Goal: Task Accomplishment & Management: Complete application form

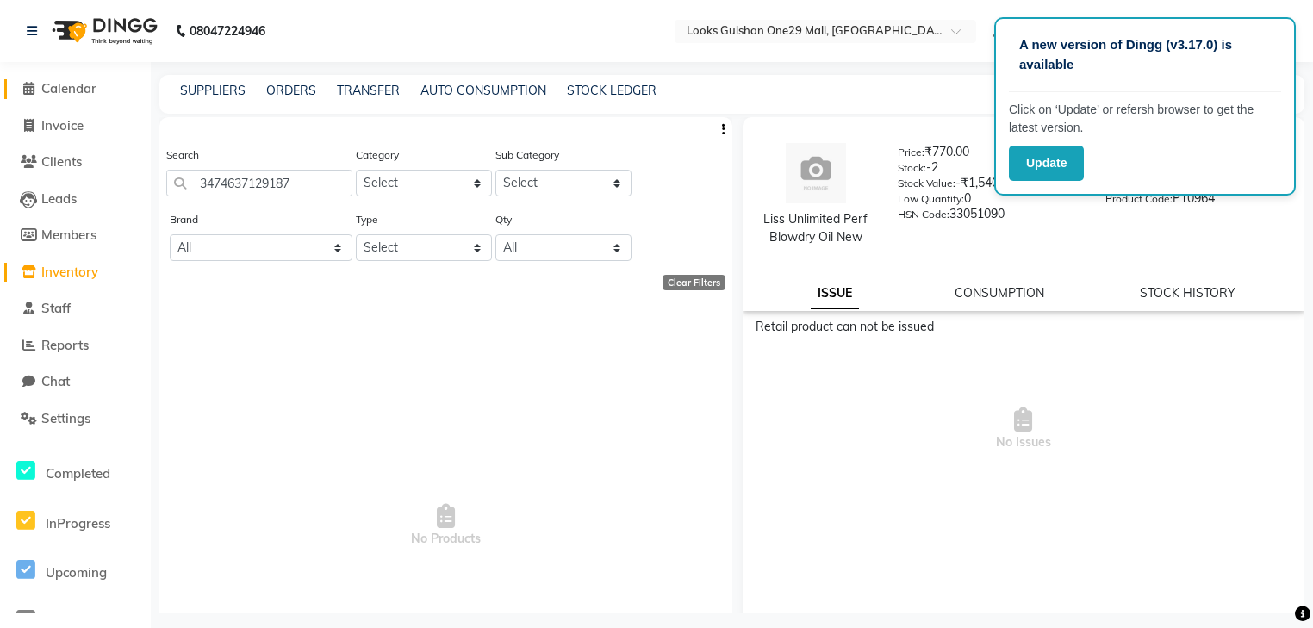
click at [84, 91] on span "Calendar" at bounding box center [68, 88] width 55 height 16
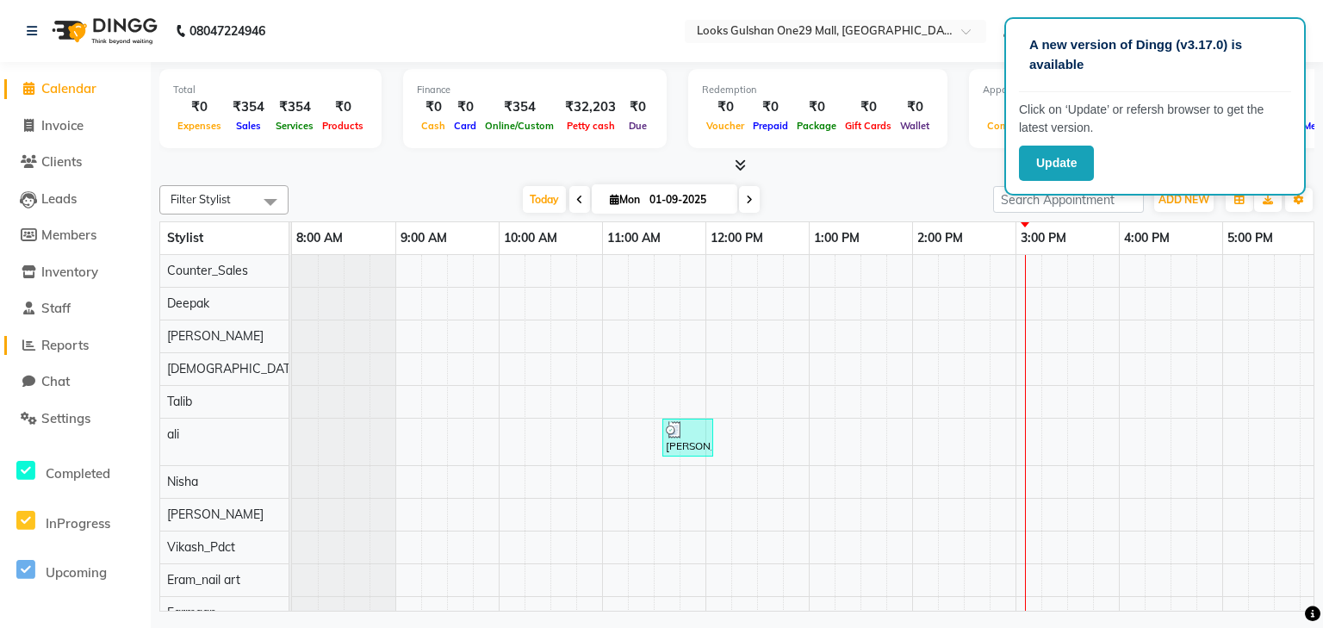
click at [107, 340] on link "Reports" at bounding box center [75, 346] width 142 height 20
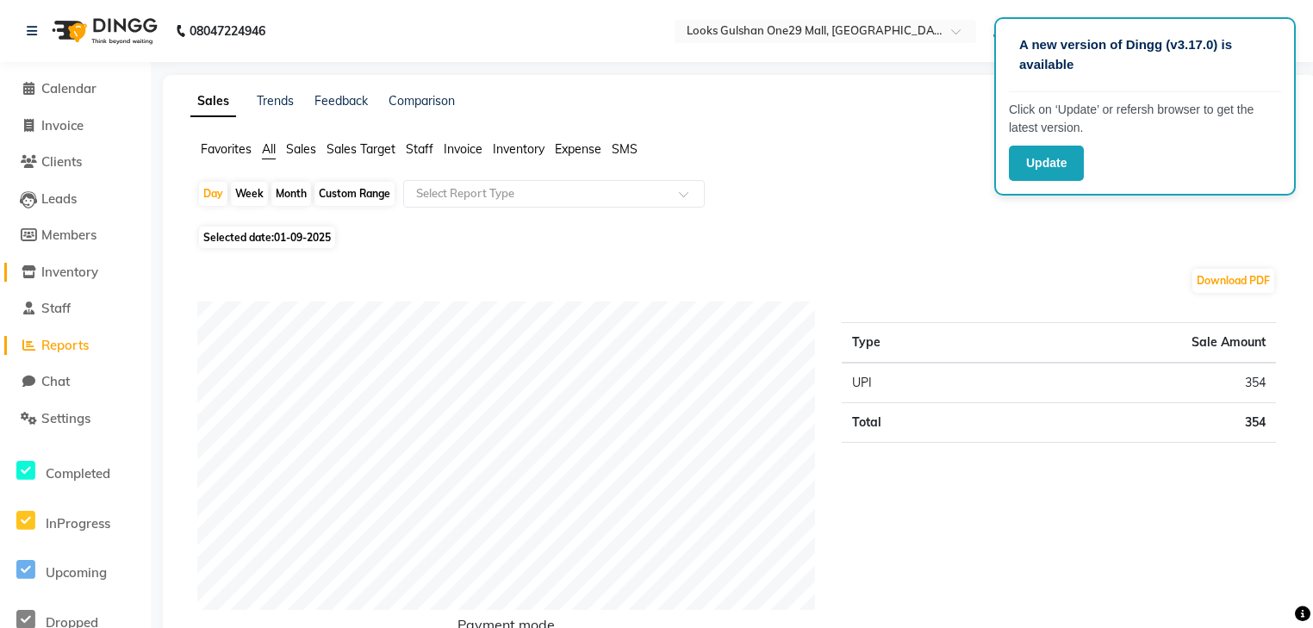
click at [123, 273] on link "Inventory" at bounding box center [75, 273] width 142 height 20
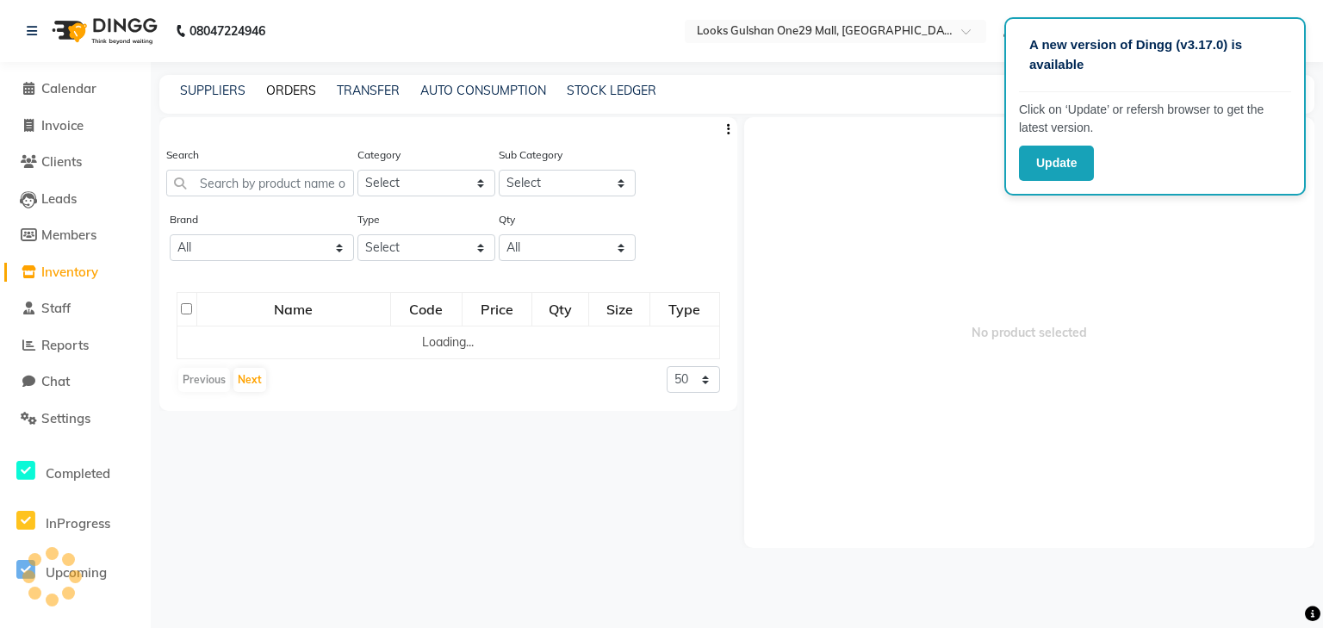
click at [302, 93] on link "ORDERS" at bounding box center [291, 91] width 50 height 16
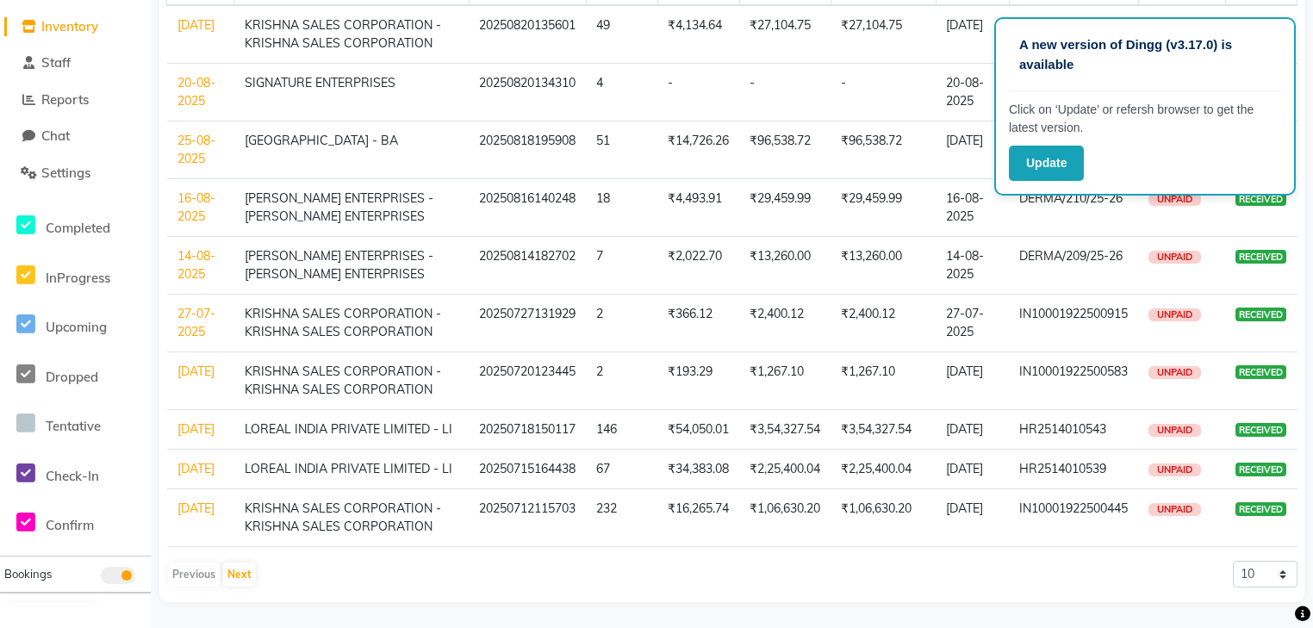
scroll to position [280, 0]
click at [231, 569] on button "Next" at bounding box center [239, 575] width 33 height 24
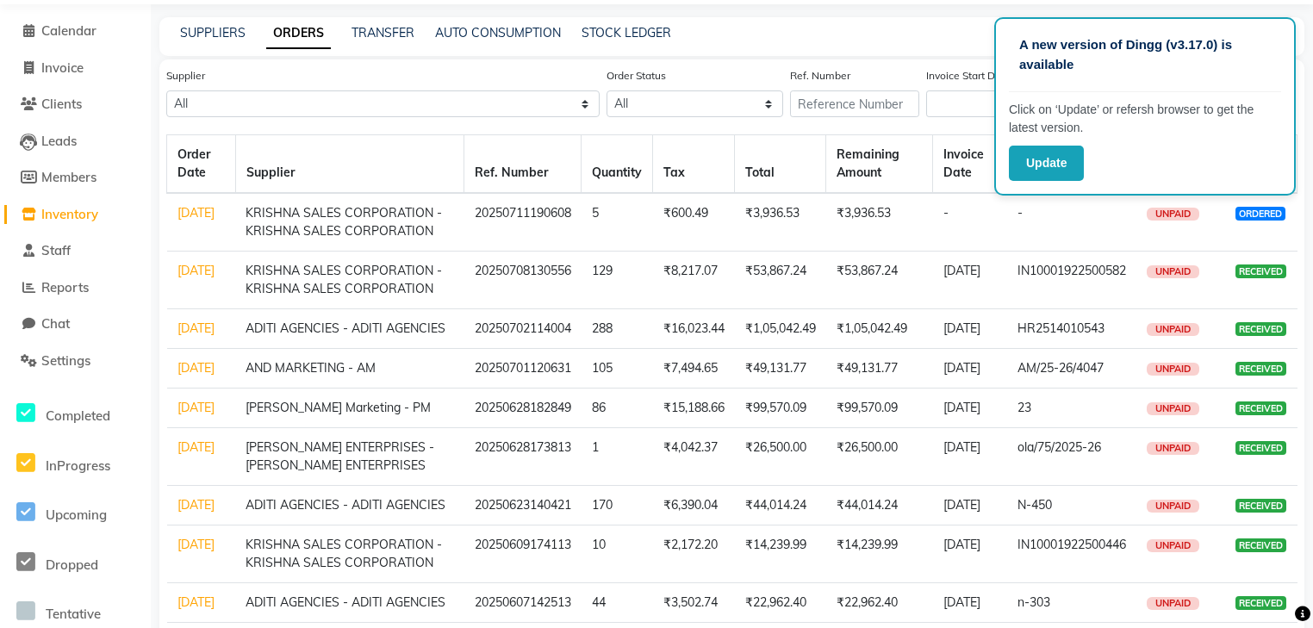
scroll to position [4, 0]
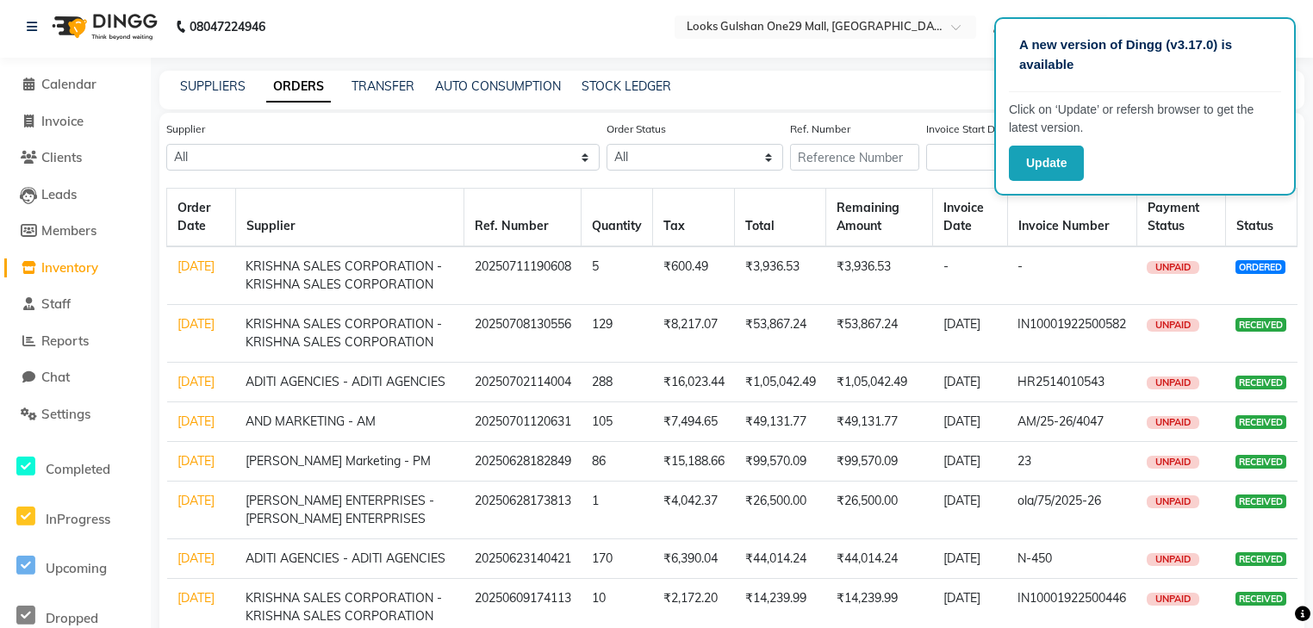
click at [195, 265] on link "[DATE]" at bounding box center [195, 266] width 37 height 16
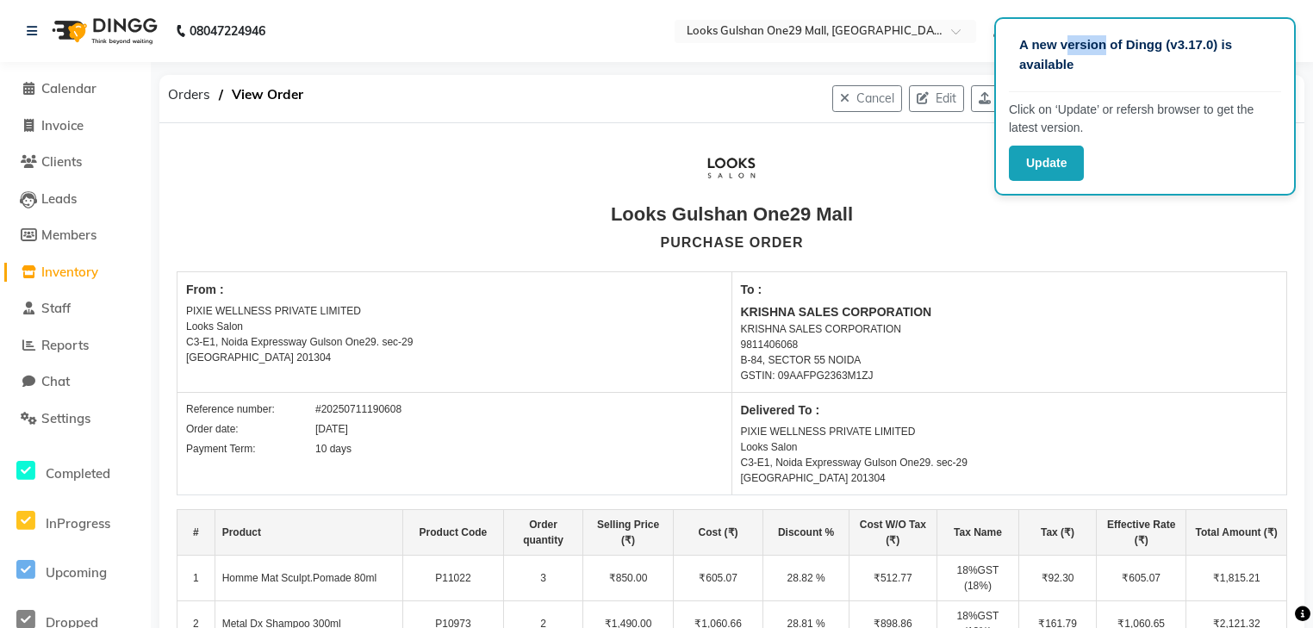
drag, startPoint x: 1065, startPoint y: 33, endPoint x: 1107, endPoint y: 40, distance: 42.8
click at [1107, 40] on div "A new version of Dingg (v3.17.0) is available" at bounding box center [1145, 62] width 272 height 60
click at [1048, 165] on button "Update" at bounding box center [1046, 163] width 75 height 35
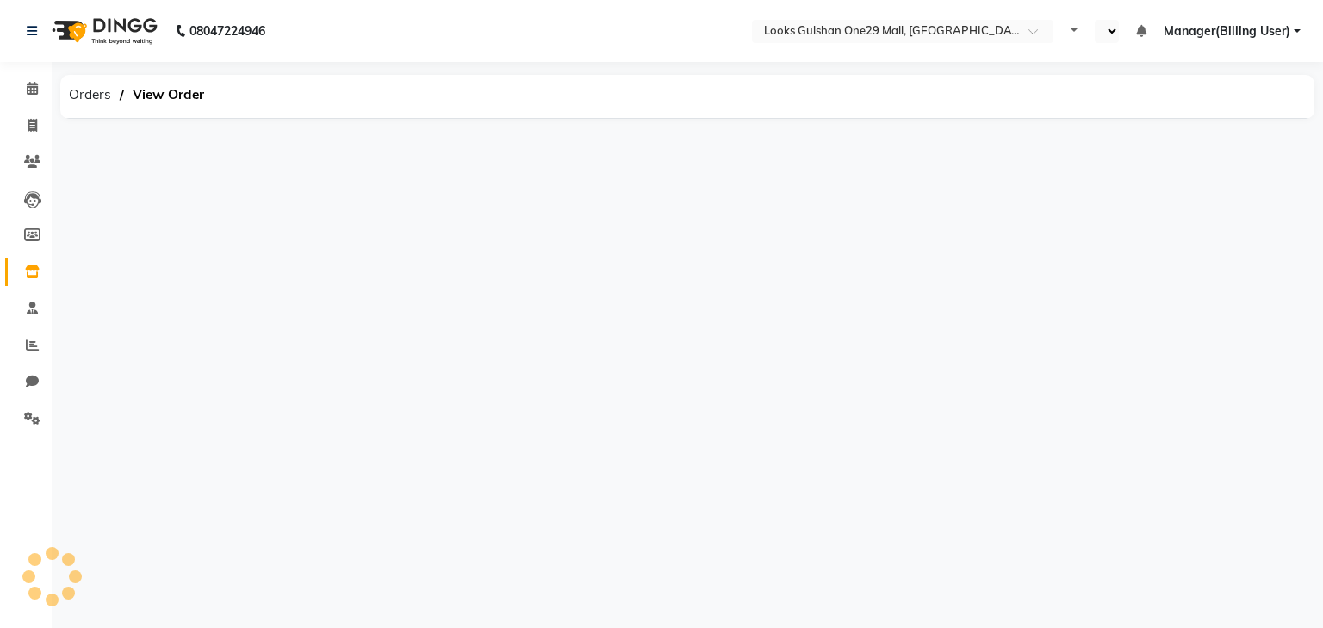
select select "en"
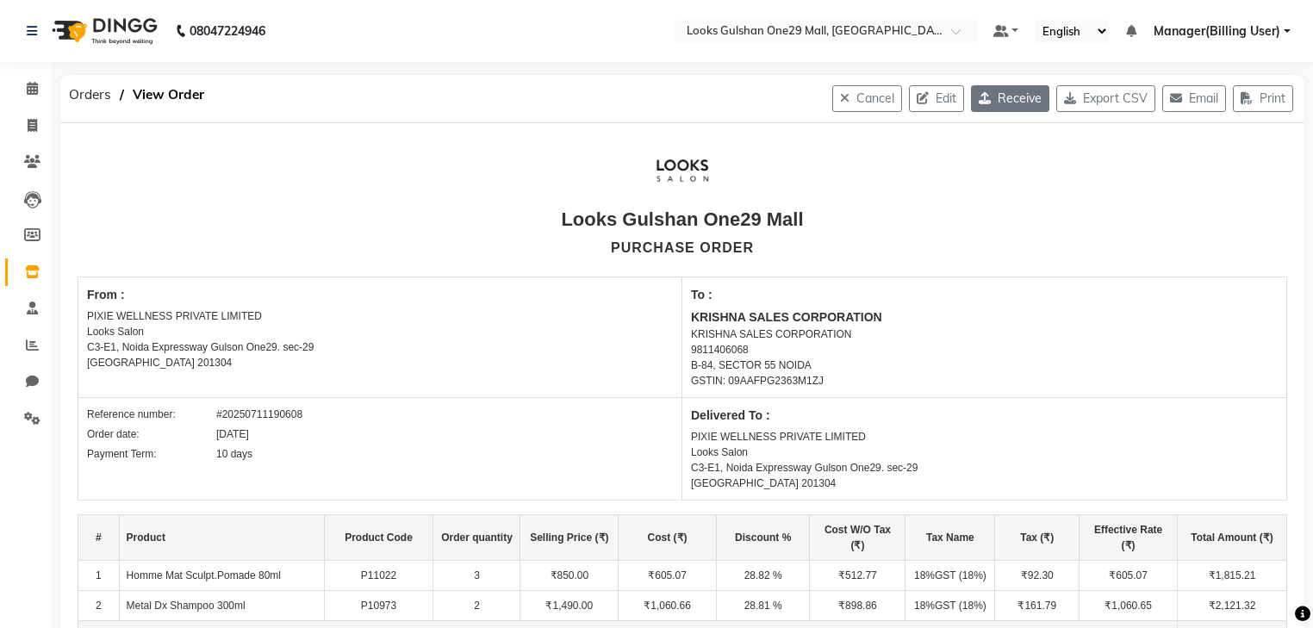
click at [1012, 103] on button "Receive" at bounding box center [1010, 98] width 78 height 27
select select "1466"
select select "1502"
select select "4965"
select select "true"
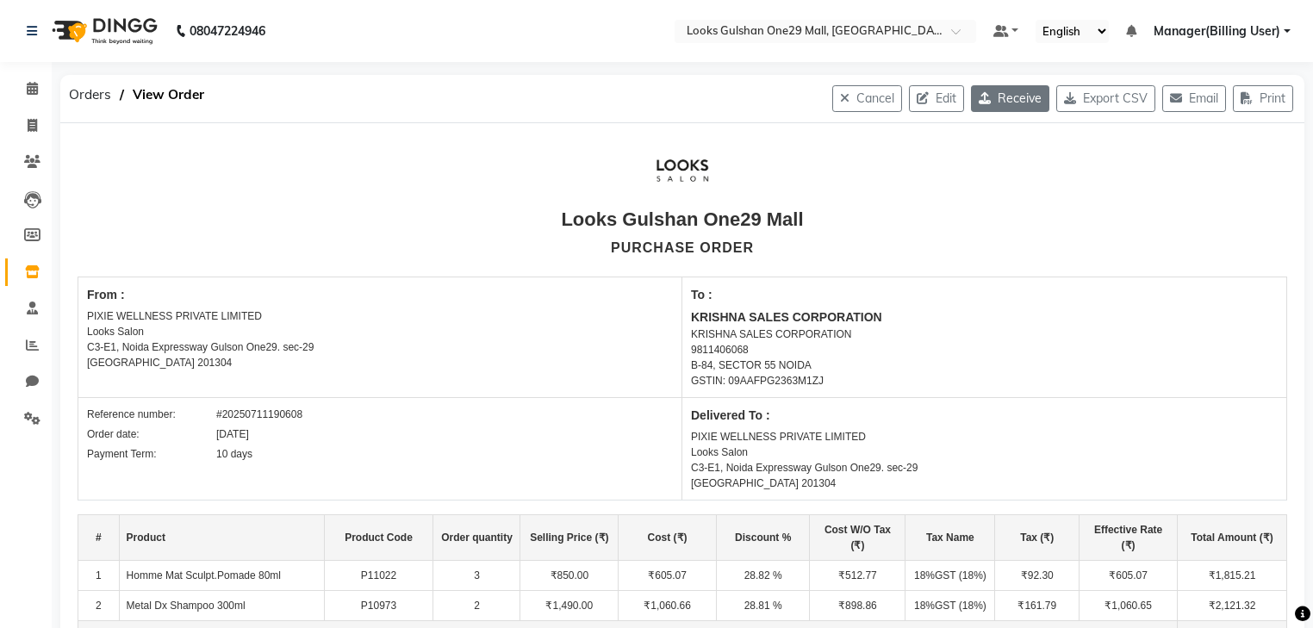
select select "3923"
select select "3931"
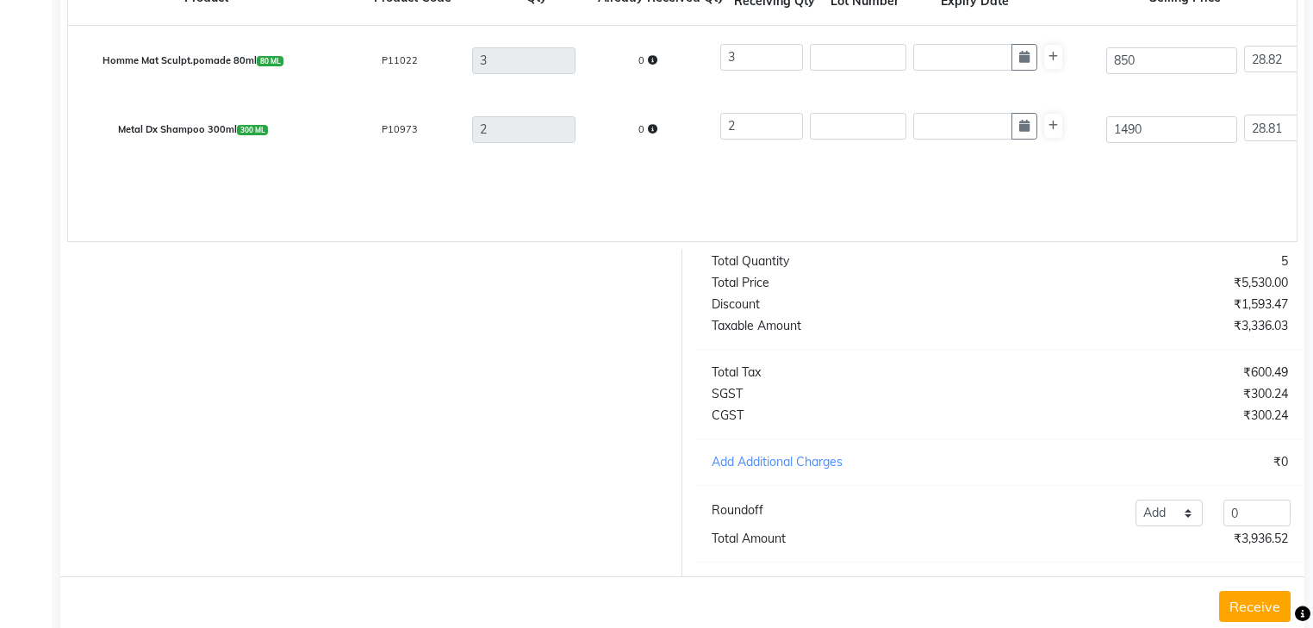
scroll to position [550, 0]
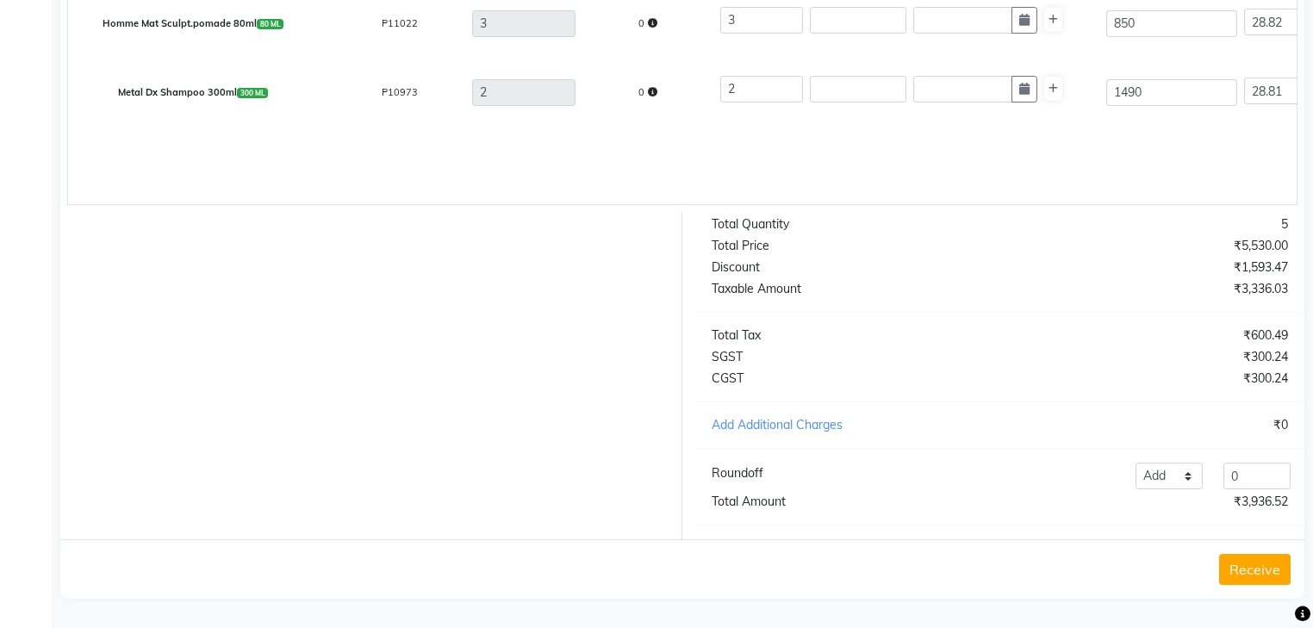
click at [1258, 572] on button "Receive" at bounding box center [1255, 569] width 72 height 31
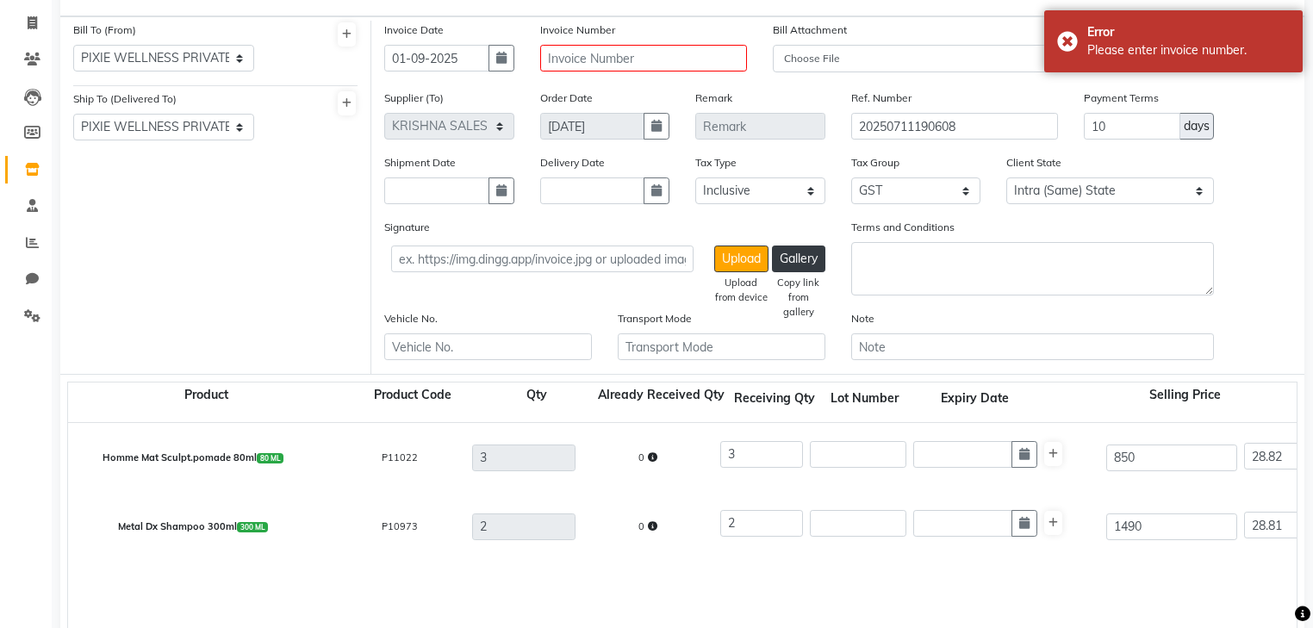
scroll to position [0, 0]
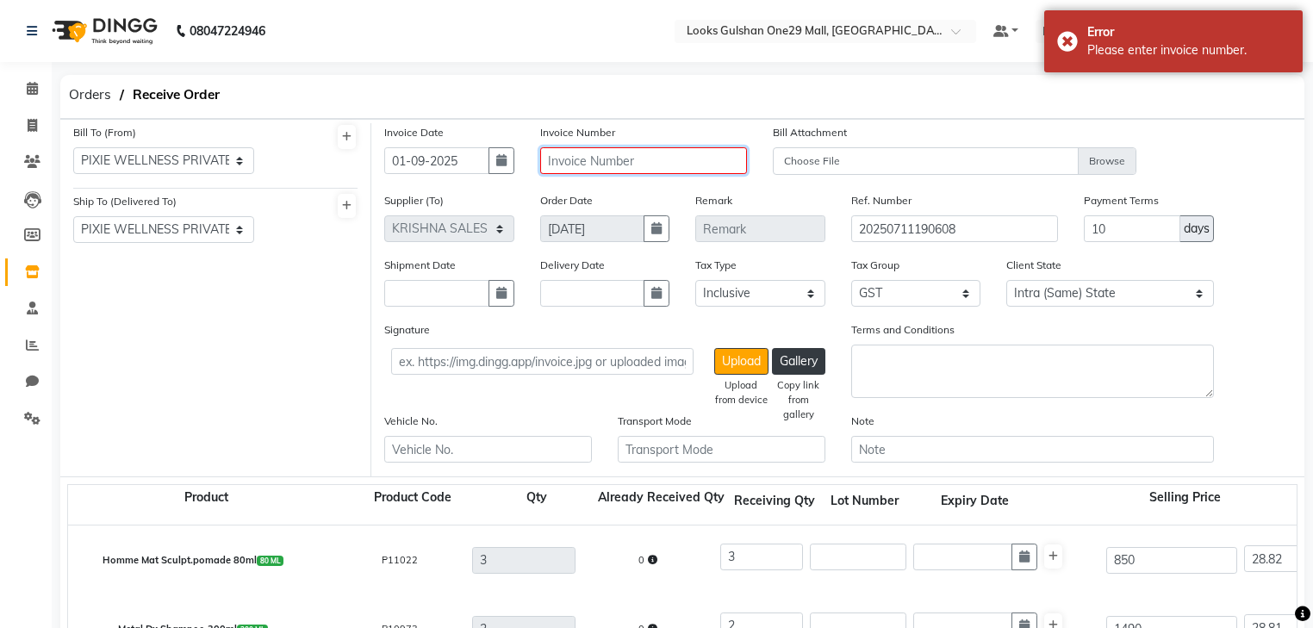
click at [641, 169] on input "text" at bounding box center [644, 160] width 208 height 27
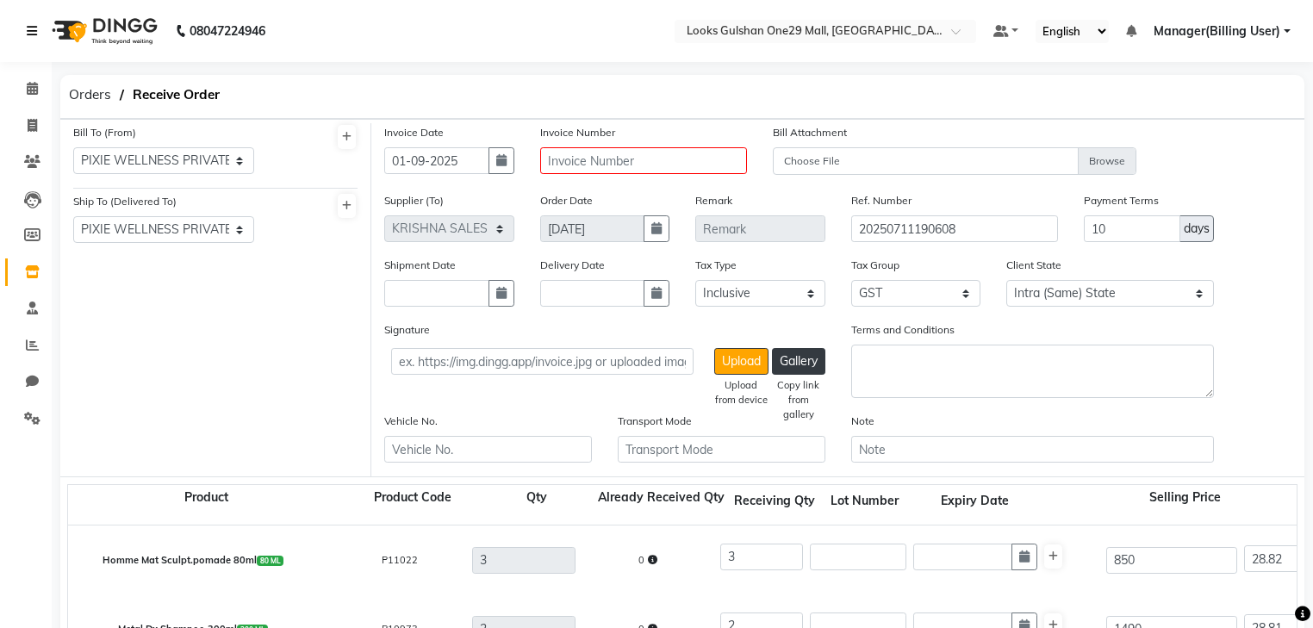
click at [38, 35] on link at bounding box center [35, 31] width 17 height 48
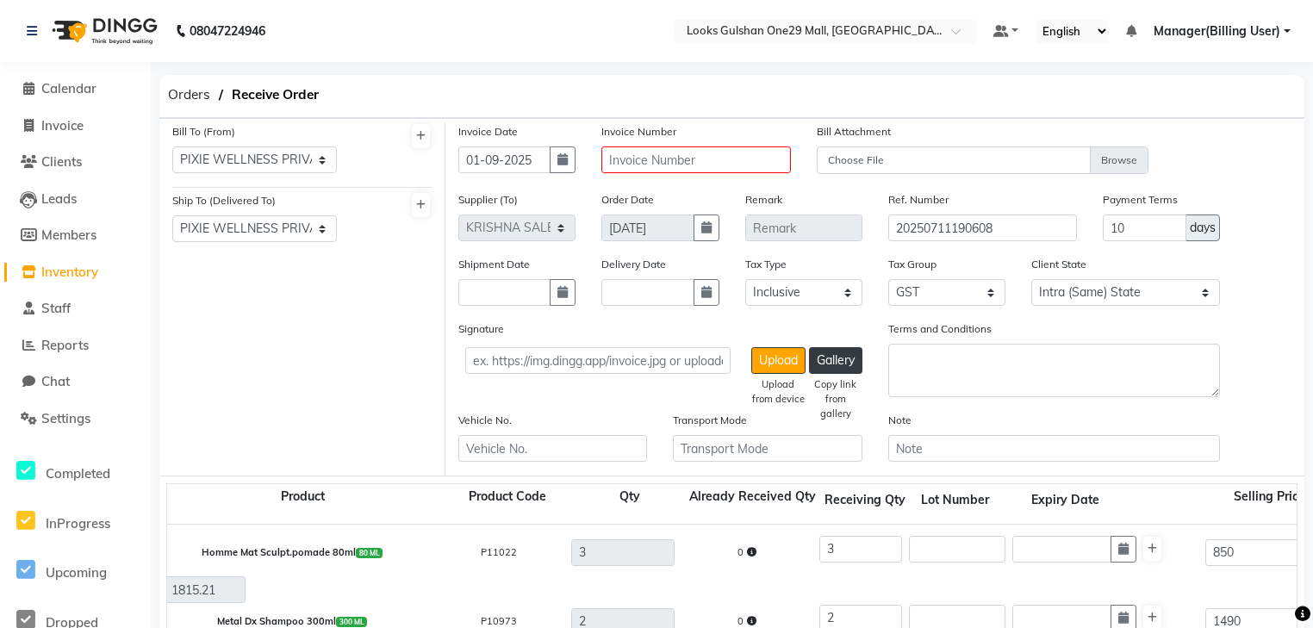
click at [72, 269] on span "Inventory" at bounding box center [69, 272] width 57 height 16
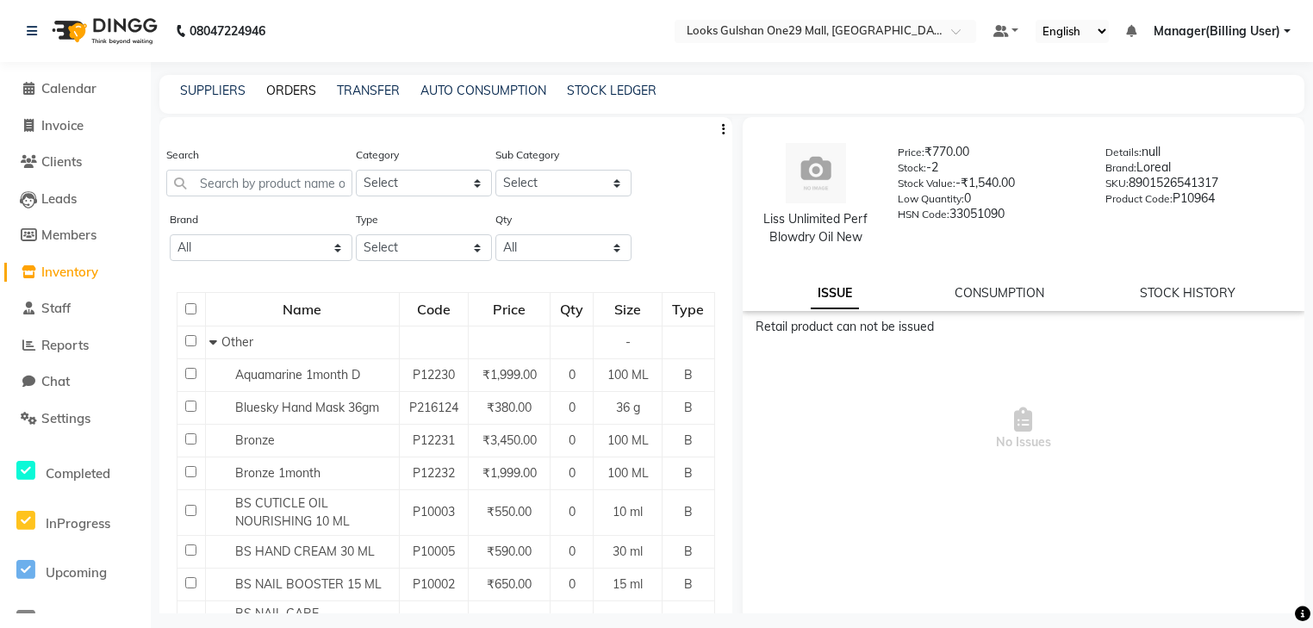
click at [283, 90] on link "ORDERS" at bounding box center [291, 91] width 50 height 16
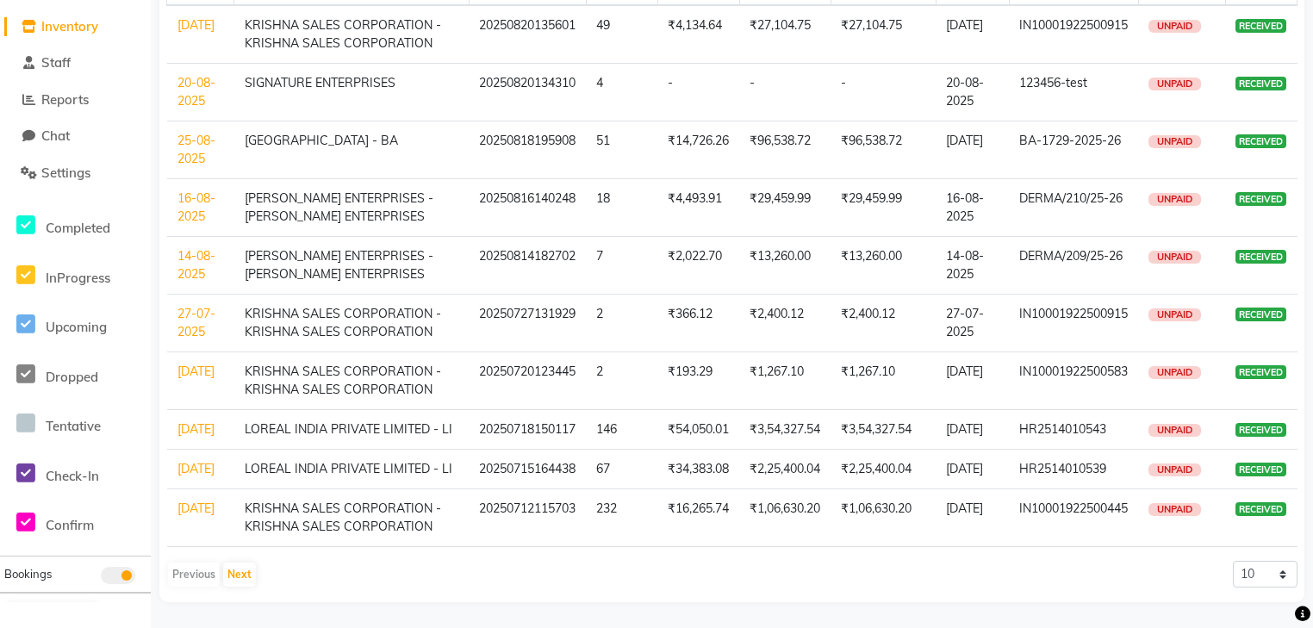
scroll to position [280, 0]
click at [232, 567] on button "Next" at bounding box center [239, 575] width 33 height 24
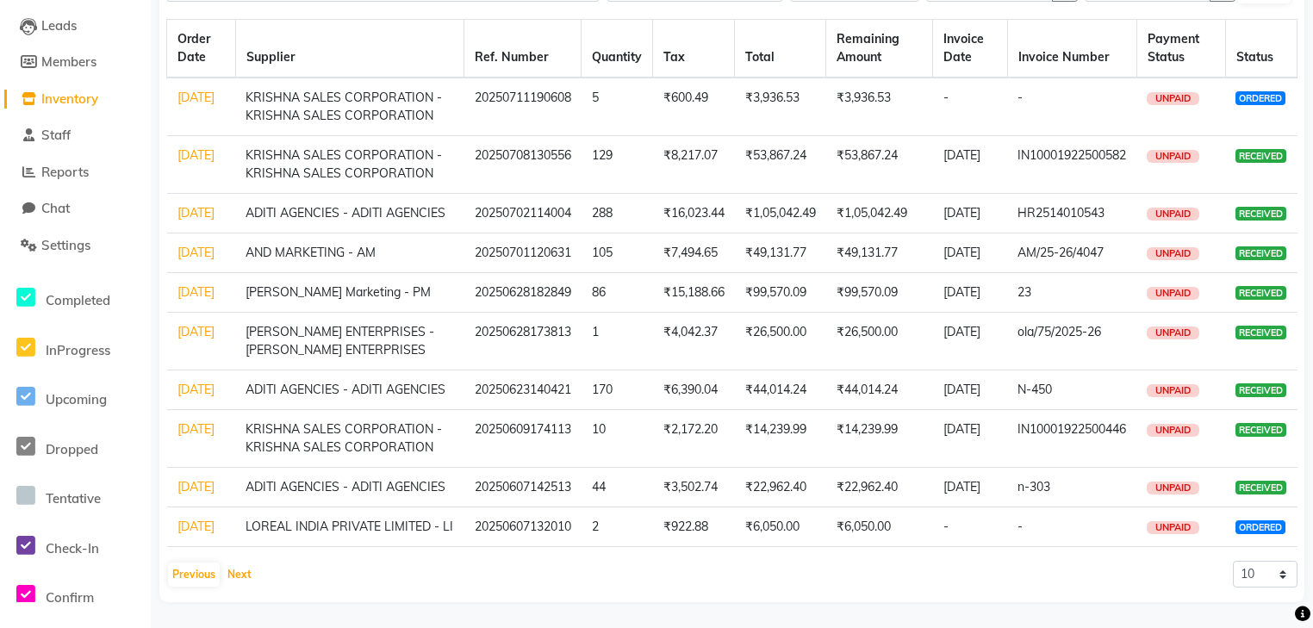
scroll to position [142, 0]
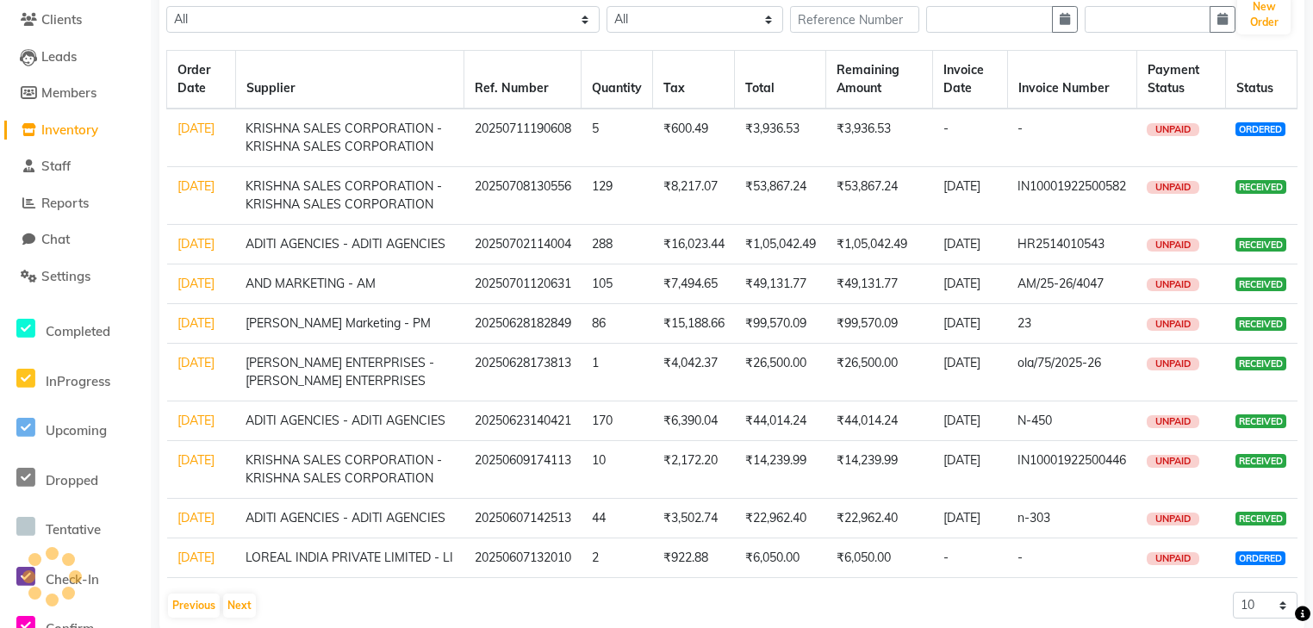
click at [199, 191] on link "08-07-2025" at bounding box center [195, 186] width 37 height 16
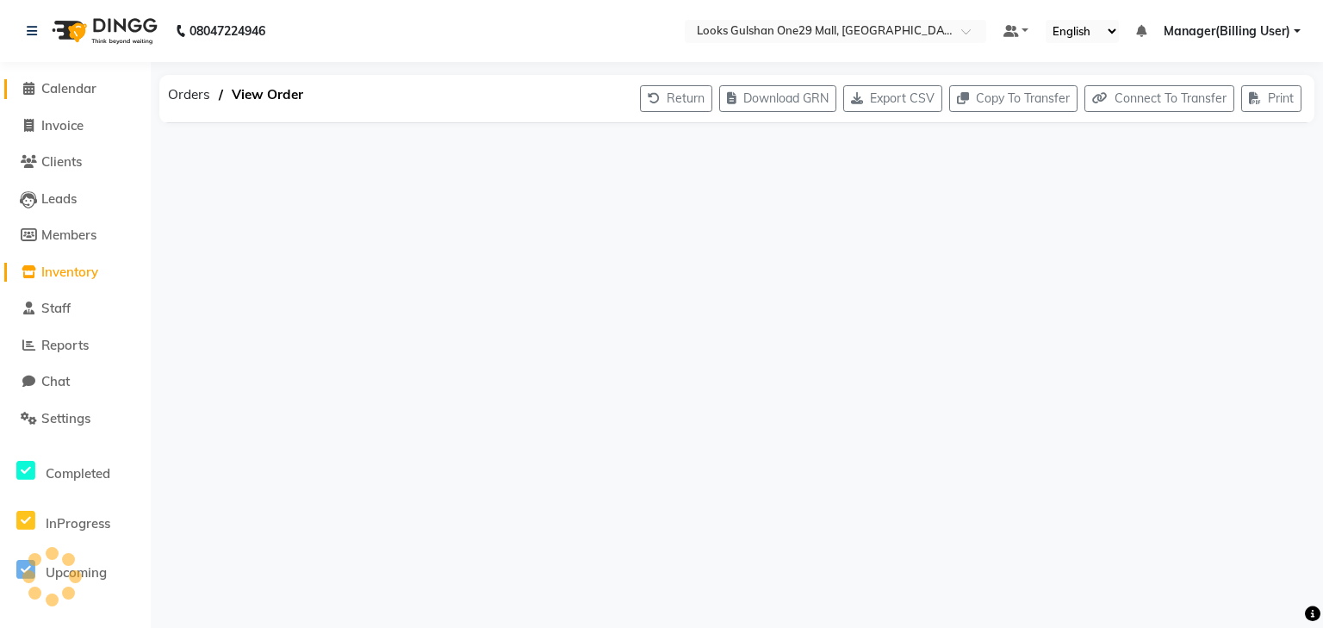
click at [87, 89] on span "Calendar" at bounding box center [68, 88] width 55 height 16
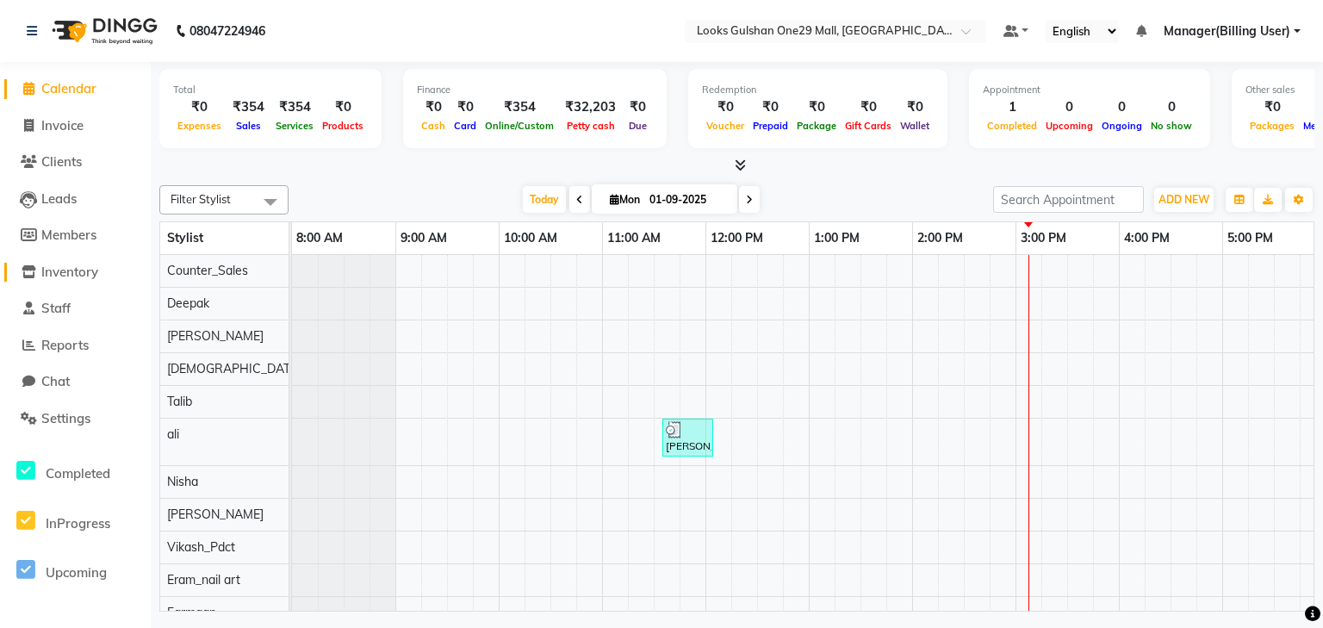
click at [82, 269] on span "Inventory" at bounding box center [69, 272] width 57 height 16
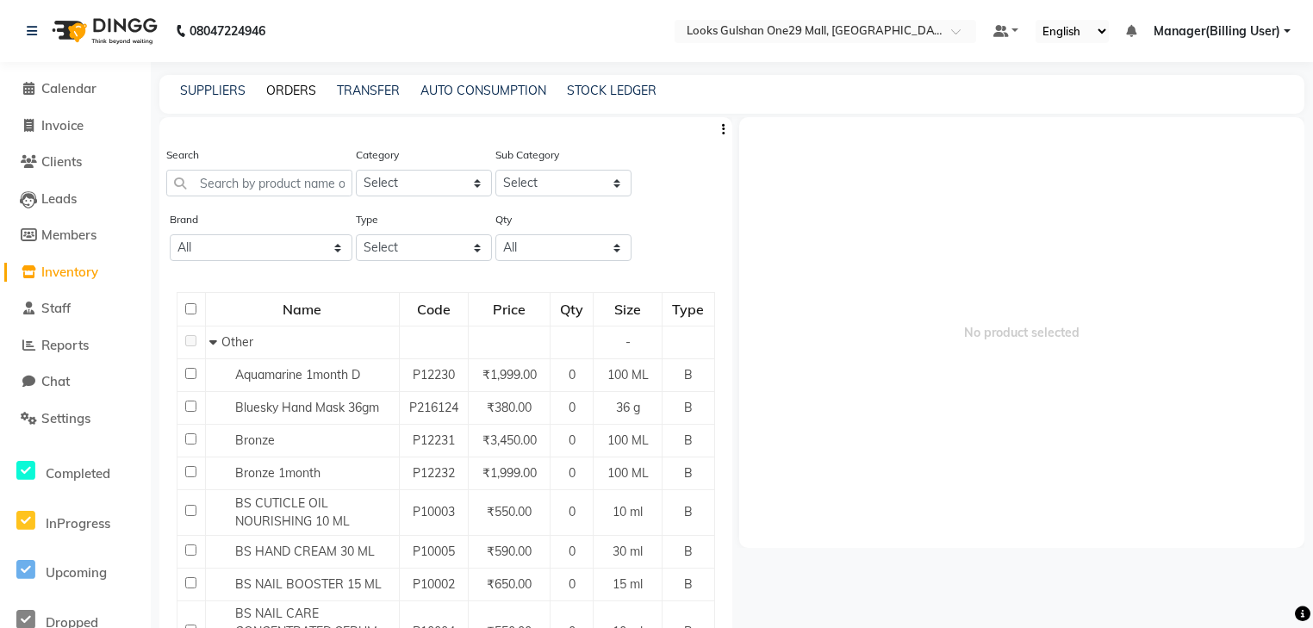
click at [271, 90] on link "ORDERS" at bounding box center [291, 91] width 50 height 16
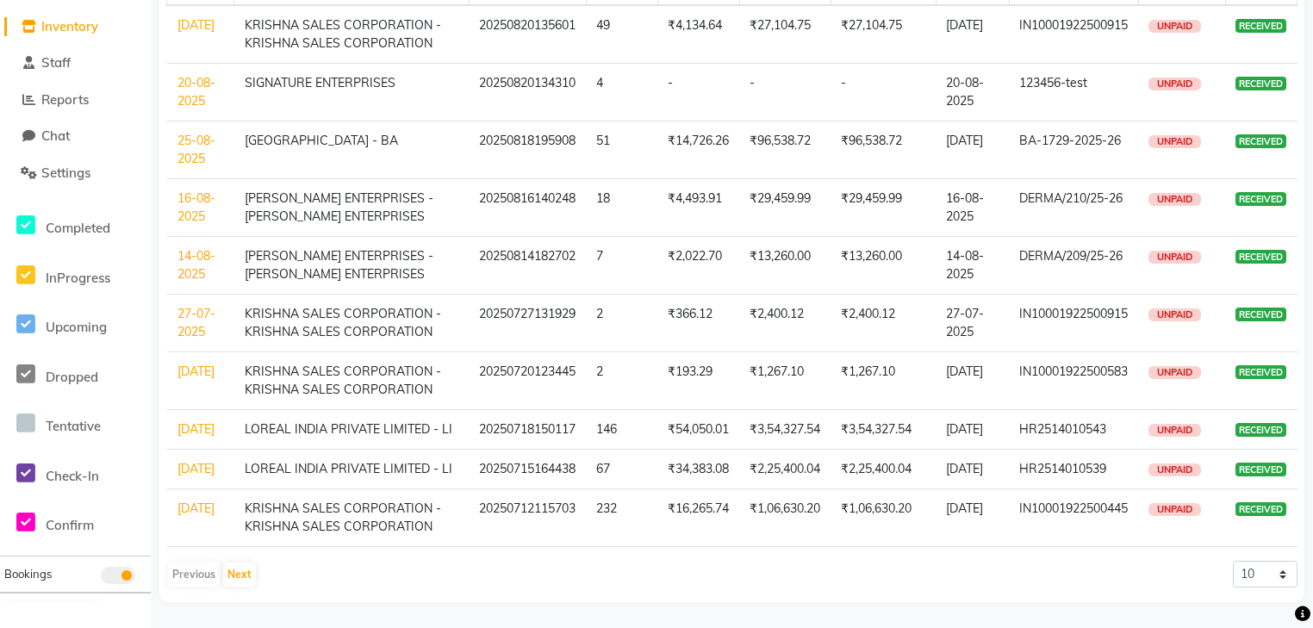
scroll to position [280, 0]
click at [242, 575] on button "Next" at bounding box center [239, 575] width 33 height 24
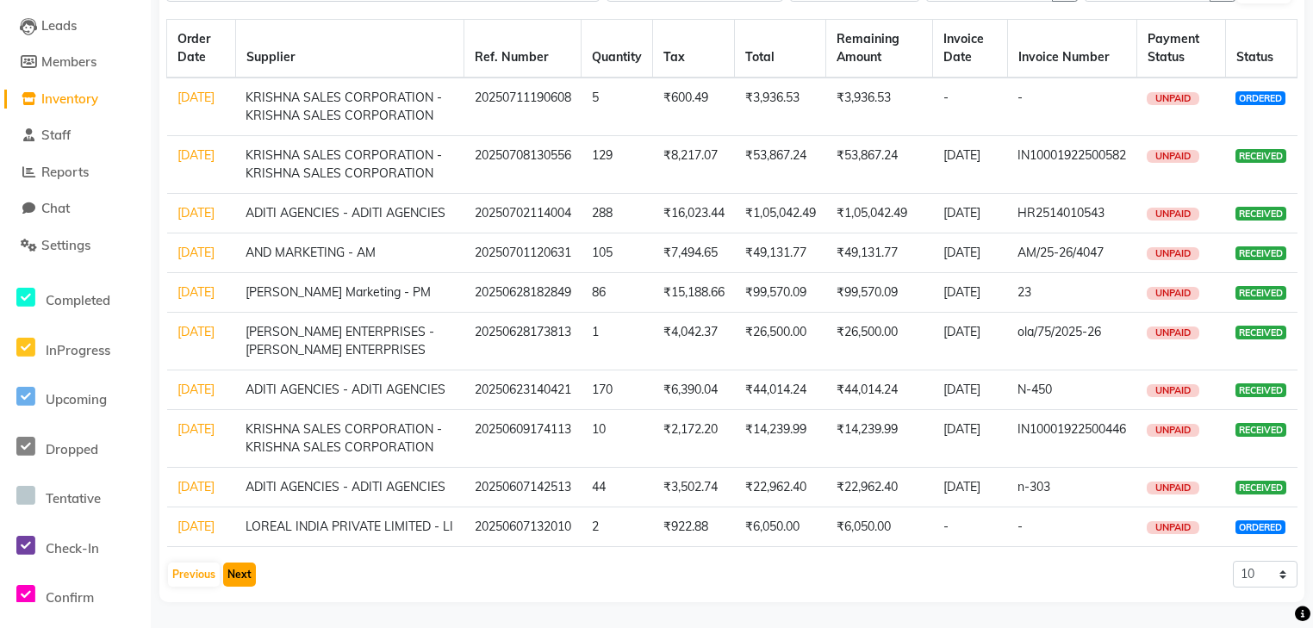
click at [241, 572] on button "Next" at bounding box center [239, 575] width 33 height 24
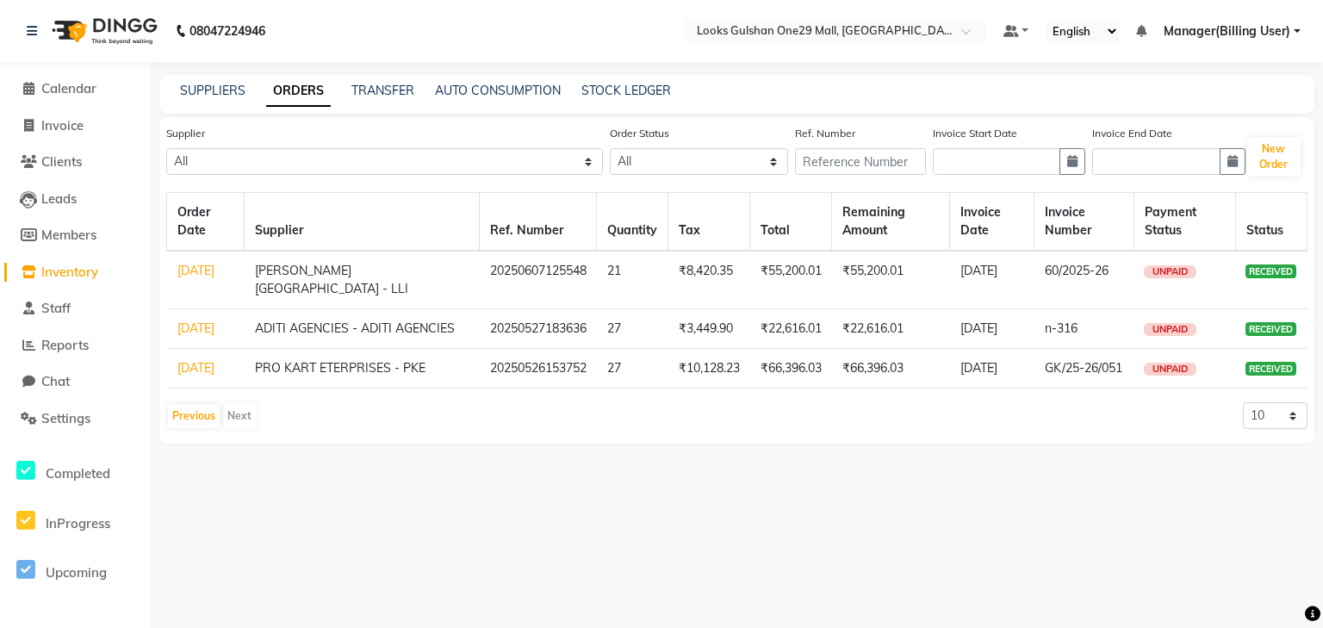
click at [196, 376] on link "[DATE]" at bounding box center [195, 368] width 37 height 16
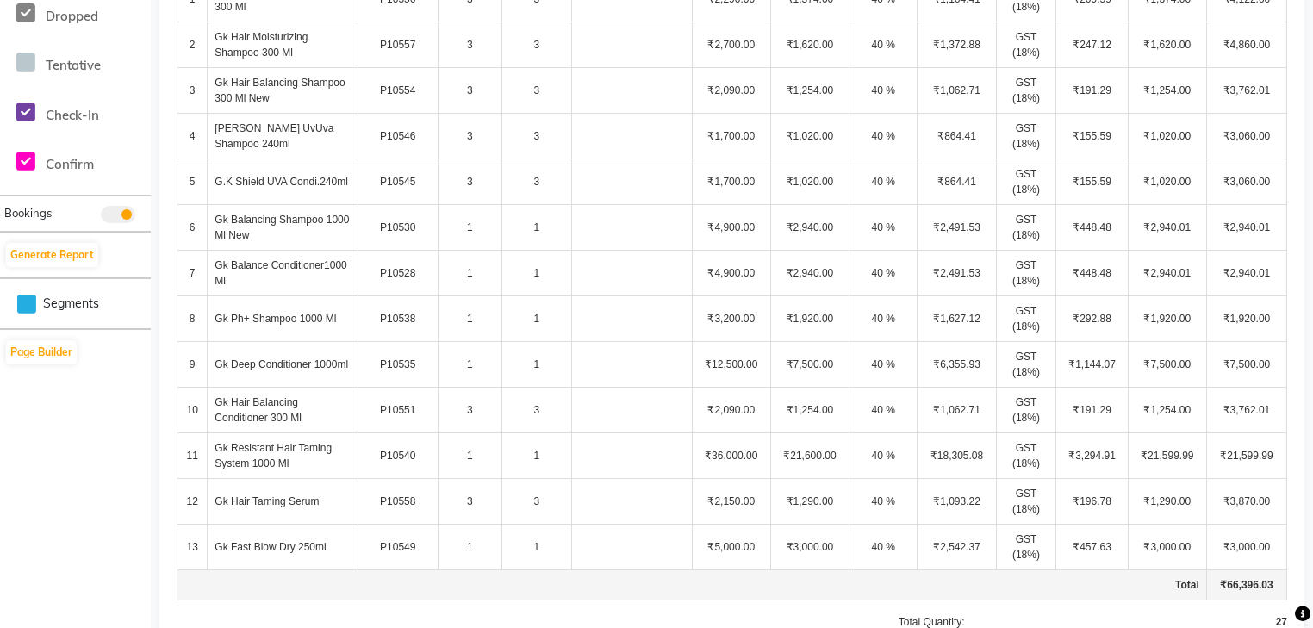
scroll to position [637, 0]
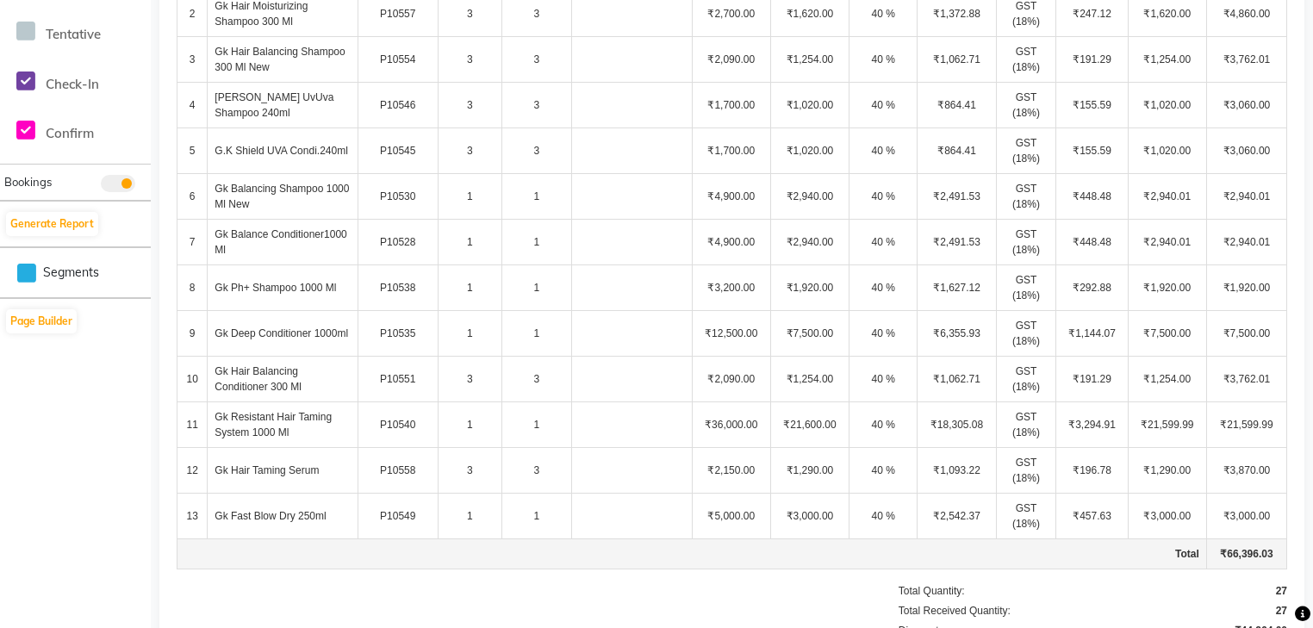
click at [316, 329] on td "Gk Deep Conditioner 1000ml" at bounding box center [283, 334] width 150 height 46
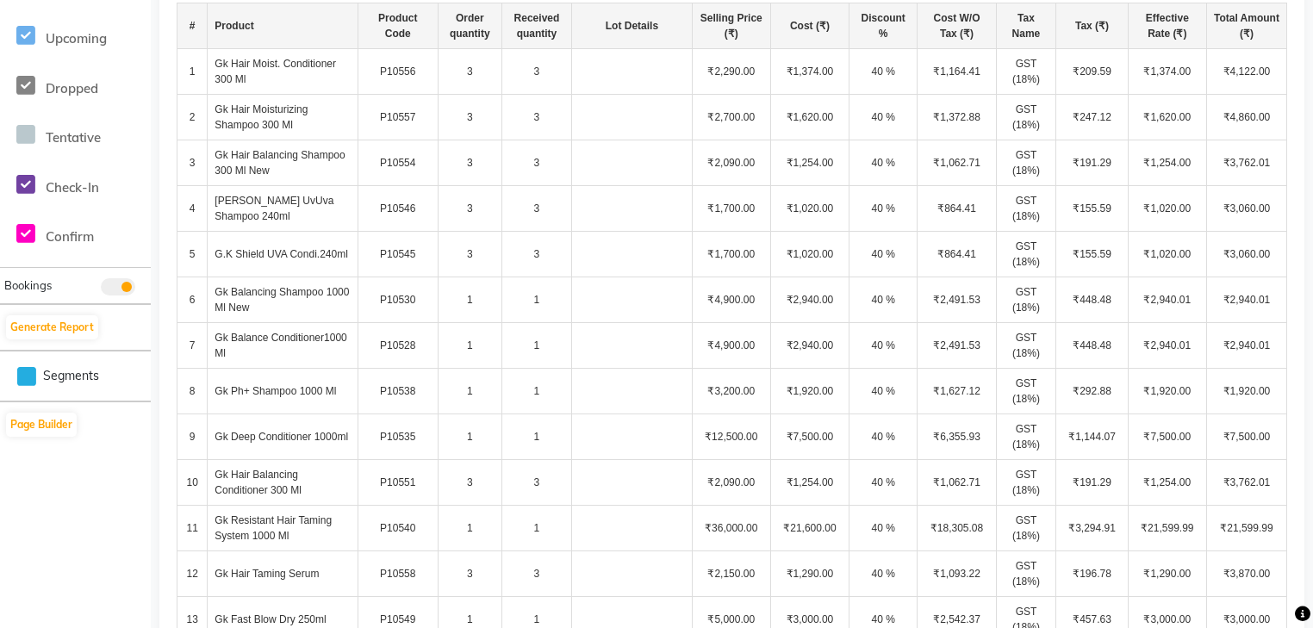
scroll to position [569, 0]
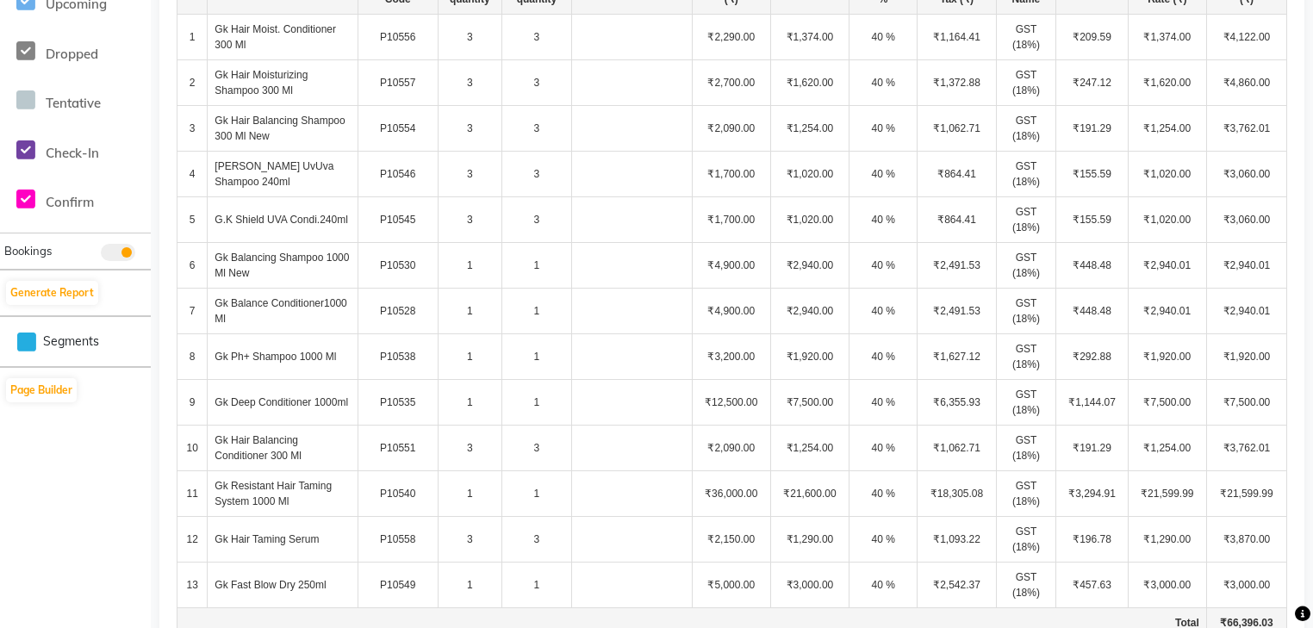
click at [327, 172] on td "G.K Shield UvUva Shampoo 240ml" at bounding box center [283, 175] width 150 height 46
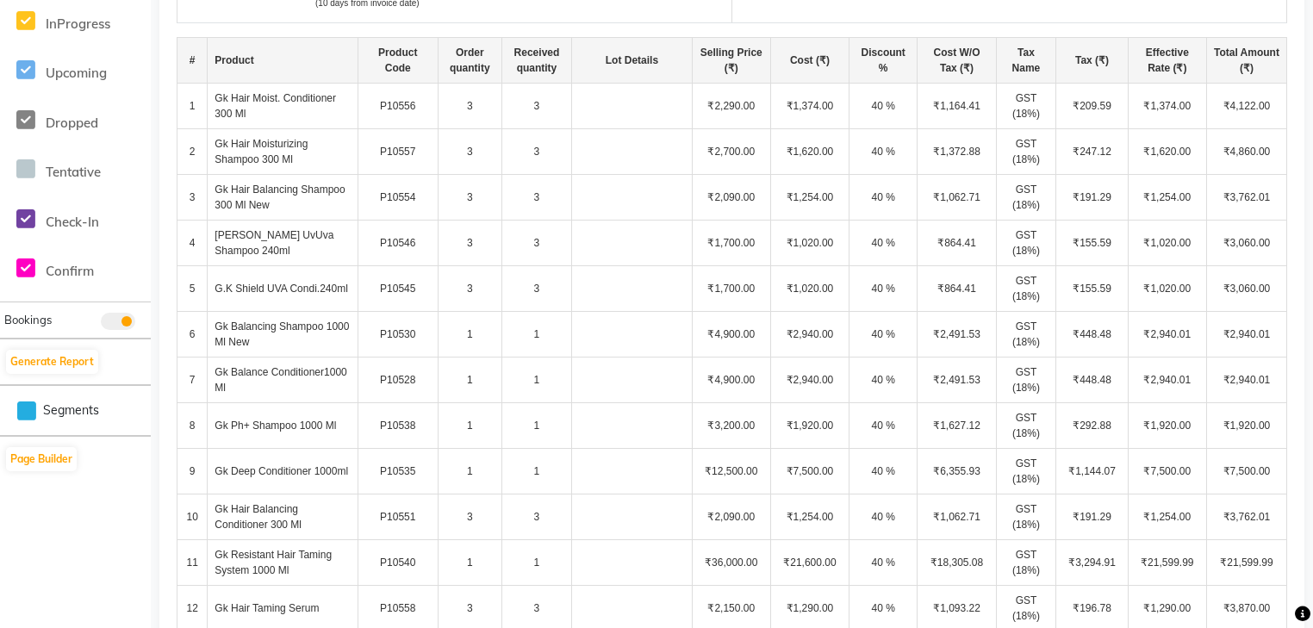
click at [544, 334] on td "1" at bounding box center [536, 335] width 70 height 46
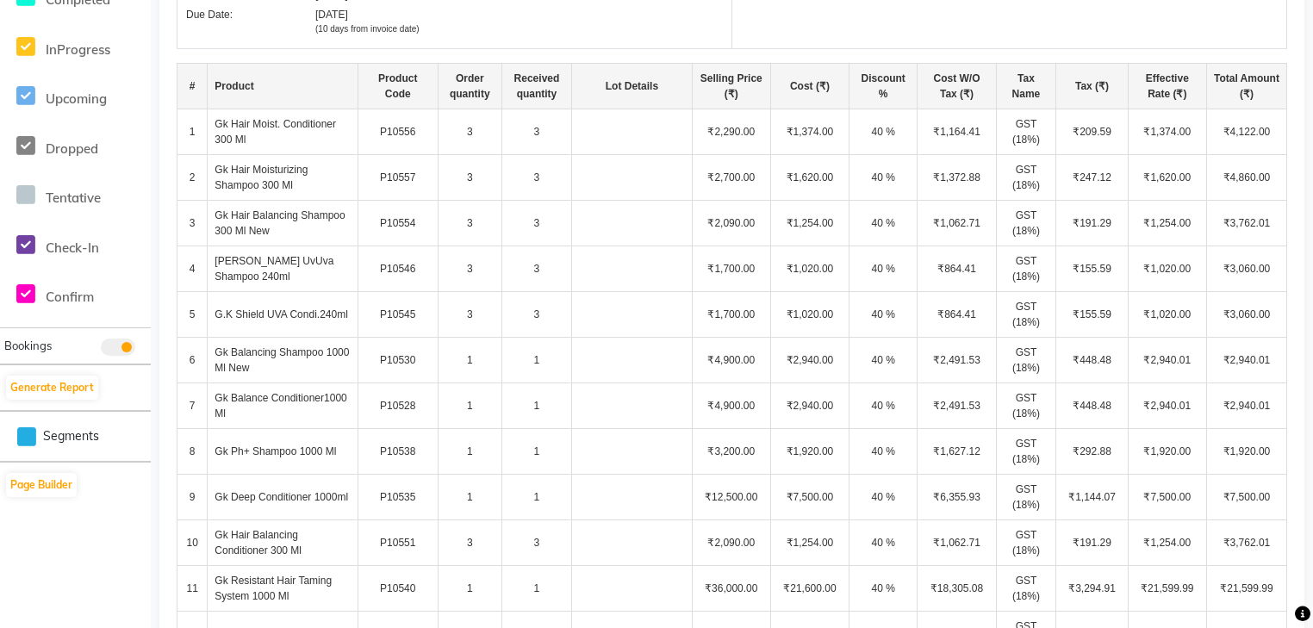
scroll to position [431, 0]
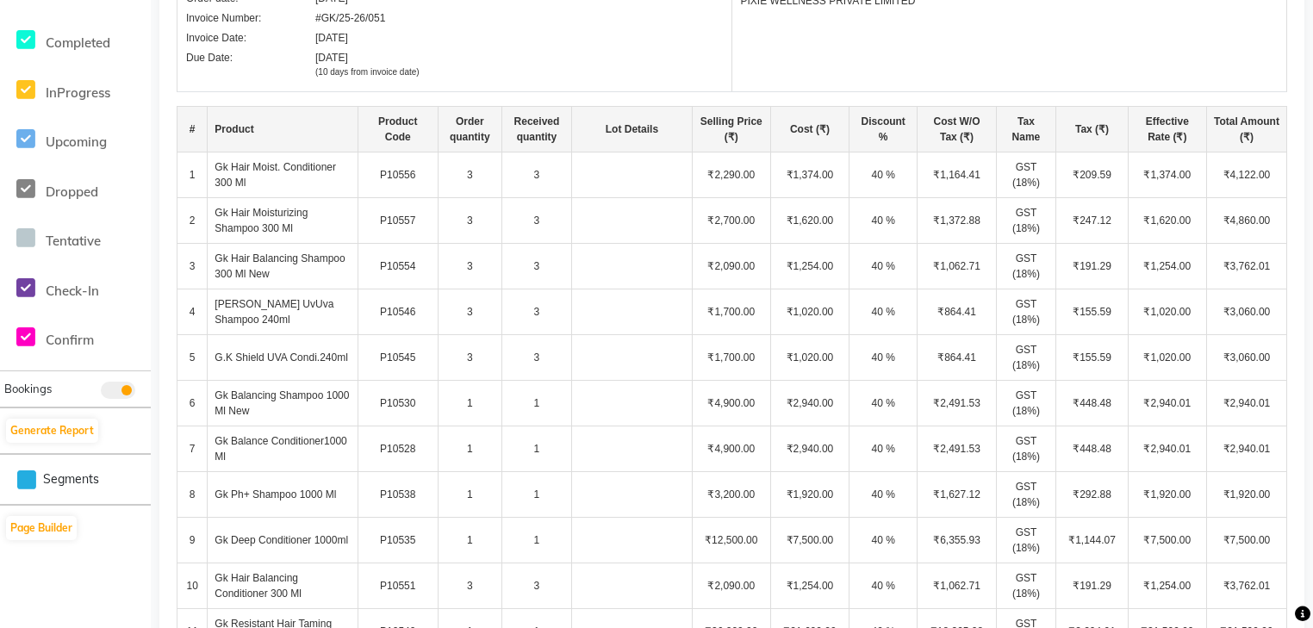
click at [734, 181] on td "₹2,290.00" at bounding box center [731, 175] width 78 height 46
click at [818, 183] on td "₹1,374.00" at bounding box center [809, 175] width 78 height 46
click at [960, 171] on td "₹1,164.41" at bounding box center [956, 175] width 78 height 46
click at [789, 163] on td "₹1,374.00" at bounding box center [809, 175] width 78 height 46
click at [1295, 190] on div "Looks Gulshan One29 Mall RECEIVED From : PIXIE WELLNESS PRIVATE LIMITED Looks S…" at bounding box center [731, 354] width 1145 height 1324
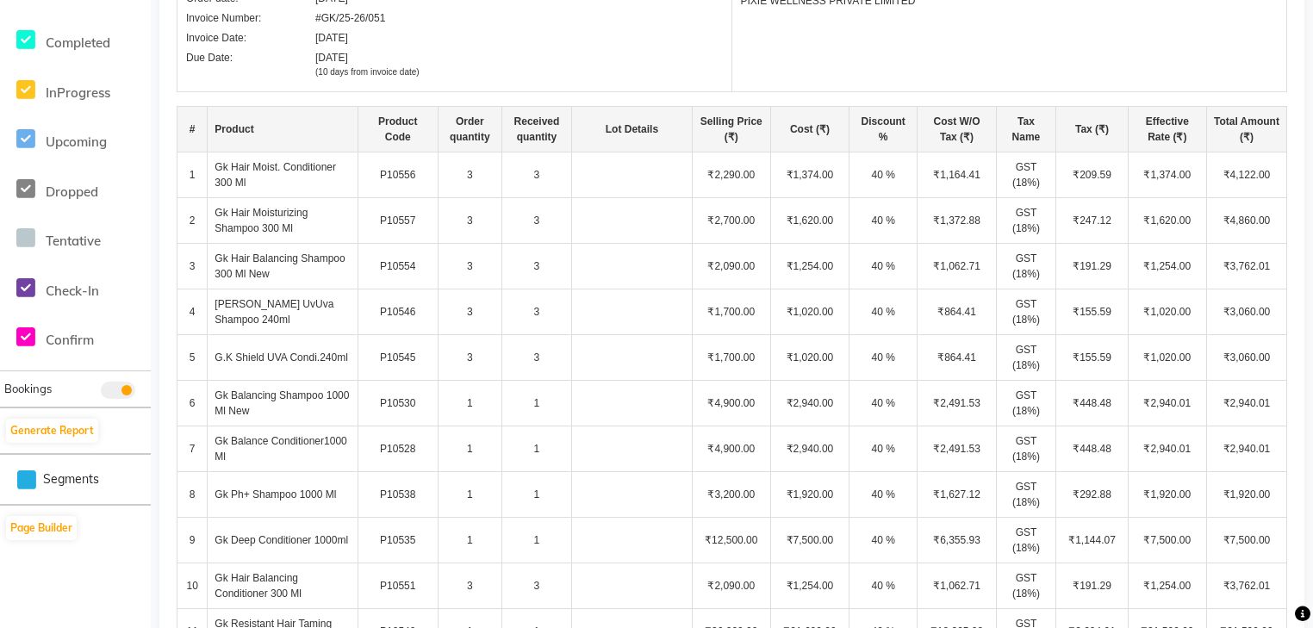
click at [1261, 178] on td "₹4,122.00" at bounding box center [1246, 175] width 80 height 46
click at [1265, 173] on td "₹4,122.00" at bounding box center [1246, 175] width 80 height 46
click at [1225, 177] on td "₹4,122.00" at bounding box center [1246, 175] width 80 height 46
click at [1262, 177] on td "₹4,122.00" at bounding box center [1246, 175] width 80 height 46
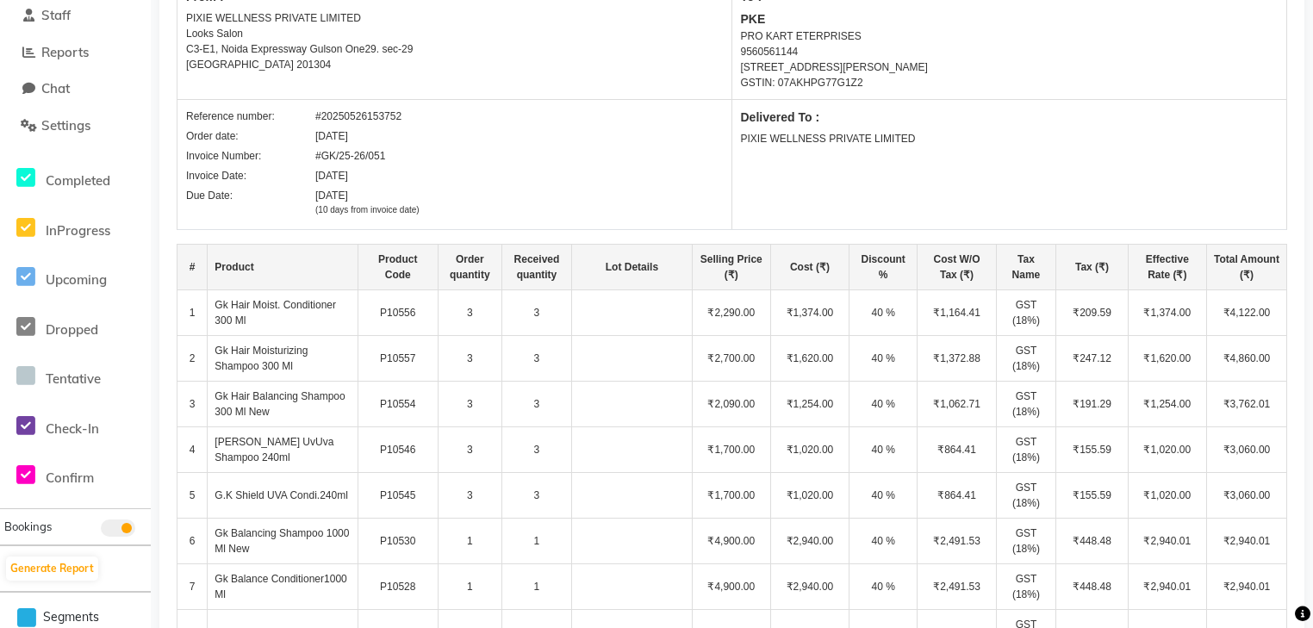
click at [1261, 307] on td "₹4,122.00" at bounding box center [1246, 313] width 80 height 46
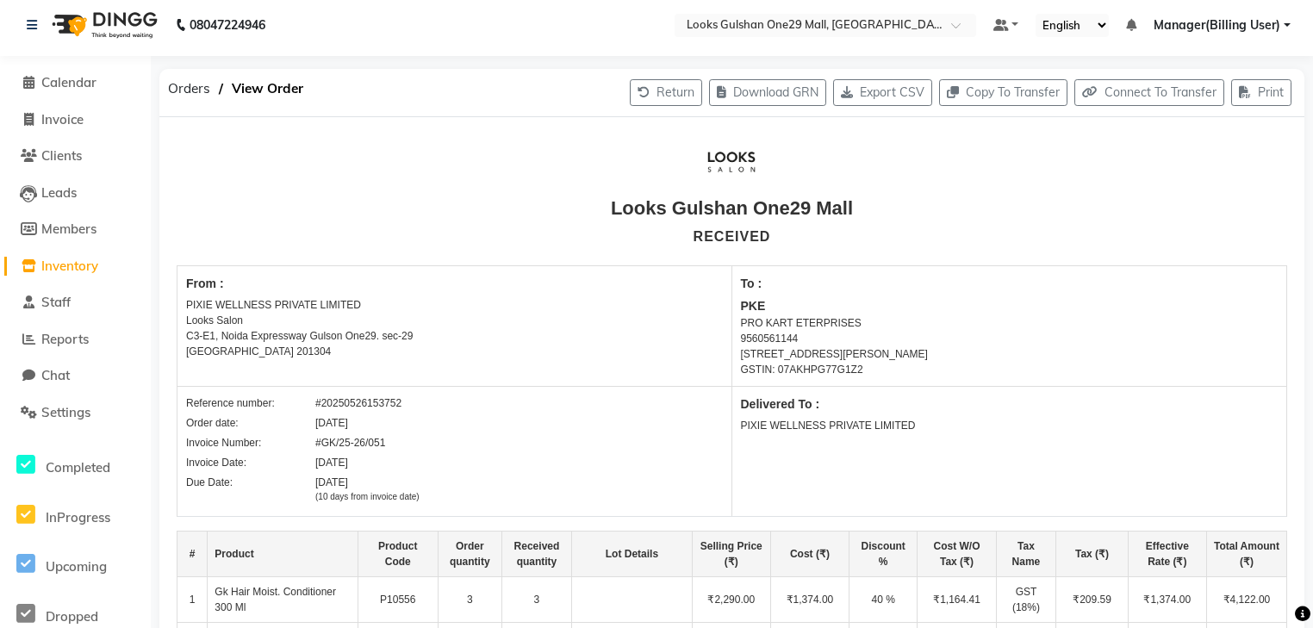
scroll to position [0, 0]
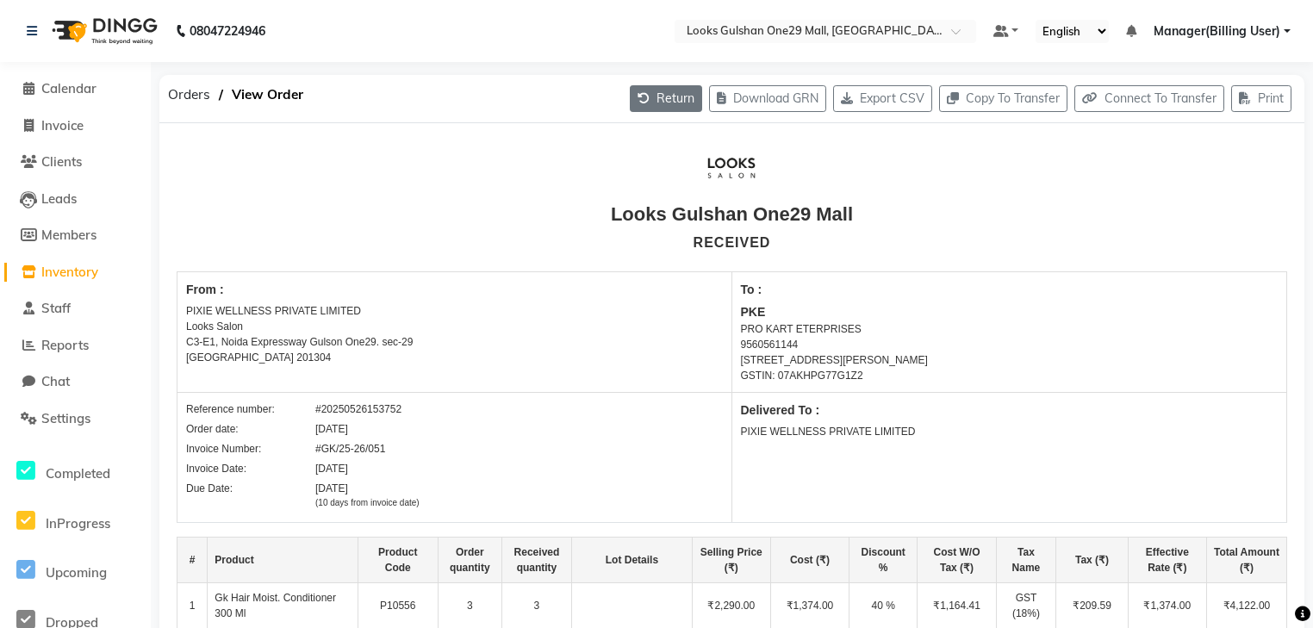
click at [652, 103] on button "Return" at bounding box center [666, 98] width 72 height 27
select select "1467"
select select "1466"
select select "4732"
select select "true"
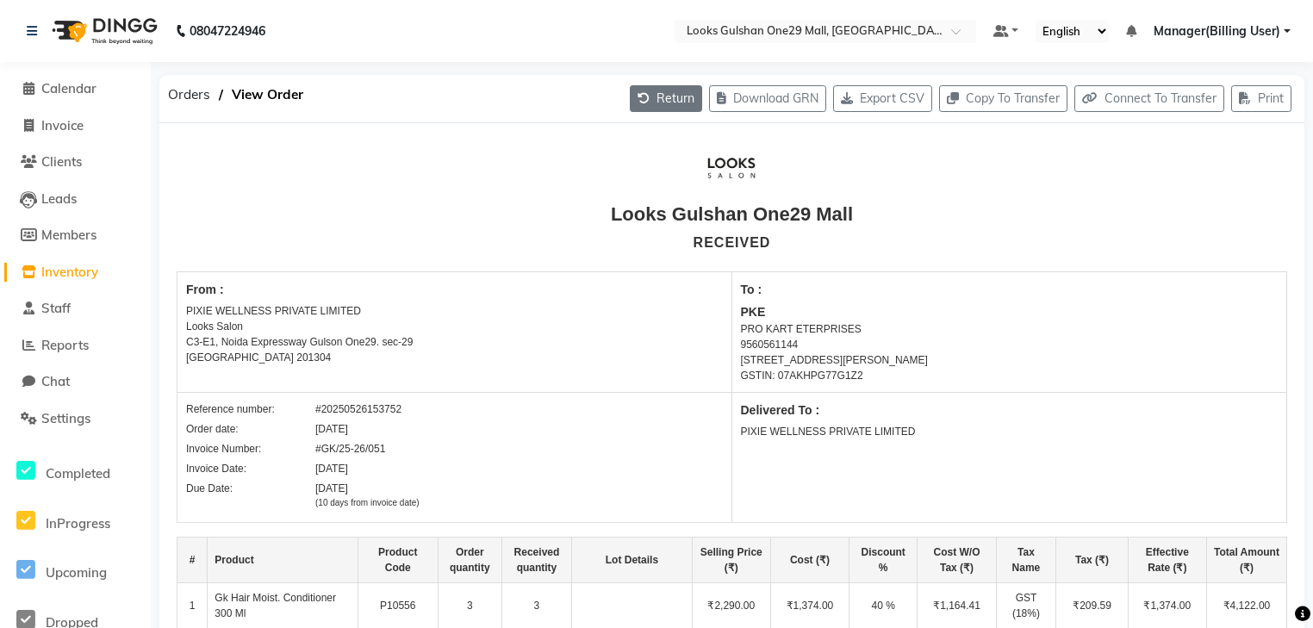
select select "3923"
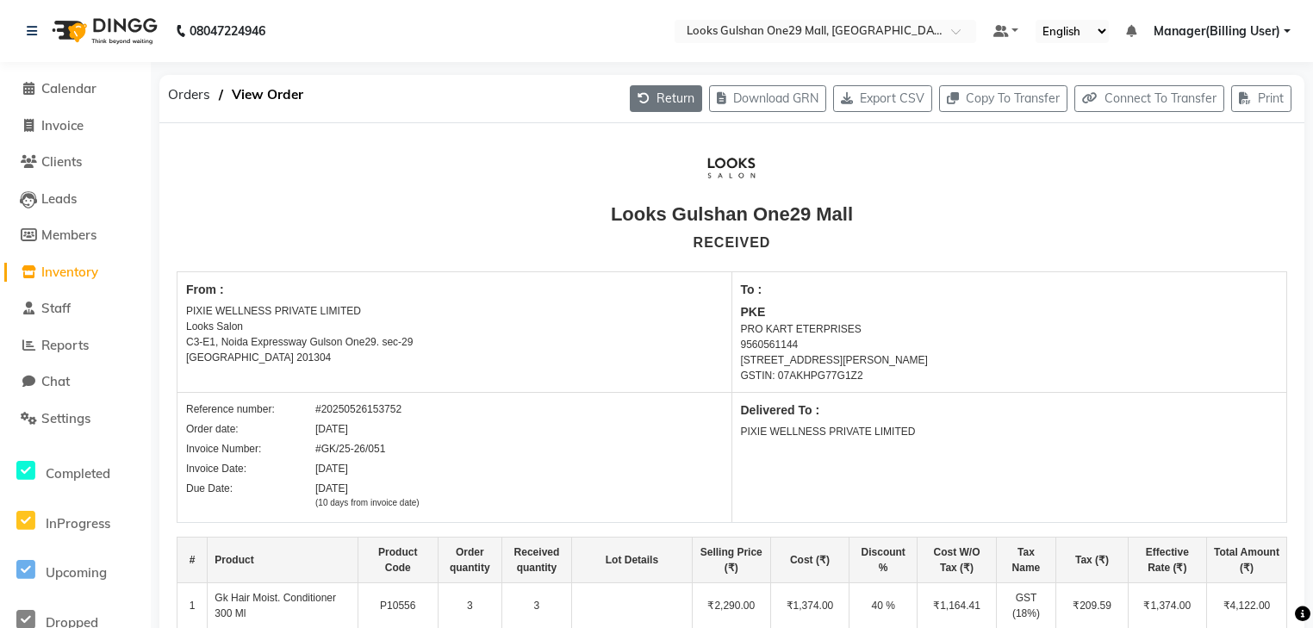
select select "3923"
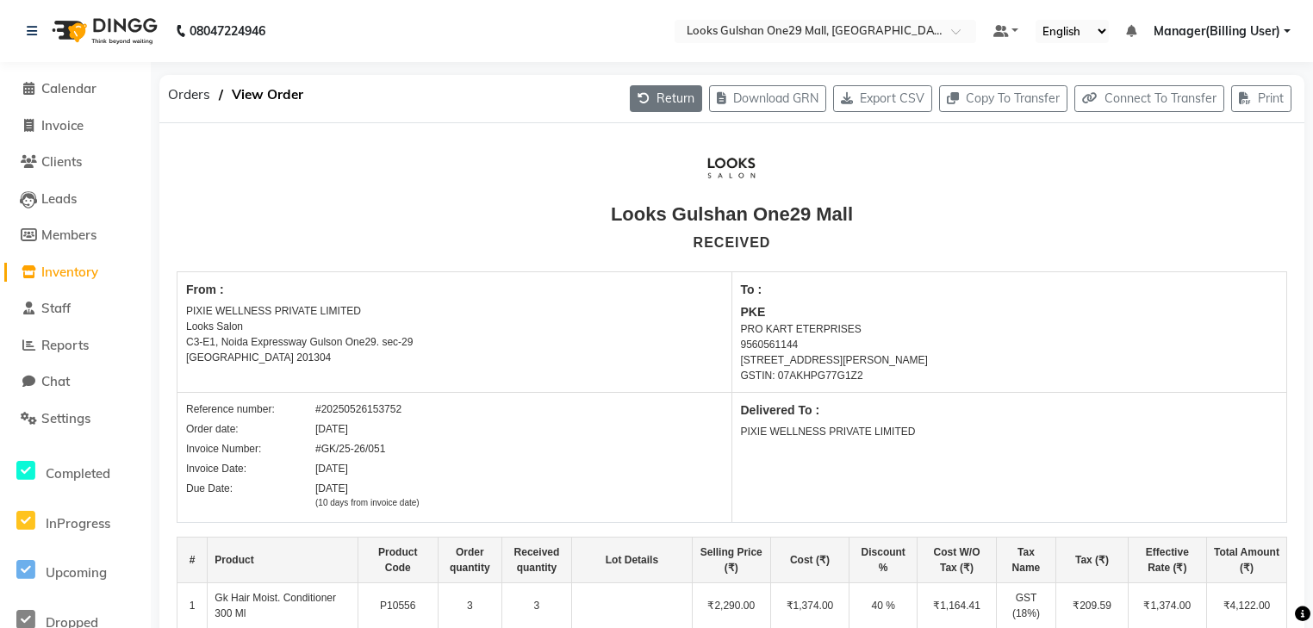
select select "3923"
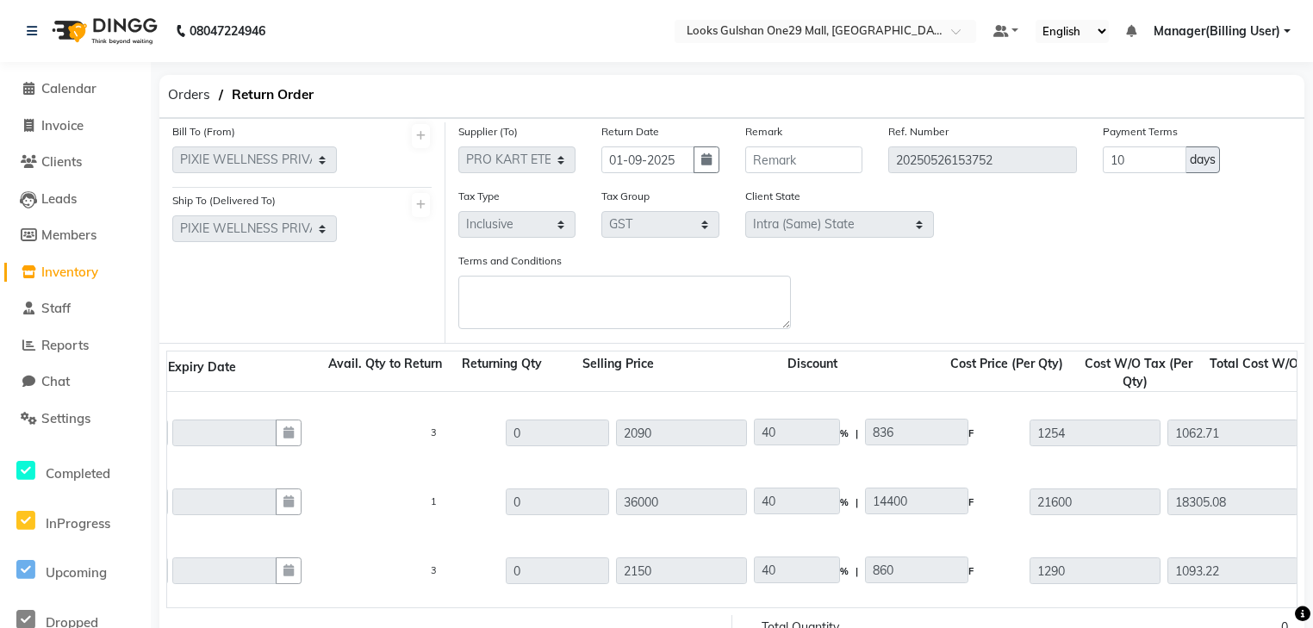
scroll to position [620, 0]
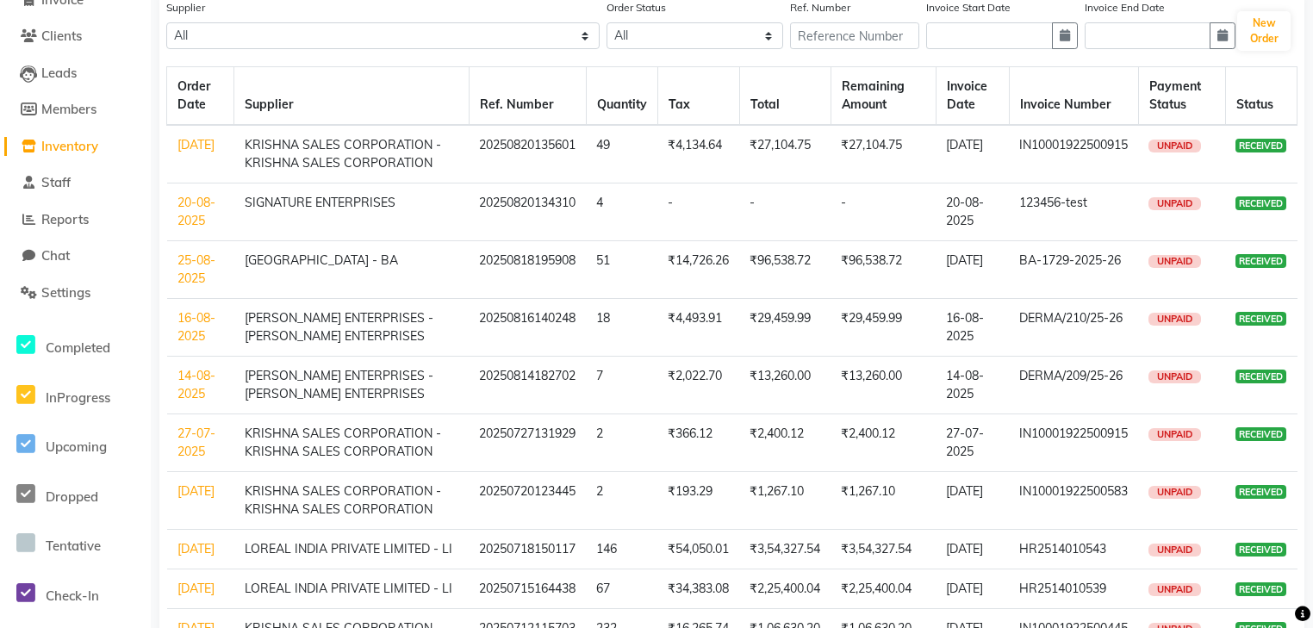
scroll to position [280, 0]
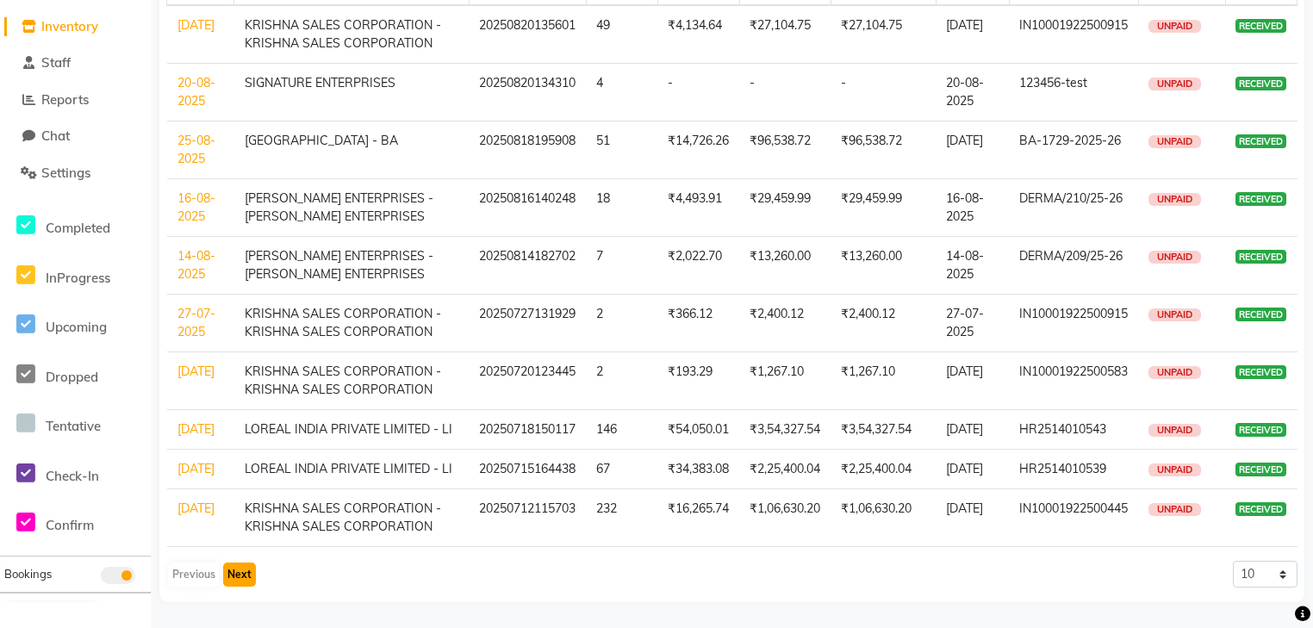
click at [245, 572] on button "Next" at bounding box center [239, 575] width 33 height 24
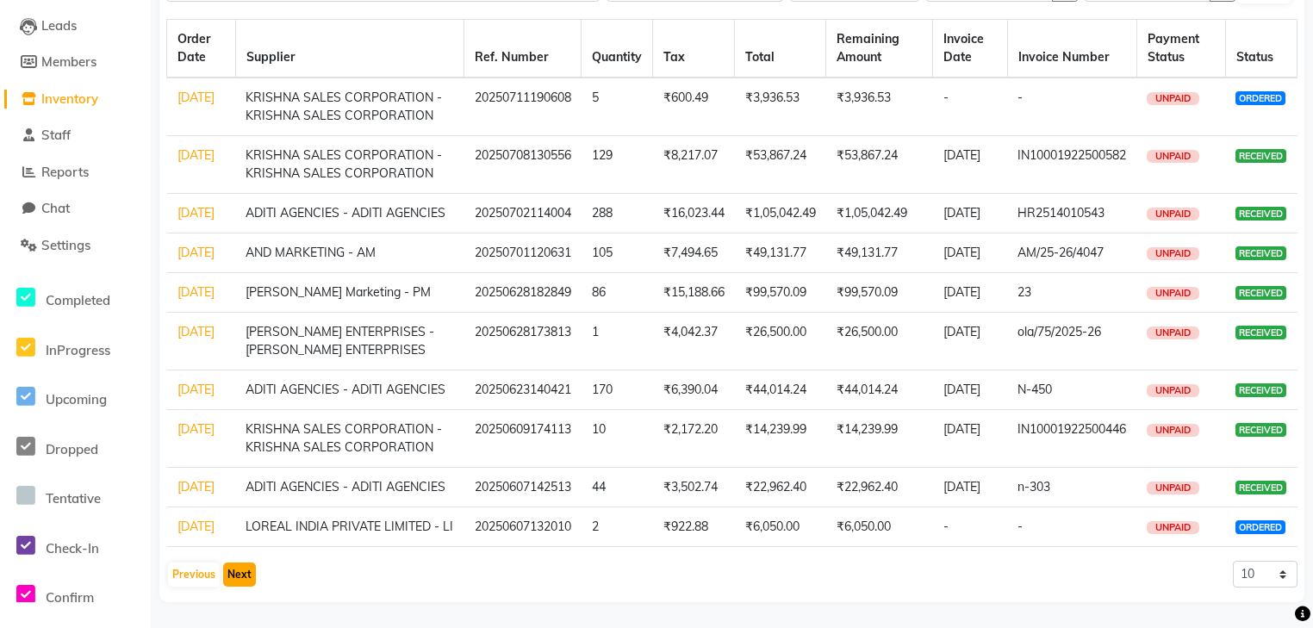
click at [248, 565] on button "Next" at bounding box center [239, 575] width 33 height 24
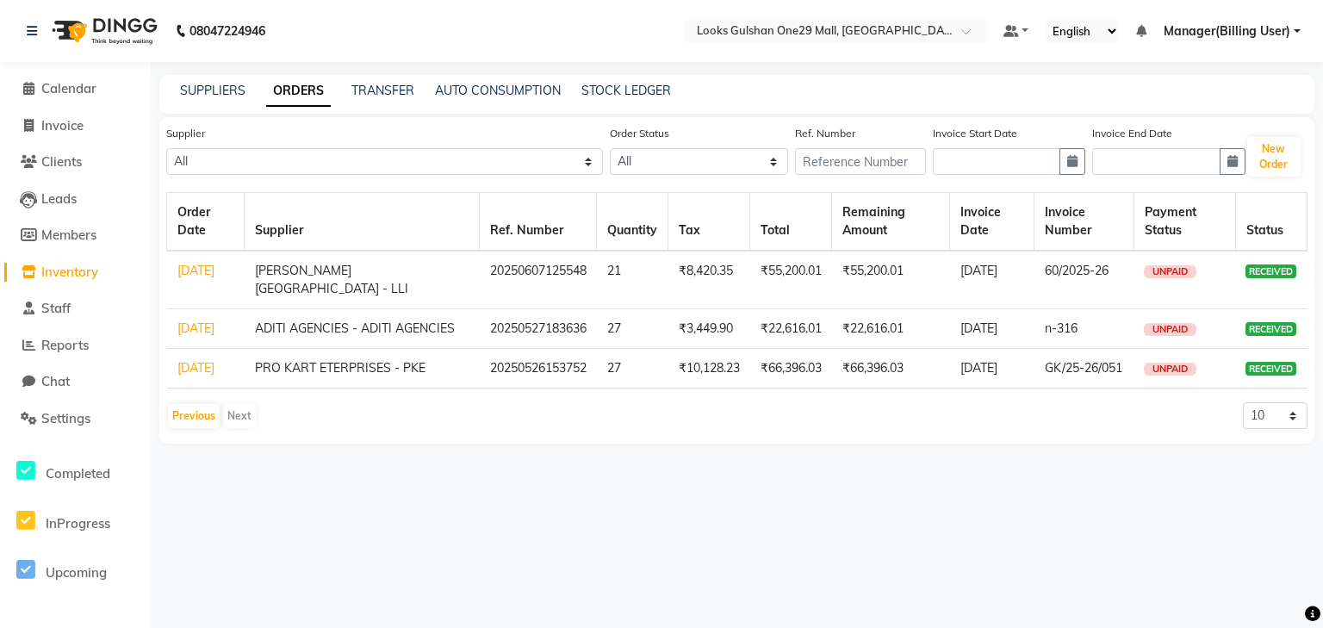
click at [193, 376] on link "26-05-2025" at bounding box center [195, 368] width 37 height 16
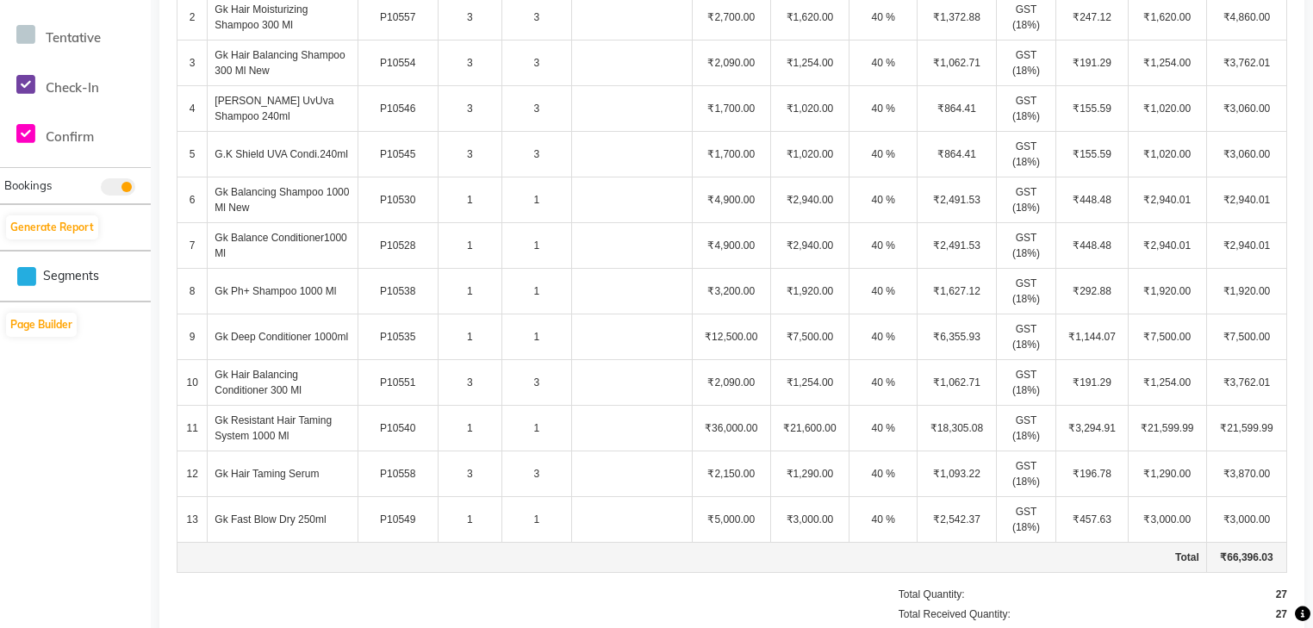
scroll to position [431, 0]
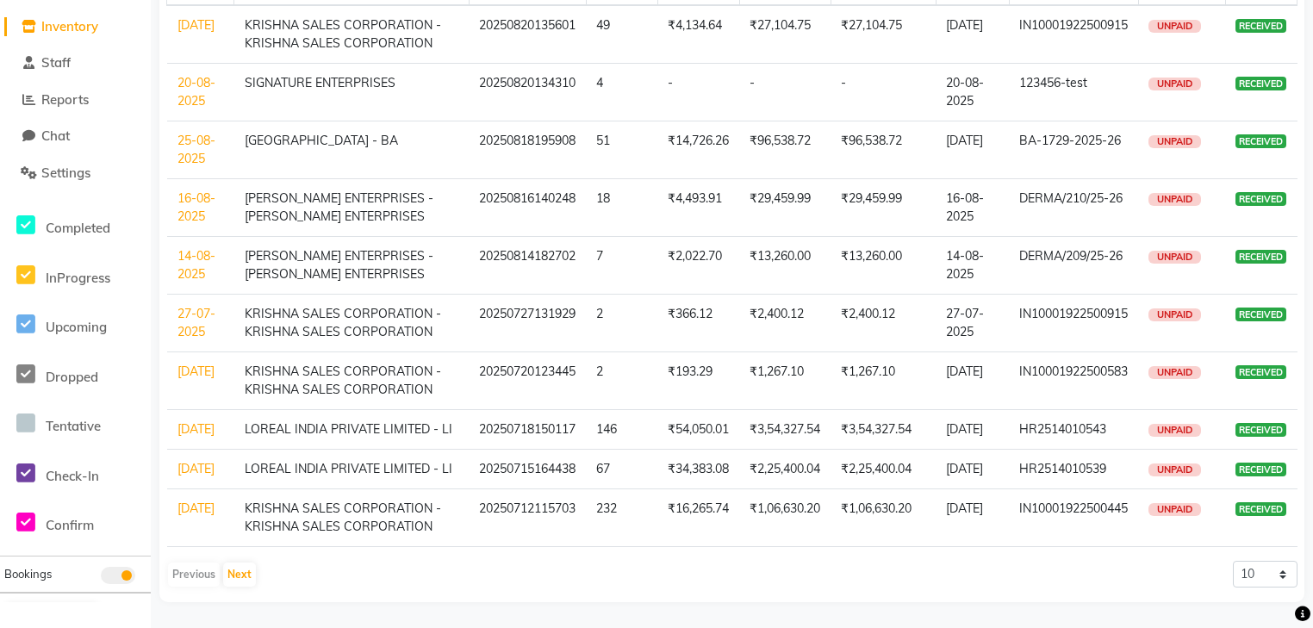
scroll to position [280, 0]
click at [234, 575] on button "Next" at bounding box center [239, 575] width 33 height 24
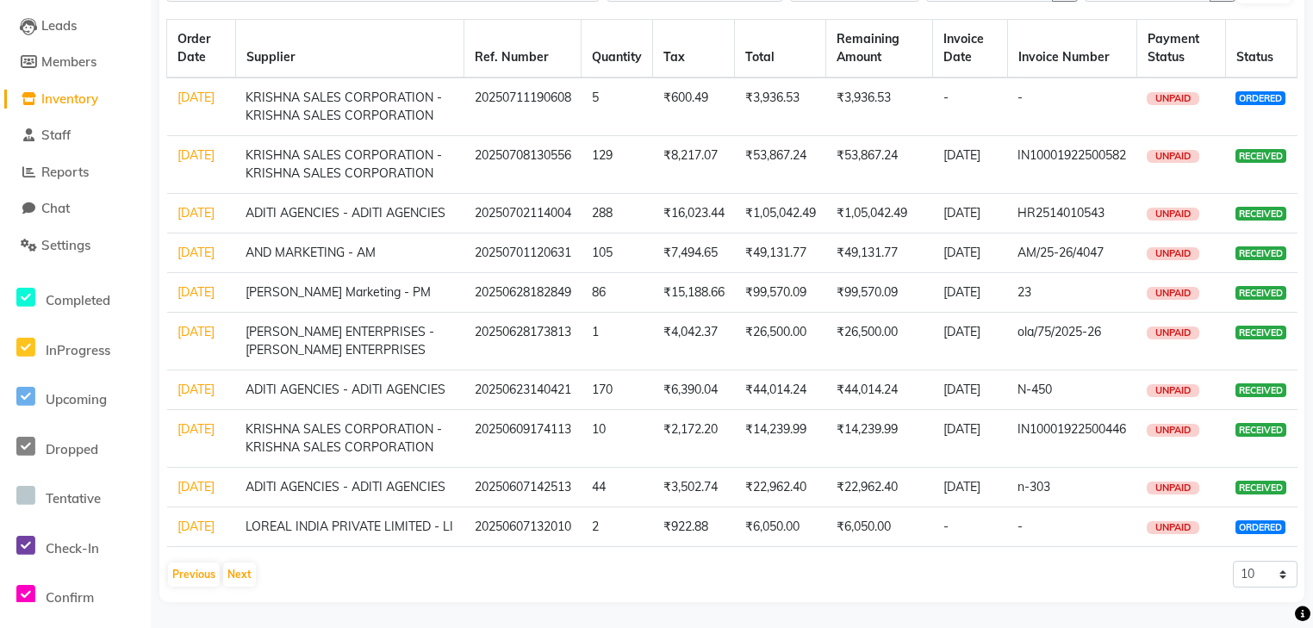
click at [200, 245] on link "01-07-2025" at bounding box center [195, 253] width 37 height 16
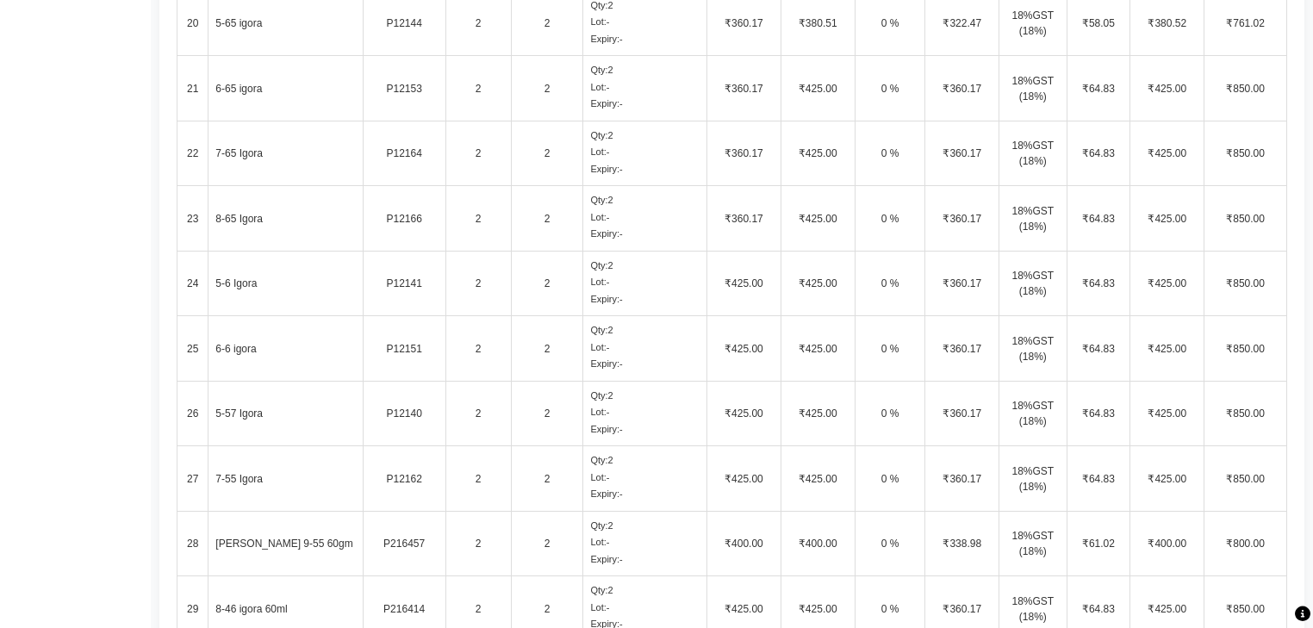
scroll to position [1861, 0]
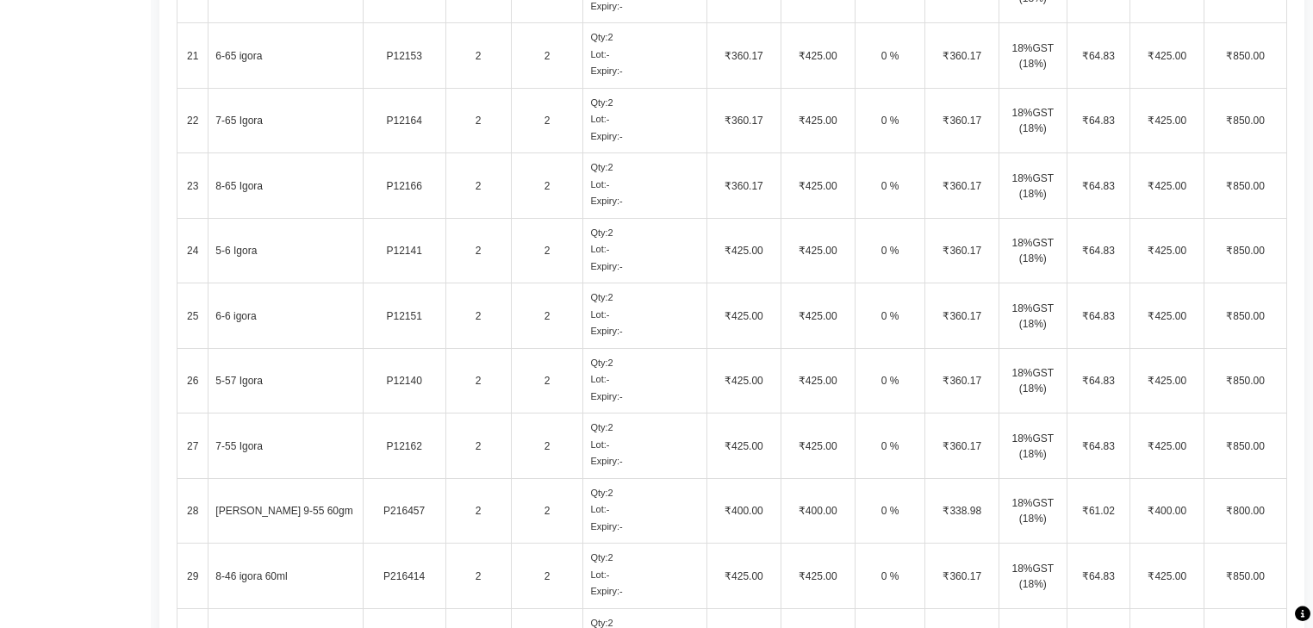
click at [245, 364] on td "5-57 Igora" at bounding box center [285, 380] width 154 height 65
click at [311, 376] on td "5-57 Igora" at bounding box center [285, 380] width 154 height 65
click at [269, 313] on td "6-6 igora" at bounding box center [285, 315] width 154 height 65
click at [557, 449] on td "2" at bounding box center [547, 446] width 72 height 65
click at [550, 523] on td "2" at bounding box center [547, 510] width 72 height 65
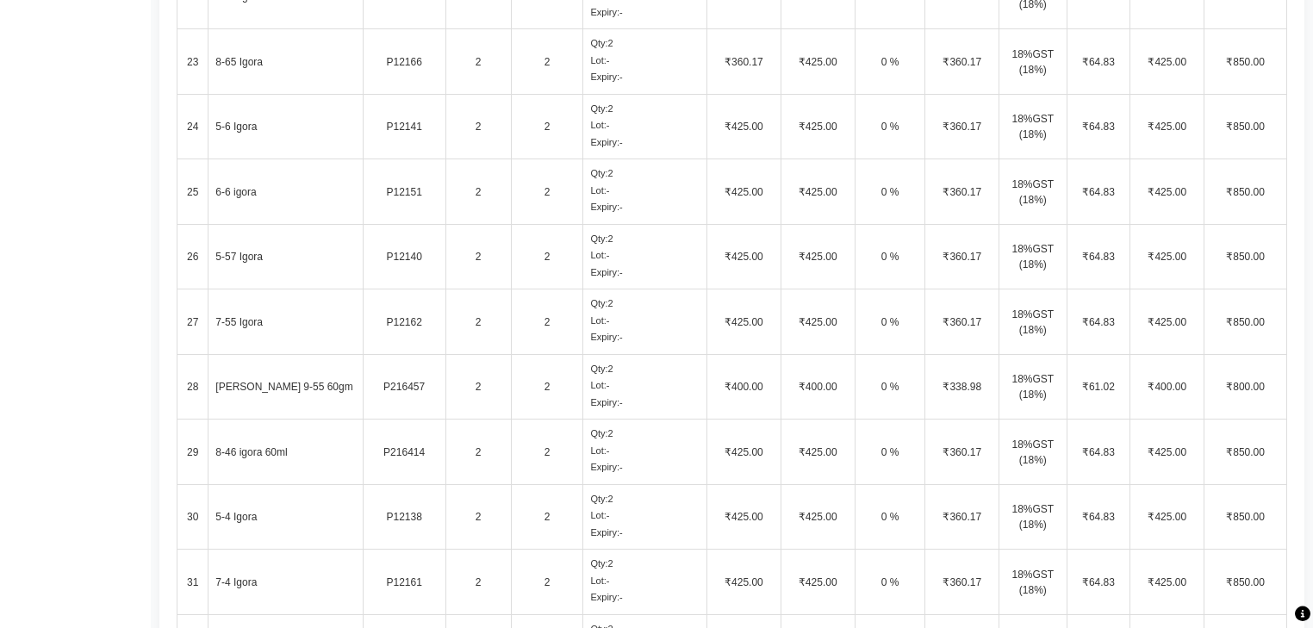
scroll to position [1999, 0]
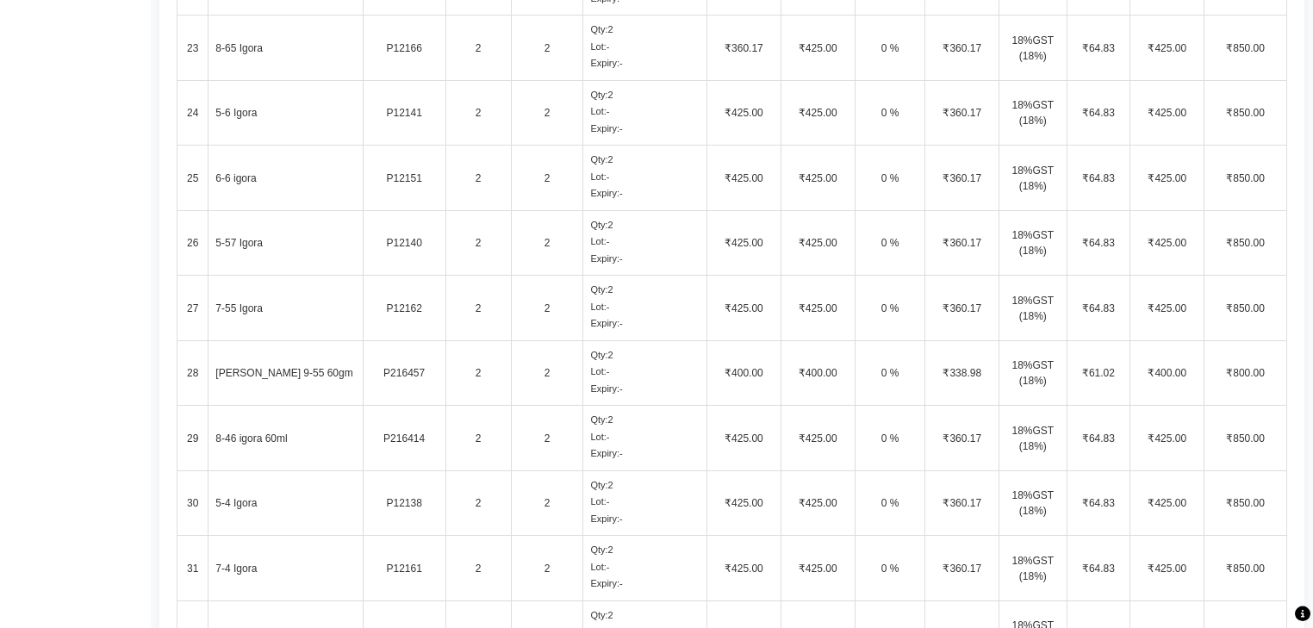
click at [555, 438] on td "2" at bounding box center [547, 438] width 72 height 65
click at [544, 444] on td "2" at bounding box center [547, 438] width 72 height 65
click at [552, 503] on td "2" at bounding box center [547, 502] width 72 height 65
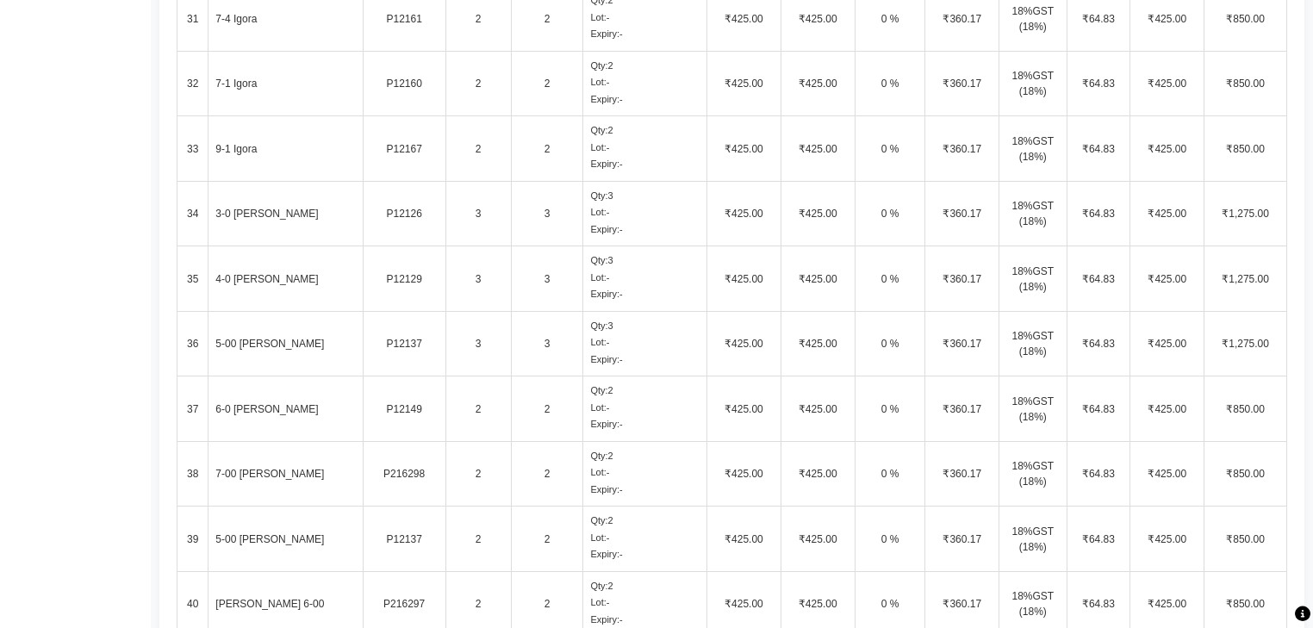
scroll to position [2550, 0]
click at [244, 336] on td "5-00 igora" at bounding box center [285, 341] width 154 height 65
click at [233, 336] on td "5-00 igora" at bounding box center [285, 341] width 154 height 65
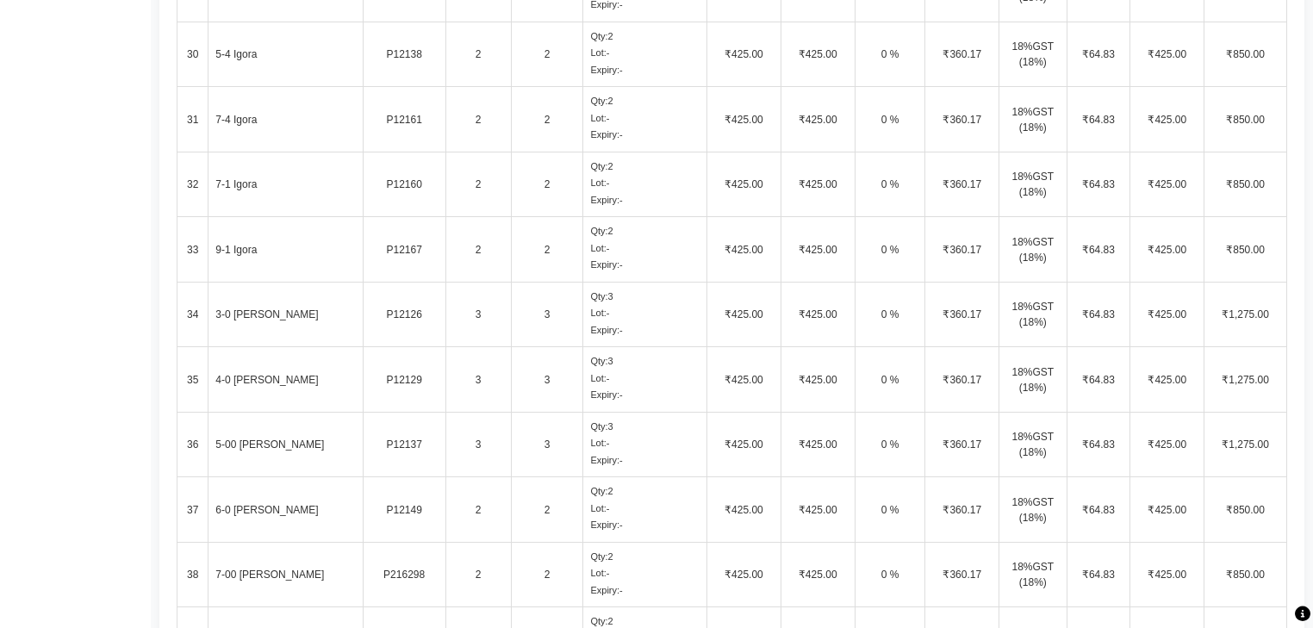
scroll to position [2481, 0]
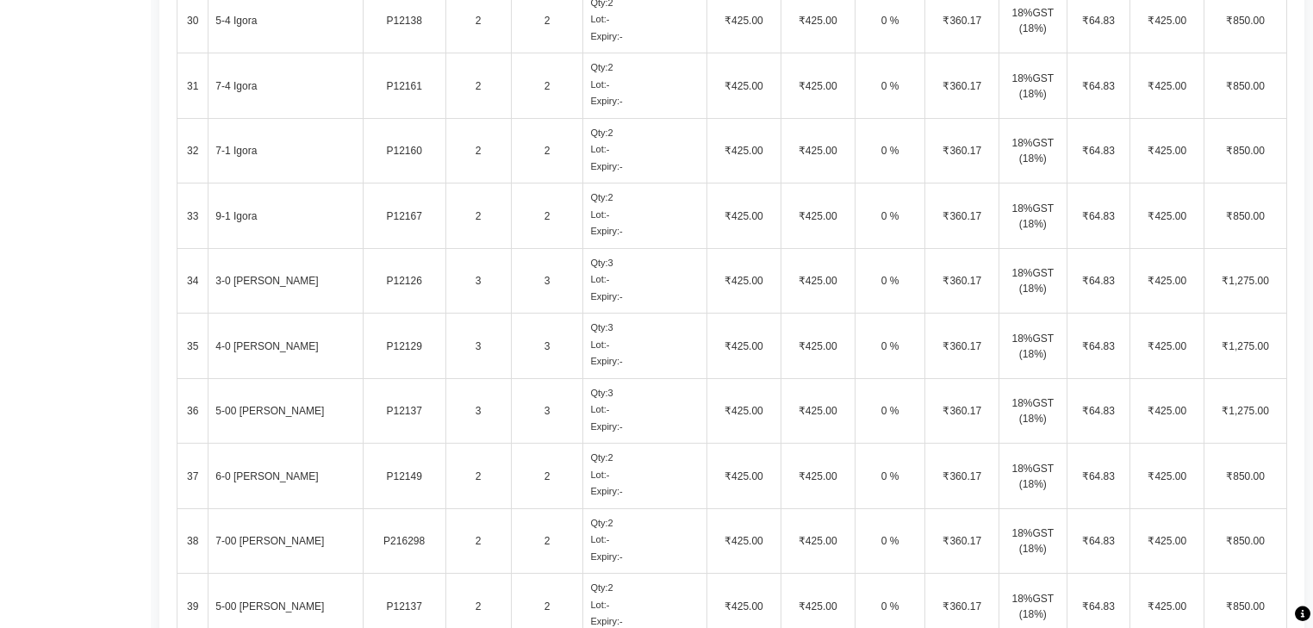
click at [582, 401] on td "3" at bounding box center [547, 410] width 72 height 65
click at [568, 397] on td "3" at bounding box center [547, 410] width 72 height 65
click at [343, 490] on td "6-0 Igora" at bounding box center [285, 476] width 154 height 65
click at [280, 536] on td "7-00 Igora" at bounding box center [285, 540] width 154 height 65
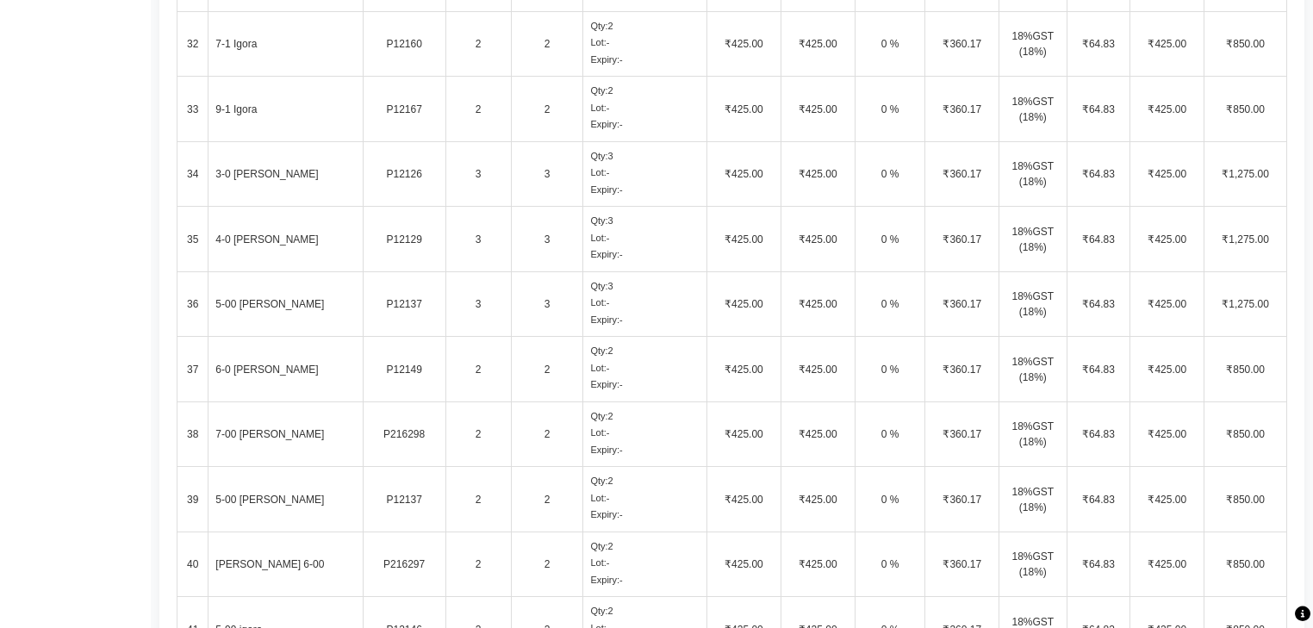
scroll to position [2619, 0]
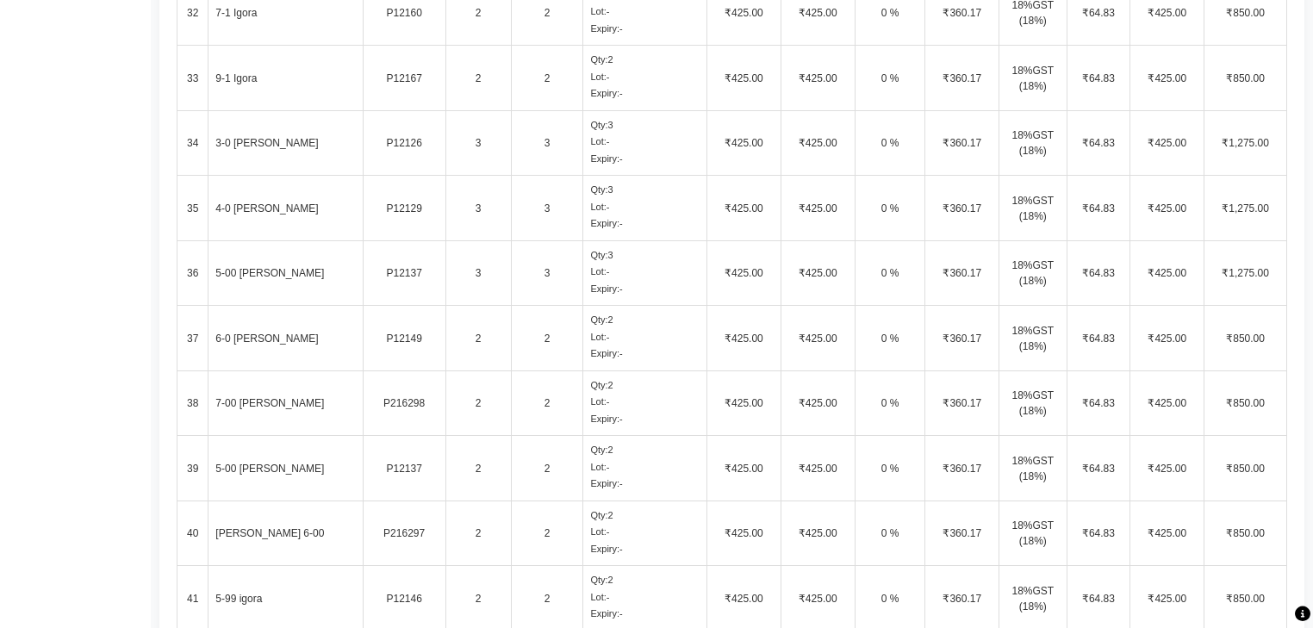
click at [216, 456] on td "5-00 igora" at bounding box center [285, 468] width 154 height 65
click at [247, 462] on td "5-00 igora" at bounding box center [285, 468] width 154 height 65
click at [551, 473] on td "2" at bounding box center [547, 468] width 72 height 65
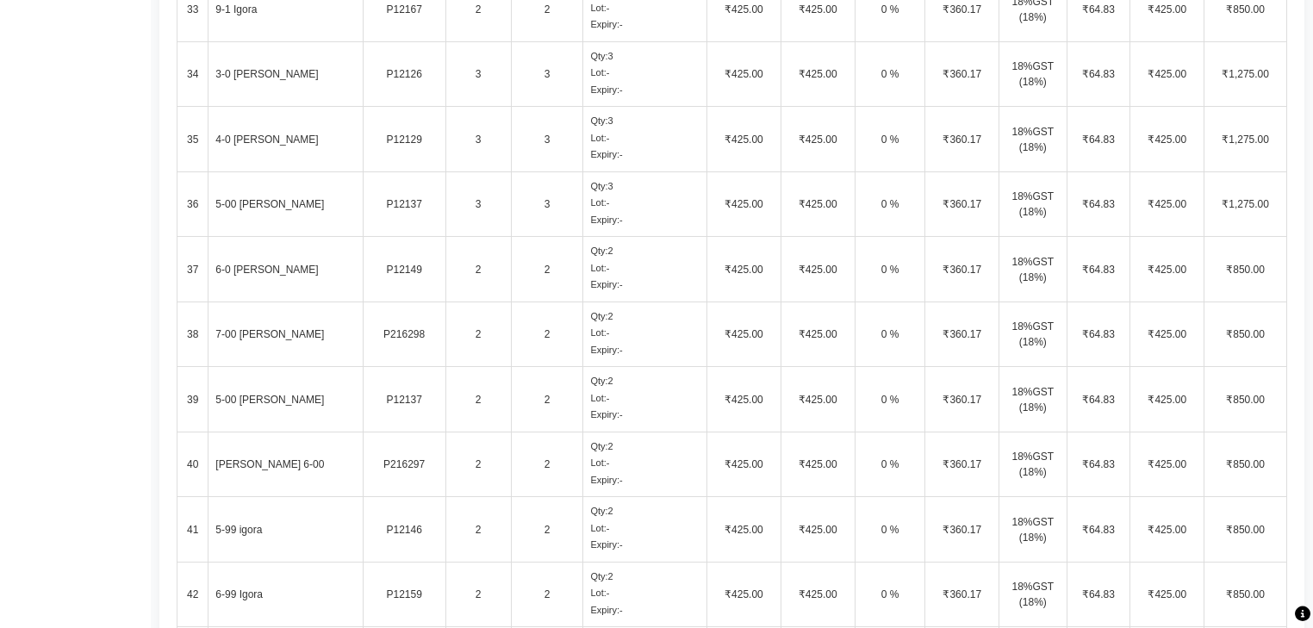
click at [324, 465] on td "Igora 6-00" at bounding box center [285, 464] width 154 height 65
click at [558, 465] on td "2" at bounding box center [547, 464] width 72 height 65
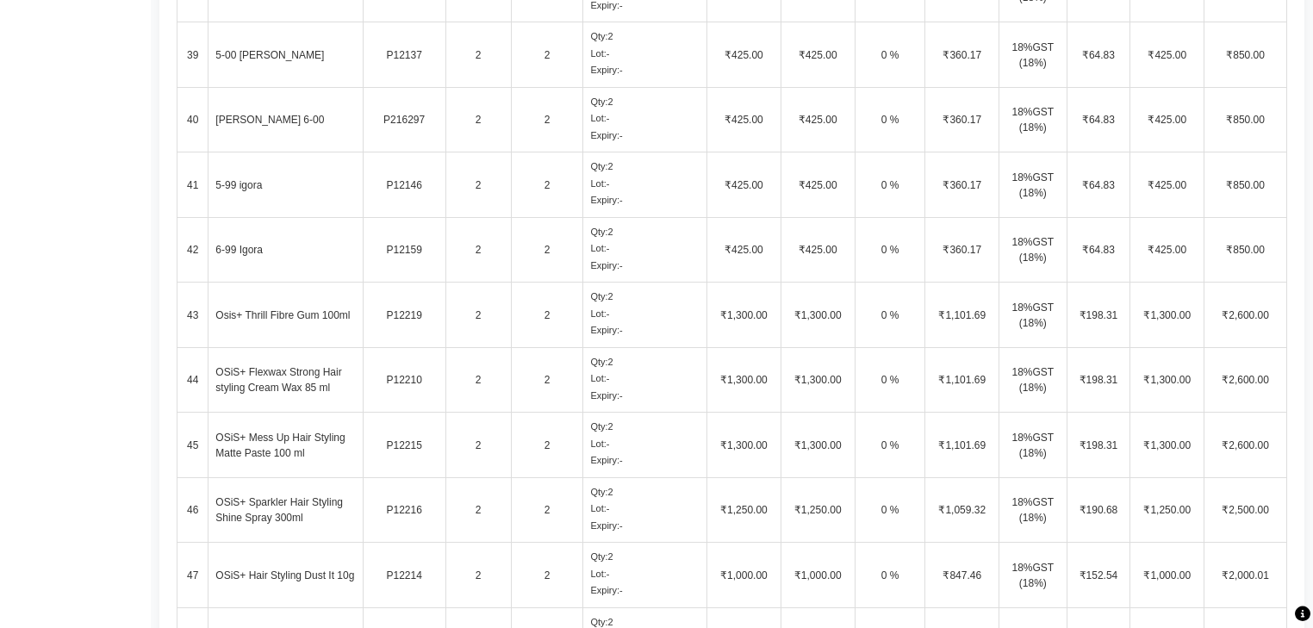
scroll to position [2963, 0]
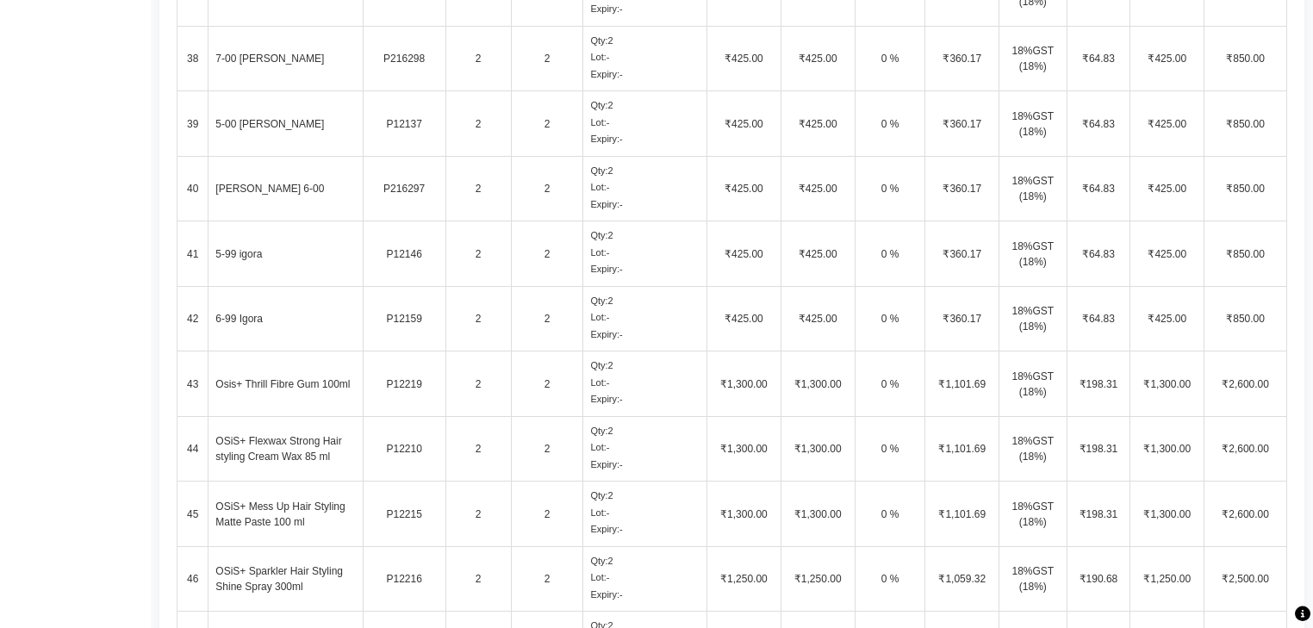
click at [490, 450] on td "2" at bounding box center [477, 448] width 65 height 65
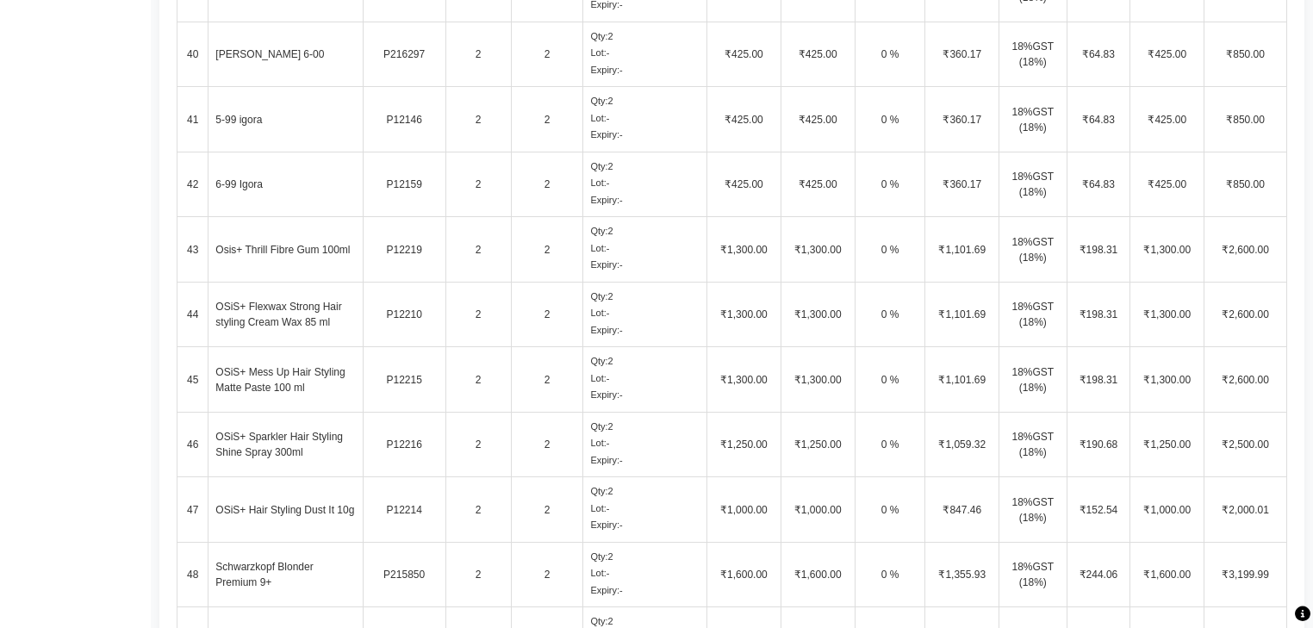
scroll to position [3101, 0]
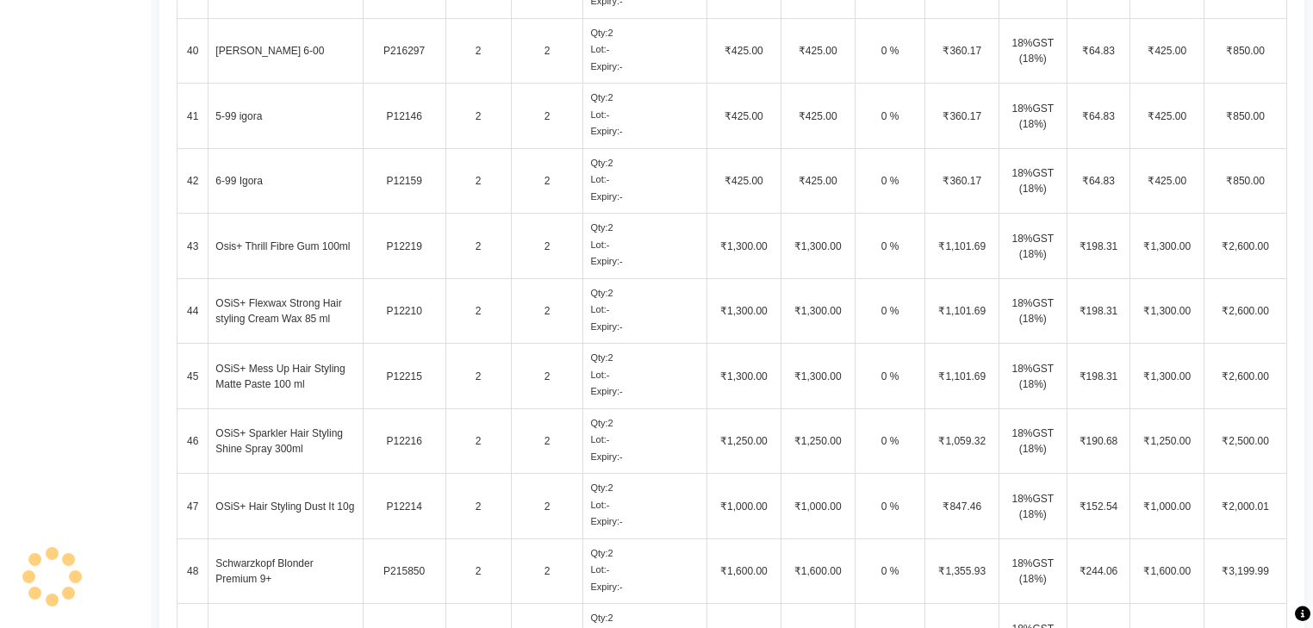
click at [526, 382] on td "2" at bounding box center [547, 376] width 72 height 65
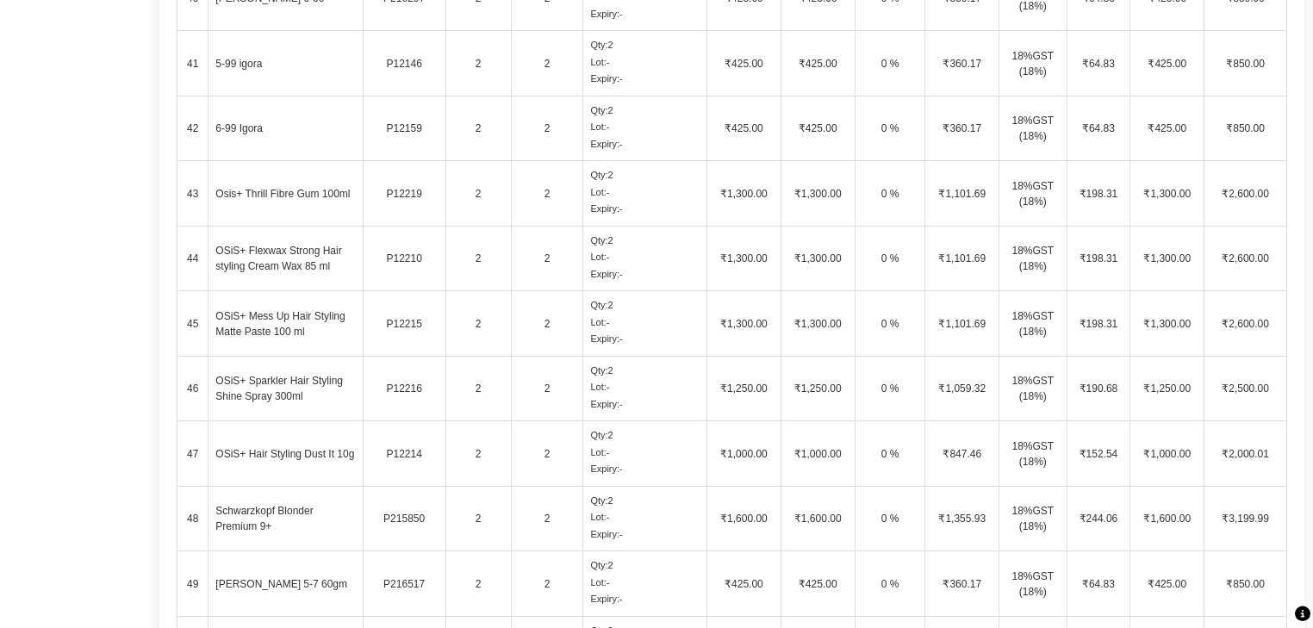
scroll to position [3170, 0]
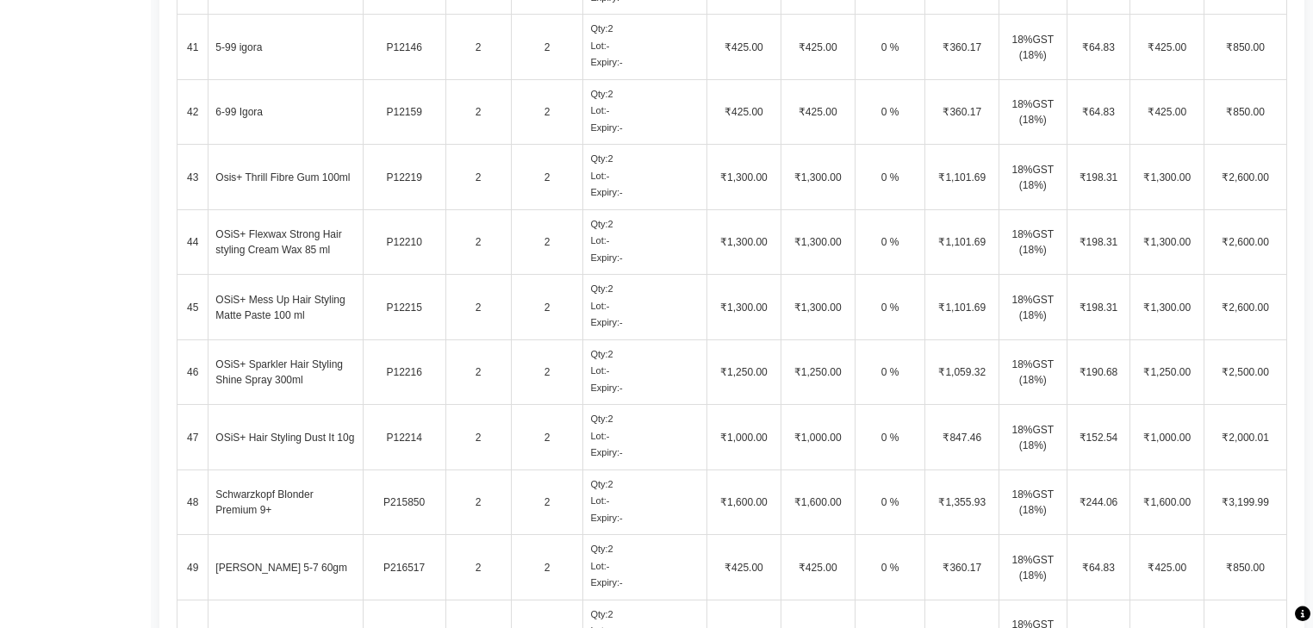
click at [543, 367] on td "2" at bounding box center [547, 371] width 72 height 65
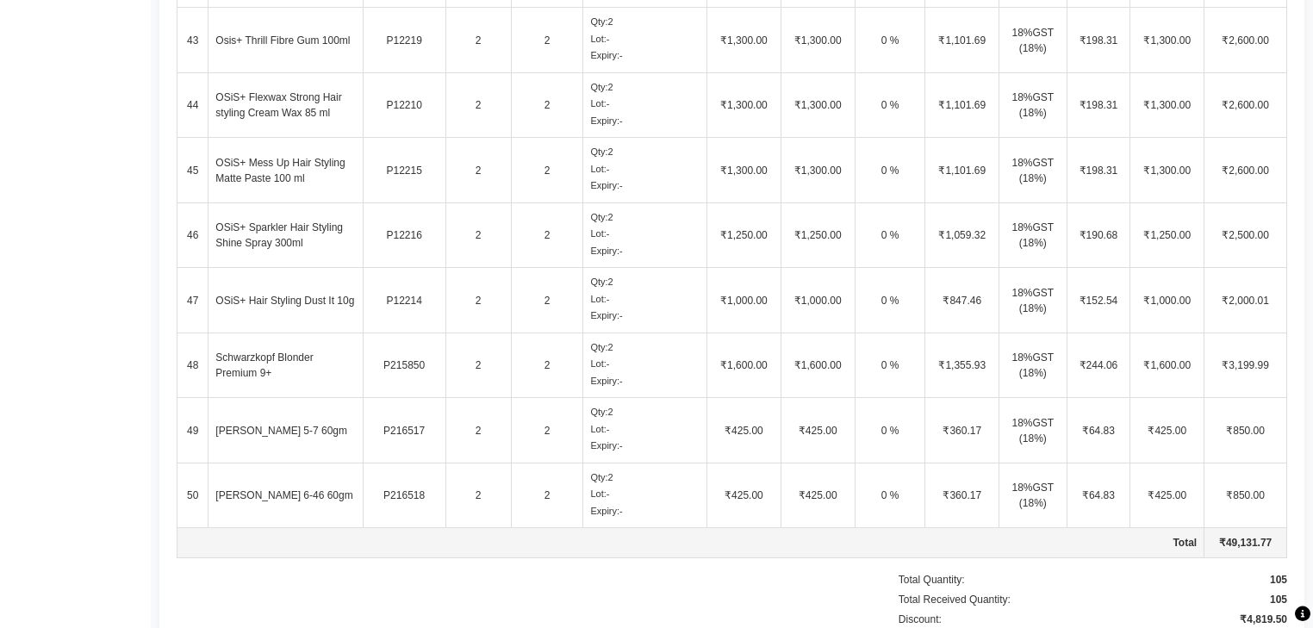
scroll to position [3308, 0]
click at [534, 289] on td "2" at bounding box center [547, 299] width 72 height 65
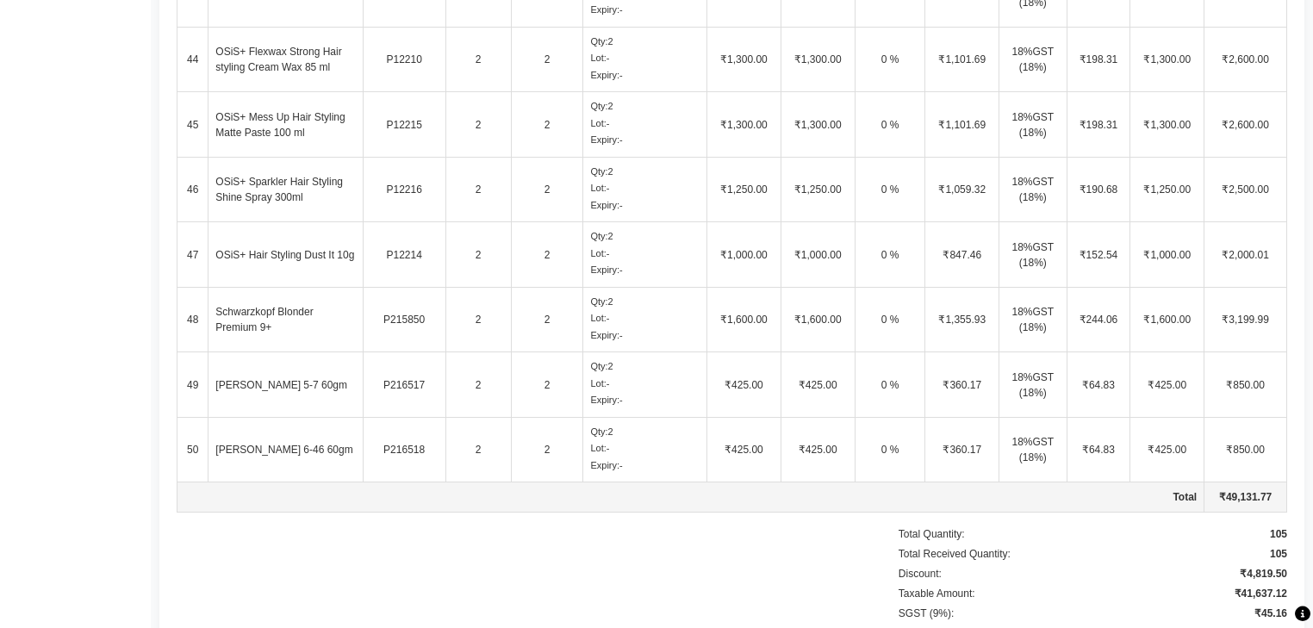
scroll to position [3377, 0]
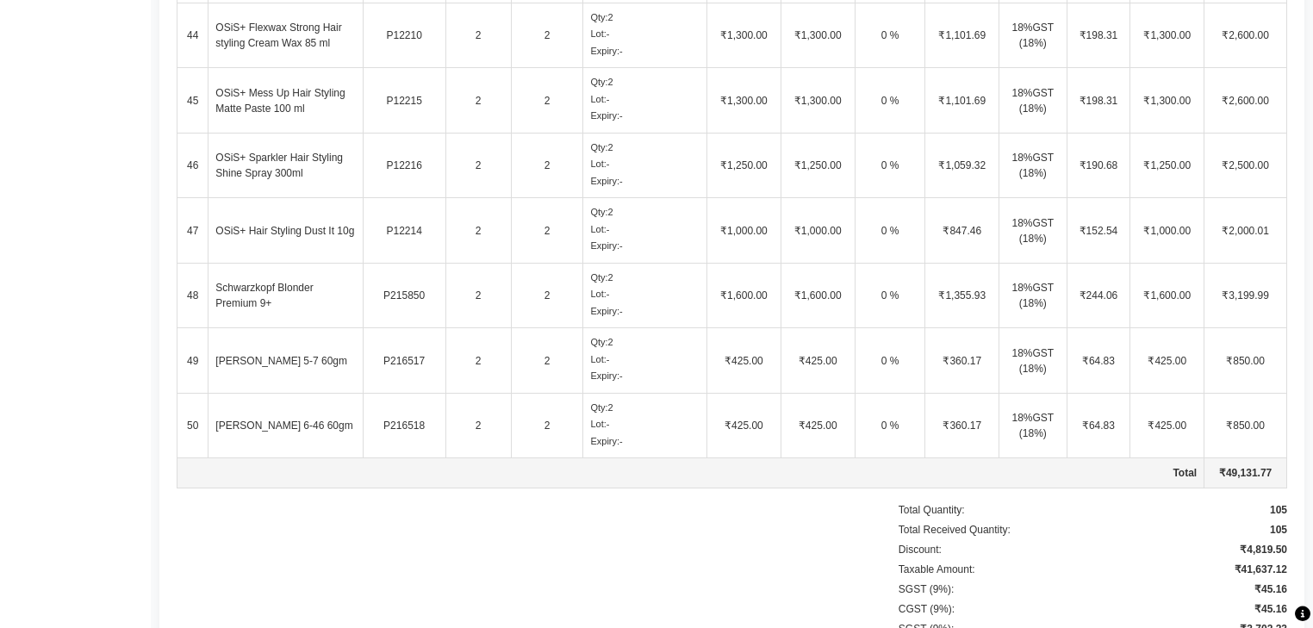
click at [530, 289] on td "2" at bounding box center [547, 295] width 72 height 65
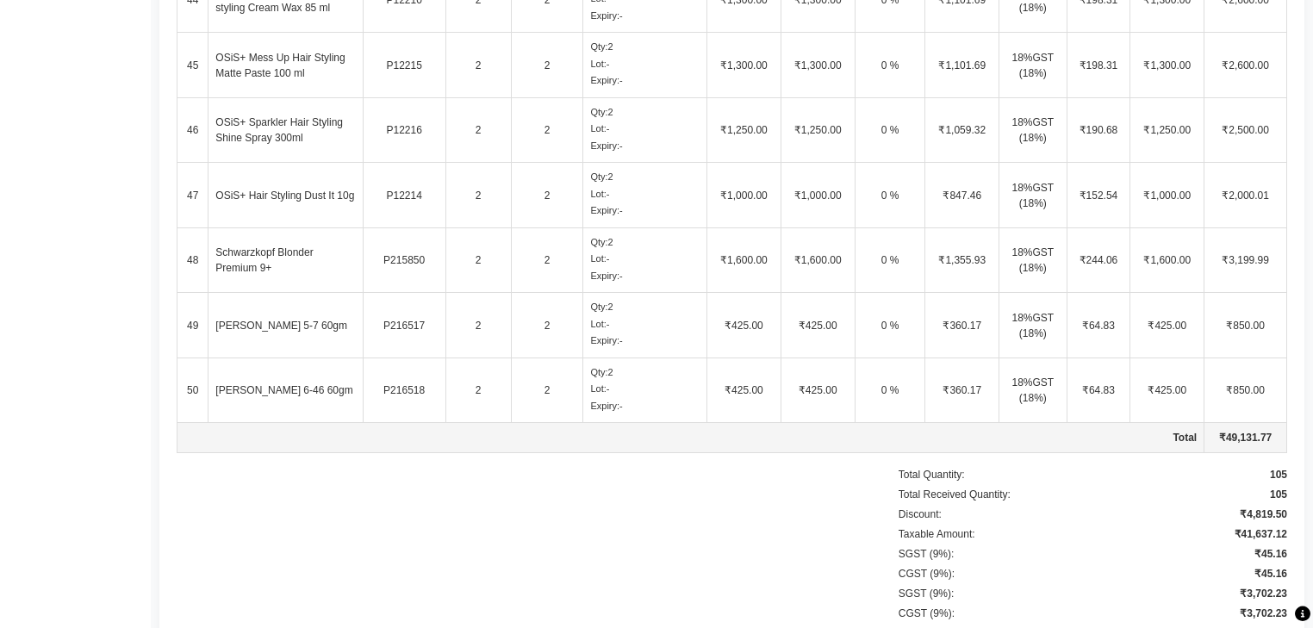
scroll to position [3446, 0]
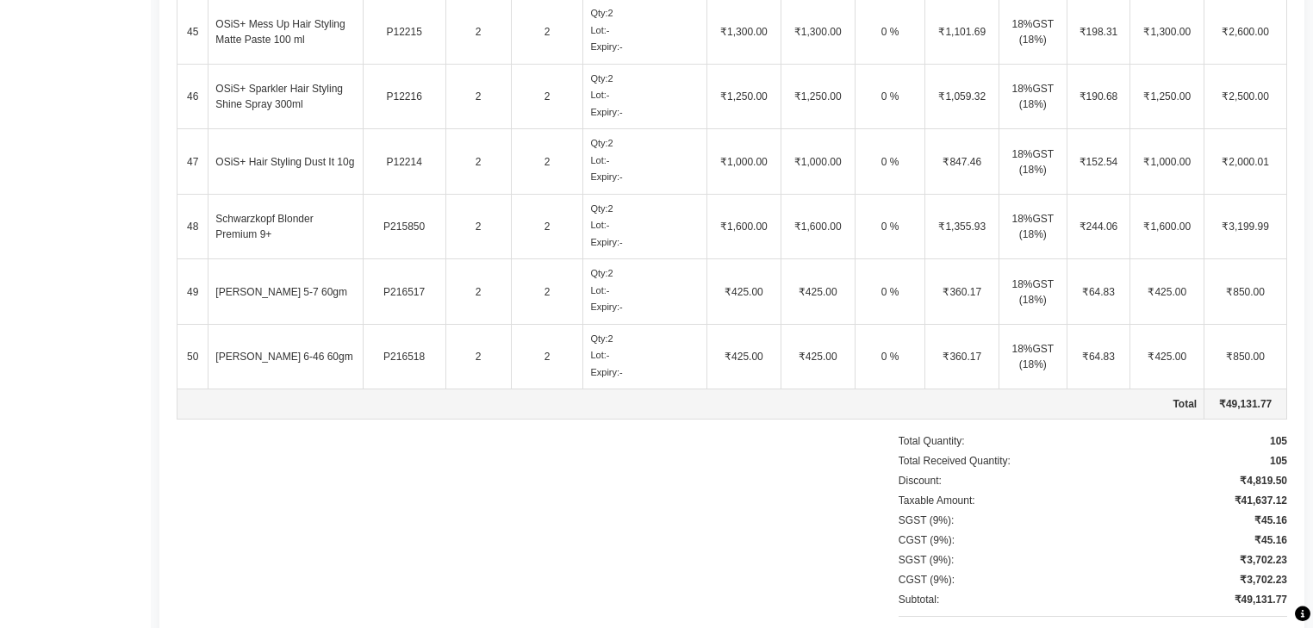
click at [550, 352] on td "2" at bounding box center [547, 356] width 72 height 65
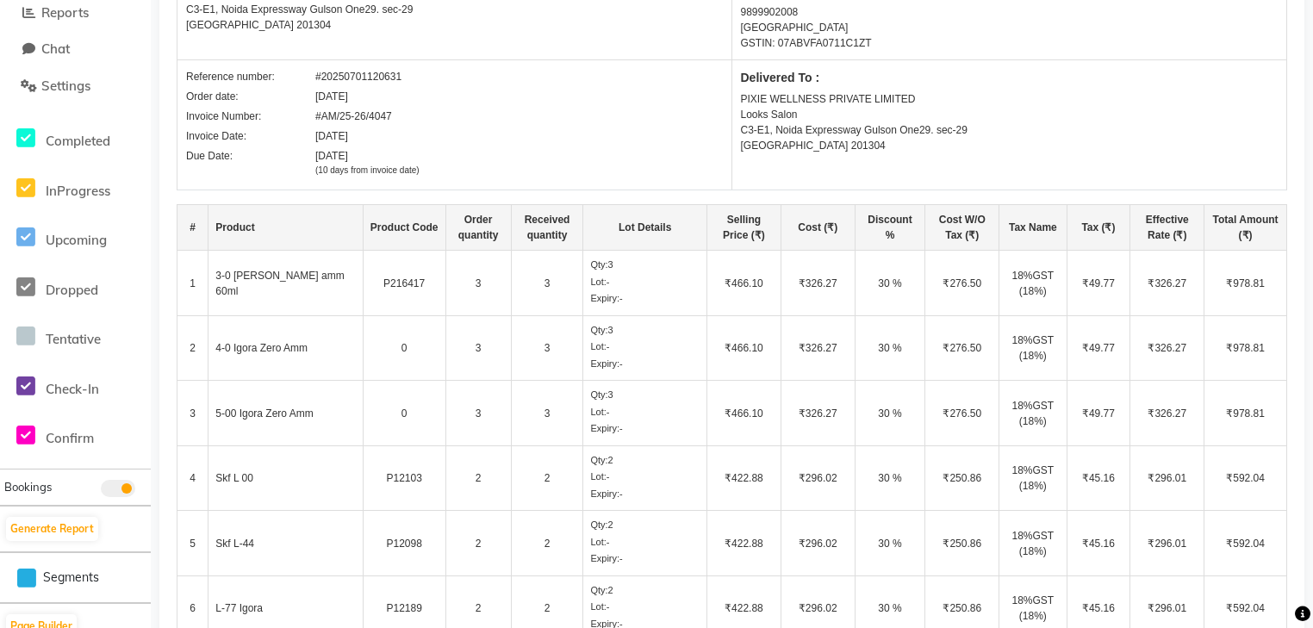
scroll to position [159, 0]
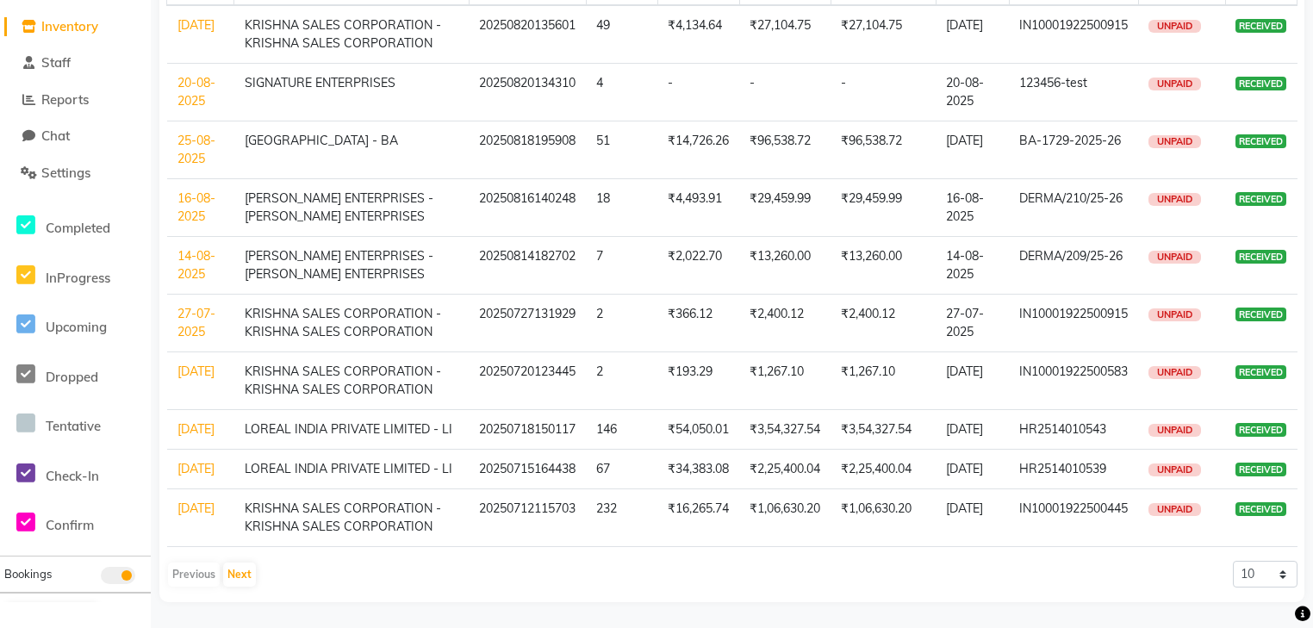
scroll to position [280, 0]
drag, startPoint x: 228, startPoint y: 570, endPoint x: 239, endPoint y: 567, distance: 10.9
click at [228, 570] on button "Next" at bounding box center [239, 575] width 33 height 24
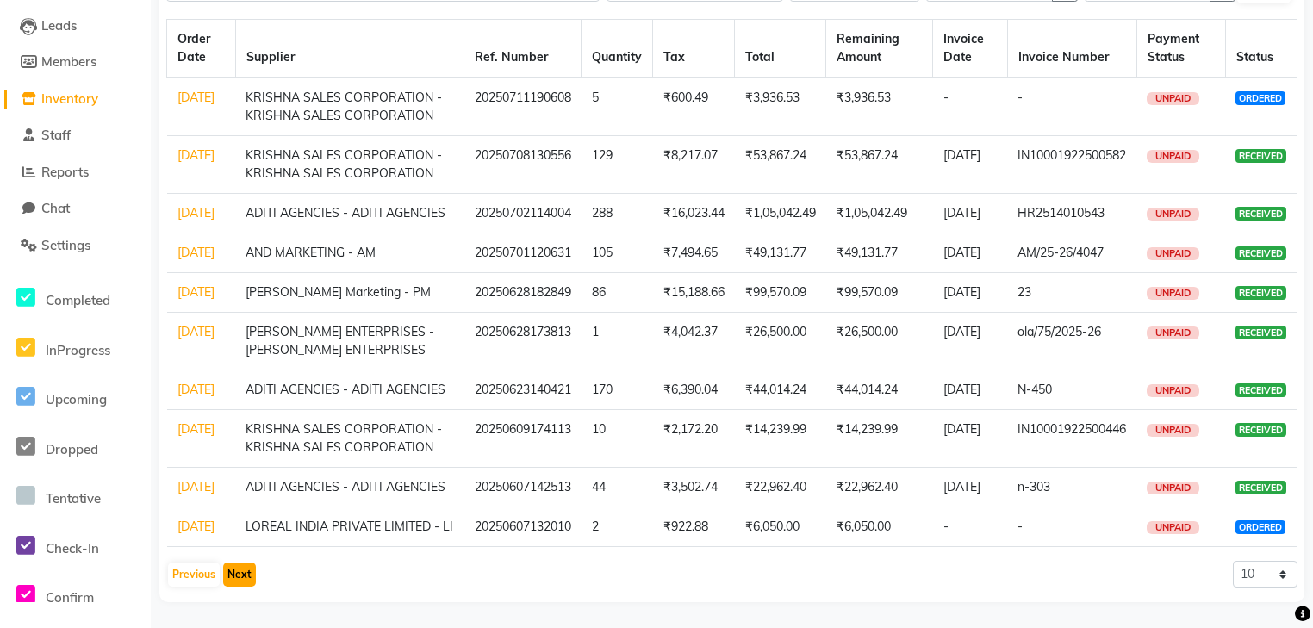
click at [241, 581] on button "Next" at bounding box center [239, 575] width 33 height 24
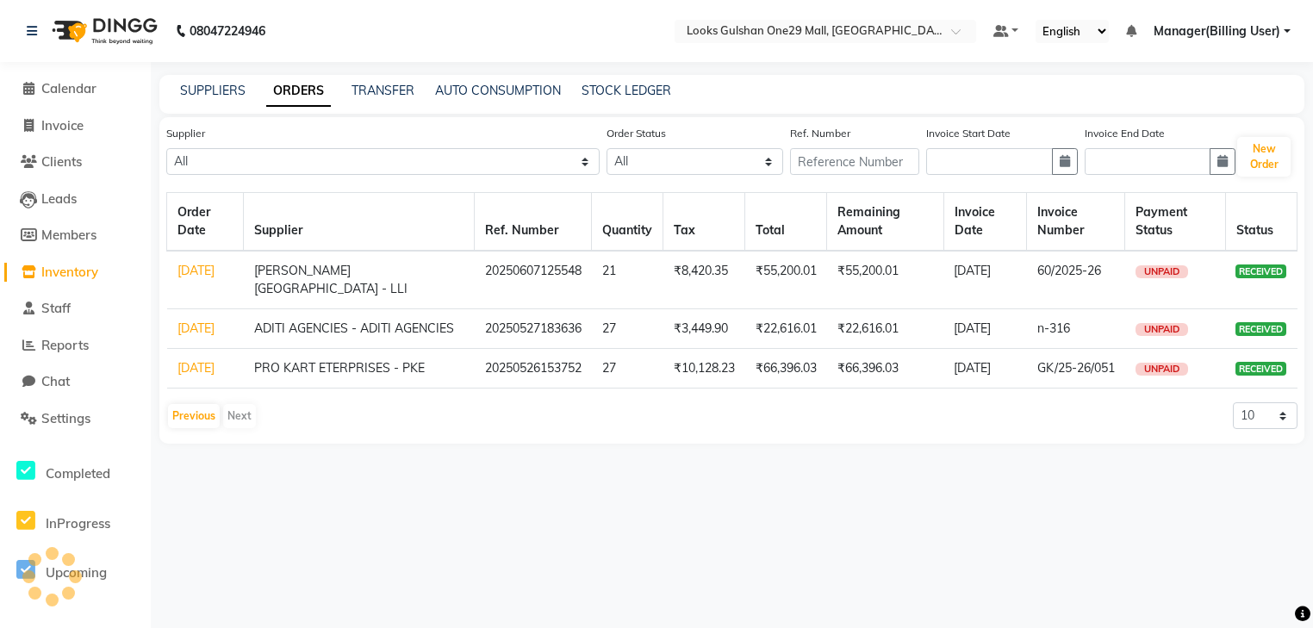
scroll to position [0, 0]
click at [204, 428] on button "Previous" at bounding box center [194, 416] width 52 height 24
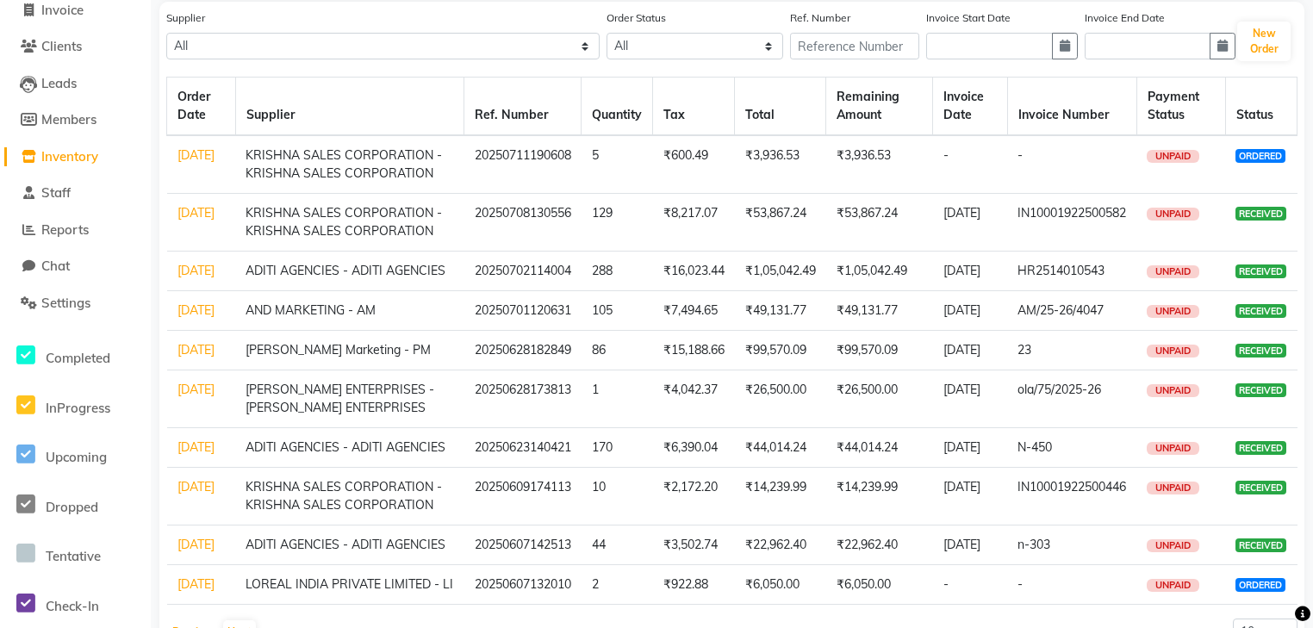
scroll to position [280, 0]
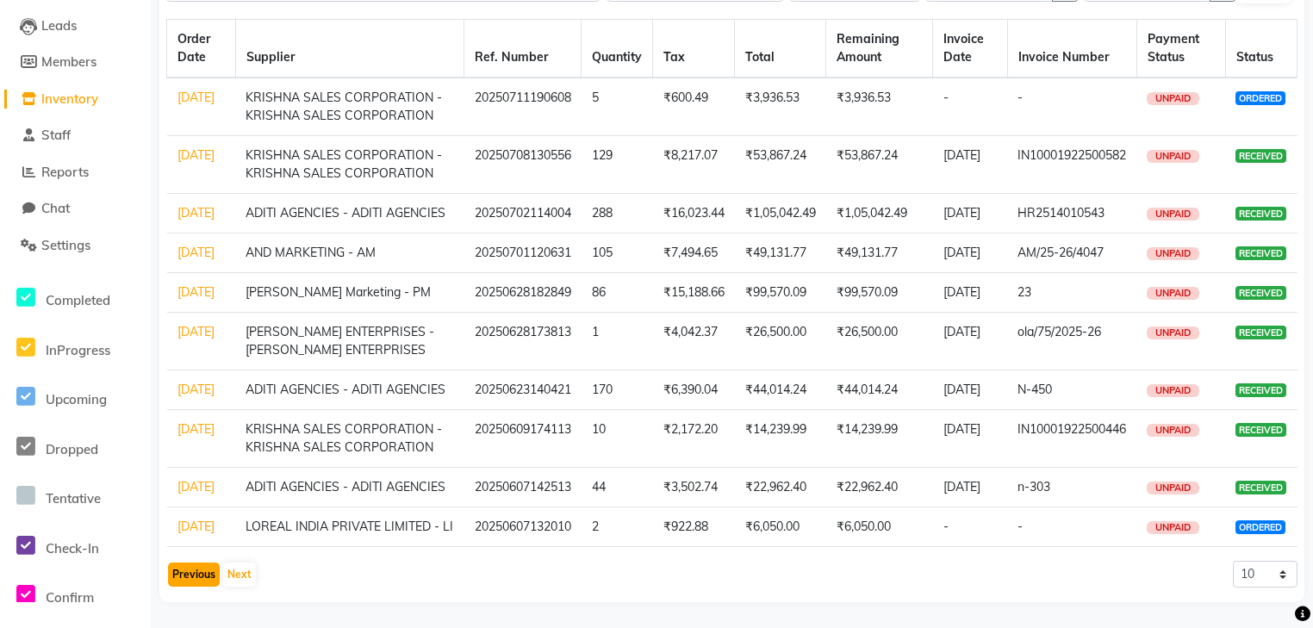
click at [196, 575] on button "Previous" at bounding box center [194, 575] width 52 height 24
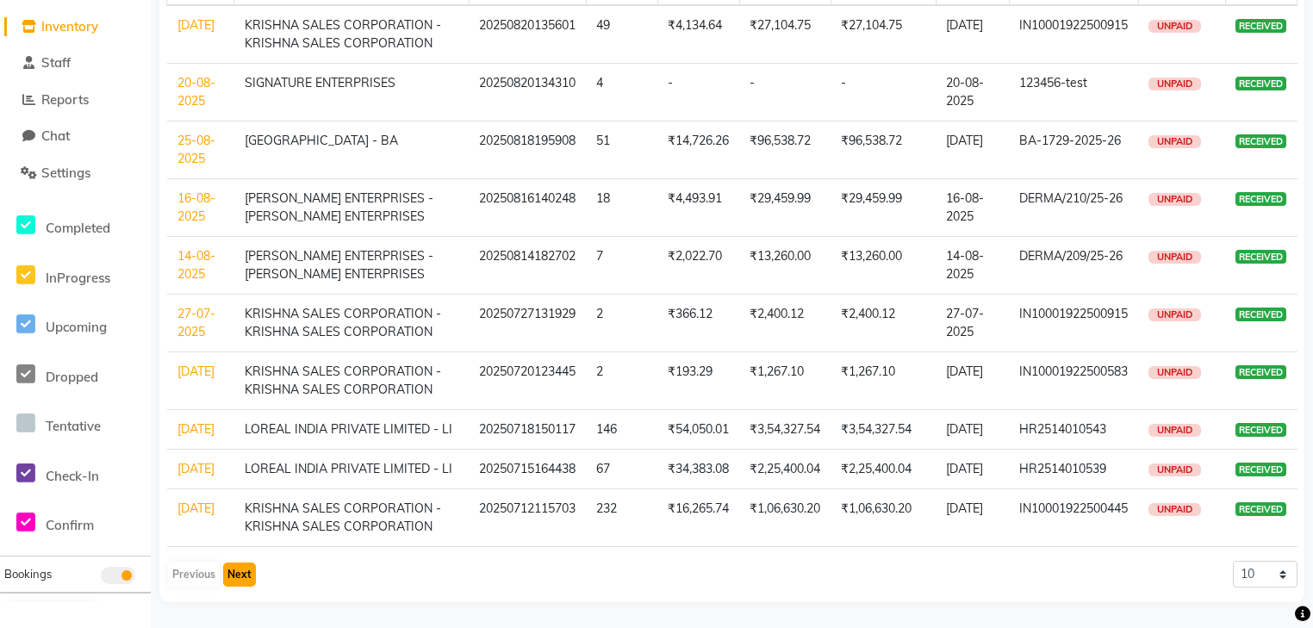
click at [240, 569] on button "Next" at bounding box center [239, 575] width 33 height 24
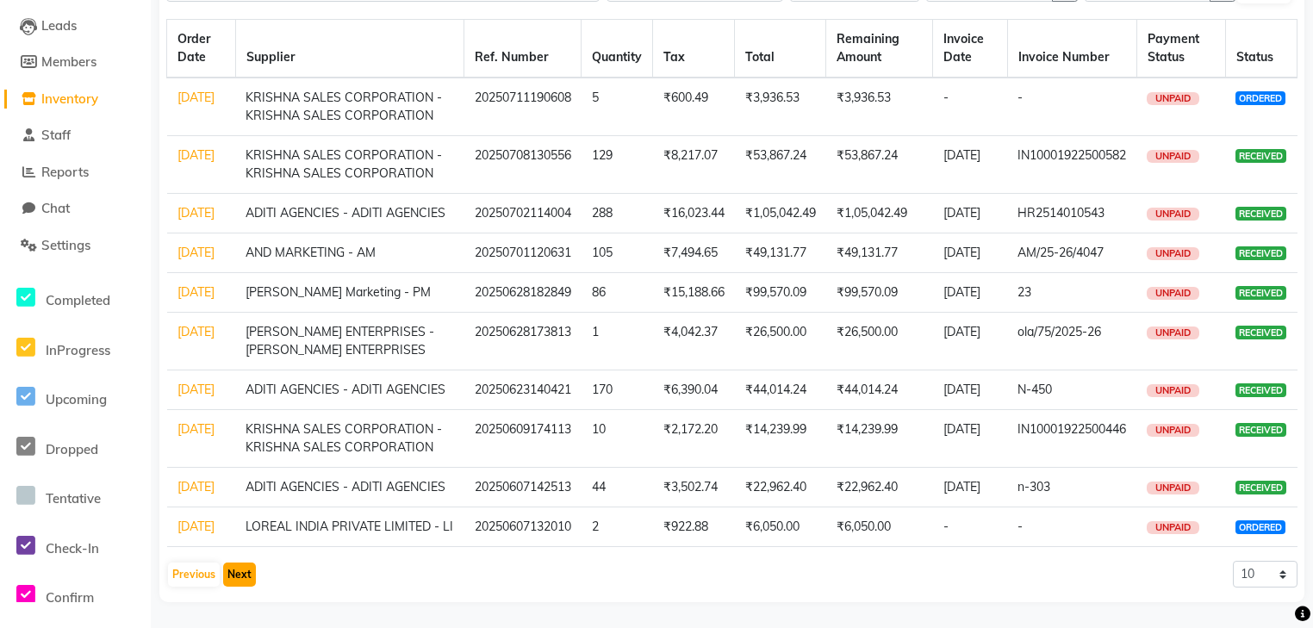
click at [243, 574] on button "Next" at bounding box center [239, 575] width 33 height 24
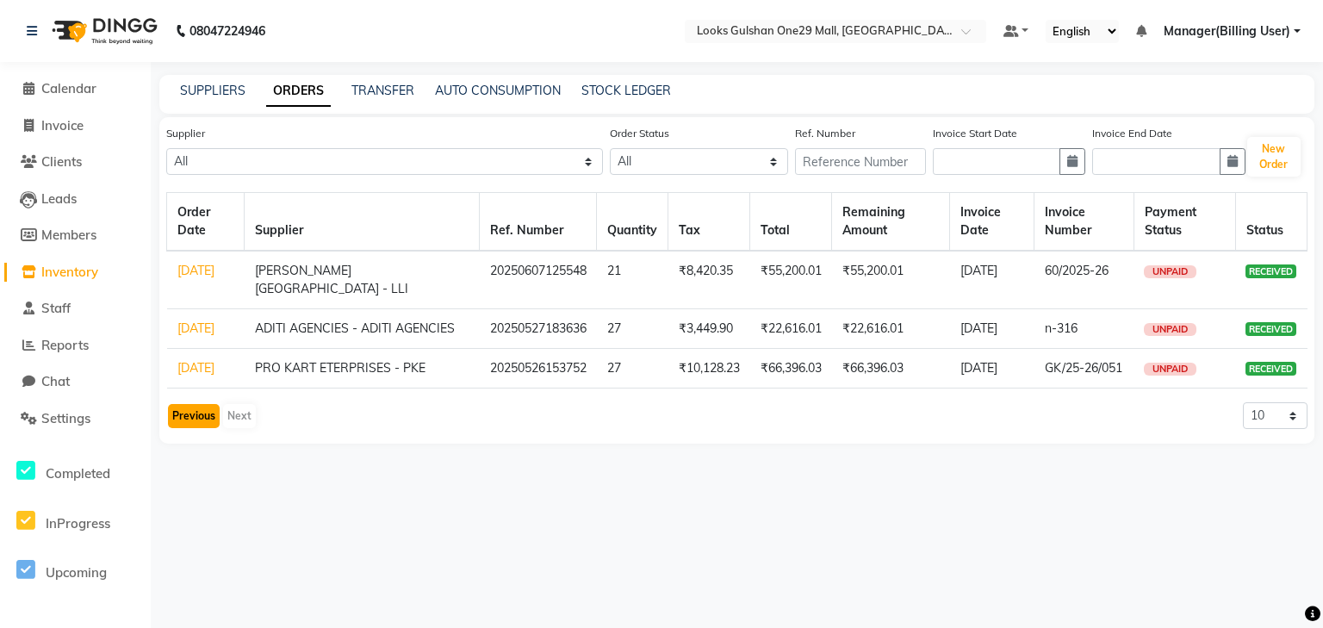
click at [172, 428] on button "Previous" at bounding box center [194, 416] width 52 height 24
click at [179, 437] on div "Order Date Supplier Ref. Number Quantity Tax Total Remaining Amount Invoice Dat…" at bounding box center [736, 314] width 1141 height 245
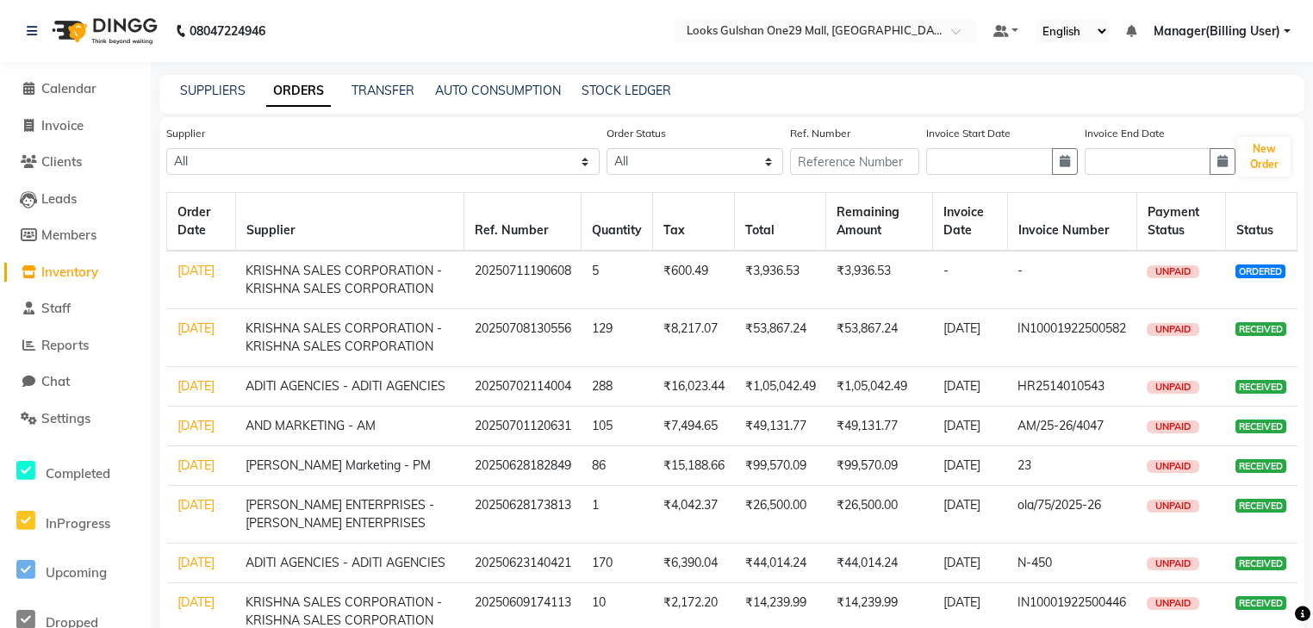
click at [179, 433] on link "01-07-2025" at bounding box center [195, 426] width 37 height 16
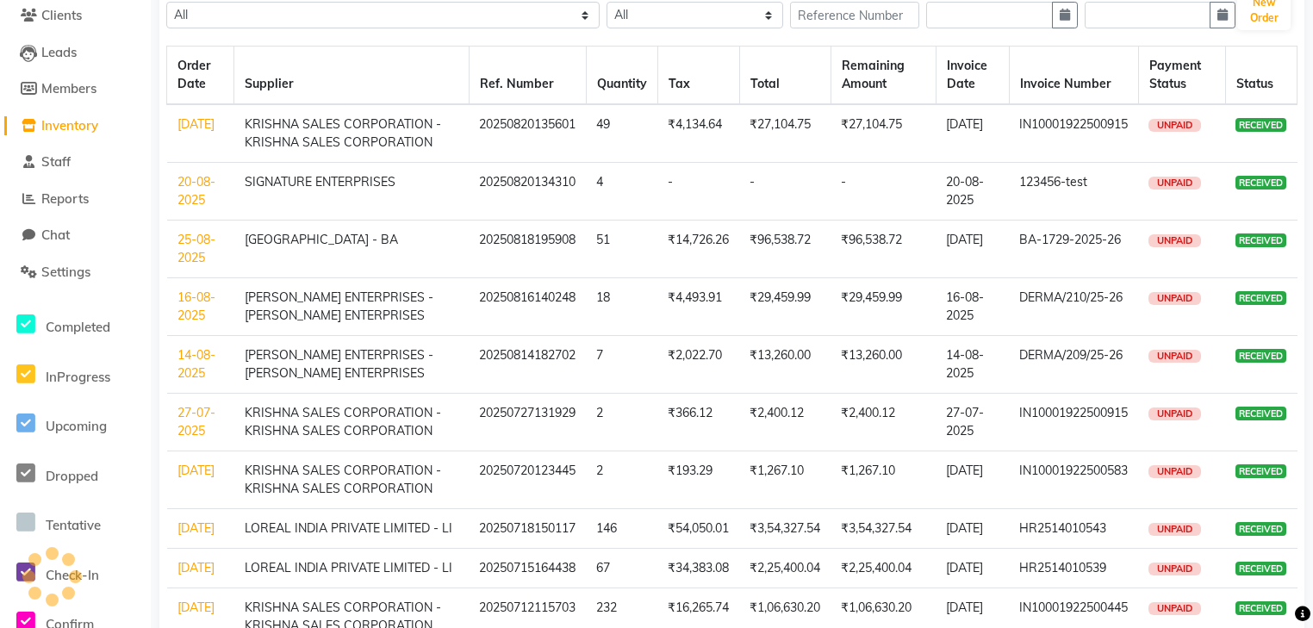
scroll to position [276, 0]
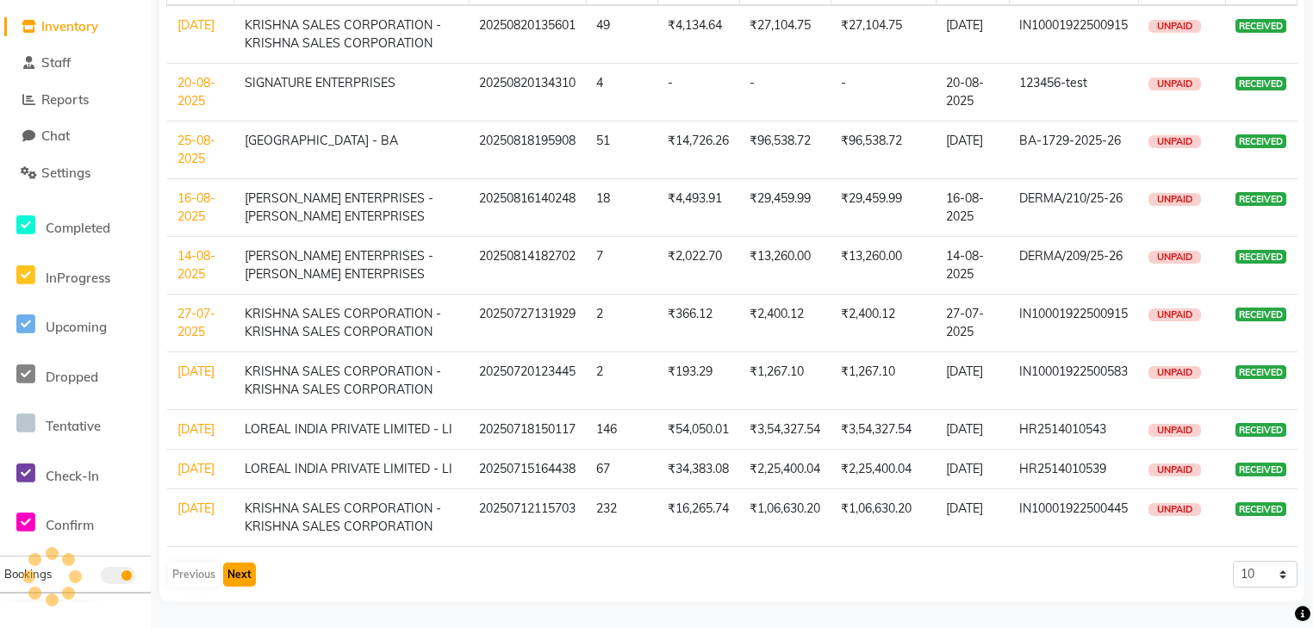
click at [246, 581] on button "Next" at bounding box center [239, 575] width 33 height 24
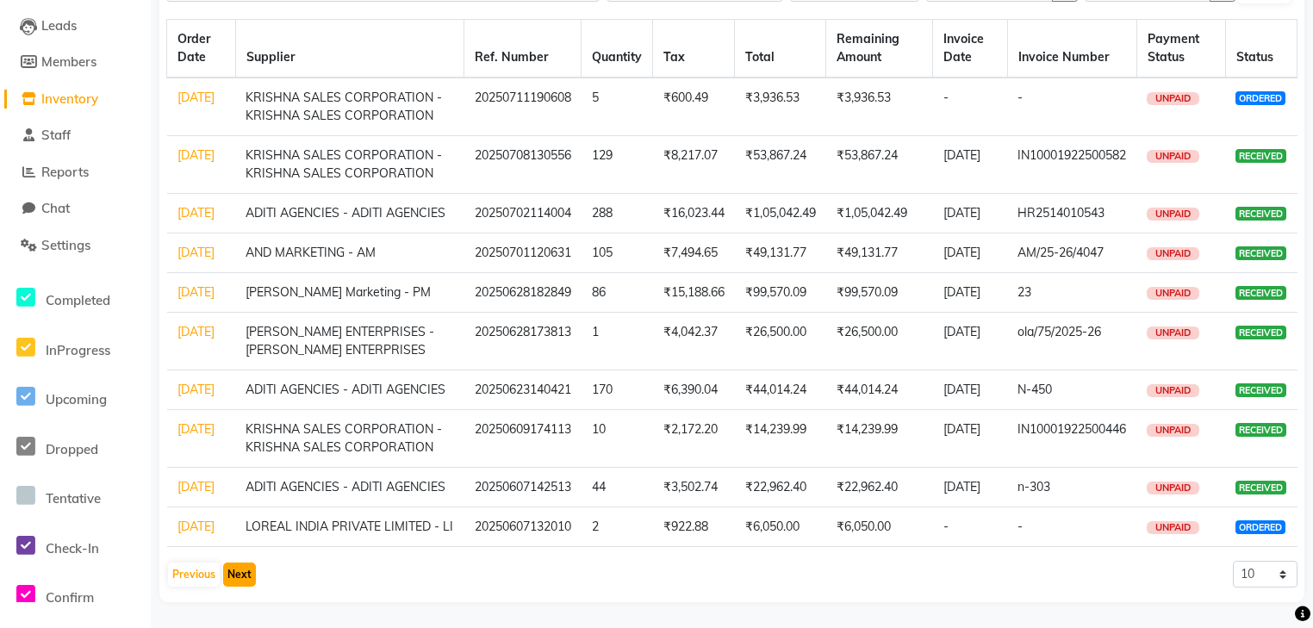
click at [244, 572] on button "Next" at bounding box center [239, 575] width 33 height 24
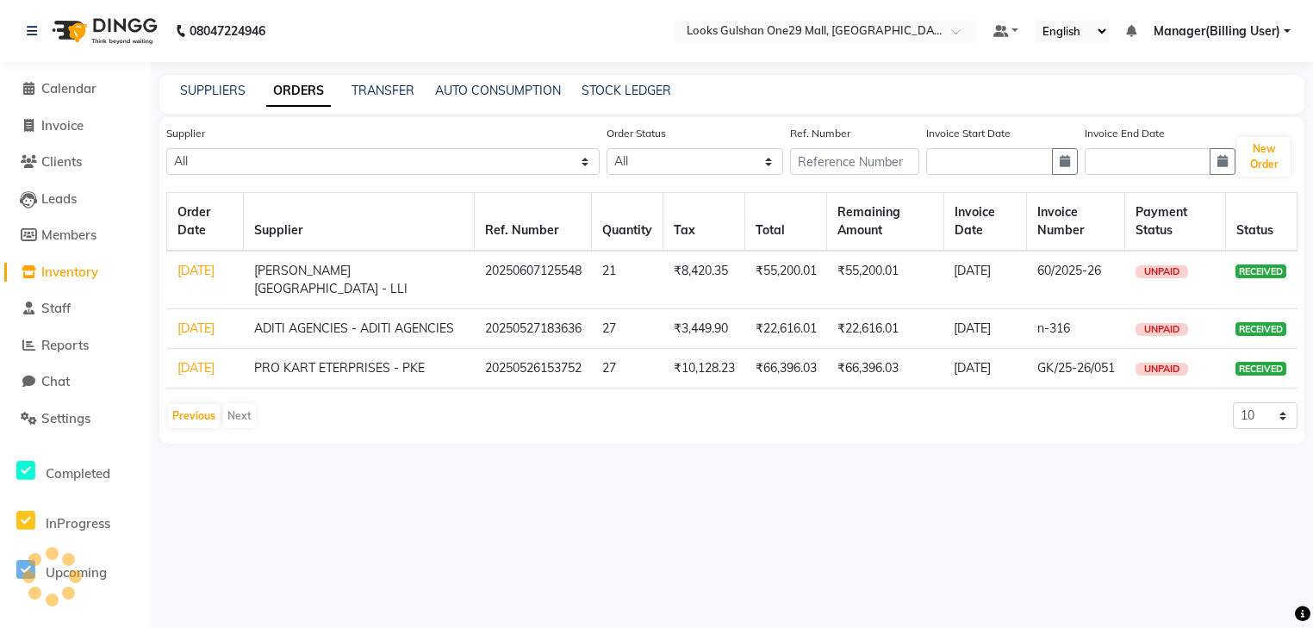
scroll to position [0, 0]
click at [200, 428] on button "Previous" at bounding box center [194, 416] width 52 height 24
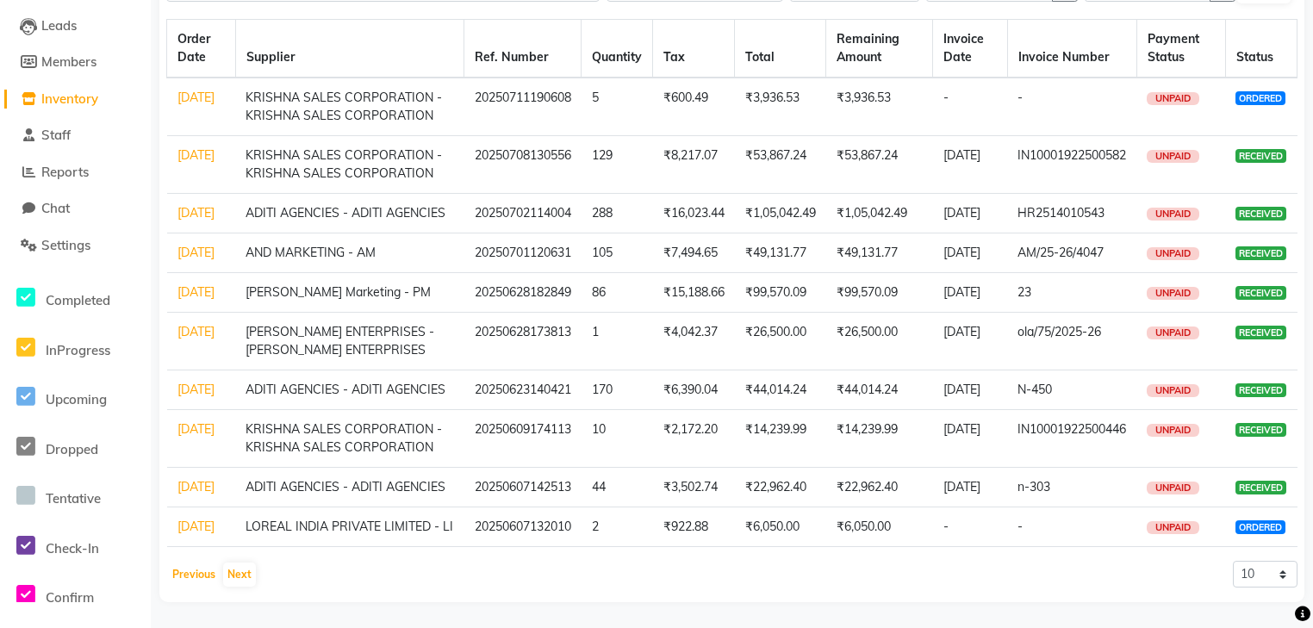
scroll to position [280, 0]
click at [189, 575] on button "Previous" at bounding box center [194, 575] width 52 height 24
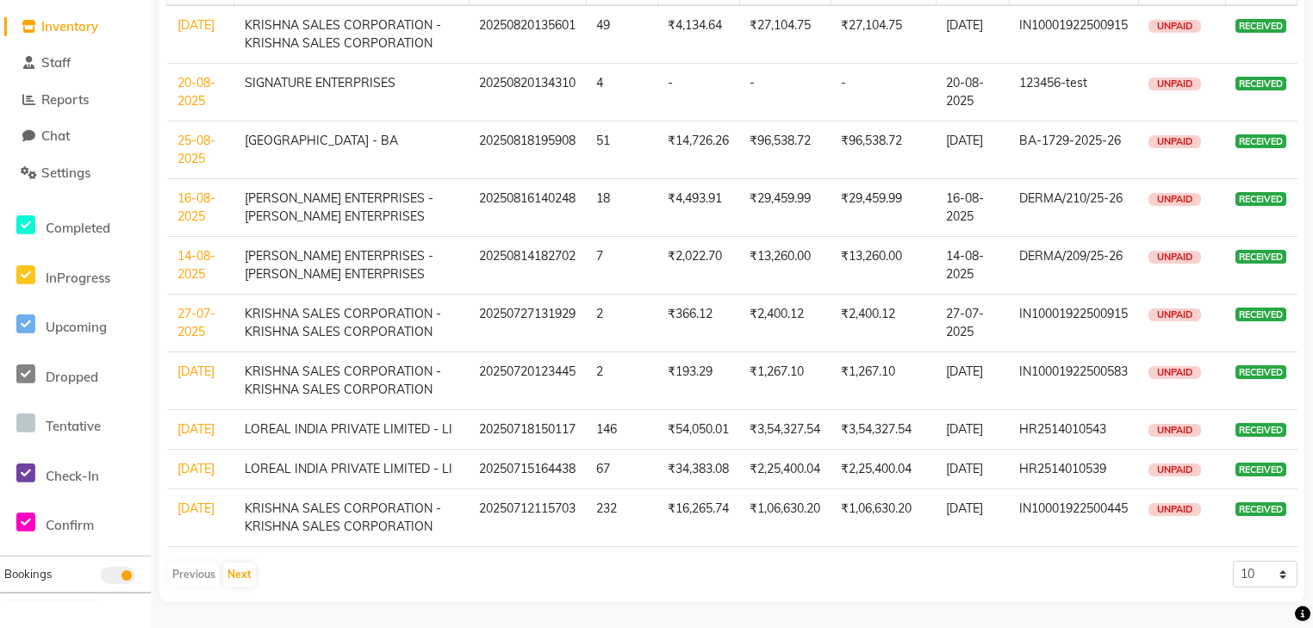
click at [177, 574] on div "Previous Next" at bounding box center [211, 575] width 91 height 28
click at [264, 569] on div "Previous Next 10 20 50 100" at bounding box center [731, 575] width 1131 height 28
click at [233, 584] on button "Next" at bounding box center [239, 575] width 33 height 24
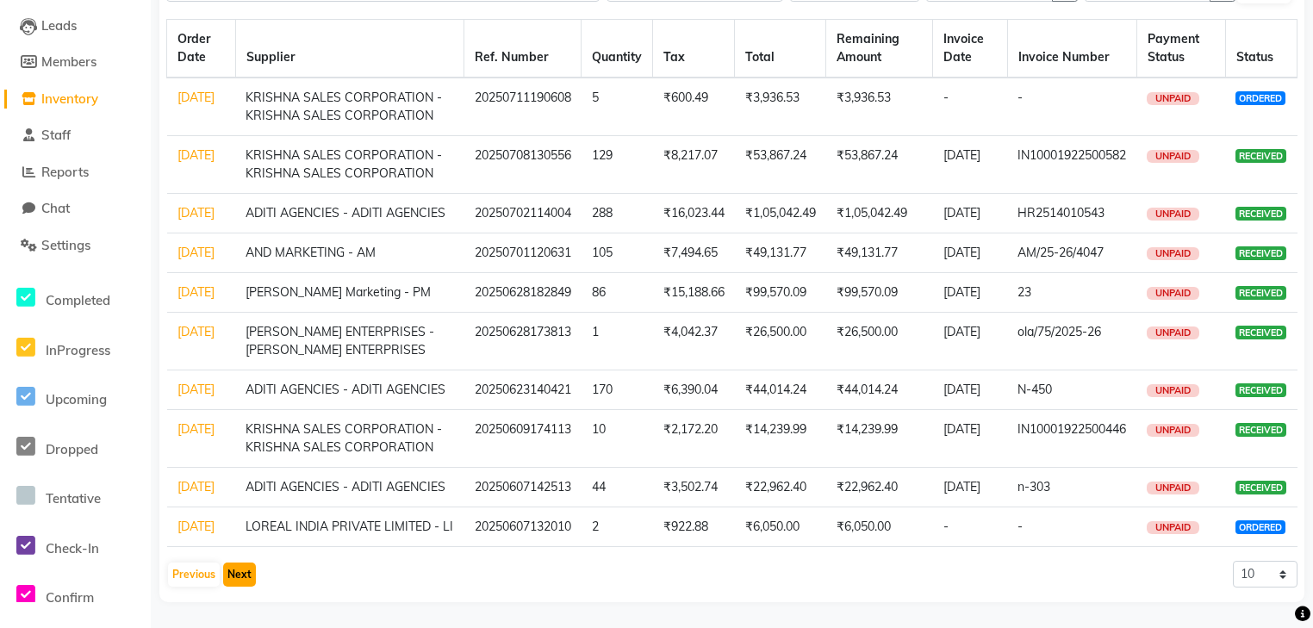
click at [245, 577] on button "Next" at bounding box center [239, 575] width 33 height 24
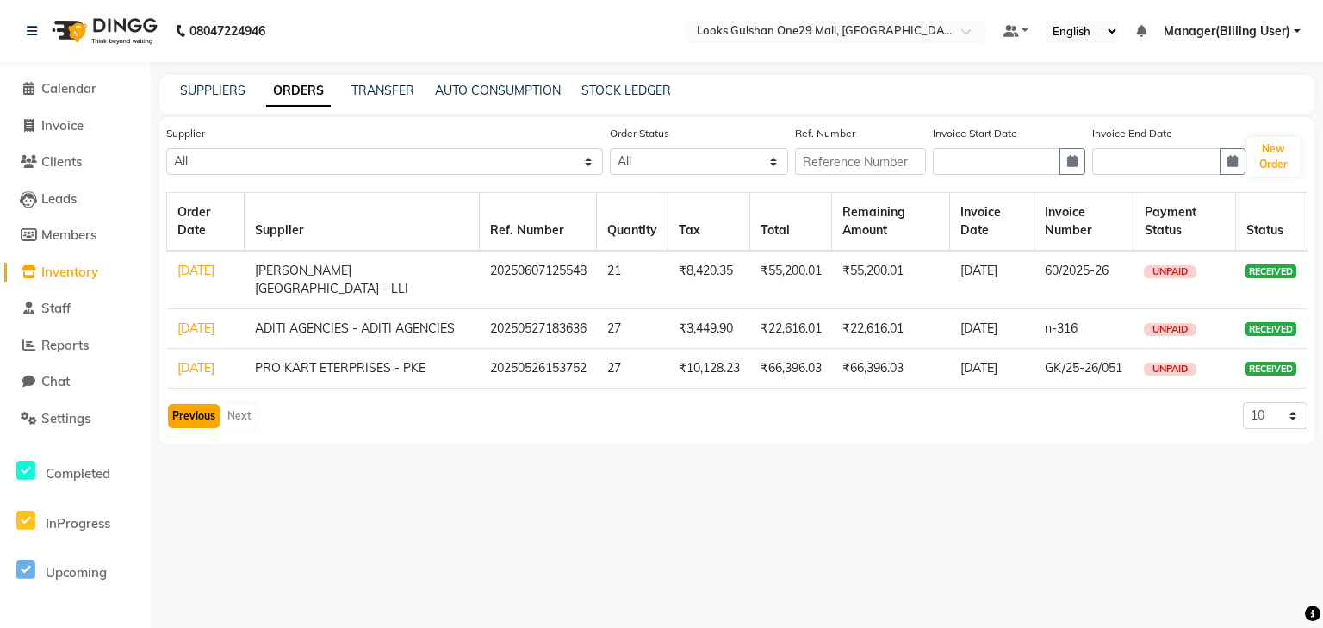
click at [216, 428] on button "Previous" at bounding box center [194, 416] width 52 height 24
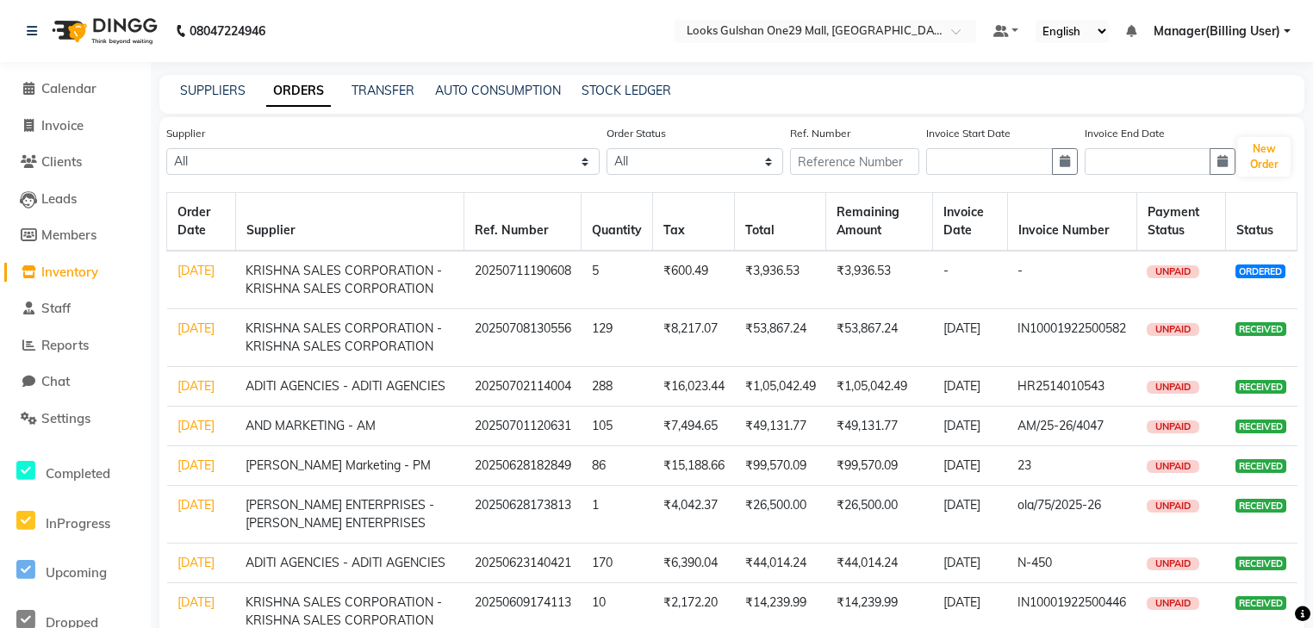
click at [1278, 177] on div "New Order" at bounding box center [1266, 156] width 62 height 43
click at [1275, 165] on button "New Order" at bounding box center [1263, 157] width 53 height 40
select select "true"
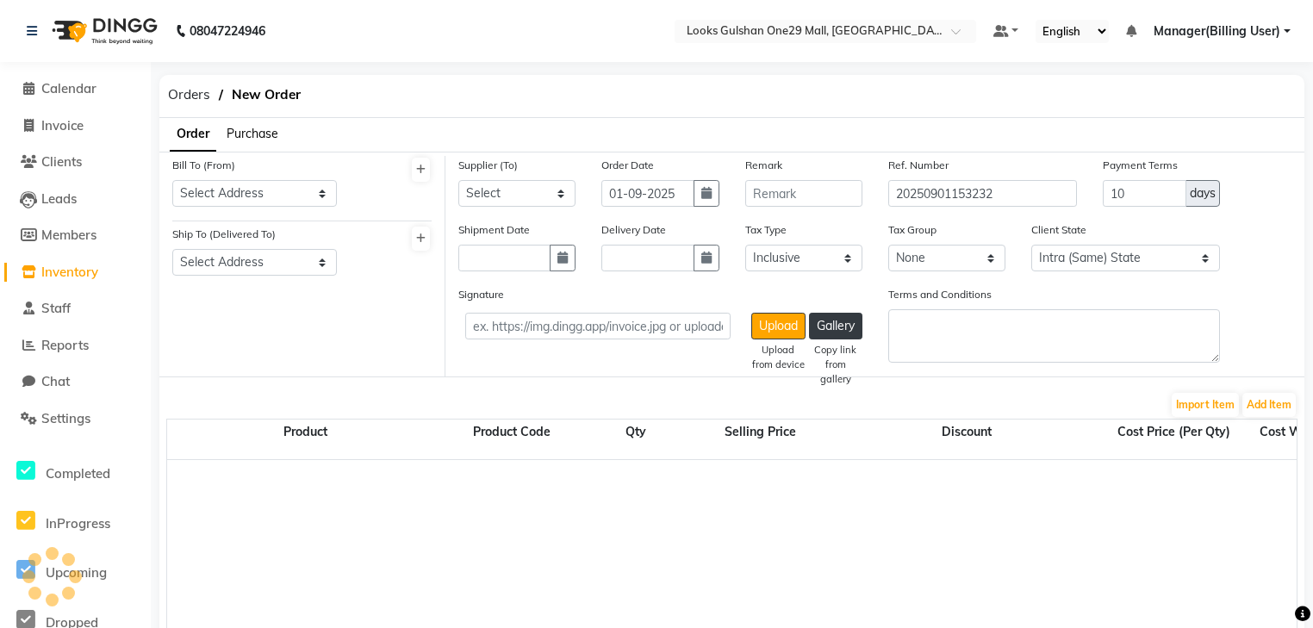
select select "3923"
click at [269, 128] on span "Purchase" at bounding box center [253, 134] width 52 height 16
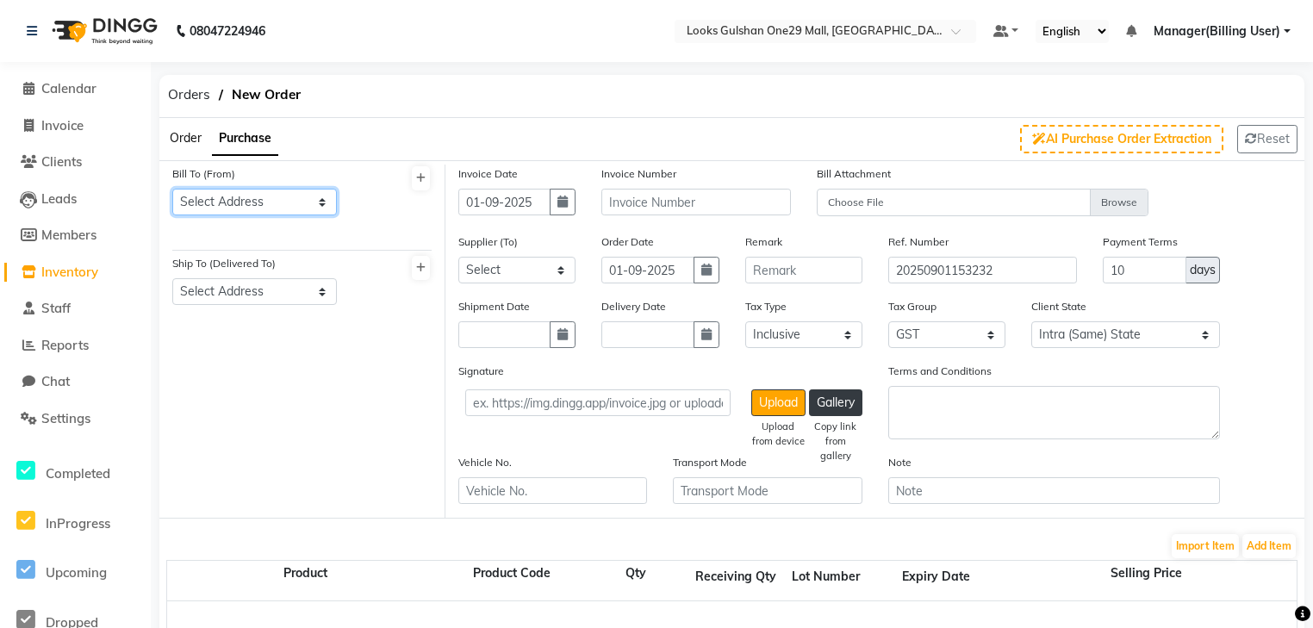
click at [296, 198] on select "Select Address PIXIE WELLNESS PRIVATE LIMITED Looks Salon C3-E1, Noida Expressw…" at bounding box center [254, 202] width 165 height 27
select select "1466"
click at [172, 189] on select "Select Address PIXIE WELLNESS PRIVATE LIMITED Looks Salon C3-E1, Noida Expressw…" at bounding box center [254, 202] width 165 height 27
click at [313, 280] on select "Select Address PIXIE WELLNESS PRIVATE LIMITED PIXIE WELLNESS PRIVATE LIMITED Lo…" at bounding box center [254, 291] width 165 height 27
select select "1502"
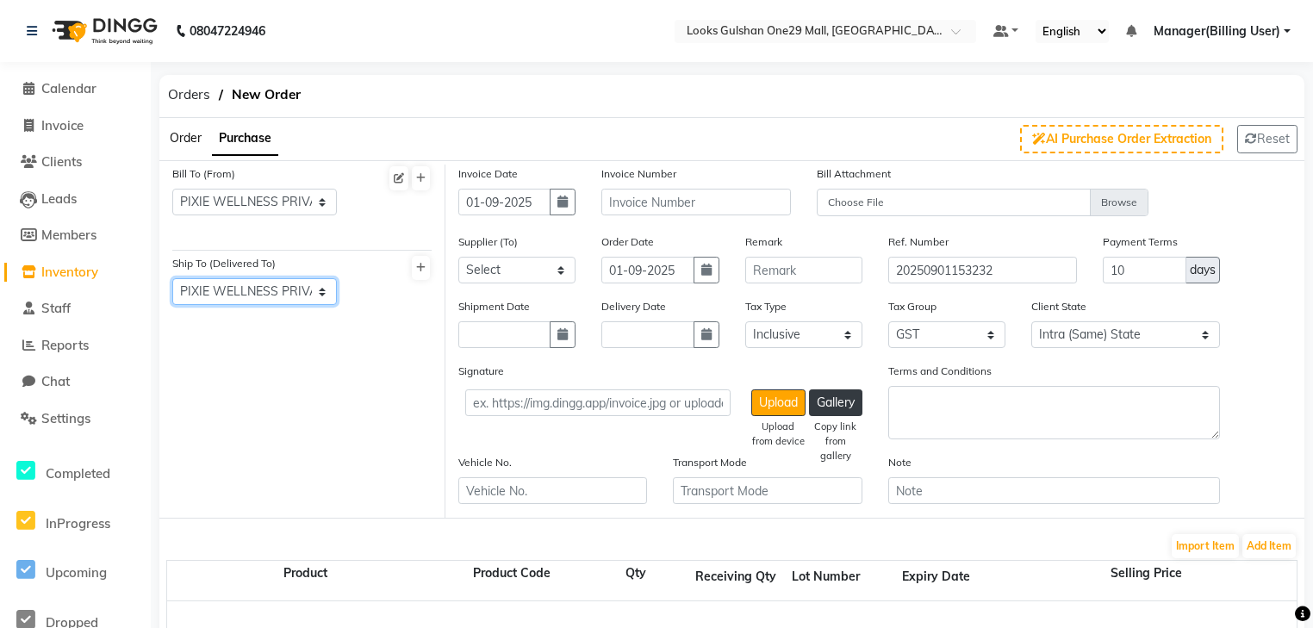
click at [172, 279] on select "Select Address PIXIE WELLNESS PRIVATE LIMITED PIXIE WELLNESS PRIVATE LIMITED Lo…" at bounding box center [254, 291] width 165 height 27
click at [553, 206] on button "button" at bounding box center [563, 202] width 26 height 27
select select "9"
select select "2025"
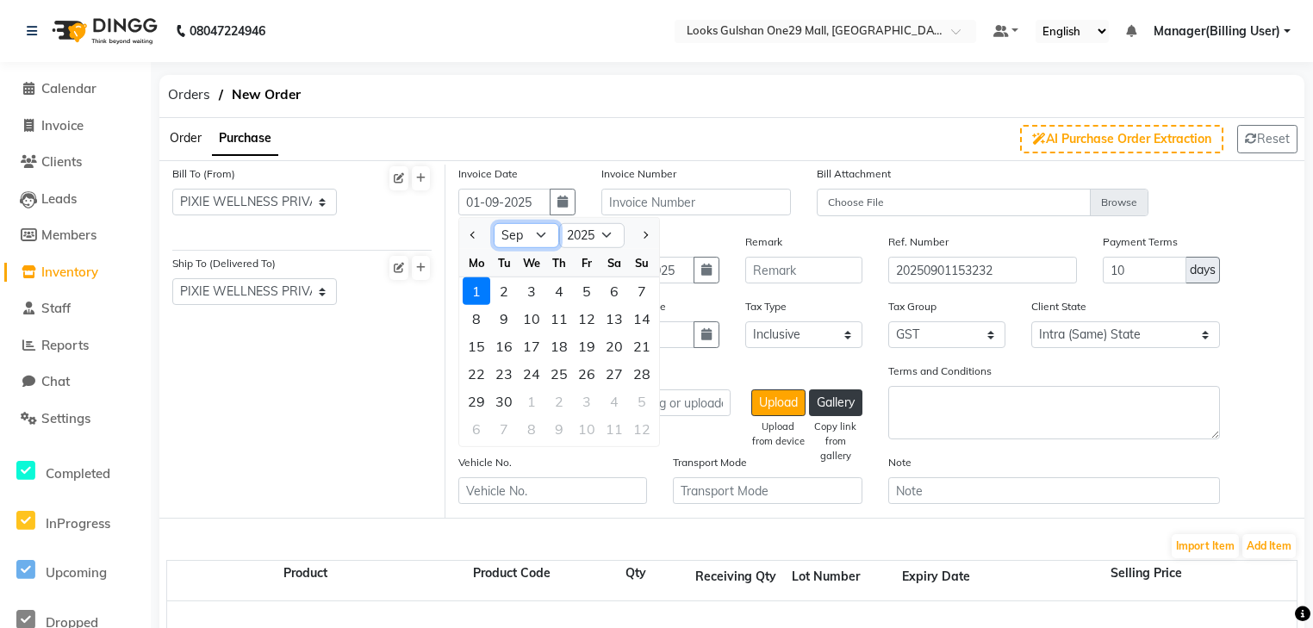
click at [531, 233] on select "Jan Feb Mar Apr May Jun Jul Aug Sep Oct Nov Dec" at bounding box center [526, 235] width 65 height 26
select select "6"
click at [494, 222] on select "Jan Feb Mar Apr May Jun Jul Aug Sep Oct Nov Dec" at bounding box center [526, 235] width 65 height 26
click at [612, 375] on div "21" at bounding box center [614, 374] width 28 height 28
type input "21-06-2025"
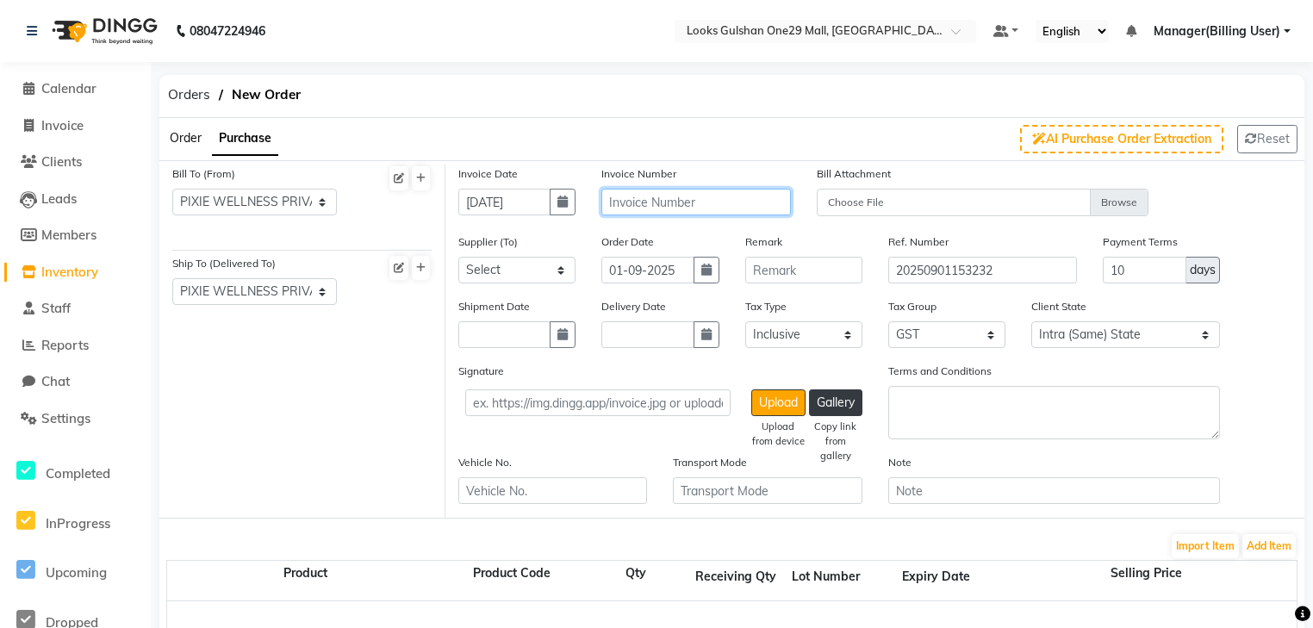
click at [665, 197] on input "text" at bounding box center [695, 202] width 189 height 27
type input "AM/25-26/4085"
click at [524, 264] on select "Select PRO KART ETERPRISES - PKE ADITI AGENCIES - ADITI AGENCIES Marc Salon & B…" at bounding box center [516, 270] width 117 height 27
select select "5194"
click at [458, 258] on select "Select PRO KART ETERPRISES - PKE ADITI AGENCIES - ADITI AGENCIES Marc Salon & B…" at bounding box center [516, 270] width 117 height 27
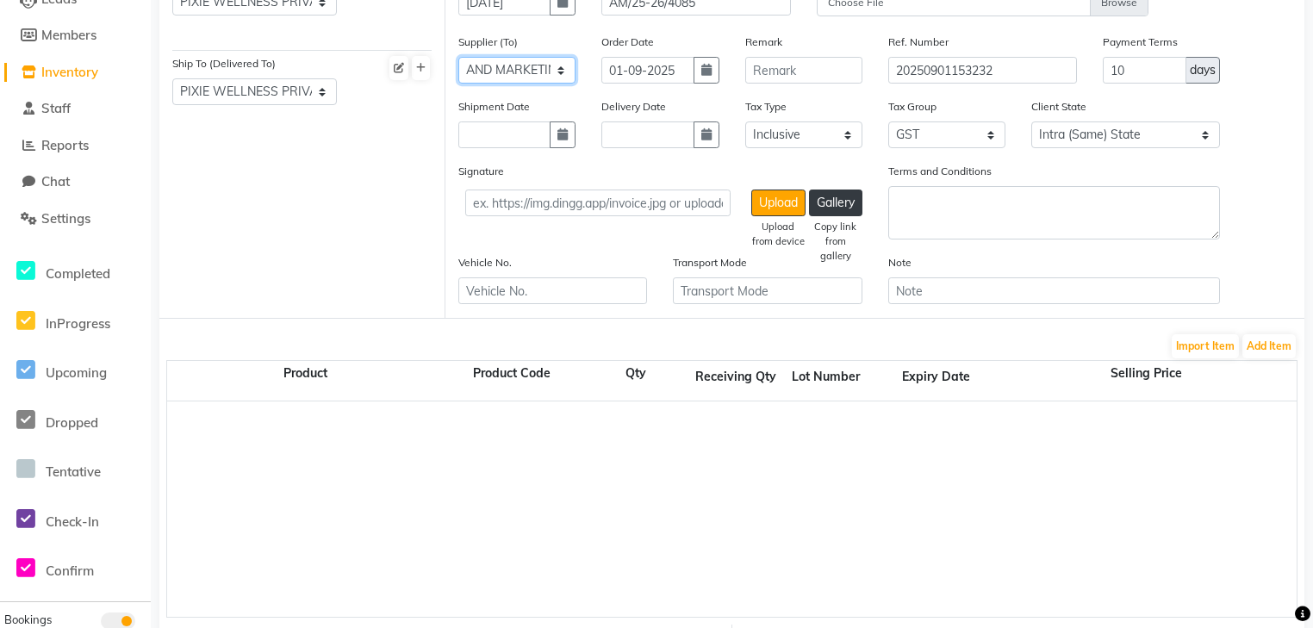
scroll to position [207, 0]
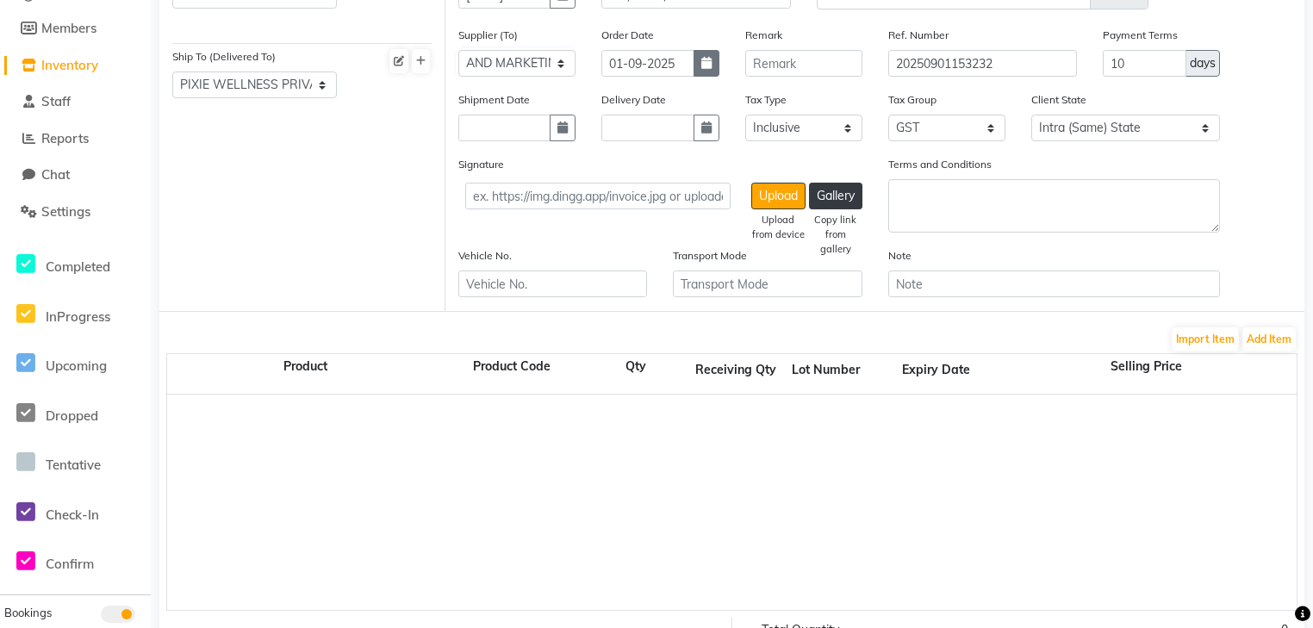
click at [715, 77] on button "button" at bounding box center [706, 63] width 26 height 27
select select "9"
select select "2025"
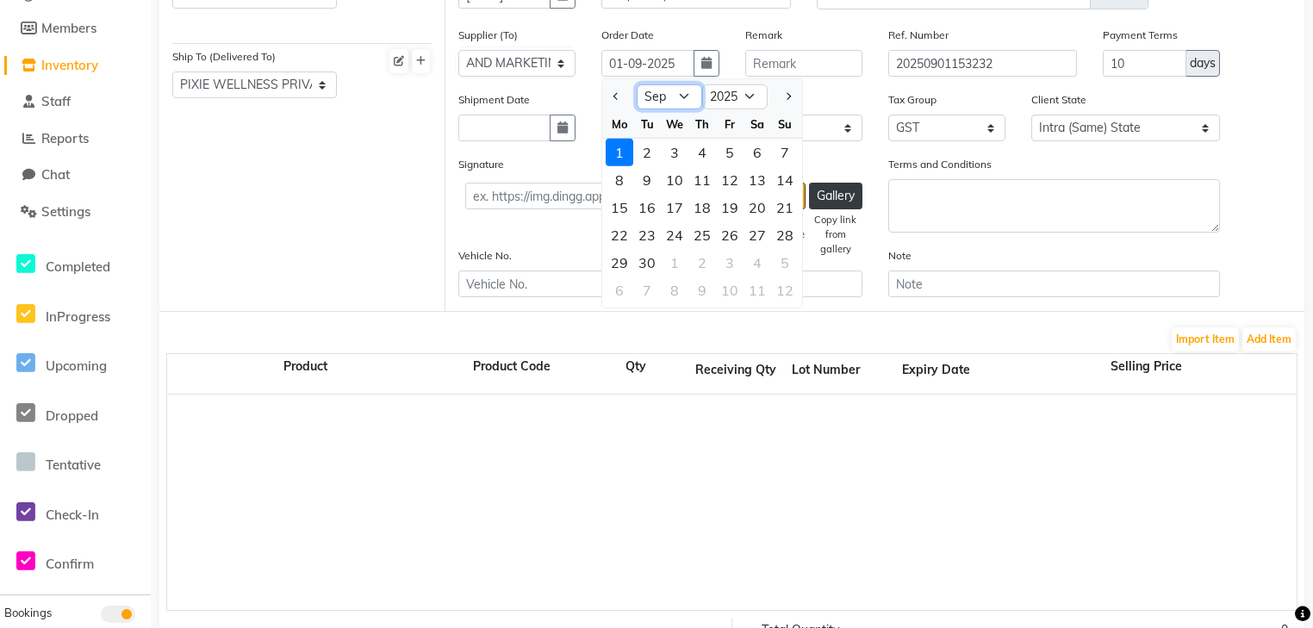
click at [675, 94] on select "Jan Feb Mar Apr May Jun Jul Aug Sep Oct Nov Dec" at bounding box center [669, 97] width 65 height 26
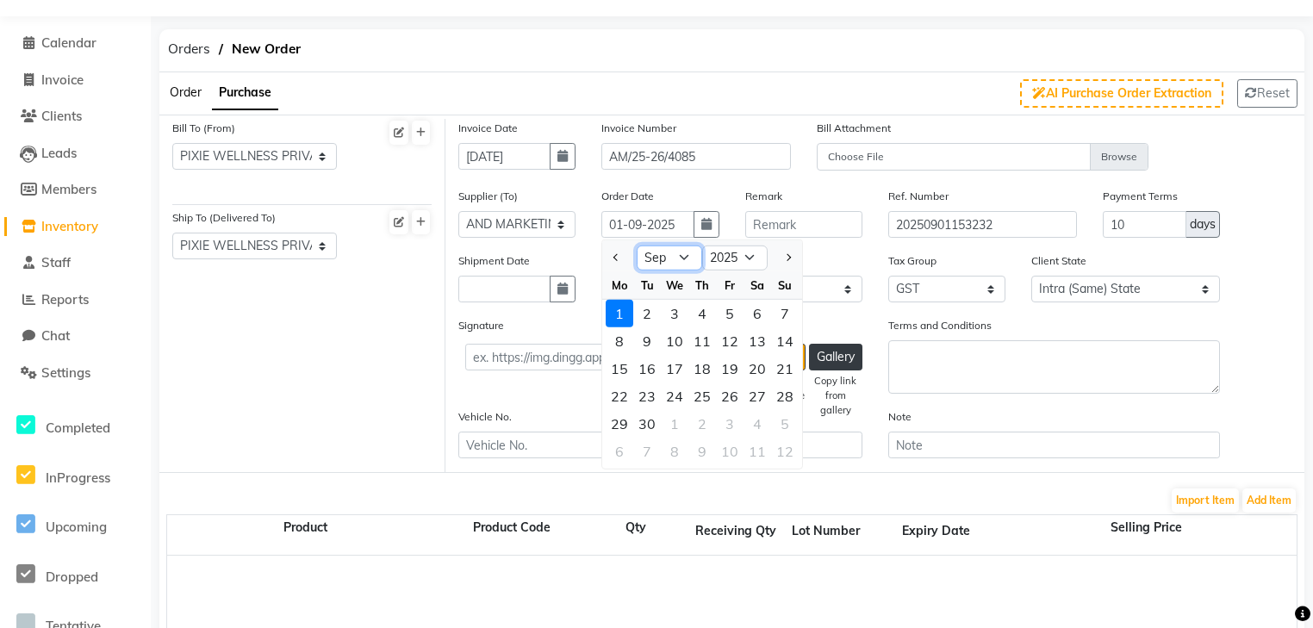
scroll to position [0, 0]
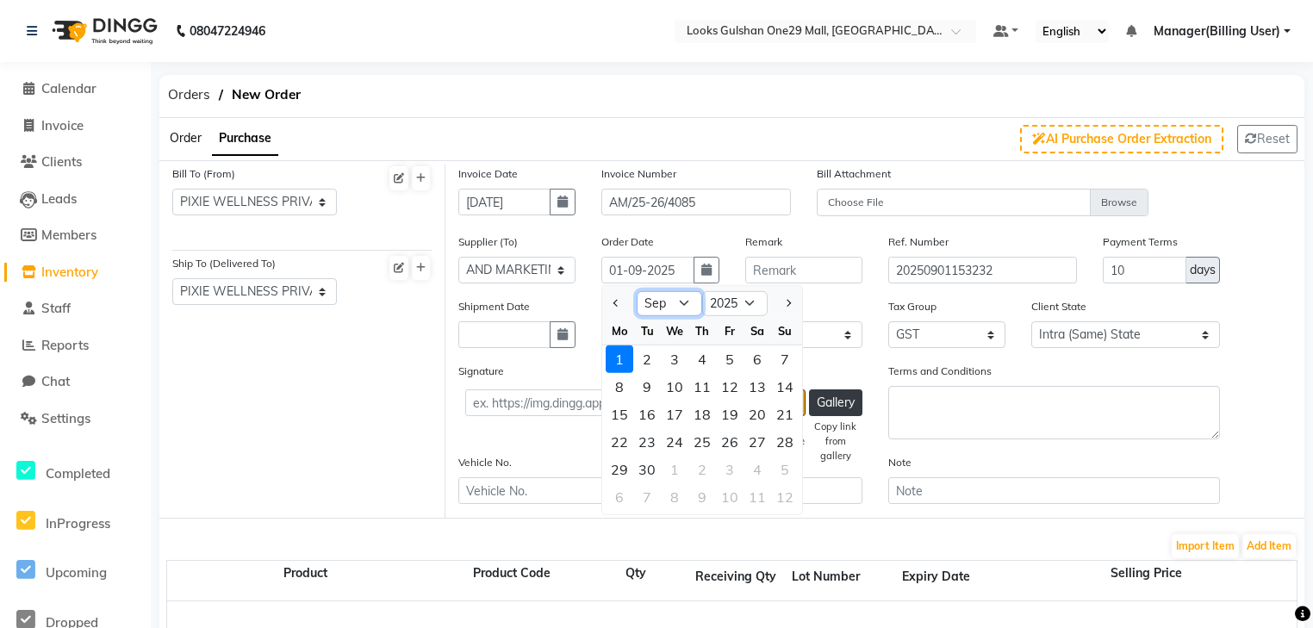
click at [675, 298] on select "Jan Feb Mar Apr May Jun Jul Aug Sep Oct Nov Dec" at bounding box center [669, 303] width 65 height 26
select select "6"
click at [637, 291] on select "Jan Feb Mar Apr May Jun Jul Aug Sep Oct Nov Dec" at bounding box center [669, 303] width 65 height 26
click at [758, 436] on div "21" at bounding box center [757, 442] width 28 height 28
type input "21-06-2025"
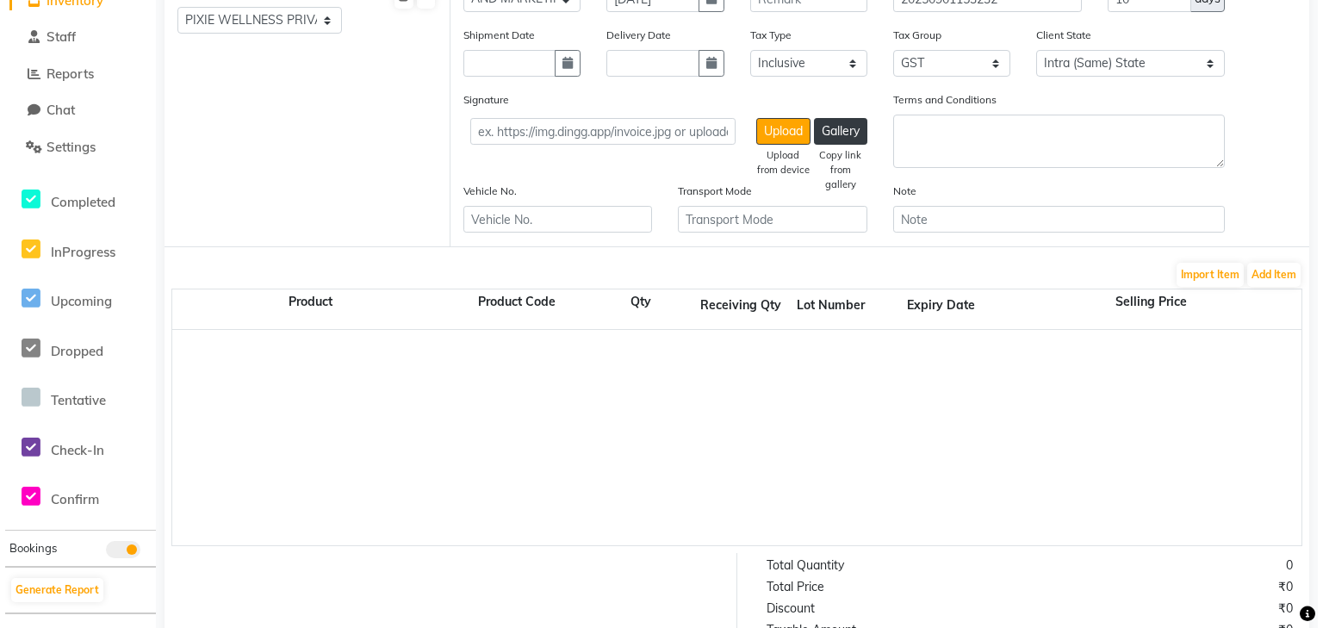
scroll to position [276, 0]
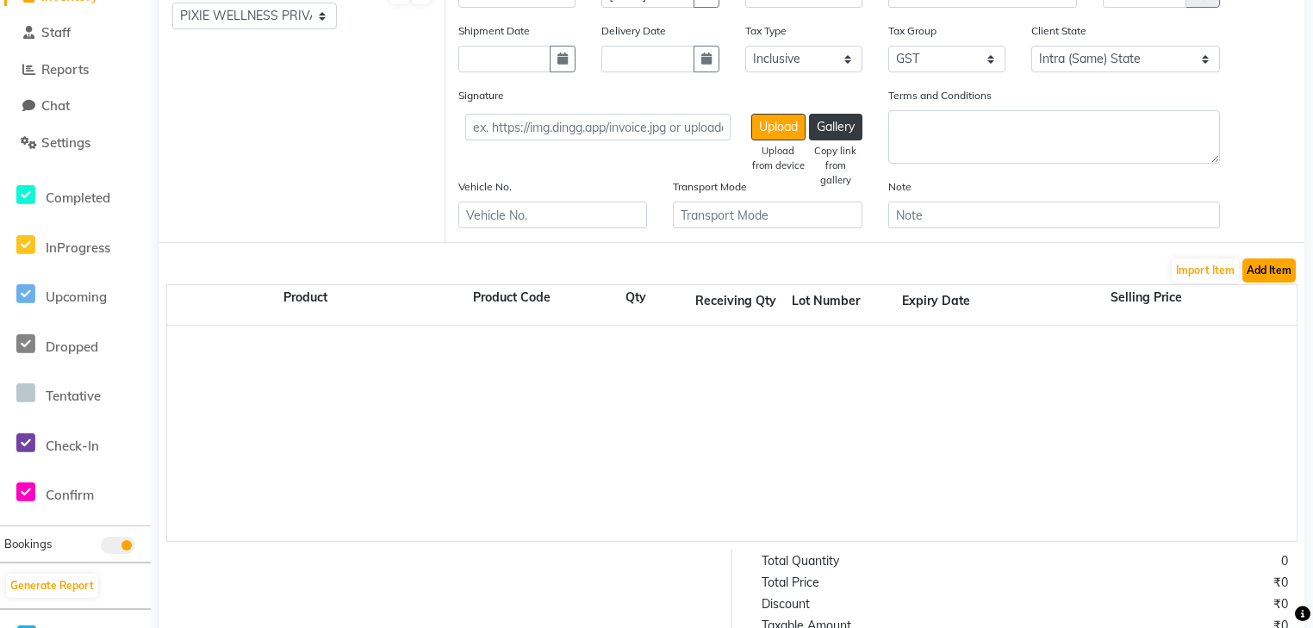
click at [1275, 277] on button "Add Item" at bounding box center [1268, 270] width 53 height 24
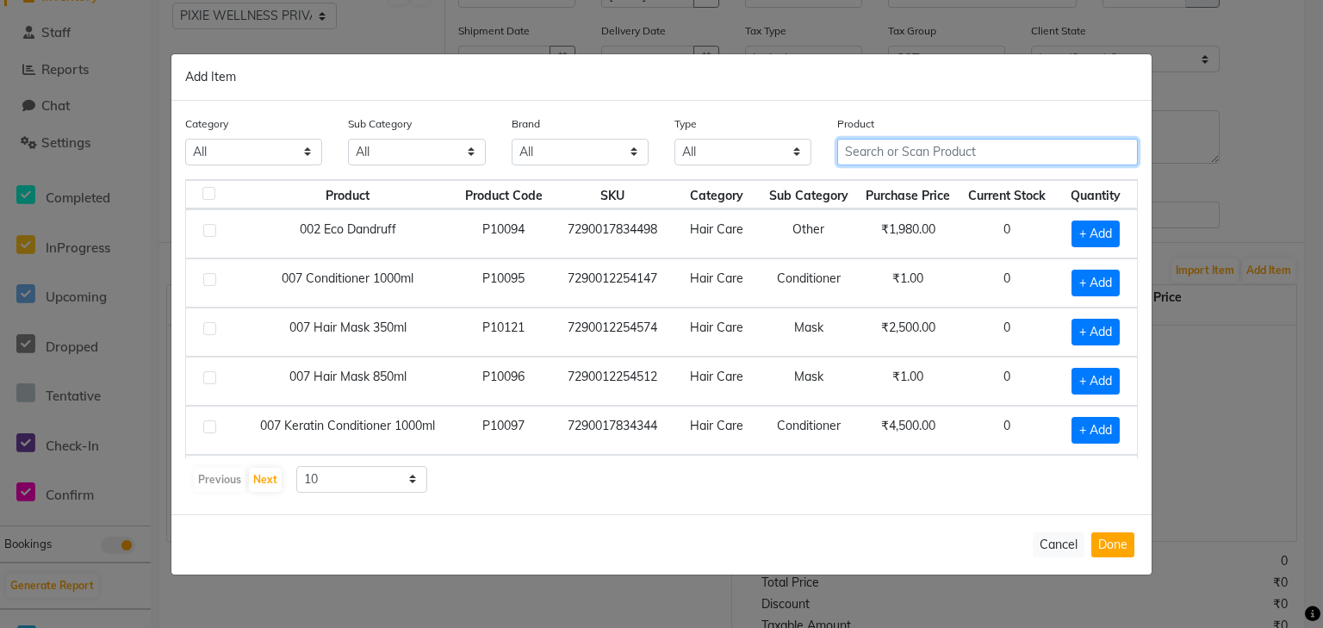
click at [899, 162] on input "text" at bounding box center [987, 152] width 301 height 27
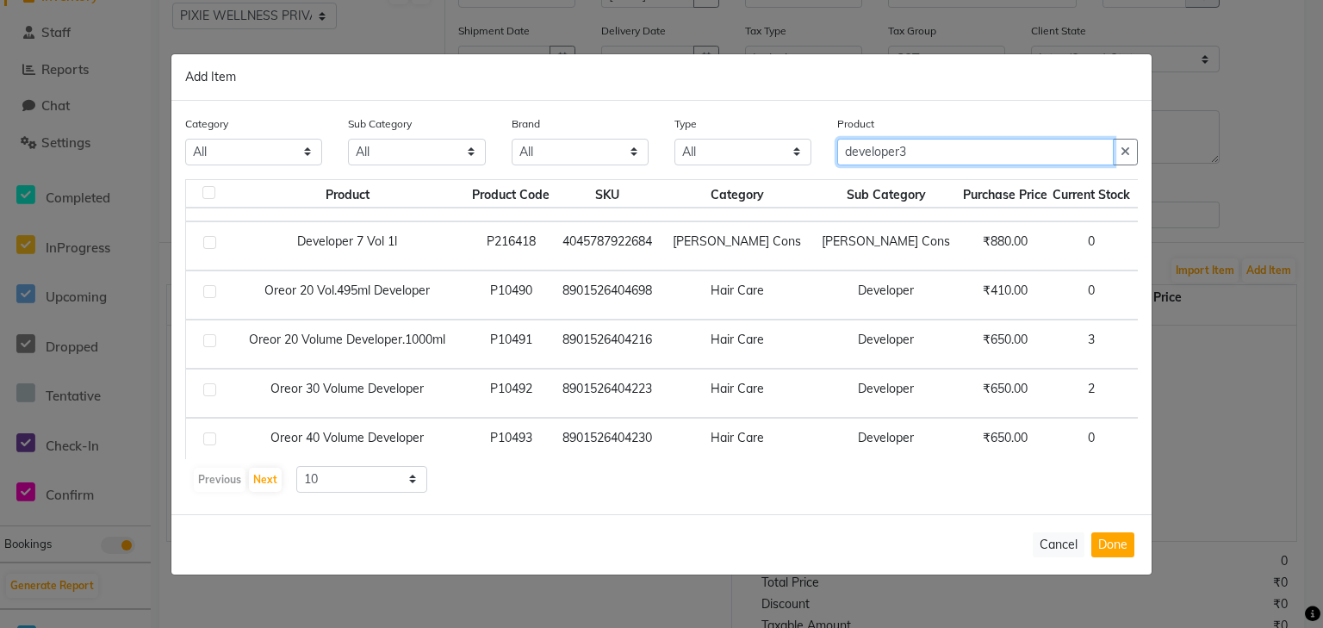
scroll to position [245, 0]
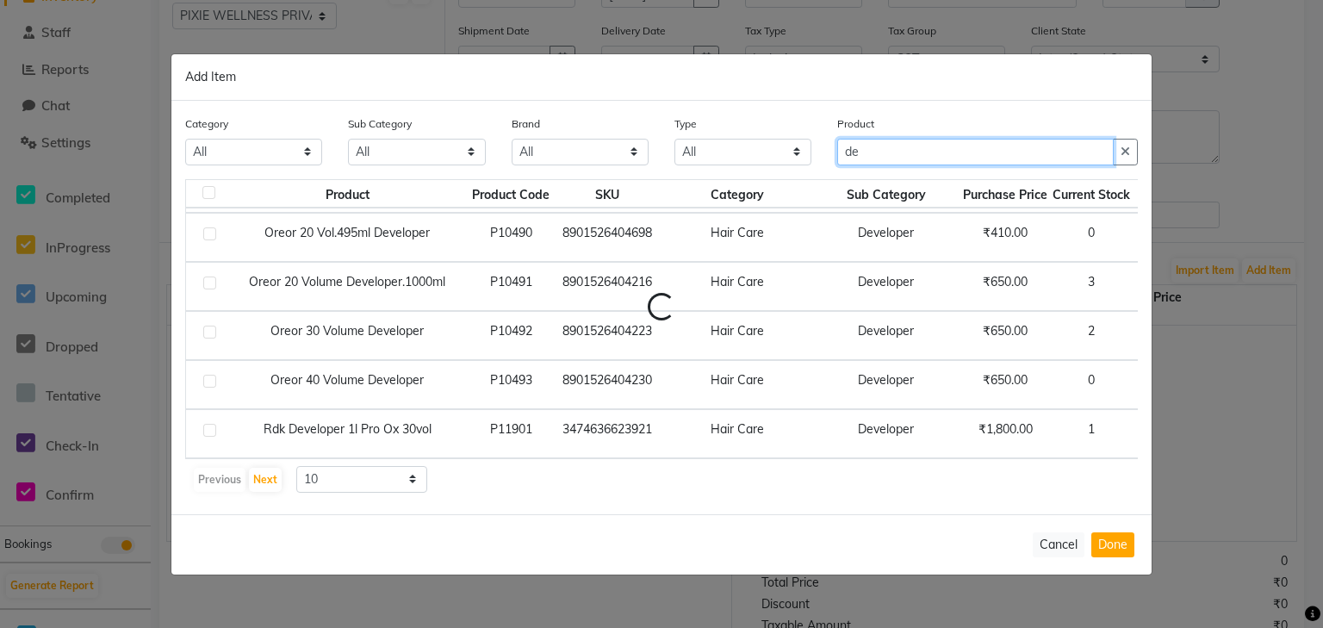
type input "d"
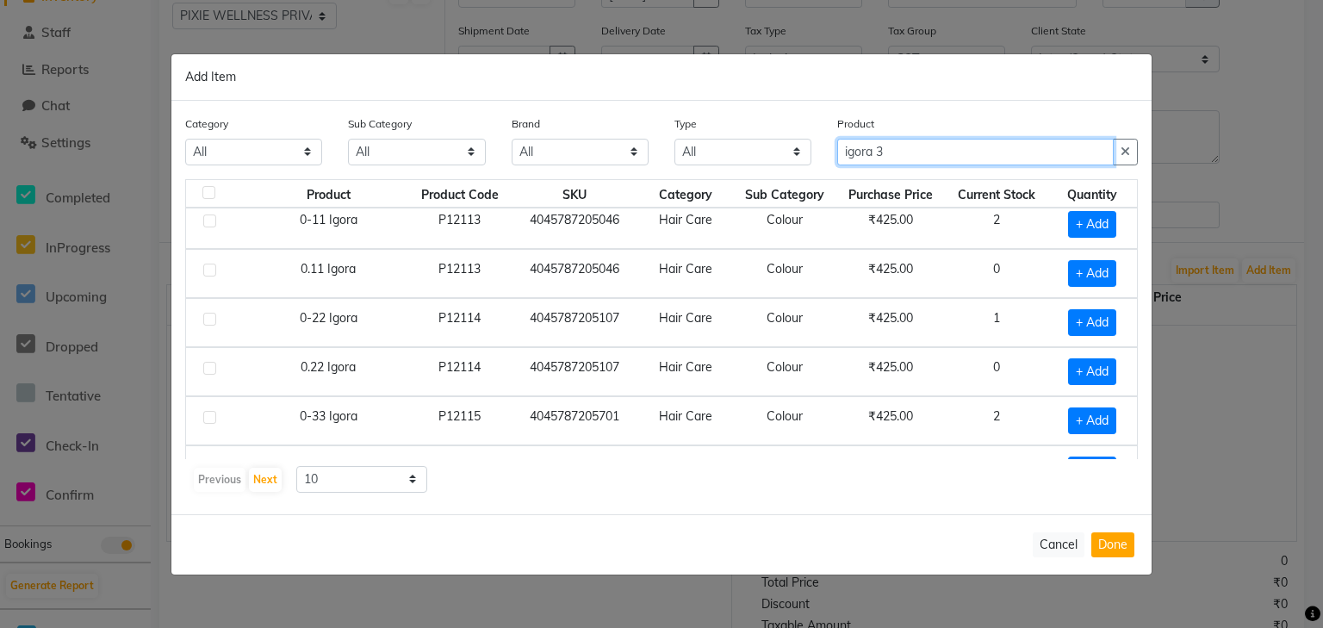
scroll to position [0, 0]
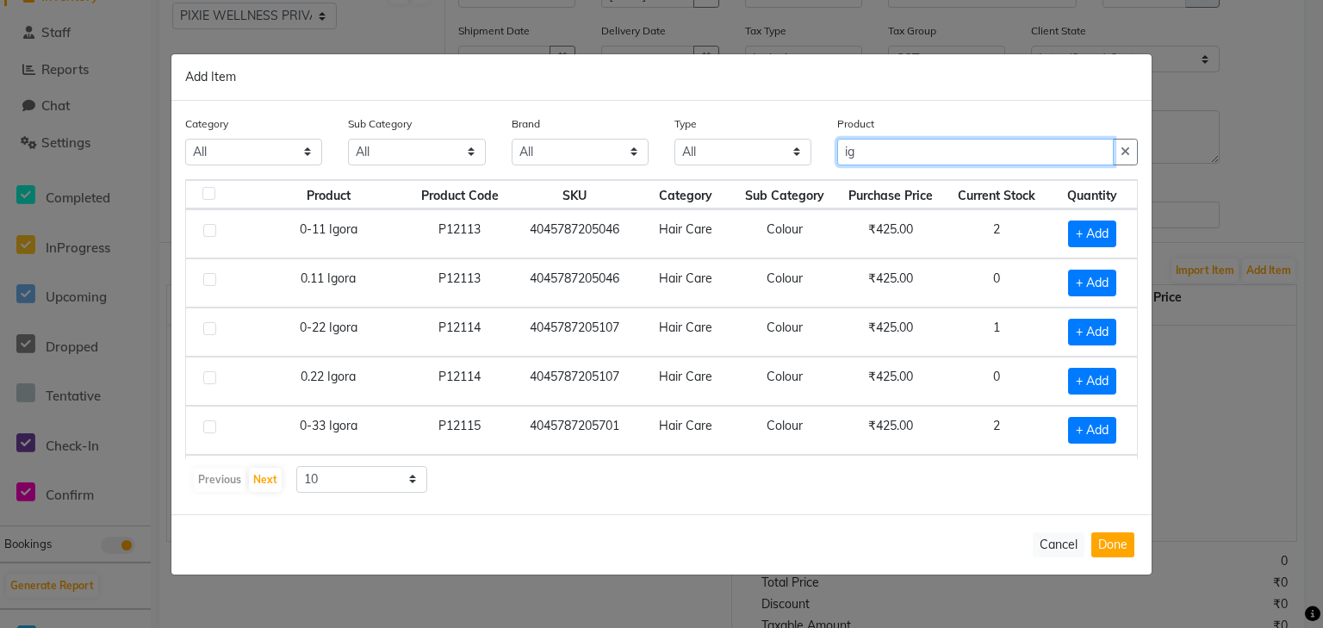
type input "i"
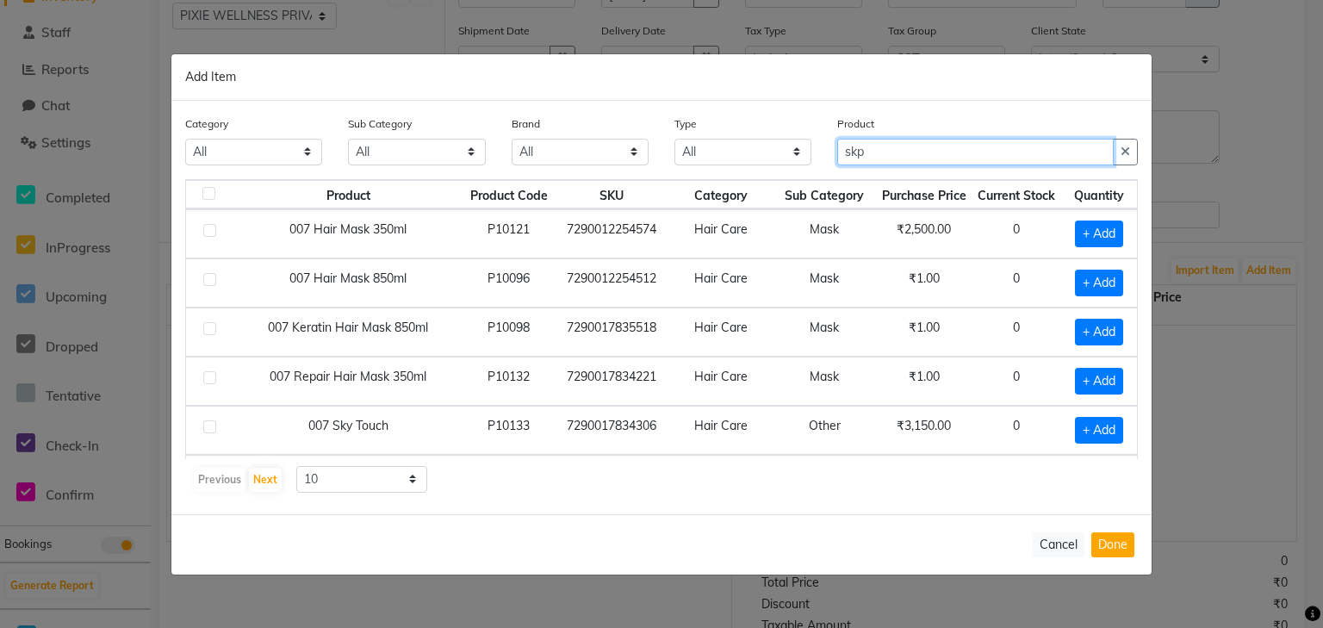
click at [890, 151] on input "skp" at bounding box center [975, 152] width 277 height 27
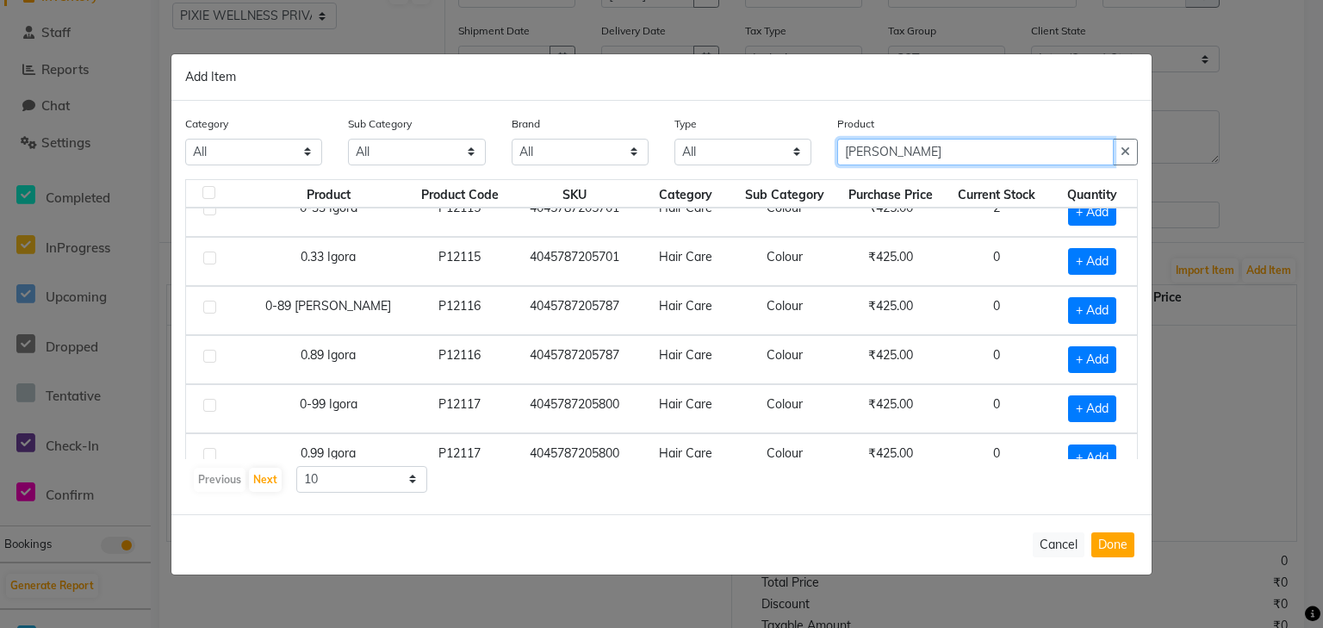
scroll to position [234, 0]
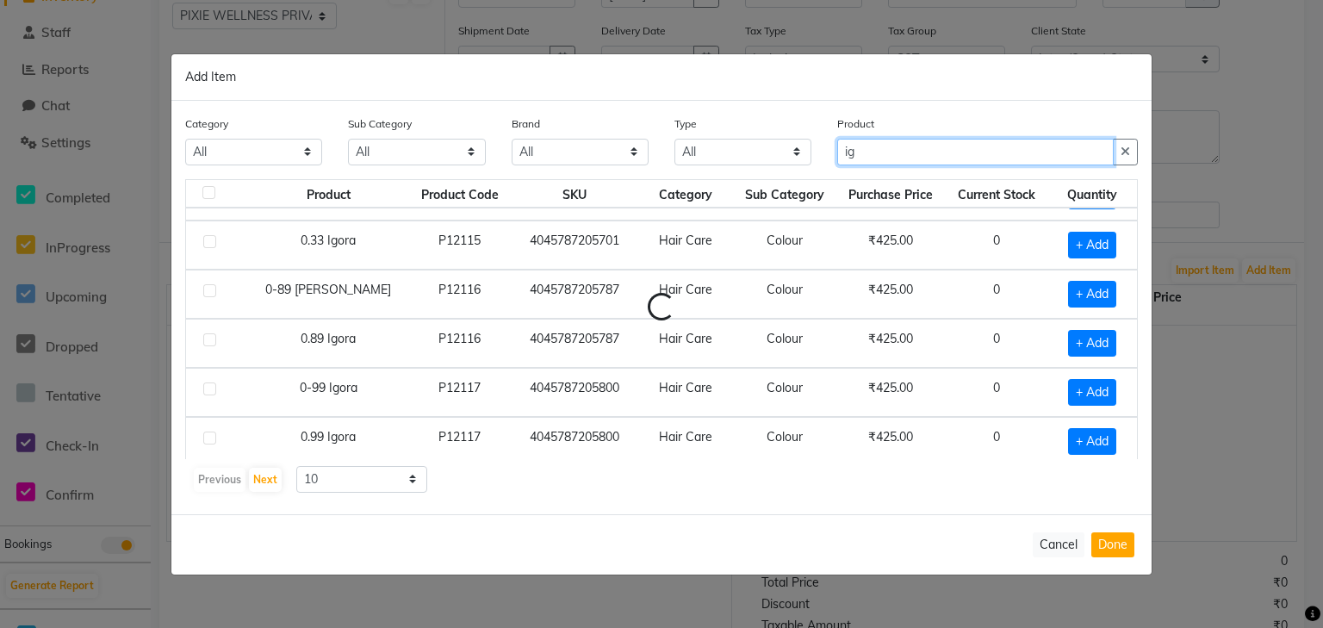
type input "i"
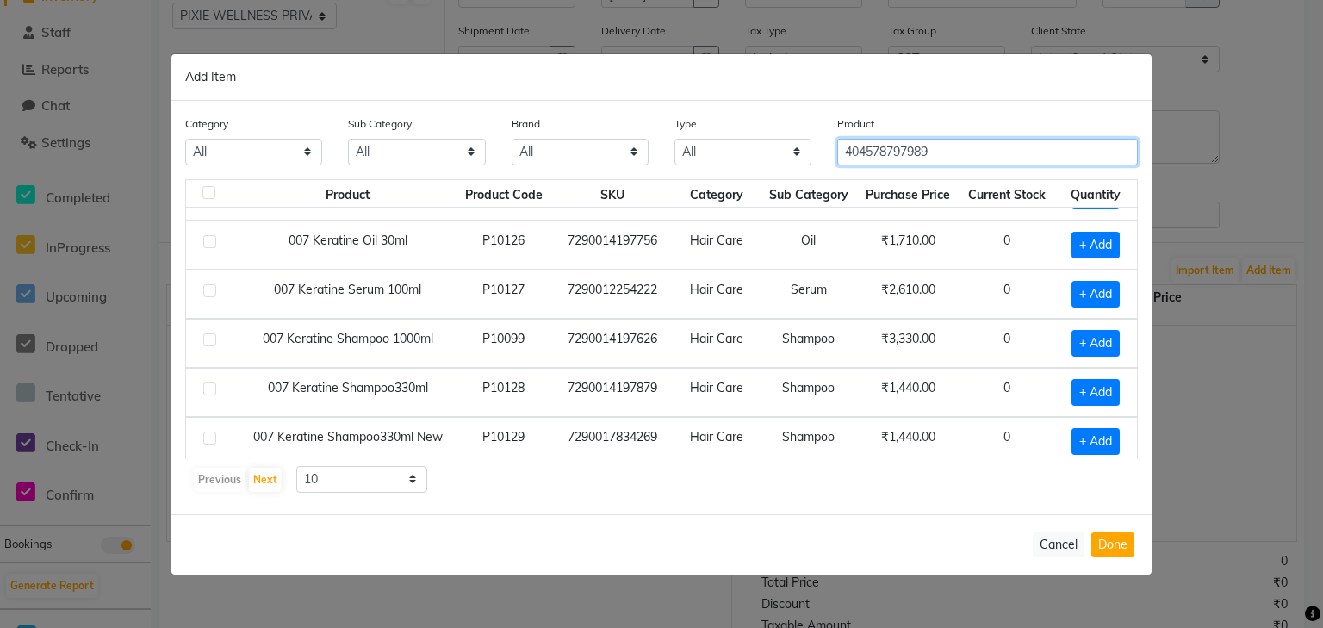
type input "4045787979893"
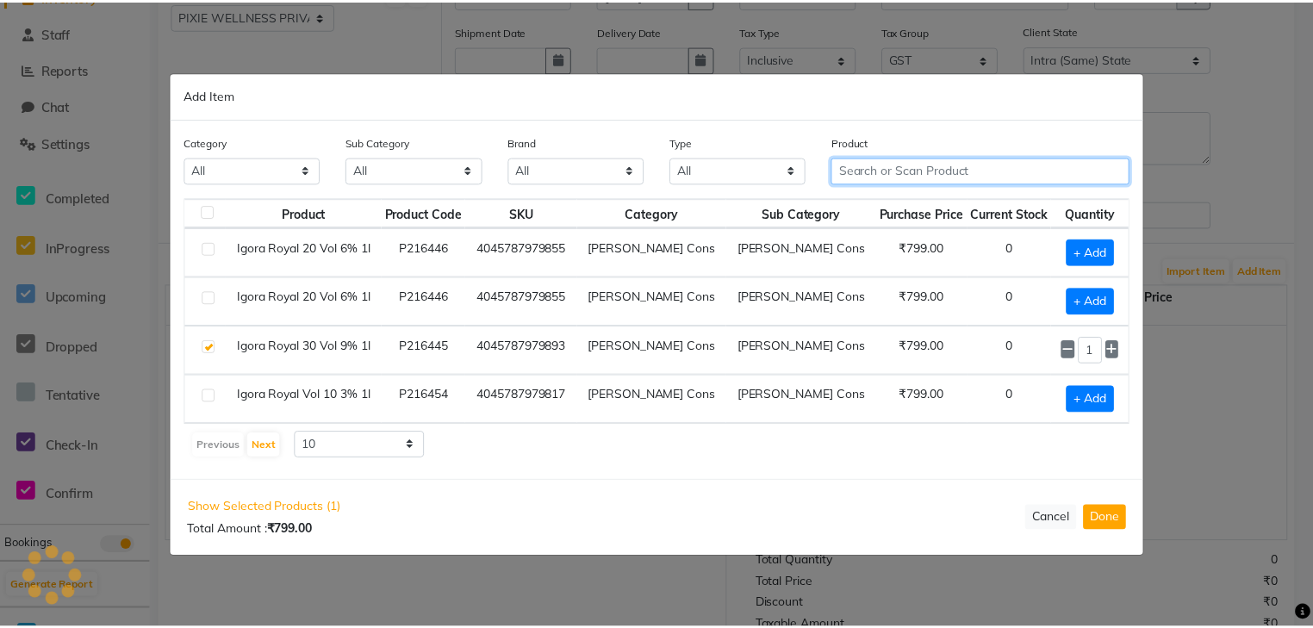
scroll to position [0, 0]
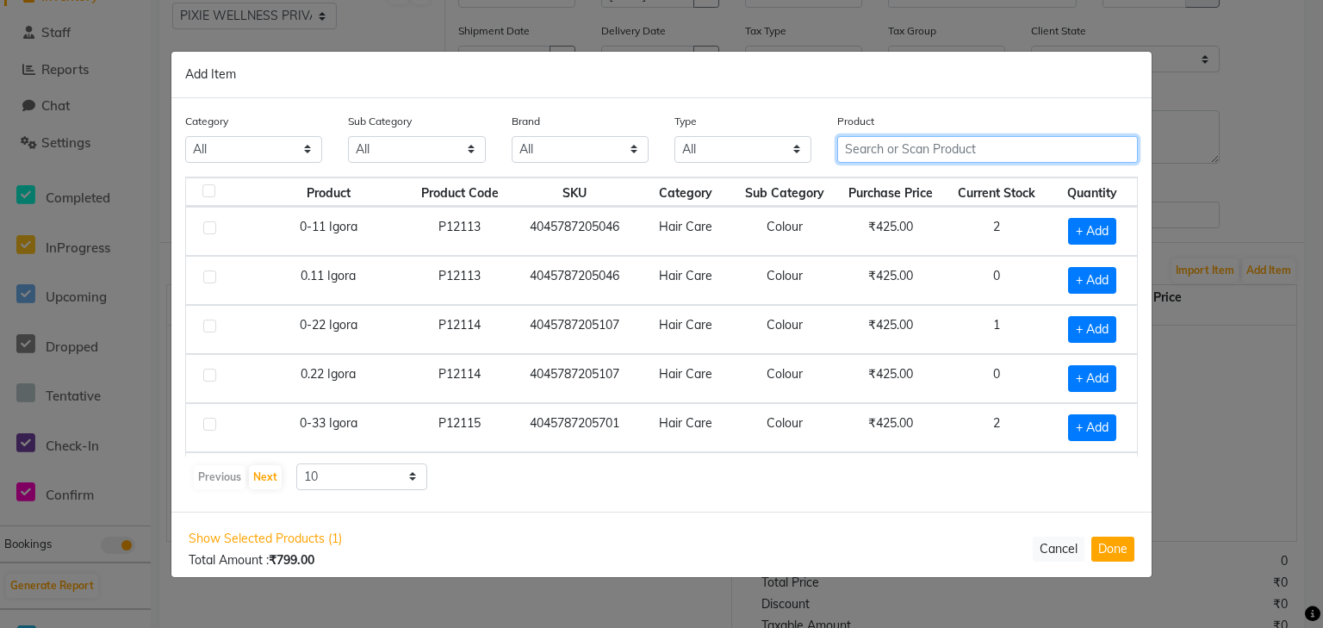
click at [903, 156] on input "text" at bounding box center [987, 149] width 301 height 27
type input "4045787979817"
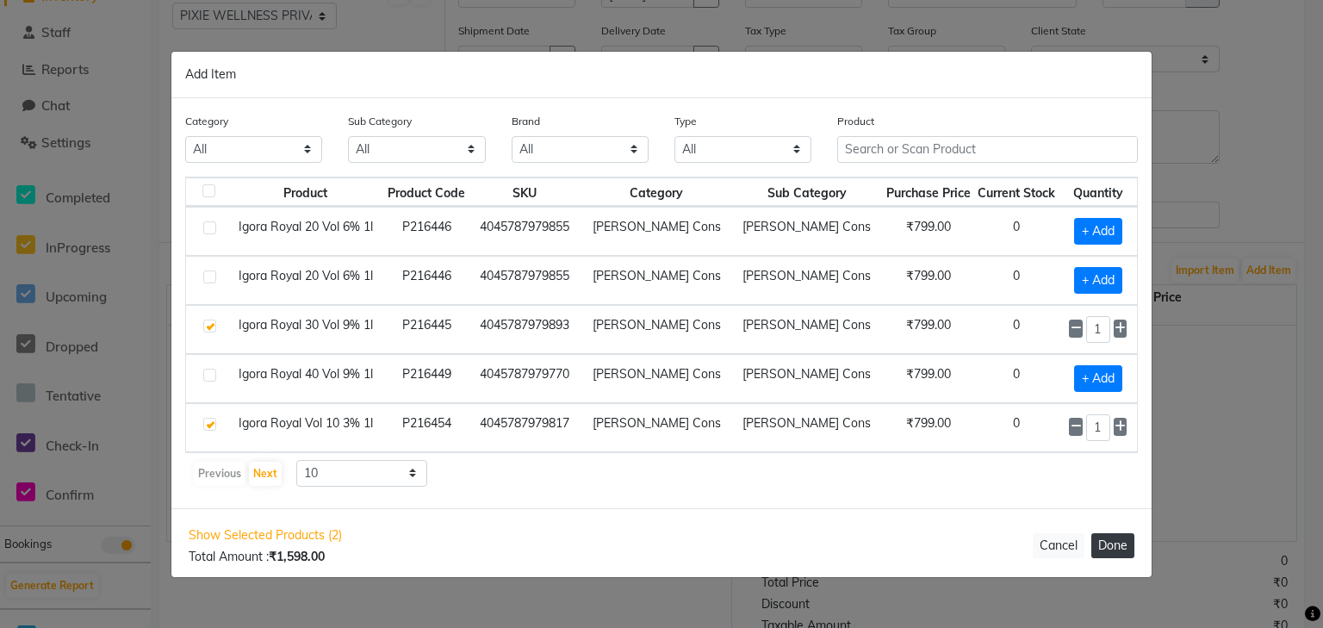
click at [1115, 538] on button "Done" at bounding box center [1112, 545] width 43 height 25
select select "3931"
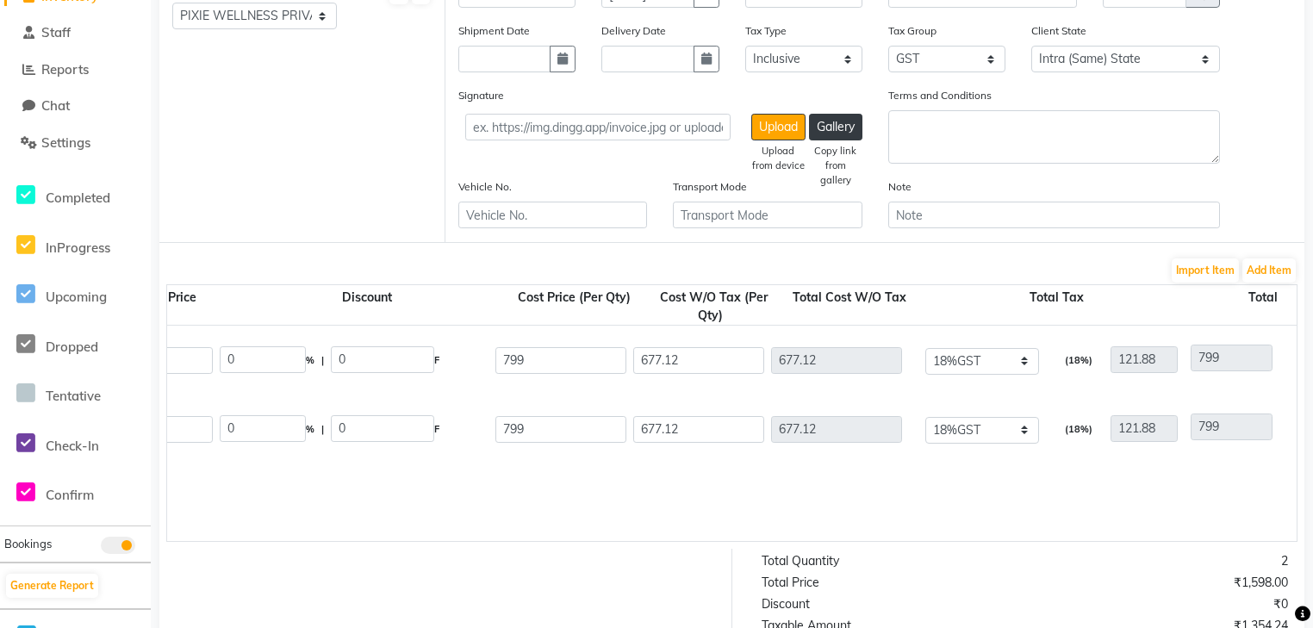
scroll to position [0, 1129]
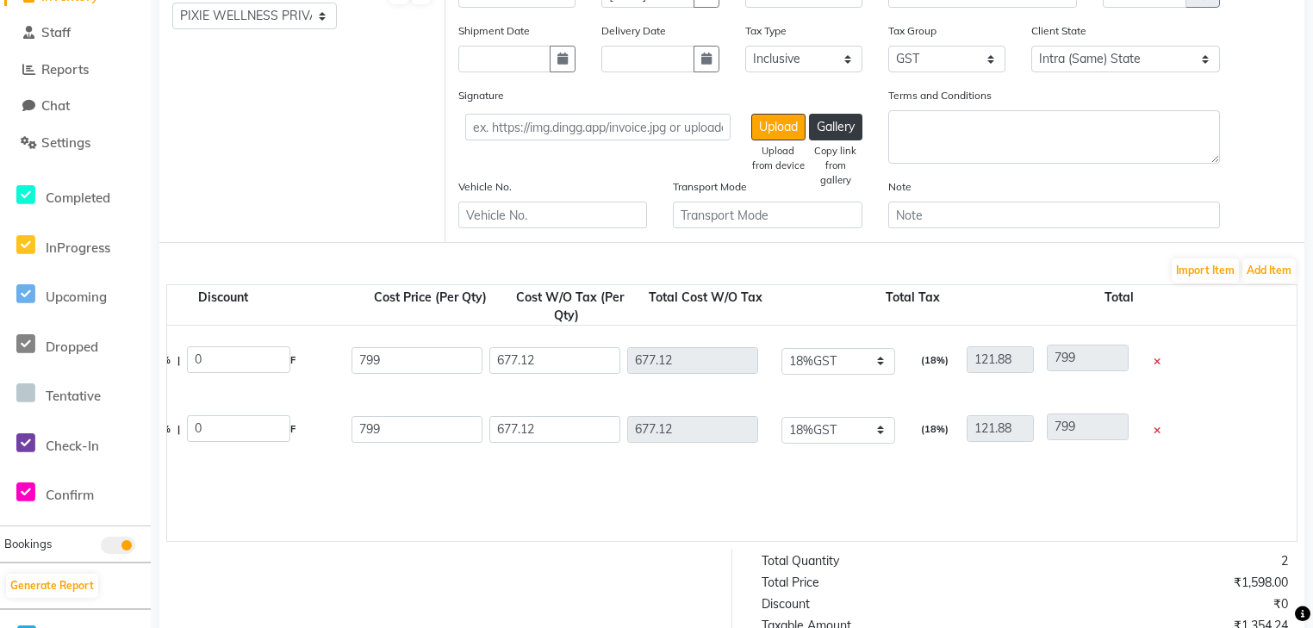
click at [1155, 366] on icon at bounding box center [1157, 362] width 7 height 9
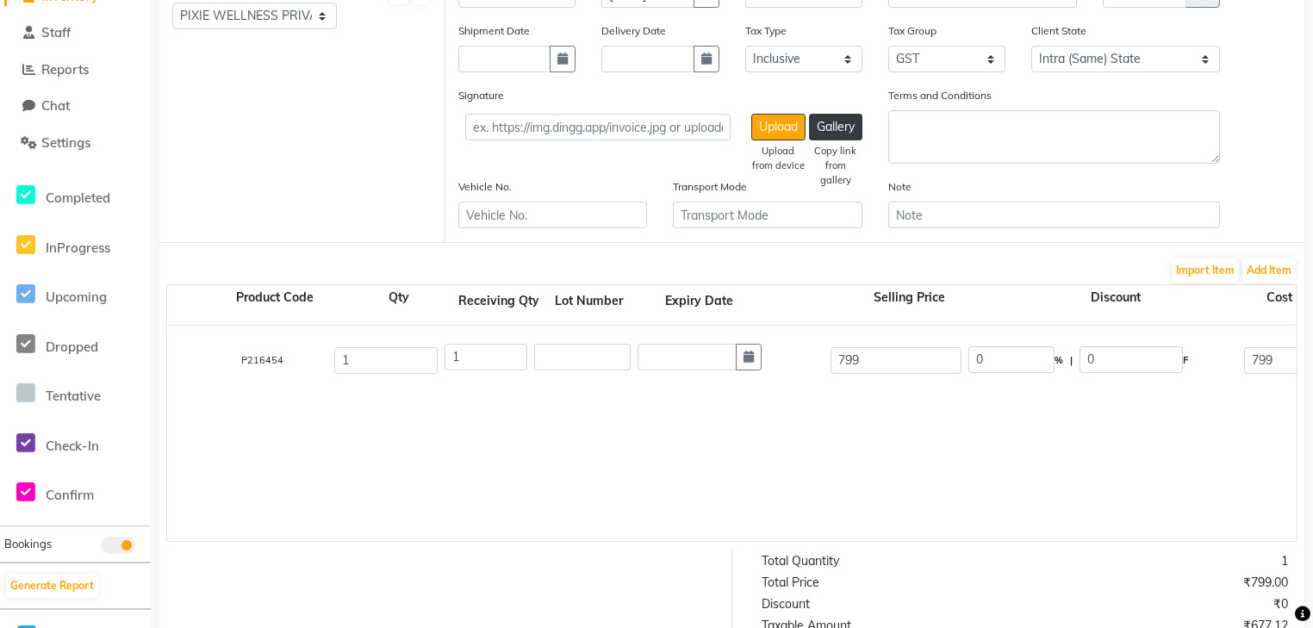
scroll to position [0, 0]
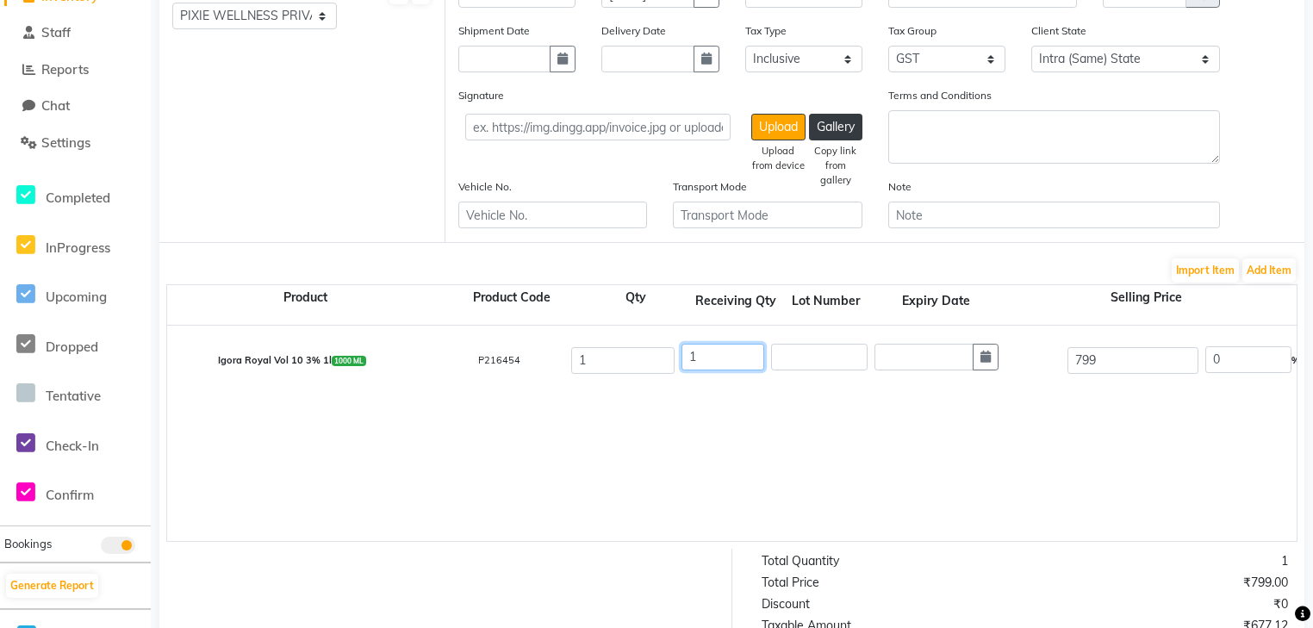
drag, startPoint x: 677, startPoint y: 543, endPoint x: 788, endPoint y: 544, distance: 111.1
click at [788, 542] on div "Product Product Code Qty Receiving Qty Lot Number Expiry Date Selling Price Dis…" at bounding box center [731, 413] width 1131 height 258
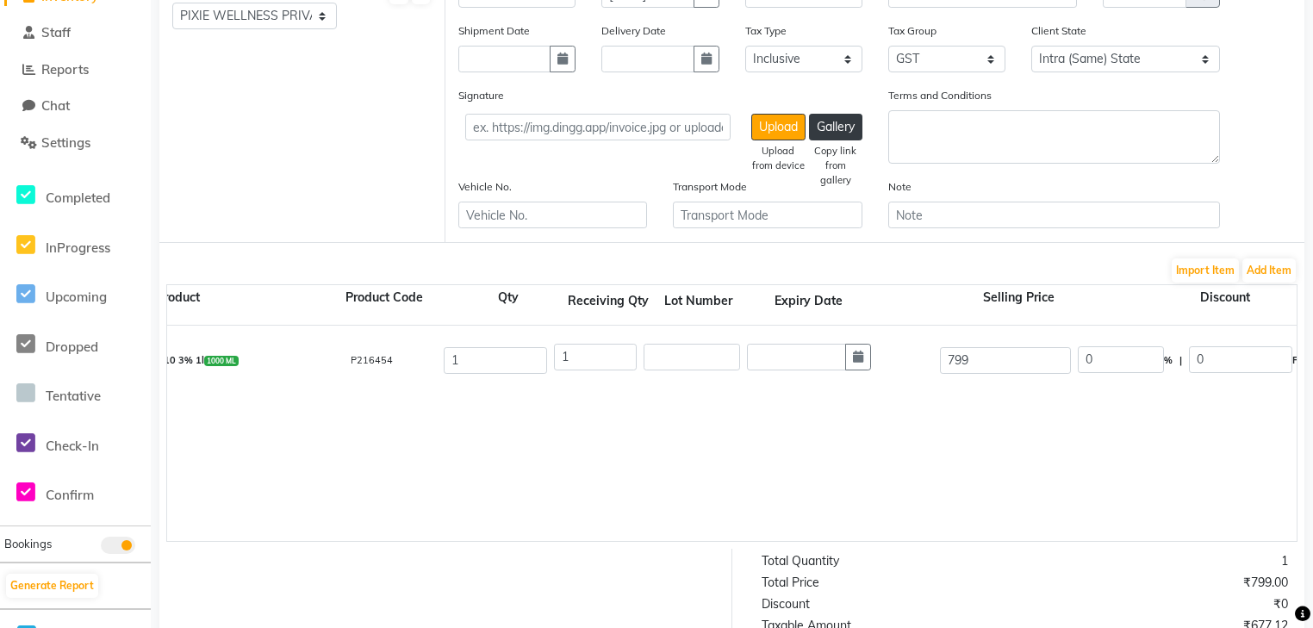
scroll to position [0, 145]
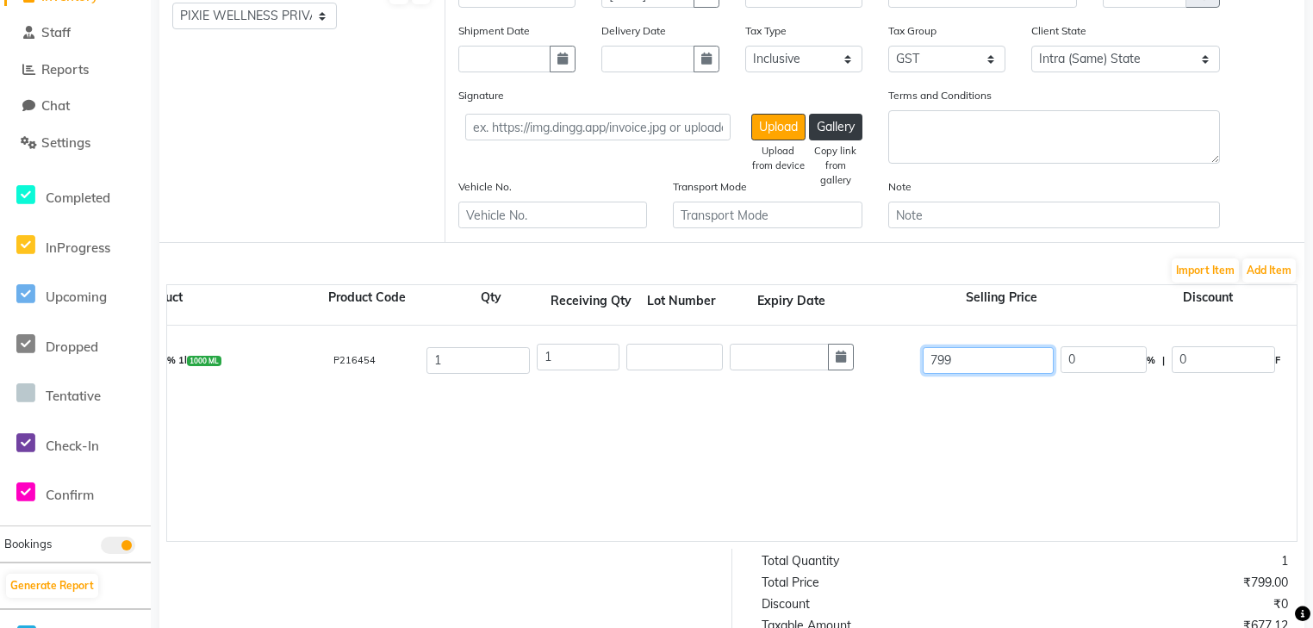
click at [1004, 371] on input "799" at bounding box center [988, 360] width 131 height 27
type input "7"
type input "677"
click at [1129, 364] on input "0" at bounding box center [1103, 359] width 86 height 27
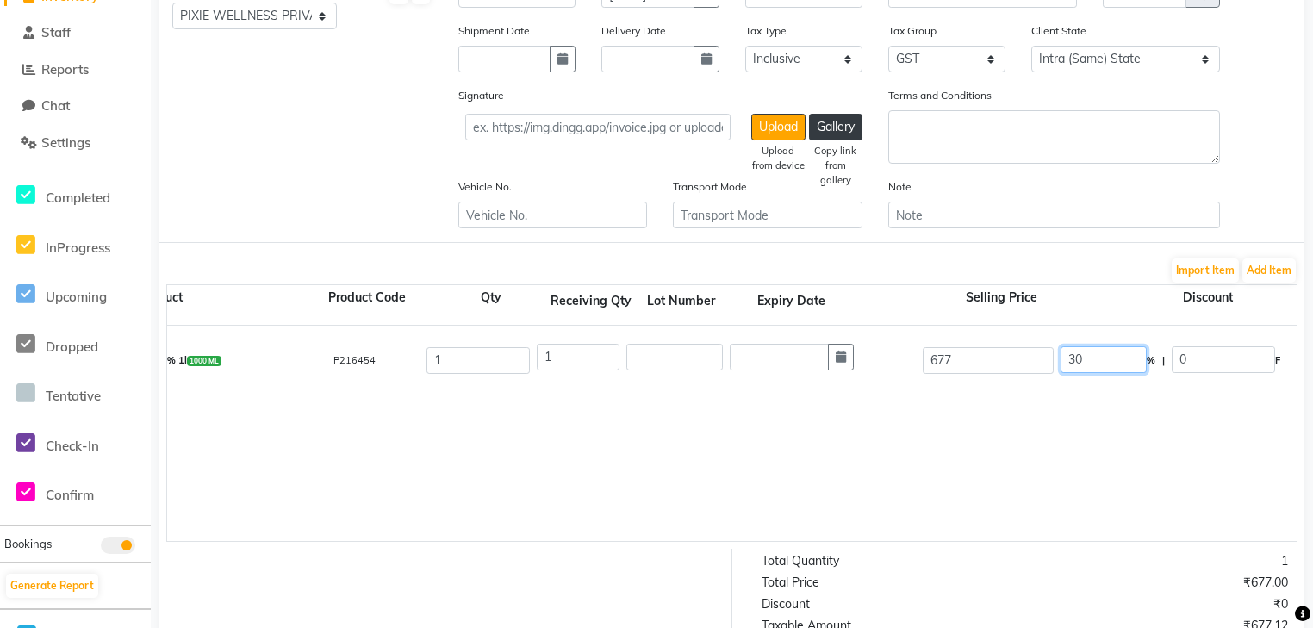
type input "30"
type input "203.1"
type input "473.9"
type input "401.61"
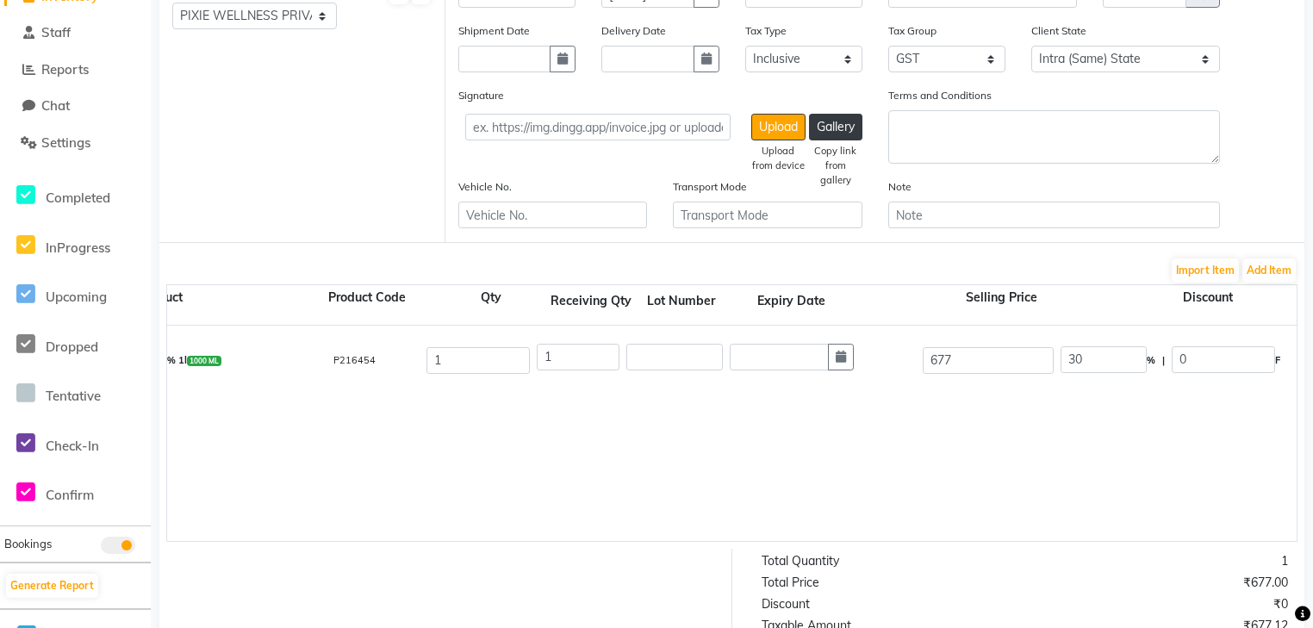
type input "72.29"
type input "473.9"
click at [1054, 426] on div "Igora Royal Vol 10 3% 1l 1000 ML P216454 1 1 677 30 % | 203.1 F 473.9 401.61 40…" at bounding box center [1151, 433] width 2259 height 215
drag, startPoint x: 775, startPoint y: 544, endPoint x: 824, endPoint y: 543, distance: 48.3
click at [824, 541] on div "Igora Royal Vol 10 3% 1l 1000 ML P216454 1 1 677 30 % | 203.1 F 473.9 401.61 40…" at bounding box center [1151, 433] width 2259 height 215
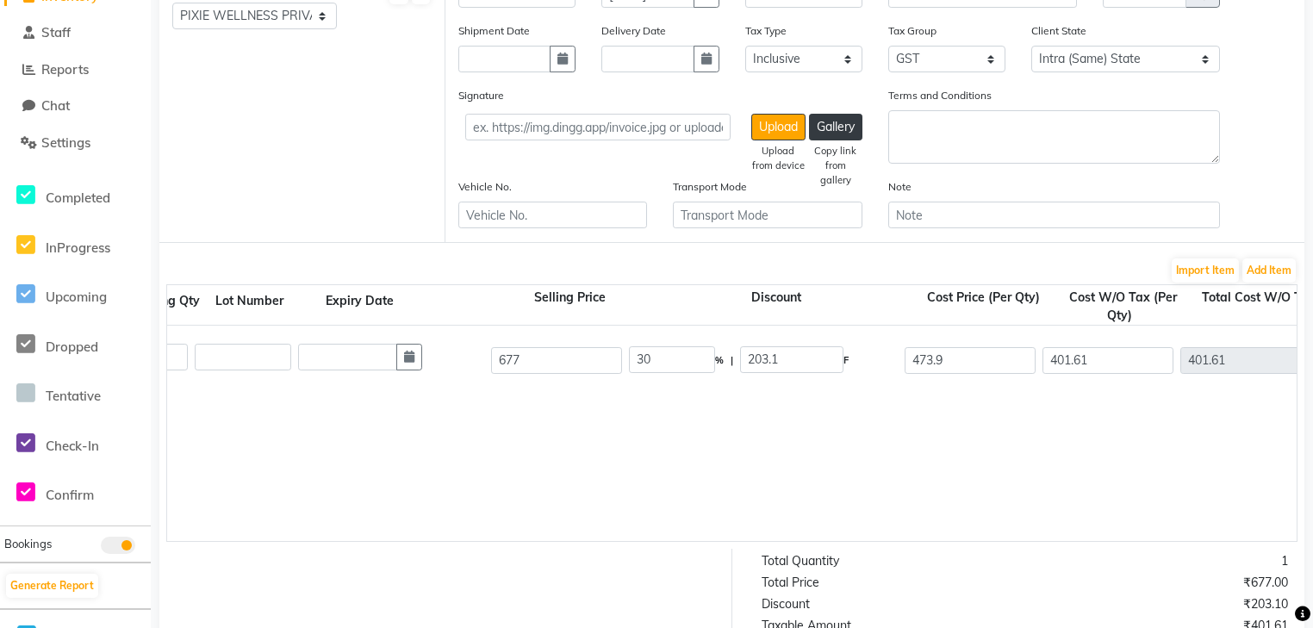
scroll to position [0, 620]
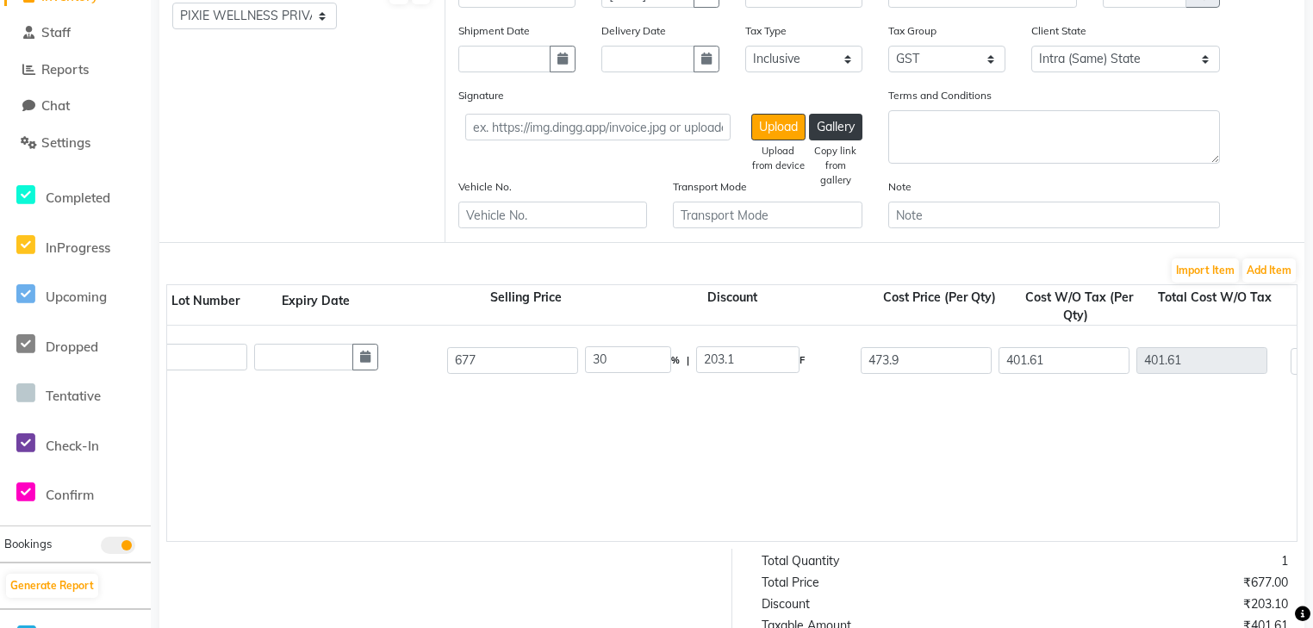
click at [1032, 474] on div "Igora Royal Vol 10 3% 1l 1000 ML P216454 1 1 677 30 % | 203.1 F 473.9 401.61 40…" at bounding box center [676, 433] width 2259 height 215
click at [1261, 277] on button "Add Item" at bounding box center [1268, 270] width 53 height 24
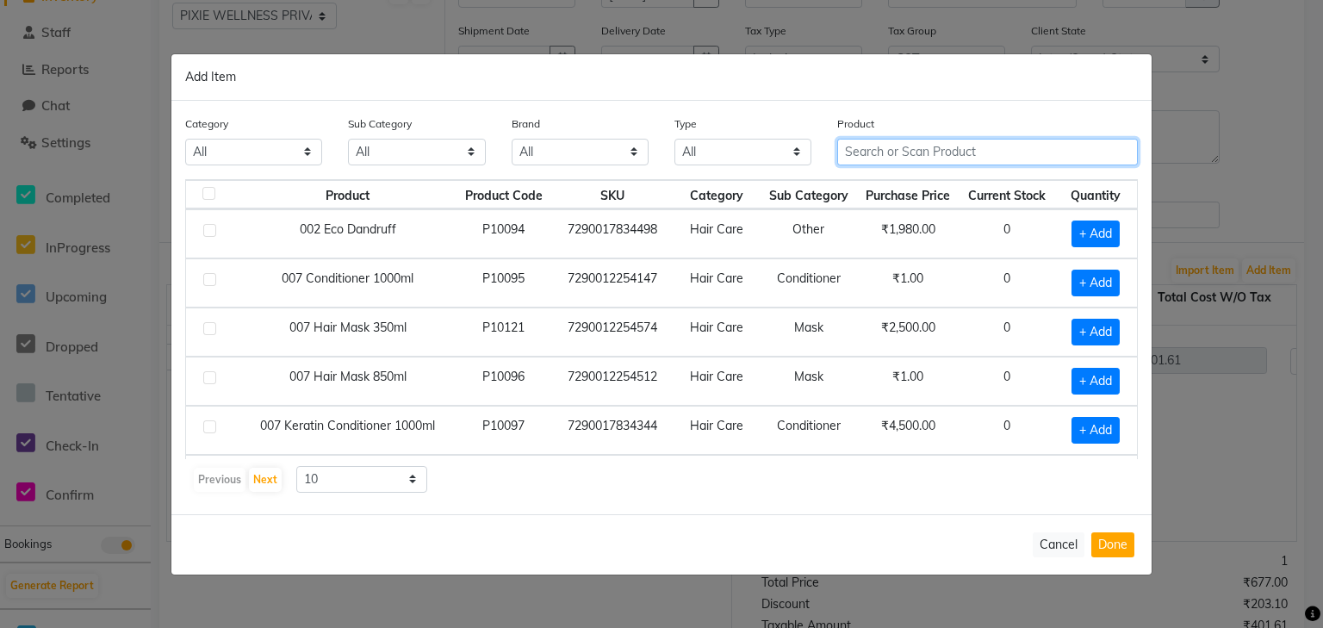
click at [947, 152] on input "text" at bounding box center [987, 152] width 301 height 27
type input "4045787979893"
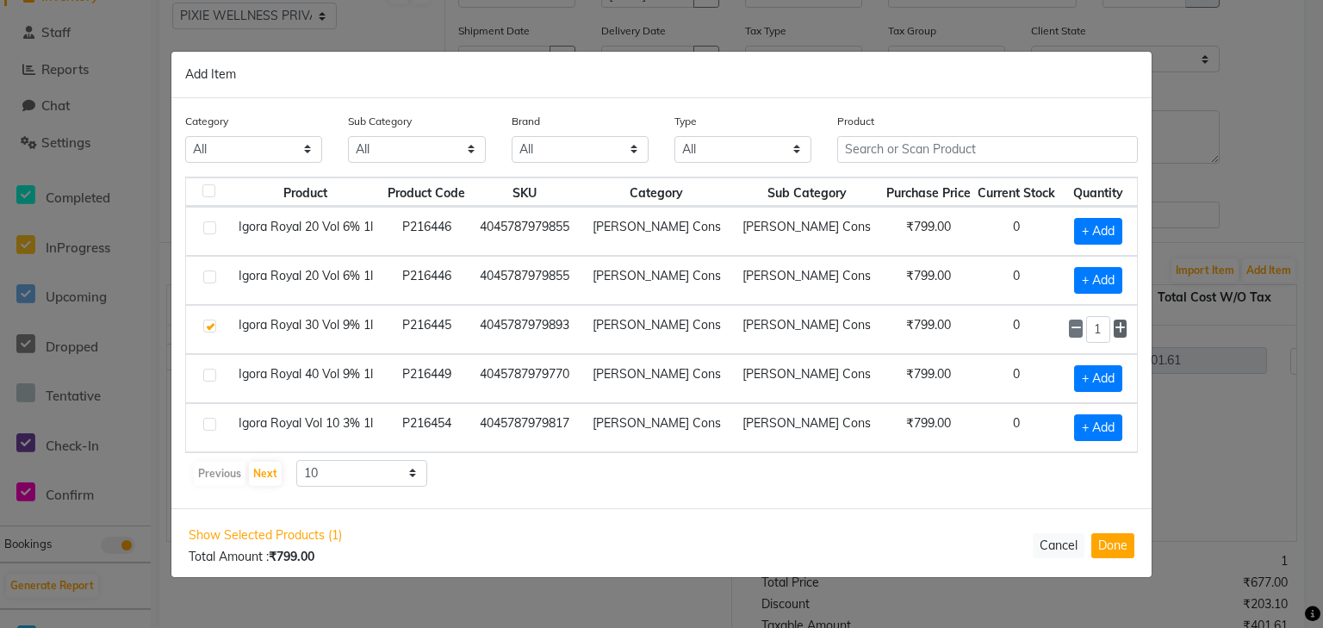
click at [1127, 328] on span at bounding box center [1120, 329] width 13 height 18
click at [1076, 322] on icon at bounding box center [1076, 328] width 11 height 12
type input "1"
click at [1122, 541] on button "Done" at bounding box center [1112, 545] width 43 height 25
select select "3931"
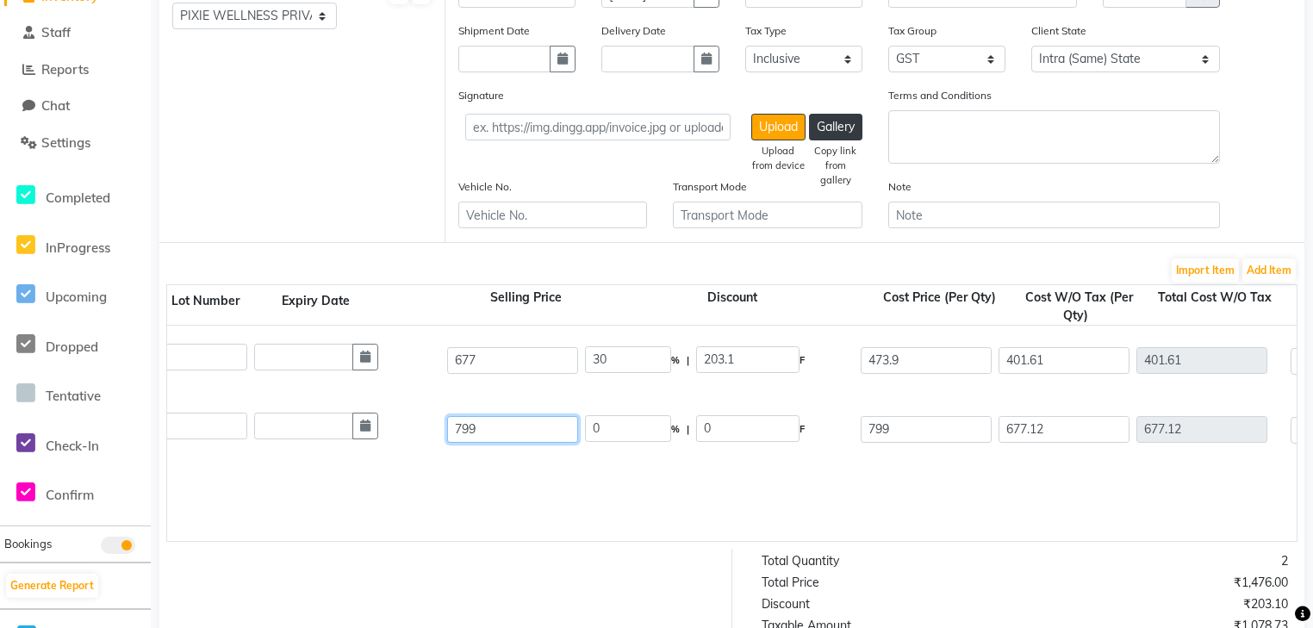
click at [548, 428] on input "799" at bounding box center [512, 429] width 131 height 27
type input "7"
type input "677"
click at [617, 420] on input "0" at bounding box center [628, 428] width 86 height 27
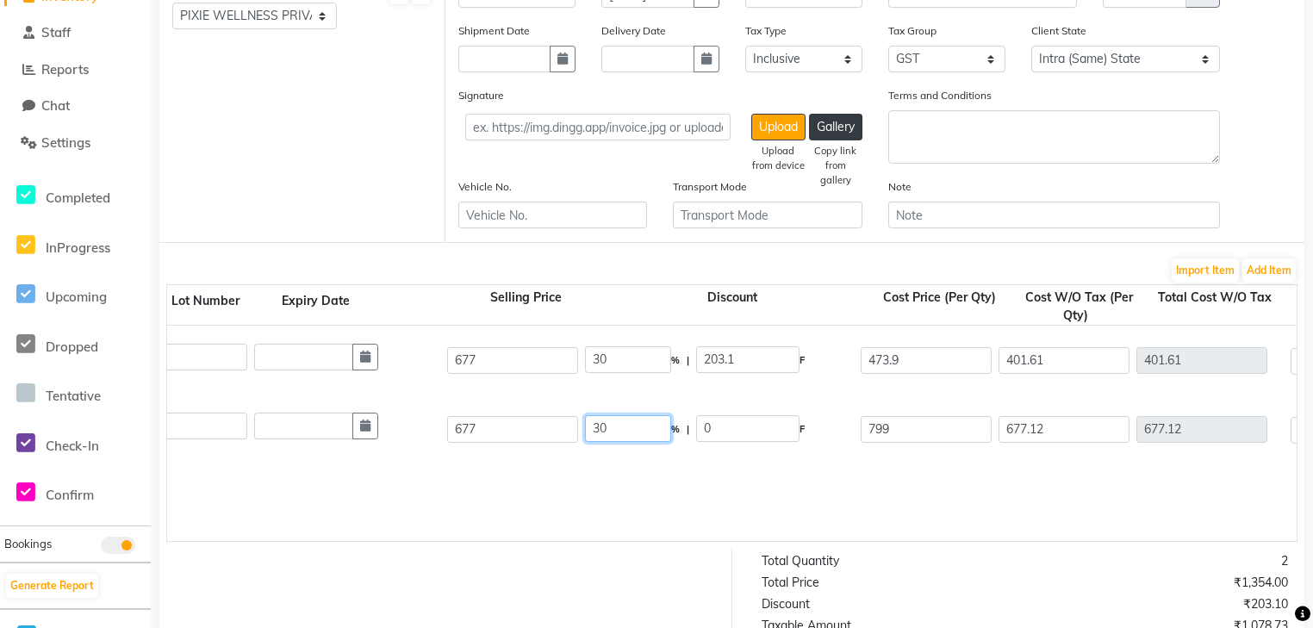
type input "30"
type input "203.1"
type input "473.9"
type input "401.61"
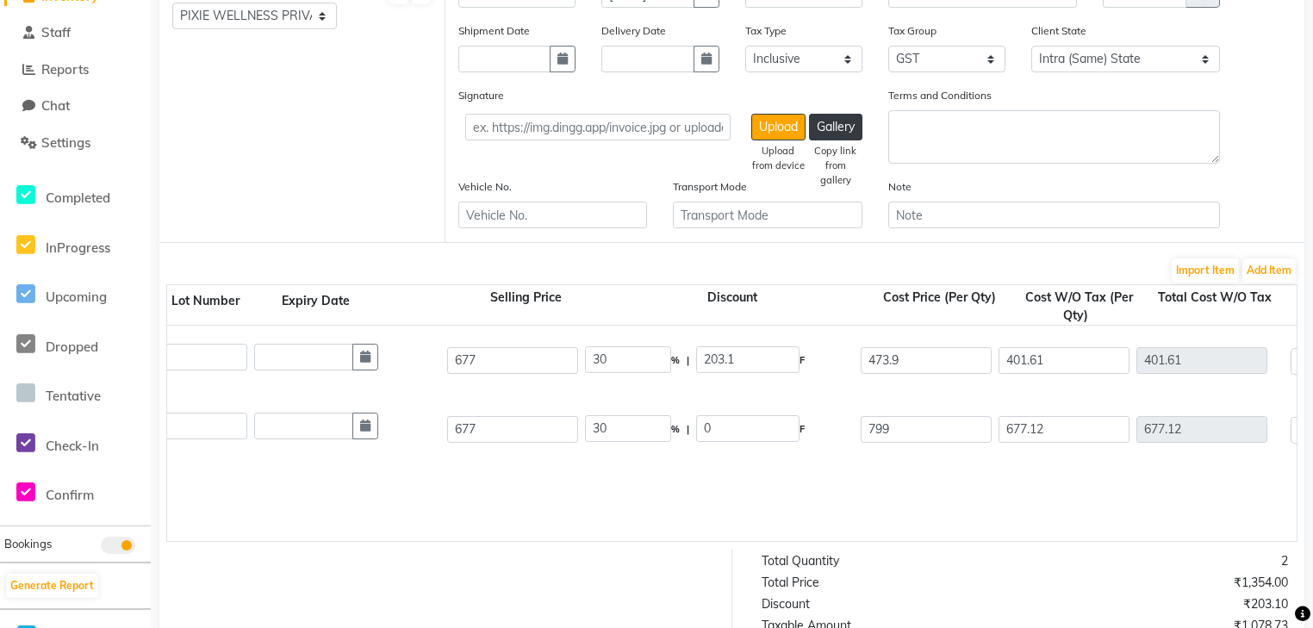
type input "72.29"
type input "473.9"
click at [762, 494] on div "Igora Royal Vol 10 3% 1l 1000 ML P216454 1 1 677 30 % | 203.1 F 473.9 401.61 40…" at bounding box center [676, 433] width 2259 height 215
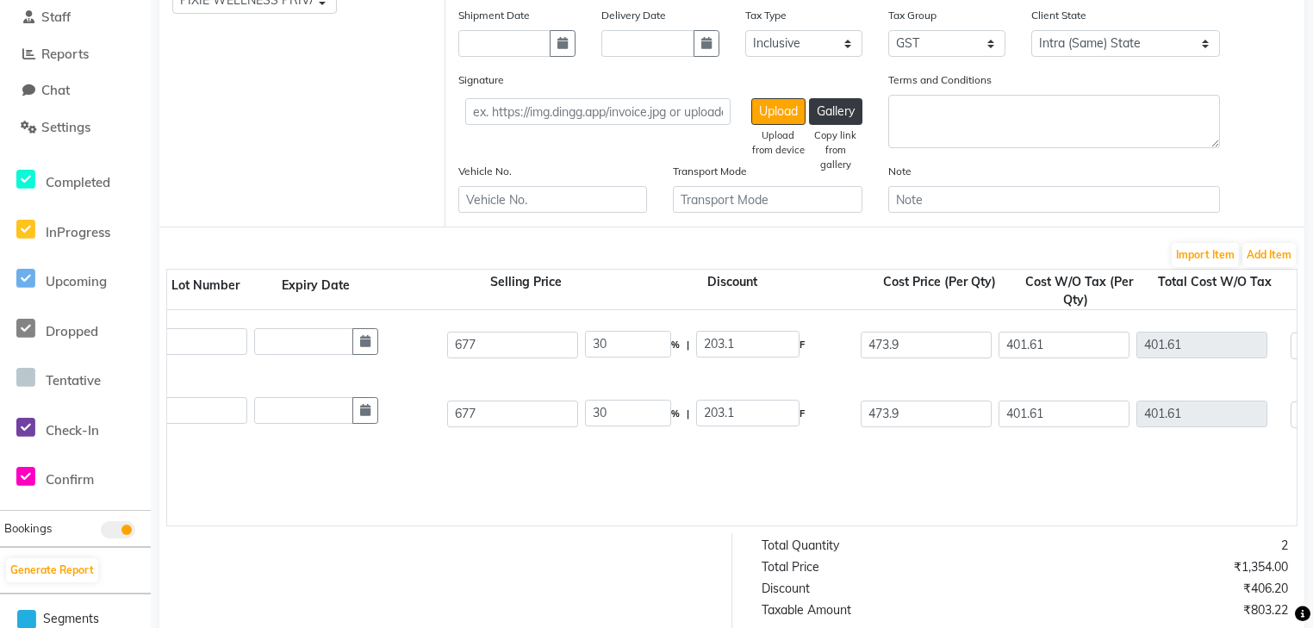
scroll to position [345, 0]
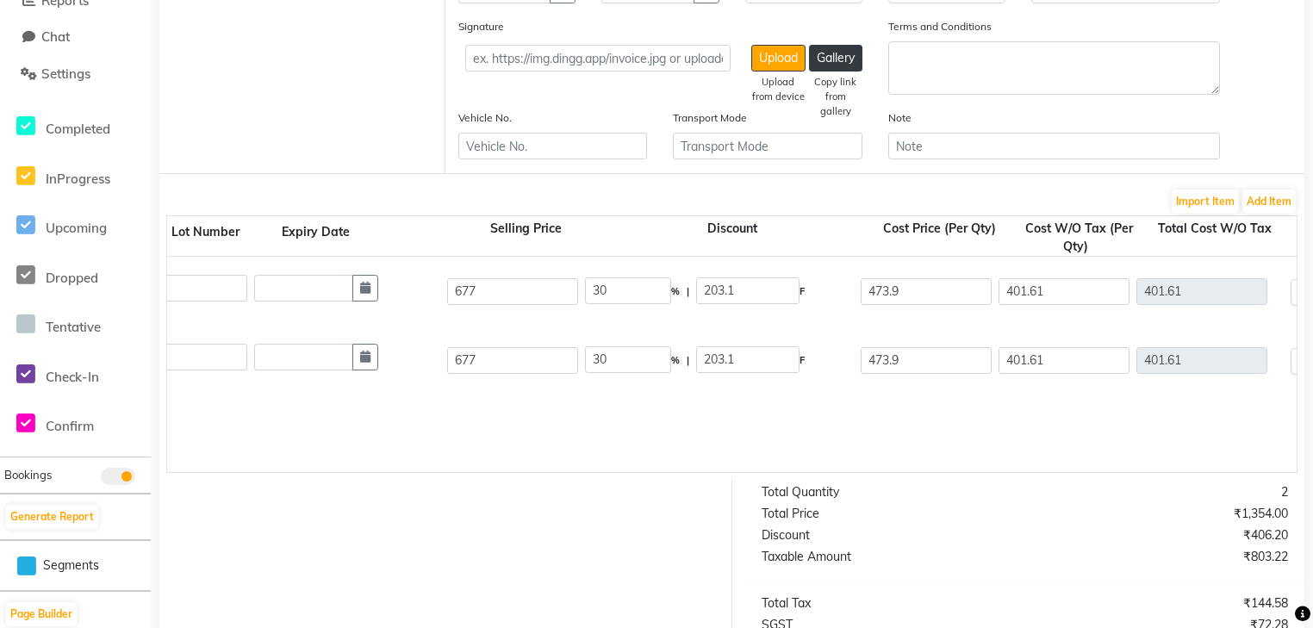
click at [1299, 203] on form "Bill To (From) Select Address PIXIE WELLNESS PRIVATE LIMITED Looks Salon C3-E1,…" at bounding box center [731, 341] width 1145 height 1051
click at [1278, 203] on button "Add Item" at bounding box center [1268, 202] width 53 height 24
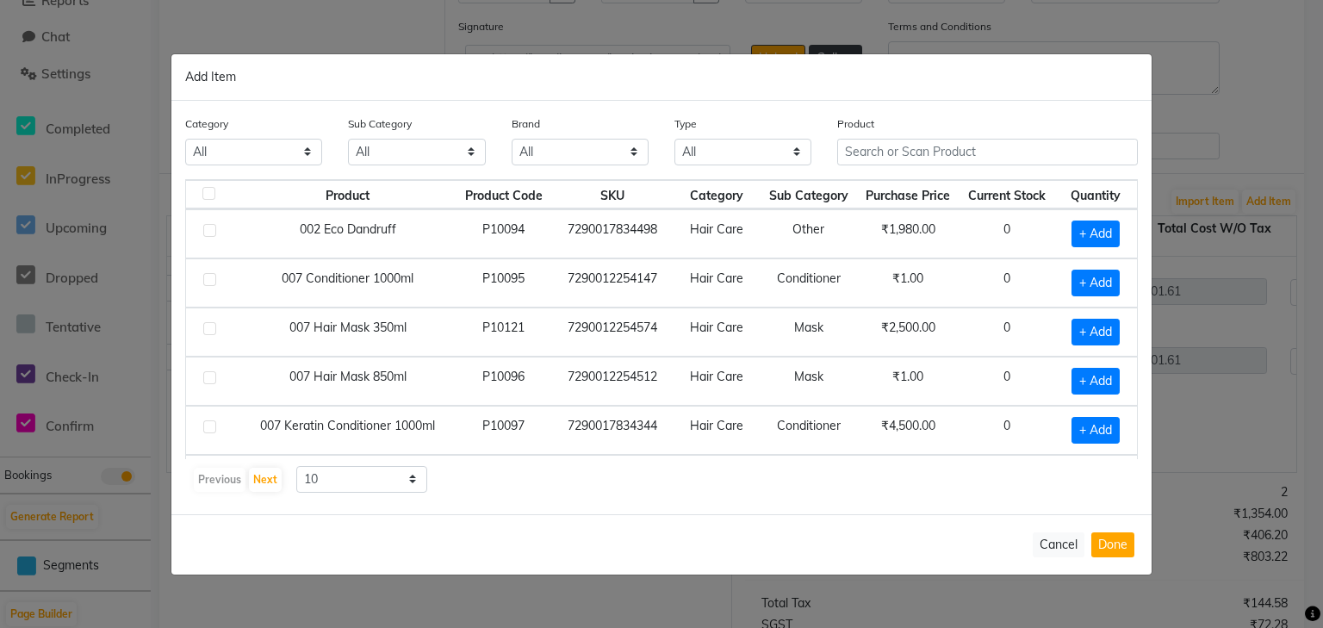
click at [904, 176] on div "Product" at bounding box center [987, 147] width 326 height 65
click at [925, 155] on input "text" at bounding box center [987, 152] width 301 height 27
type input "4045787979855"
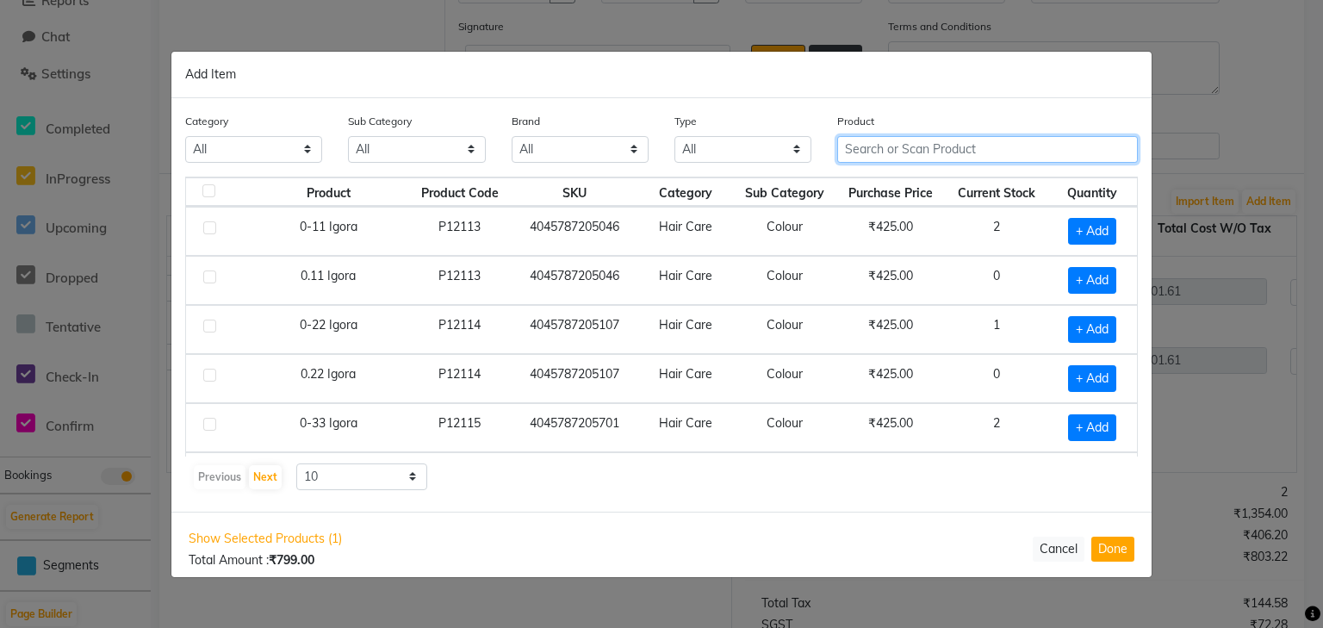
click at [903, 151] on input "text" at bounding box center [987, 149] width 301 height 27
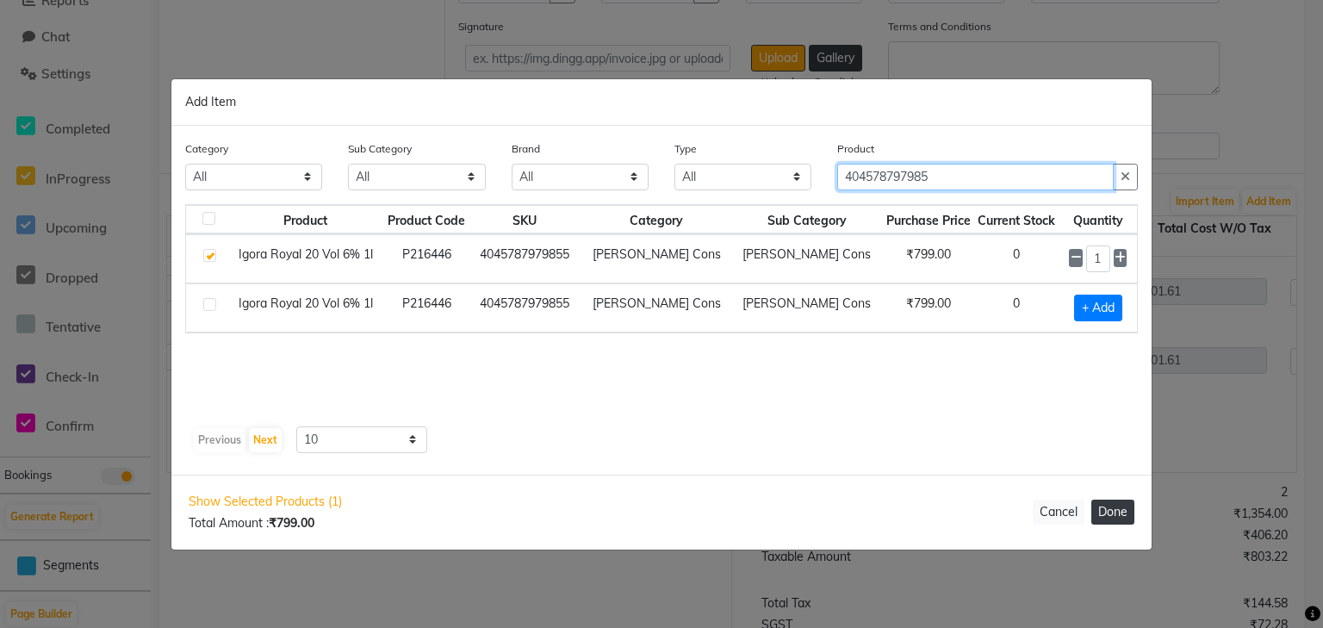
type input "404578797985"
click at [1116, 518] on button "Done" at bounding box center [1112, 512] width 43 height 25
select select "3931"
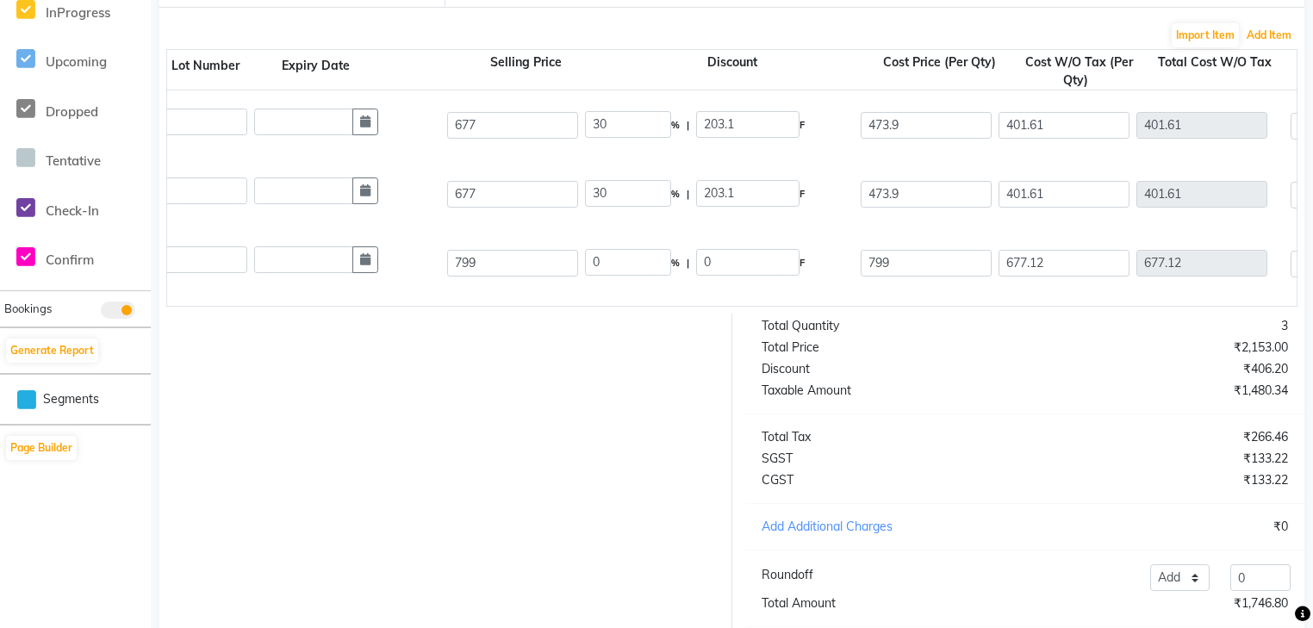
scroll to position [551, 0]
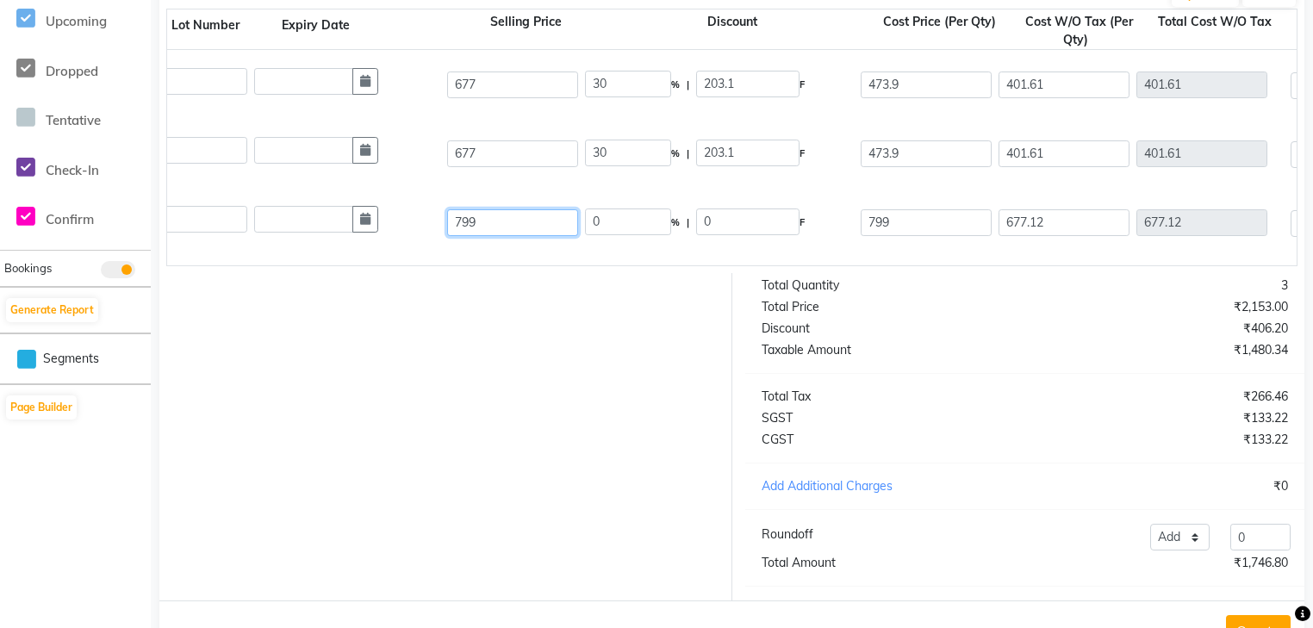
click at [542, 224] on input "799" at bounding box center [512, 222] width 131 height 27
type input "7"
type input "677"
click at [578, 257] on div "Igora Royal 20 Vol 6% 1l 1000 ML P216446 1 1 677 0 % | 0 F 799 677.12 677.12 No…" at bounding box center [676, 222] width 2285 height 69
click at [624, 220] on input "0" at bounding box center [628, 221] width 86 height 27
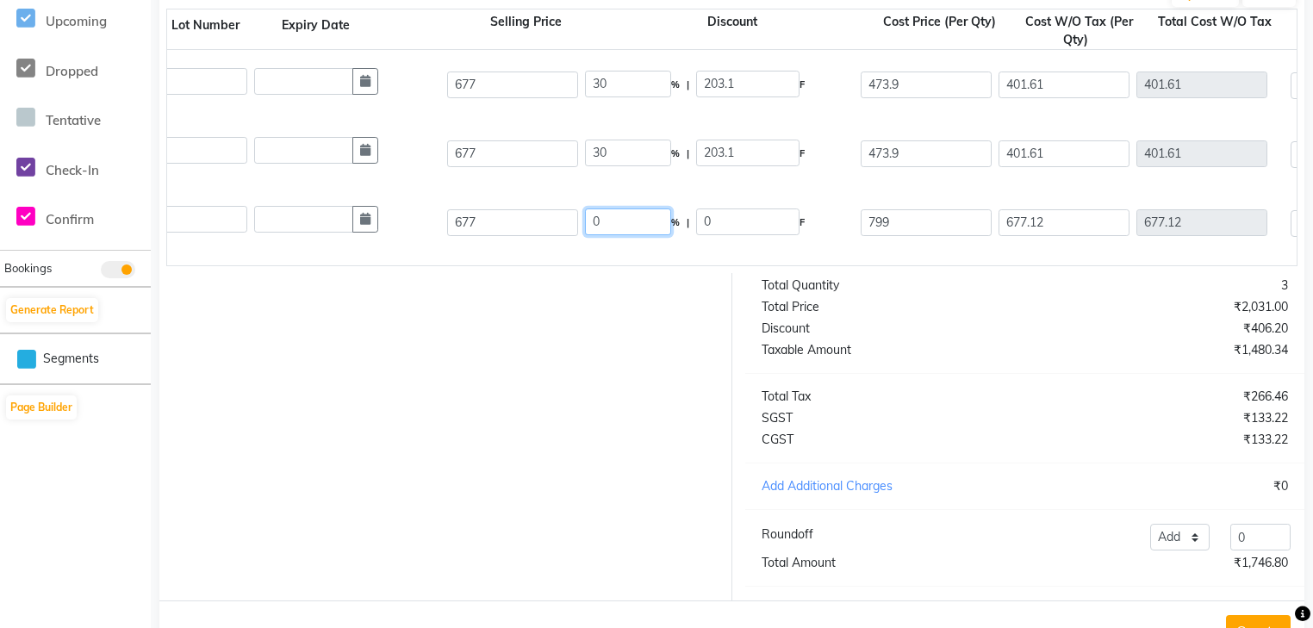
click at [624, 220] on input "0" at bounding box center [628, 221] width 86 height 27
type input "30"
type input "203.1"
type input "473.9"
type input "401.61"
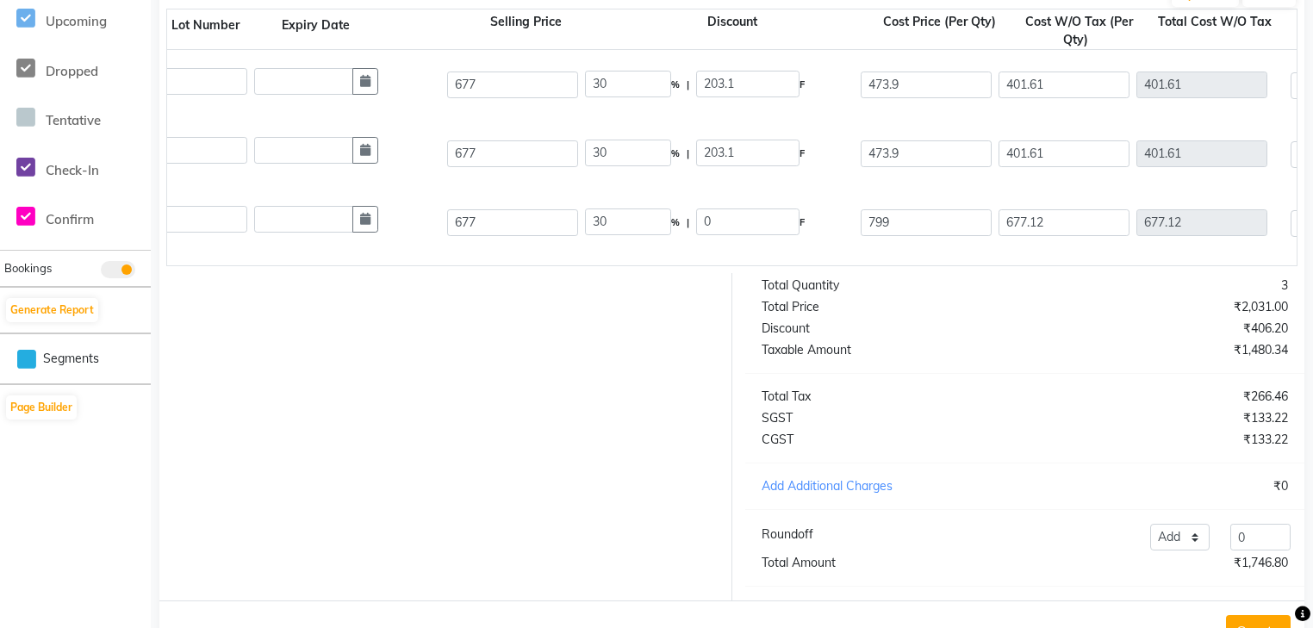
type input "401.61"
type input "72.29"
type input "473.9"
click at [679, 254] on div "Igora Royal 20 Vol 6% 1l 1000 ML P216446 1 1 677 30 % | 203.1 F 473.9 401.61 40…" at bounding box center [676, 222] width 2285 height 69
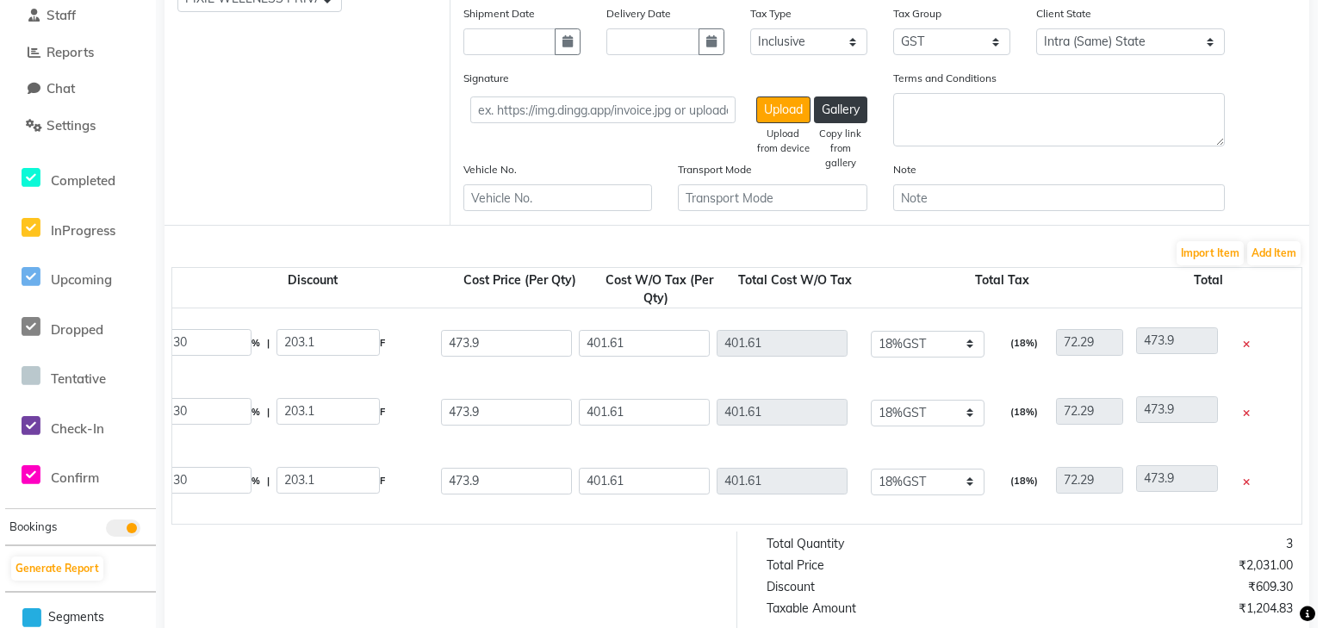
scroll to position [276, 0]
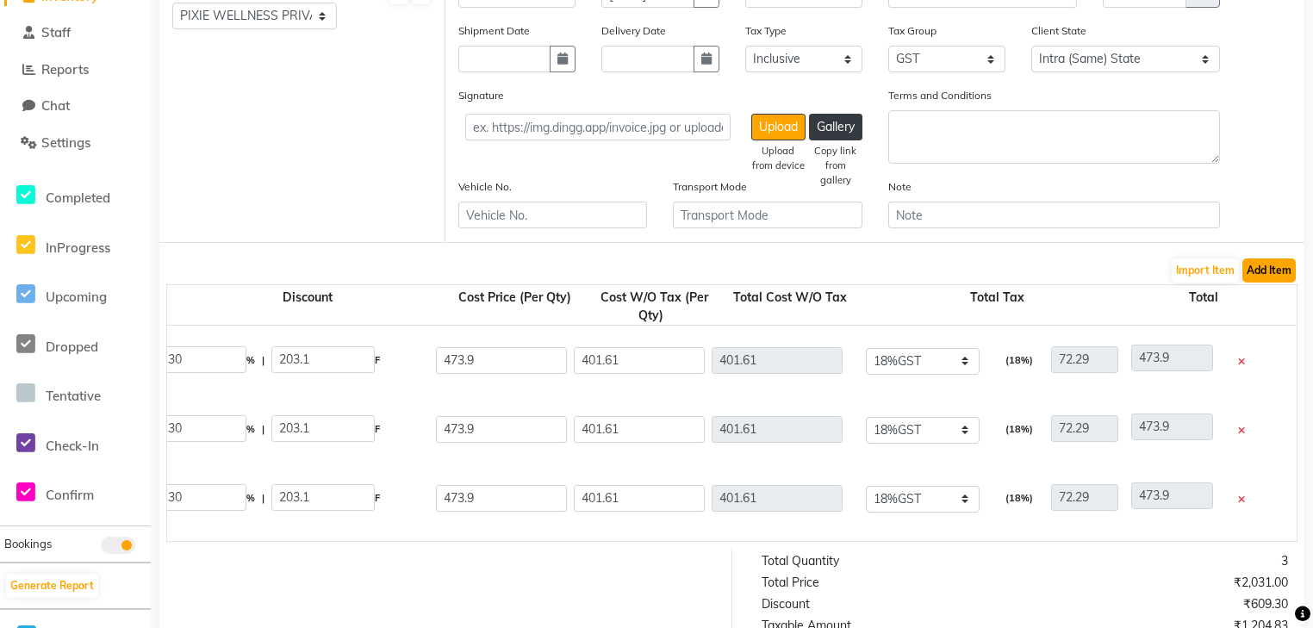
click at [1259, 264] on button "Add Item" at bounding box center [1268, 270] width 53 height 24
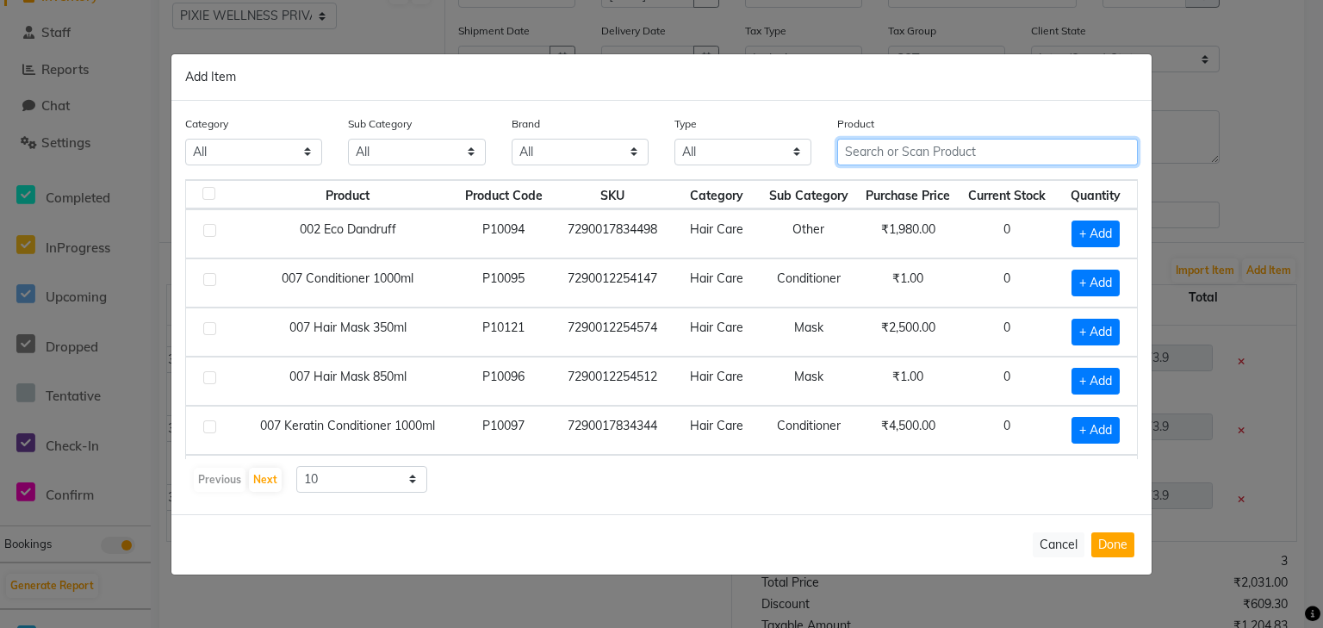
click at [906, 152] on input "text" at bounding box center [987, 152] width 301 height 27
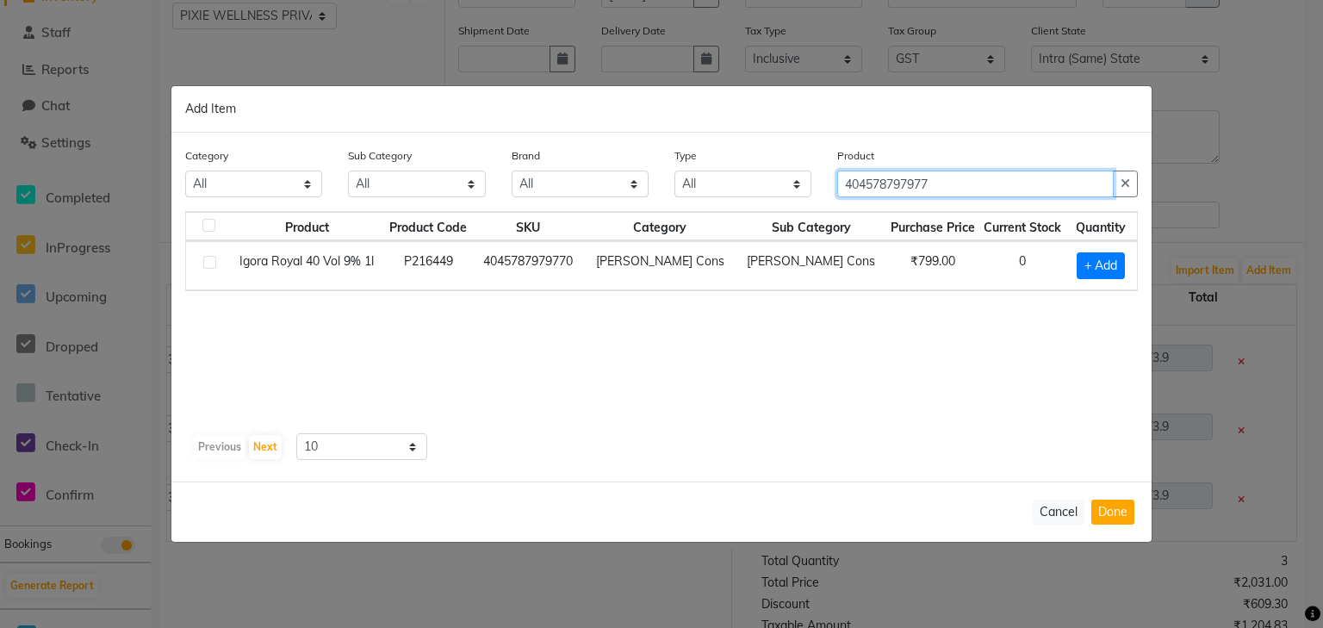
type input "40457879797"
click at [968, 183] on input "40457879797" at bounding box center [975, 184] width 277 height 27
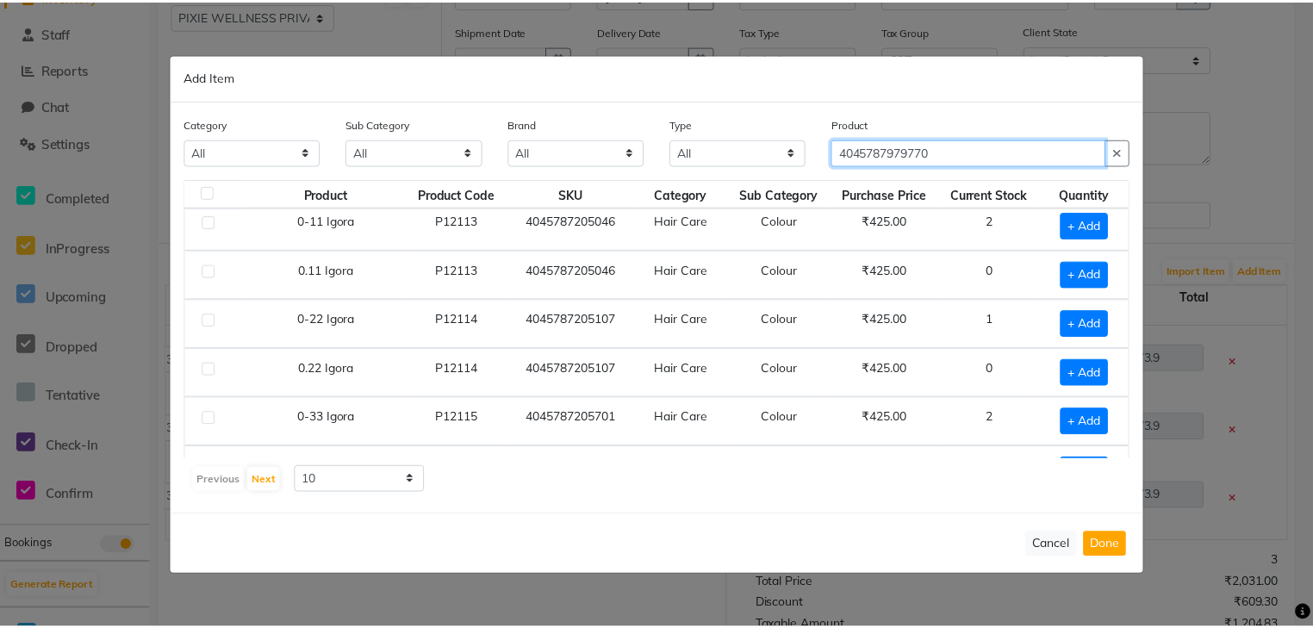
scroll to position [0, 0]
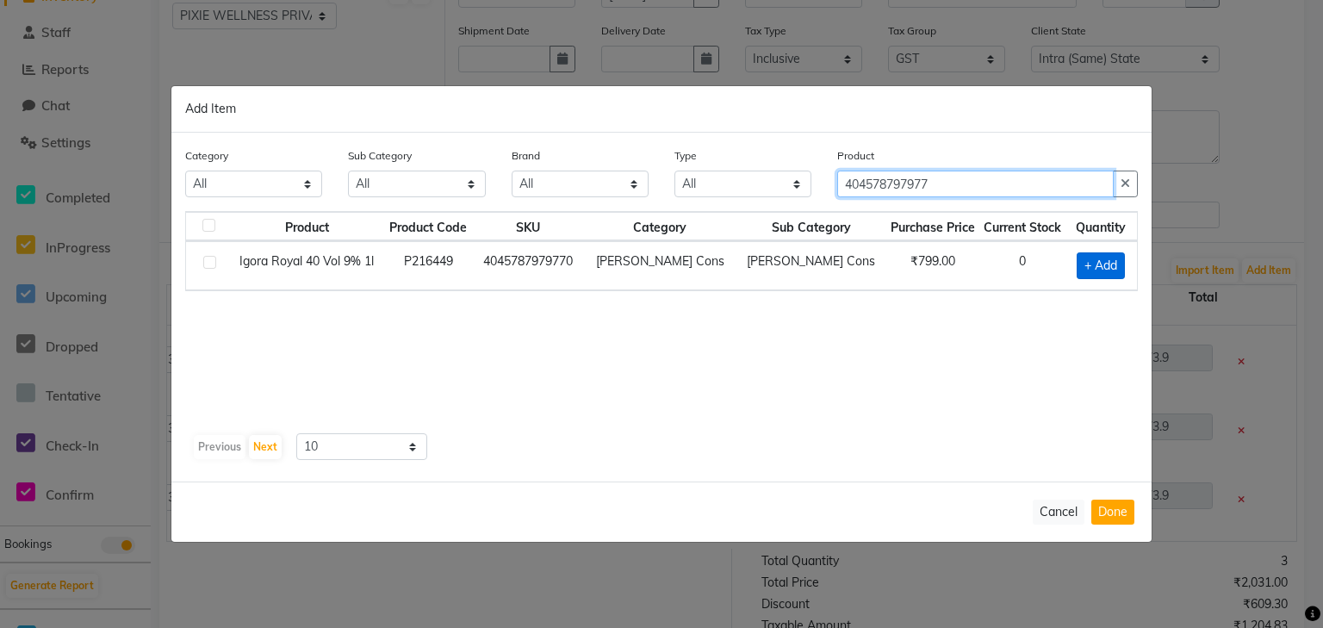
type input "404578797977"
click at [1102, 270] on span "+ Add" at bounding box center [1101, 265] width 48 height 27
checkbox input "true"
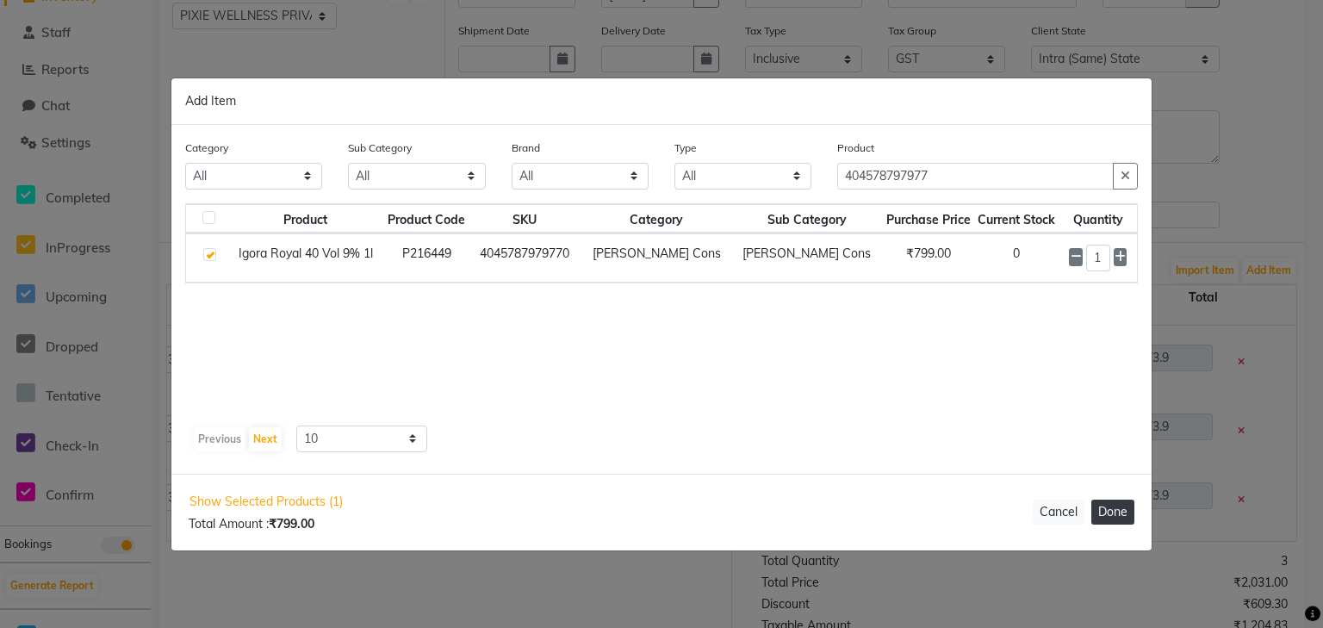
click at [1122, 519] on button "Done" at bounding box center [1112, 512] width 43 height 25
select select "3931"
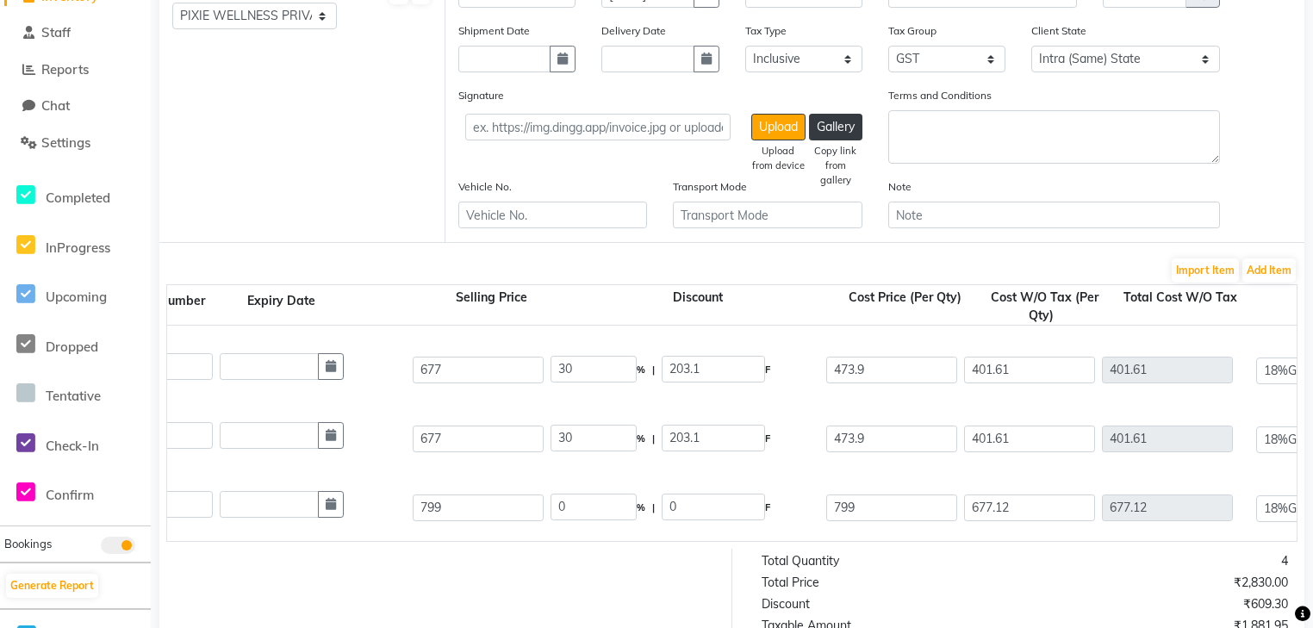
scroll to position [0, 553]
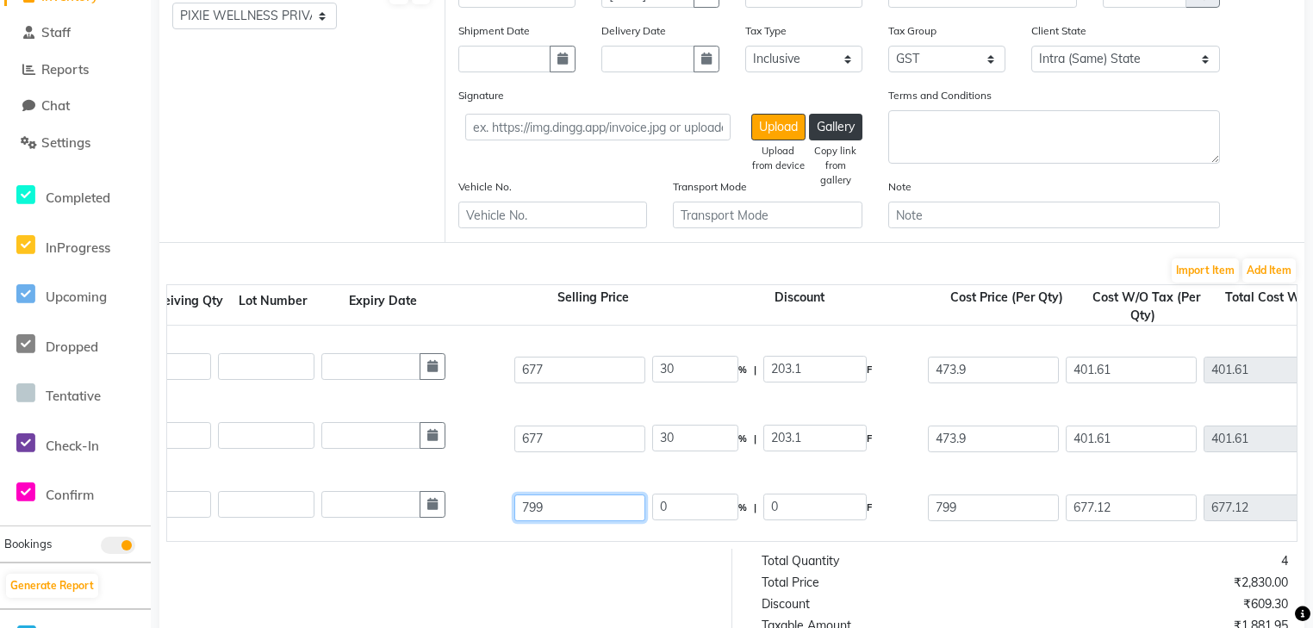
click at [569, 512] on input "799" at bounding box center [579, 507] width 131 height 27
type input "7"
type input "677"
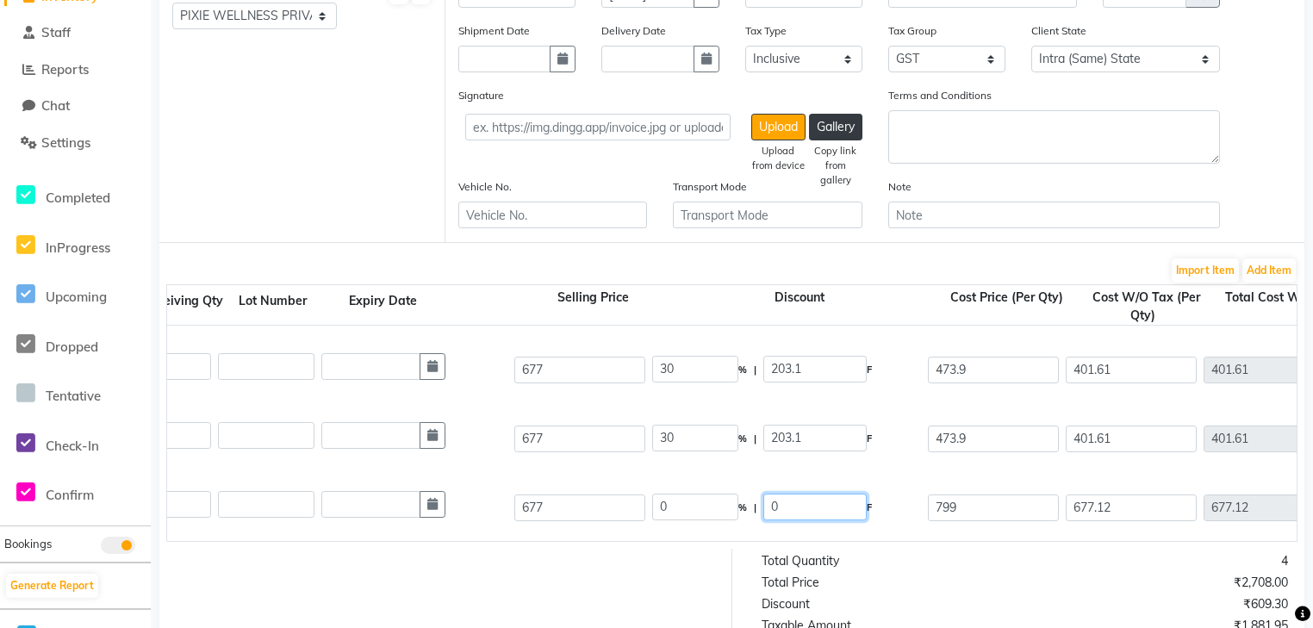
type input "677"
type input "573.73"
type input "103.27"
type input "677"
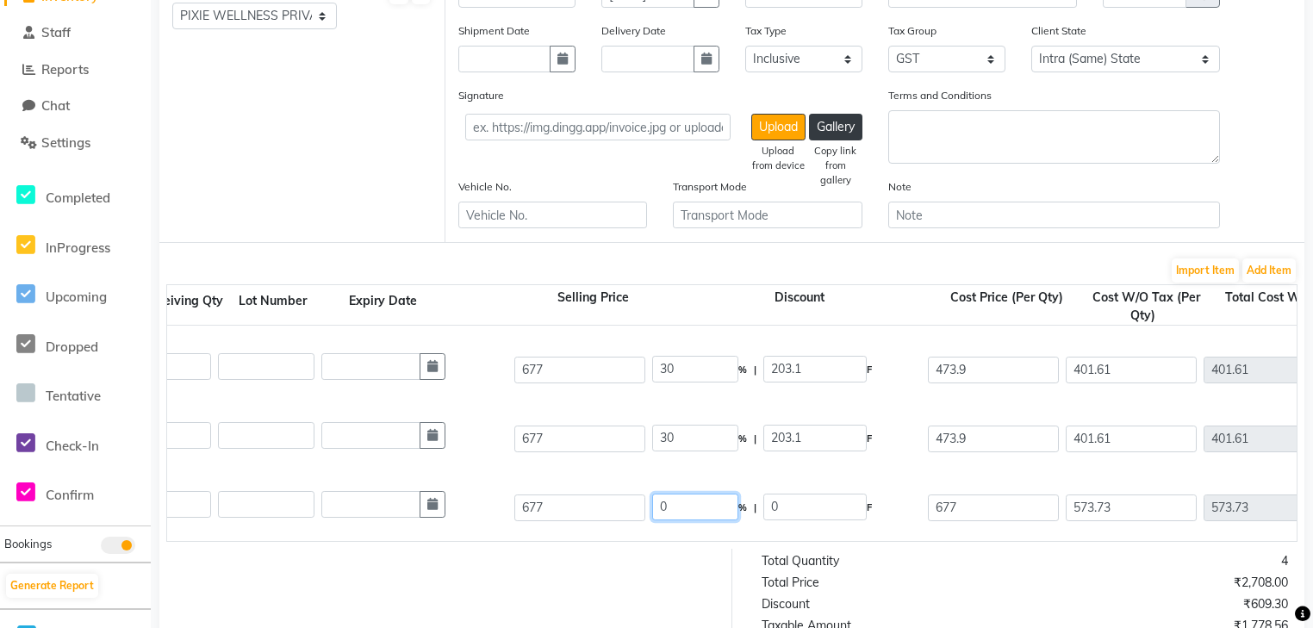
click at [717, 520] on input "0" at bounding box center [695, 507] width 86 height 27
type input "30"
type input "203.1"
type input "473.9"
type input "401.61"
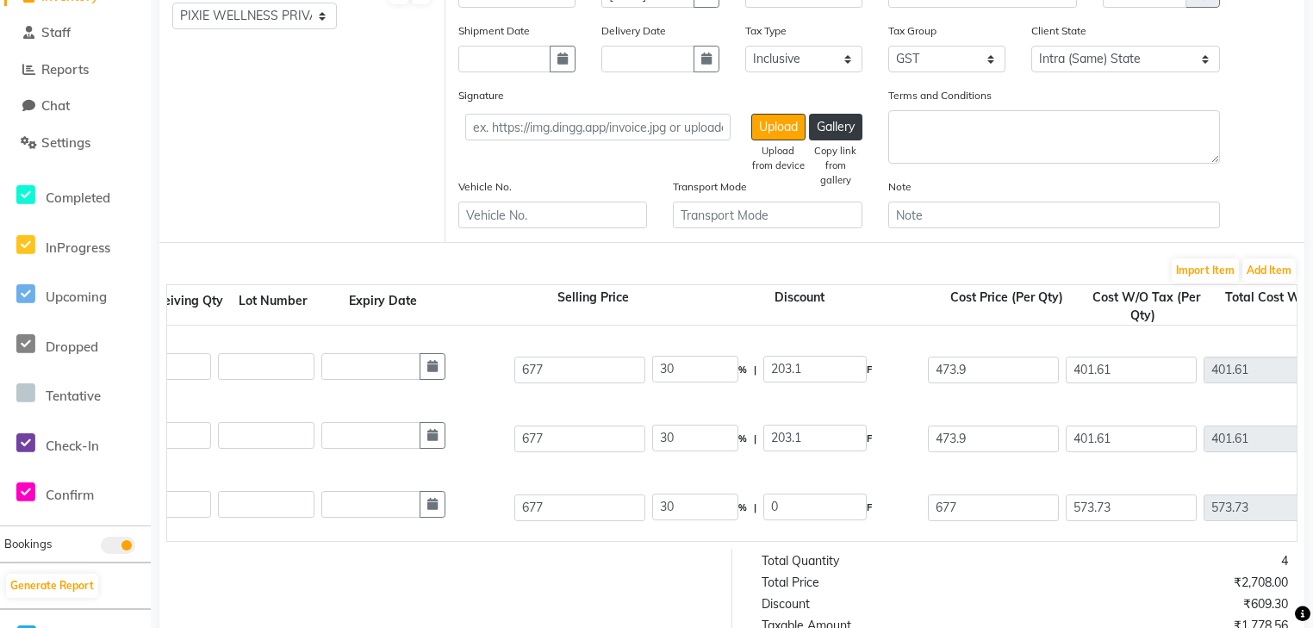
type input "401.61"
type input "72.29"
type input "473.9"
click at [829, 532] on div "Igora Royal 40 Vol 9% 1l 1000 ML P216449 1 1 677 30 % | 203.1 F 473.9 401.61 40…" at bounding box center [743, 507] width 2285 height 69
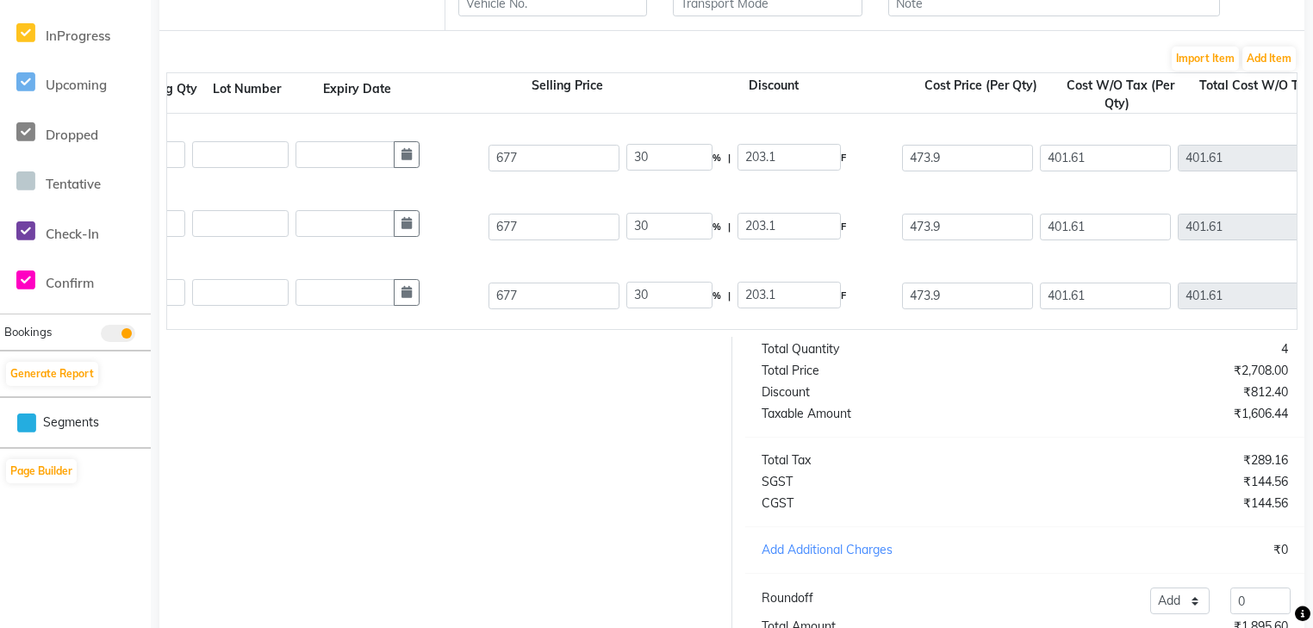
scroll to position [0, 517]
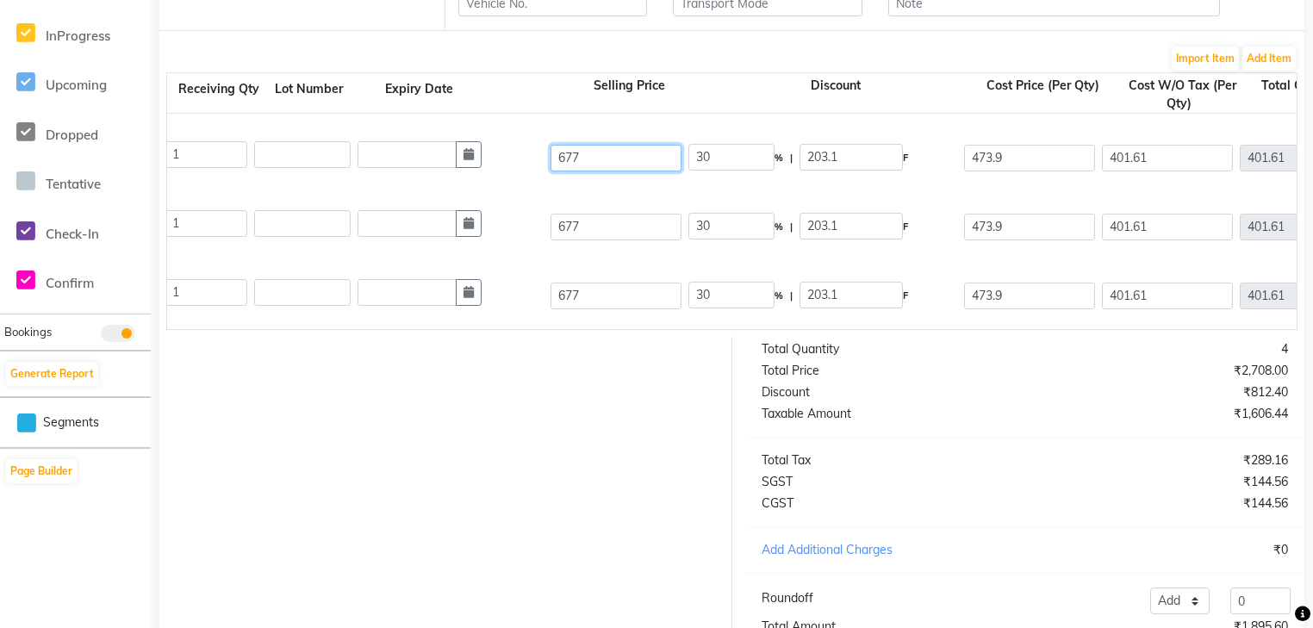
click at [624, 169] on input "677" at bounding box center [615, 158] width 131 height 27
type input "677.12"
type input "29.99"
click at [624, 169] on input "677.12" at bounding box center [615, 158] width 131 height 27
type input "677.12"
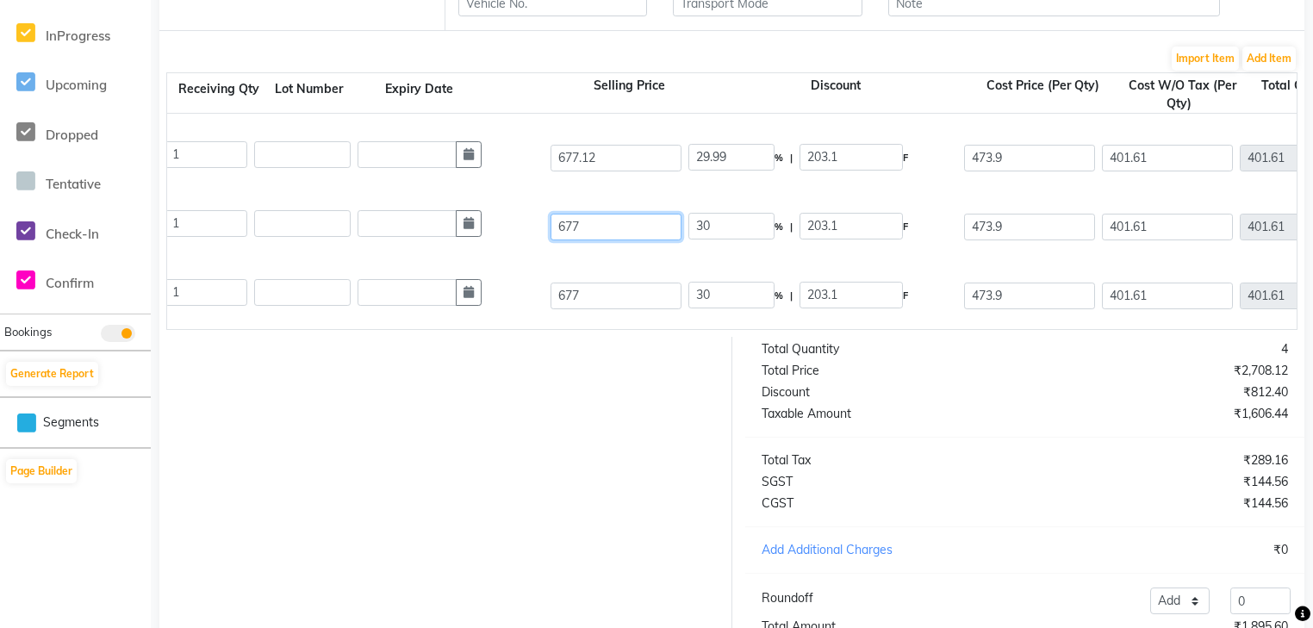
type input "30.01"
type input "203.22"
click at [600, 231] on input "677" at bounding box center [615, 227] width 131 height 27
type input "677.12"
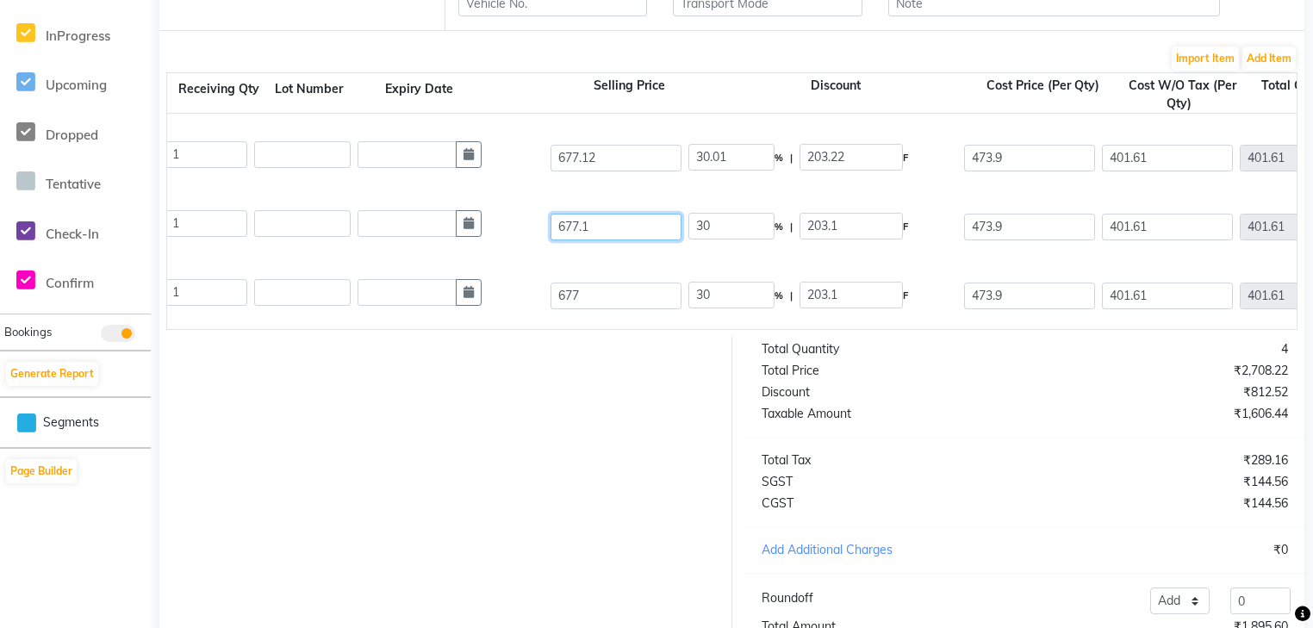
type input "29.99"
type input "677.12"
type input "30.01"
type input "203.22"
click at [605, 300] on input "677" at bounding box center [615, 296] width 131 height 27
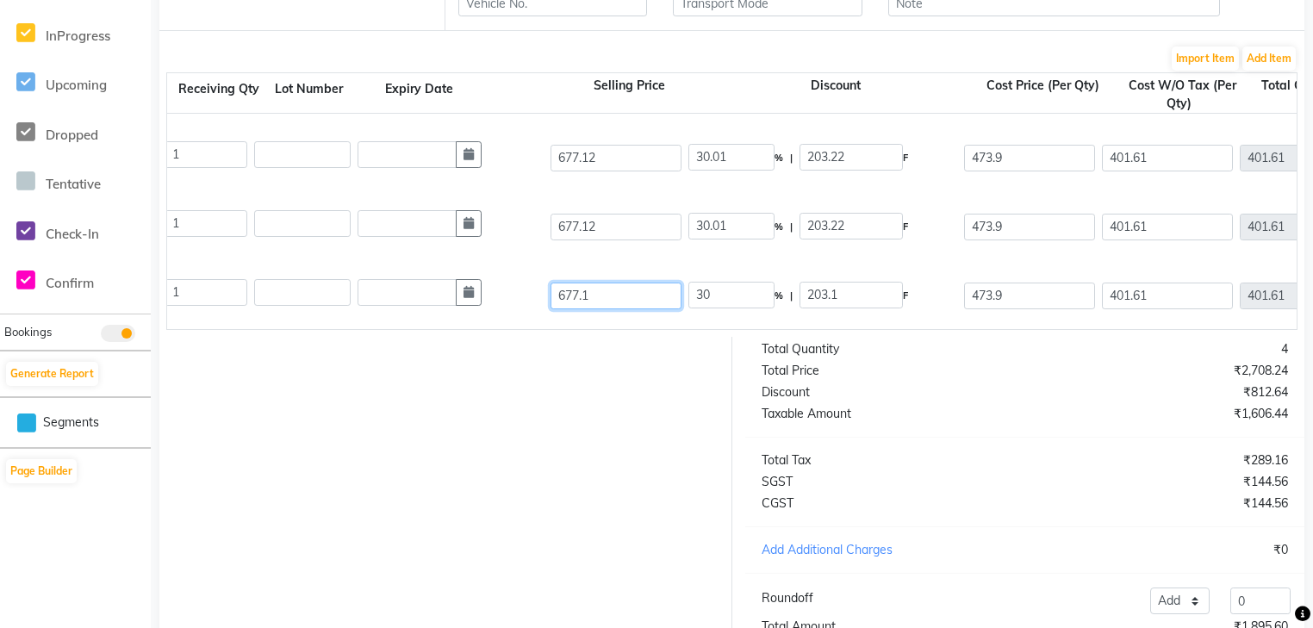
type input "677.12"
type input "29.99"
type input "677.12"
type input "30.01"
type input "203.22"
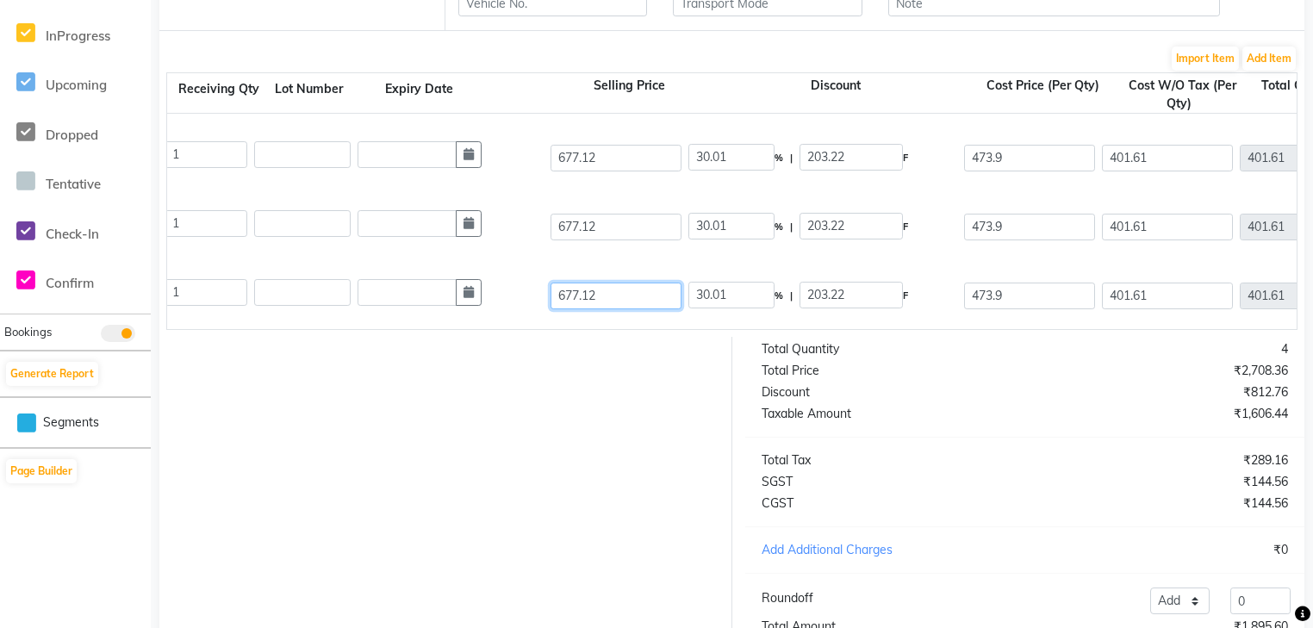
drag, startPoint x: 654, startPoint y: 343, endPoint x: 569, endPoint y: 343, distance: 85.3
click at [569, 330] on div "Product Product Code Qty Receiving Qty Lot Number Expiry Date Selling Price Dis…" at bounding box center [731, 201] width 1131 height 258
click at [610, 300] on input "677.12" at bounding box center [615, 296] width 131 height 27
click at [642, 293] on input "677.12" at bounding box center [615, 296] width 131 height 27
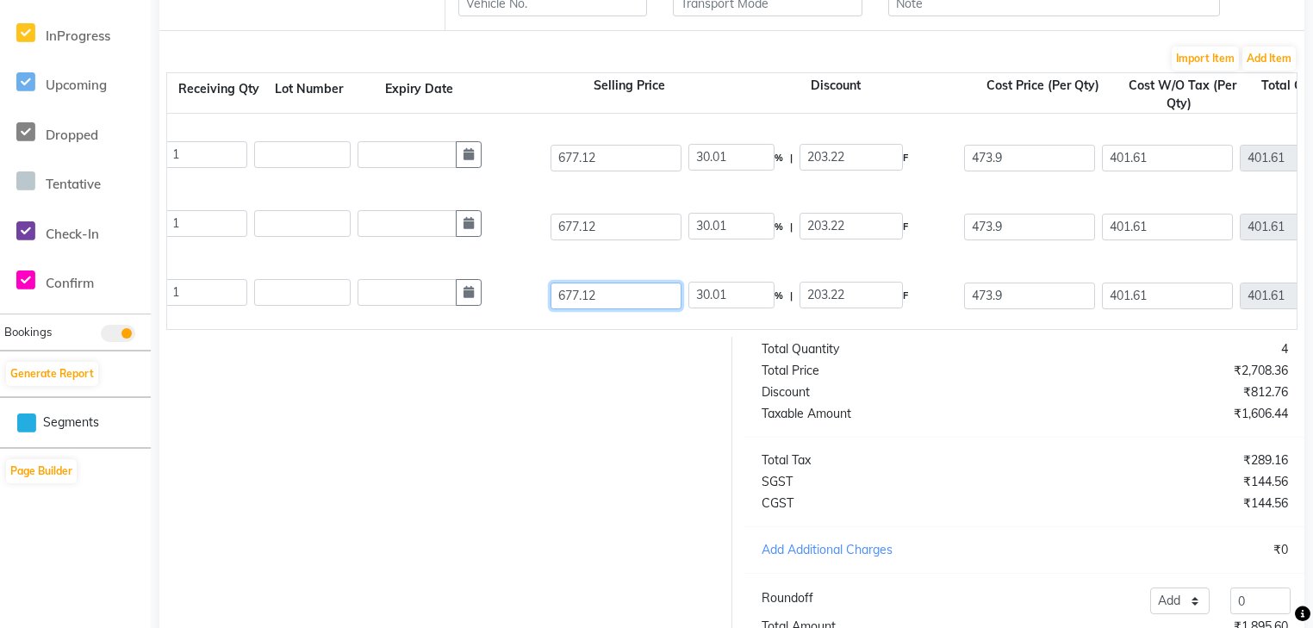
click at [631, 301] on input "677.12" at bounding box center [615, 296] width 131 height 27
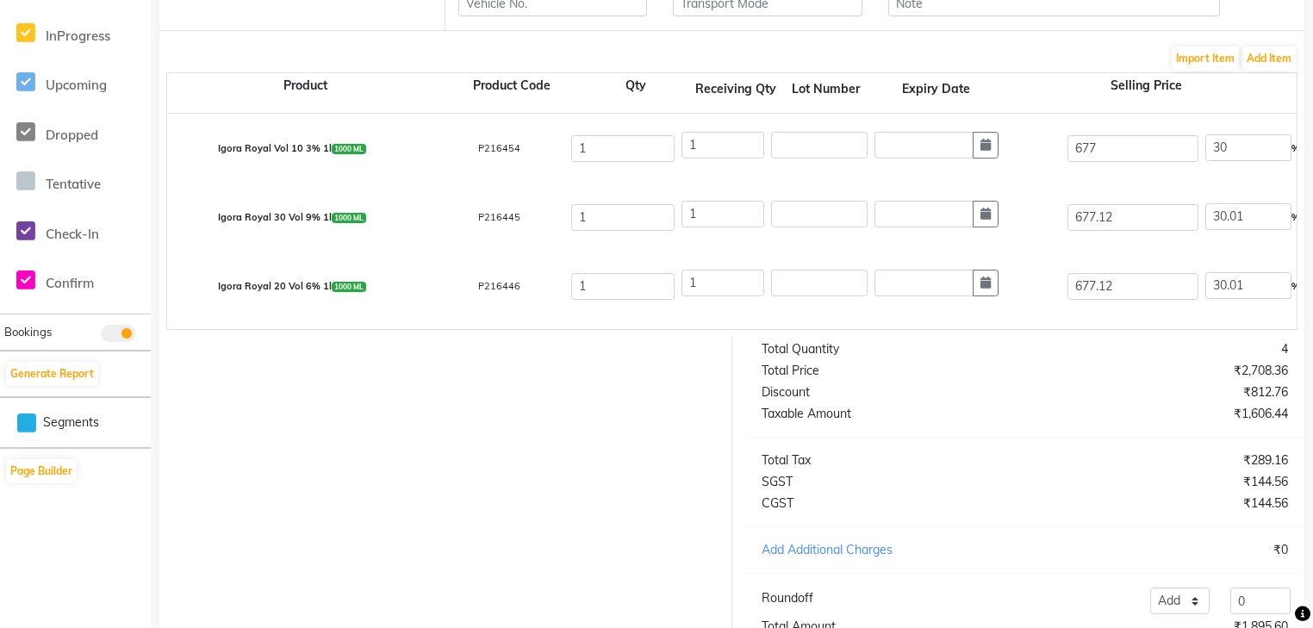
scroll to position [0, 0]
click at [731, 152] on input "1" at bounding box center [722, 145] width 83 height 27
click at [1105, 162] on input "677" at bounding box center [1132, 148] width 131 height 27
type input "677.12"
type input "29.99"
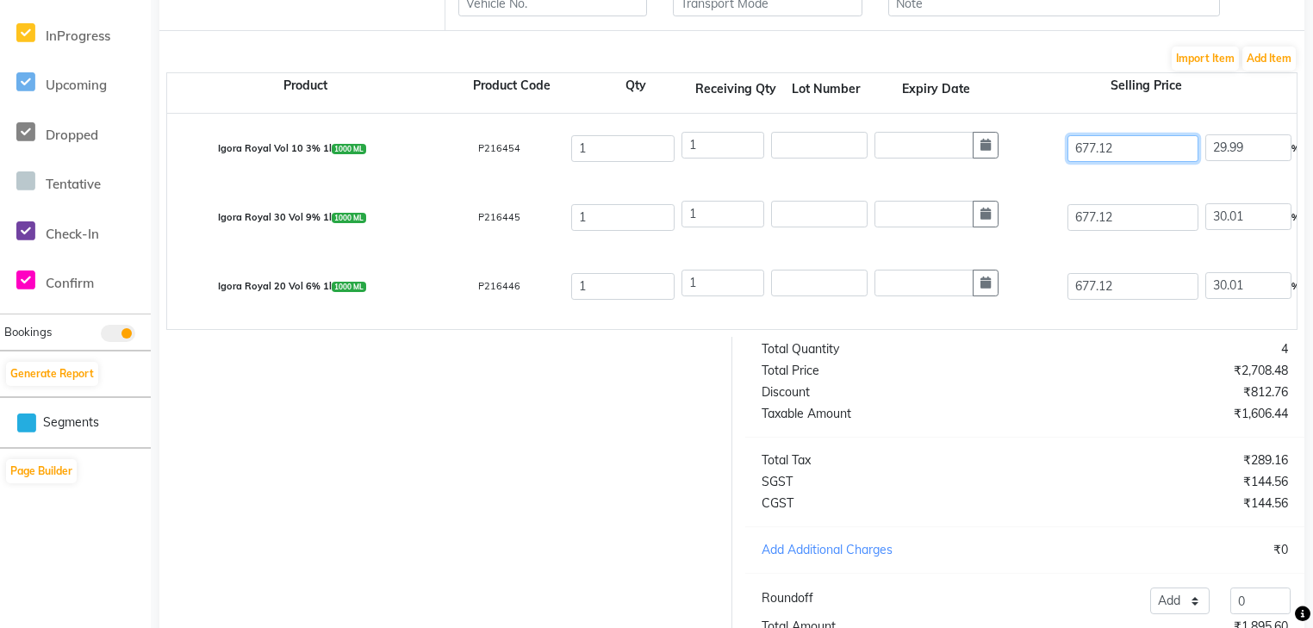
type input "677.12"
type input "30.01"
type input "203.22"
click at [1104, 170] on div "Igora Royal Vol 10 3% 1l 1000 ML P216454 1 1 677.12 30.01 % | 203.22 F 473.9 40…" at bounding box center [1296, 148] width 2285 height 69
click at [648, 223] on input "1" at bounding box center [622, 217] width 103 height 27
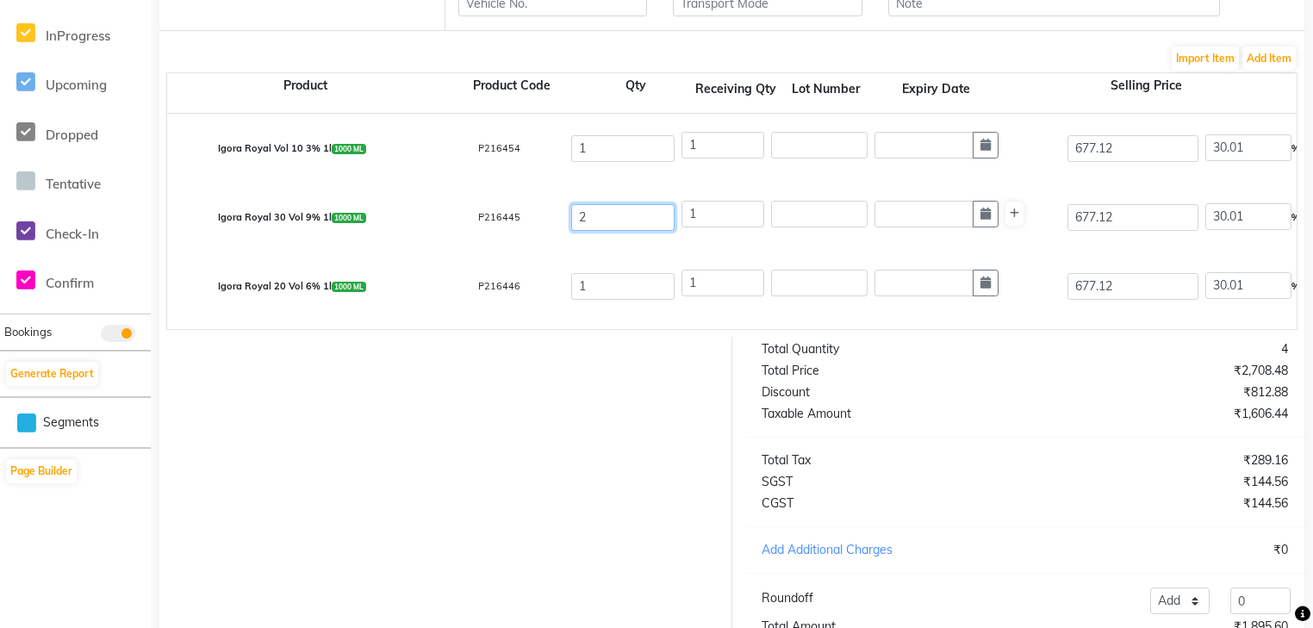
type input "2"
click at [651, 241] on div "Igora Royal 30 Vol 9% 1l 1000 ML P216445 2 1 677.12 30.01 % | 203.22 F 473.9 40…" at bounding box center [1296, 217] width 2285 height 69
click at [688, 245] on div "Igora Royal 30 Vol 9% 1l 1000 ML P216445 2 1 677.12 30.01 % | 203.22 F 473.9 40…" at bounding box center [1296, 217] width 2285 height 69
click at [1135, 219] on input "677.12" at bounding box center [1132, 217] width 131 height 27
type input "677.11"
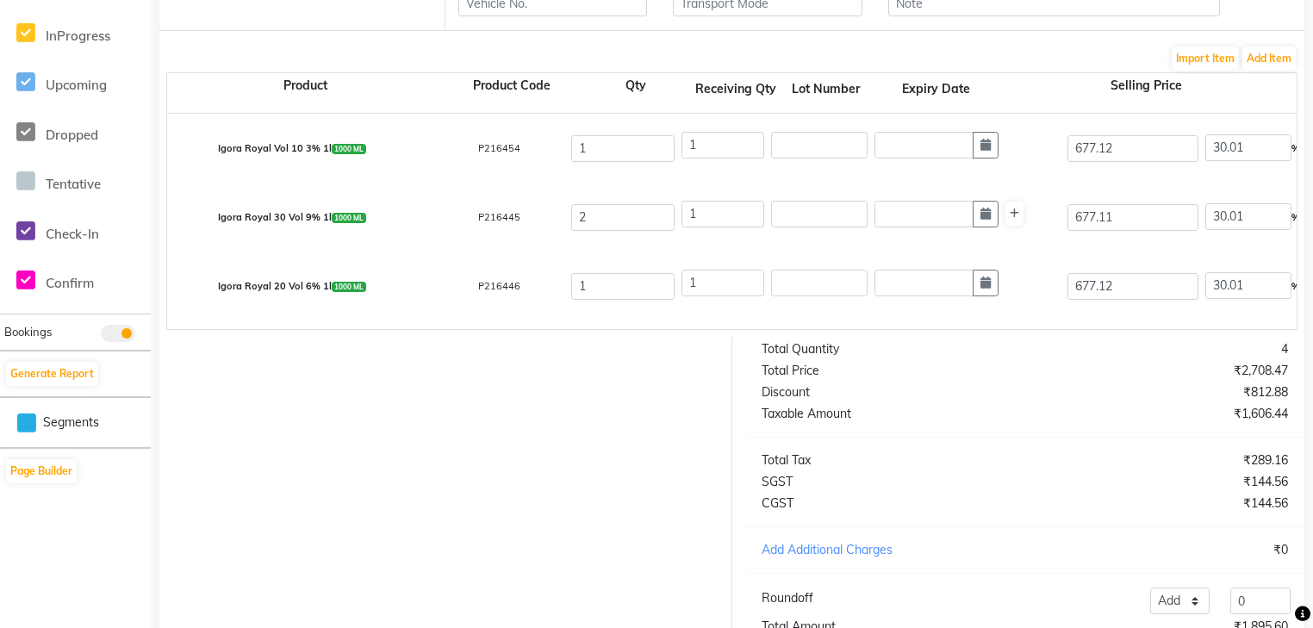
type input "203.21"
click at [1135, 238] on div "Igora Royal 30 Vol 9% 1l 1000 ML P216445 2 1 677.11 30.01 % | 203.21 F 473.9 40…" at bounding box center [1296, 217] width 2285 height 69
click at [600, 293] on input "1" at bounding box center [622, 286] width 103 height 27
type input "2"
click at [657, 319] on div "Igora Royal 20 Vol 6% 1l 1000 ML P216446 2 1 677.12 30.01 % | 203.22 F 473.9 40…" at bounding box center [1296, 286] width 2285 height 69
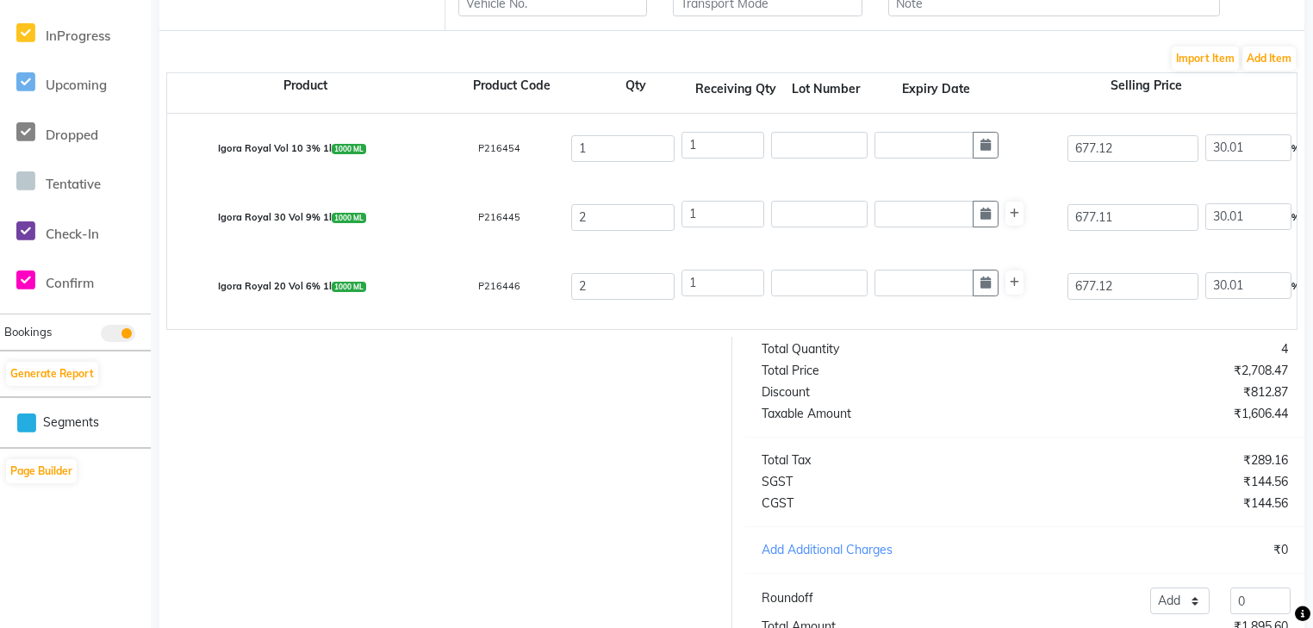
scroll to position [59, 0]
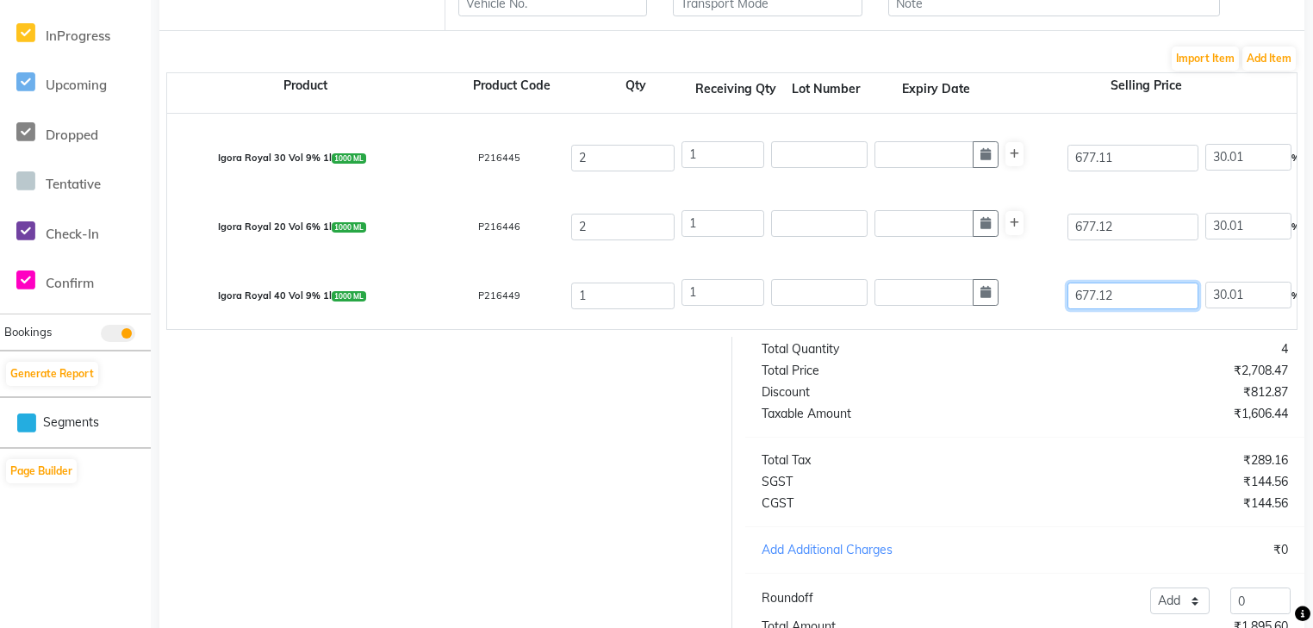
click at [1123, 296] on input "677.12" at bounding box center [1132, 296] width 131 height 27
click at [755, 326] on div "Igora Royal 40 Vol 9% 1l 1000 ML P216449 1 1 677.12 30.01 % | 203.22 F 473.9 40…" at bounding box center [1296, 295] width 2285 height 69
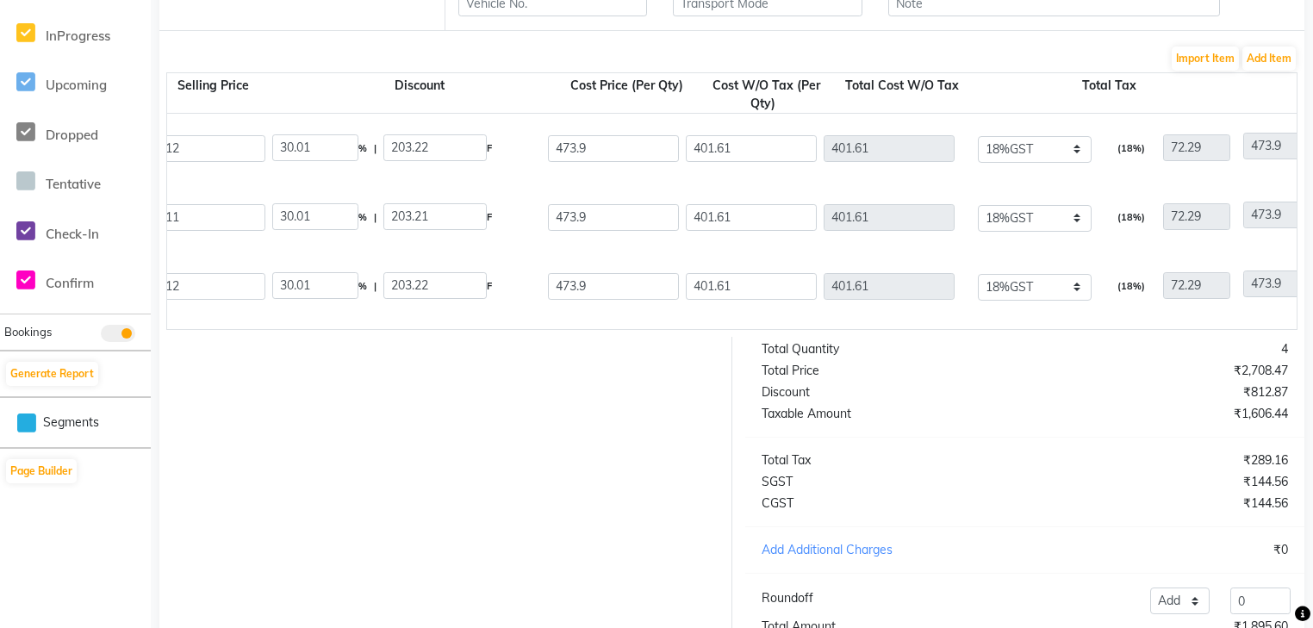
scroll to position [0, 1129]
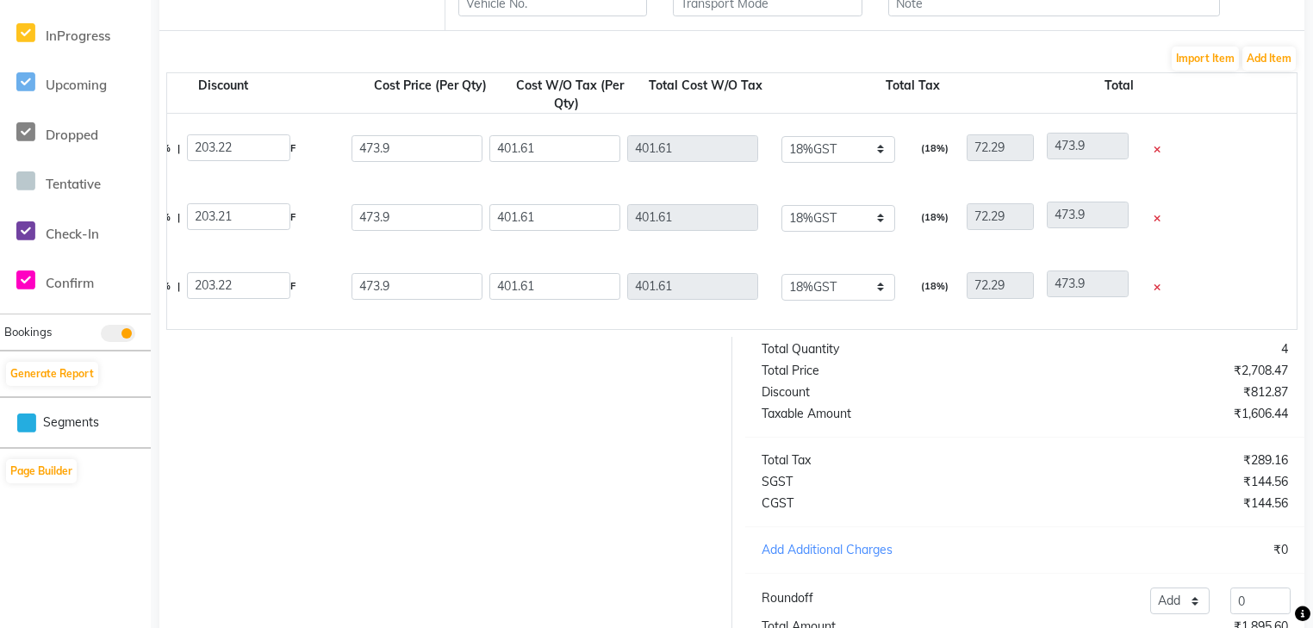
click at [1154, 287] on icon at bounding box center [1157, 287] width 7 height 9
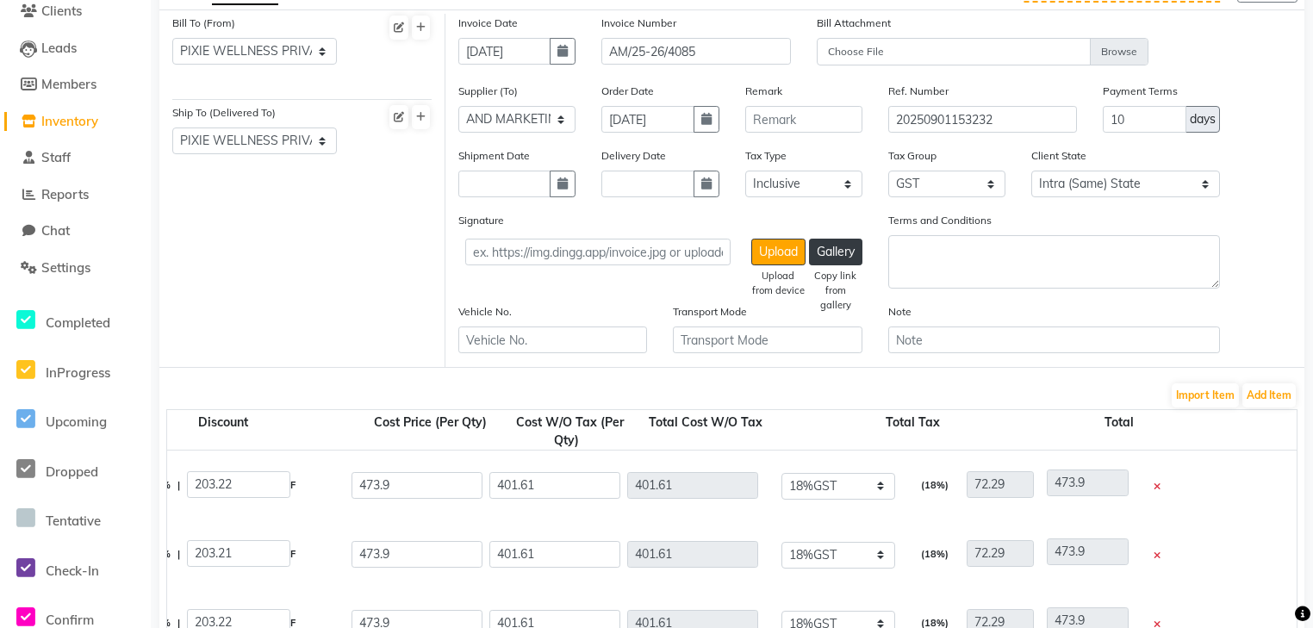
click at [1048, 419] on div "Import Item Add Item Product Product Code Qty Receiving Qty Lot Number Expiry D…" at bounding box center [731, 524] width 1131 height 285
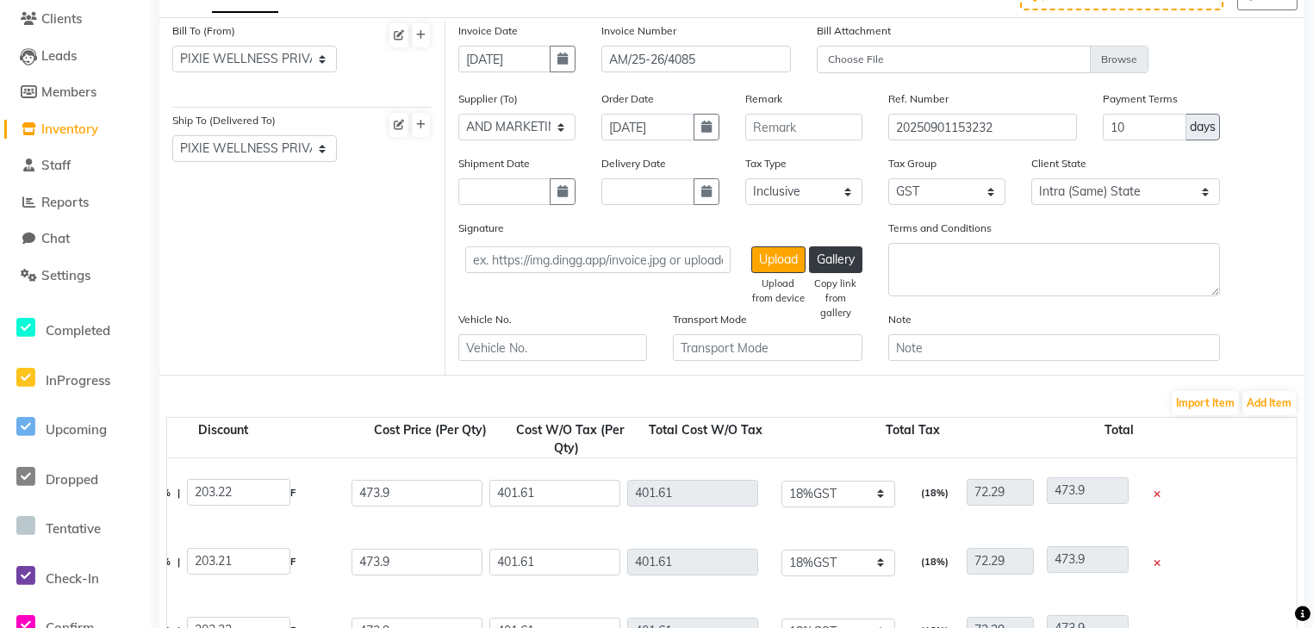
click at [1085, 478] on div "473.9" at bounding box center [1106, 493] width 138 height 39
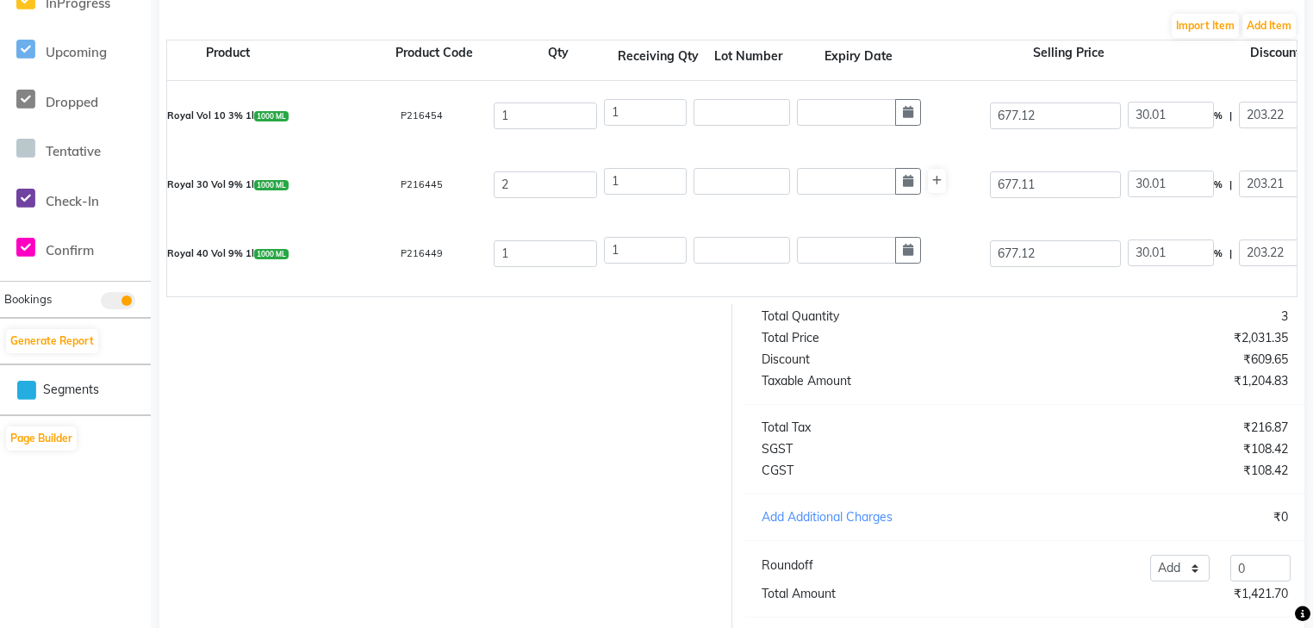
scroll to position [0, 1129]
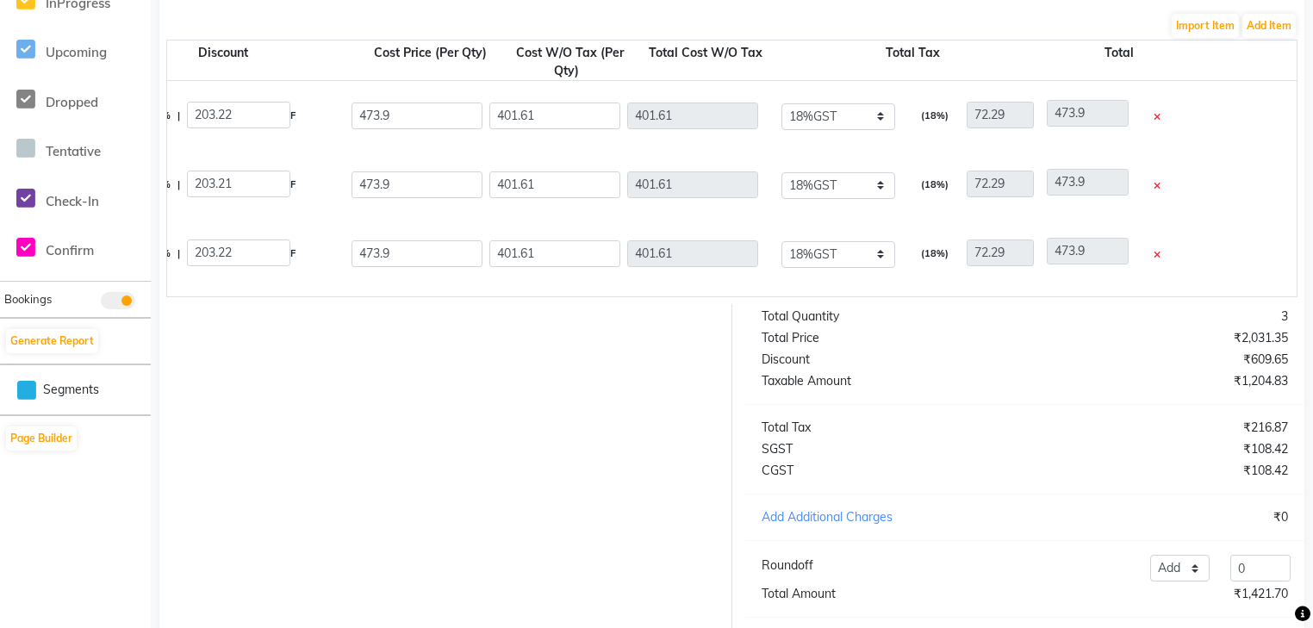
click at [1154, 191] on icon at bounding box center [1157, 186] width 7 height 9
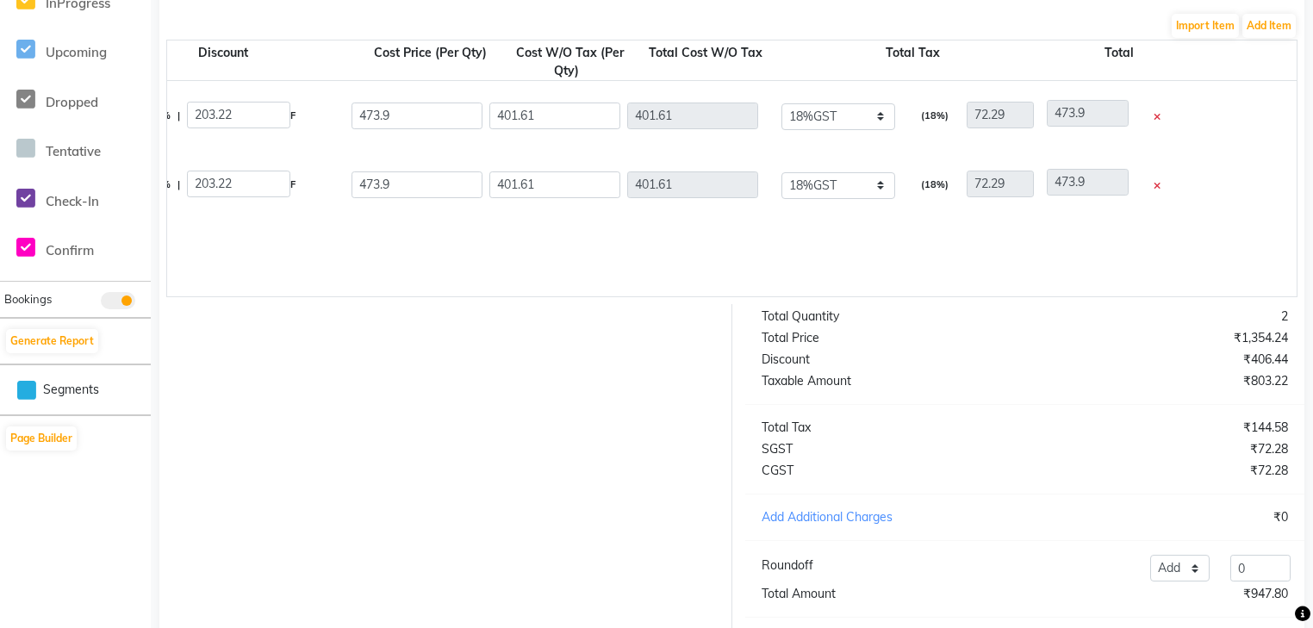
click at [1154, 187] on icon at bounding box center [1157, 186] width 7 height 9
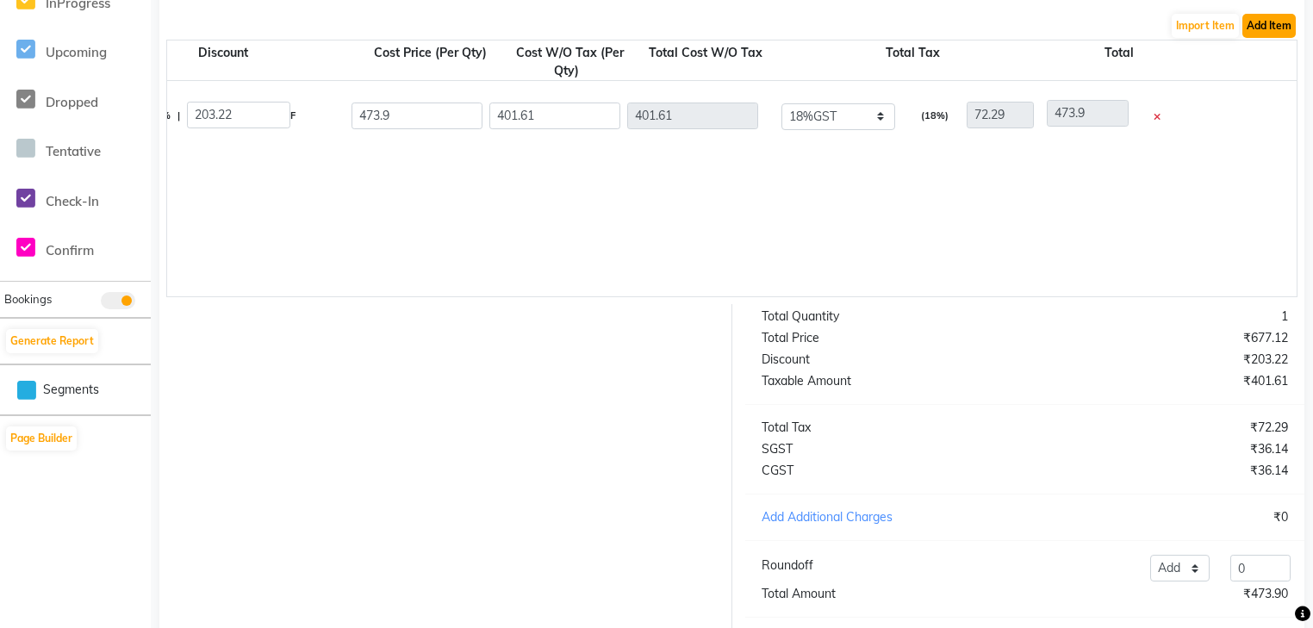
click at [1262, 38] on button "Add Item" at bounding box center [1268, 26] width 53 height 24
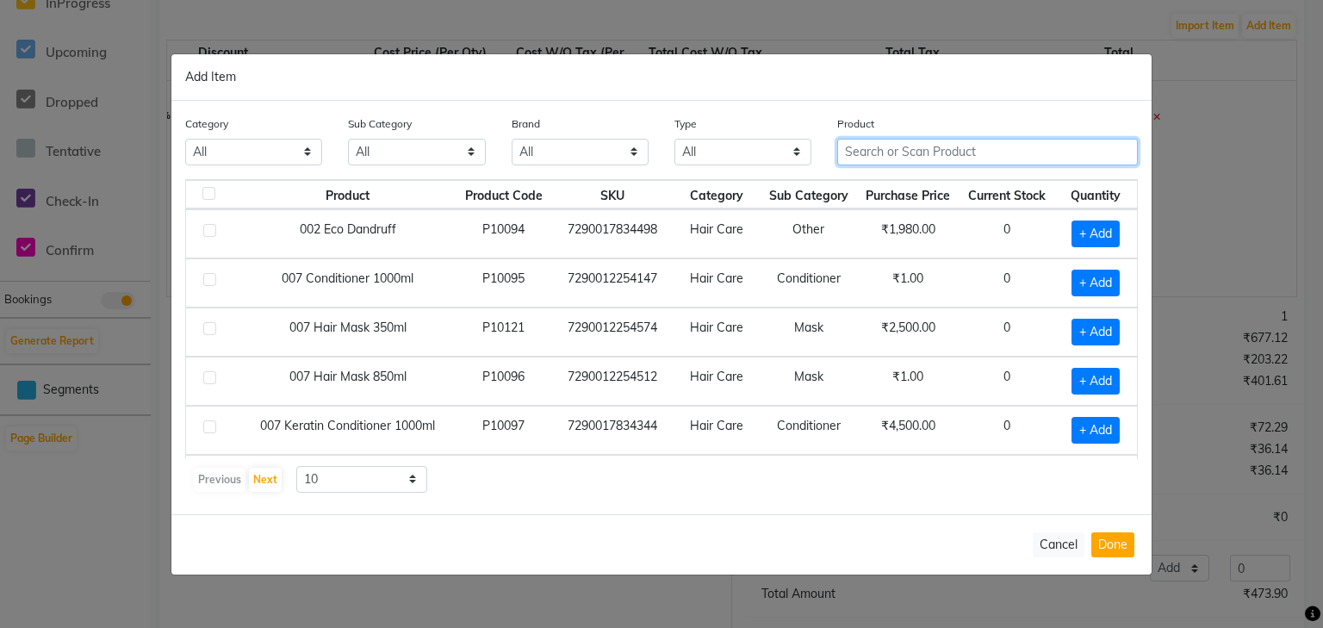
click at [930, 155] on input "text" at bounding box center [987, 152] width 301 height 27
type input "4045787979855"
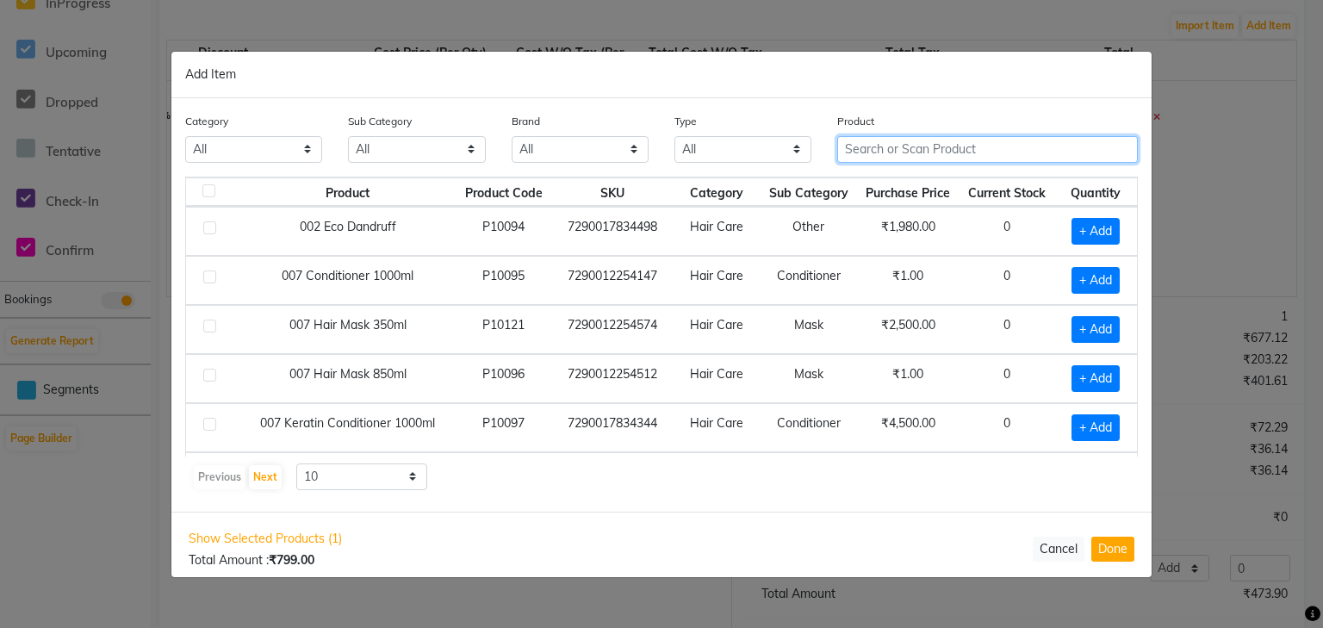
click at [893, 145] on input "text" at bounding box center [987, 149] width 301 height 27
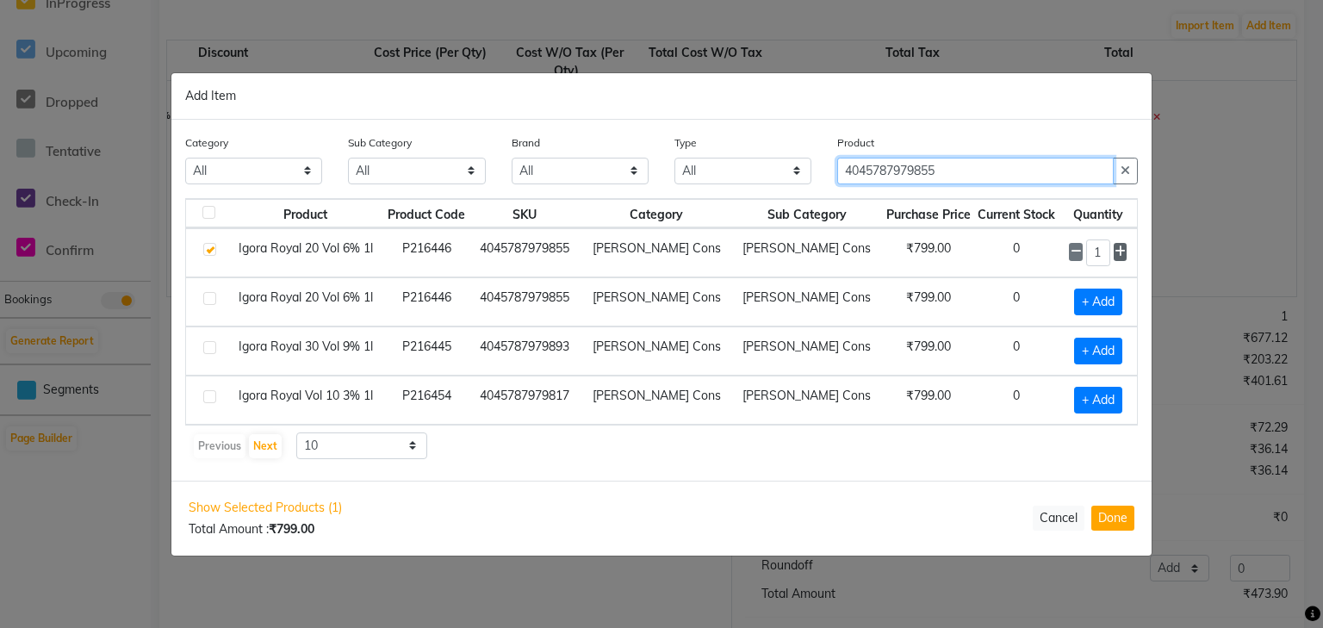
type input "4045787979855"
click at [1124, 252] on icon at bounding box center [1120, 252] width 11 height 12
type input "2"
click at [1098, 515] on button "Done" at bounding box center [1112, 518] width 43 height 25
select select "3931"
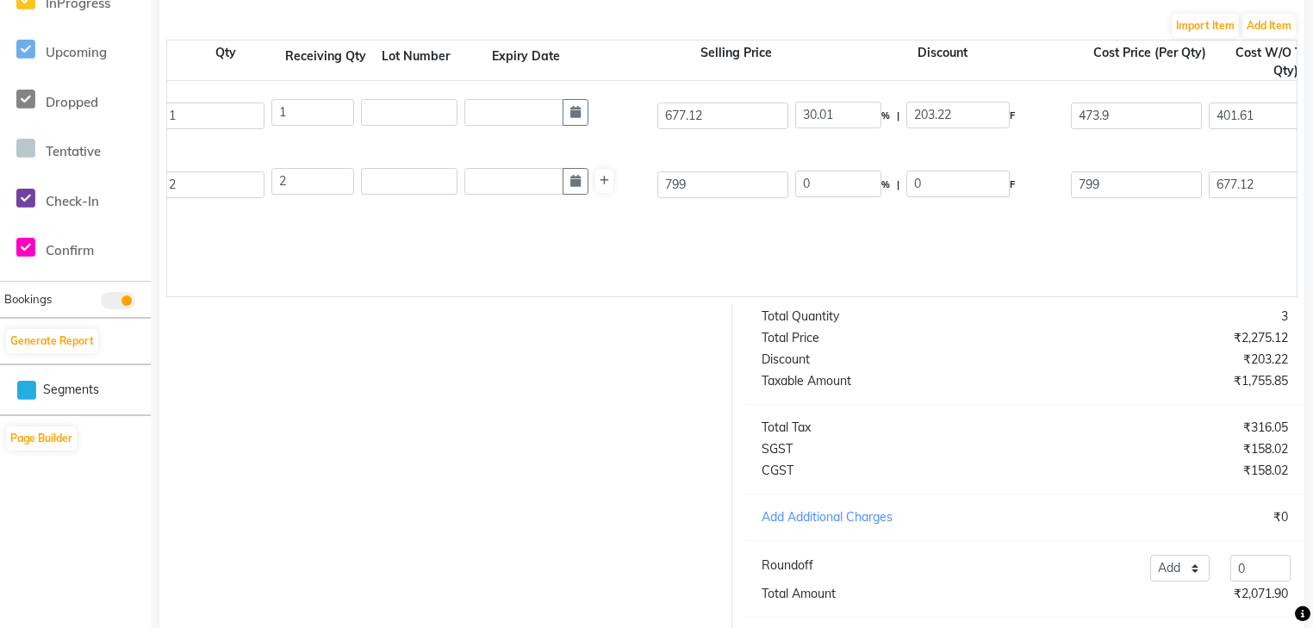
scroll to position [0, 407]
click at [709, 180] on input "799" at bounding box center [726, 184] width 131 height 27
type input "7"
type input "677.12"
click at [707, 213] on div "Igora Royal 20 Vol 6% 1l 1000 ML P216446 2 2 677.12 0 % | 0 F 799 677.12 1354.2…" at bounding box center [890, 184] width 2285 height 69
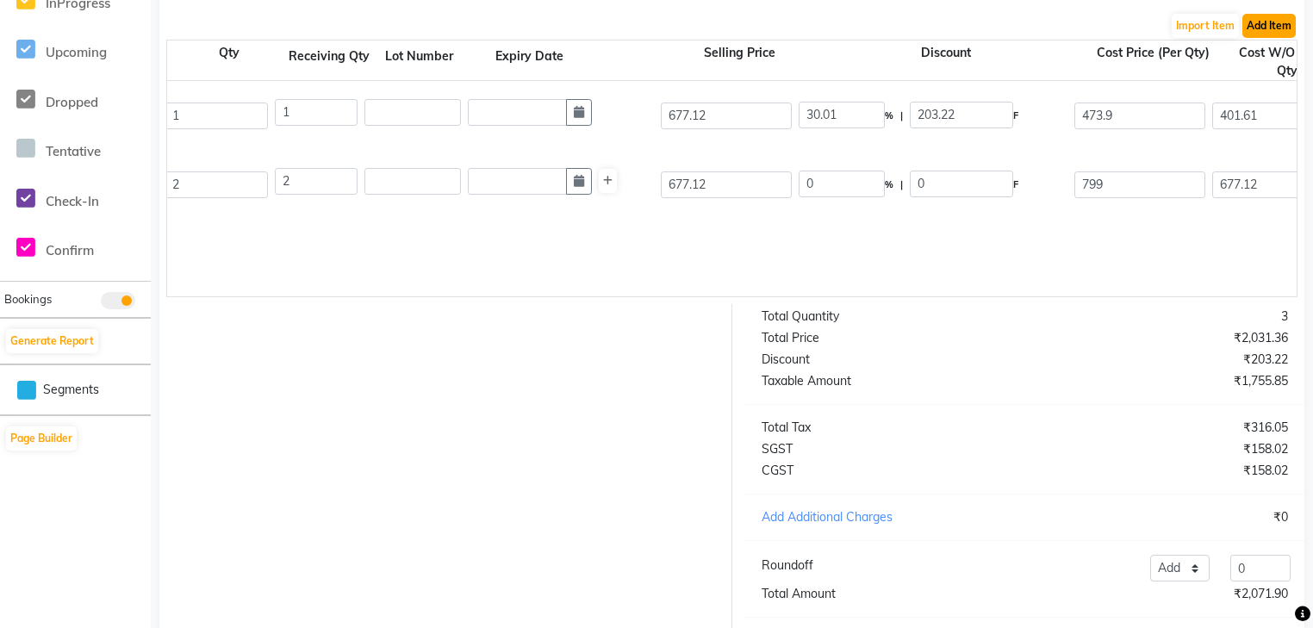
click at [1256, 34] on button "Add Item" at bounding box center [1268, 26] width 53 height 24
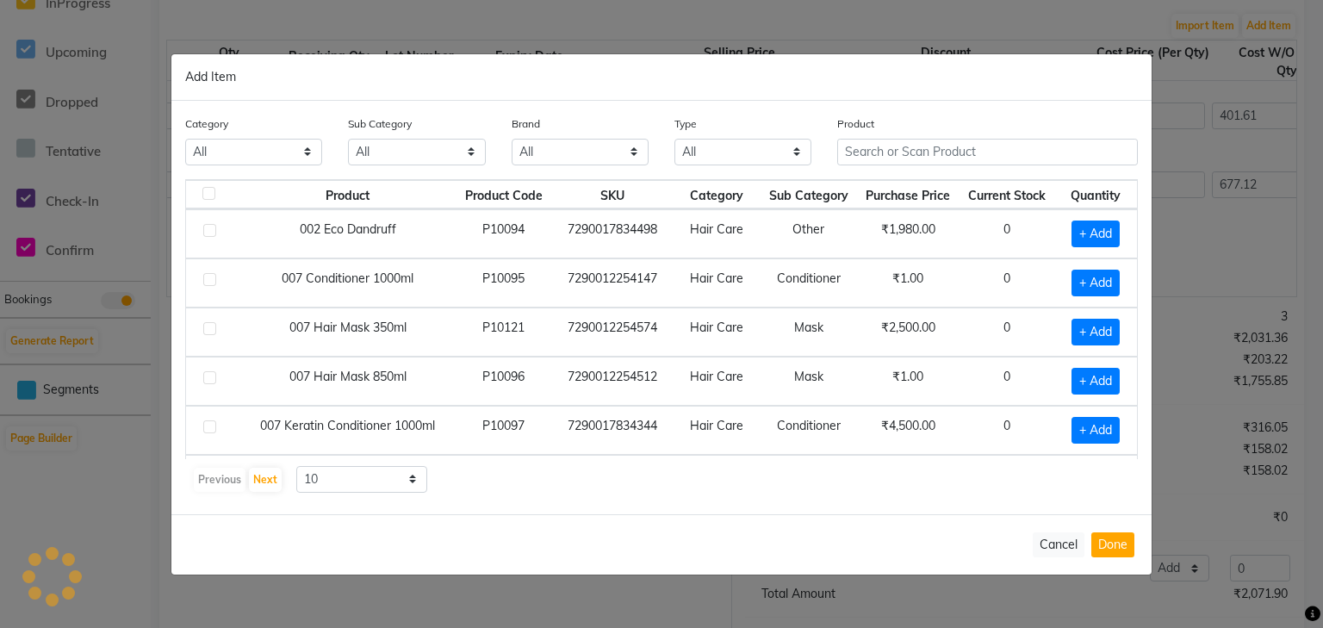
click at [905, 138] on div "Product" at bounding box center [987, 140] width 301 height 51
click at [910, 145] on input "text" at bounding box center [987, 152] width 301 height 27
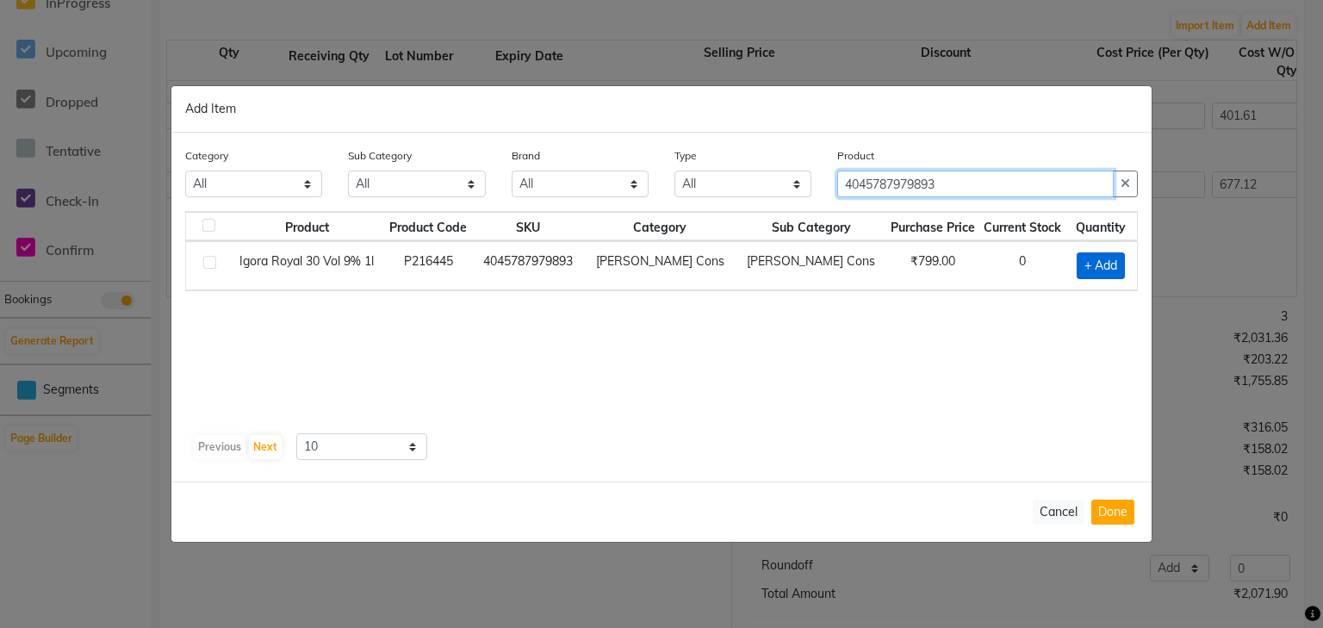
type input "4045787979893"
click at [1104, 265] on span "+ Add" at bounding box center [1101, 265] width 48 height 27
checkbox input "true"
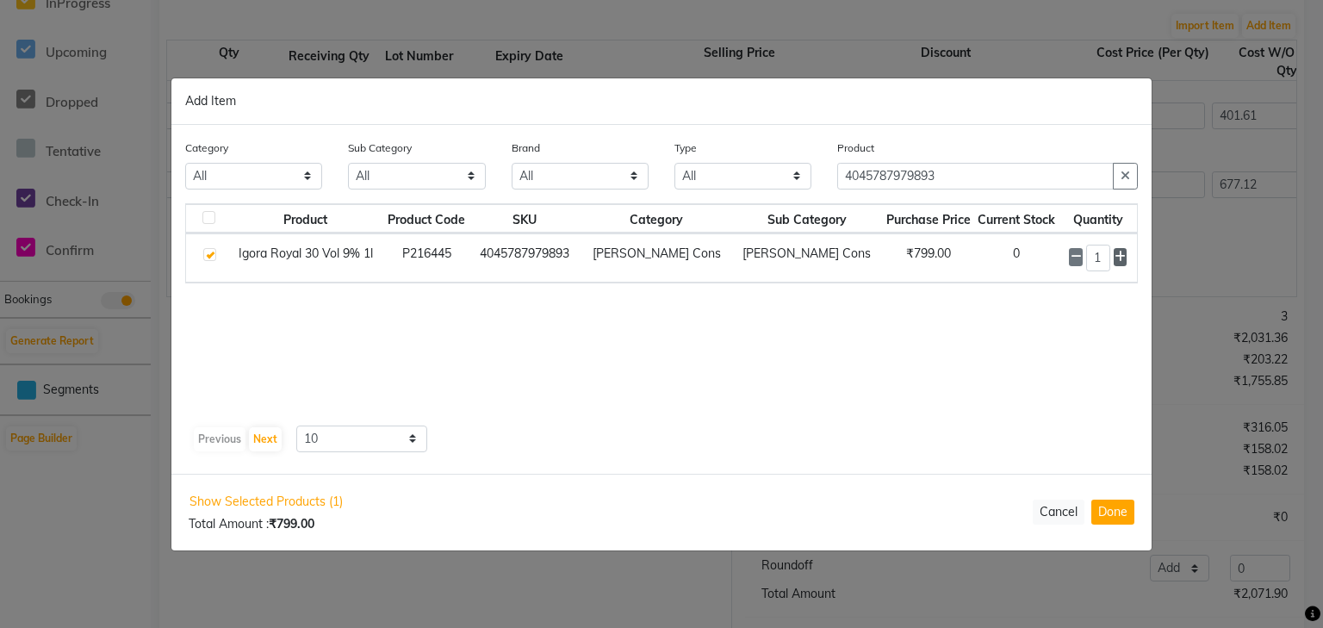
click at [1119, 259] on icon at bounding box center [1120, 257] width 11 height 12
type input "2"
click at [1110, 511] on button "Done" at bounding box center [1112, 512] width 43 height 25
select select "3931"
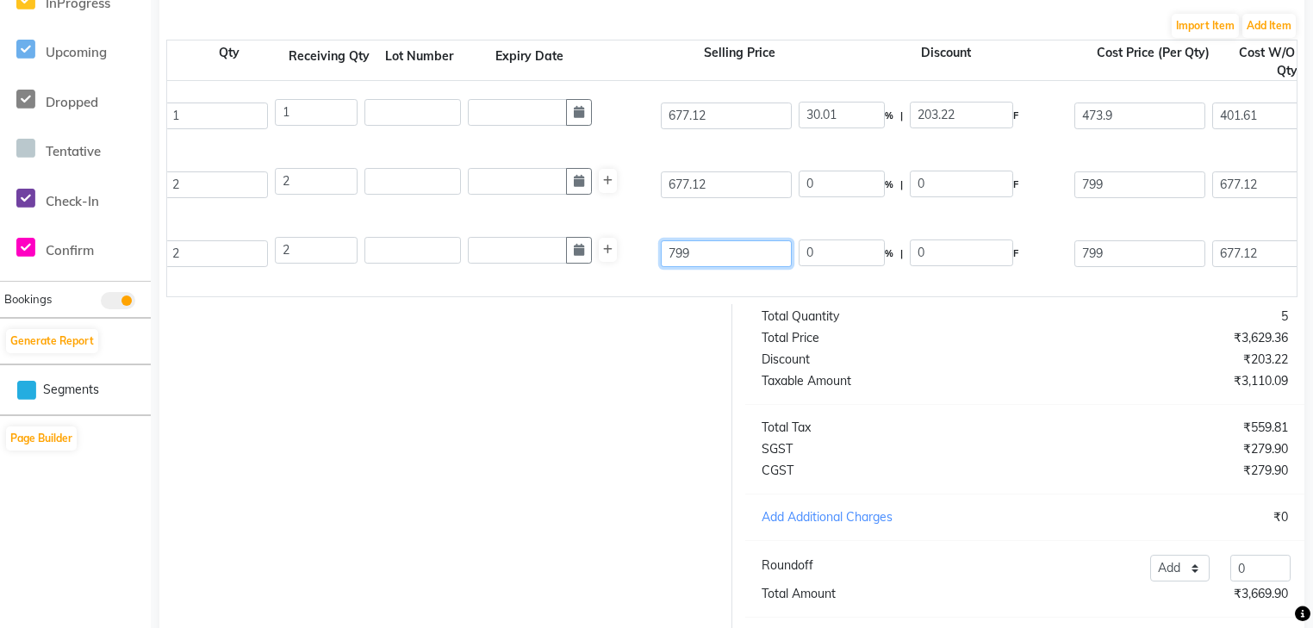
click at [722, 248] on input "799" at bounding box center [726, 253] width 131 height 27
type input "7"
type input "677.11"
click at [771, 283] on div "Igora Royal 30 Vol 9% 1l 1000 ML P216445 2 2 677.11 0 % | 0 F 799 677.12 1354.2…" at bounding box center [890, 253] width 2285 height 69
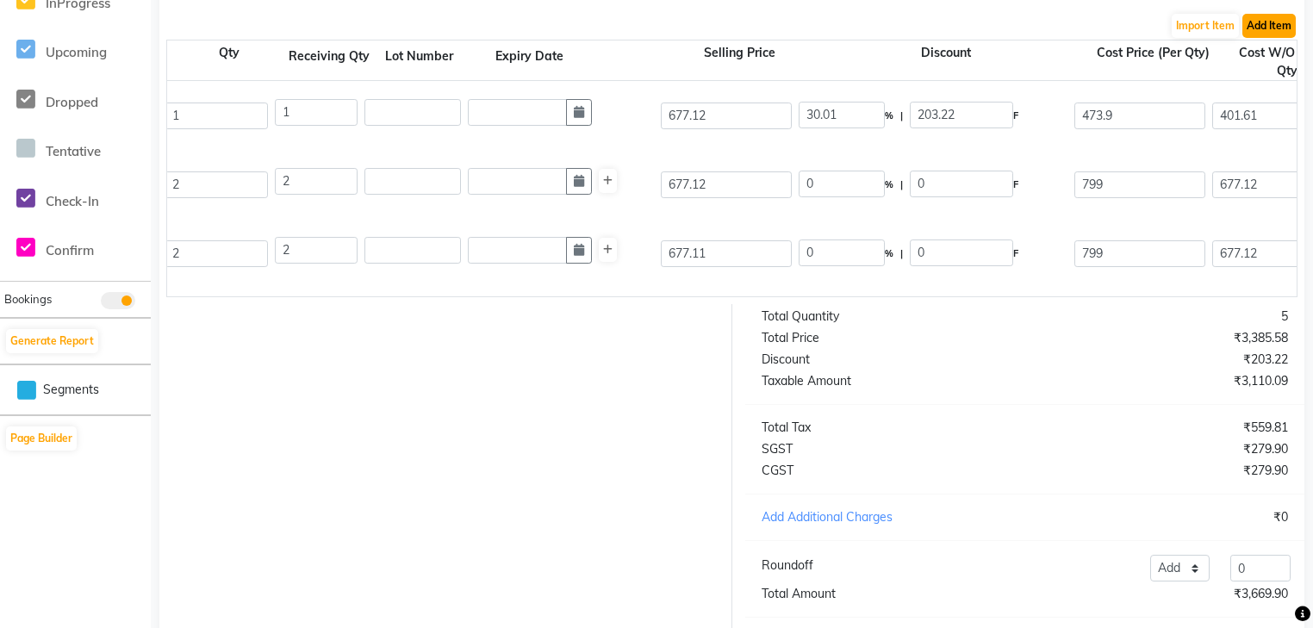
click at [1278, 31] on button "Add Item" at bounding box center [1268, 26] width 53 height 24
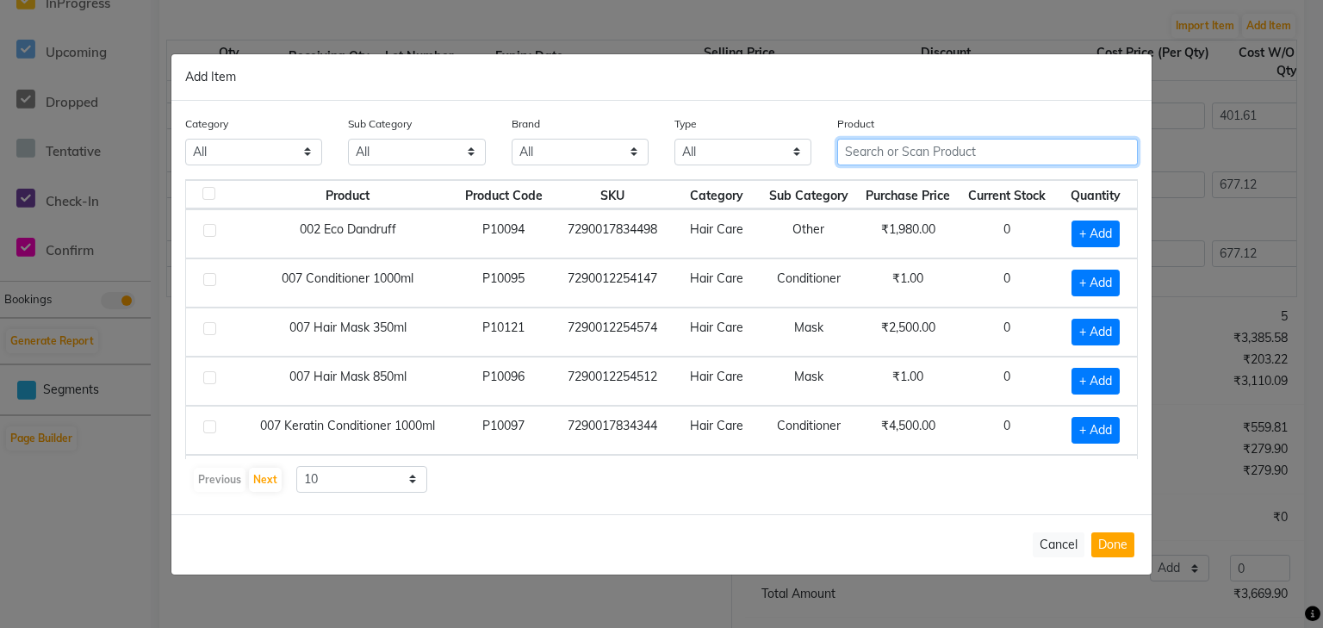
click at [915, 147] on input "text" at bounding box center [987, 152] width 301 height 27
type input "4045787979770"
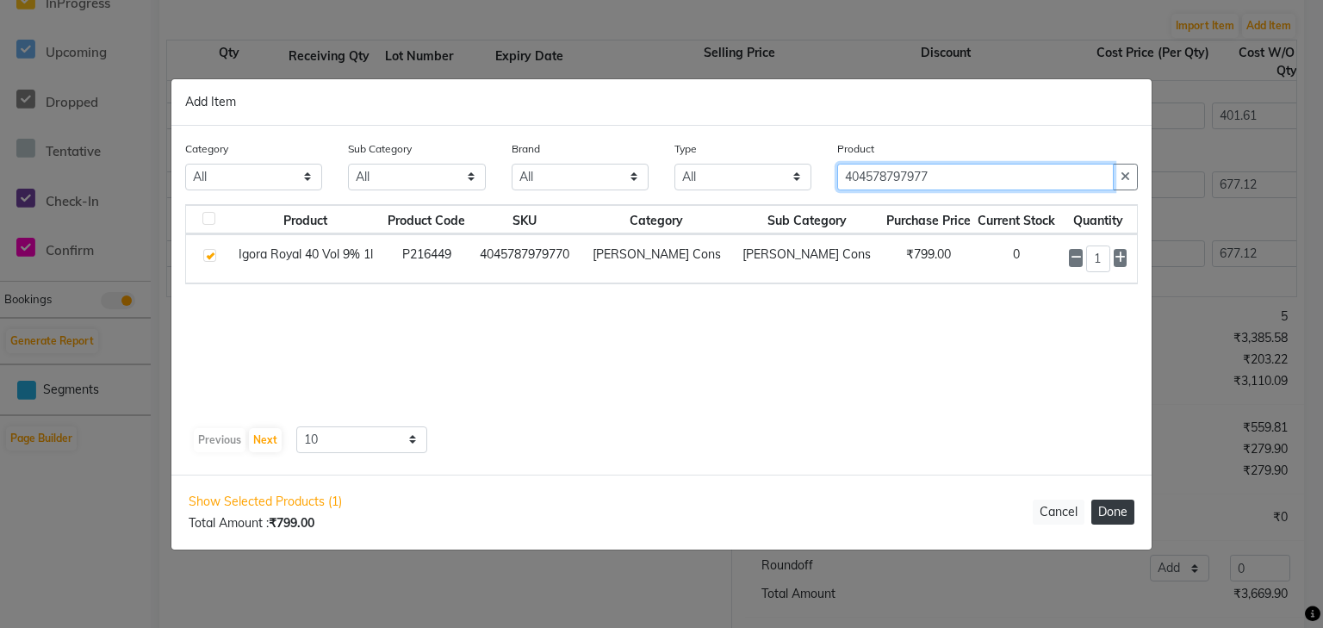
type input "404578797977"
click at [1116, 515] on button "Done" at bounding box center [1112, 512] width 43 height 25
select select "3931"
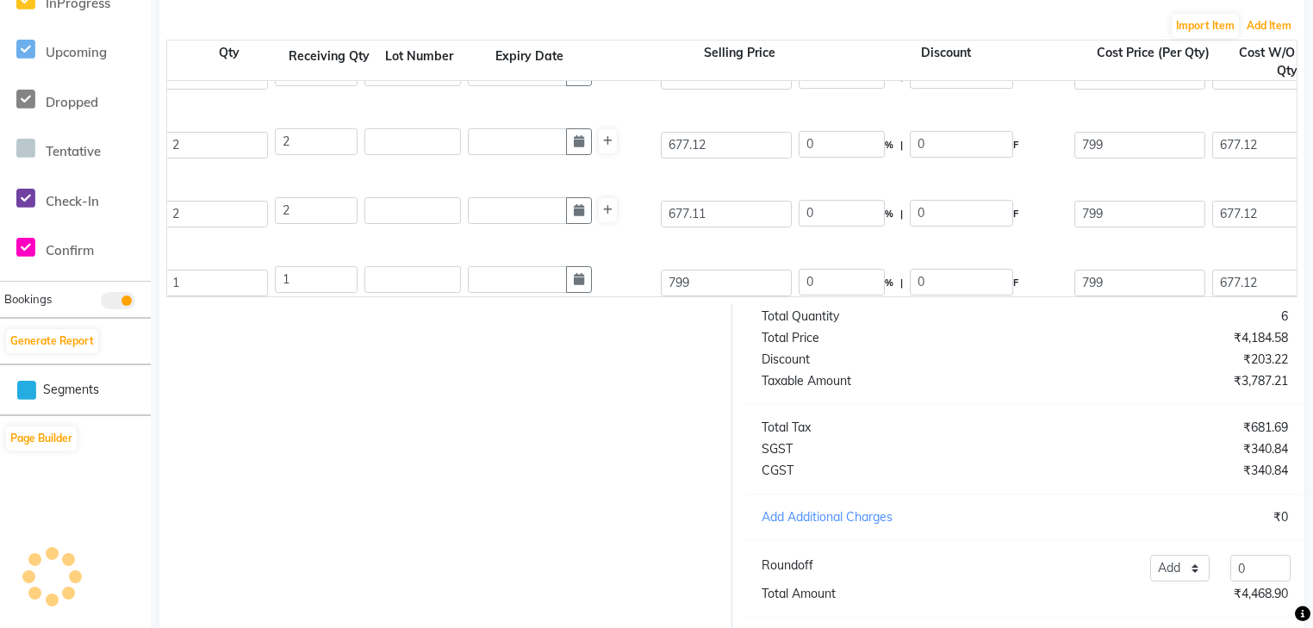
scroll to position [59, 0]
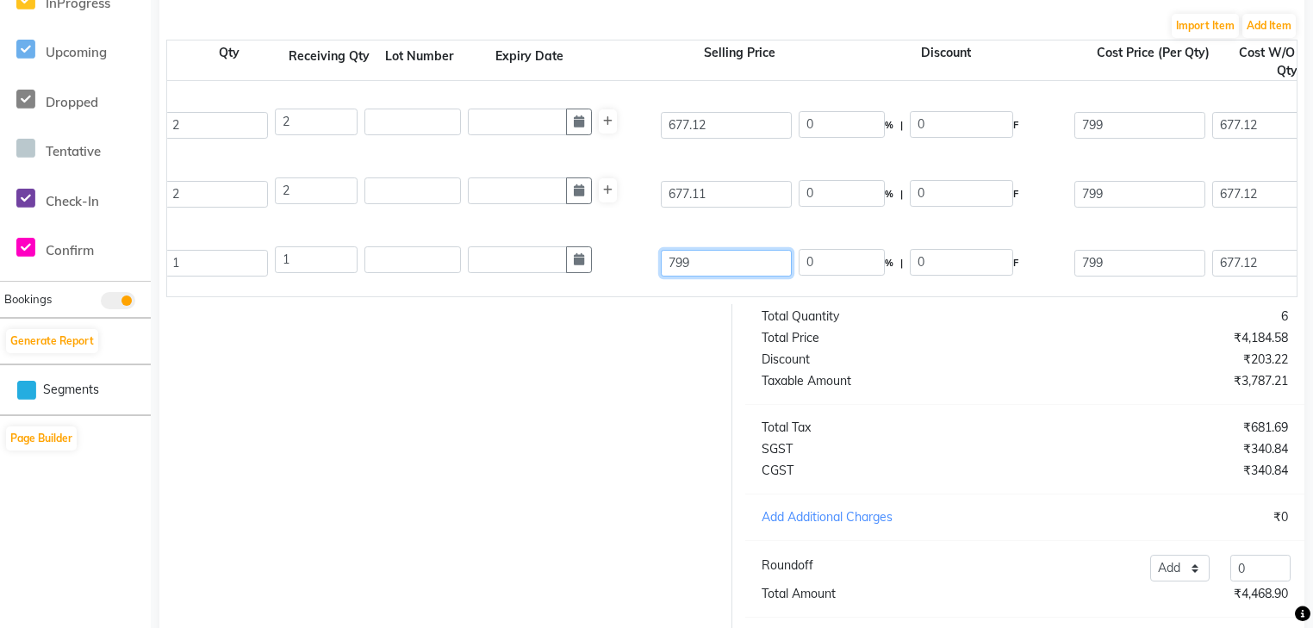
click at [720, 269] on input "799" at bounding box center [726, 263] width 131 height 27
type input "7"
type input "5"
type input "677.11"
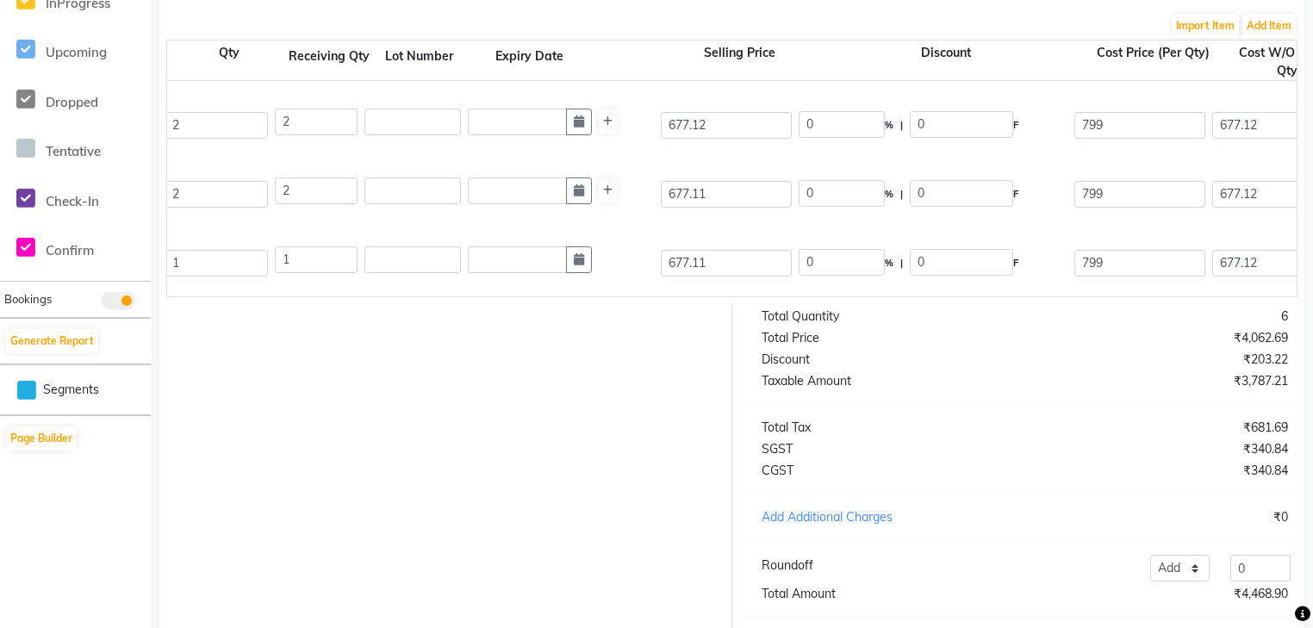
click at [758, 289] on div "Igora Royal 40 Vol 9% 1l 1000 ML P216449 1 1 677.11 0 % | 0 F 799 677.12 677.12…" at bounding box center [890, 262] width 2285 height 69
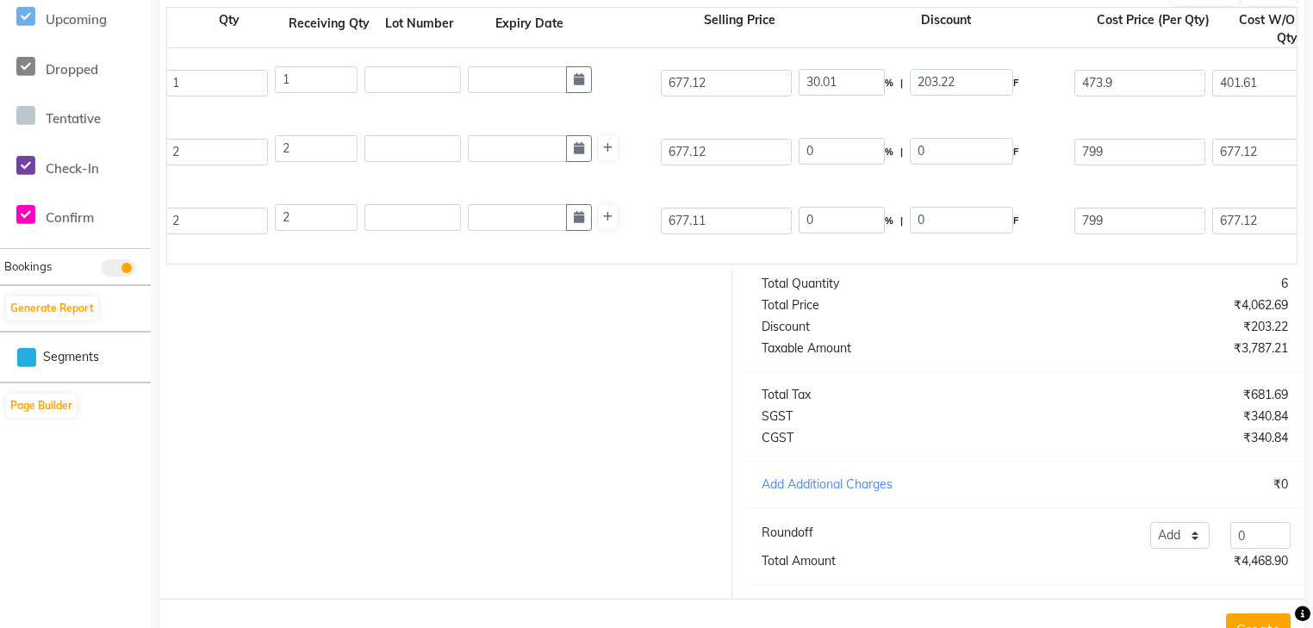
scroll to position [488, 0]
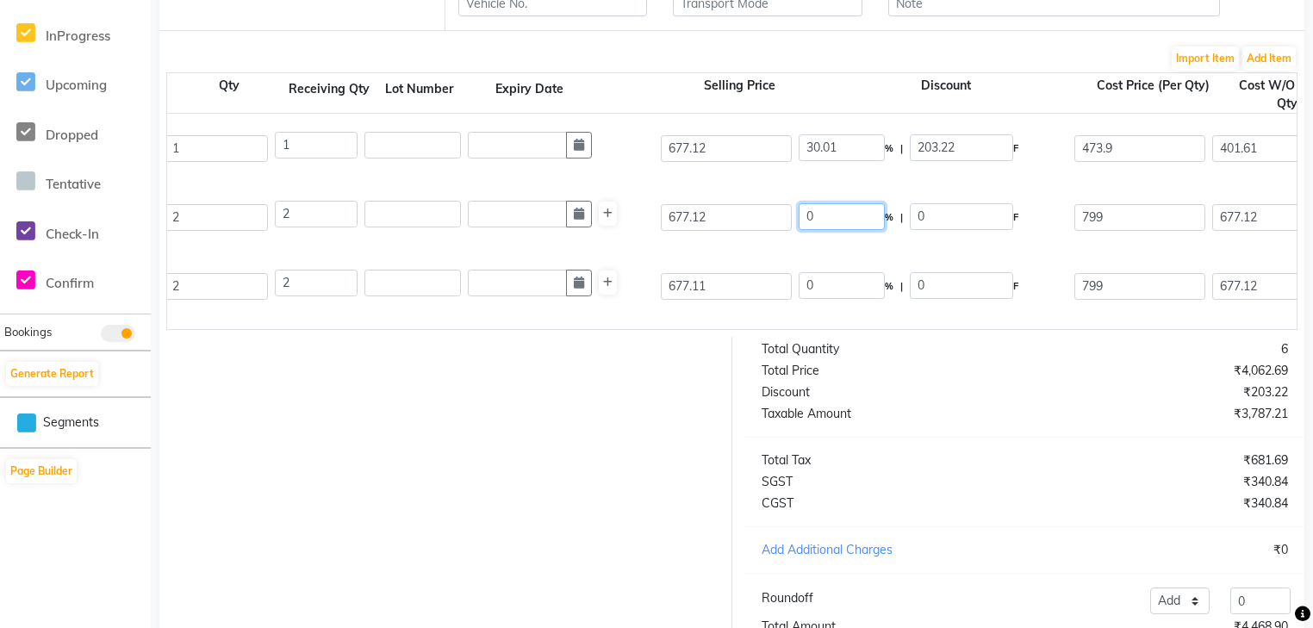
click at [838, 215] on input "0" at bounding box center [842, 216] width 86 height 27
type input "30"
type input "203.14"
type input "473.98"
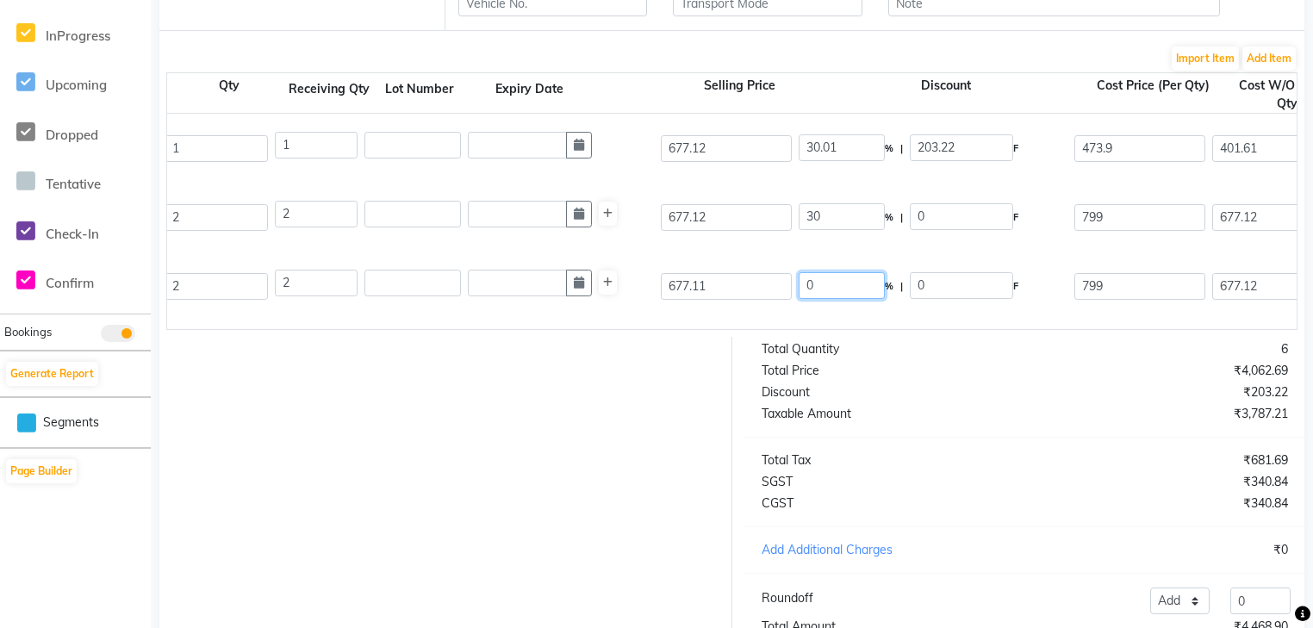
type input "401.68"
type input "803.36"
type input "144.6"
type input "947.96"
click at [842, 276] on input "0" at bounding box center [842, 285] width 86 height 27
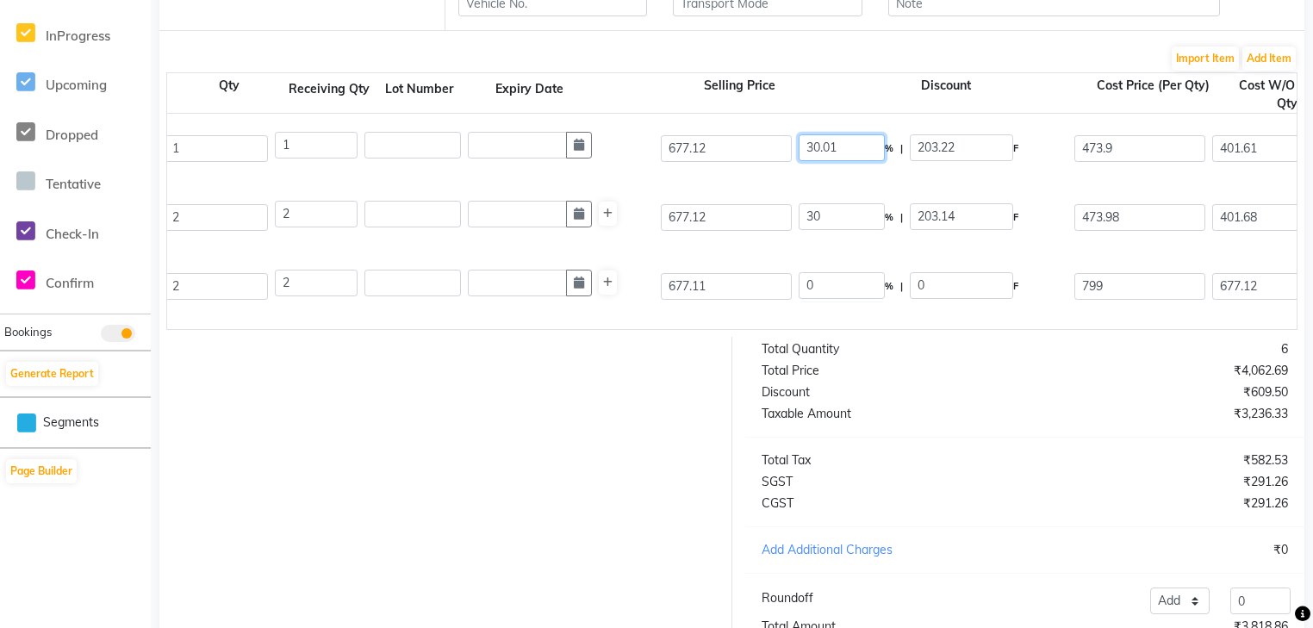
type input "677.11"
type input "573.82"
type input "1147.64"
type input "206.58"
type input "1354.22"
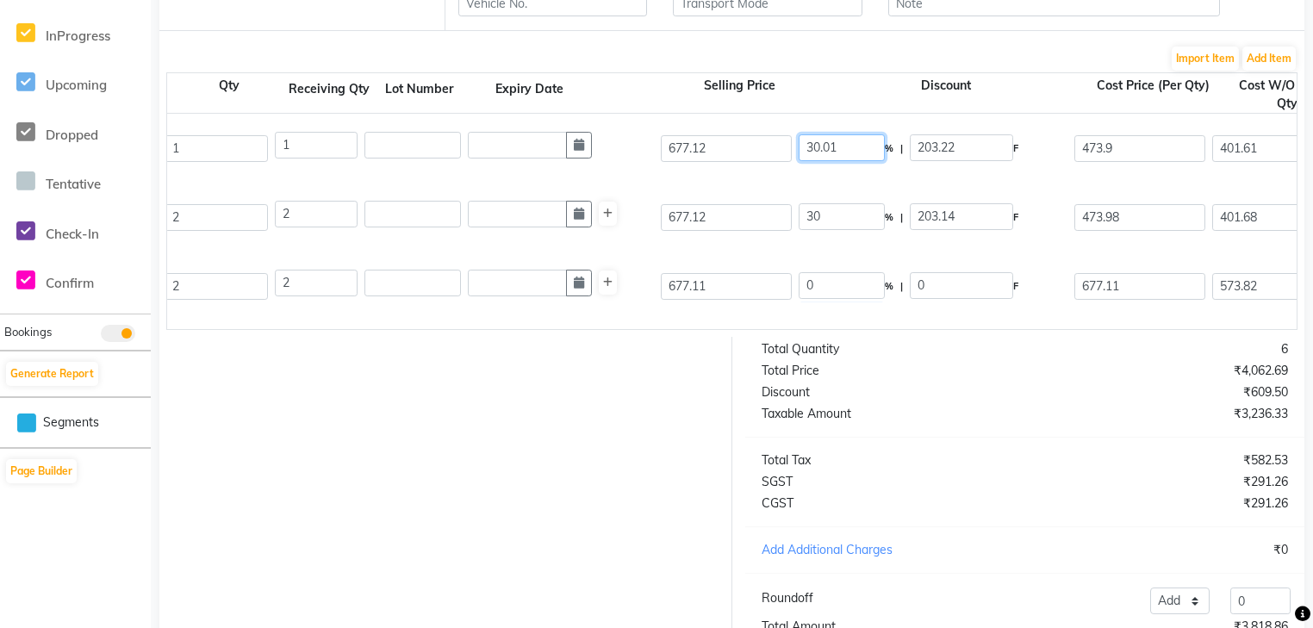
click at [848, 159] on input "30.01" at bounding box center [842, 147] width 86 height 27
type input "30"
type input "203.14"
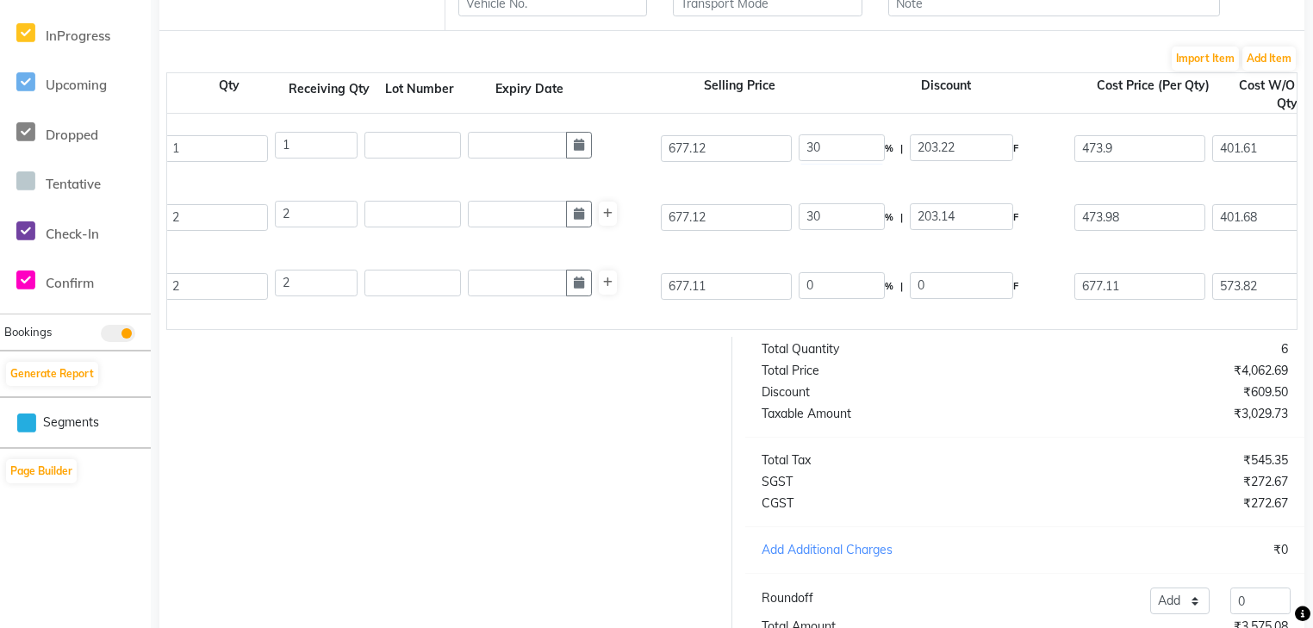
type input "473.98"
type input "401.68"
type input "72.3"
type input "473.98"
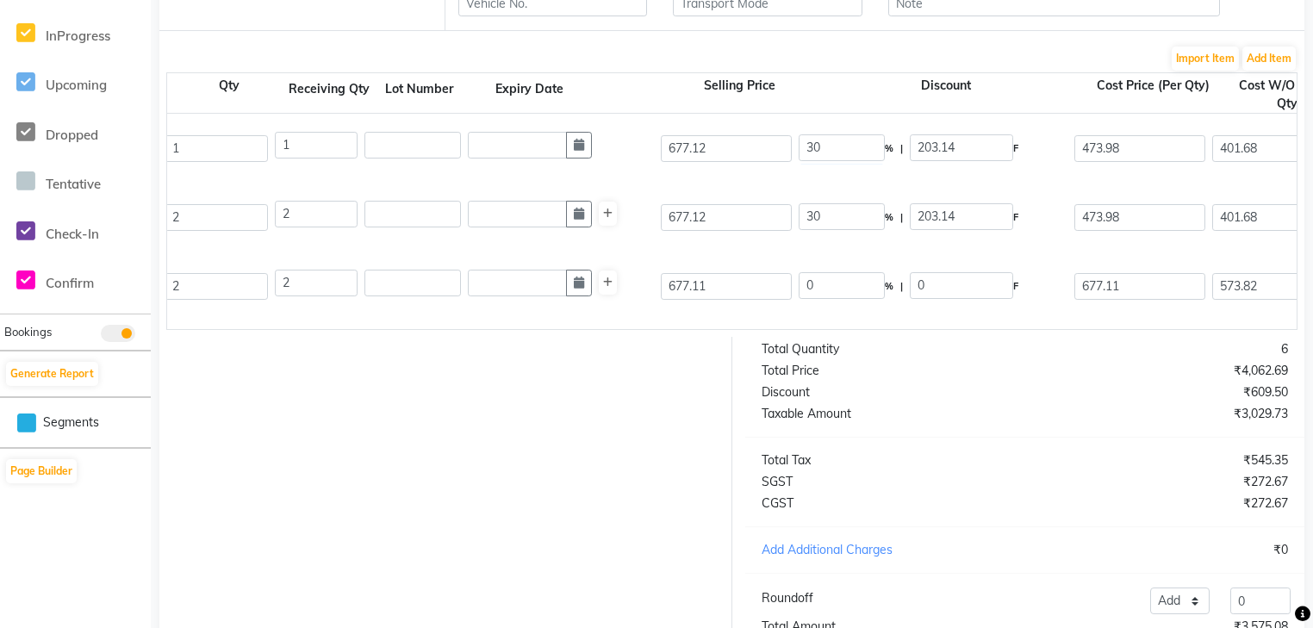
click at [867, 308] on div "Igora Royal 30 Vol 9% 1l 1000 ML P216445 2 2 677.11 0 % | 0 F 677.11 573.82 114…" at bounding box center [890, 286] width 2285 height 69
click at [852, 282] on input "0" at bounding box center [842, 285] width 86 height 27
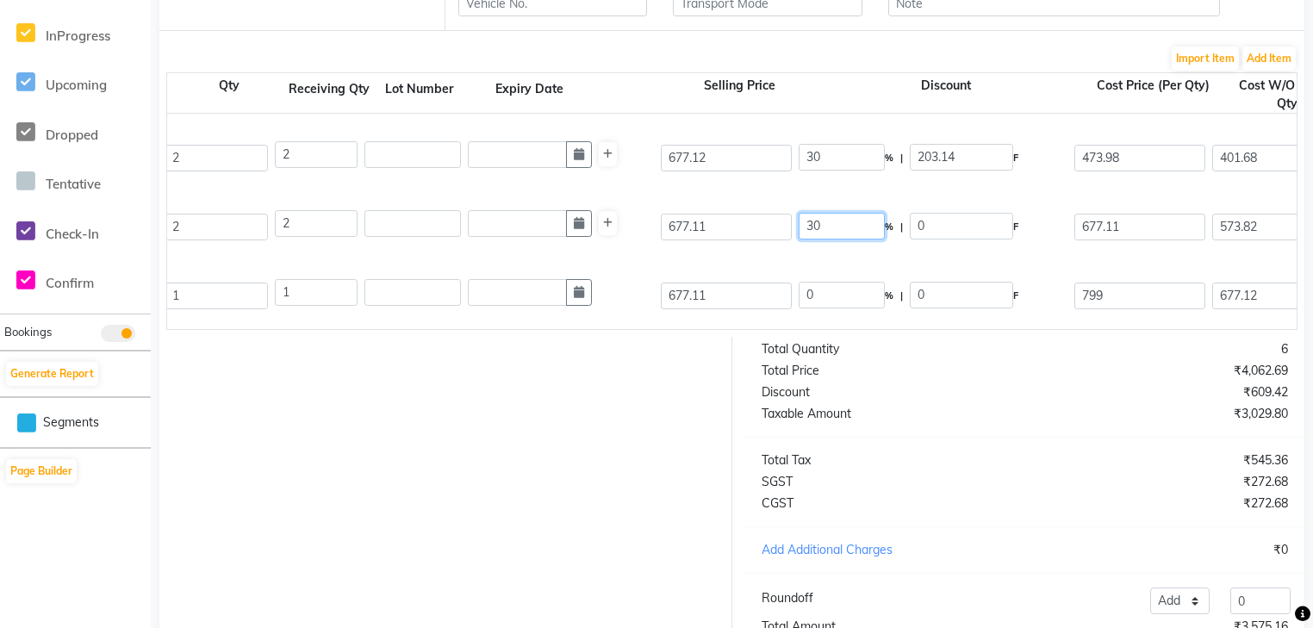
type input "30"
type input "203.13"
type input "473.98"
type input "401.68"
type input "803.36"
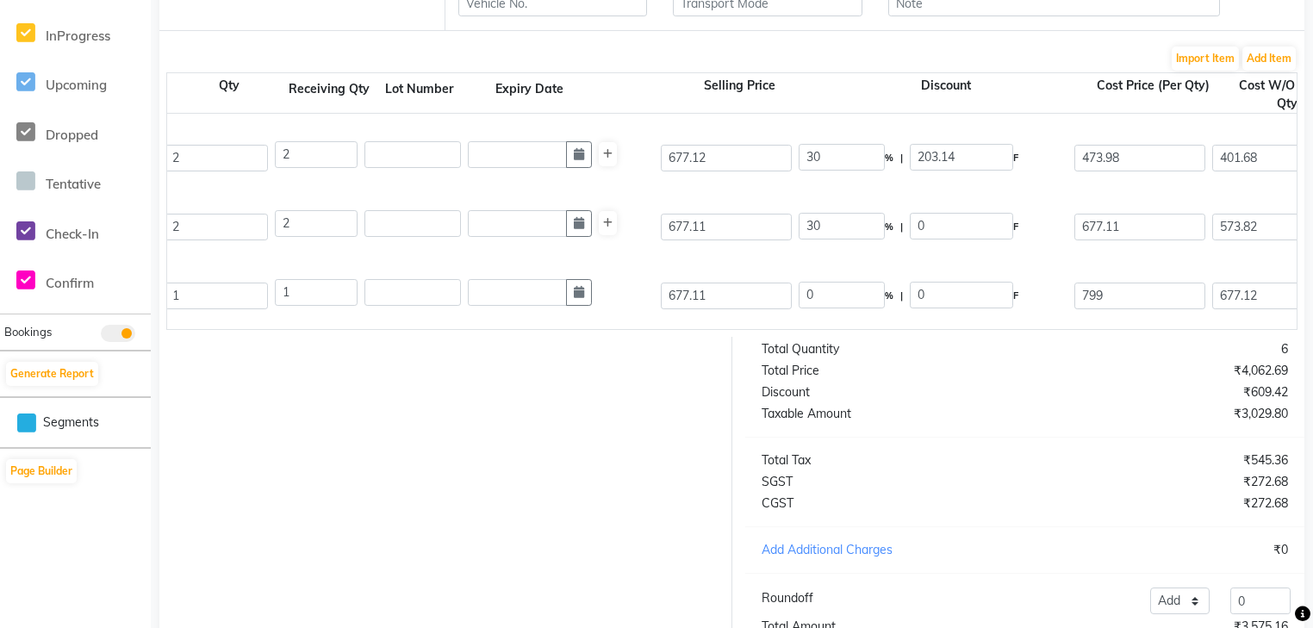
type input "144.6"
type input "947.96"
click at [851, 282] on div "0 % | 0 F" at bounding box center [933, 296] width 276 height 36
click at [858, 308] on input "0" at bounding box center [842, 295] width 86 height 27
type input "30"
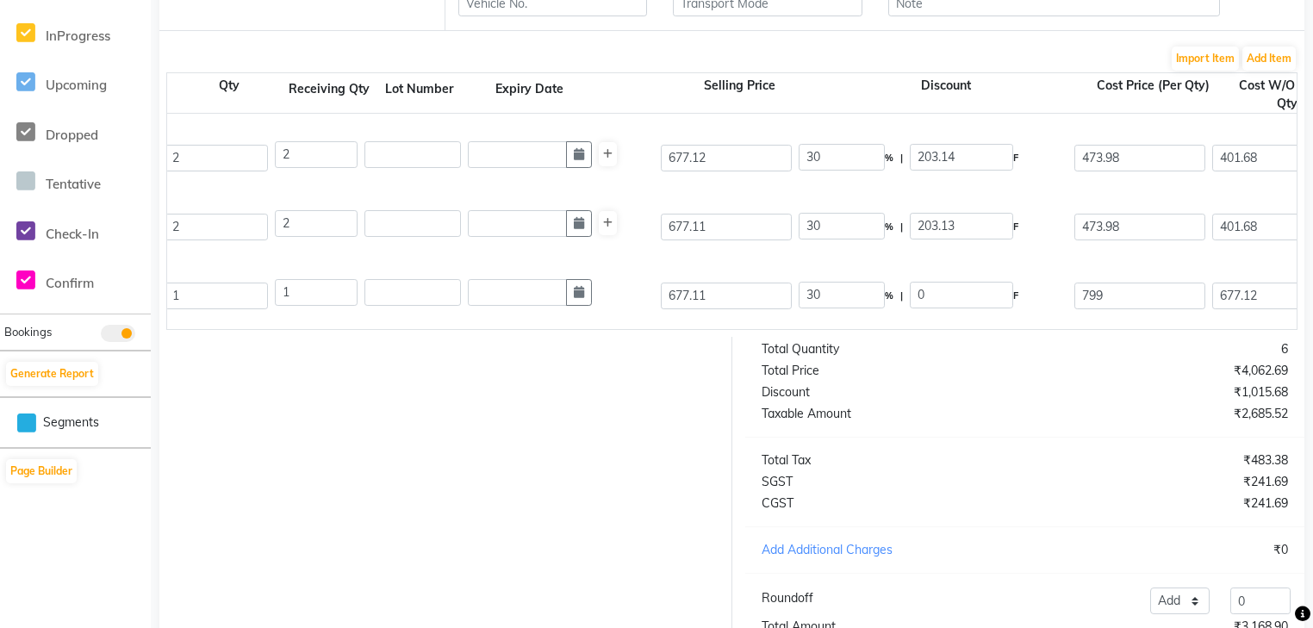
type input "203.13"
type input "473.98"
type input "401.68"
type input "72.3"
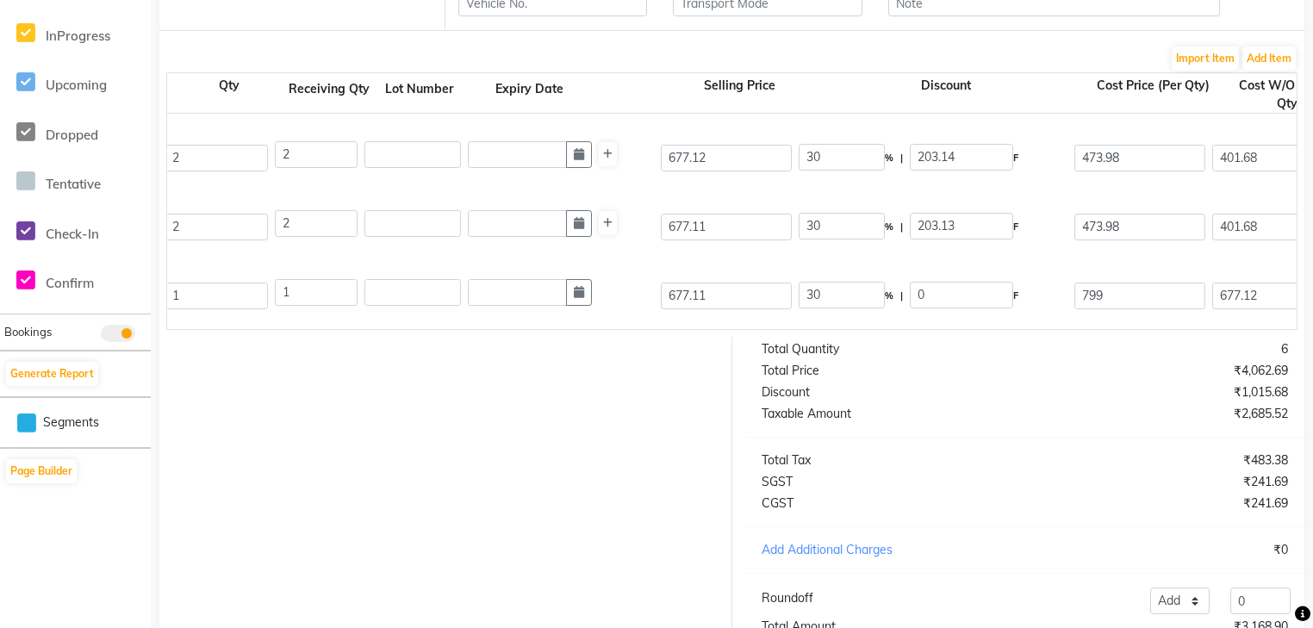
type input "473.98"
click at [868, 325] on div "Igora Royal 40 Vol 9% 1l 1000 ML P216449 1 1 677.11 30 % | 203.13 F 473.98 401.…" at bounding box center [890, 295] width 2285 height 69
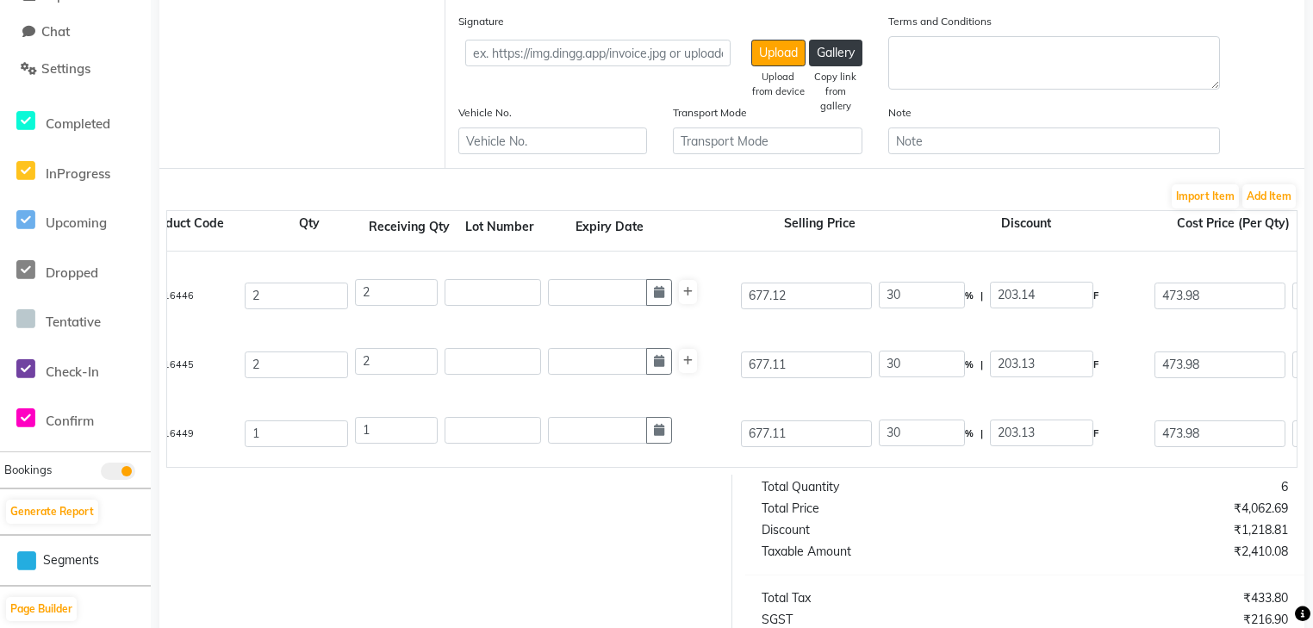
scroll to position [0, 400]
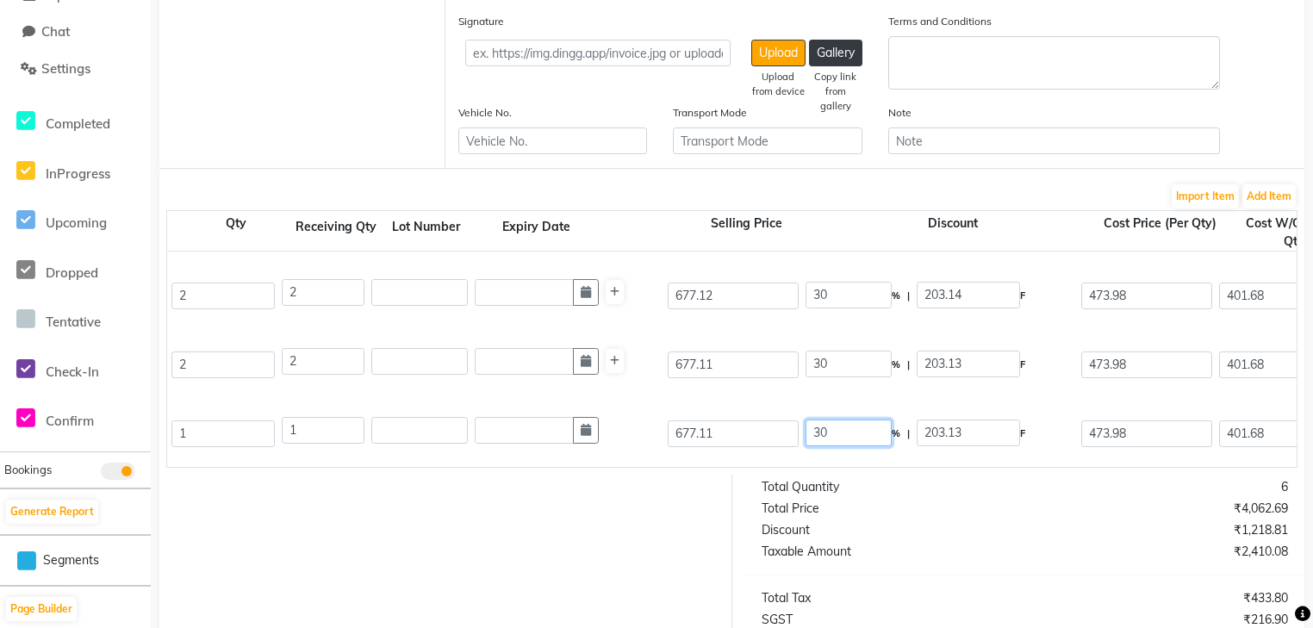
click at [863, 438] on input "30" at bounding box center [848, 433] width 86 height 27
type input "3"
type input "0"
type input "677.11"
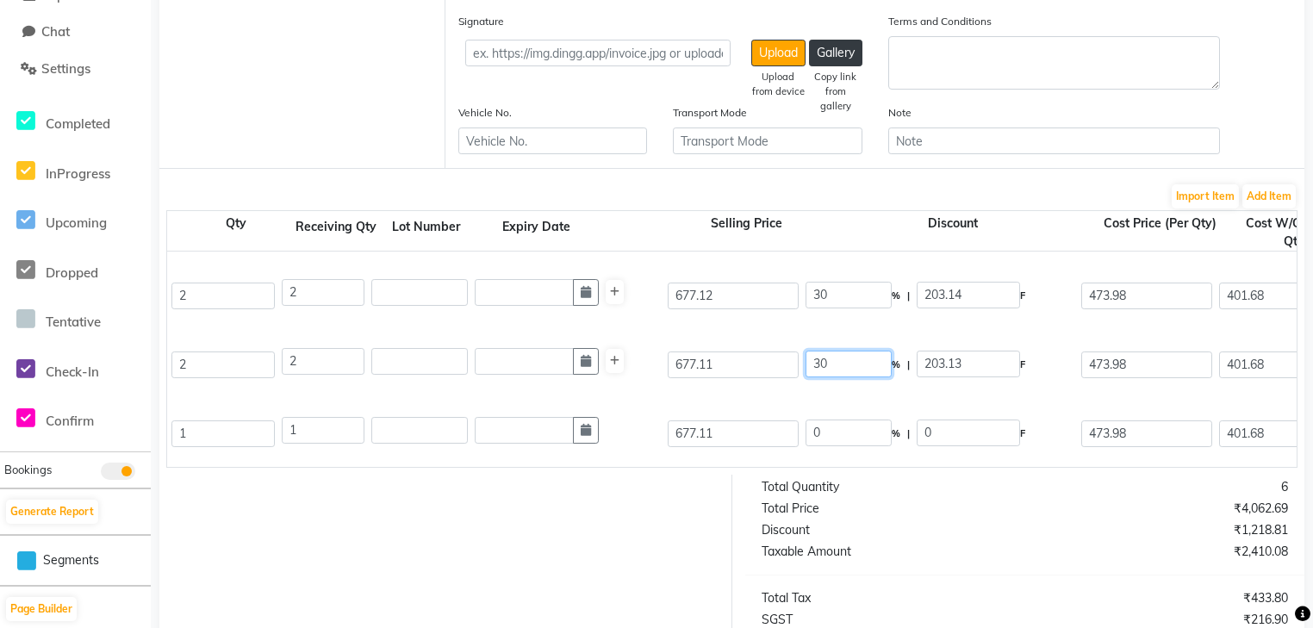
type input "573.82"
type input "103.29"
type input "677.11"
click at [852, 363] on input "30" at bounding box center [848, 364] width 86 height 27
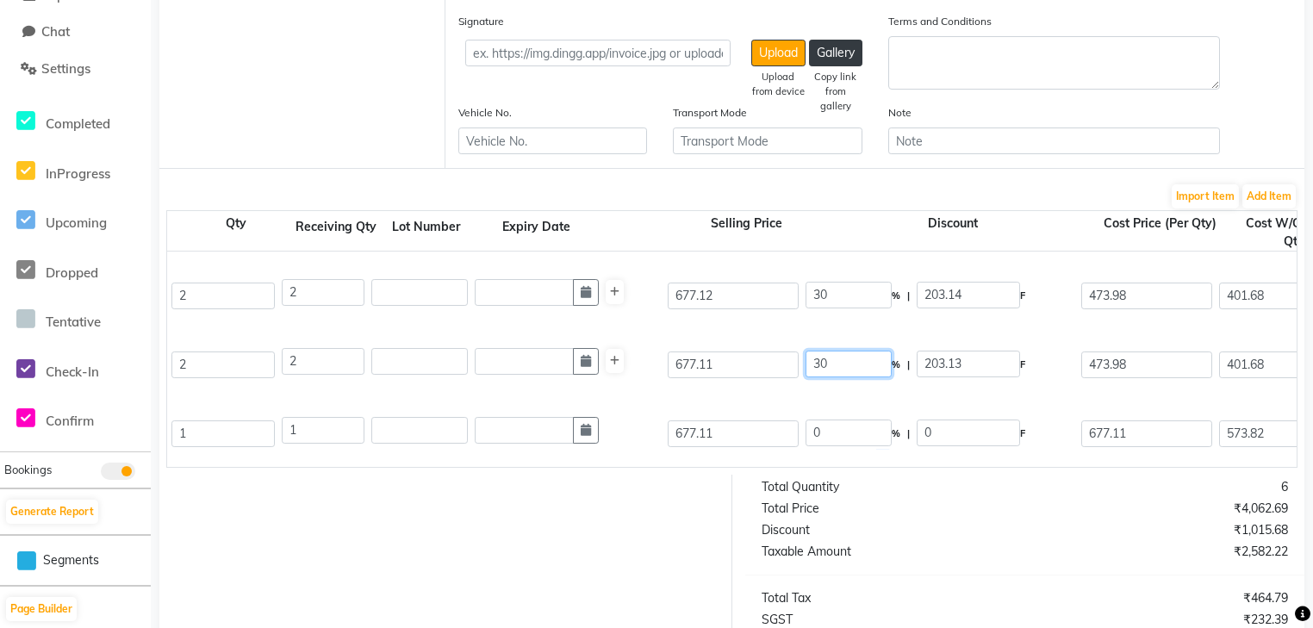
click at [852, 363] on input "30" at bounding box center [848, 364] width 86 height 27
type input "3"
type input "0"
type input "677.11"
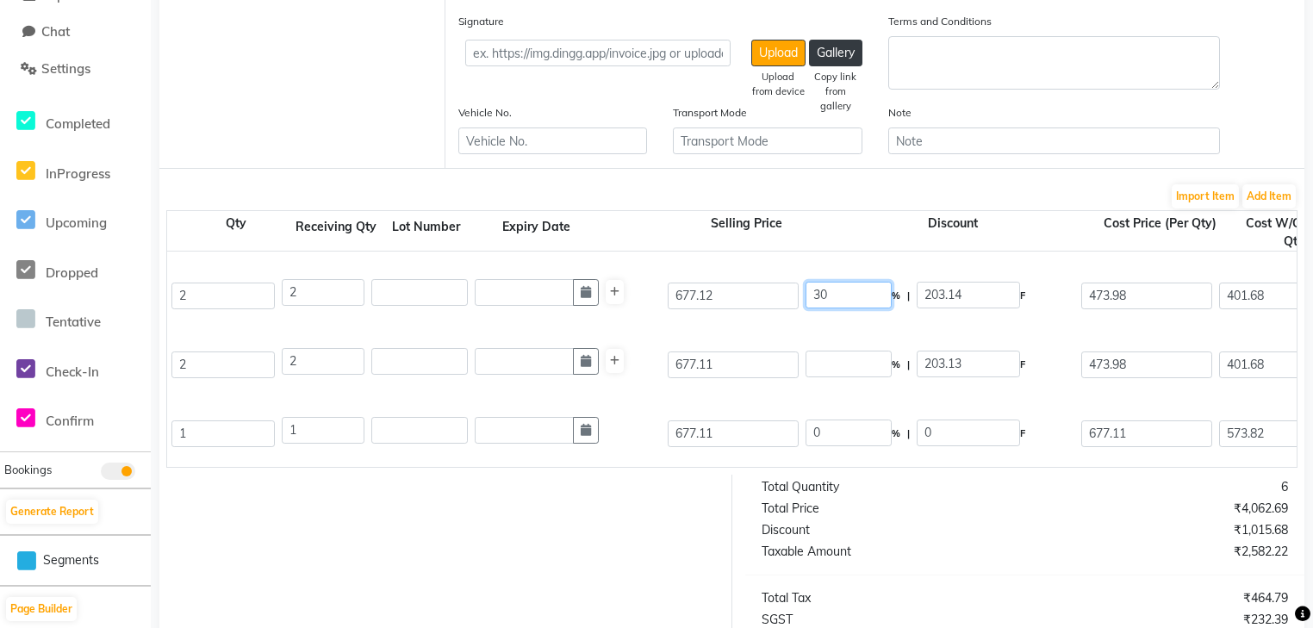
type input "573.82"
type input "1147.64"
type input "206.58"
type input "1354.22"
click at [852, 301] on input "30" at bounding box center [848, 295] width 86 height 27
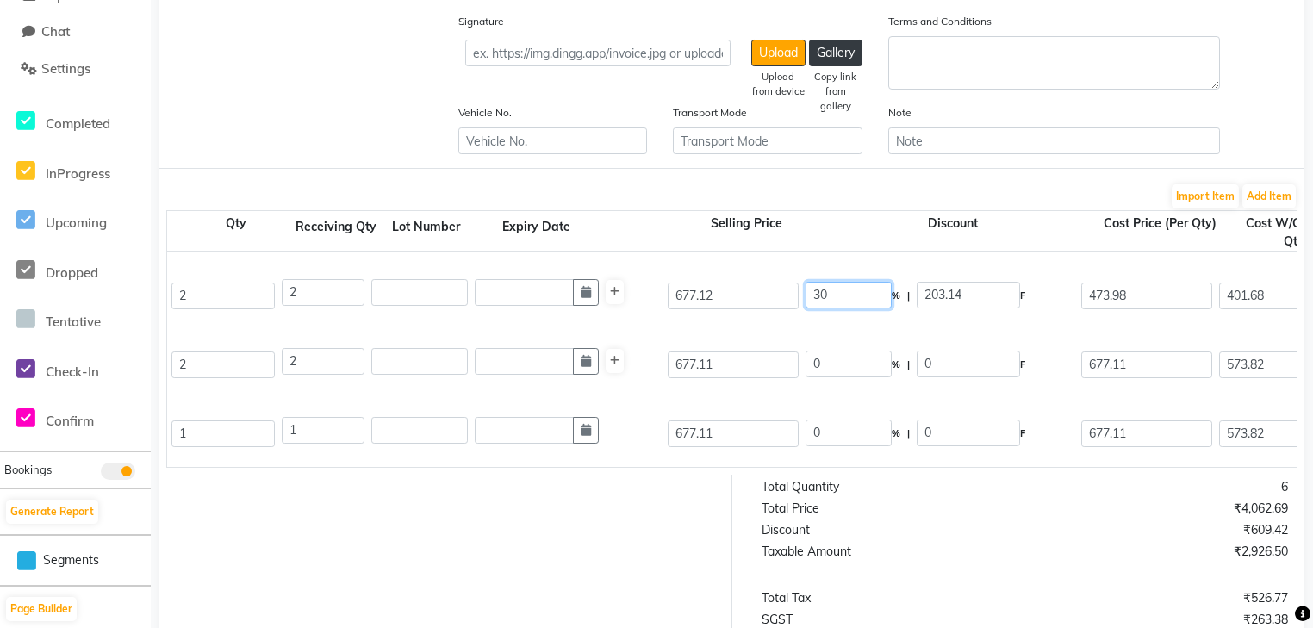
type input "3"
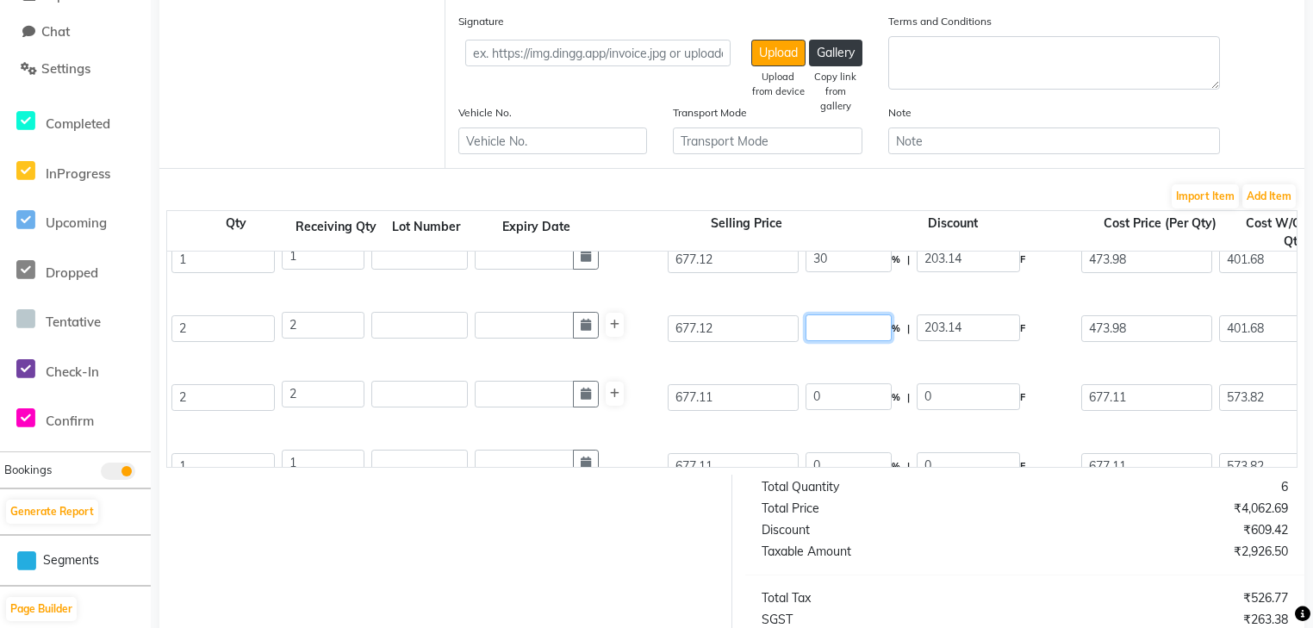
scroll to position [0, 0]
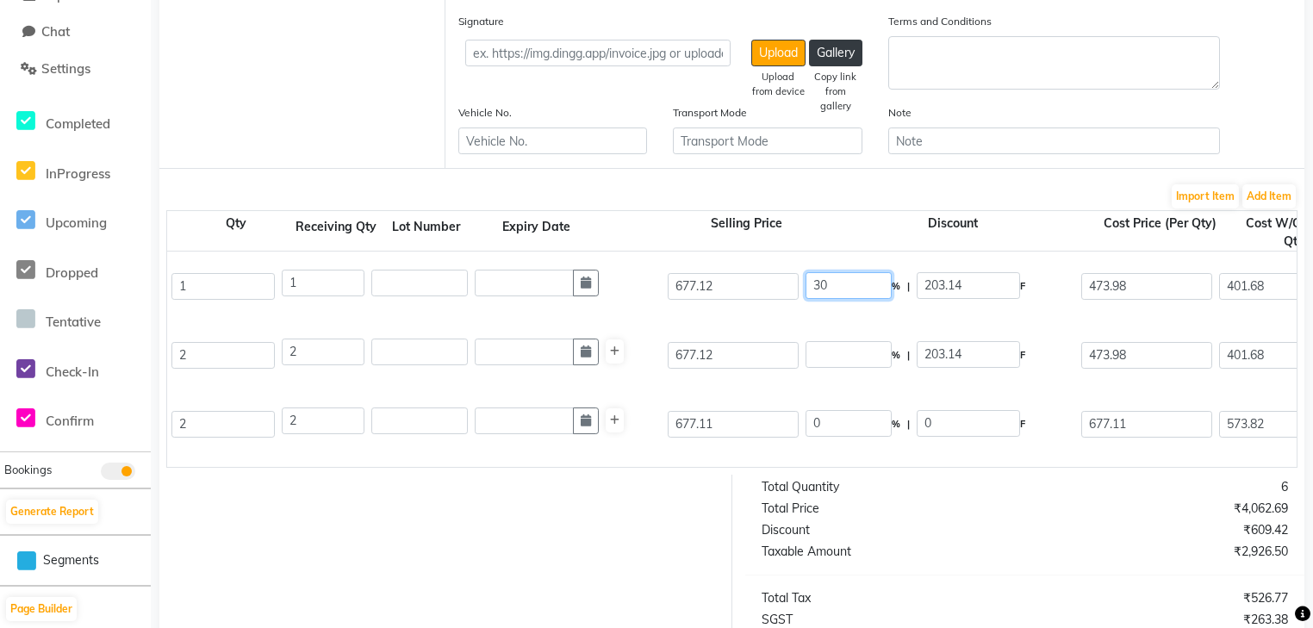
type input "0"
type input "677.12"
type input "573.83"
type input "1147.66"
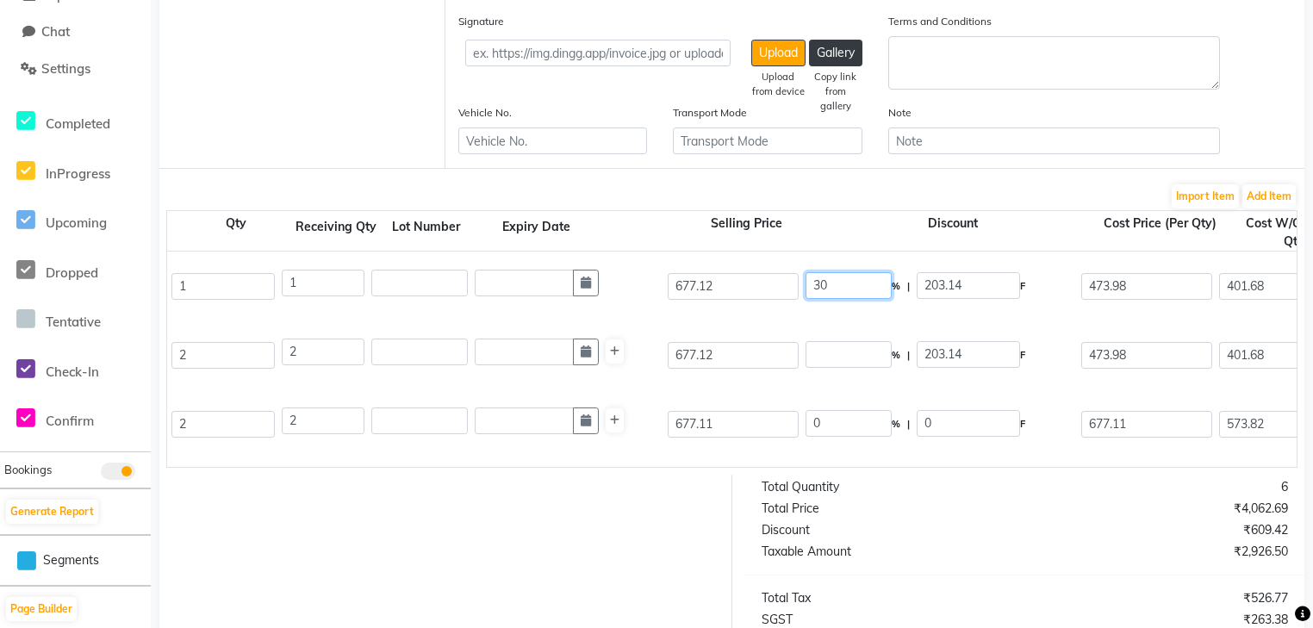
type input "206.58"
type input "1354.24"
click at [852, 299] on input "30" at bounding box center [848, 285] width 86 height 27
type input "3"
click at [859, 455] on div "Igora Royal 30 Vol 9% 1l 1000 ML P216445 2 2 677.11 0 % | 0 F 677.11 573.82 114…" at bounding box center [896, 423] width 2285 height 69
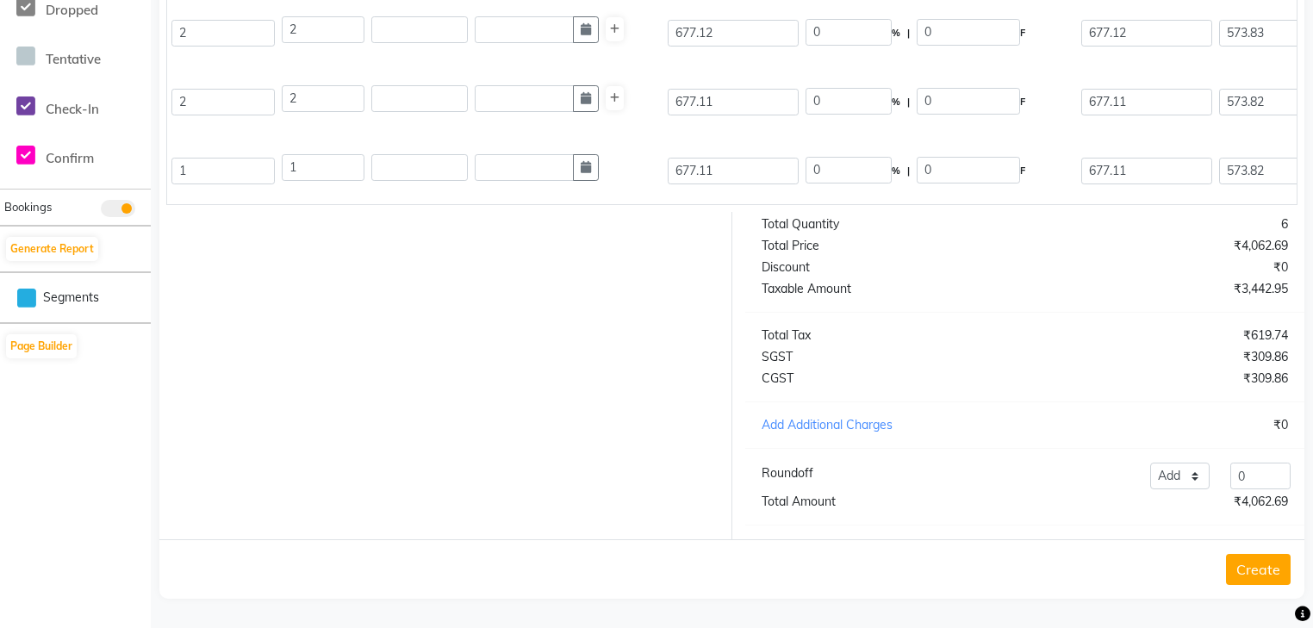
scroll to position [625, 0]
click at [1185, 473] on select "Add Reduce" at bounding box center [1180, 476] width 60 height 27
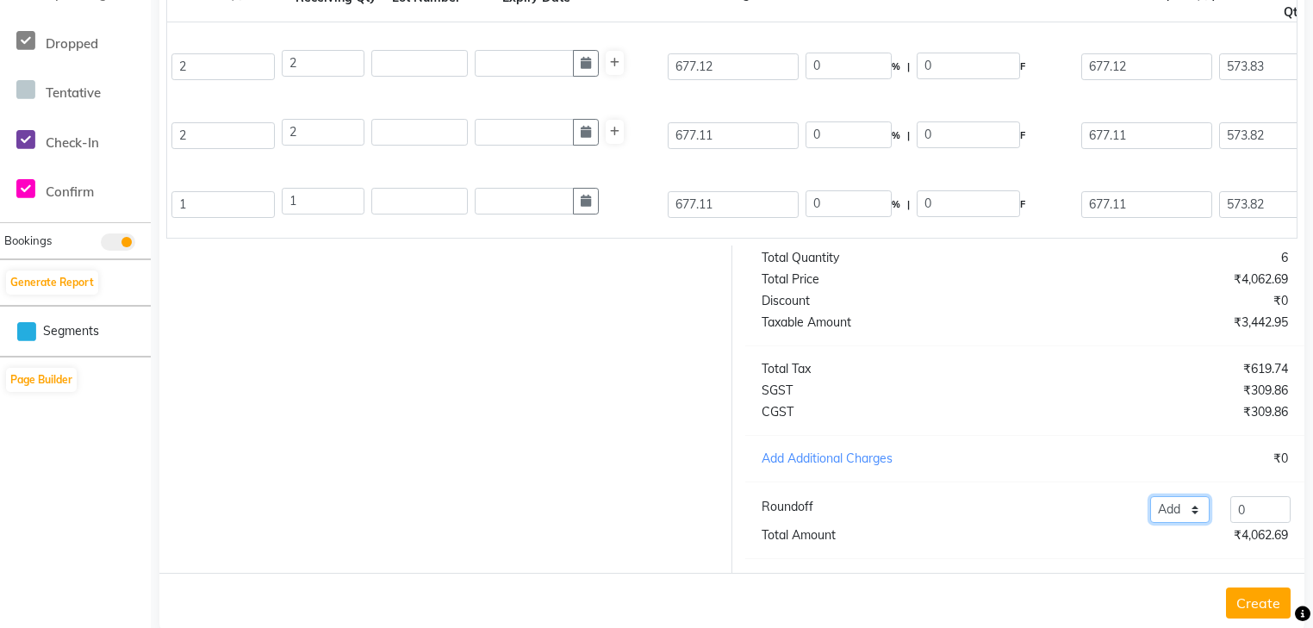
scroll to position [488, 0]
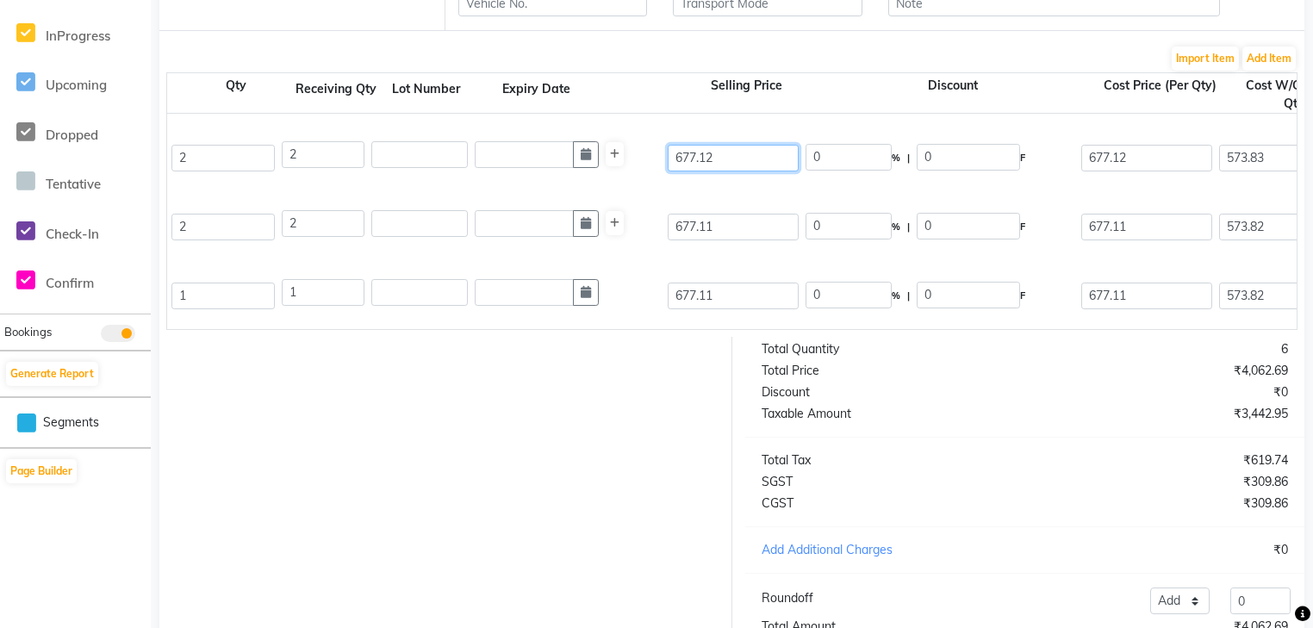
click at [737, 160] on input "677.12" at bounding box center [733, 158] width 131 height 27
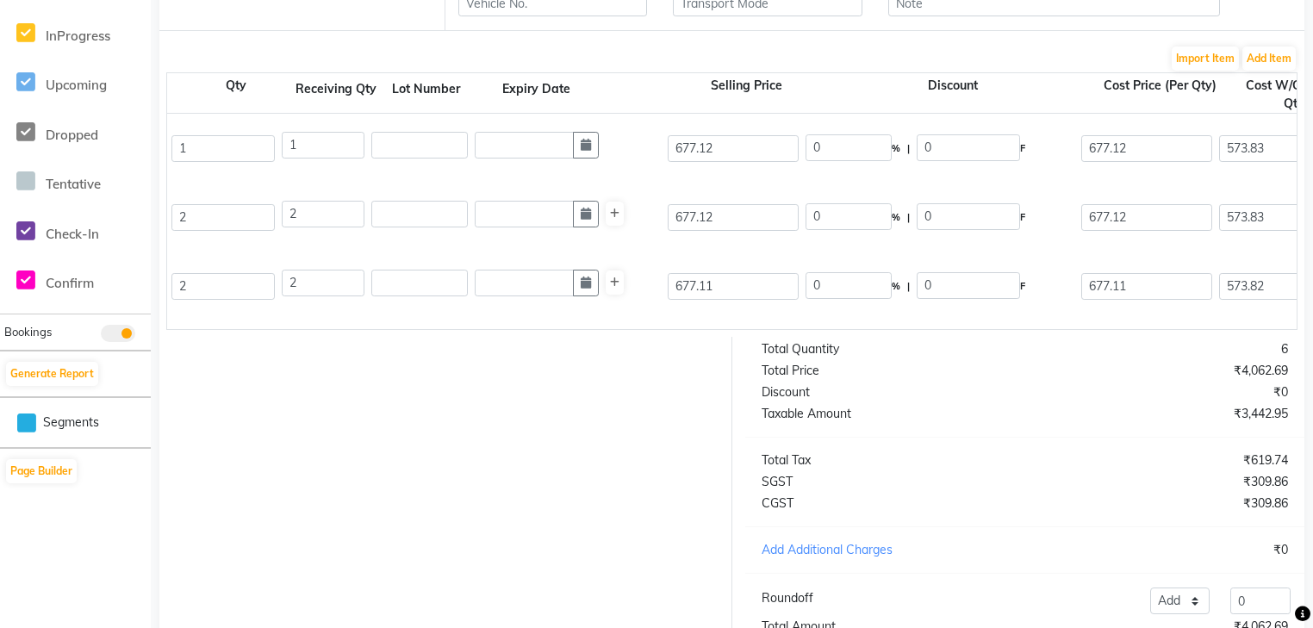
scroll to position [0, 361]
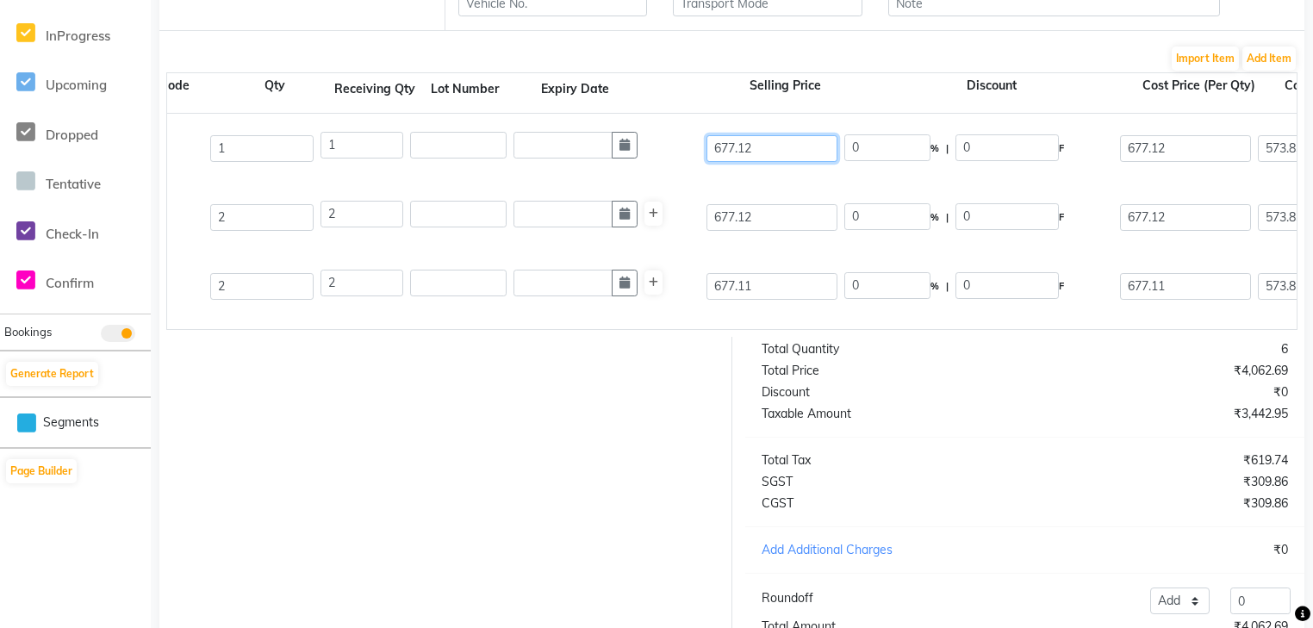
click at [803, 149] on input "677.12" at bounding box center [771, 148] width 131 height 27
click at [799, 205] on div "677.12" at bounding box center [772, 218] width 138 height 34
click at [781, 227] on input "677.12" at bounding box center [771, 217] width 131 height 27
click at [786, 324] on div "Igora Royal 40 Vol 9% 1l 1000 ML P216449 1 1 677.11 0 % | 0 F 677.11 573.82 573…" at bounding box center [935, 354] width 2285 height 69
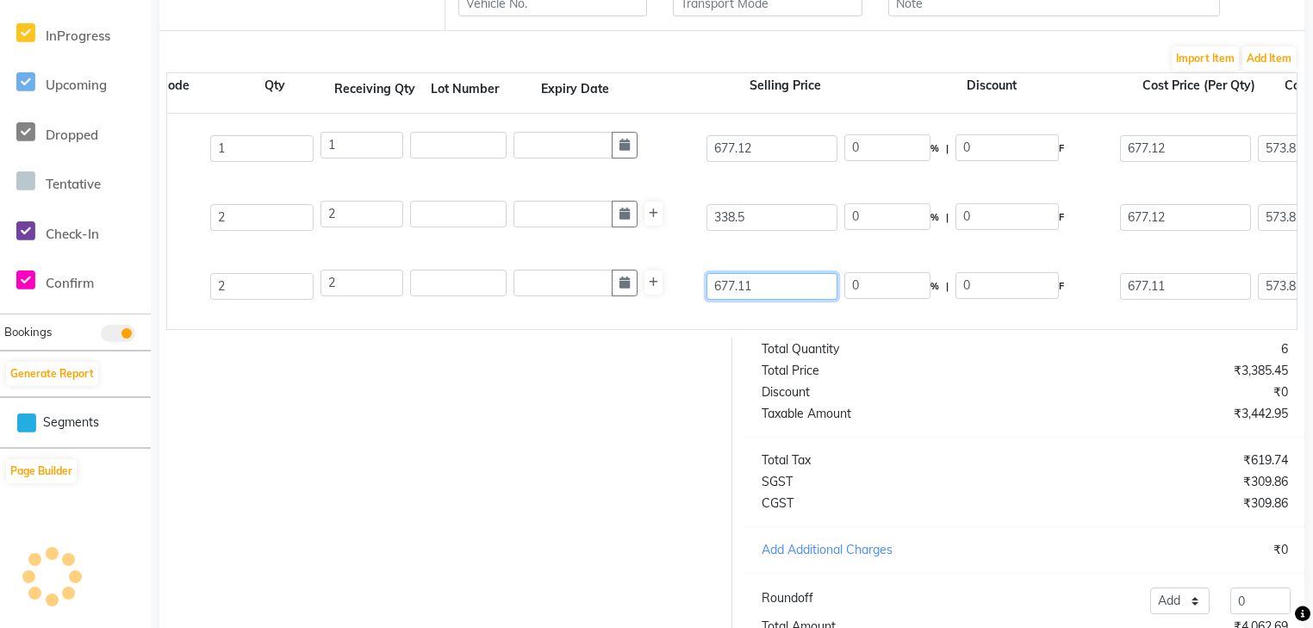
click at [789, 289] on input "677.11" at bounding box center [771, 286] width 131 height 27
click at [796, 314] on div "Igora Royal 30 Vol 9% 1l 1000 ML P216445 2 2 338.5 0 % | 0 F 677.11 573.82 1147…" at bounding box center [935, 286] width 2285 height 69
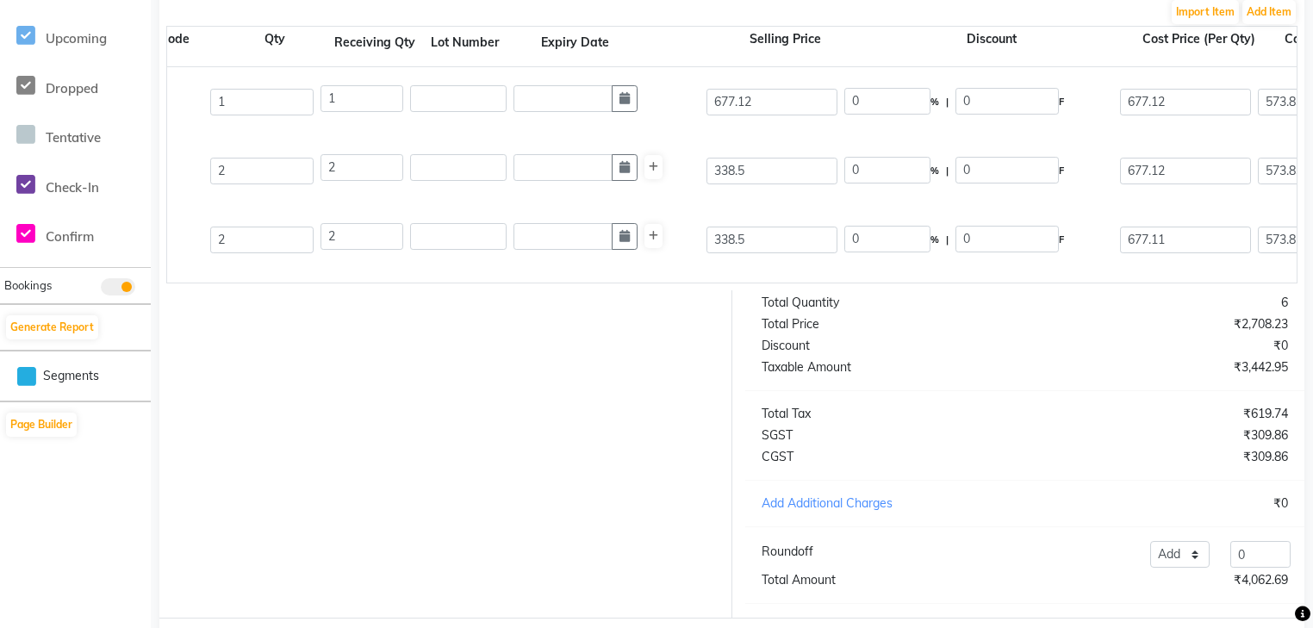
scroll to position [625, 0]
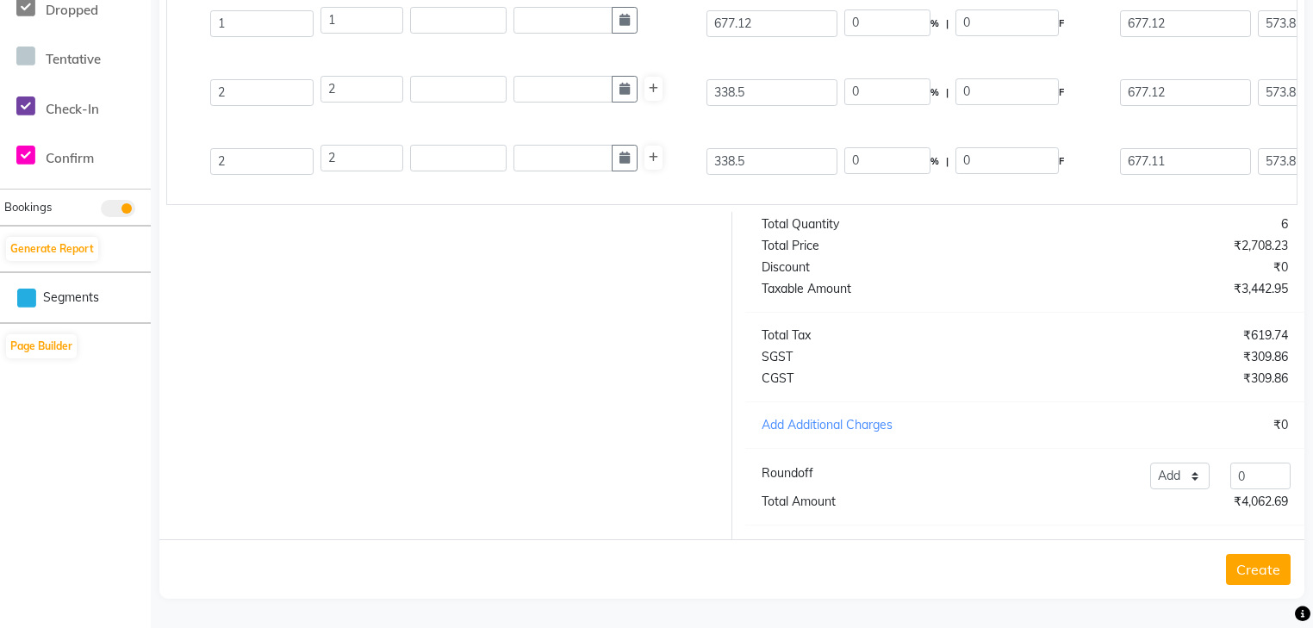
click at [886, 170] on div "Igora Royal 30 Vol 9% 1l 1000 ML P216445 2 2 338.5 0 % | 0 F 677.11 573.82 1147…" at bounding box center [935, 161] width 2285 height 69
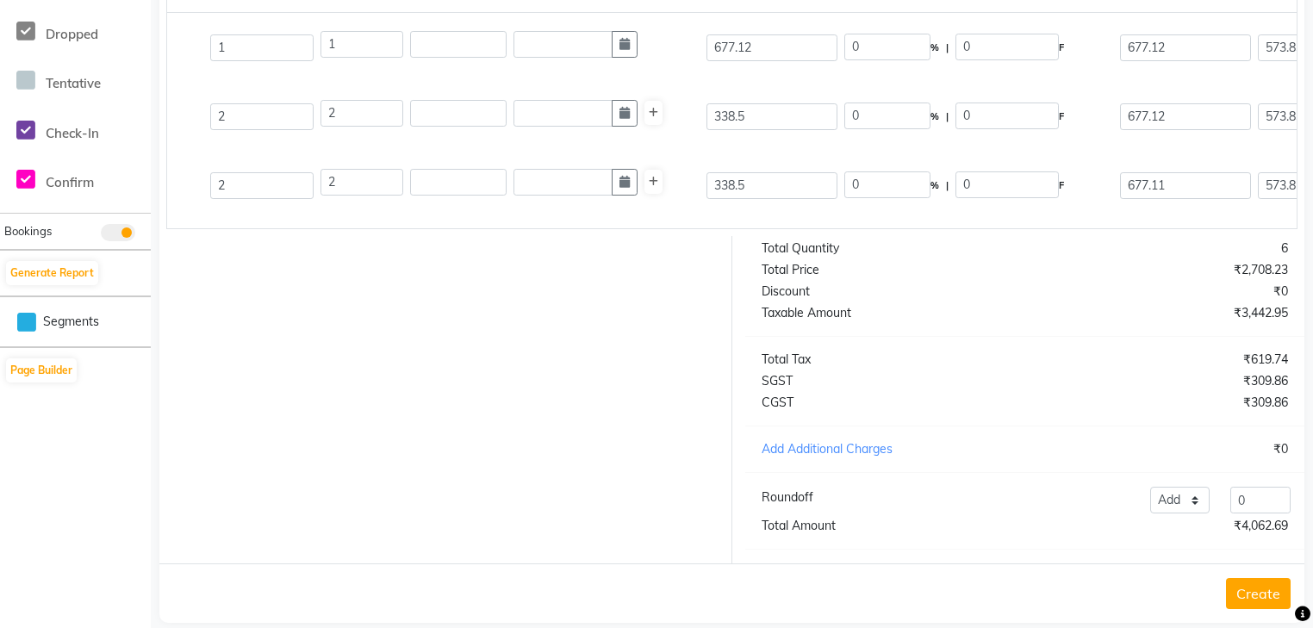
scroll to position [488, 0]
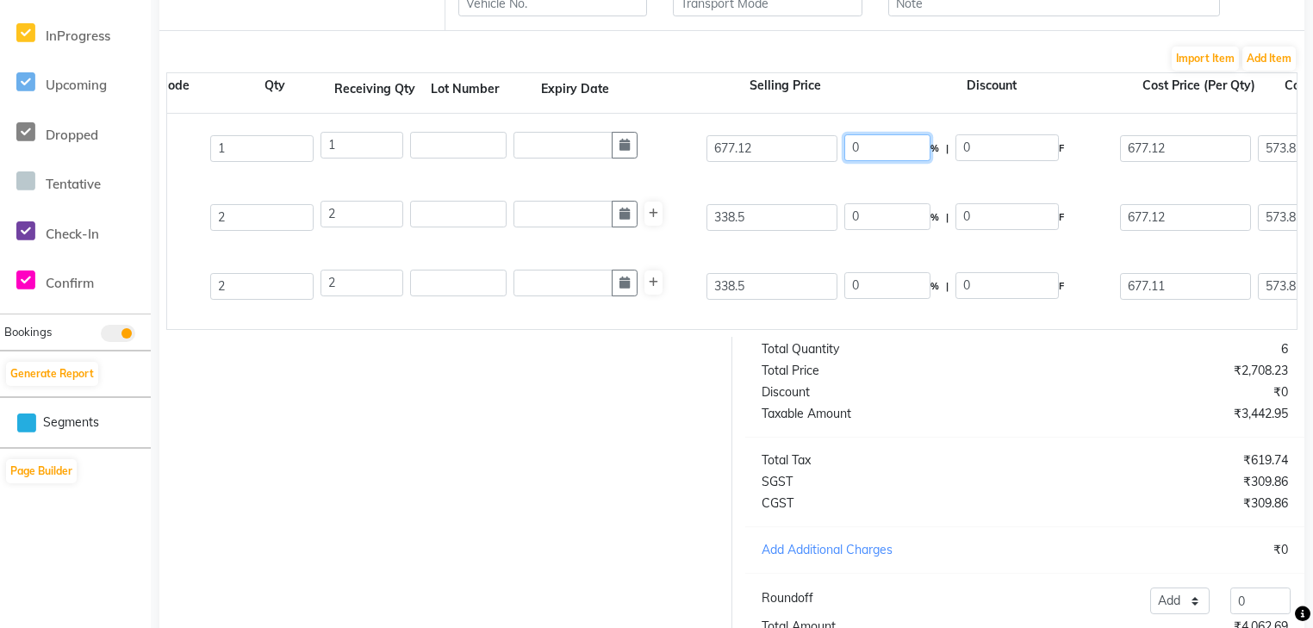
click at [883, 153] on input "0" at bounding box center [887, 147] width 86 height 27
click at [864, 224] on input "0" at bounding box center [887, 216] width 86 height 27
click at [770, 218] on input "338.5" at bounding box center [771, 217] width 131 height 27
click at [755, 288] on input "338.5" at bounding box center [771, 286] width 131 height 27
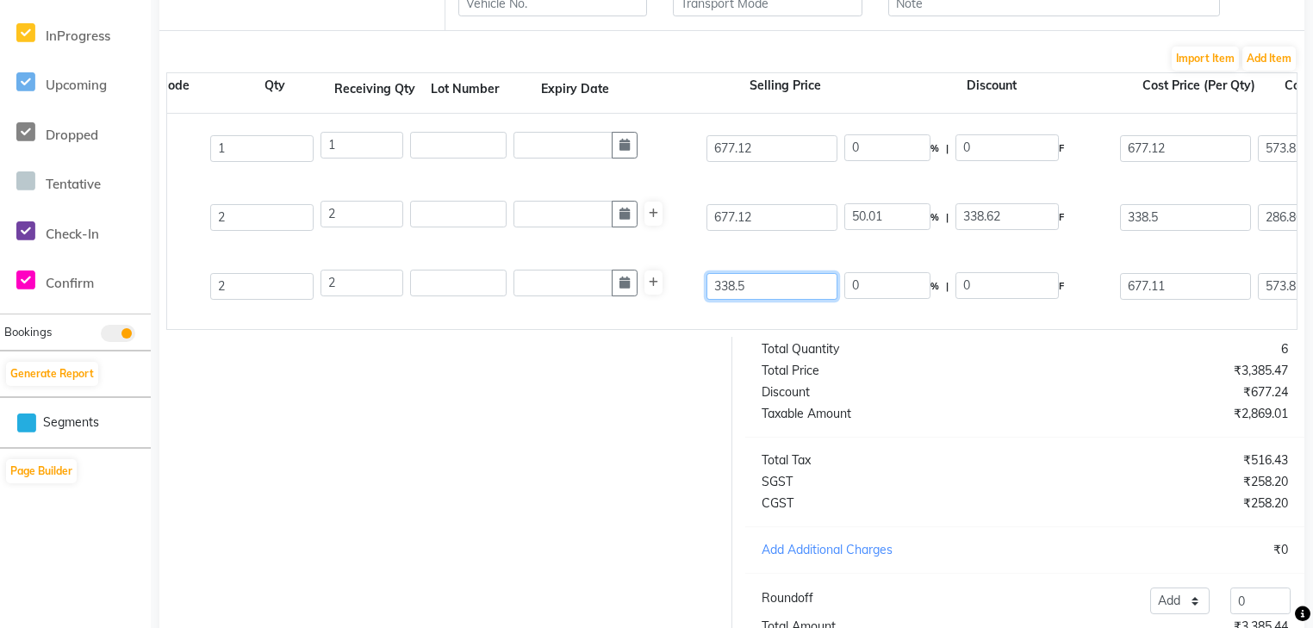
click at [755, 288] on input "338.5" at bounding box center [771, 286] width 131 height 27
click at [793, 309] on div "Igora Royal 30 Vol 9% 1l 1000 ML P216445 2 2 677.11 0 % | 0 F 677.11 573.82 114…" at bounding box center [935, 286] width 2285 height 69
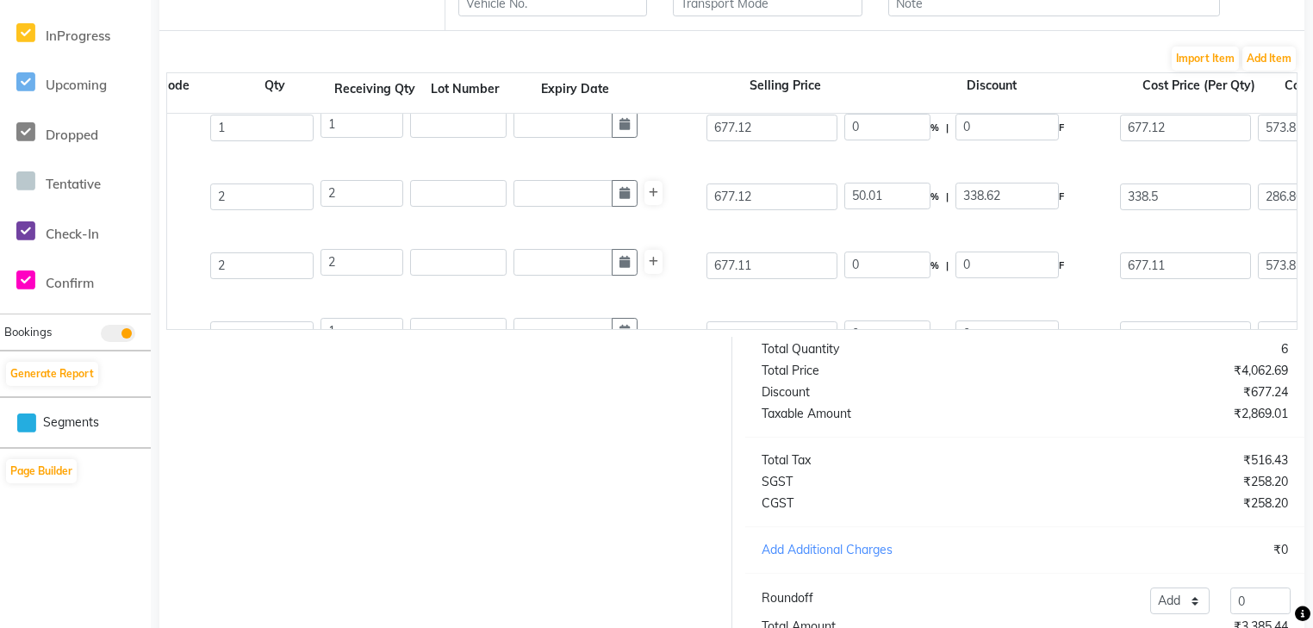
scroll to position [0, 0]
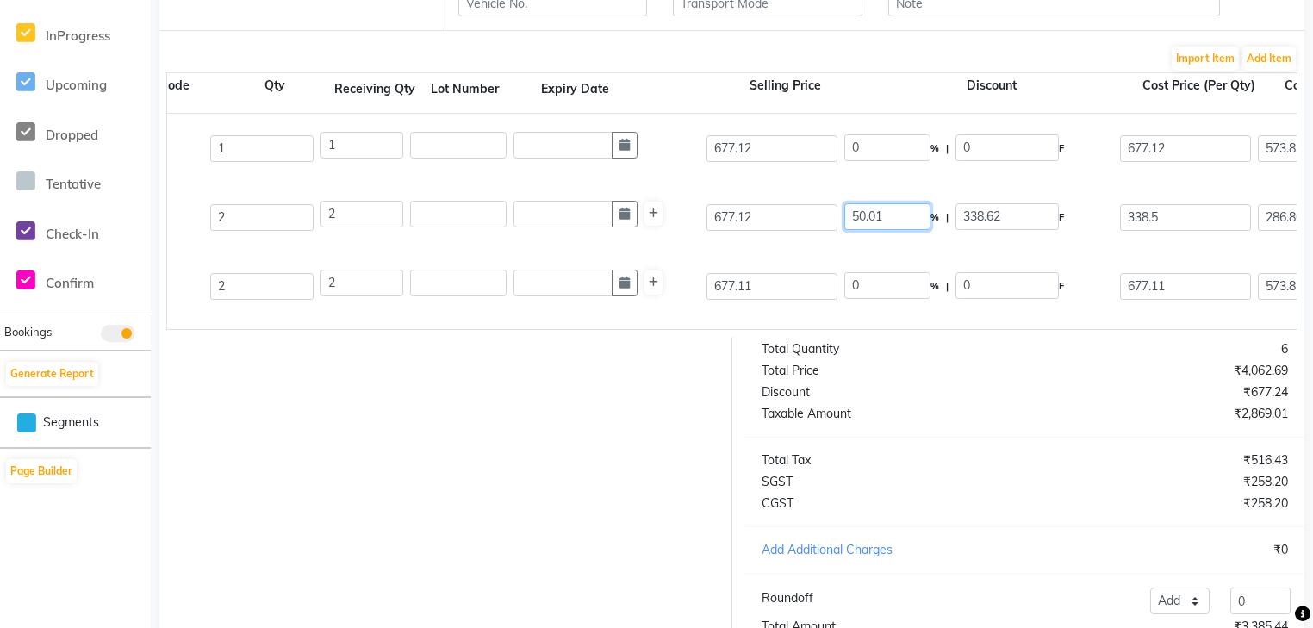
click at [895, 227] on input "50.01" at bounding box center [887, 216] width 86 height 27
click at [893, 246] on div "Igora Royal 20 Vol 6% 1l 1000 ML P216446 2 2 677.12 0 % | 0 F 677.12 573.83 114…" at bounding box center [935, 217] width 2285 height 69
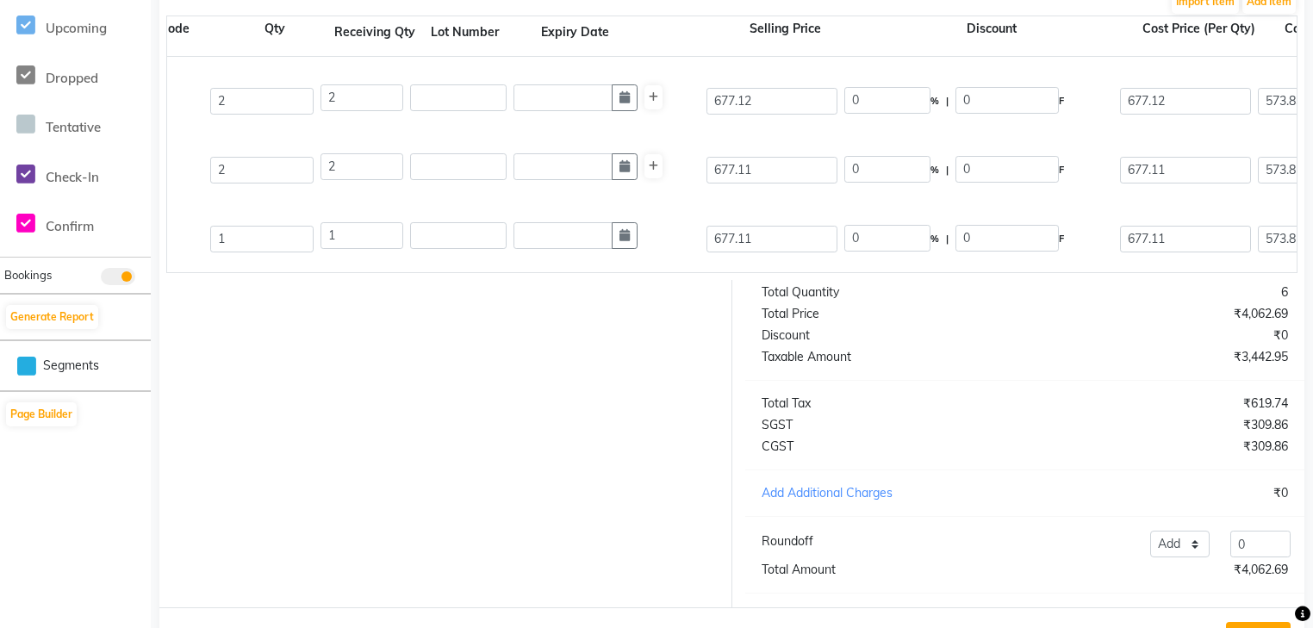
scroll to position [419, 0]
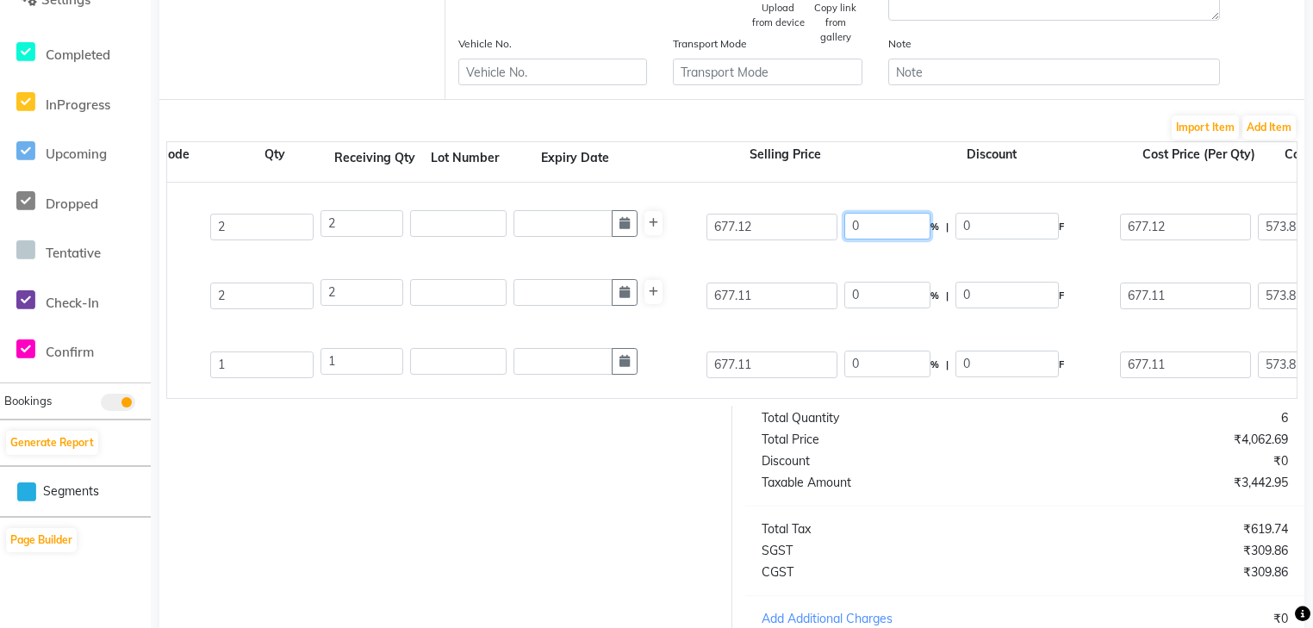
click at [879, 225] on input "0" at bounding box center [887, 226] width 86 height 27
click at [891, 293] on input "0" at bounding box center [887, 295] width 86 height 27
click at [899, 349] on div "0 % | 0 F" at bounding box center [979, 365] width 276 height 36
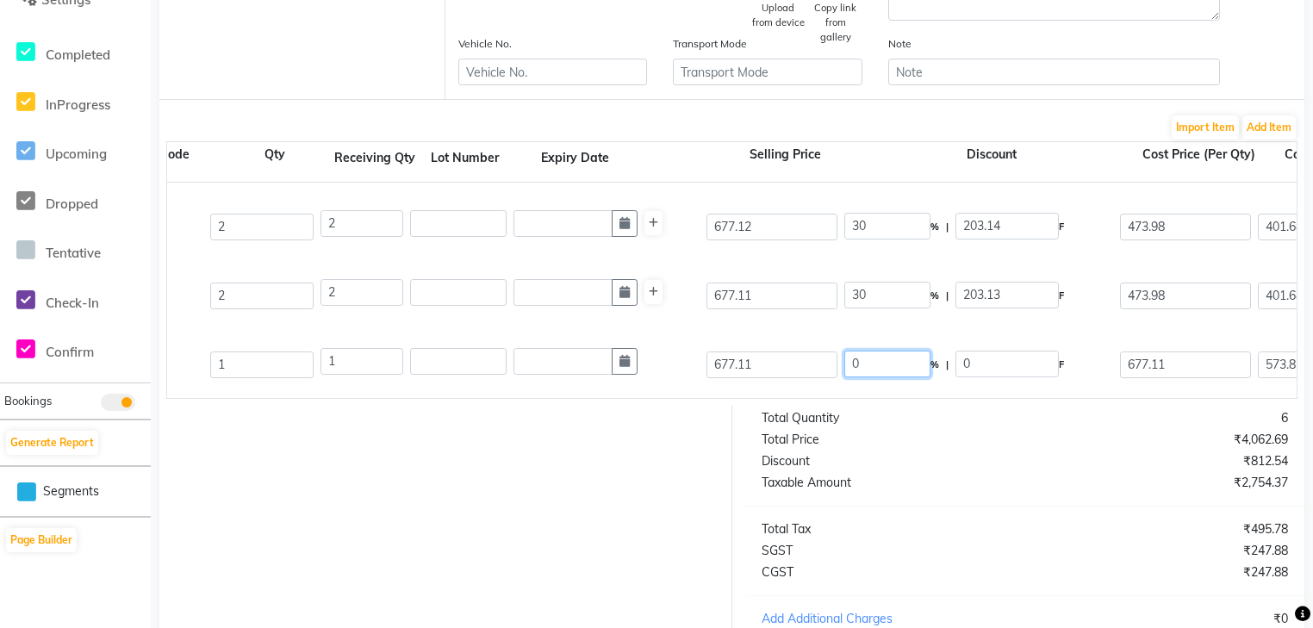
click at [903, 358] on input "0" at bounding box center [887, 364] width 86 height 27
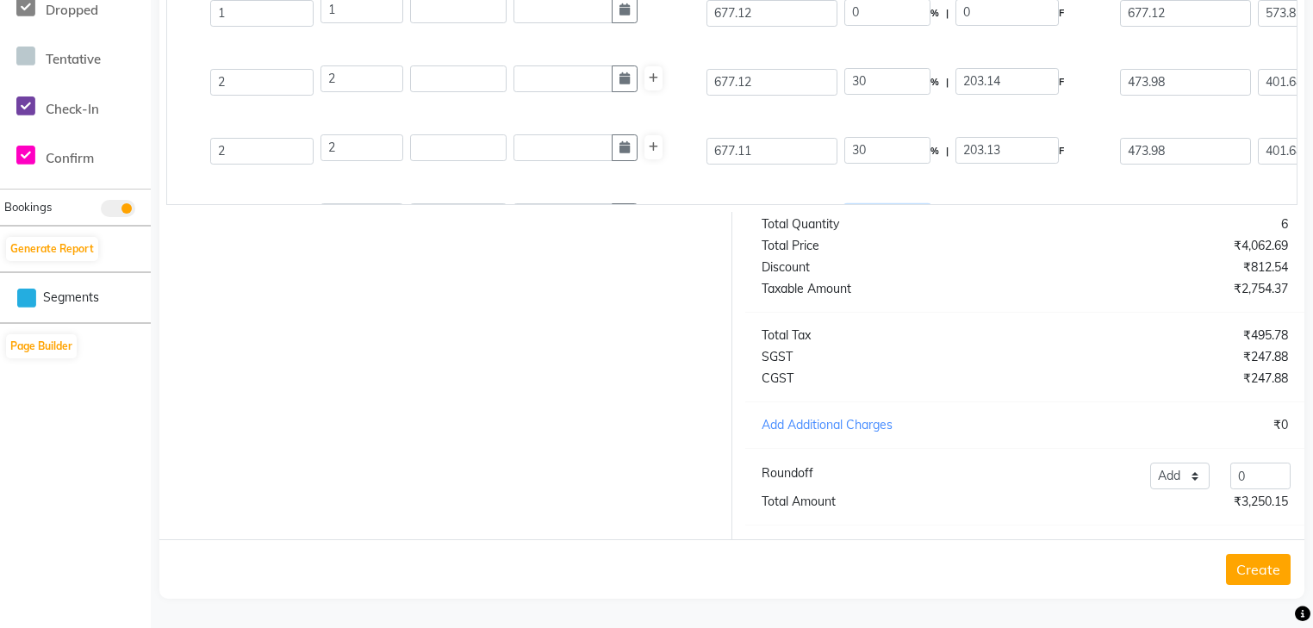
scroll to position [0, 0]
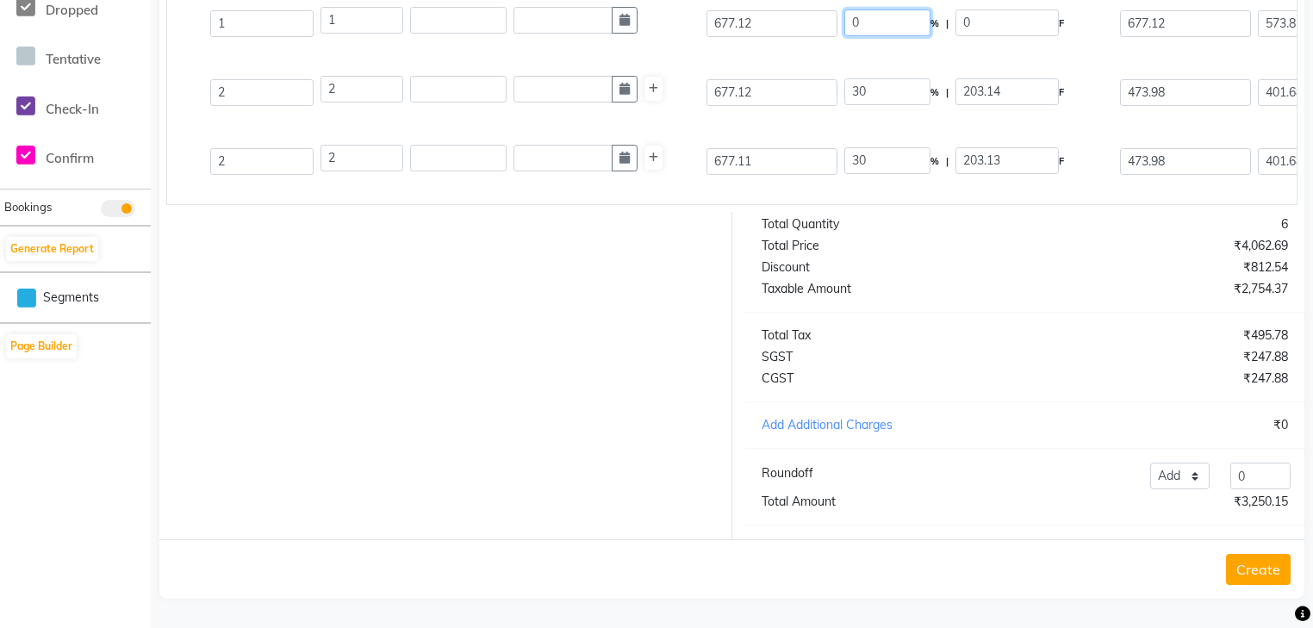
click at [904, 17] on input "0" at bounding box center [887, 22] width 86 height 27
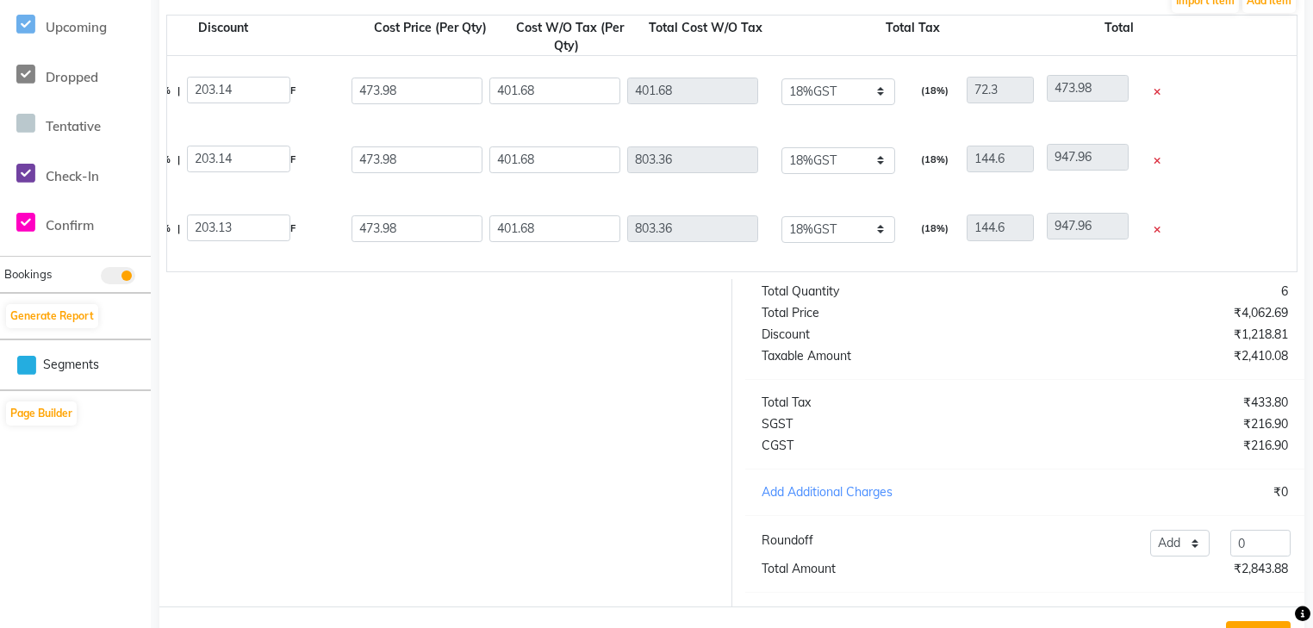
scroll to position [625, 0]
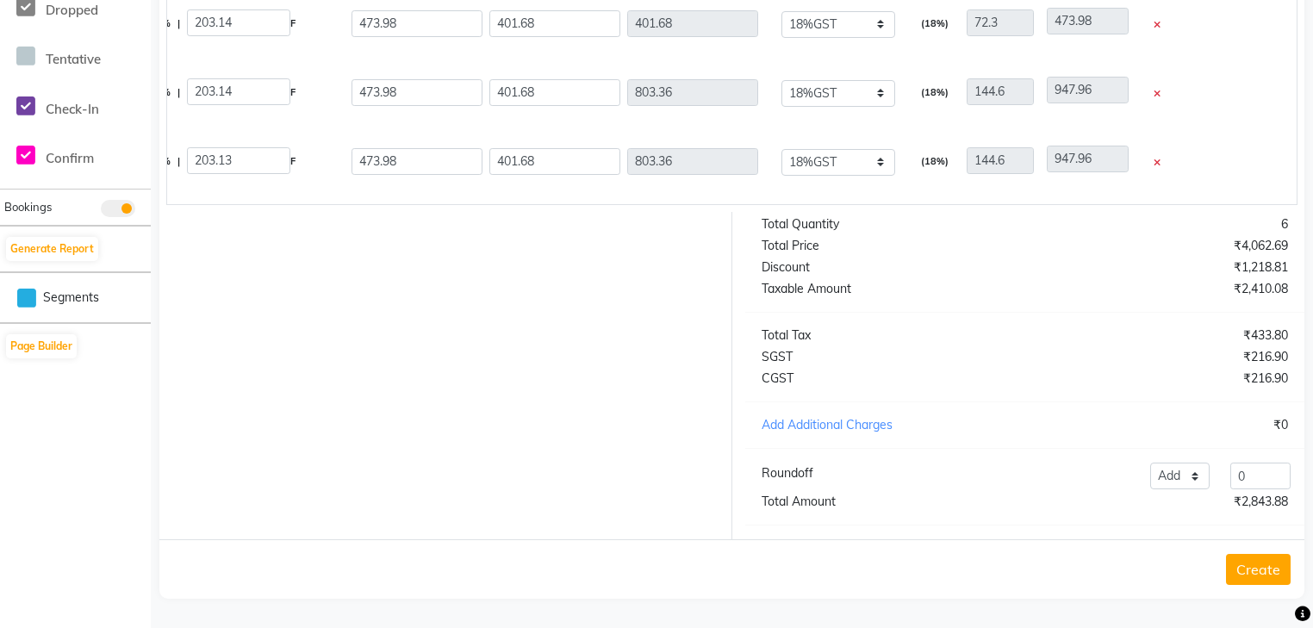
click at [1262, 556] on button "Create" at bounding box center [1258, 569] width 65 height 31
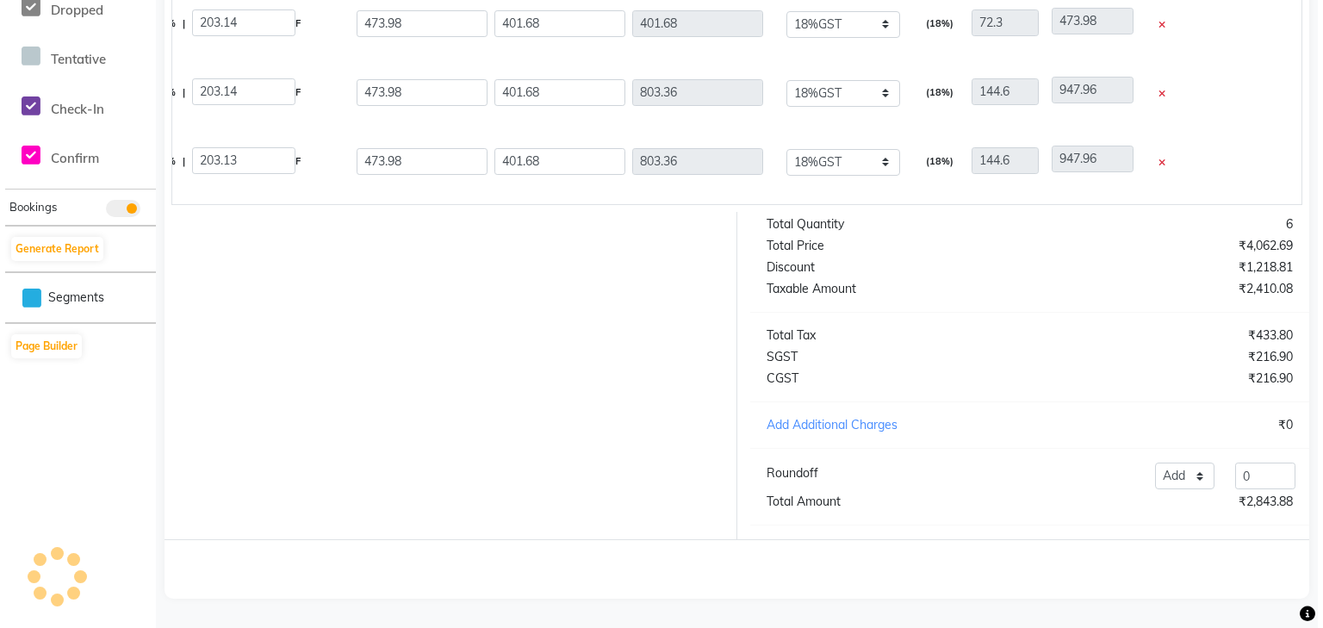
scroll to position [0, 0]
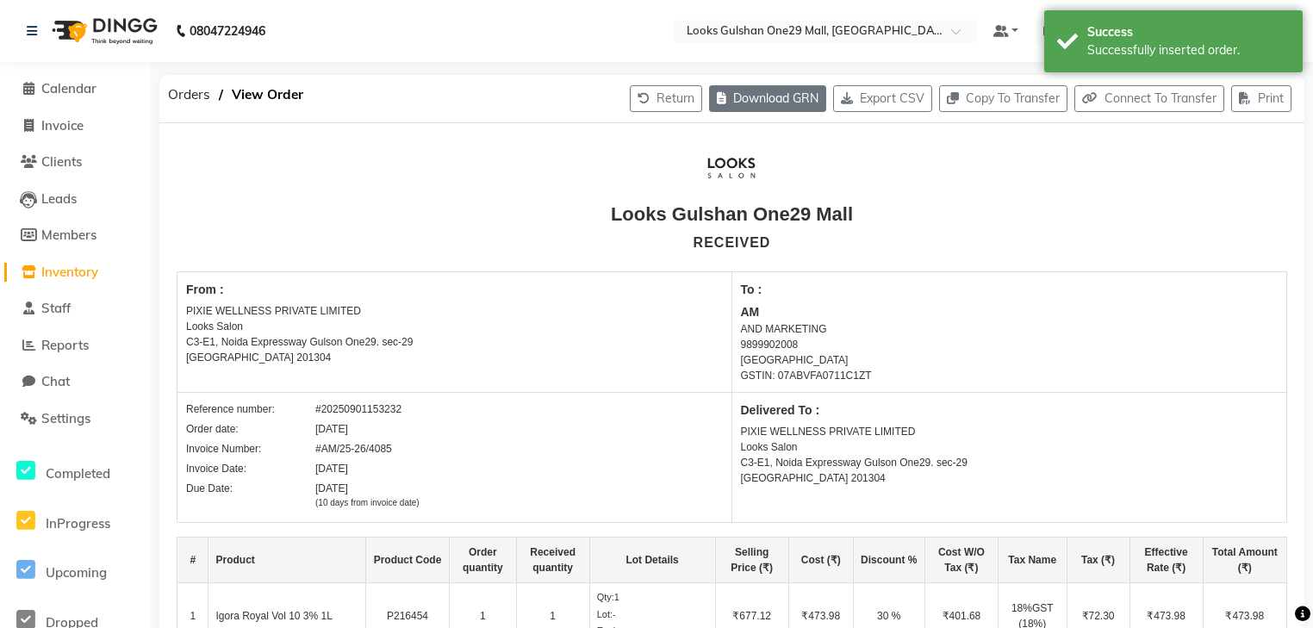
click at [743, 102] on button "Download GRN" at bounding box center [767, 98] width 117 height 27
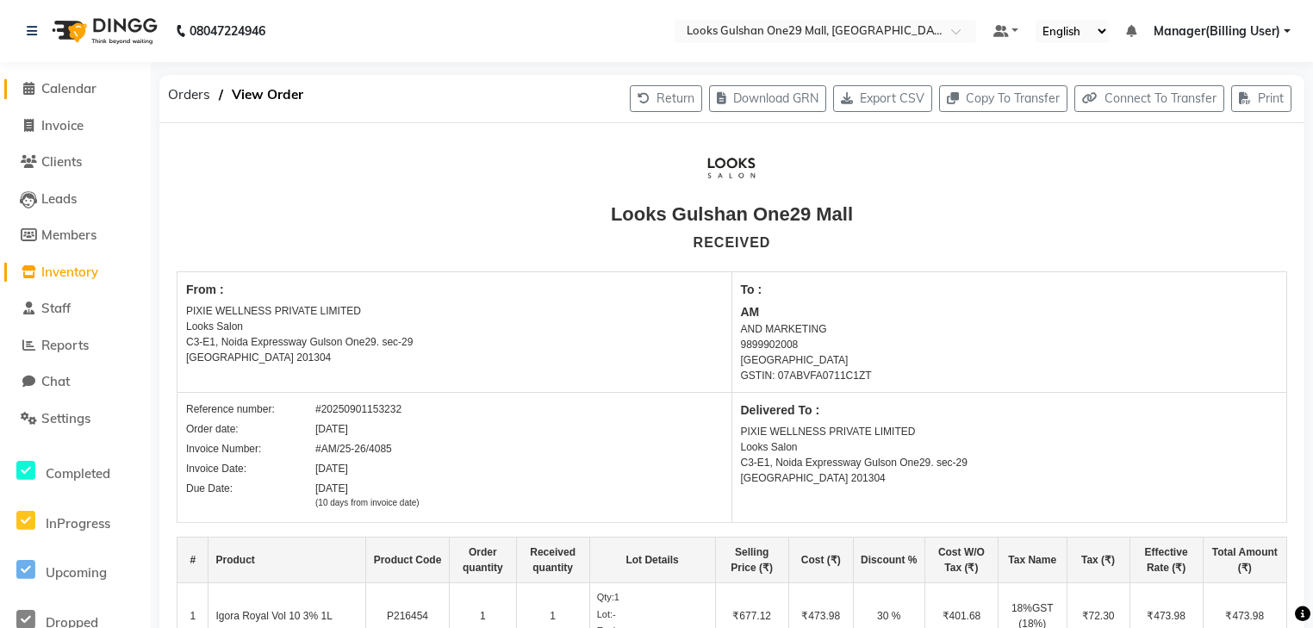
click at [68, 79] on link "Calendar" at bounding box center [75, 89] width 142 height 20
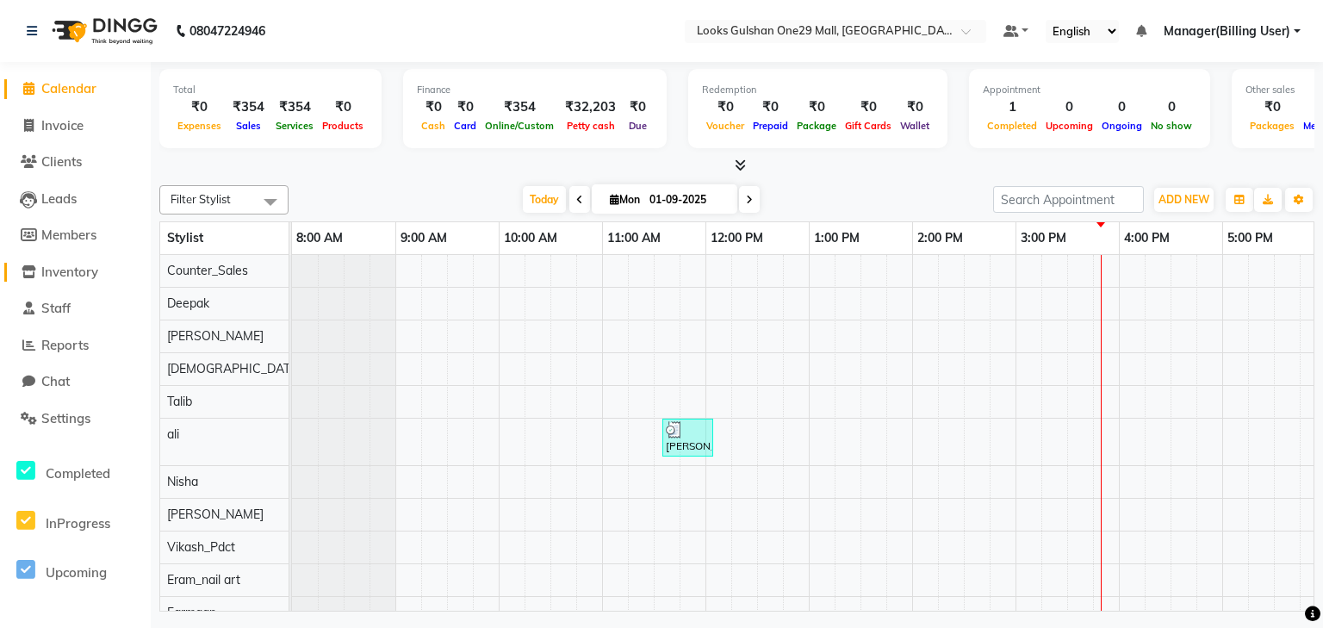
click at [83, 270] on span "Inventory" at bounding box center [69, 272] width 57 height 16
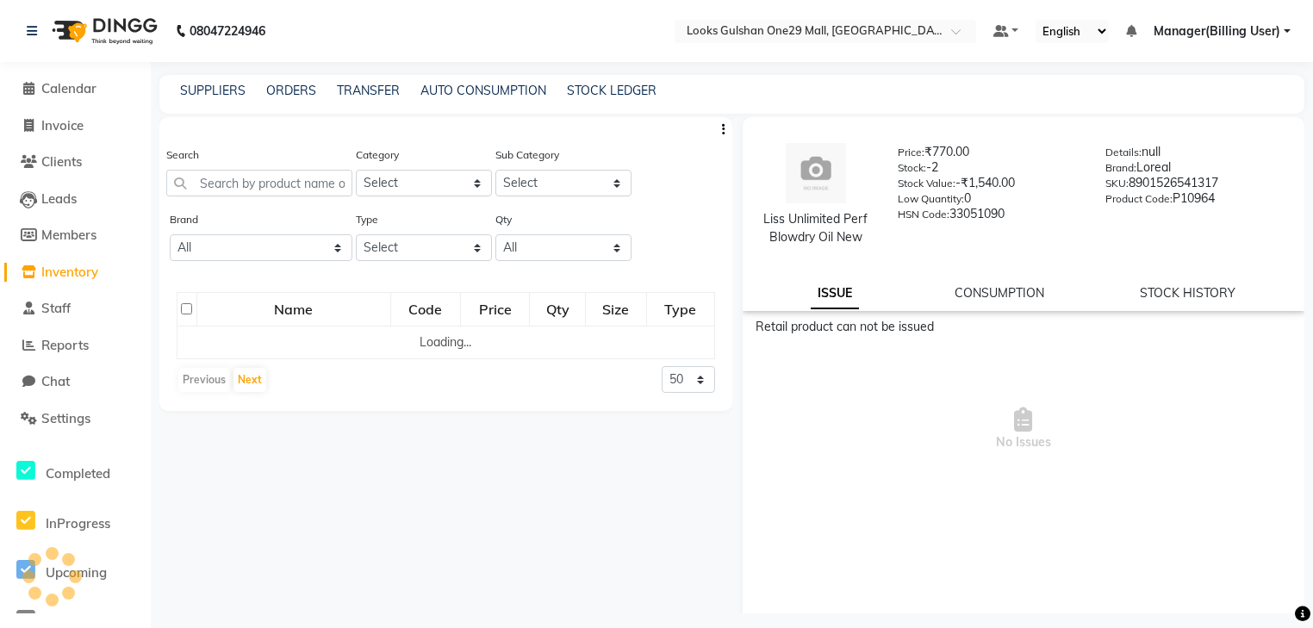
click at [277, 82] on div "ORDERS" at bounding box center [291, 91] width 50 height 18
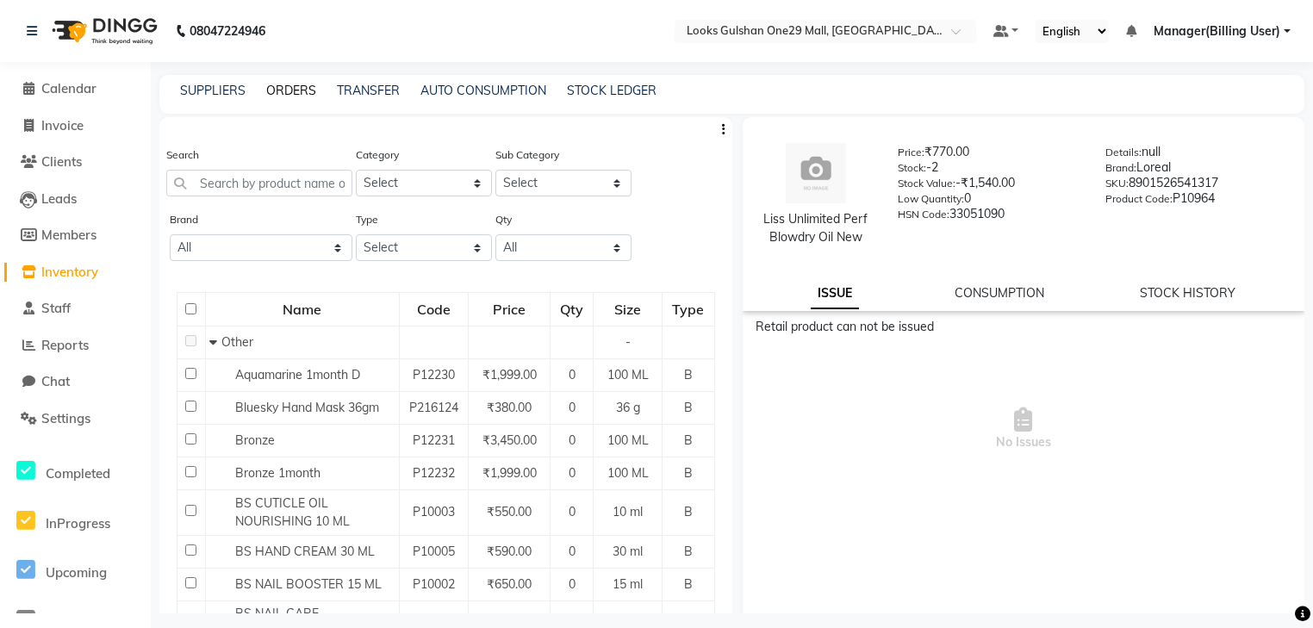
click at [276, 86] on link "ORDERS" at bounding box center [291, 91] width 50 height 16
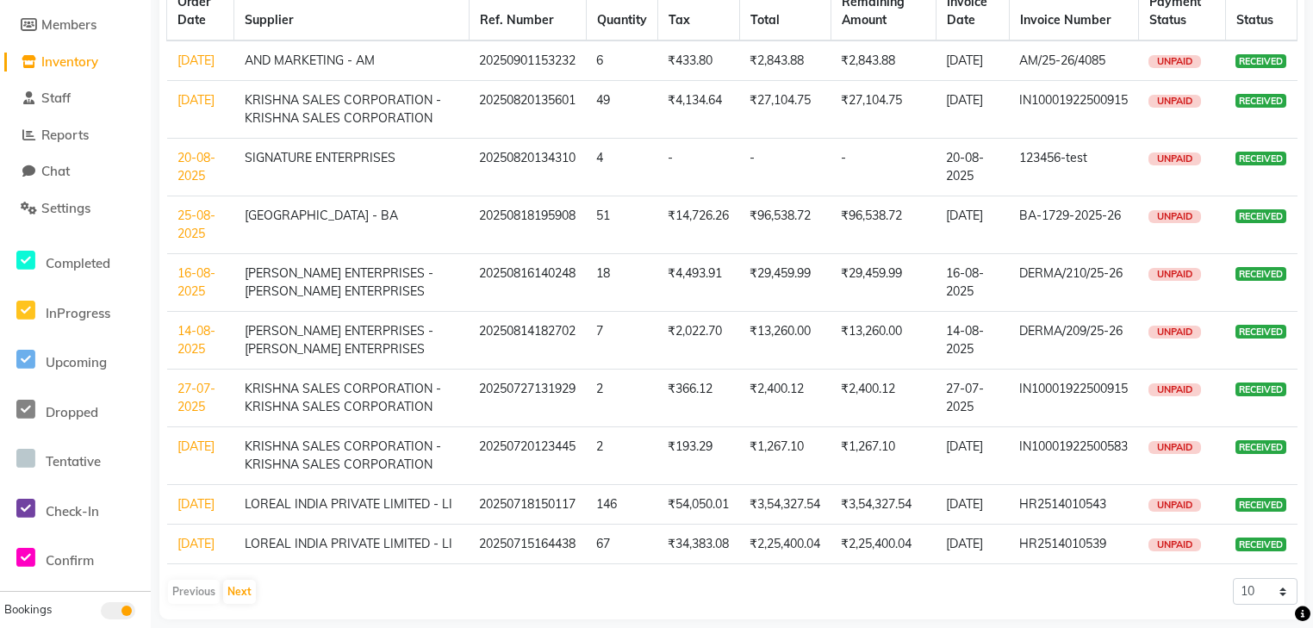
scroll to position [142, 0]
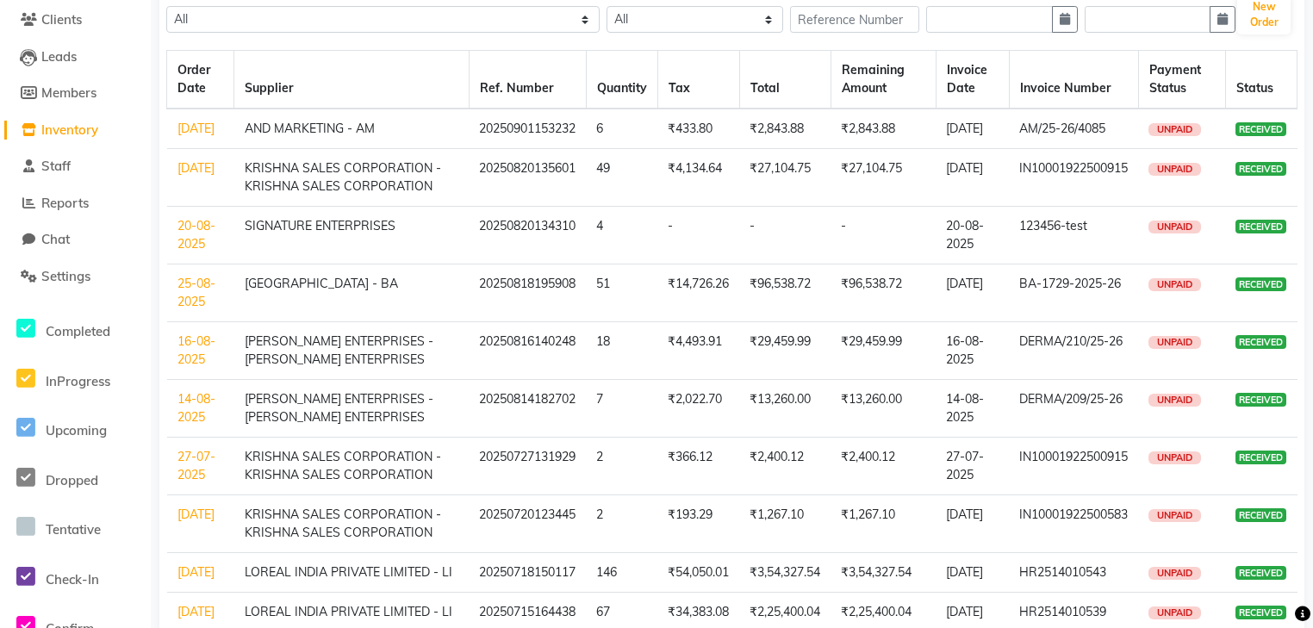
click at [469, 431] on td "20250814182702" at bounding box center [527, 409] width 117 height 58
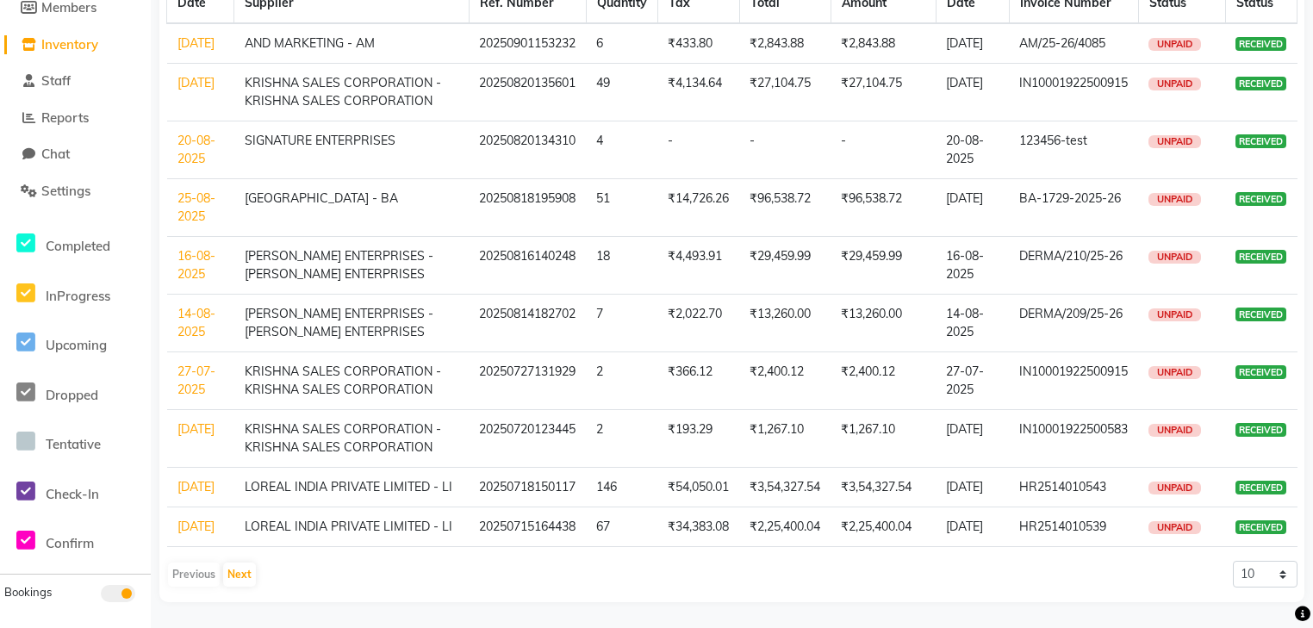
scroll to position [280, 0]
click at [244, 579] on button "Next" at bounding box center [239, 575] width 33 height 24
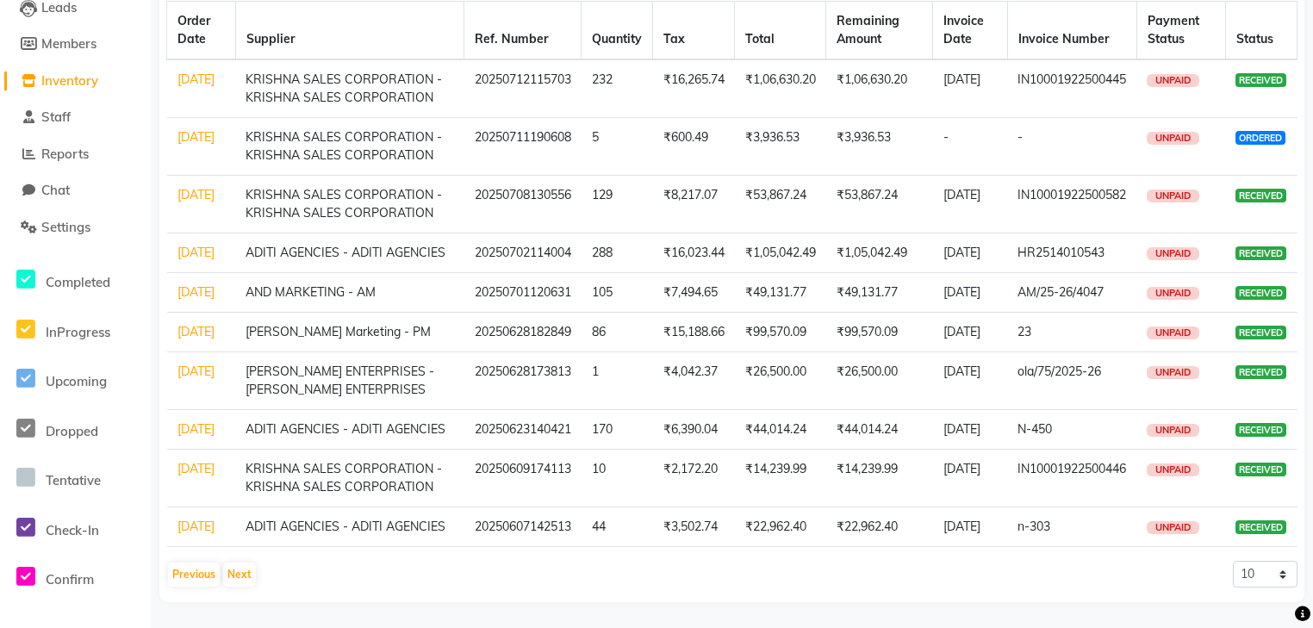
click at [200, 364] on link "28-06-2025" at bounding box center [195, 372] width 37 height 16
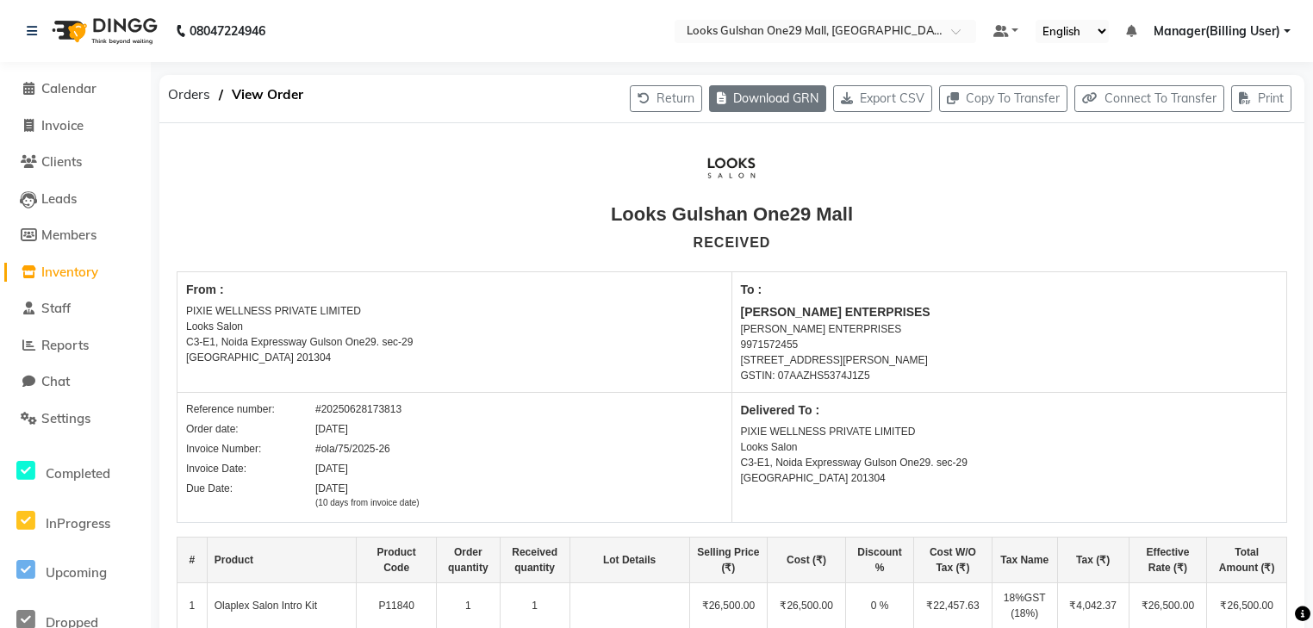
click at [767, 94] on button "Download GRN" at bounding box center [767, 98] width 117 height 27
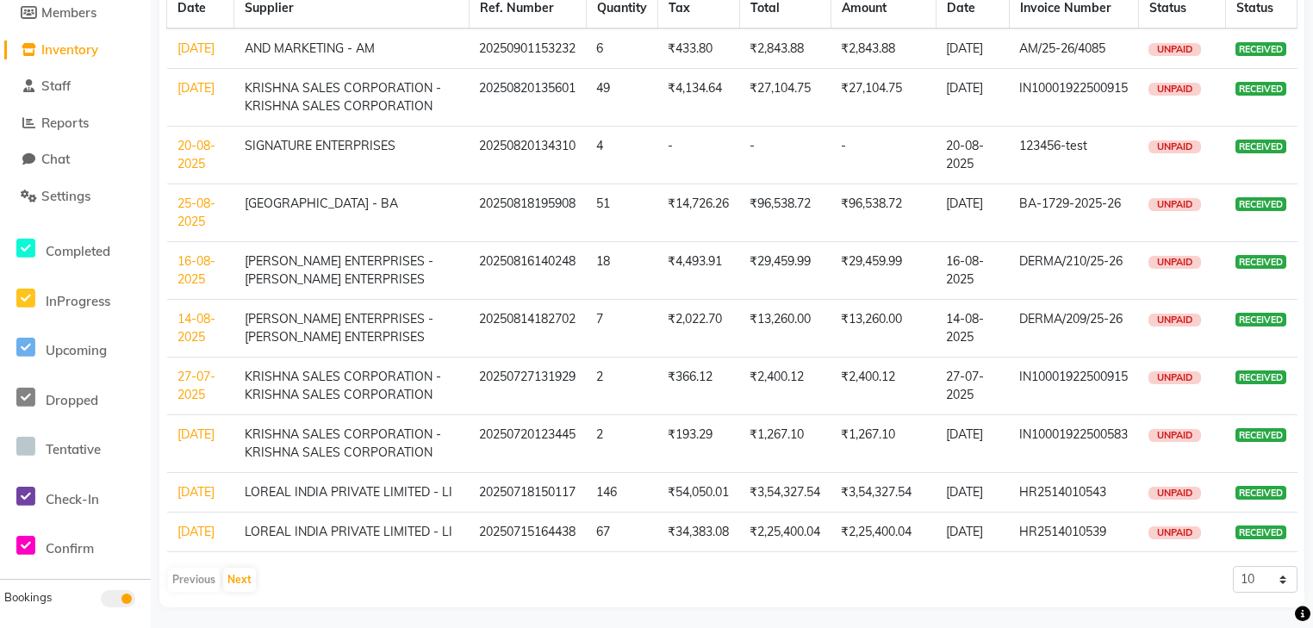
scroll to position [142, 0]
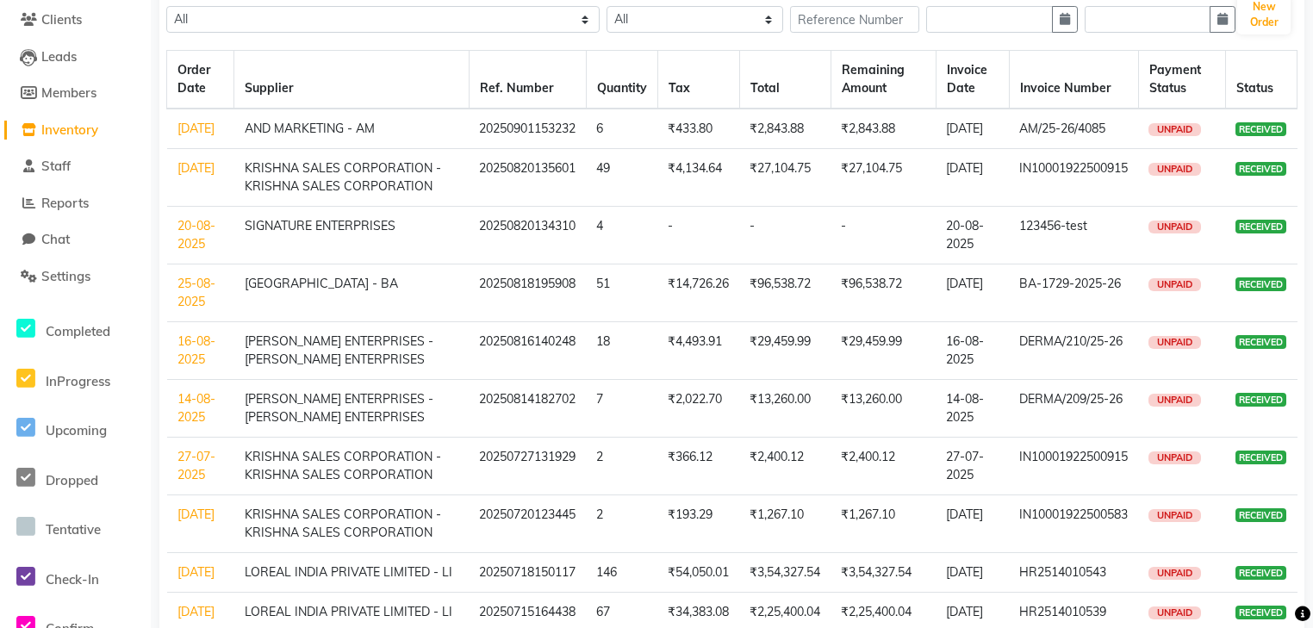
click at [203, 358] on link "16-08-2025" at bounding box center [196, 350] width 38 height 34
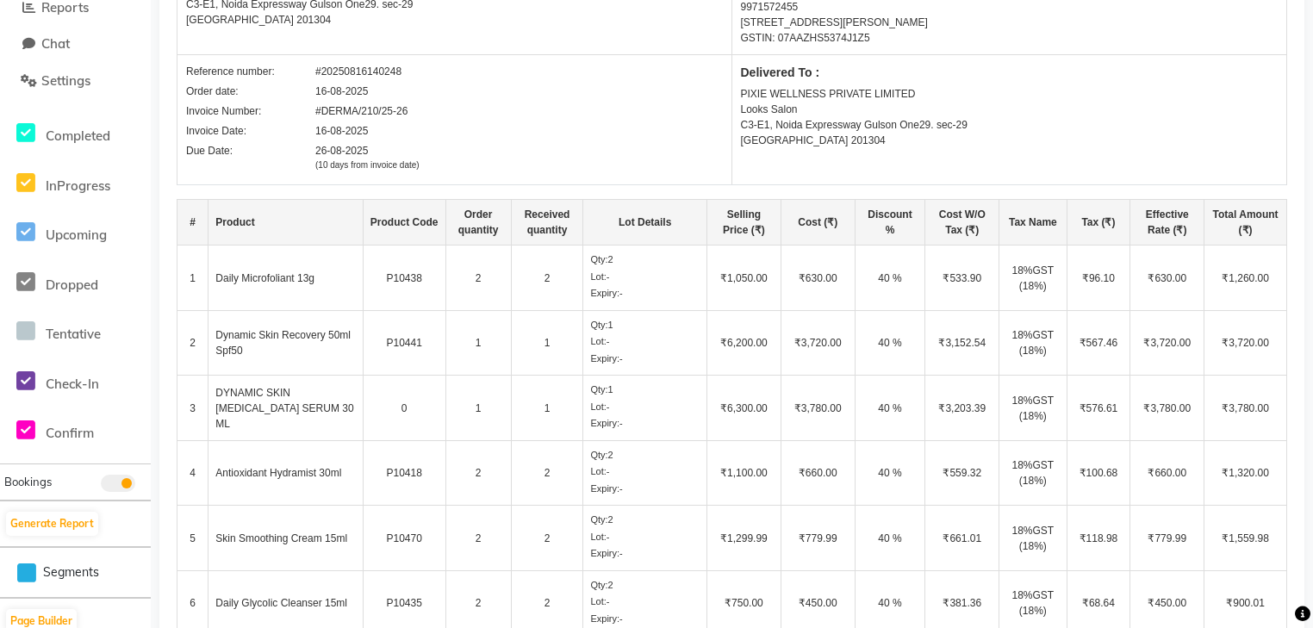
scroll to position [339, 0]
click at [541, 405] on td "1" at bounding box center [547, 407] width 72 height 65
click at [265, 487] on td "Antioxidant Hydramist 30ml" at bounding box center [285, 471] width 154 height 65
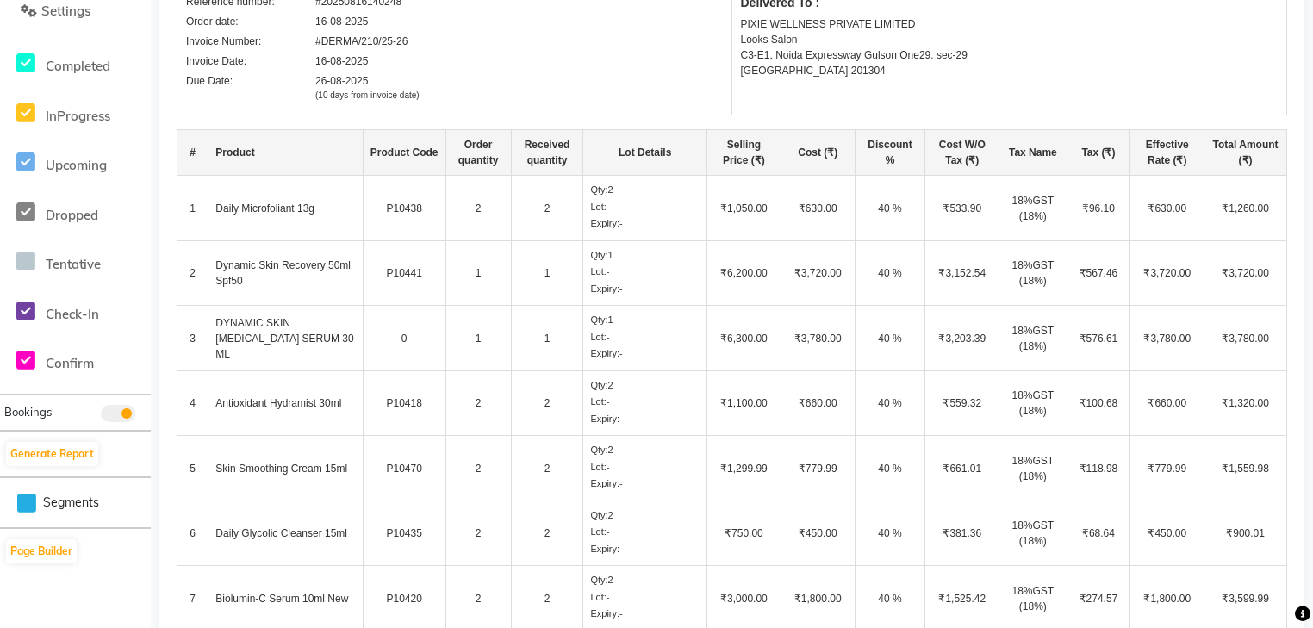
click at [575, 403] on td "2" at bounding box center [547, 402] width 72 height 65
click at [546, 404] on td "2" at bounding box center [547, 402] width 72 height 65
click at [550, 467] on td "2" at bounding box center [547, 468] width 72 height 65
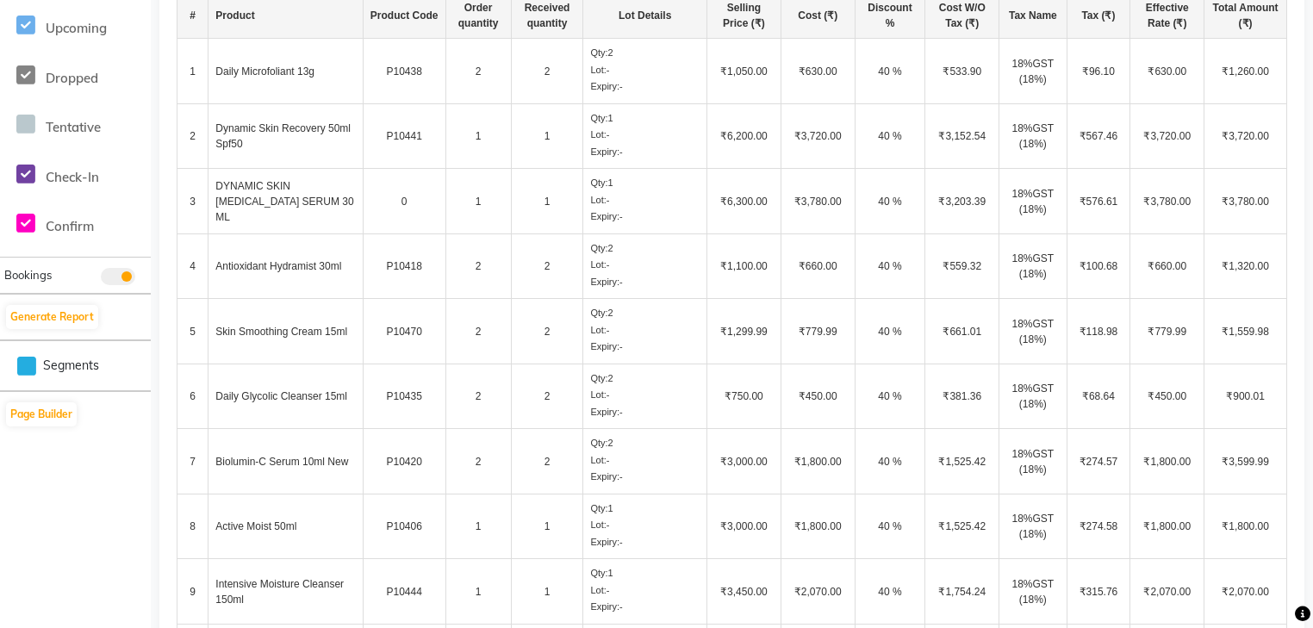
scroll to position [545, 0]
click at [543, 400] on td "2" at bounding box center [547, 395] width 72 height 65
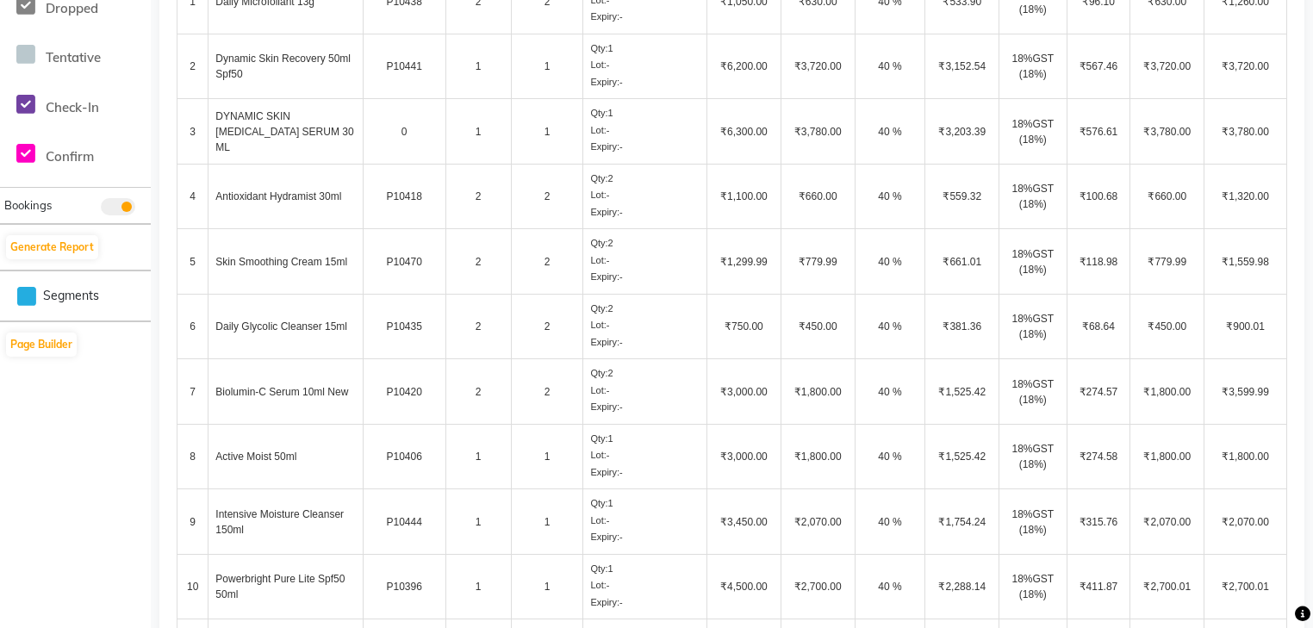
click at [545, 455] on td "1" at bounding box center [547, 456] width 72 height 65
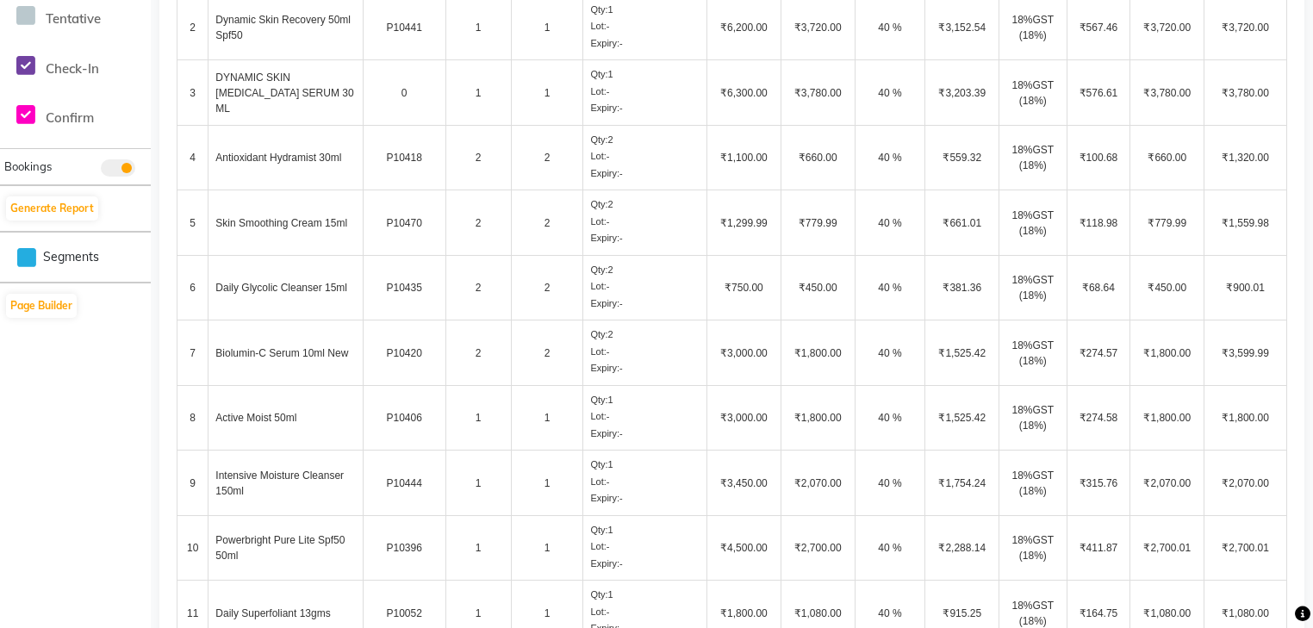
scroll to position [683, 0]
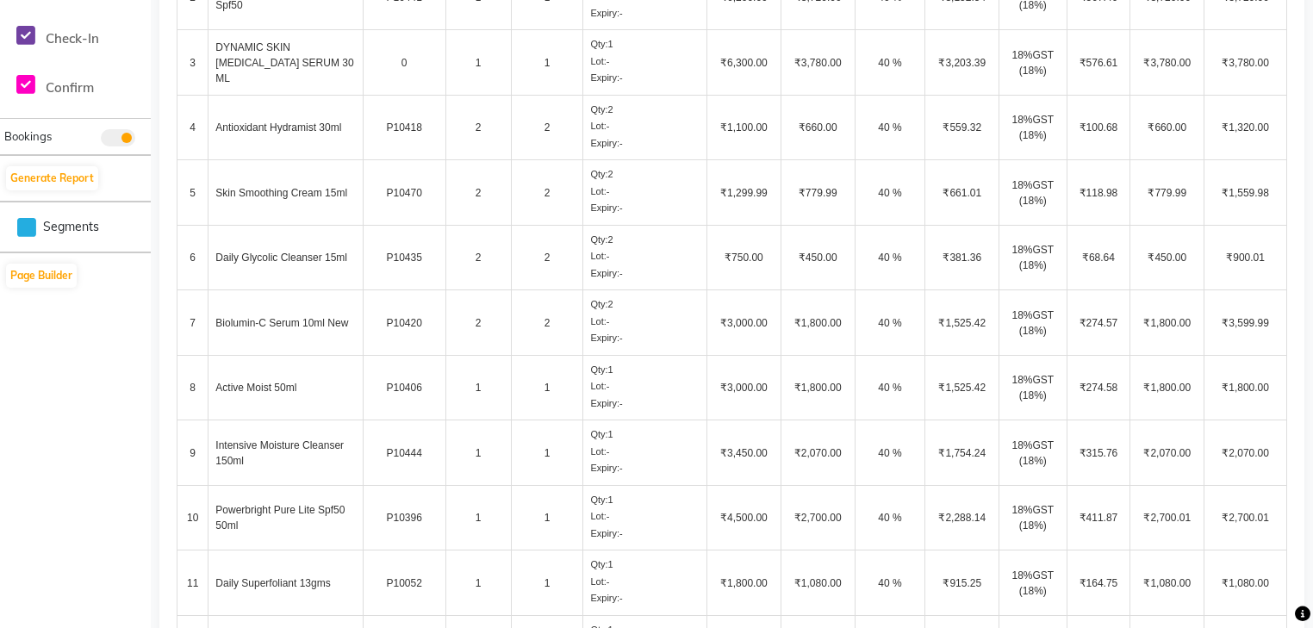
click at [538, 382] on td "1" at bounding box center [547, 387] width 72 height 65
click at [335, 450] on td "Intensive Moisture Cleanser 150ml" at bounding box center [285, 452] width 154 height 65
click at [539, 455] on td "1" at bounding box center [547, 452] width 72 height 65
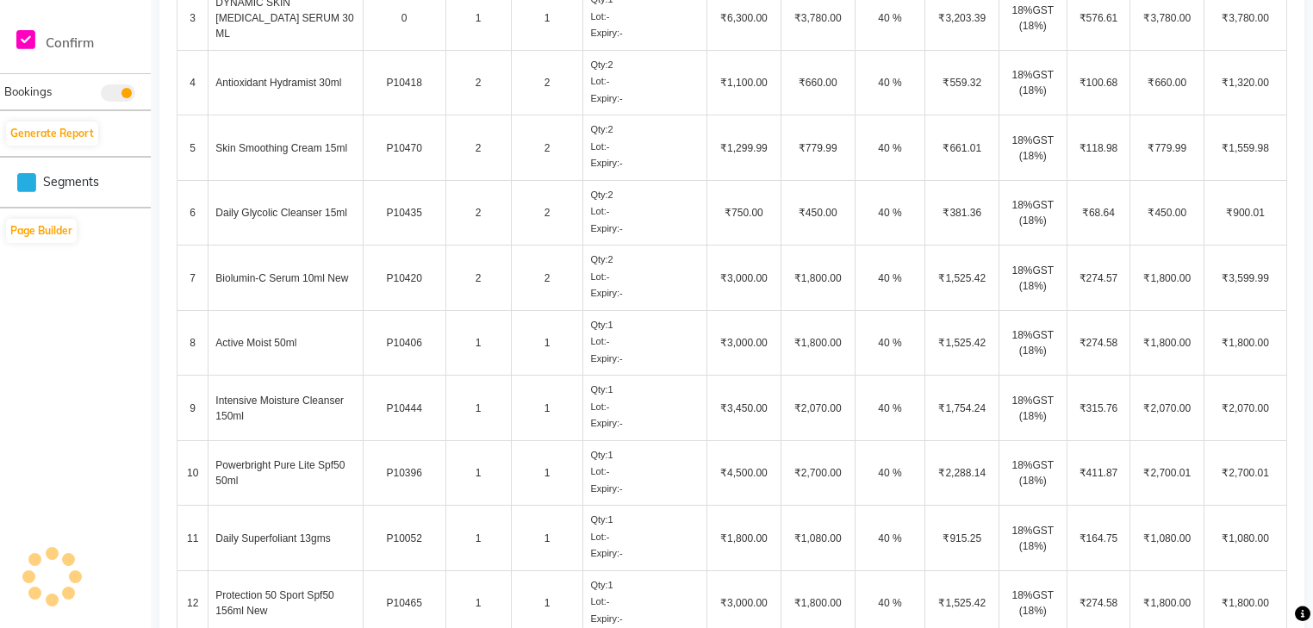
scroll to position [752, 0]
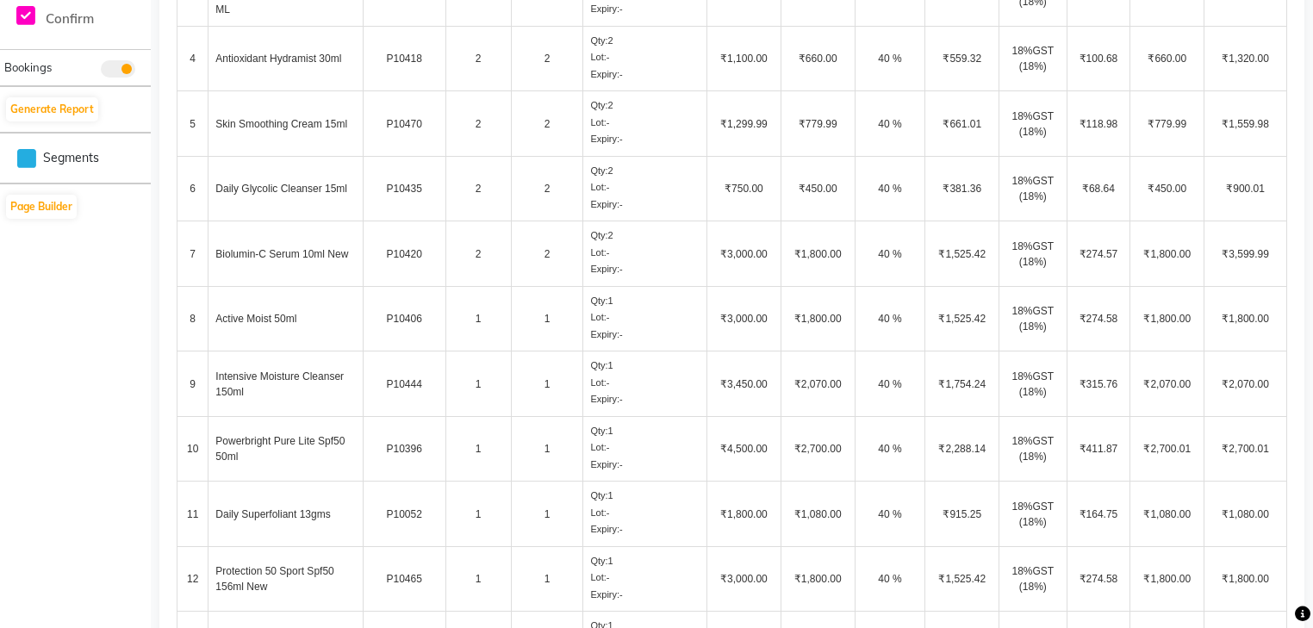
click at [529, 441] on td "1" at bounding box center [547, 448] width 72 height 65
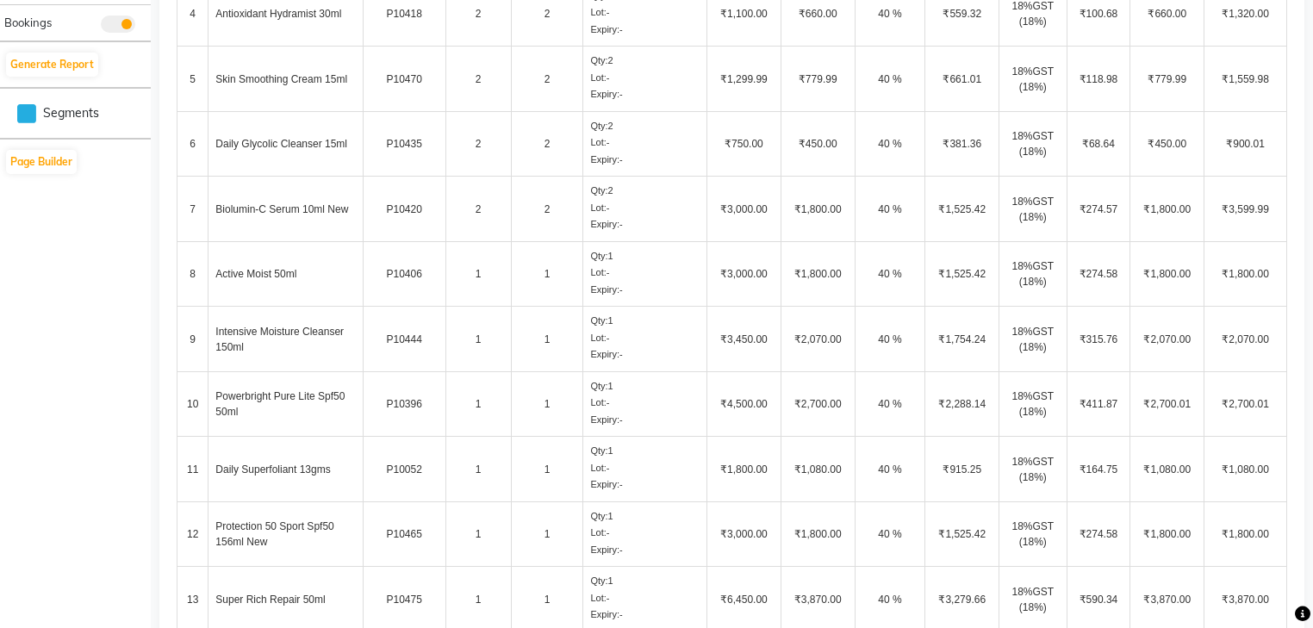
scroll to position [821, 0]
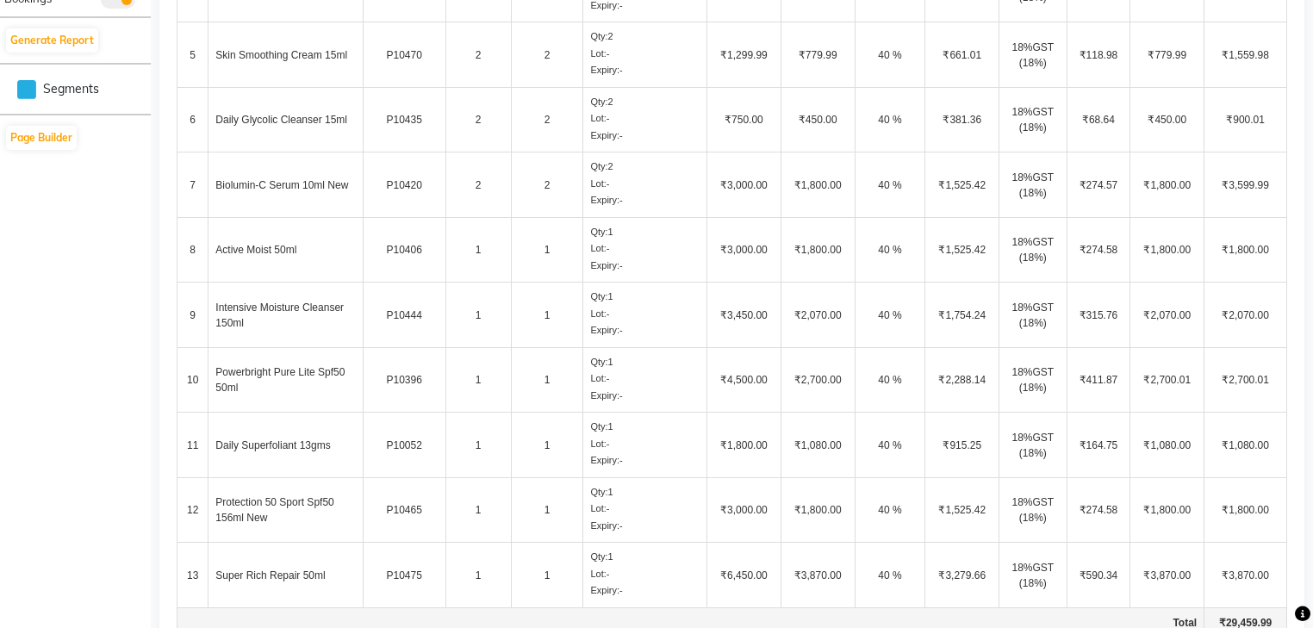
click at [556, 451] on td "1" at bounding box center [547, 445] width 72 height 65
click at [548, 519] on td "1" at bounding box center [547, 509] width 72 height 65
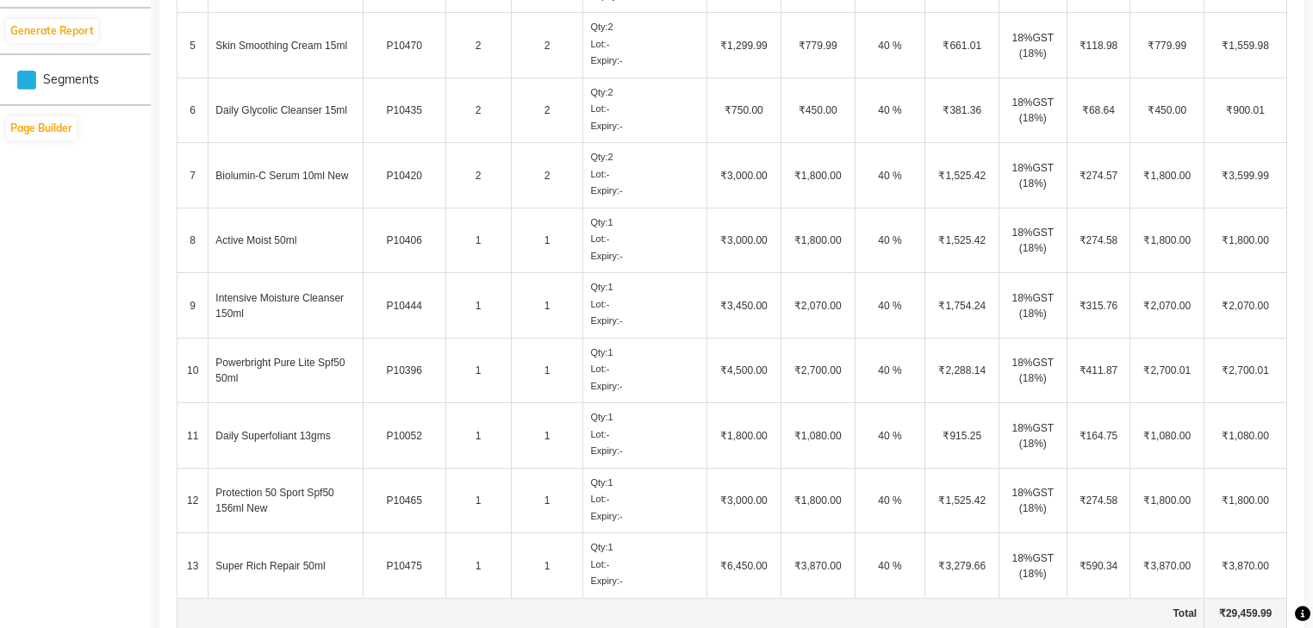
scroll to position [890, 0]
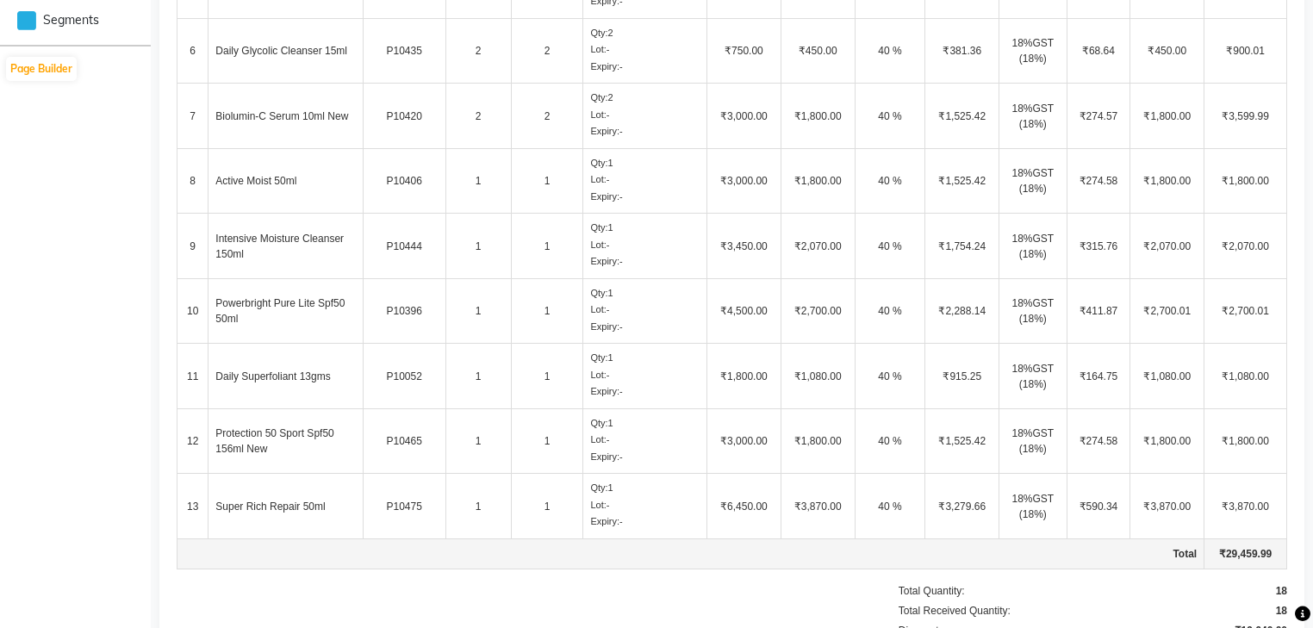
click at [569, 516] on td "1" at bounding box center [547, 506] width 72 height 65
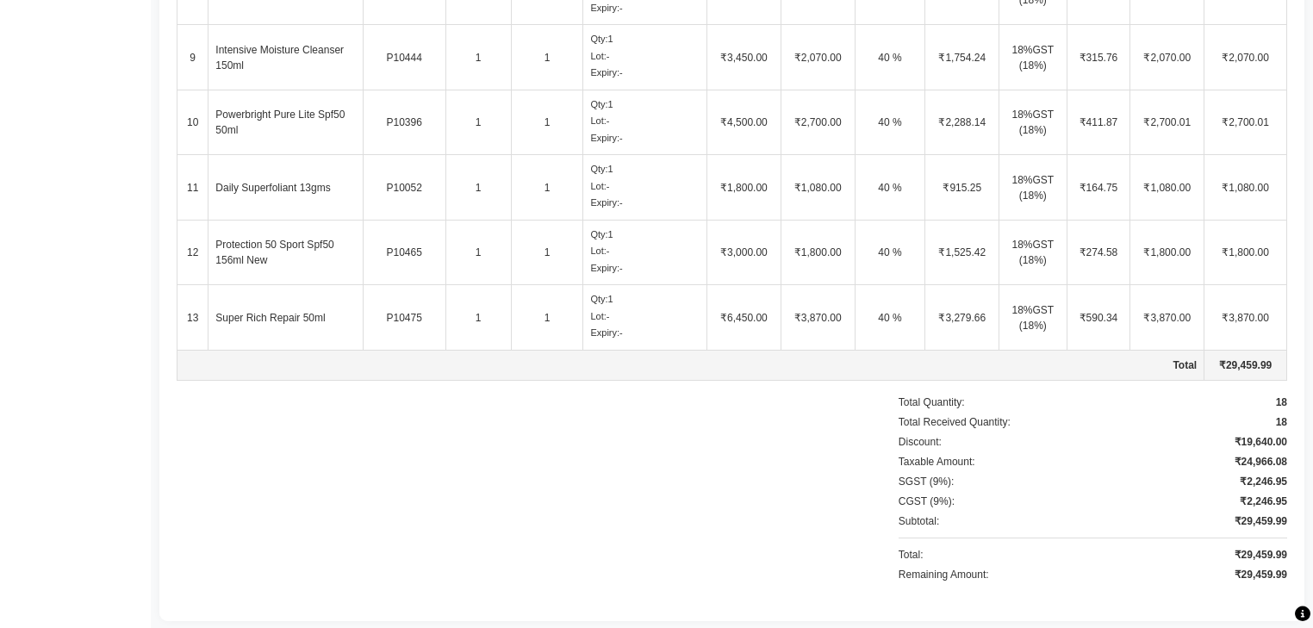
scroll to position [1097, 0]
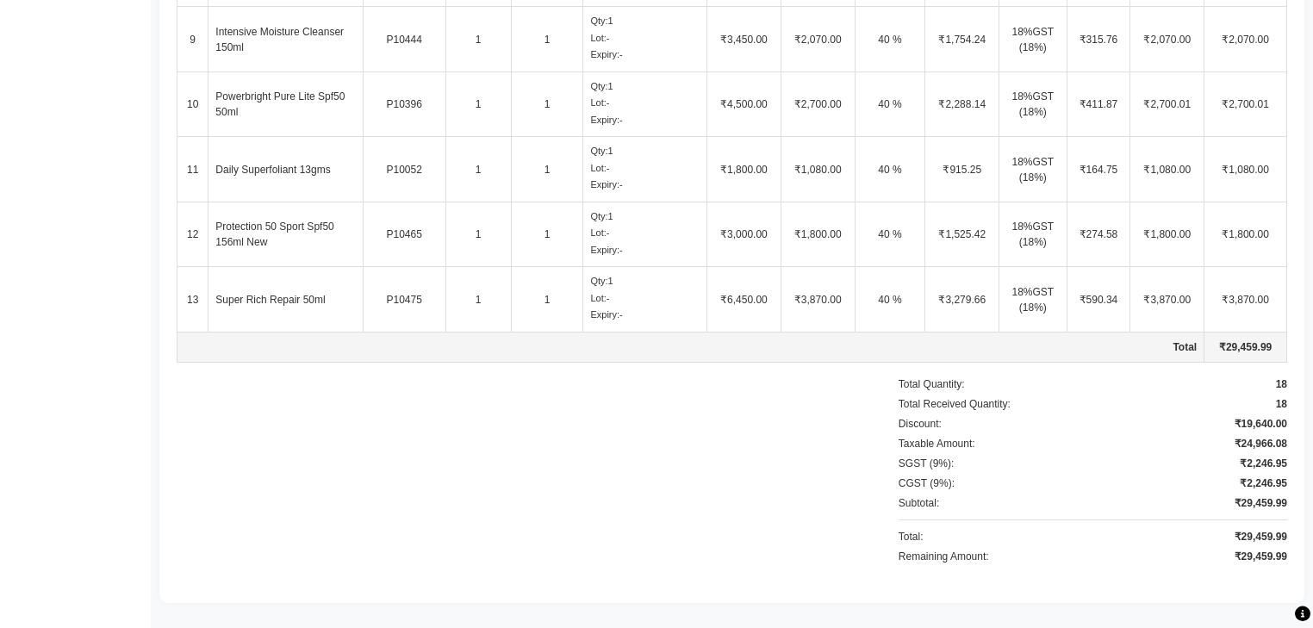
click at [600, 345] on td "Total" at bounding box center [690, 347] width 1027 height 30
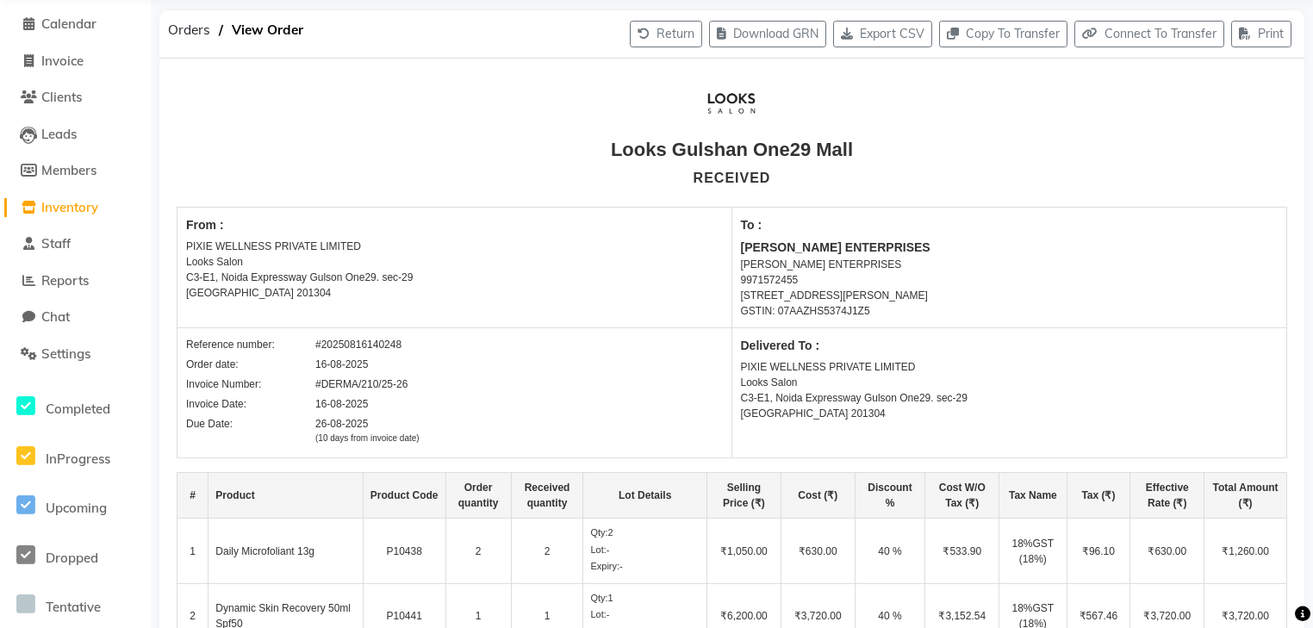
scroll to position [0, 0]
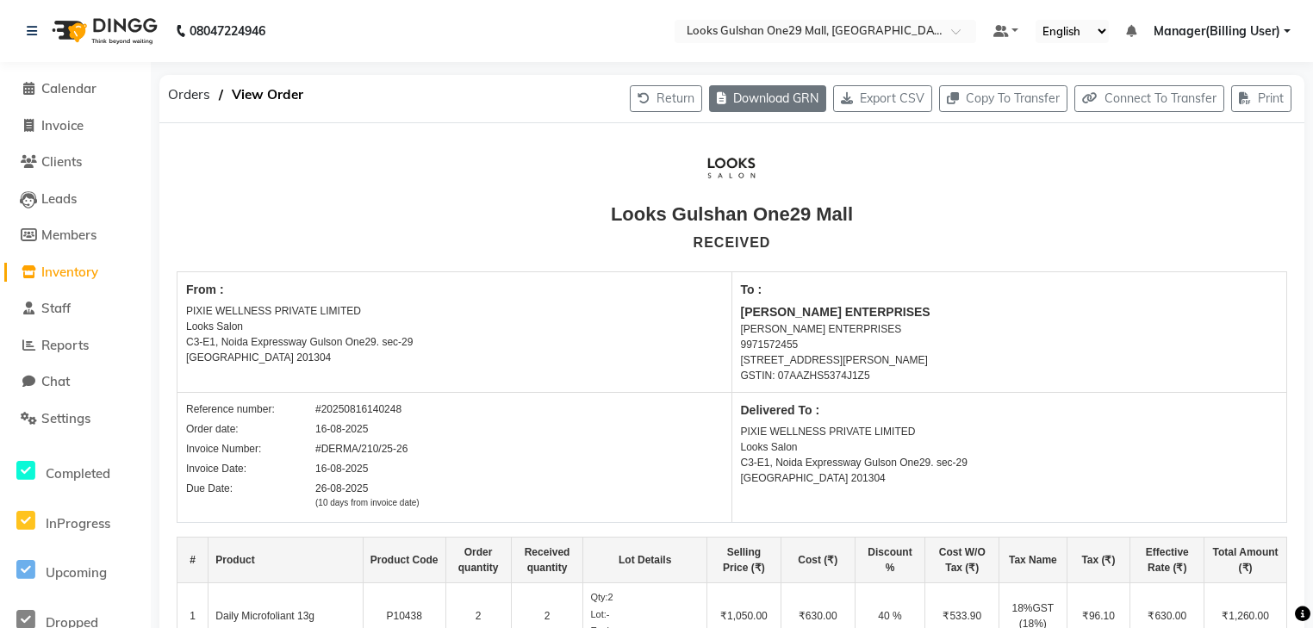
click at [788, 92] on button "Download GRN" at bounding box center [767, 98] width 117 height 27
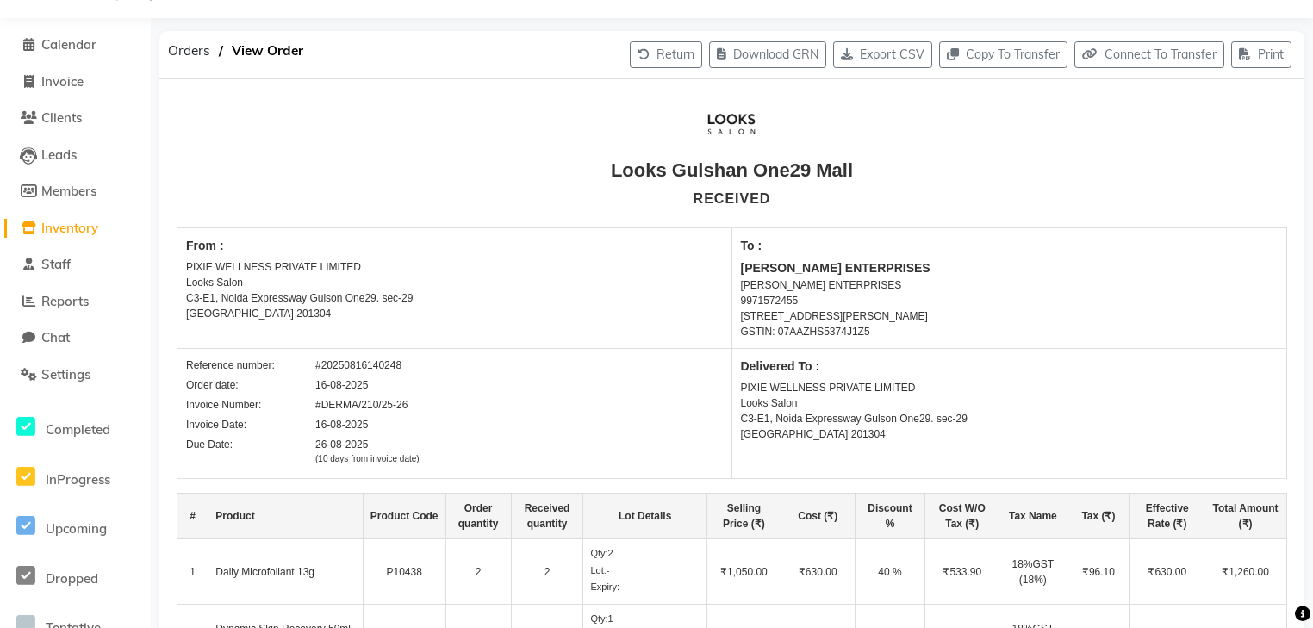
scroll to position [69, 0]
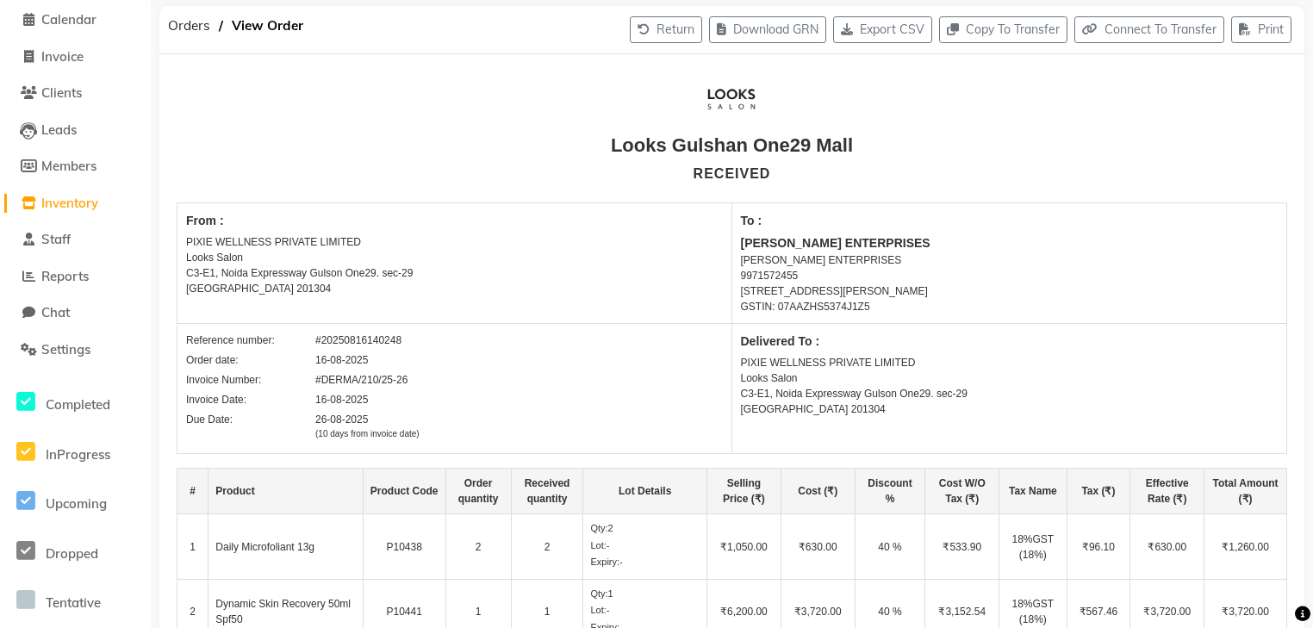
drag, startPoint x: 1189, startPoint y: 623, endPoint x: 674, endPoint y: 363, distance: 577.1
click at [674, 363] on div "Order date: 16-08-2025" at bounding box center [454, 360] width 537 height 16
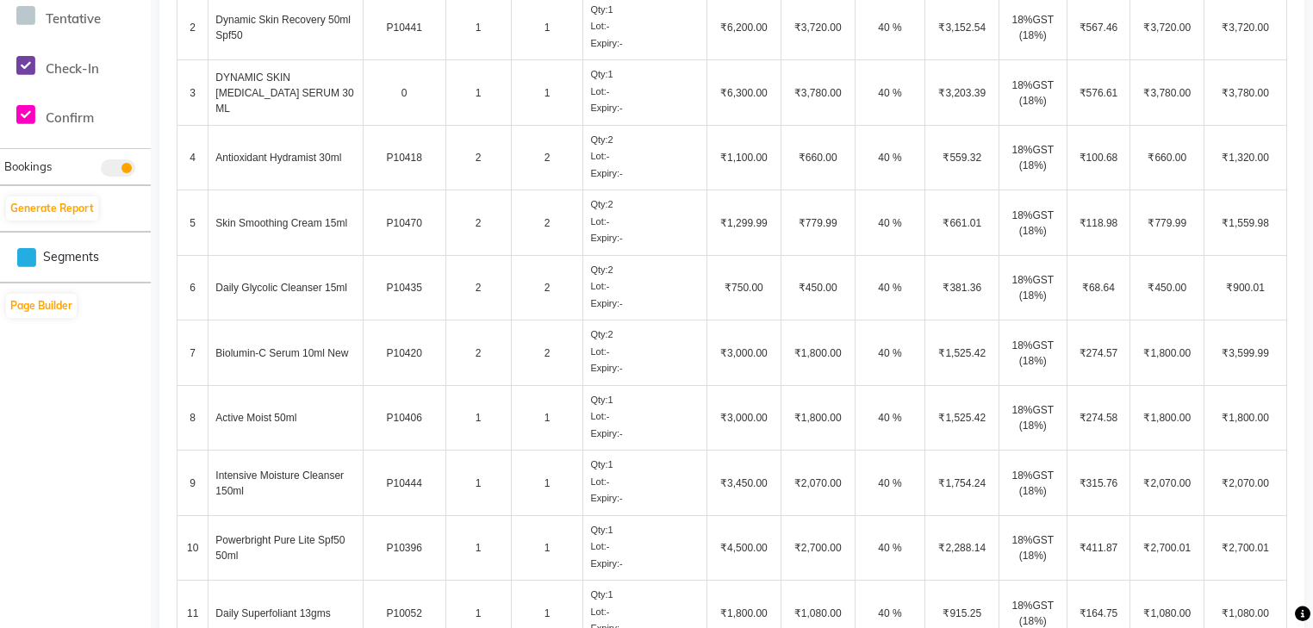
scroll to position [620, 0]
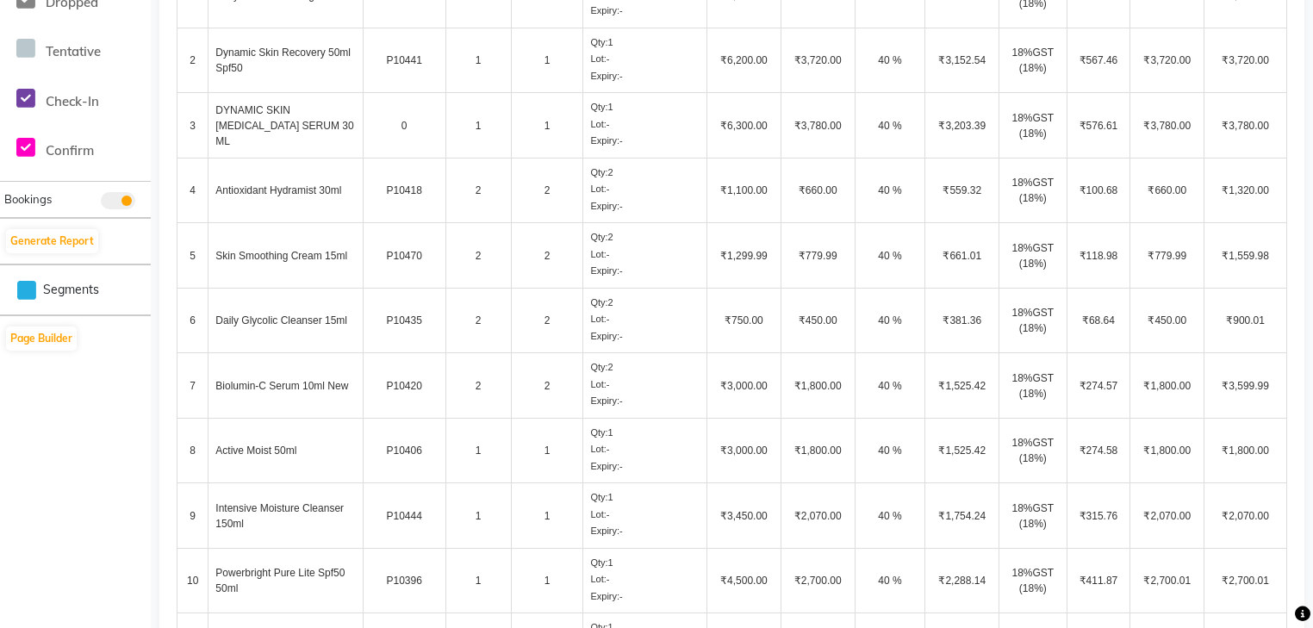
click at [300, 167] on td "Antioxidant Hydramist 30ml" at bounding box center [285, 190] width 154 height 65
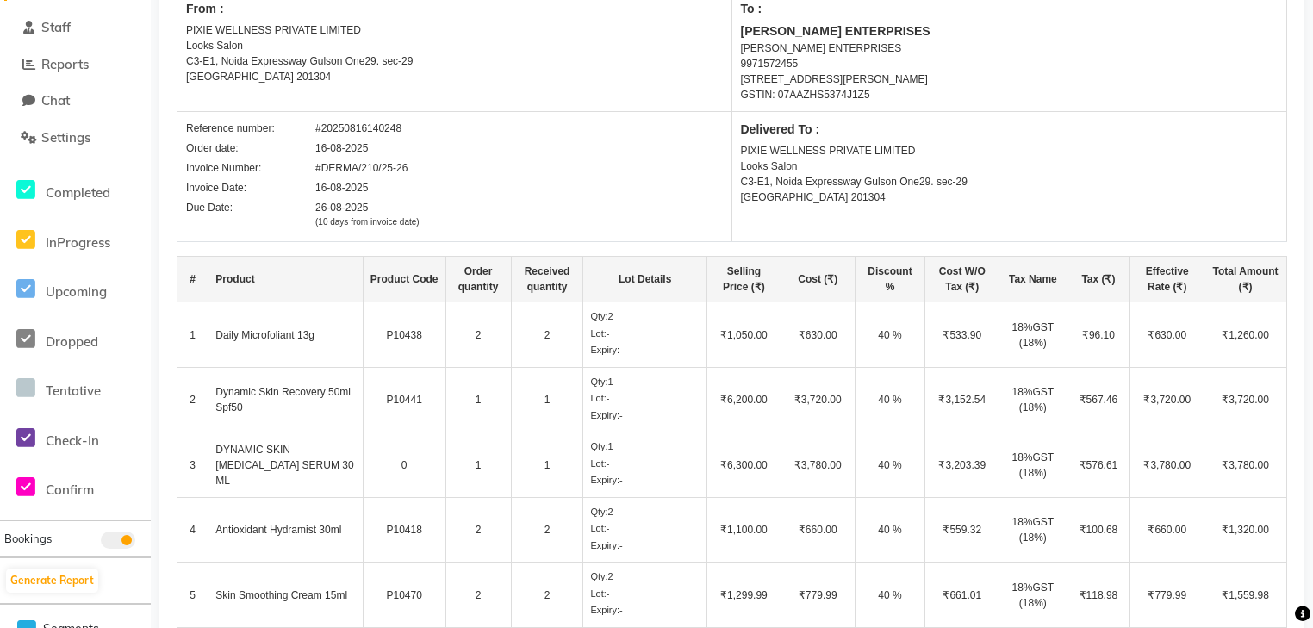
scroll to position [63, 0]
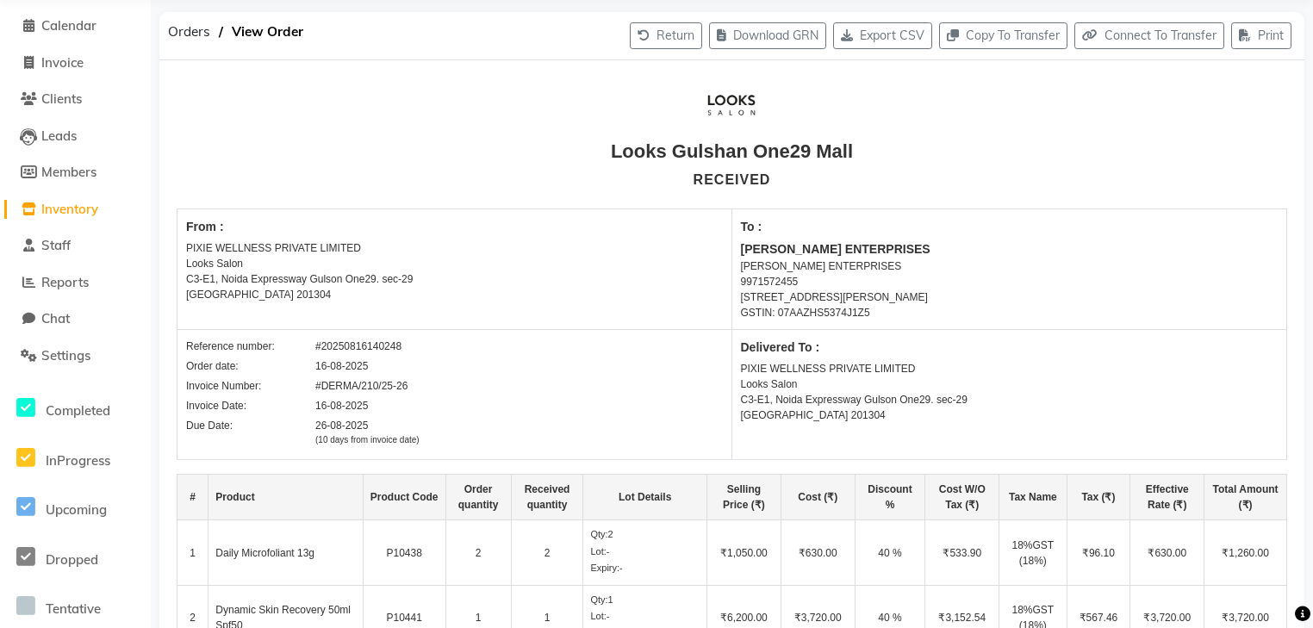
click at [60, 206] on span "Inventory" at bounding box center [69, 209] width 57 height 16
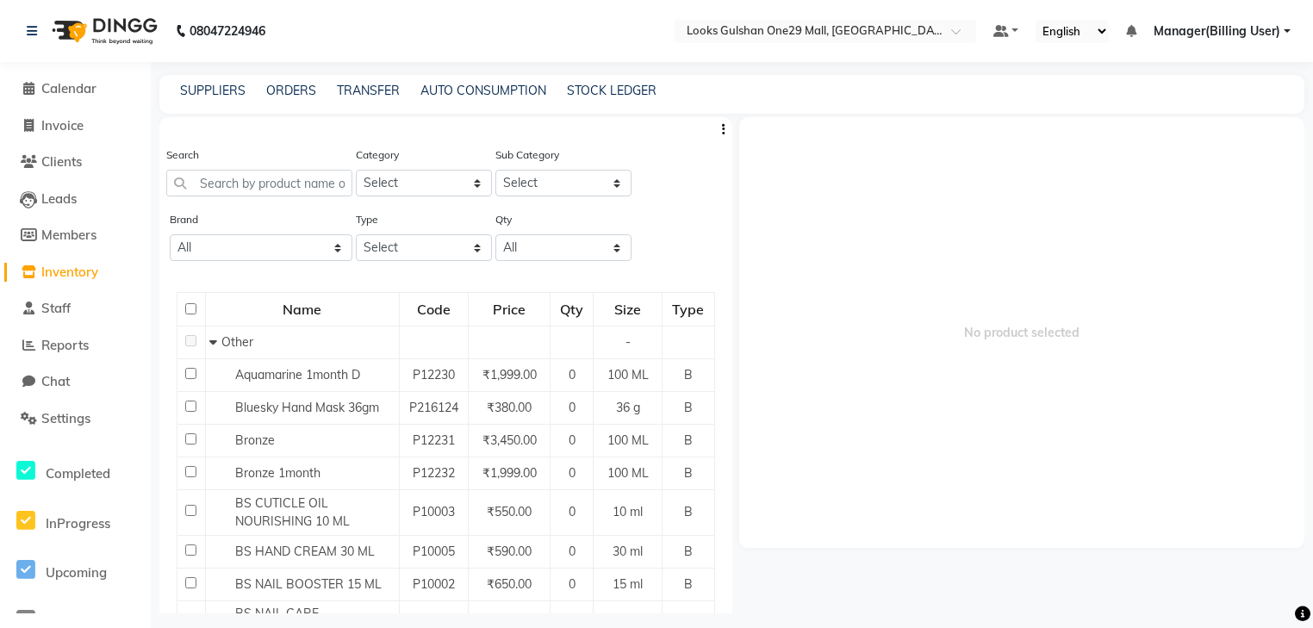
click at [300, 82] on div "ORDERS" at bounding box center [291, 91] width 50 height 18
click at [300, 90] on link "ORDERS" at bounding box center [291, 91] width 50 height 16
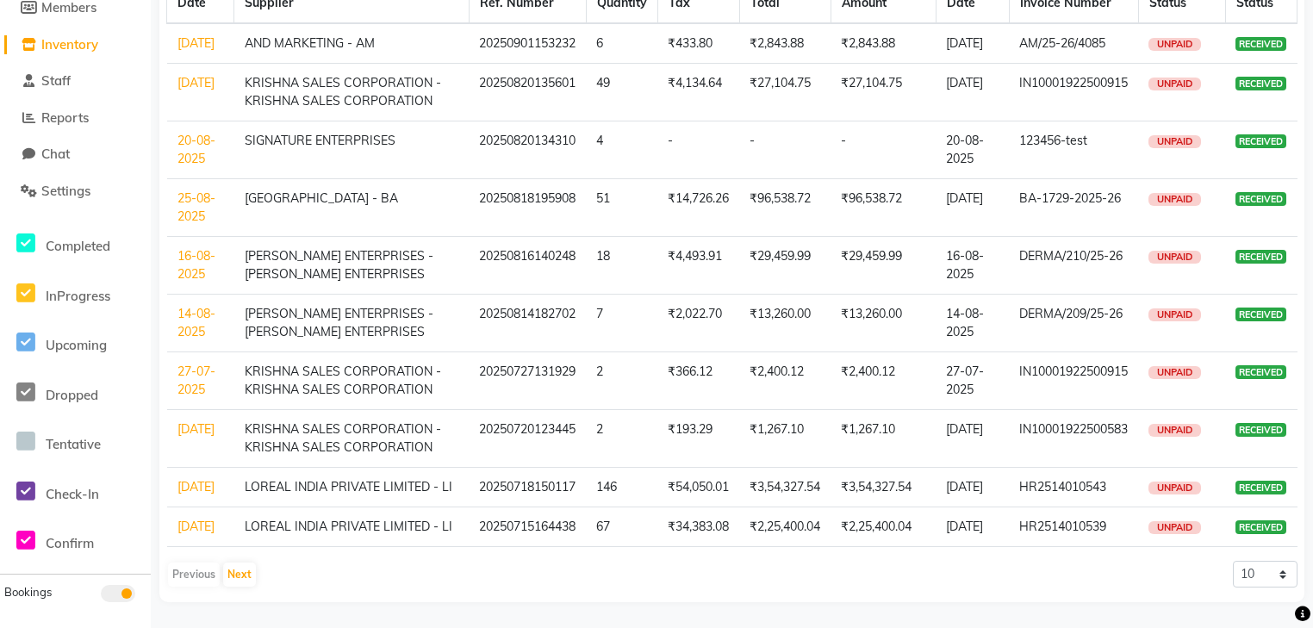
scroll to position [280, 0]
click at [196, 306] on link "14-08-2025" at bounding box center [196, 323] width 38 height 34
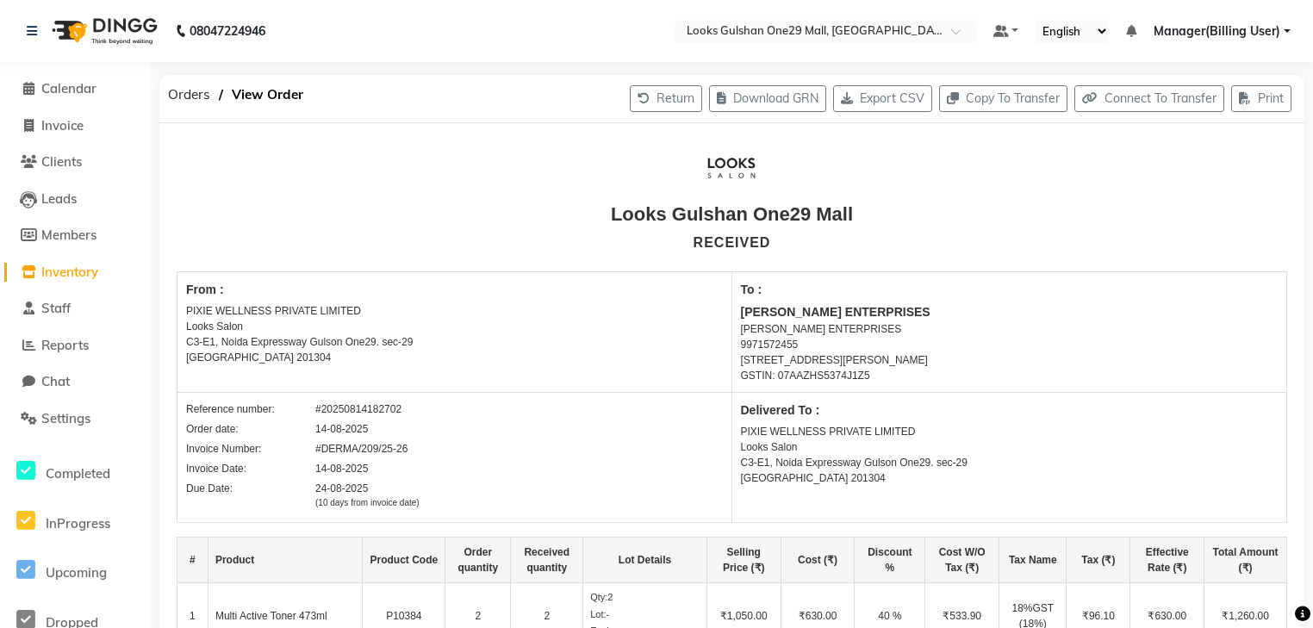
click at [91, 270] on span "Inventory" at bounding box center [69, 272] width 57 height 16
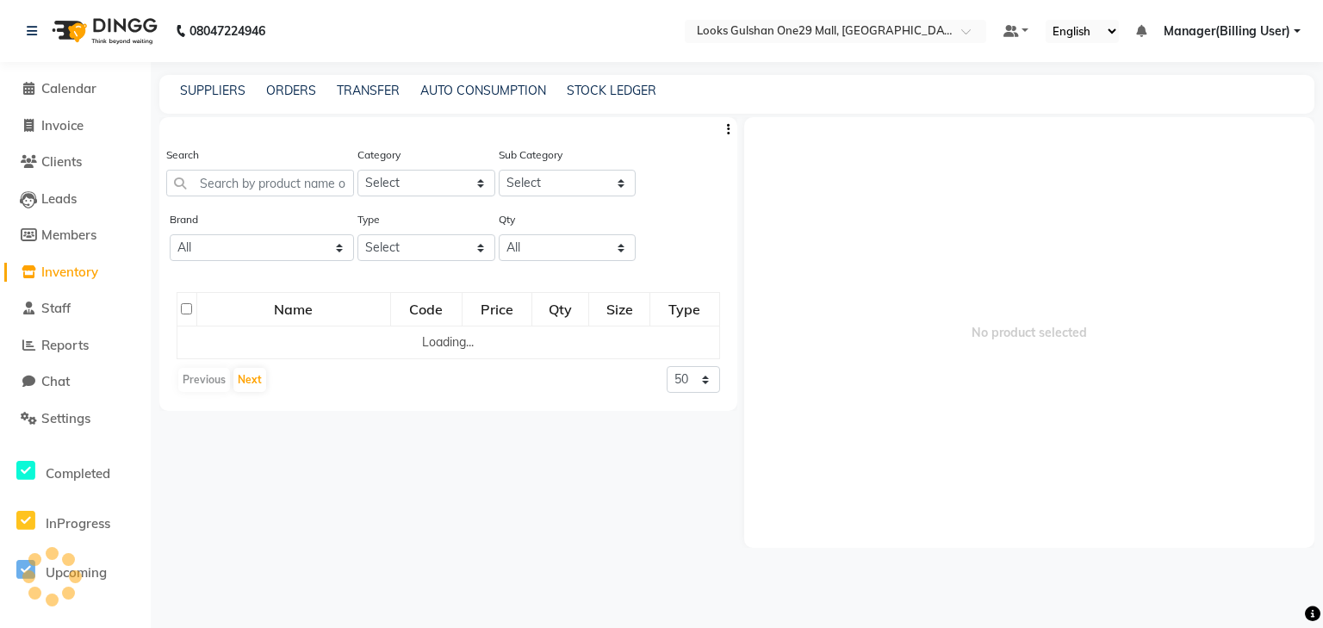
click at [109, 269] on link "Inventory" at bounding box center [75, 273] width 142 height 20
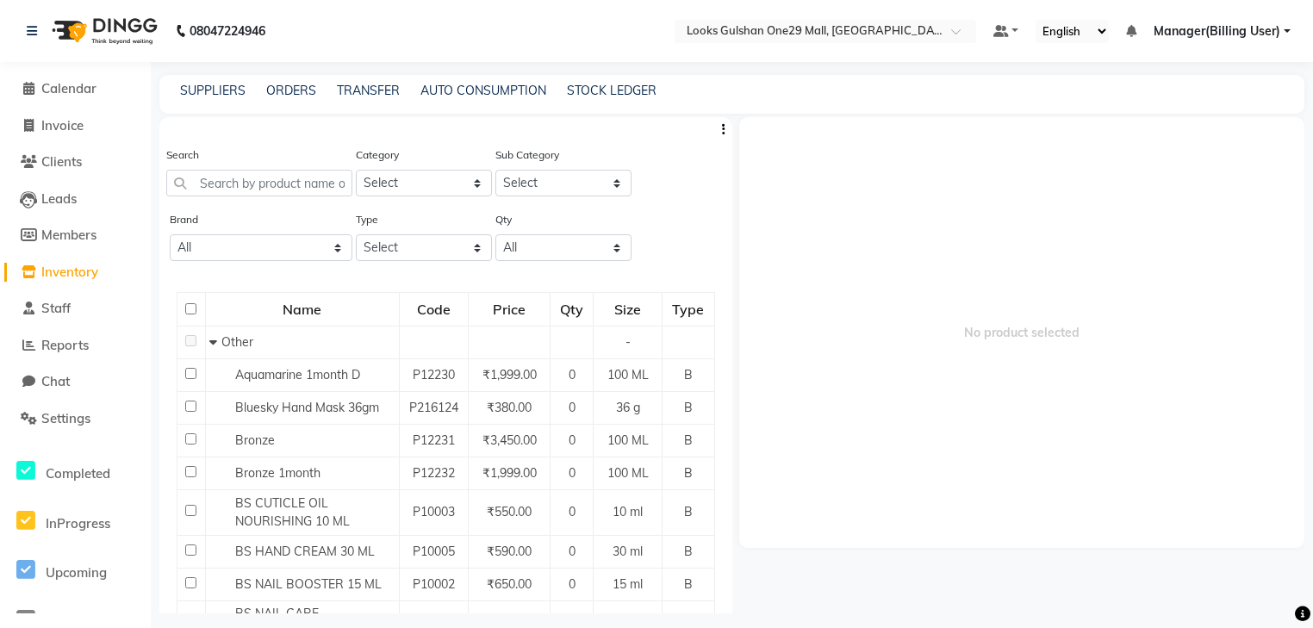
click at [109, 269] on link "Inventory" at bounding box center [75, 273] width 142 height 20
click at [83, 276] on span "Inventory" at bounding box center [69, 272] width 57 height 16
click at [298, 96] on link "ORDERS" at bounding box center [291, 91] width 50 height 16
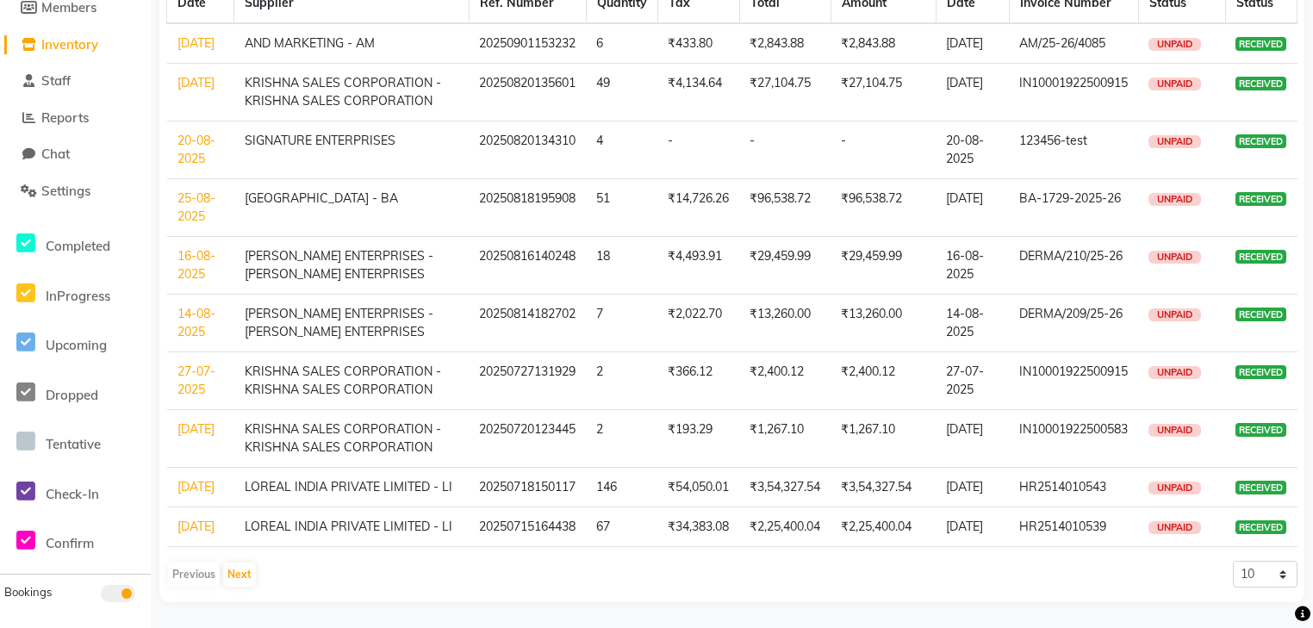
scroll to position [276, 0]
click at [193, 306] on link "14-08-2025" at bounding box center [196, 323] width 38 height 34
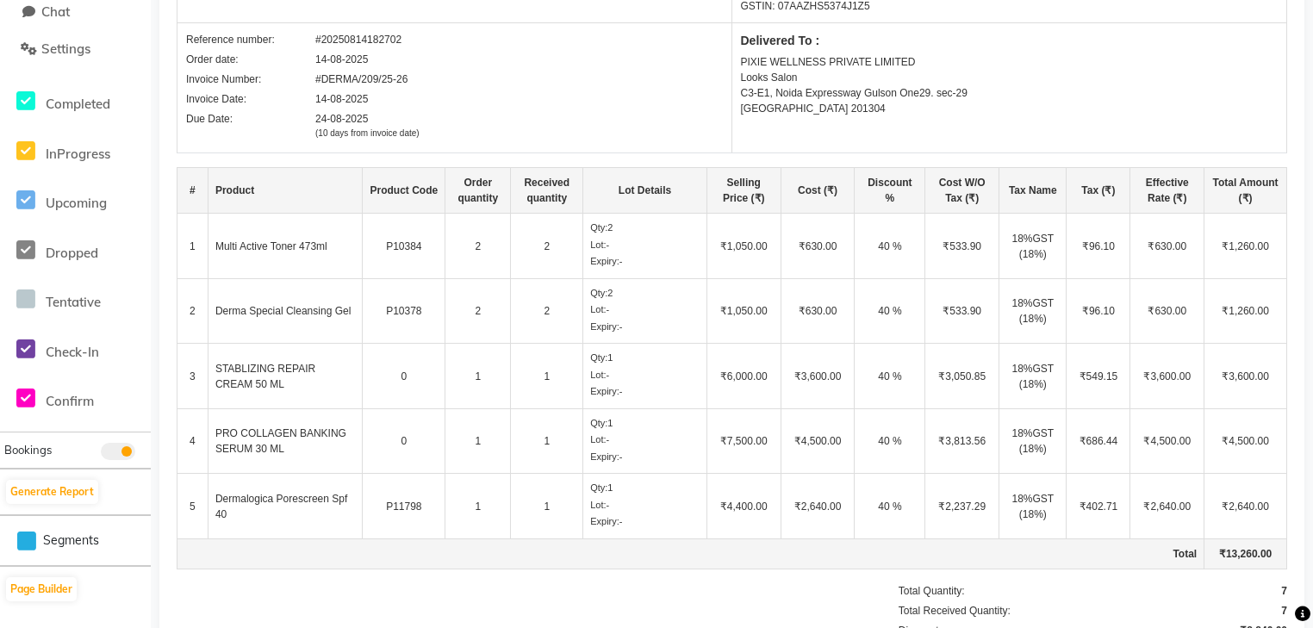
scroll to position [345, 0]
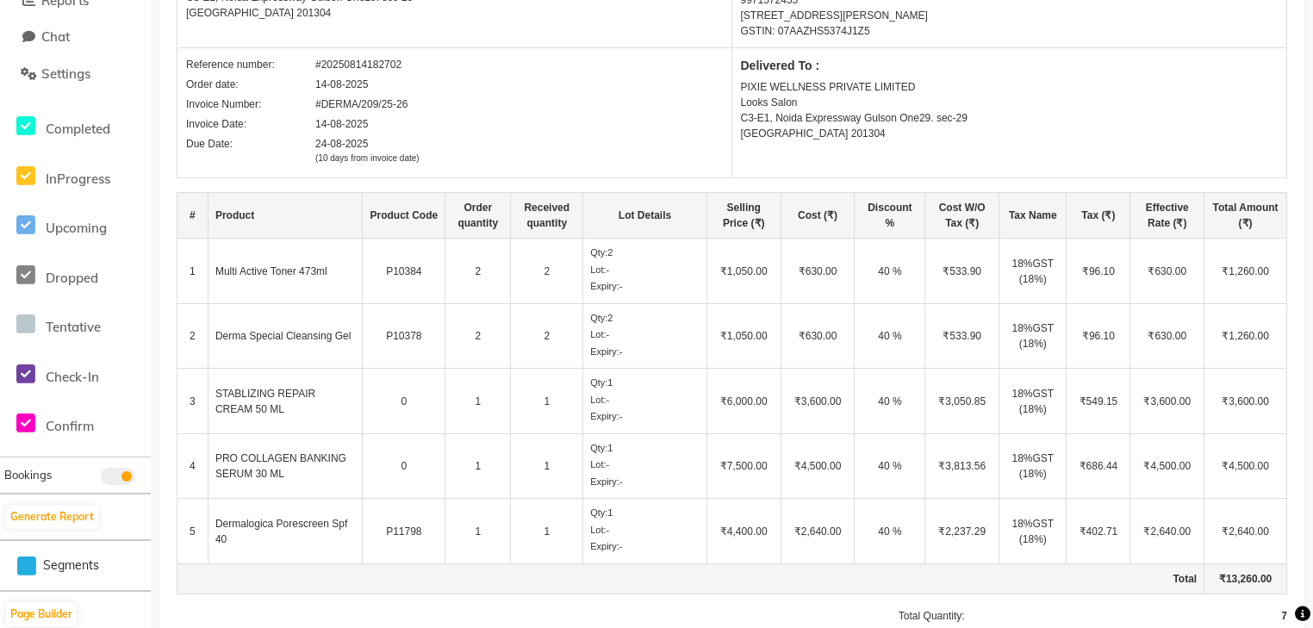
click at [490, 294] on td "2" at bounding box center [477, 271] width 65 height 65
click at [429, 298] on td "P10384" at bounding box center [404, 271] width 83 height 65
click at [539, 282] on td "2" at bounding box center [547, 271] width 72 height 65
click at [538, 278] on td "2" at bounding box center [547, 271] width 72 height 65
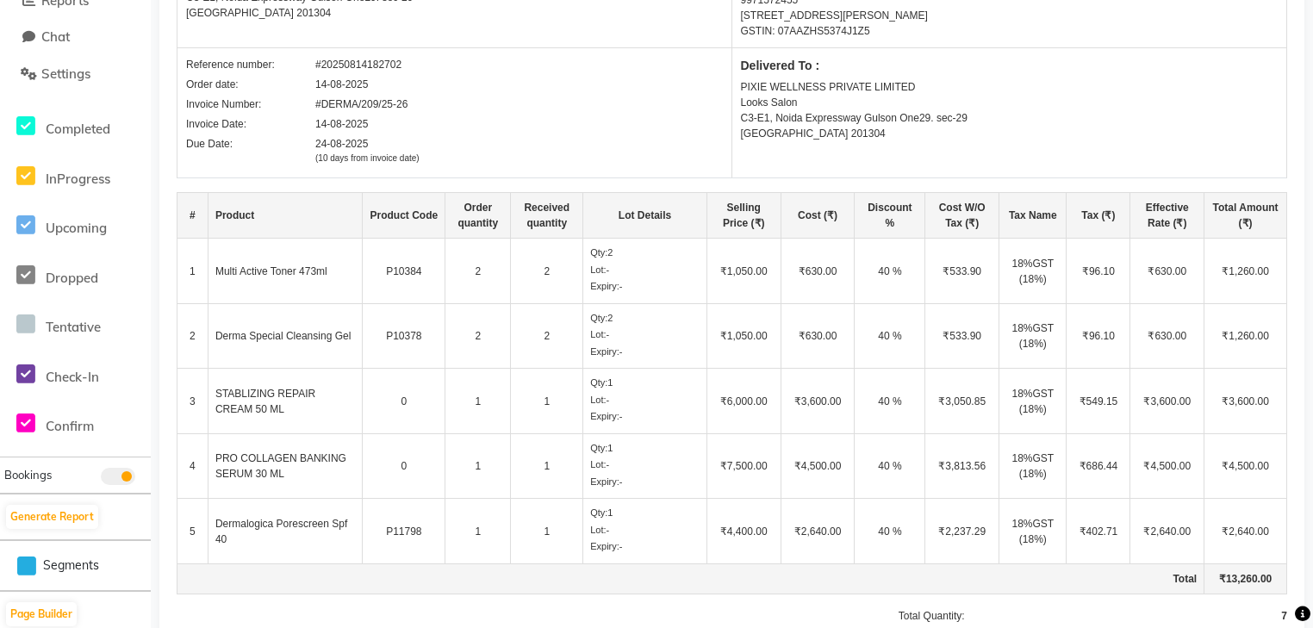
click at [513, 341] on td "2" at bounding box center [547, 335] width 72 height 65
click at [551, 343] on td "2" at bounding box center [547, 335] width 72 height 65
click at [523, 348] on td "2" at bounding box center [547, 335] width 72 height 65
click at [300, 341] on td "Derma Special Cleansing Gel" at bounding box center [285, 335] width 155 height 65
click at [320, 338] on td "Derma Special Cleansing Gel" at bounding box center [285, 335] width 155 height 65
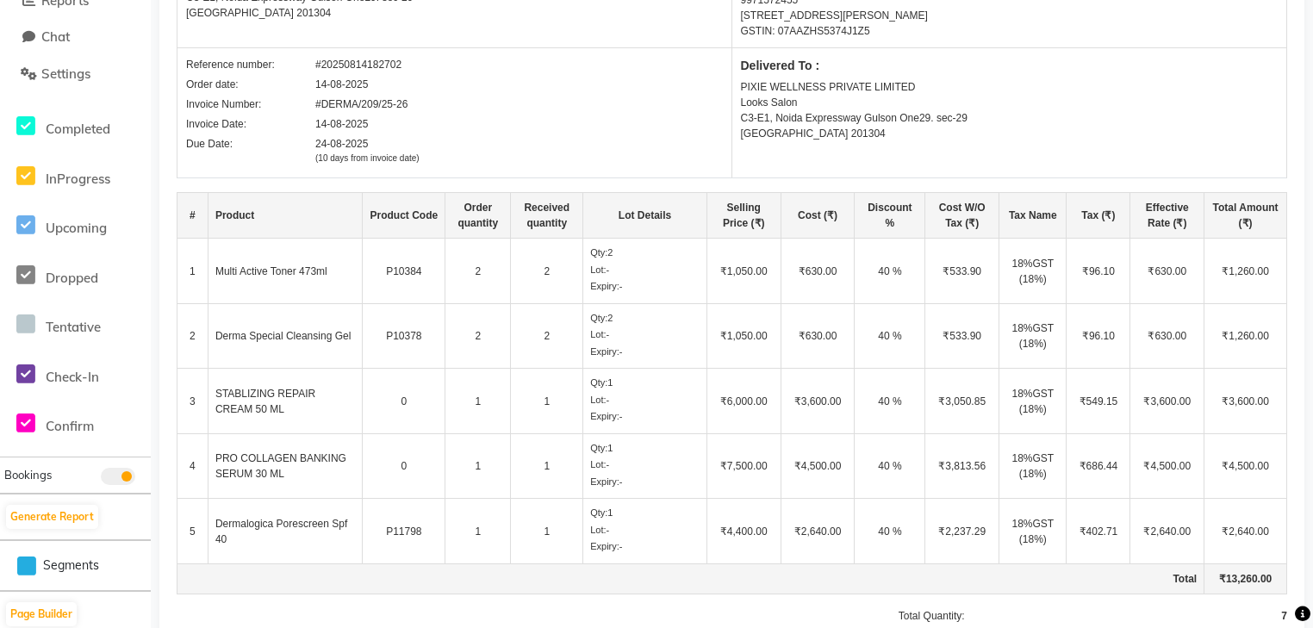
click at [268, 349] on td "Derma Special Cleansing Gel" at bounding box center [285, 335] width 155 height 65
click at [283, 394] on td "STABLIZING REPAIR CREAM 50 ML" at bounding box center [285, 401] width 155 height 65
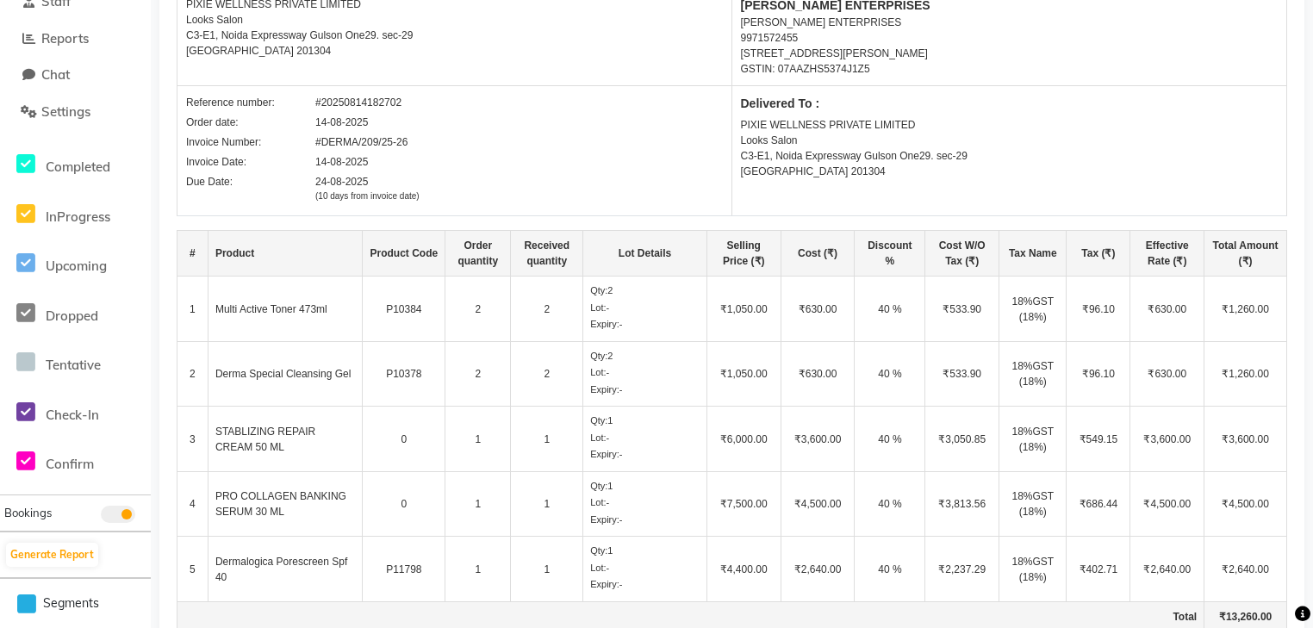
scroll to position [276, 0]
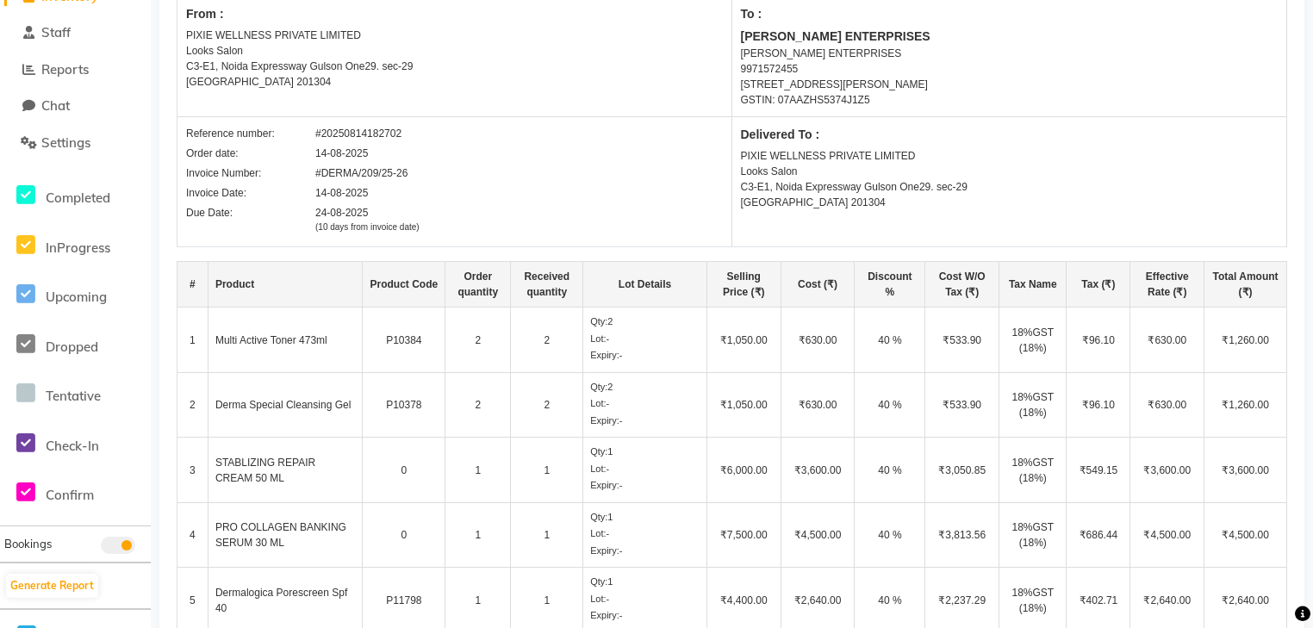
click at [314, 408] on td "Derma Special Cleansing Gel" at bounding box center [285, 404] width 155 height 65
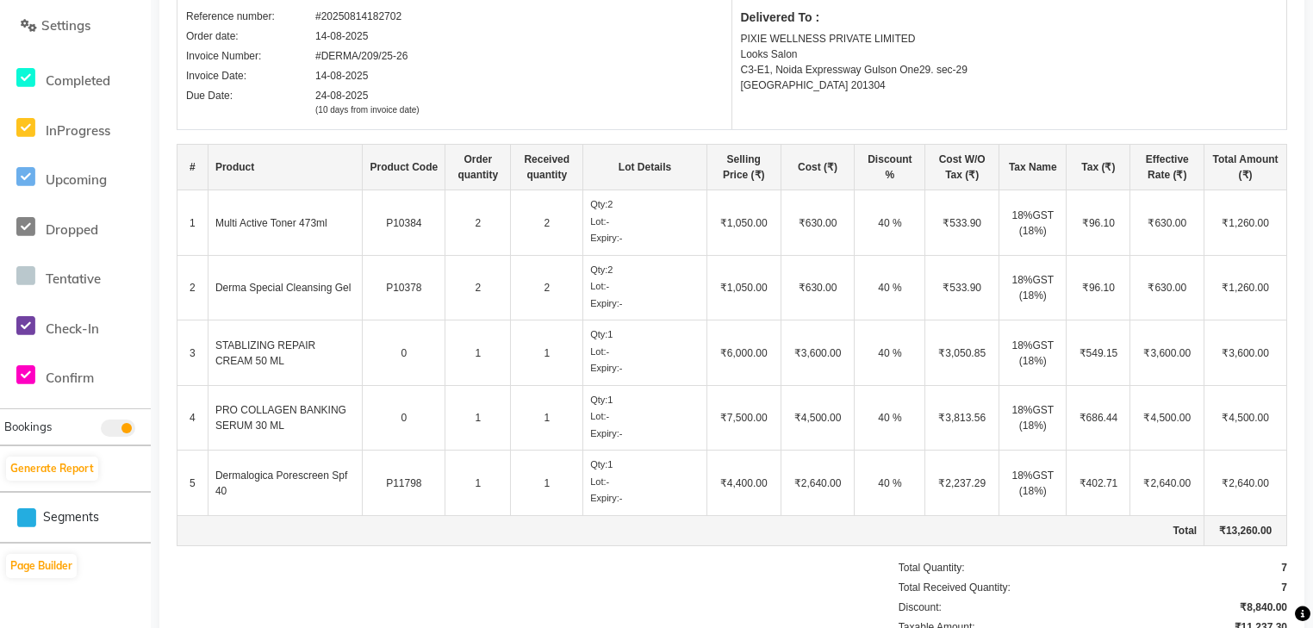
scroll to position [414, 0]
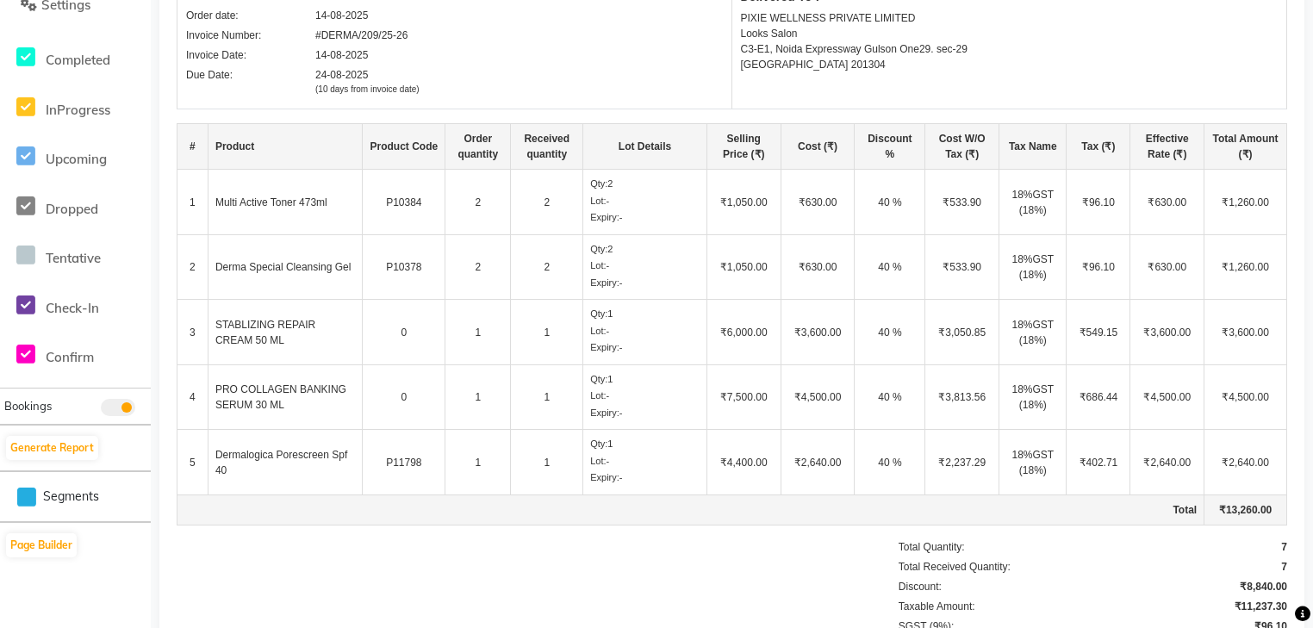
click at [342, 324] on td "STABLIZING REPAIR CREAM 50 ML" at bounding box center [285, 332] width 155 height 65
click at [538, 333] on td "1" at bounding box center [547, 332] width 72 height 65
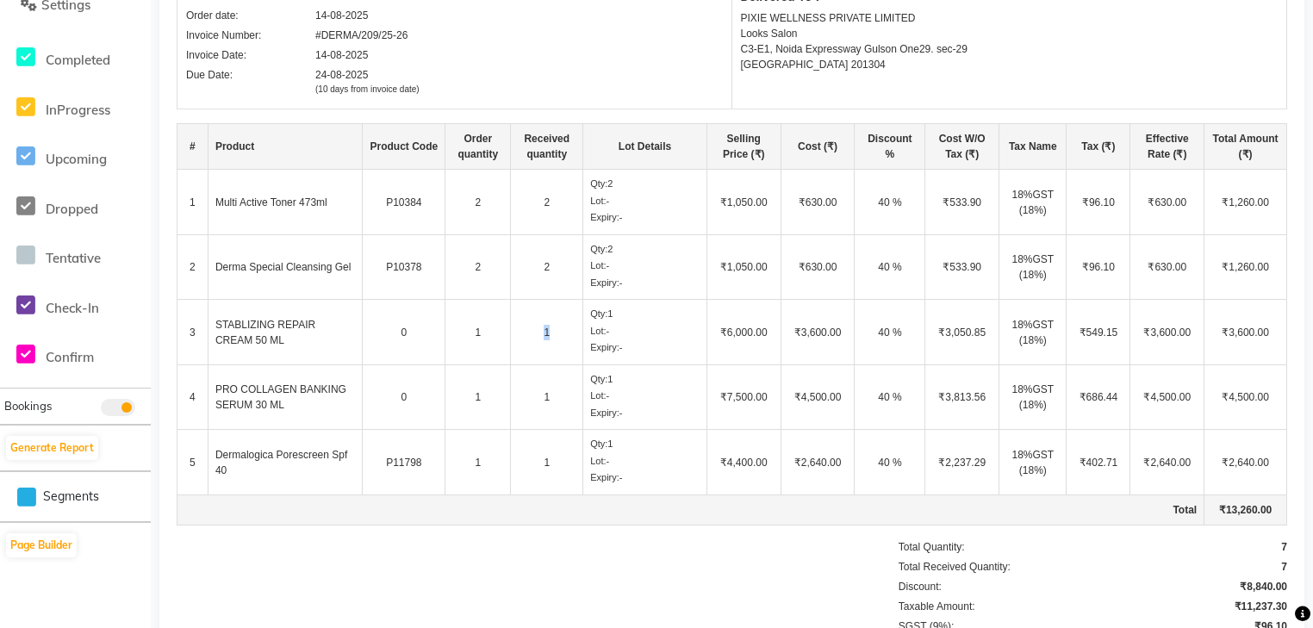
click at [538, 333] on td "1" at bounding box center [547, 332] width 72 height 65
click at [741, 338] on td "₹6,000.00" at bounding box center [743, 332] width 74 height 65
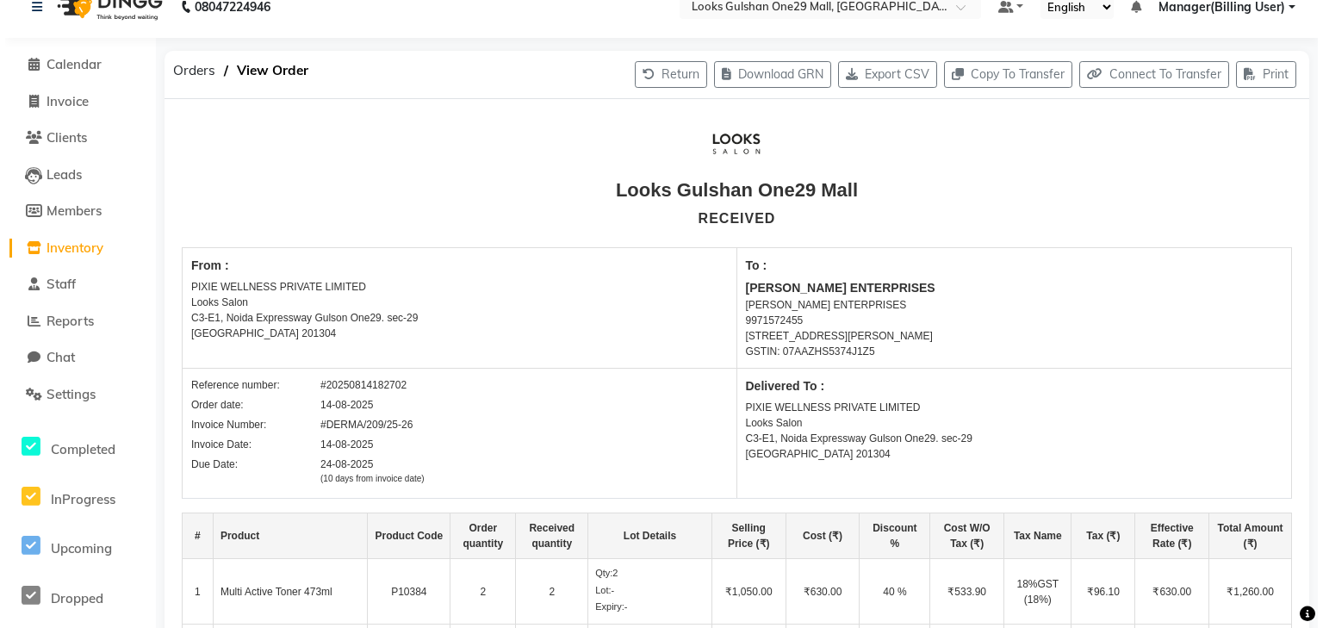
scroll to position [0, 0]
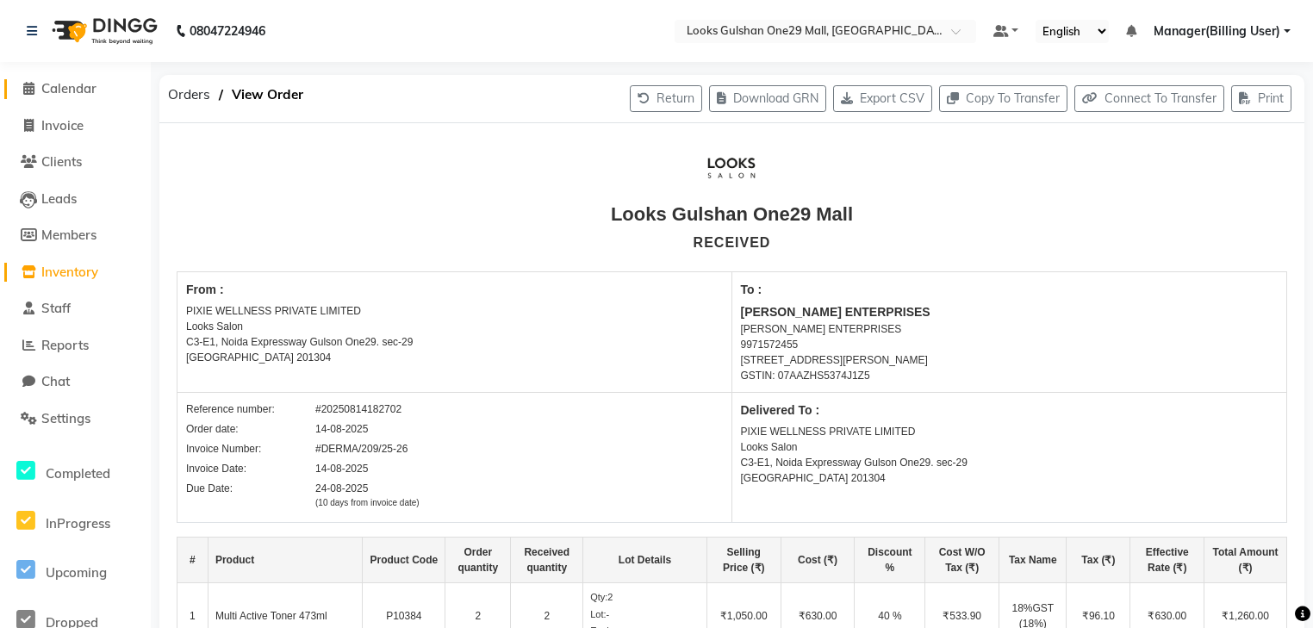
click at [65, 89] on span "Calendar" at bounding box center [68, 88] width 55 height 16
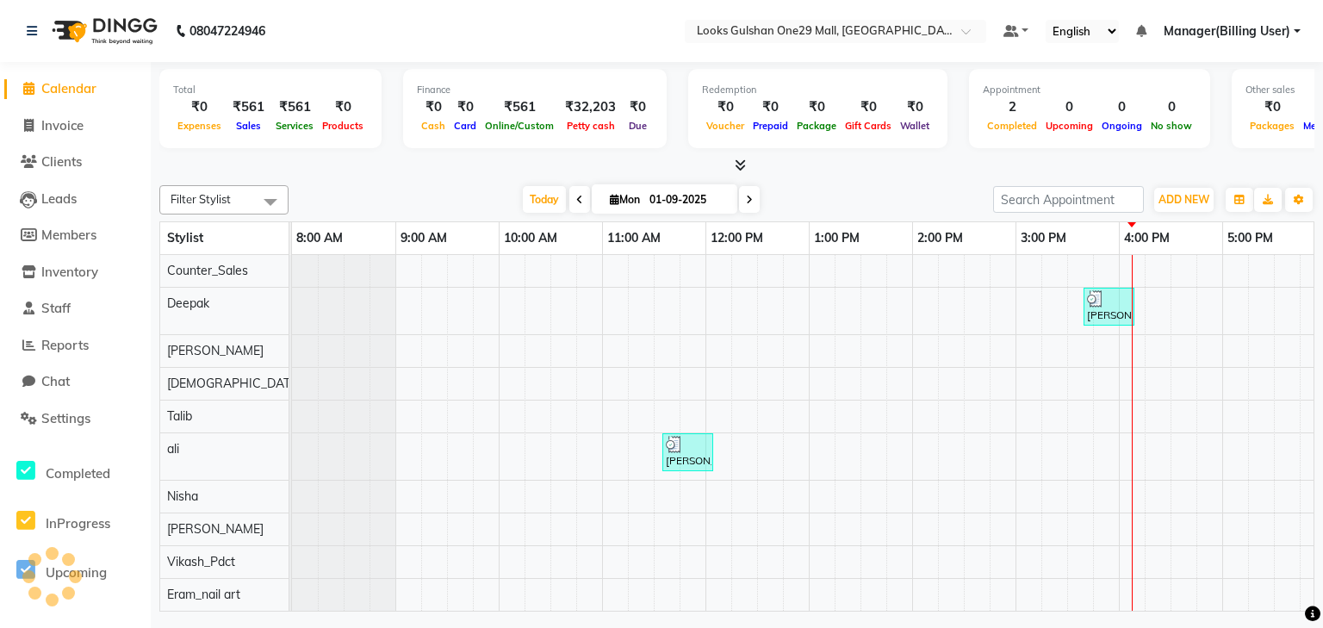
click at [231, 147] on div "Total ₹0 Expenses ₹561 Sales ₹561 Services ₹0 Products" at bounding box center [270, 108] width 222 height 79
click at [75, 127] on span "Invoice" at bounding box center [62, 125] width 42 height 16
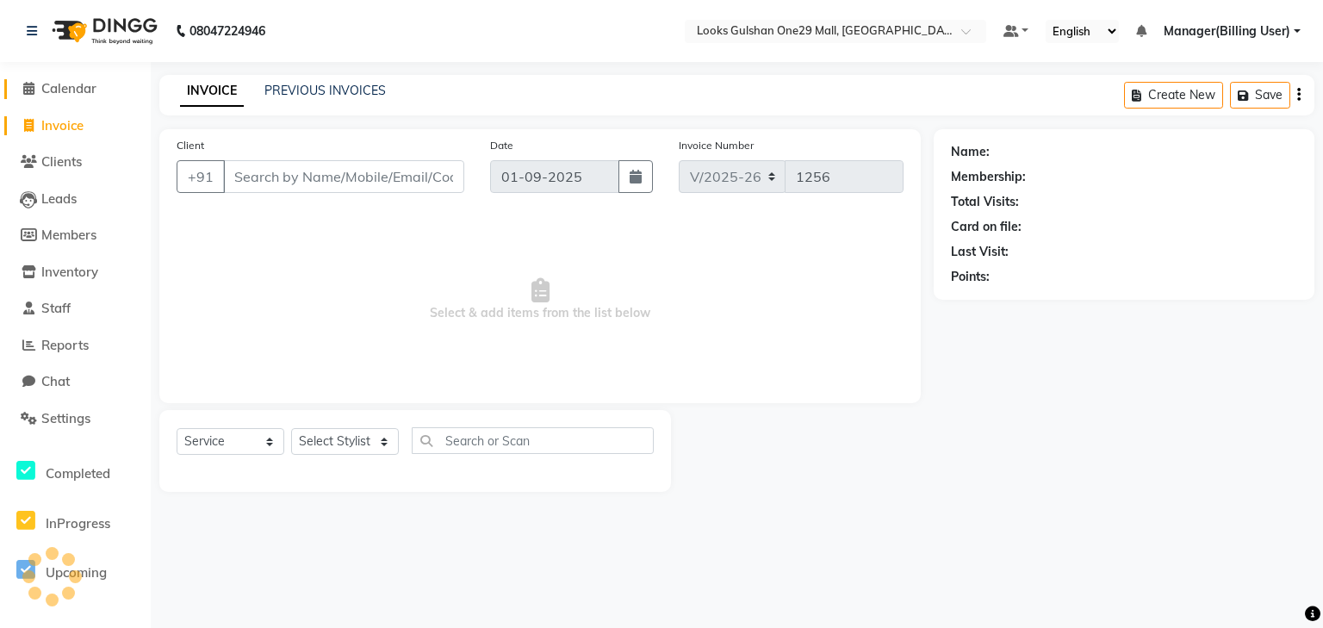
click at [72, 87] on span "Calendar" at bounding box center [68, 88] width 55 height 16
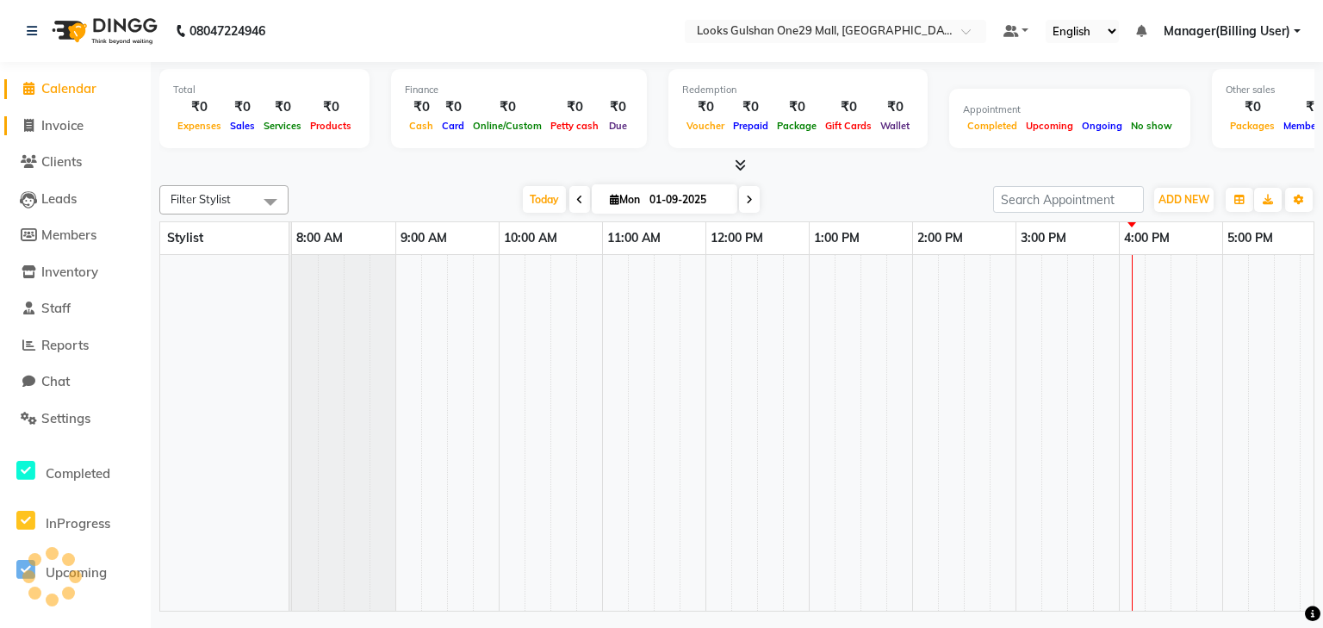
click at [75, 127] on span "Invoice" at bounding box center [62, 125] width 42 height 16
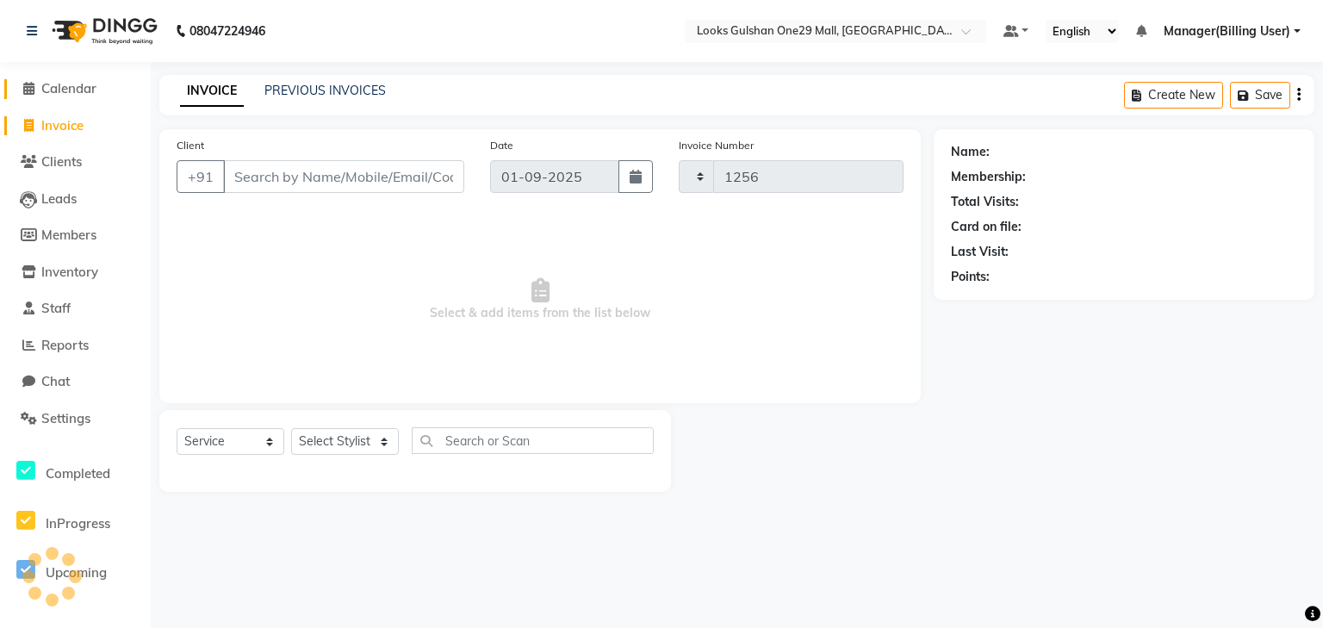
click at [79, 96] on link "Calendar" at bounding box center [75, 89] width 142 height 20
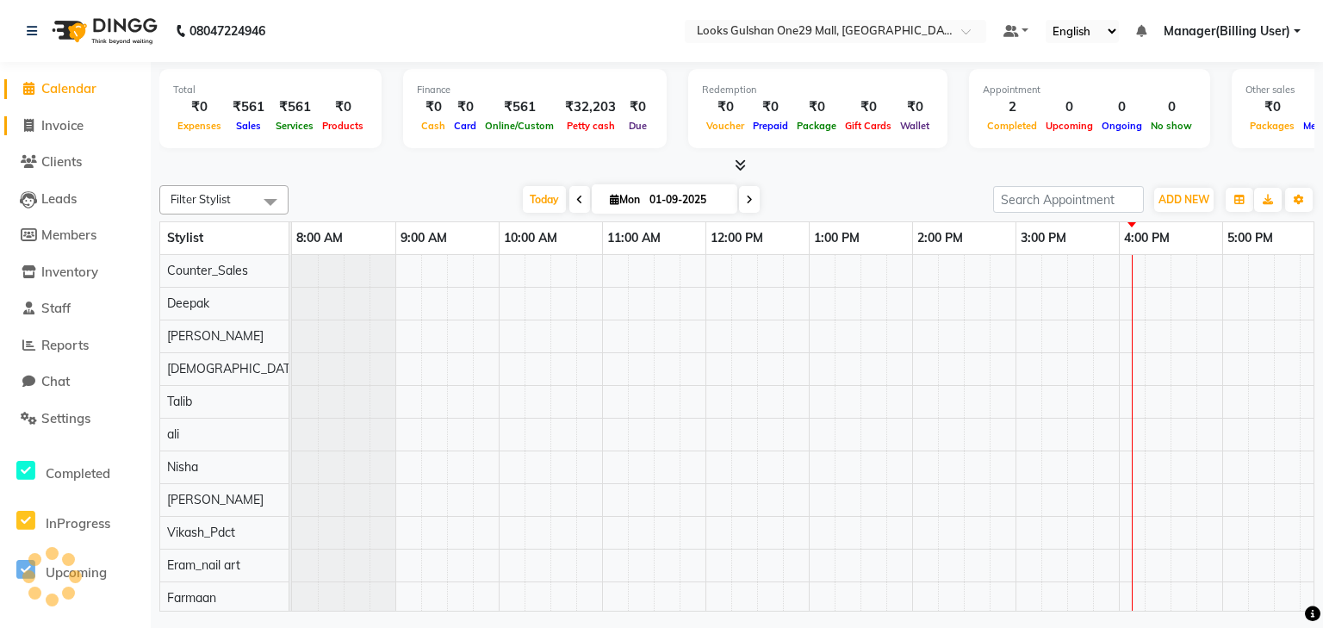
click at [73, 119] on span "Invoice" at bounding box center [62, 125] width 42 height 16
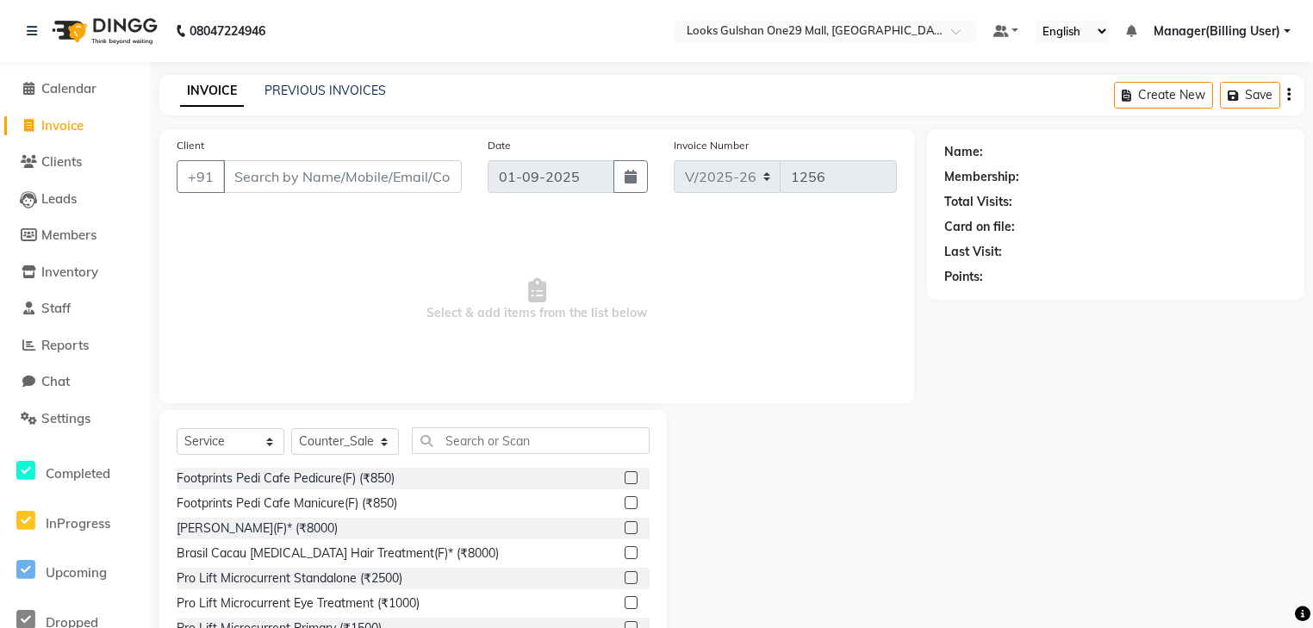
click at [275, 132] on div "Client +91 Date 01-09-2025 Invoice Number V/2025 V/2025-26 1256 Select & add it…" at bounding box center [536, 266] width 755 height 274
click at [256, 145] on div "Client +91" at bounding box center [319, 171] width 311 height 71
click at [76, 265] on span "Inventory" at bounding box center [69, 272] width 57 height 16
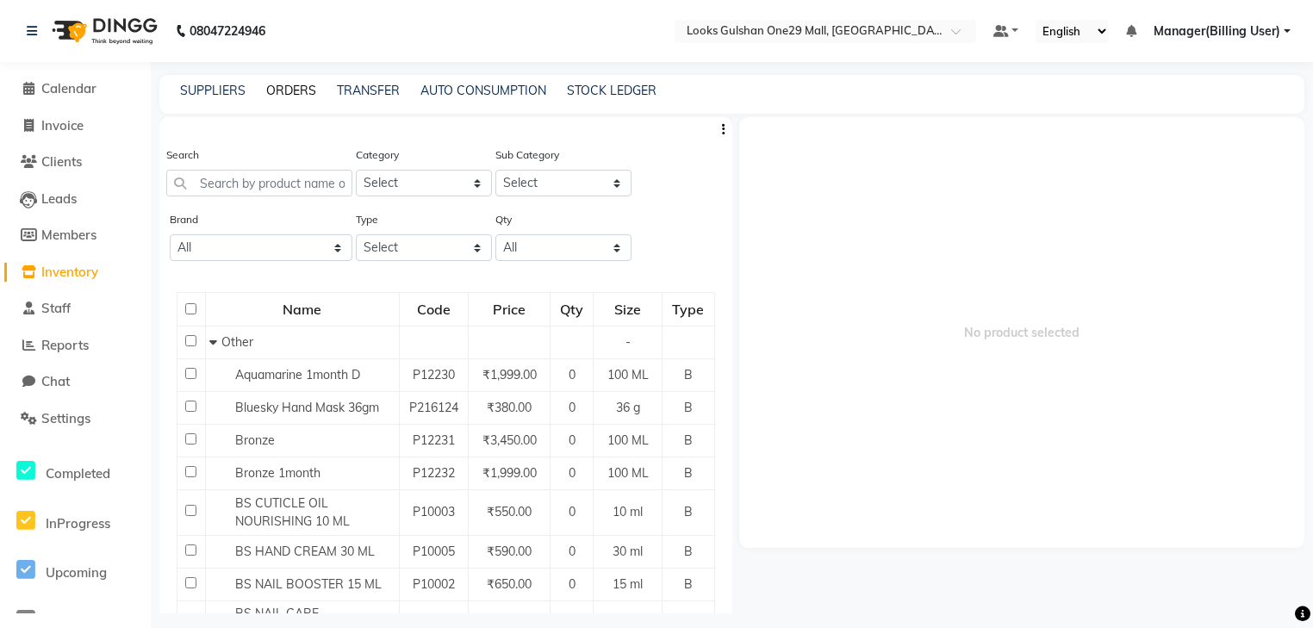
click at [272, 93] on link "ORDERS" at bounding box center [291, 91] width 50 height 16
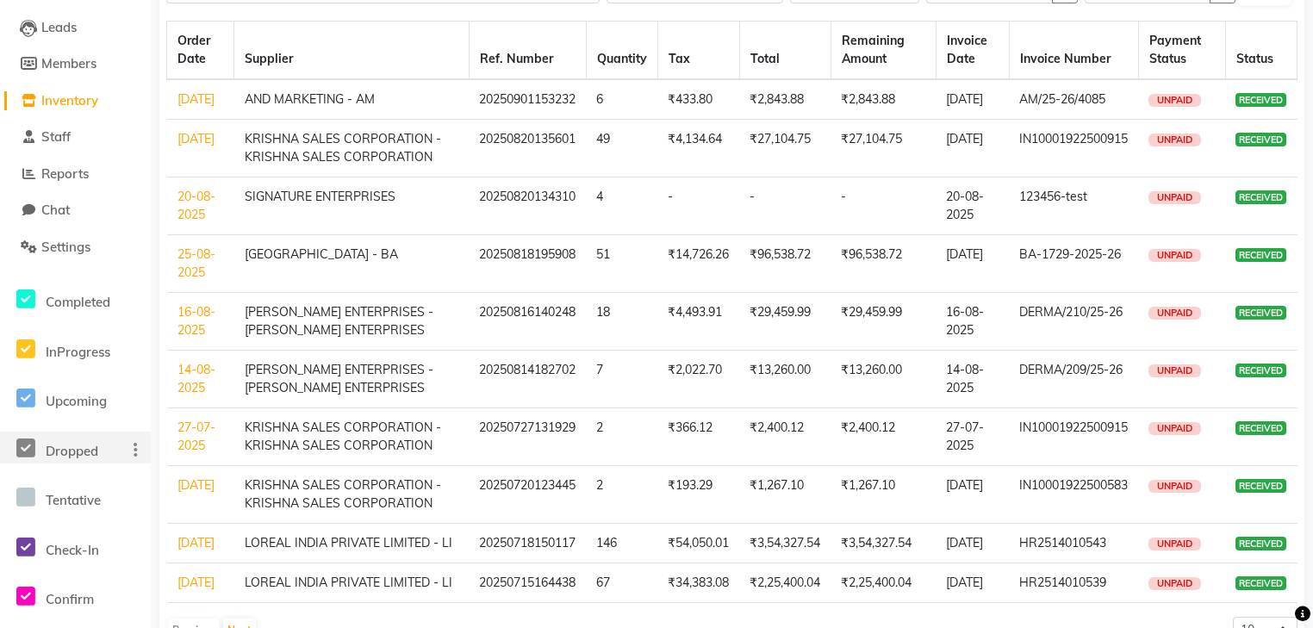
scroll to position [138, 0]
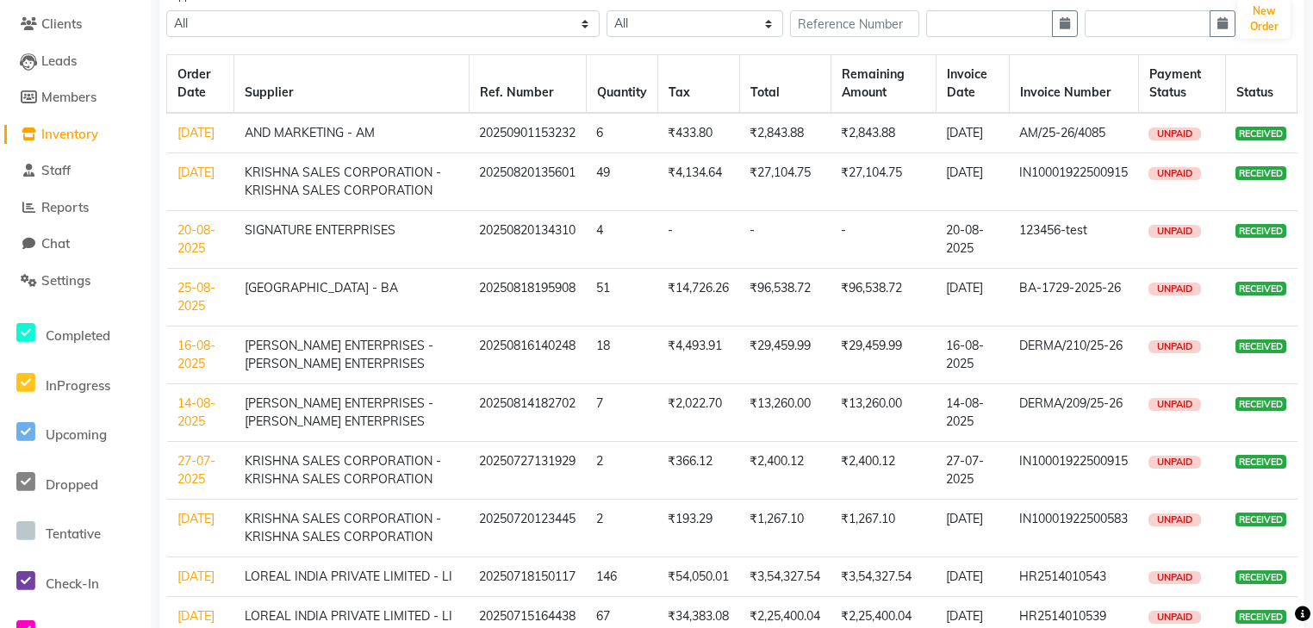
click at [196, 423] on link "14-08-2025" at bounding box center [196, 412] width 38 height 34
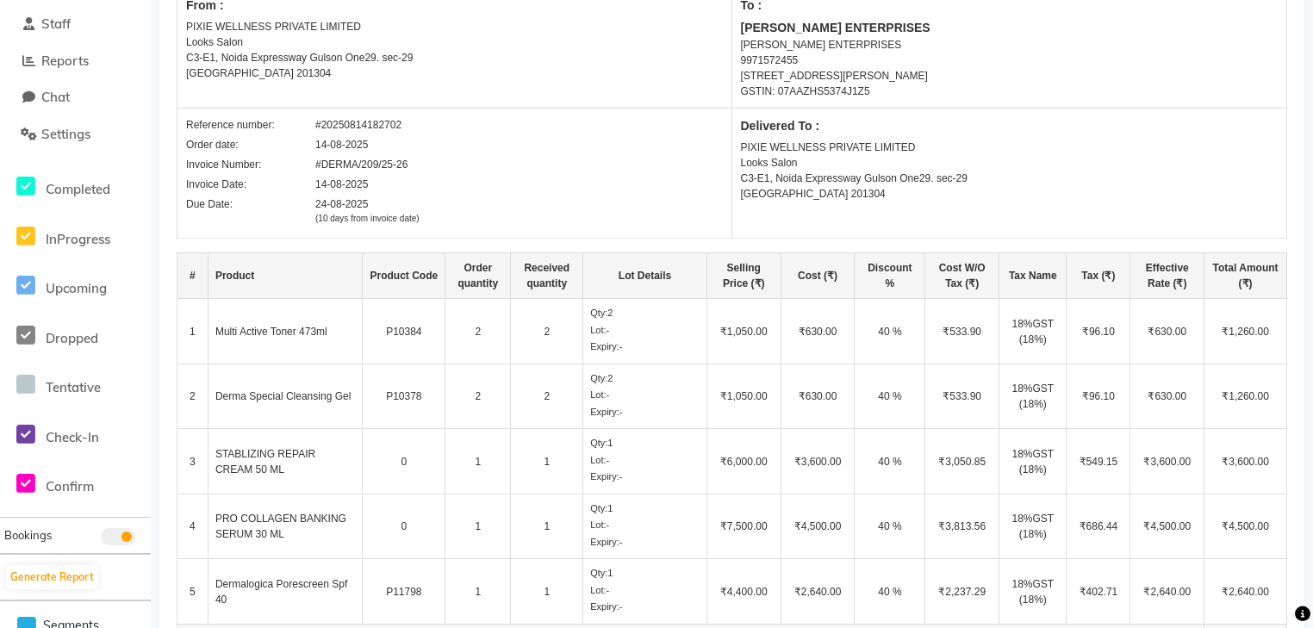
scroll to position [414, 0]
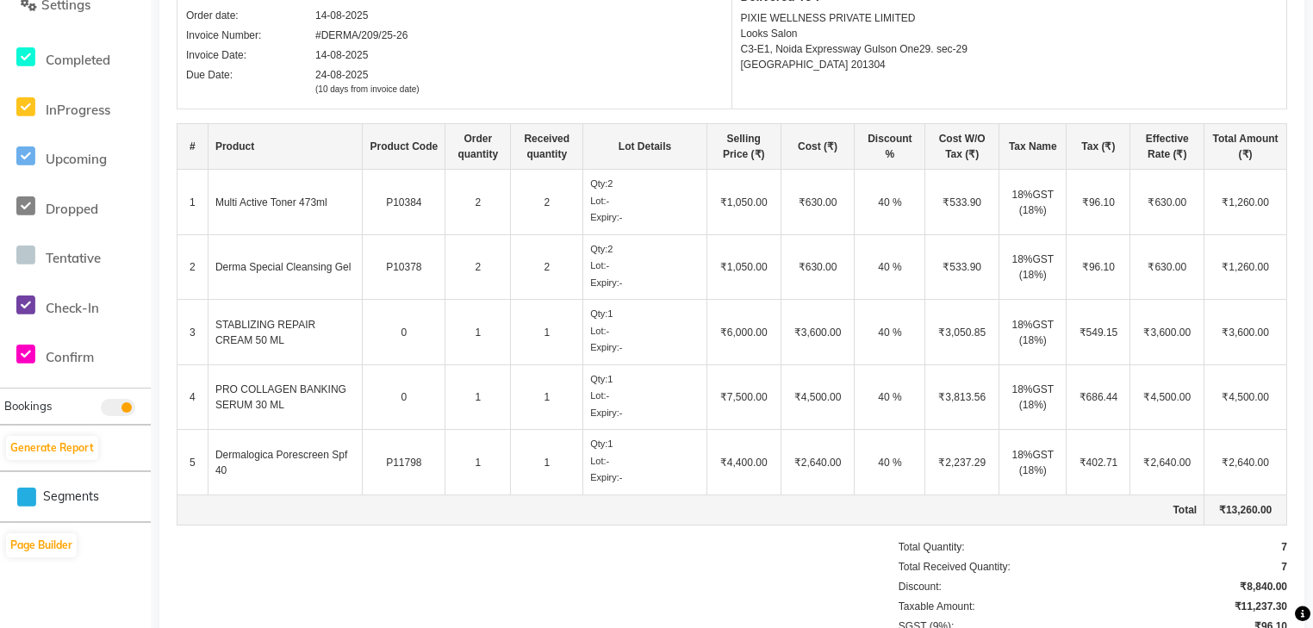
click at [312, 486] on td "Dermalogica Porescreen Spf 40" at bounding box center [285, 462] width 155 height 65
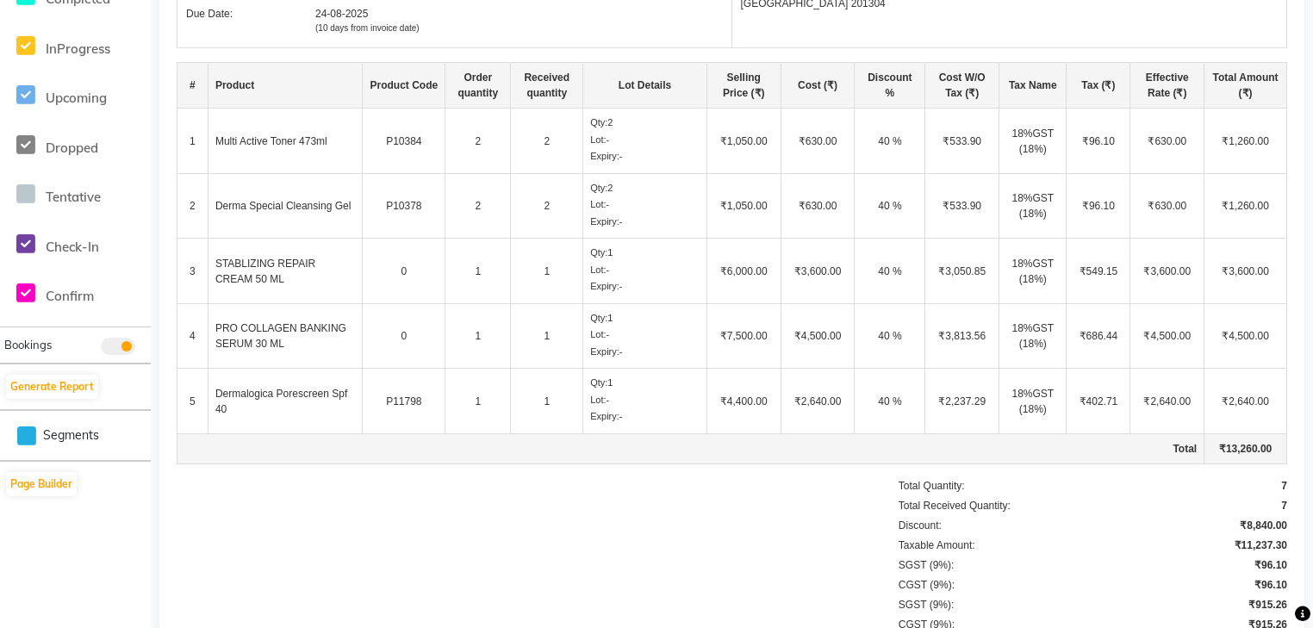
scroll to position [617, 0]
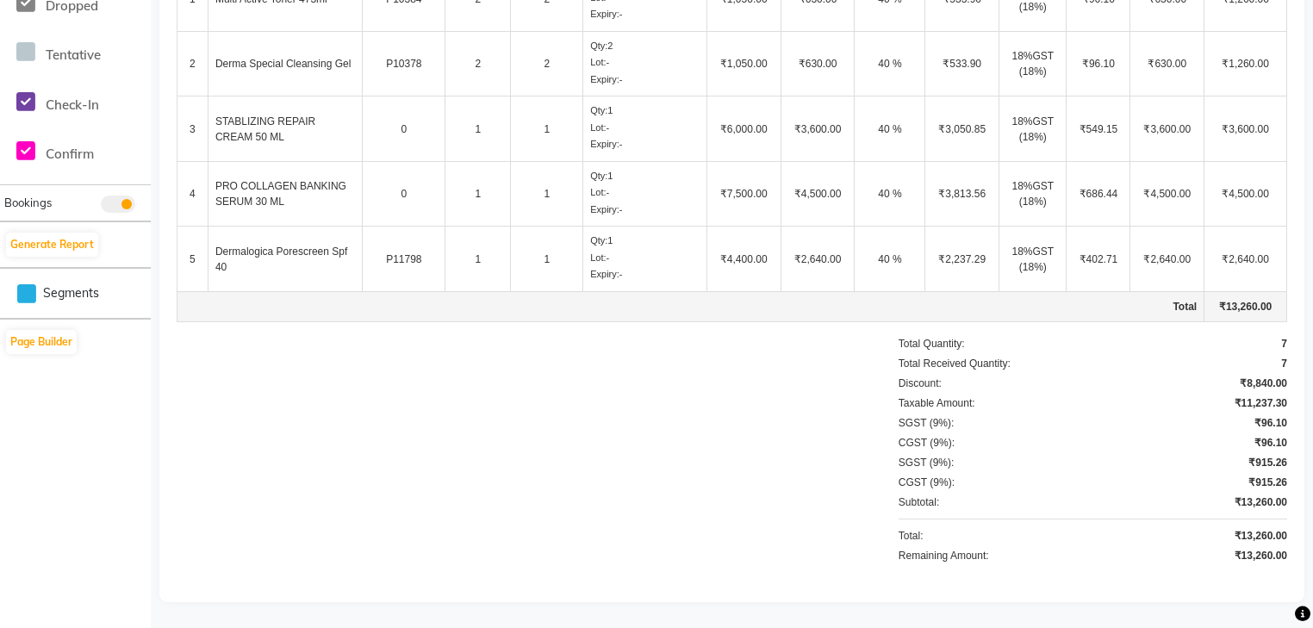
click at [524, 270] on td "1" at bounding box center [547, 259] width 72 height 65
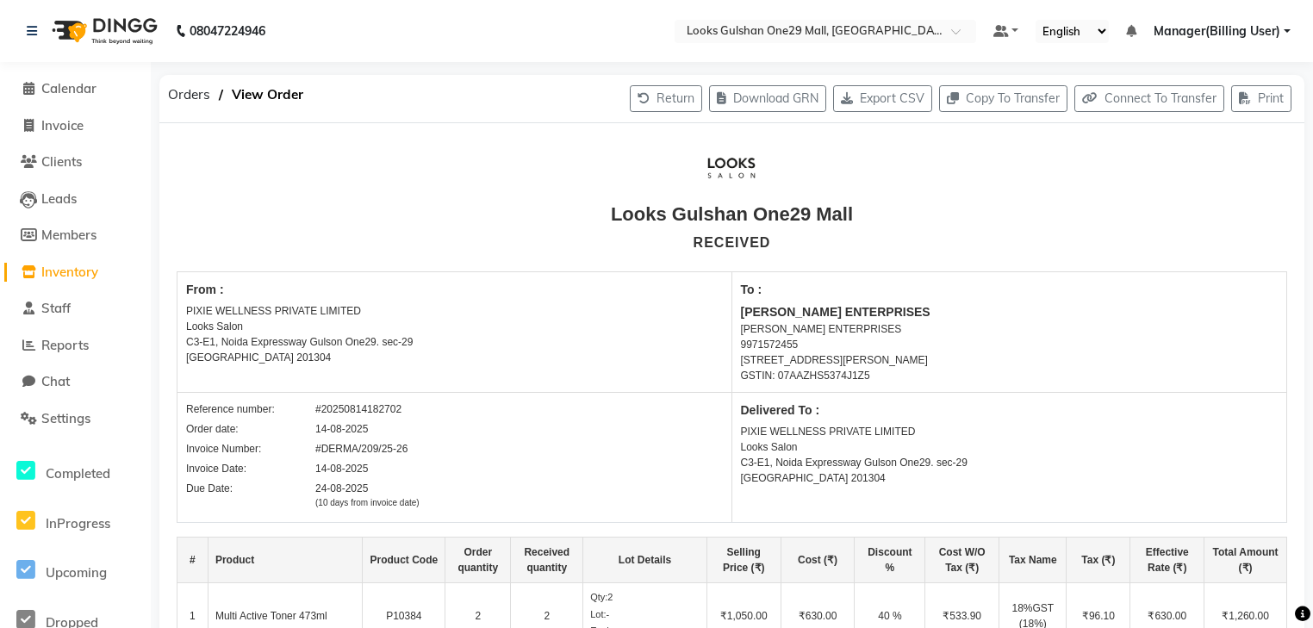
scroll to position [0, 0]
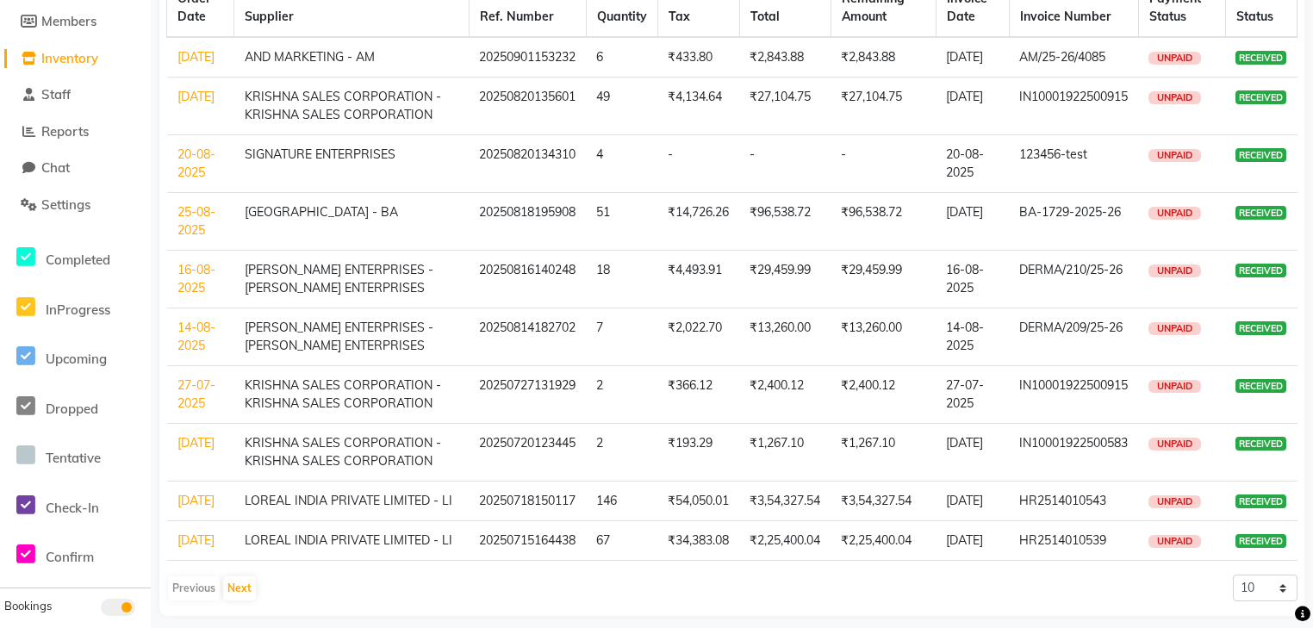
scroll to position [280, 0]
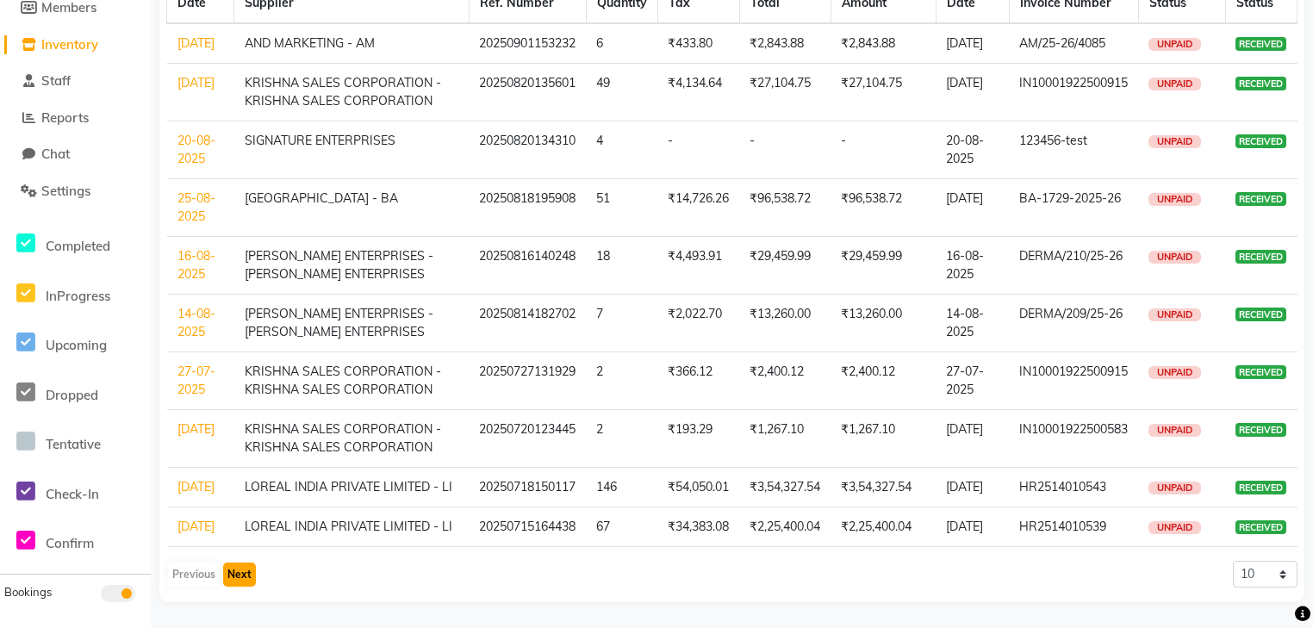
click at [233, 572] on button "Next" at bounding box center [239, 575] width 33 height 24
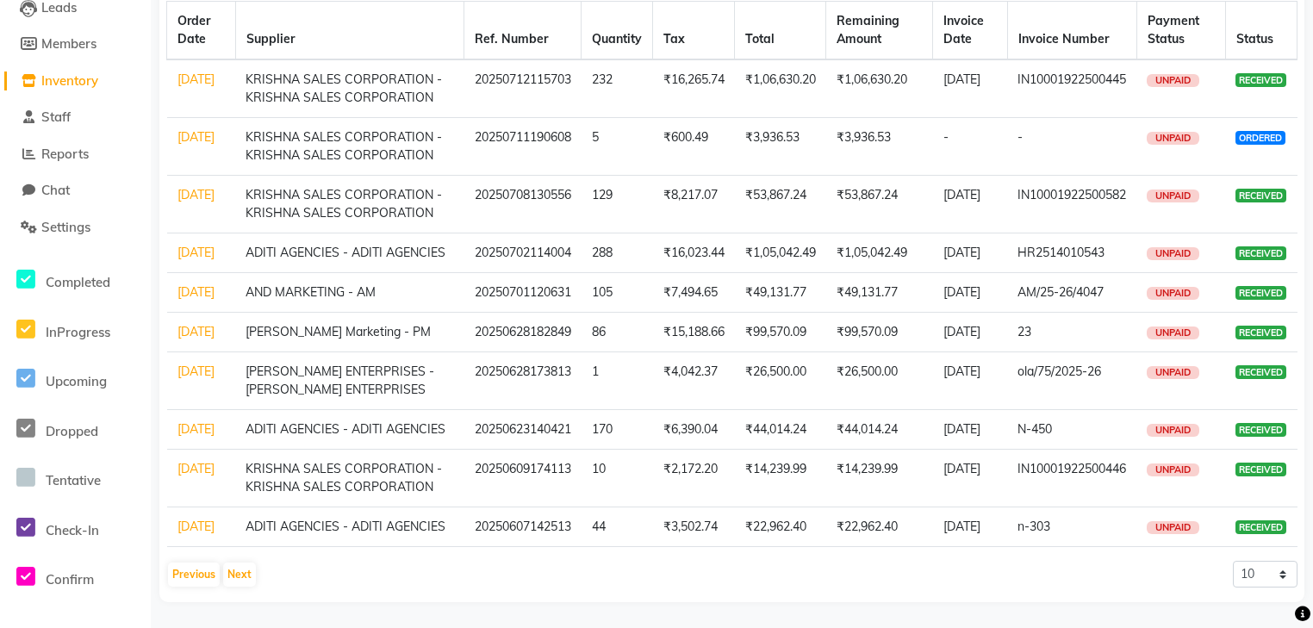
click at [199, 324] on link "28-06-2025" at bounding box center [195, 332] width 37 height 16
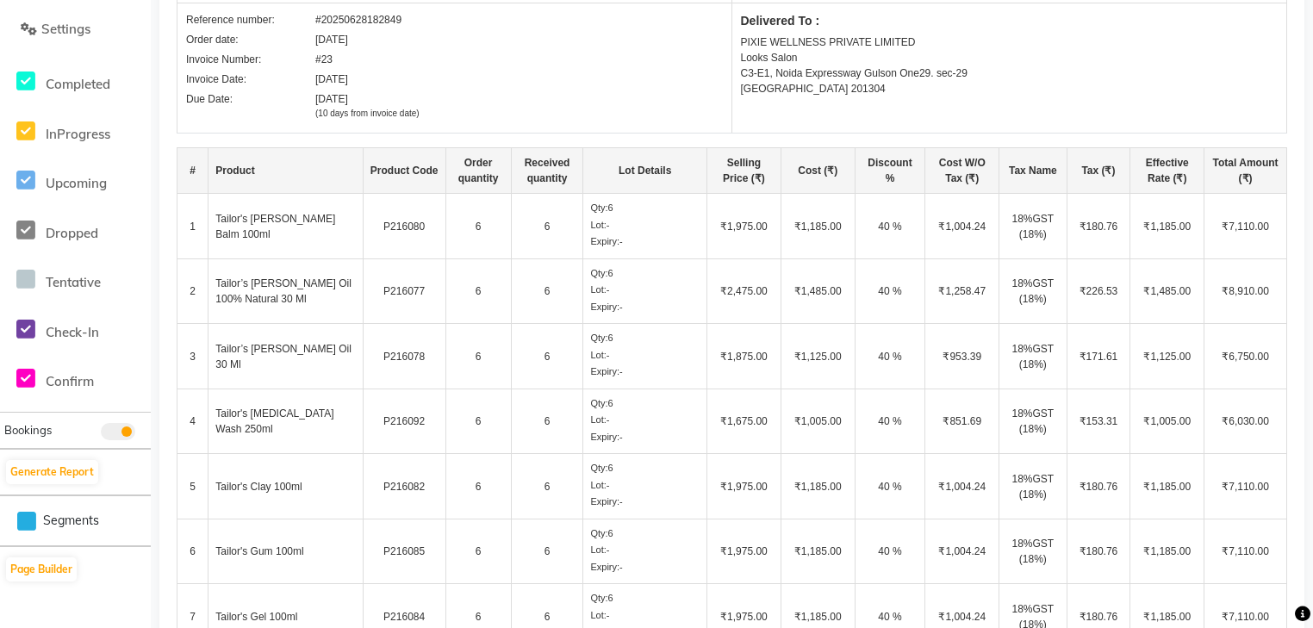
scroll to position [414, 0]
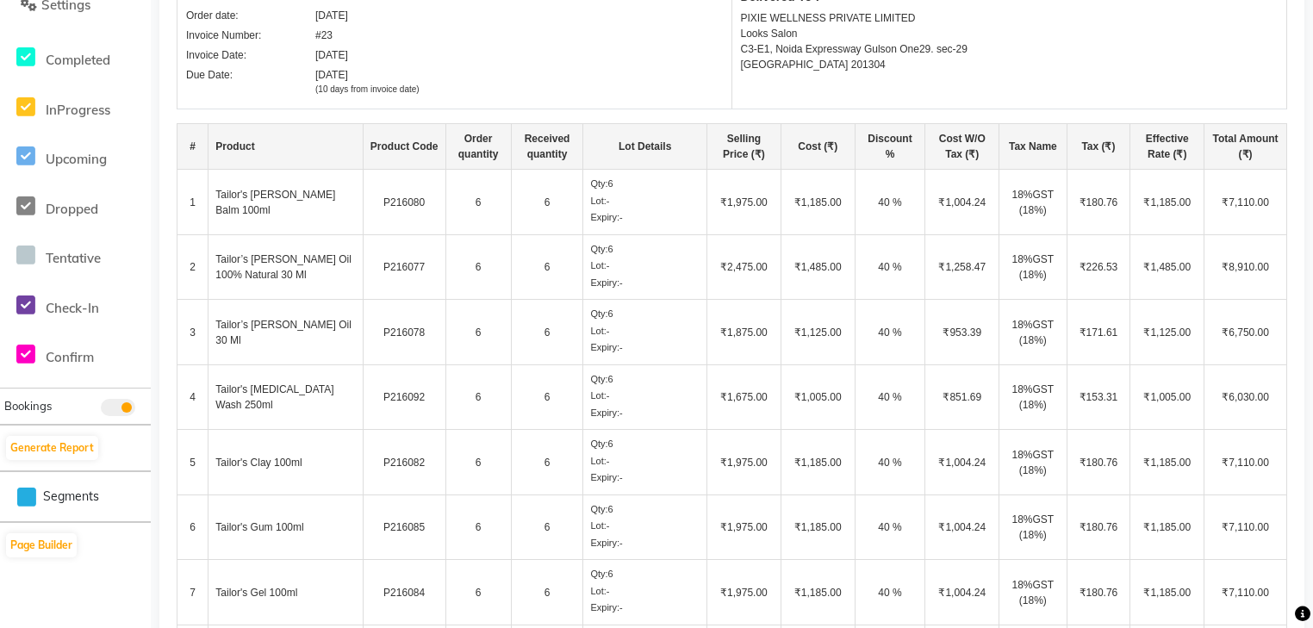
click at [548, 338] on td "6" at bounding box center [547, 332] width 72 height 65
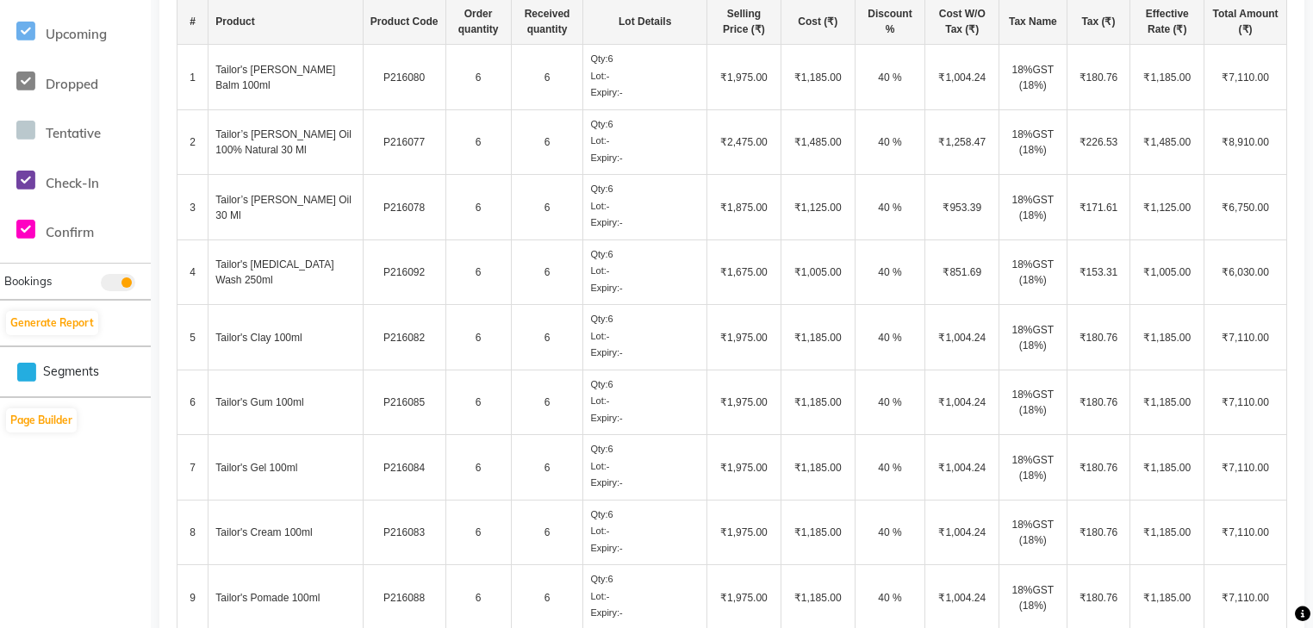
scroll to position [551, 0]
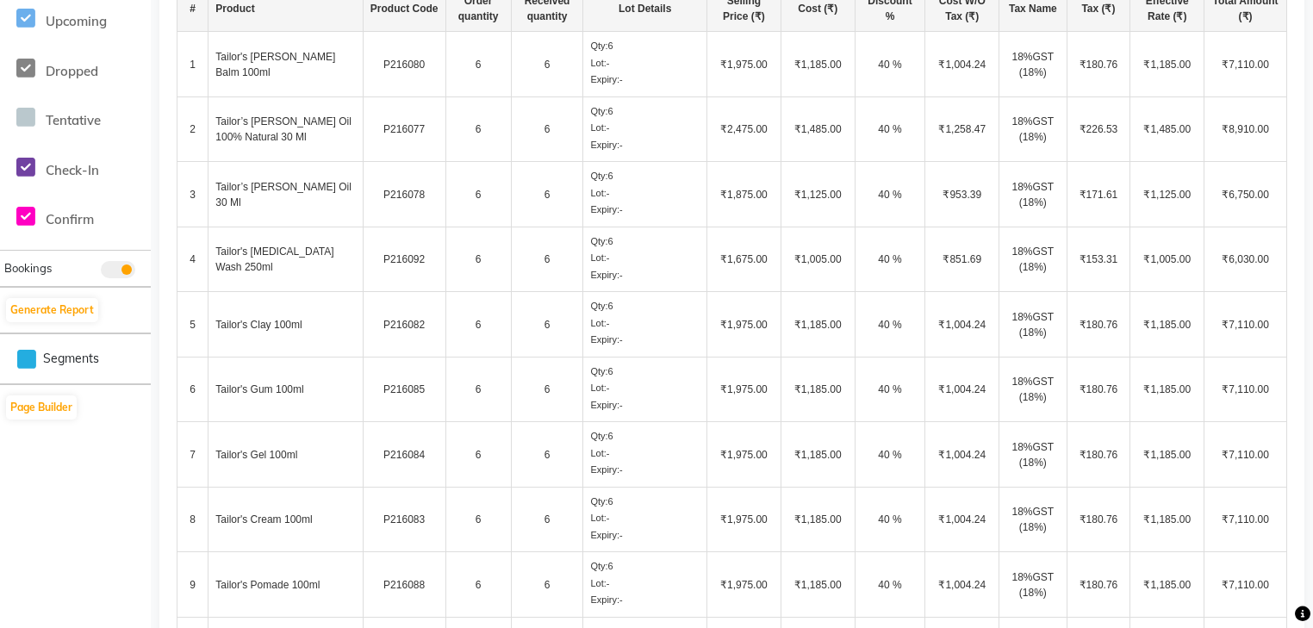
click at [566, 269] on td "6" at bounding box center [547, 259] width 72 height 65
click at [609, 264] on div "Qty: 6 Lot: - Expiry: -" at bounding box center [644, 258] width 109 height 48
click at [522, 331] on td "6" at bounding box center [547, 324] width 72 height 65
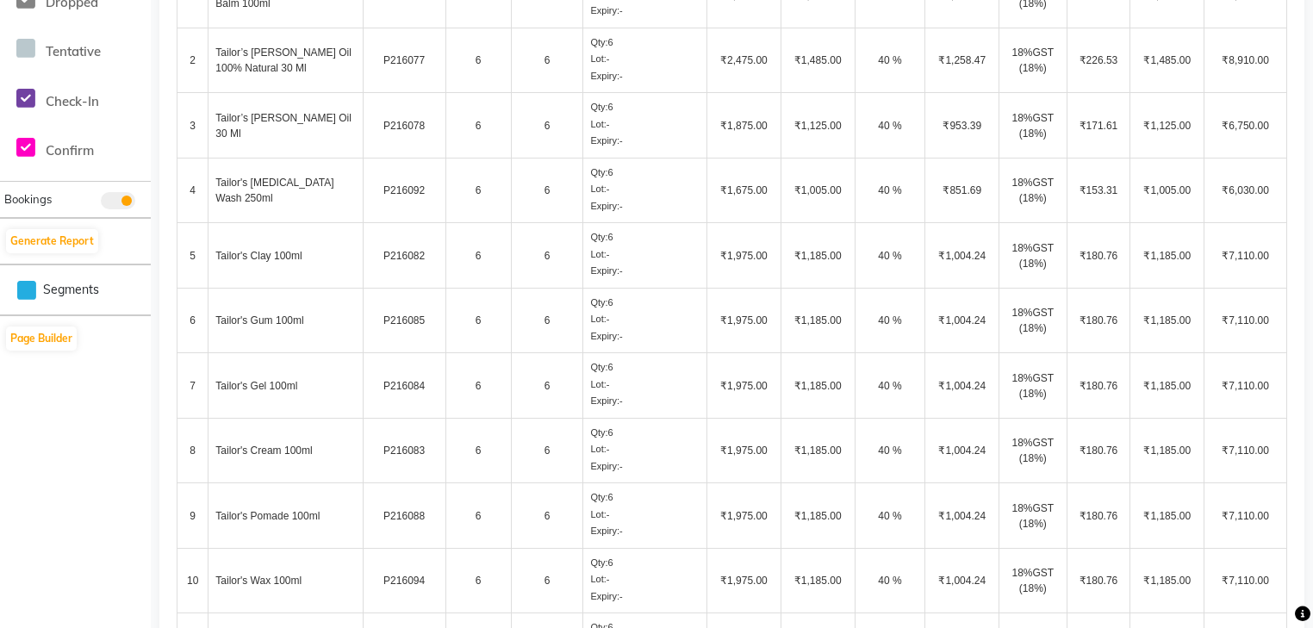
click at [513, 325] on td "6" at bounding box center [547, 320] width 72 height 65
click at [533, 322] on td "6" at bounding box center [547, 320] width 72 height 65
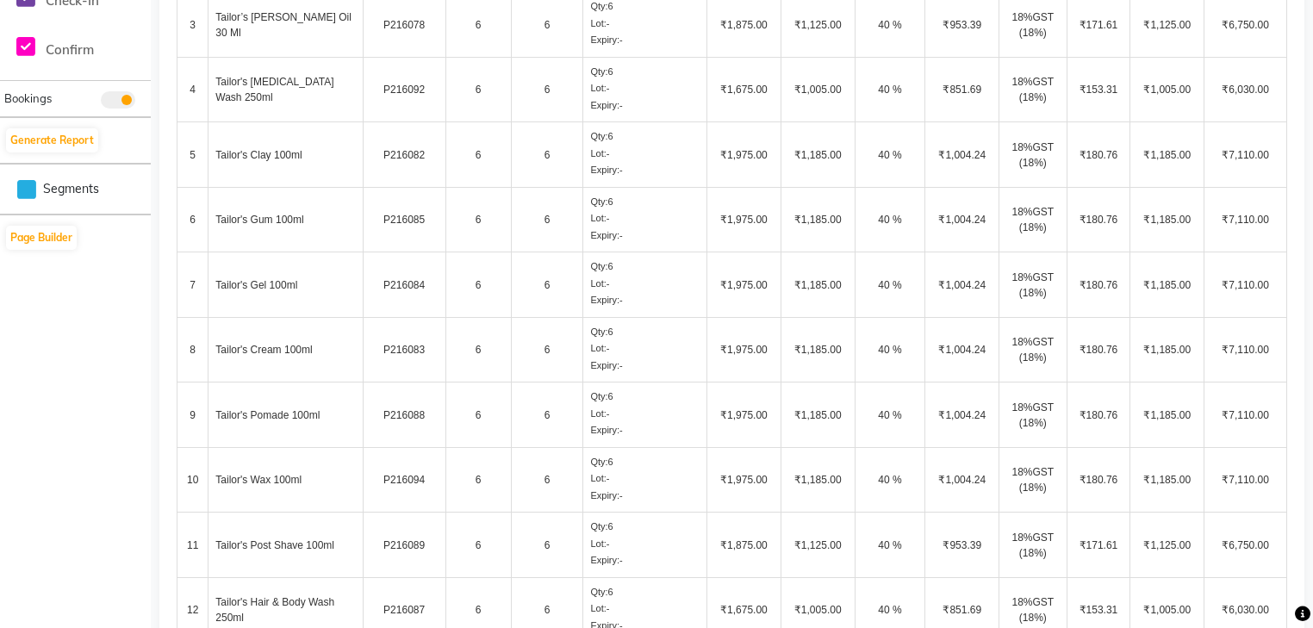
scroll to position [758, 0]
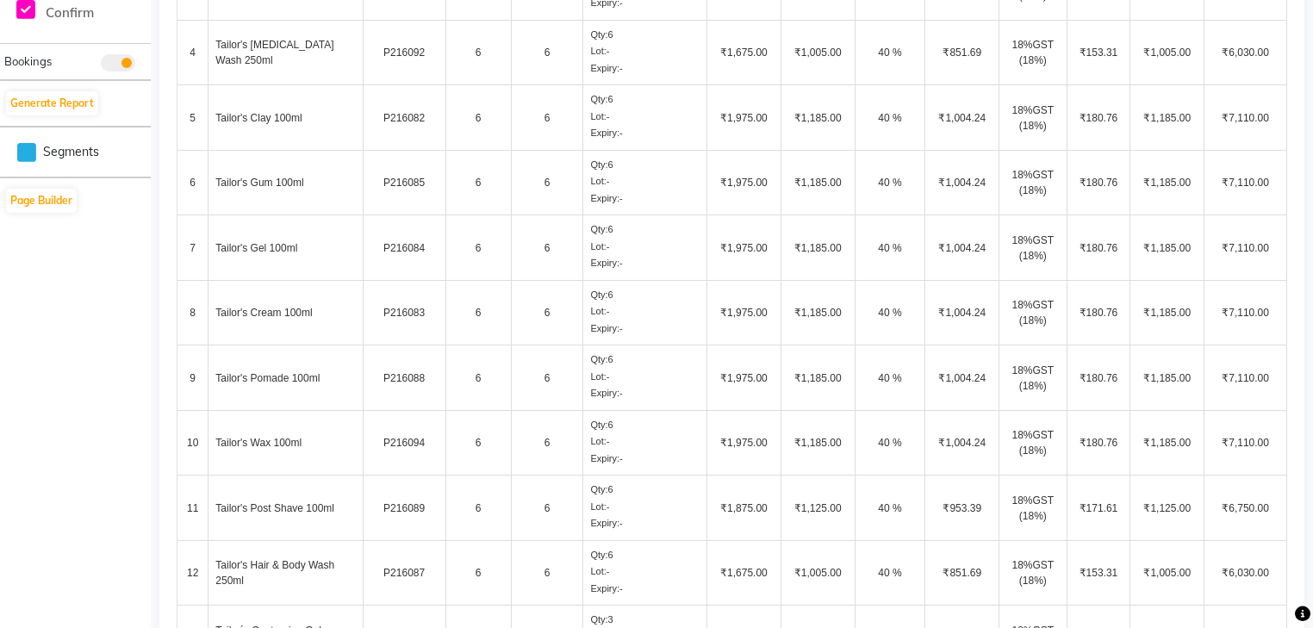
click at [272, 256] on td "Tailor's Gel 100ml" at bounding box center [285, 247] width 154 height 65
click at [544, 248] on td "6" at bounding box center [547, 247] width 72 height 65
click at [545, 317] on td "6" at bounding box center [547, 312] width 72 height 65
click at [307, 382] on td "Tailor's Pomade 100ml" at bounding box center [285, 377] width 154 height 65
click at [260, 447] on td "Tailor's Wax 100ml" at bounding box center [285, 442] width 154 height 65
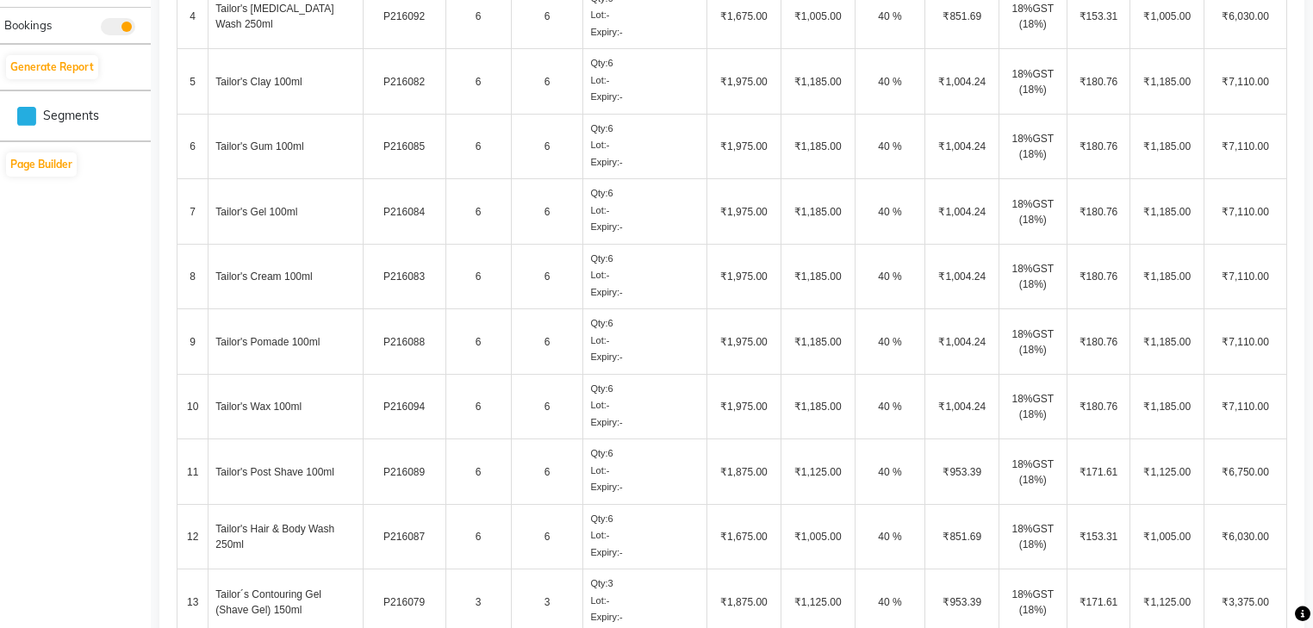
scroll to position [827, 0]
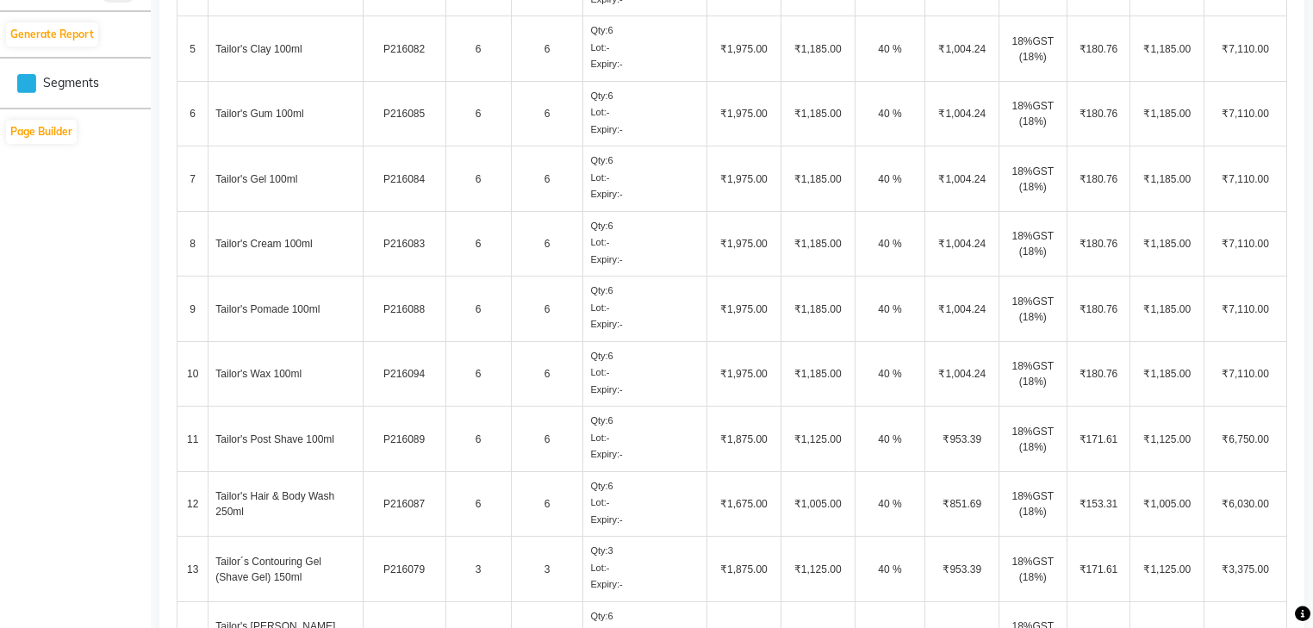
click at [522, 445] on td "6" at bounding box center [547, 439] width 72 height 65
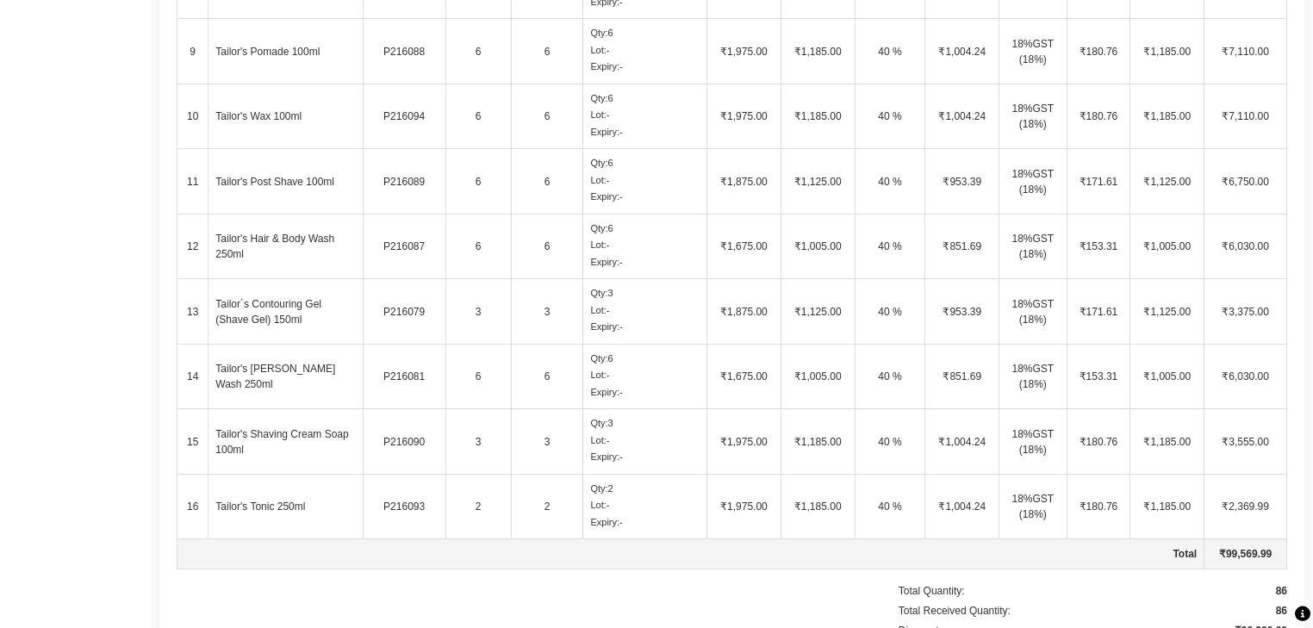
scroll to position [1103, 0]
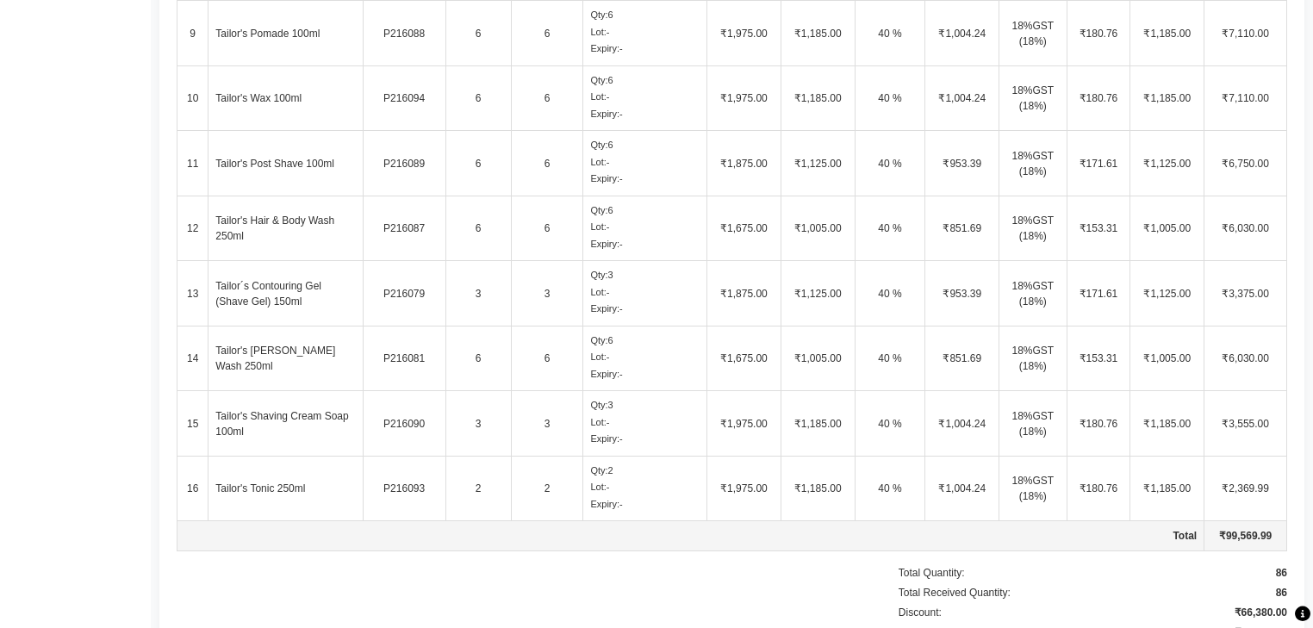
click at [548, 286] on td "3" at bounding box center [547, 293] width 72 height 65
click at [244, 357] on td "Tailor's Beard Wash 250ml" at bounding box center [285, 358] width 154 height 65
click at [283, 364] on td "Tailor's Beard Wash 250ml" at bounding box center [285, 358] width 154 height 65
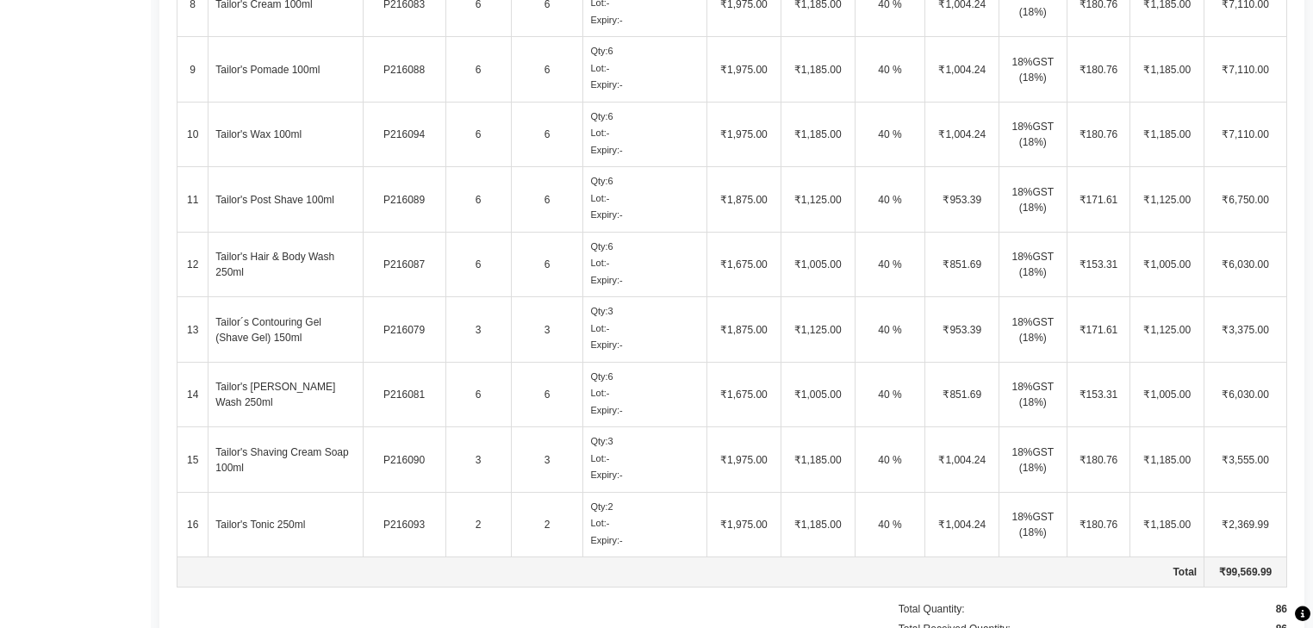
scroll to position [1034, 0]
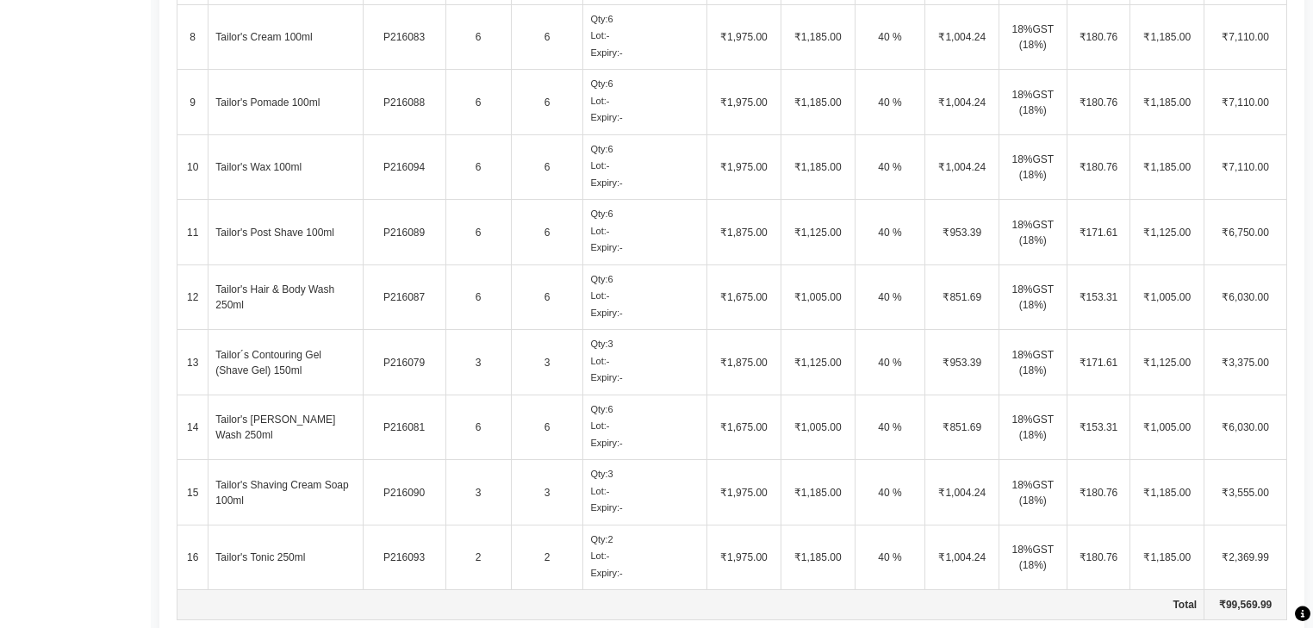
click at [524, 357] on td "3" at bounding box center [547, 362] width 72 height 65
click at [535, 437] on td "6" at bounding box center [547, 427] width 72 height 65
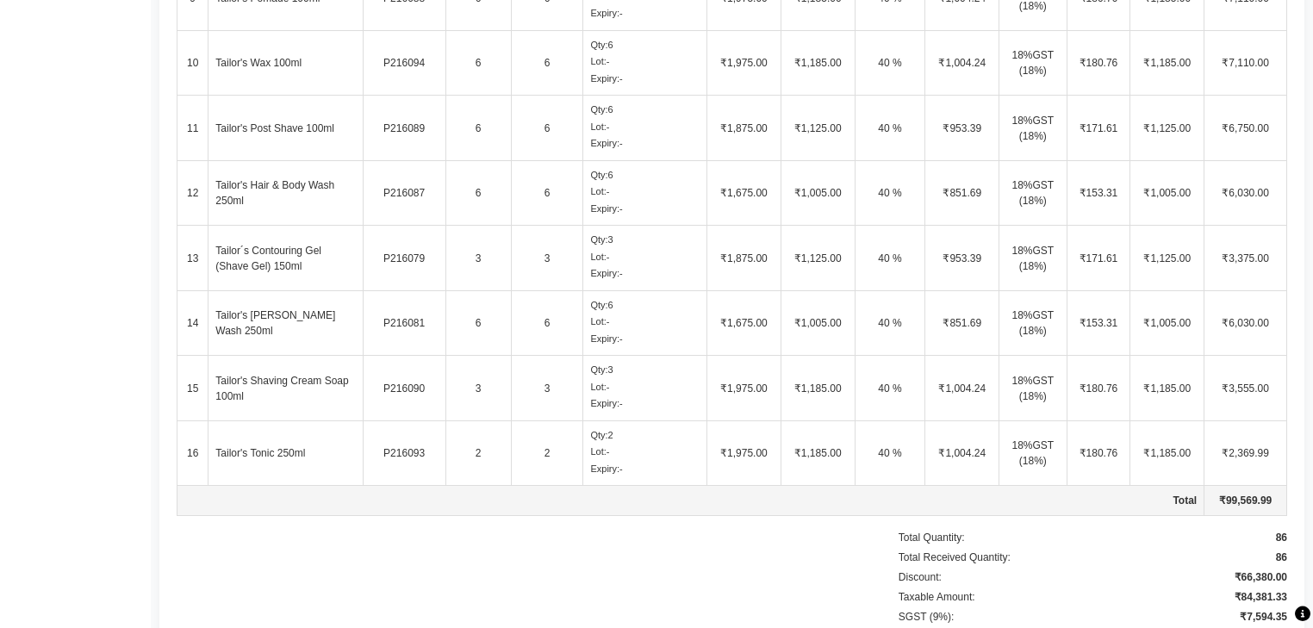
scroll to position [1172, 0]
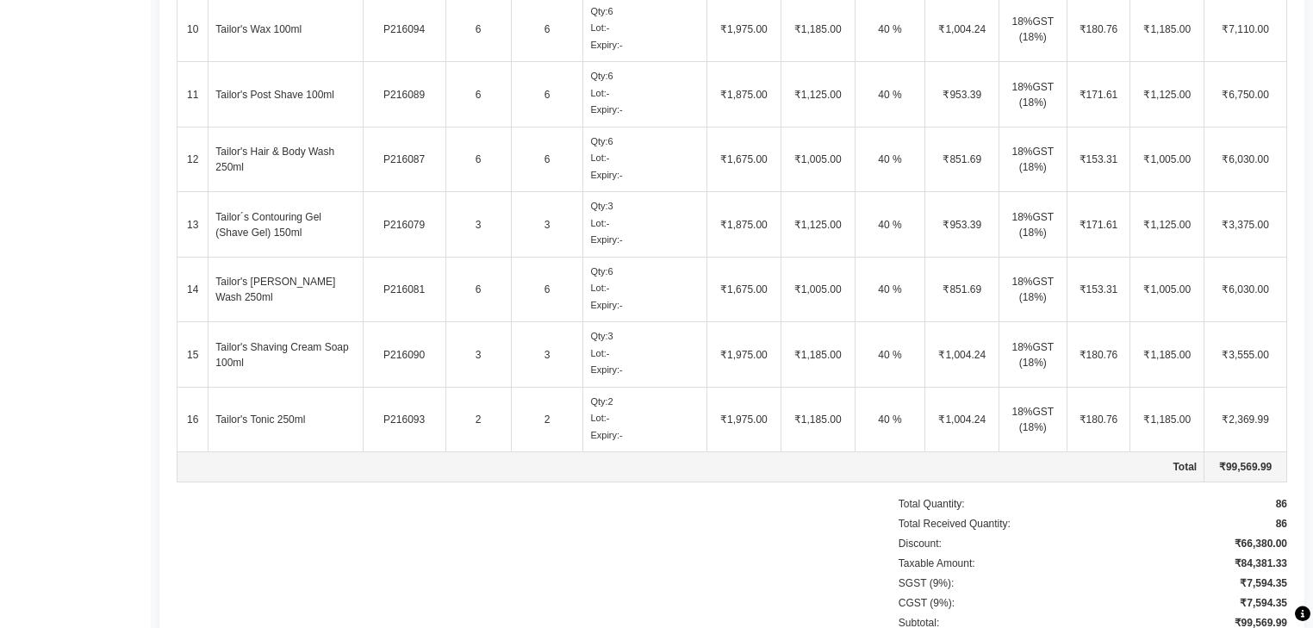
click at [542, 424] on td "2" at bounding box center [547, 419] width 72 height 65
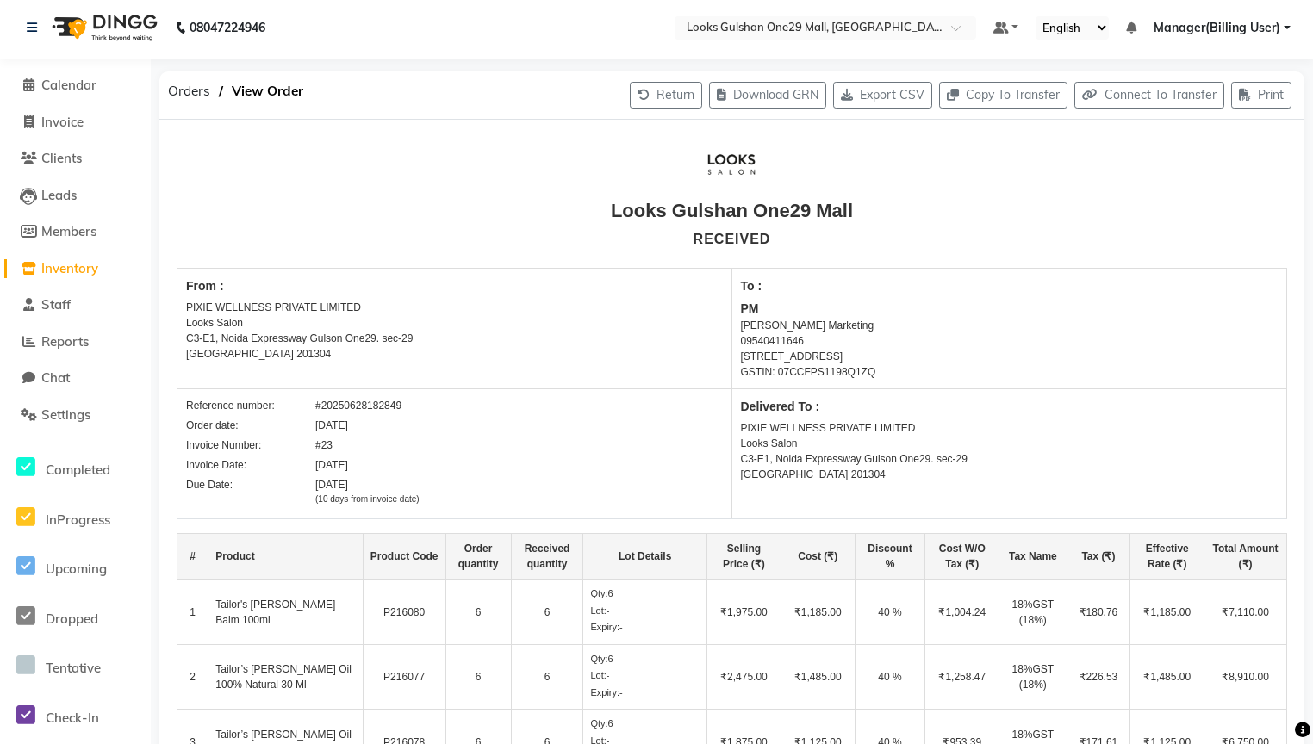
scroll to position [0, 0]
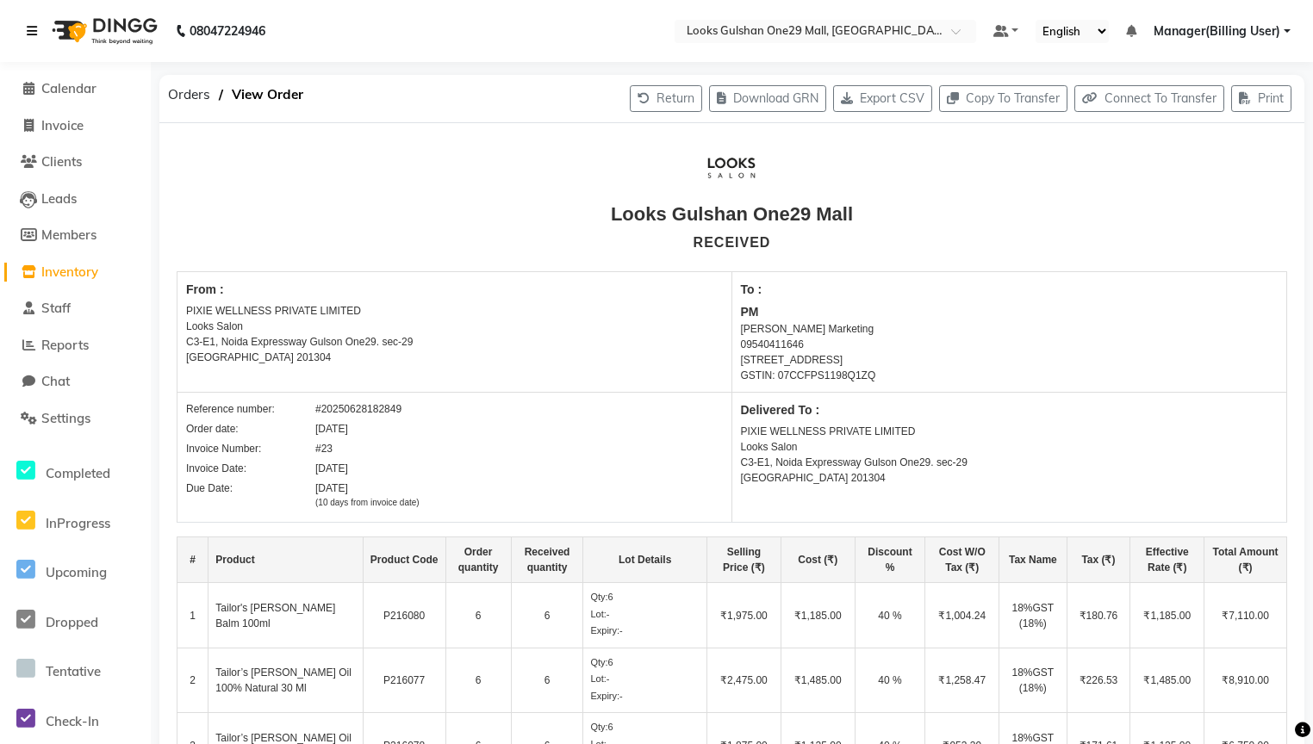
click at [35, 31] on icon at bounding box center [32, 31] width 10 height 12
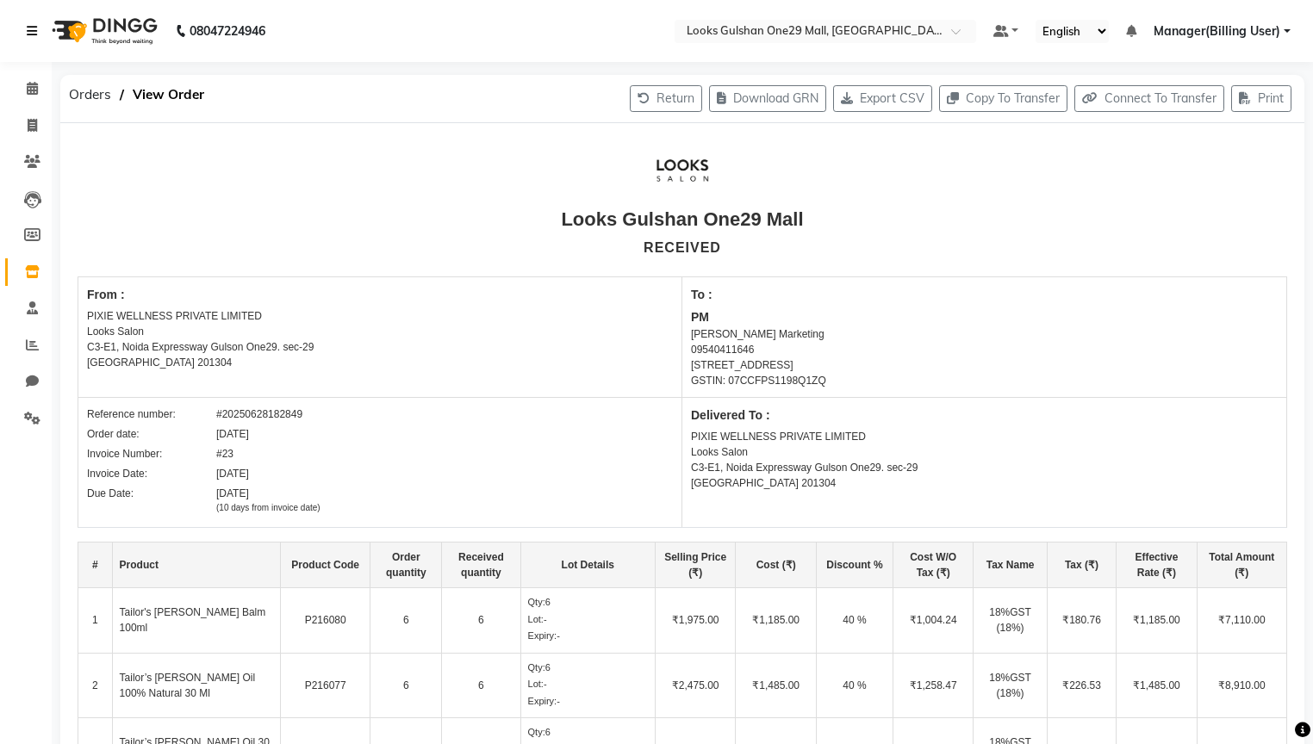
click at [34, 28] on icon at bounding box center [32, 31] width 10 height 12
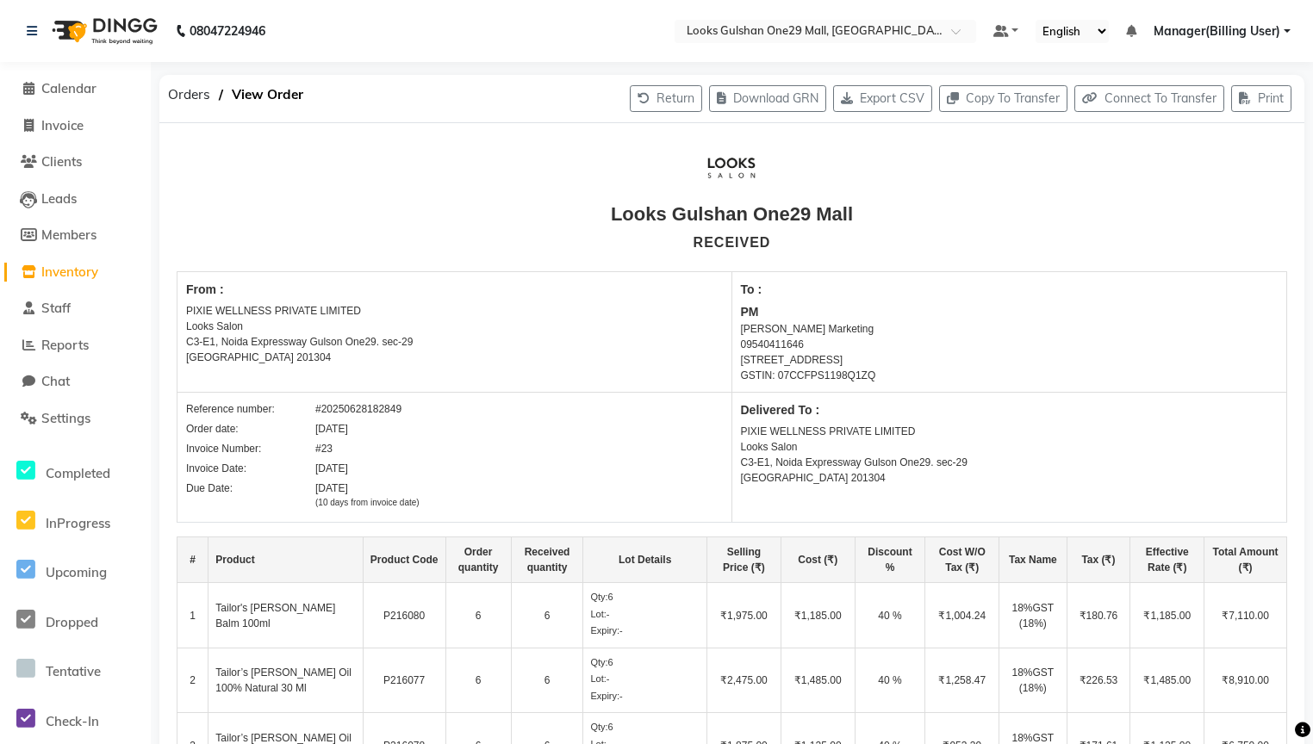
click at [85, 269] on span "Inventory" at bounding box center [69, 272] width 57 height 16
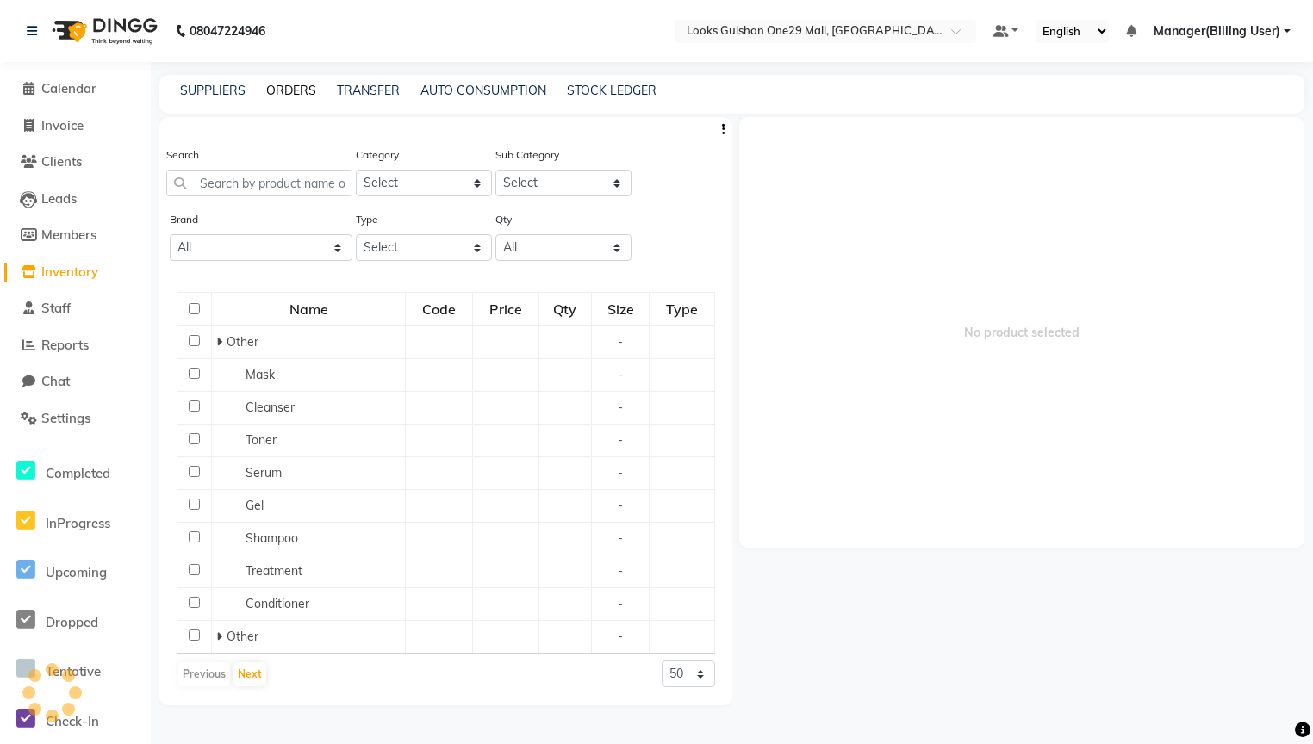
click at [289, 93] on link "ORDERS" at bounding box center [291, 91] width 50 height 16
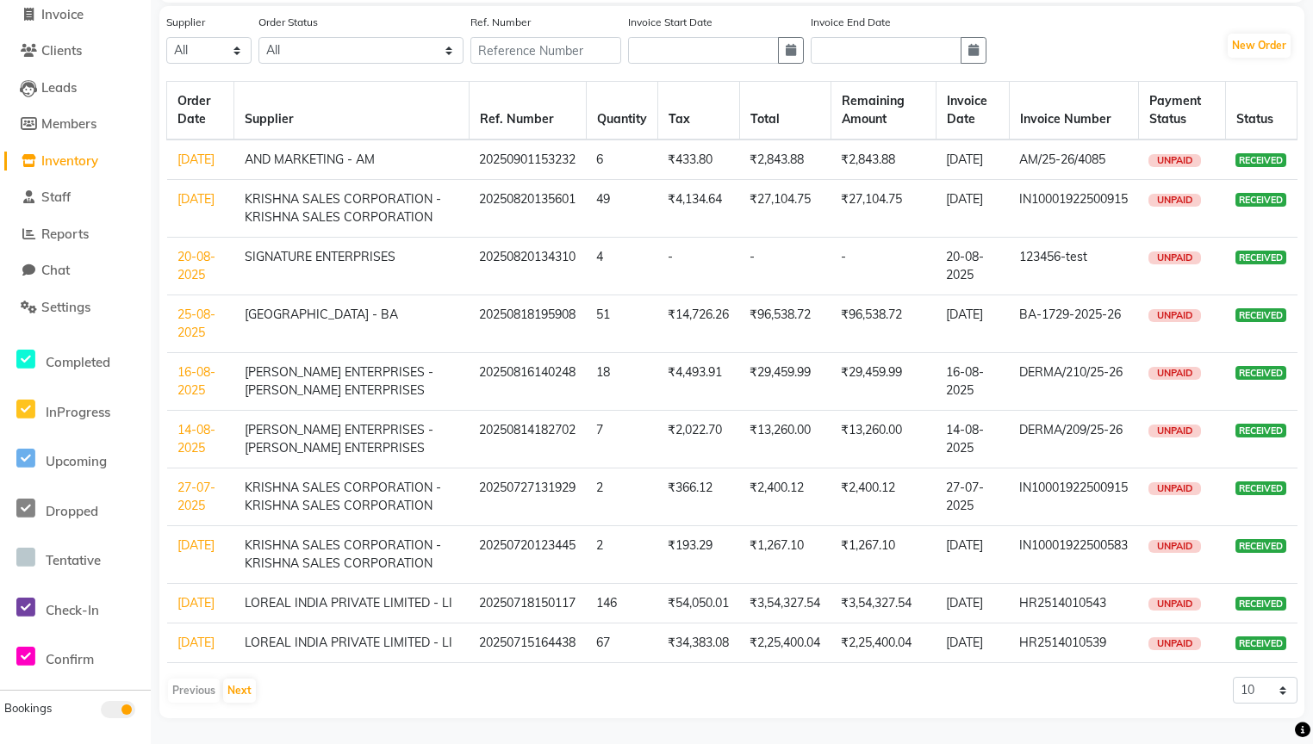
scroll to position [164, 0]
click at [228, 627] on button "Next" at bounding box center [239, 691] width 33 height 24
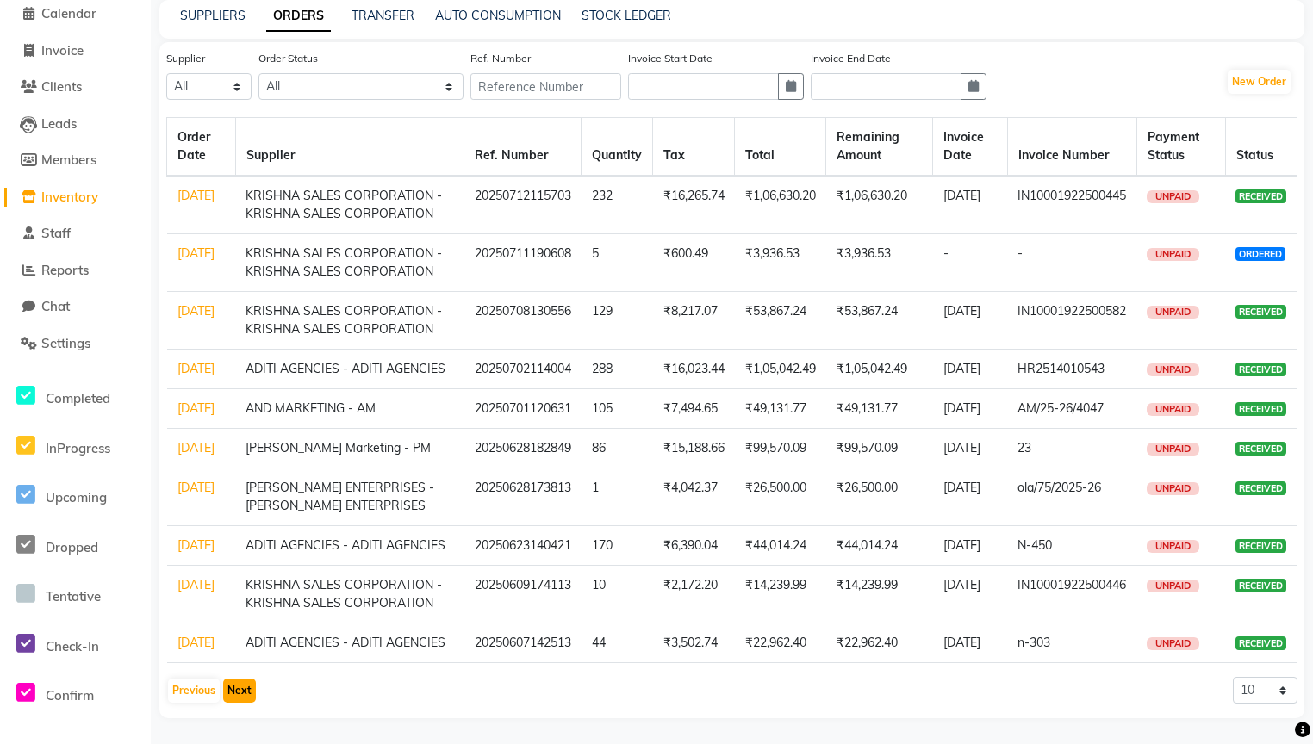
click at [236, 627] on button "Next" at bounding box center [239, 691] width 33 height 24
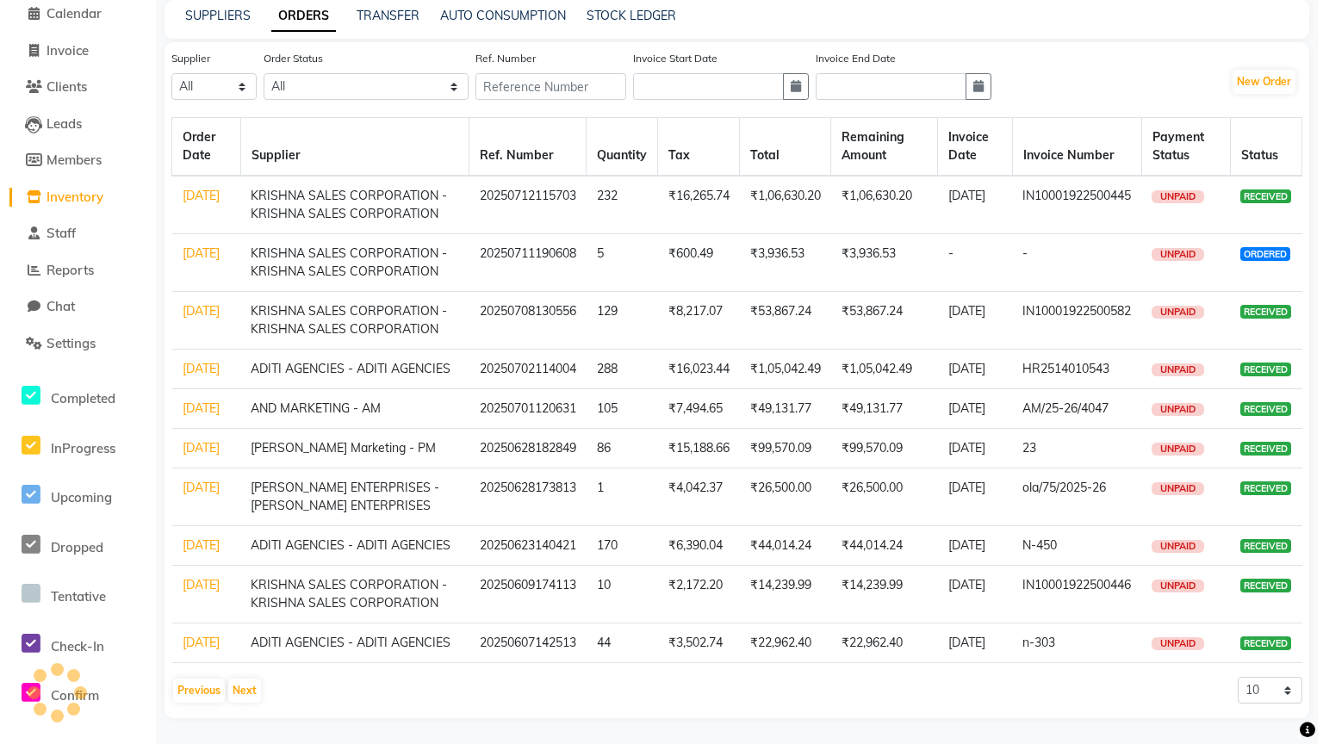
scroll to position [0, 0]
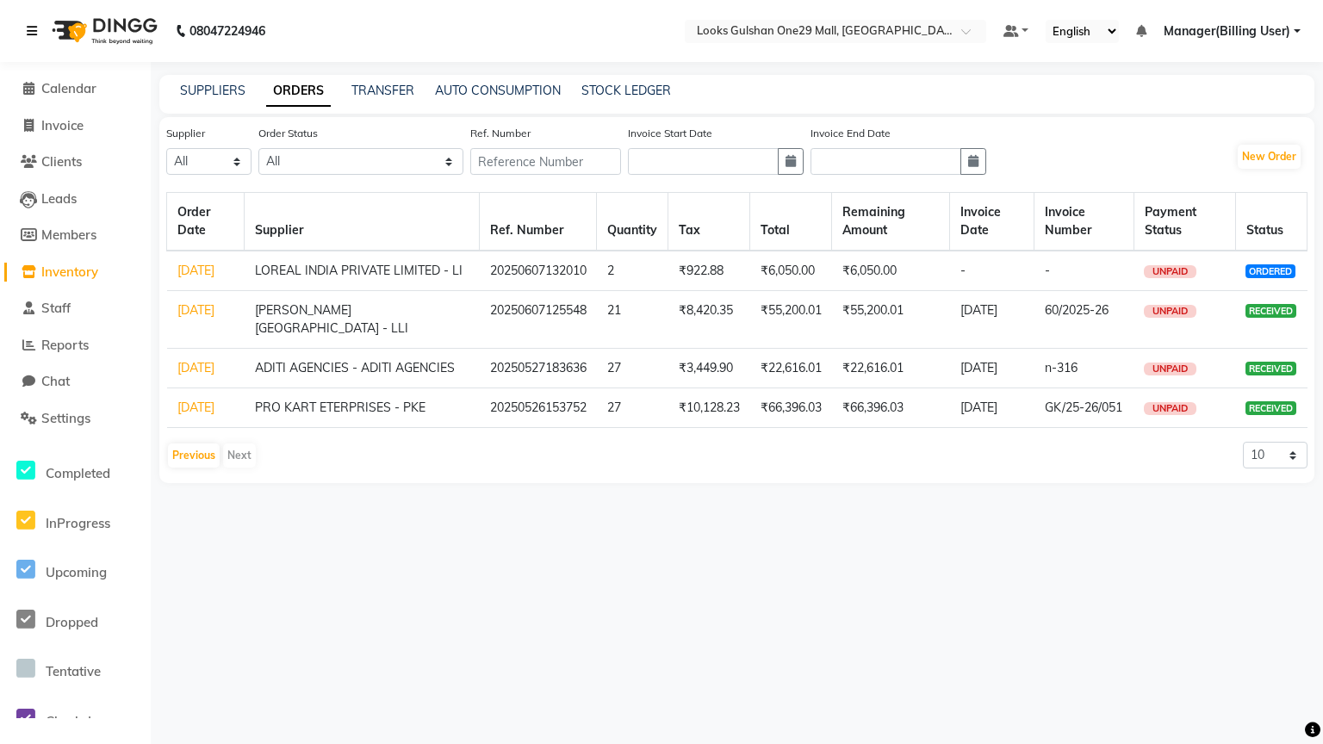
click at [30, 28] on icon at bounding box center [32, 31] width 10 height 12
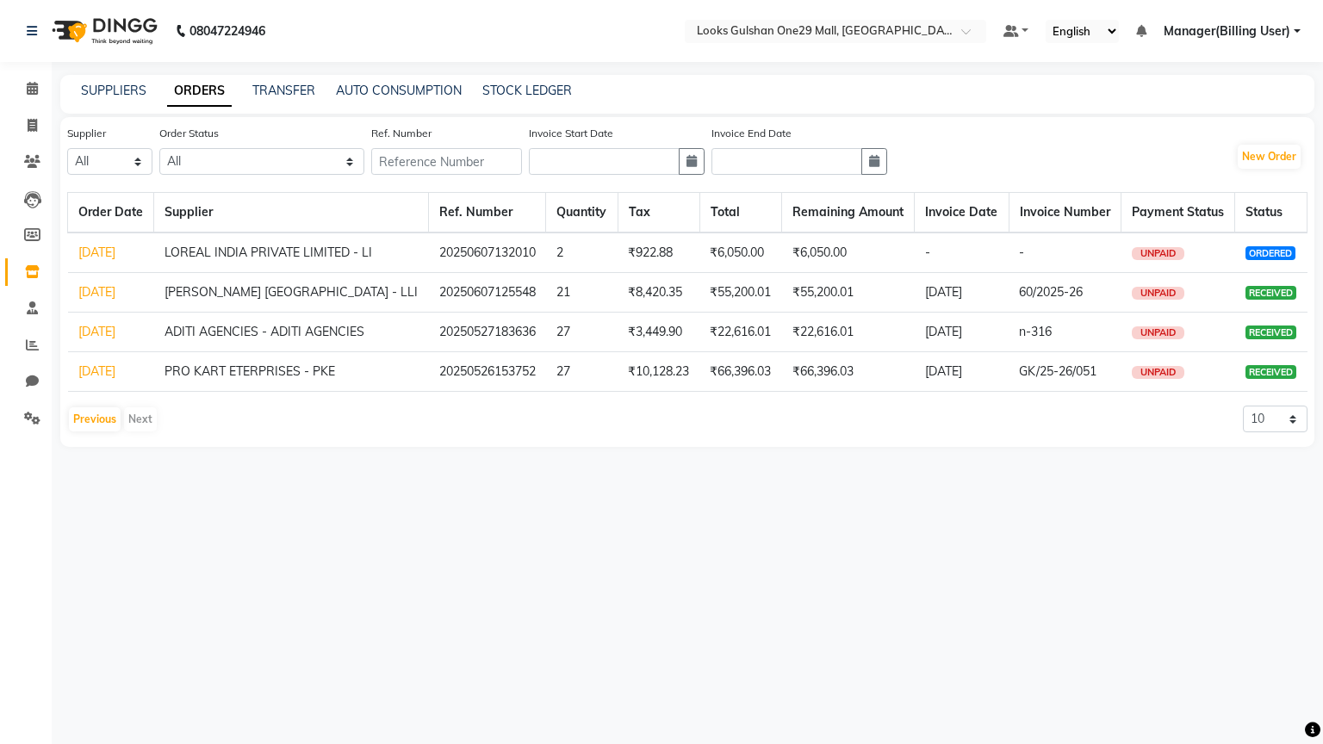
click at [614, 40] on nav "08047224946 Select Location × Looks Gulshan One29 Mall, Noida Default Panel My …" at bounding box center [661, 31] width 1323 height 62
click at [611, 22] on nav "08047224946 Select Location × Looks Gulshan One29 Mall, Noida Default Panel My …" at bounding box center [661, 31] width 1323 height 62
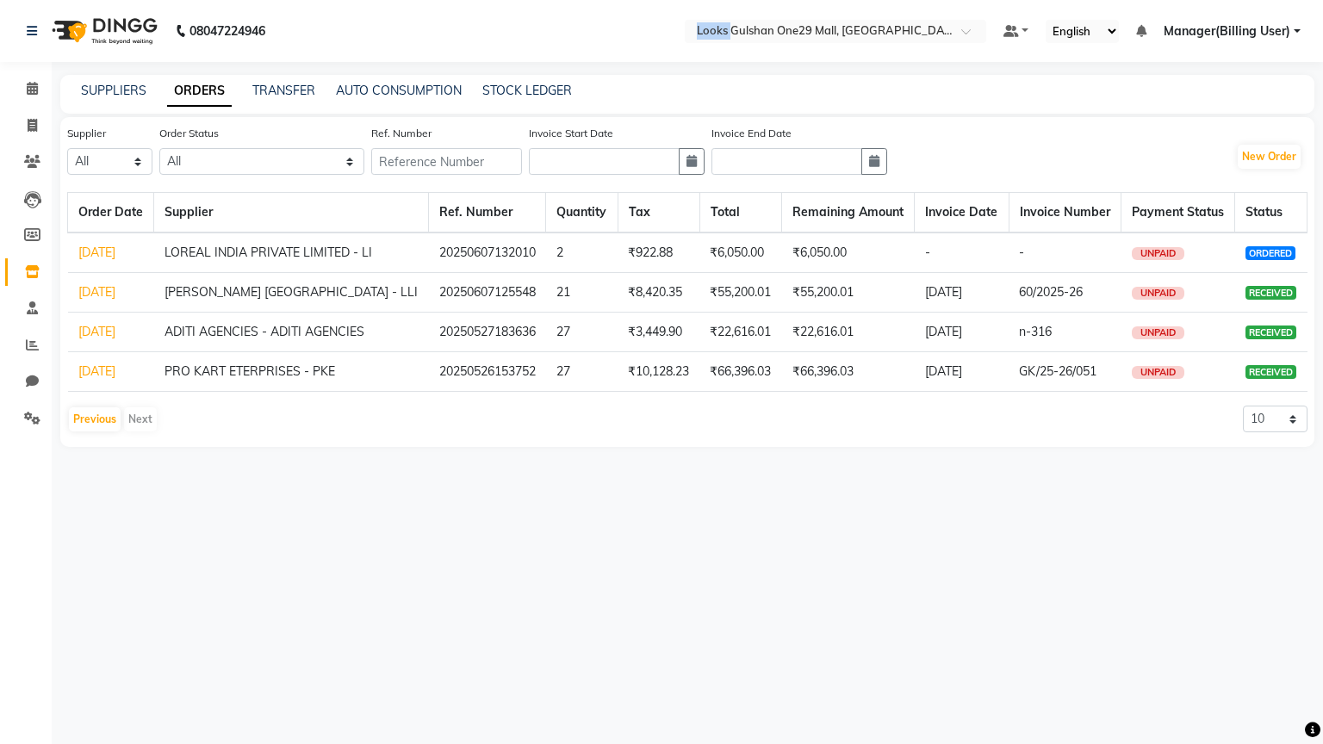
click at [611, 22] on nav "08047224946 Select Location × Looks Gulshan One29 Mall, Noida Default Panel My …" at bounding box center [661, 31] width 1323 height 62
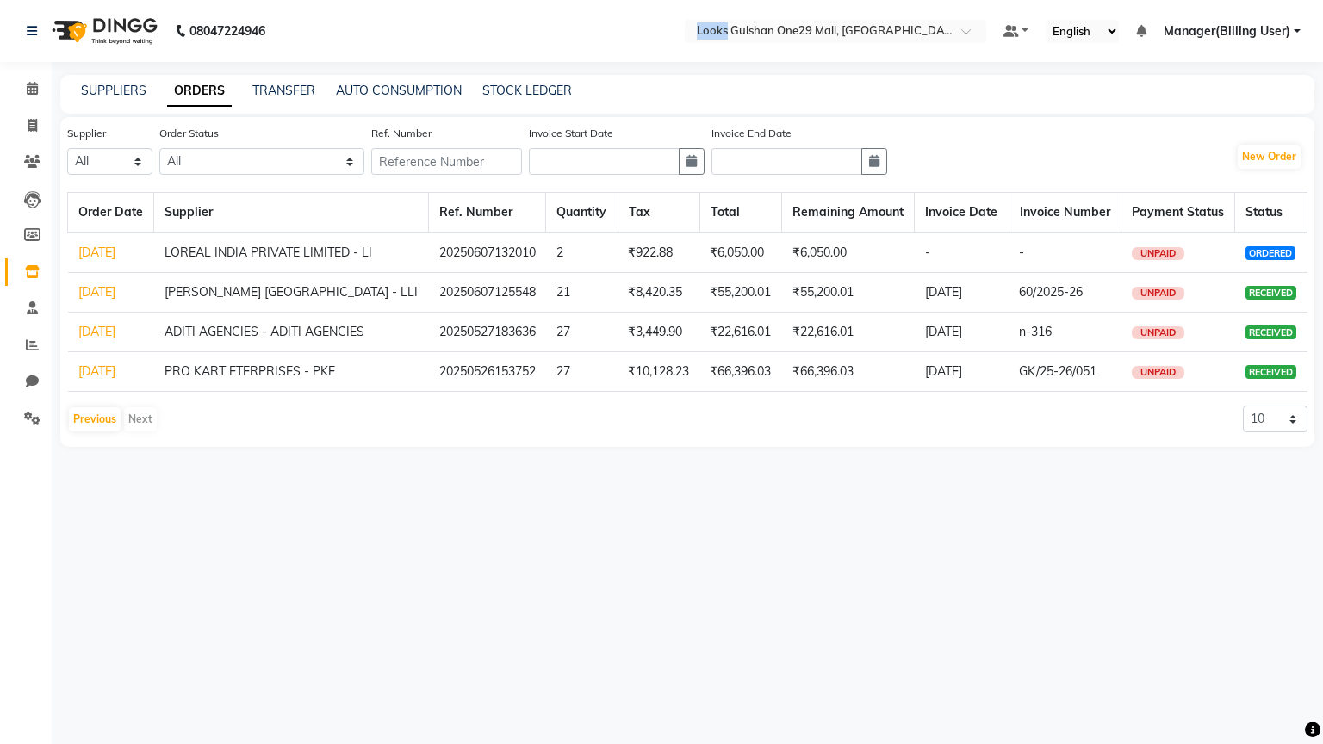
drag, startPoint x: 611, startPoint y: 22, endPoint x: 250, endPoint y: 37, distance: 361.3
click at [613, 20] on nav "08047224946 Select Location × Looks Gulshan One29 Mall, Noida Default Panel My …" at bounding box center [661, 31] width 1323 height 62
click at [39, 21] on link at bounding box center [35, 31] width 17 height 48
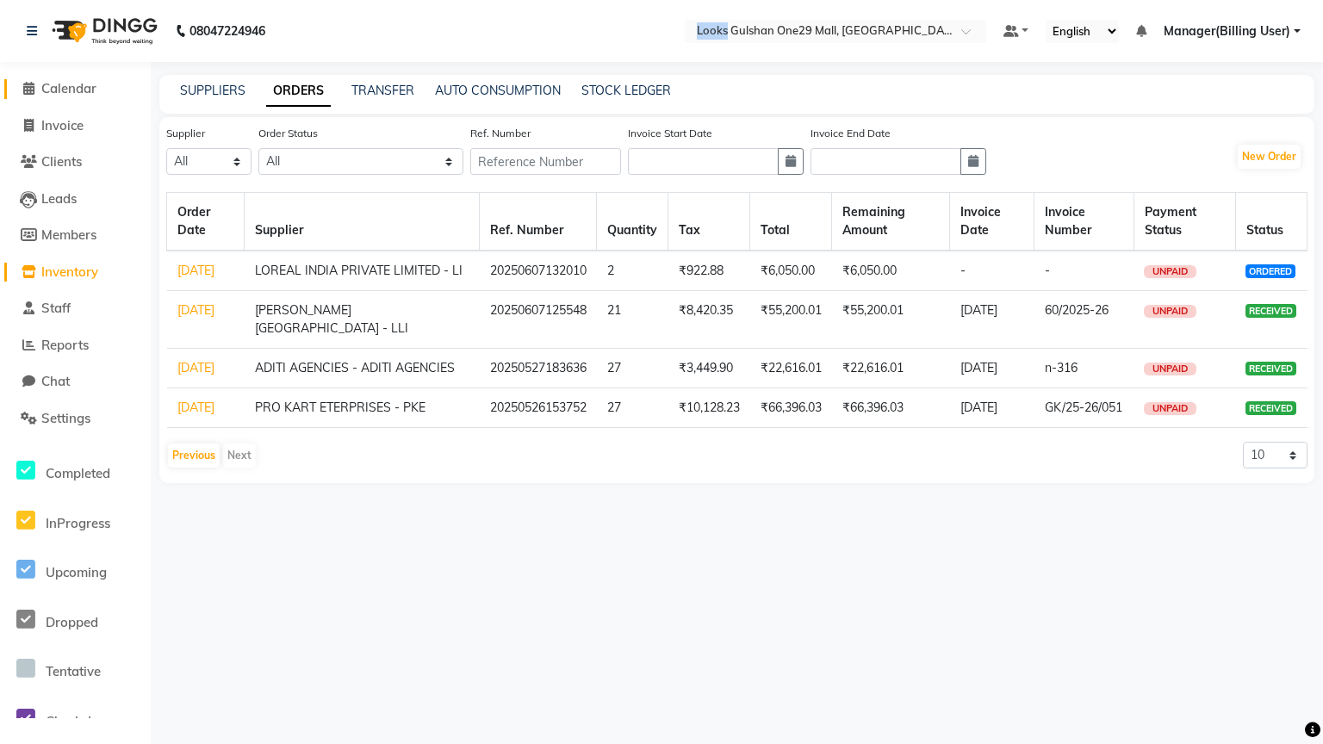
click at [62, 82] on span "Calendar" at bounding box center [68, 88] width 55 height 16
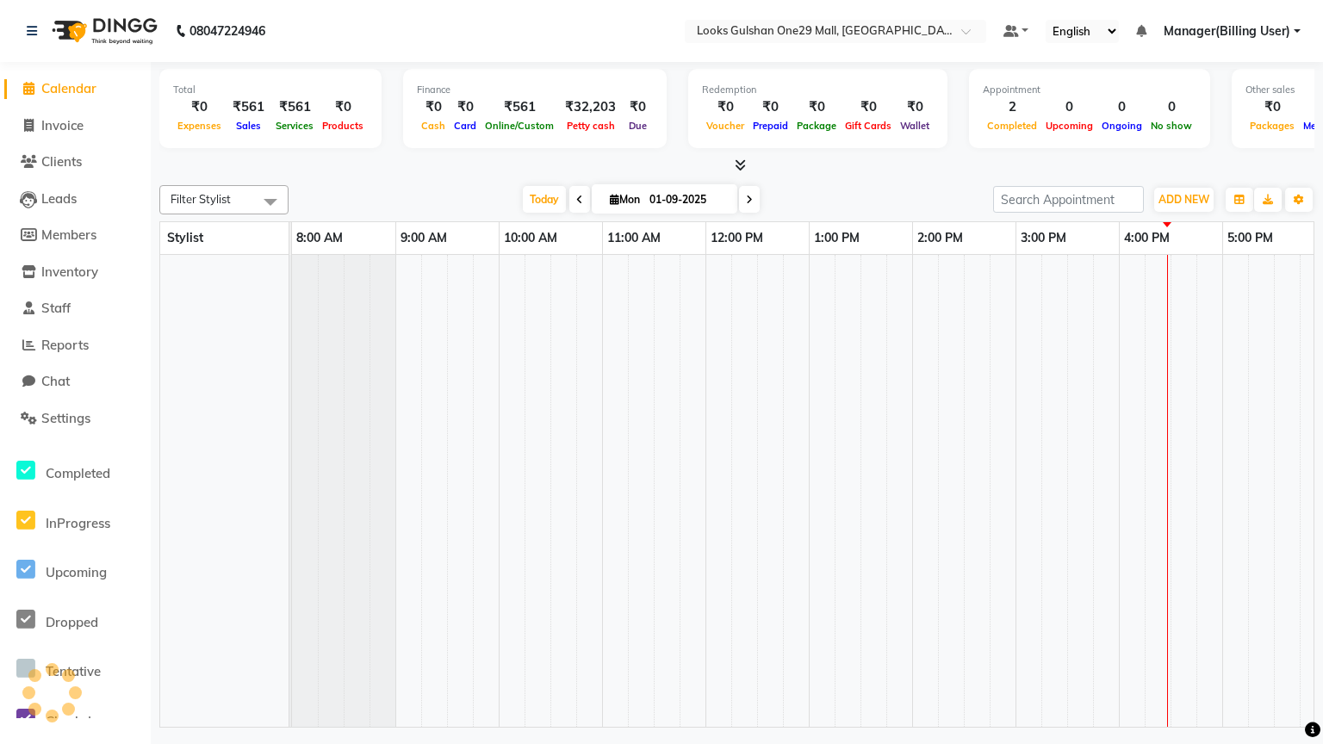
click at [667, 40] on nav "08047224946 Select Location × Looks Gulshan One29 Mall, Noida Default Panel My …" at bounding box center [661, 31] width 1323 height 62
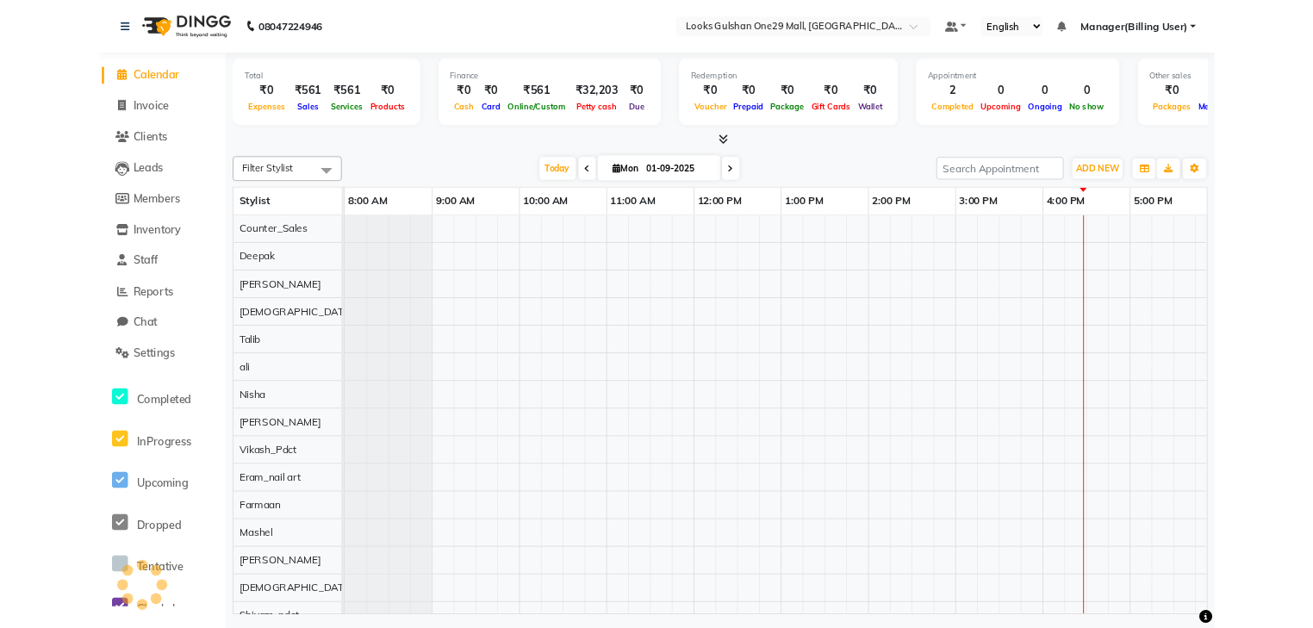
scroll to position [0, 321]
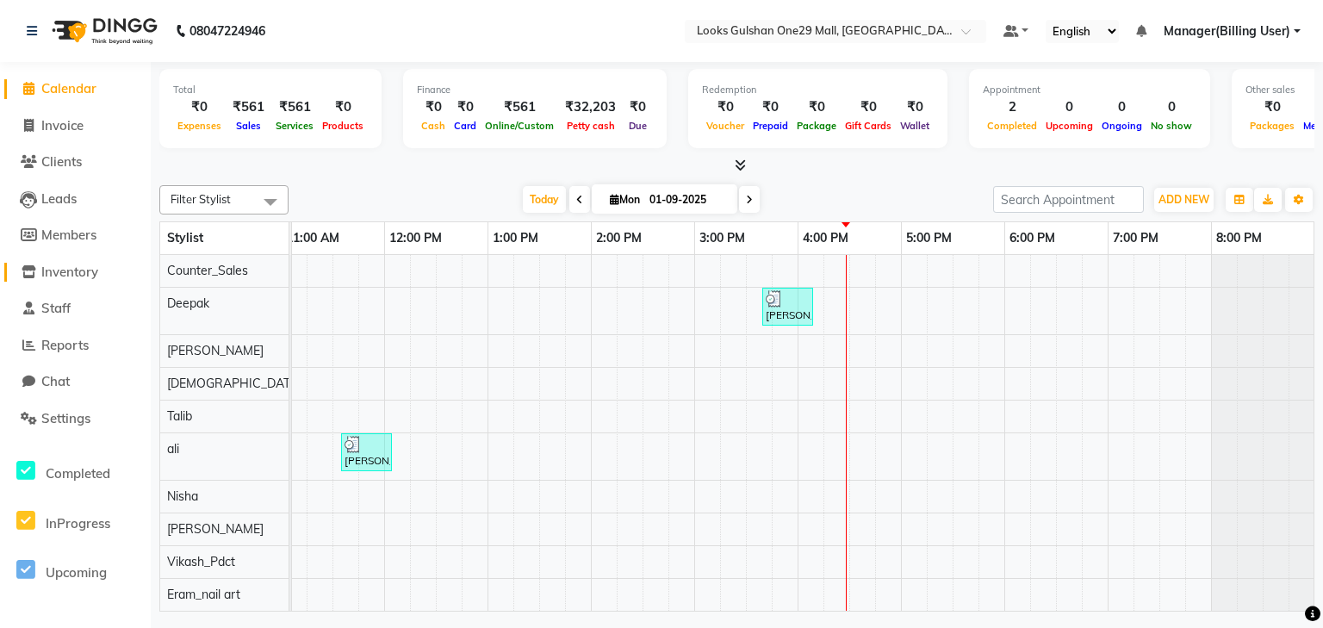
click at [69, 274] on span "Inventory" at bounding box center [69, 272] width 57 height 16
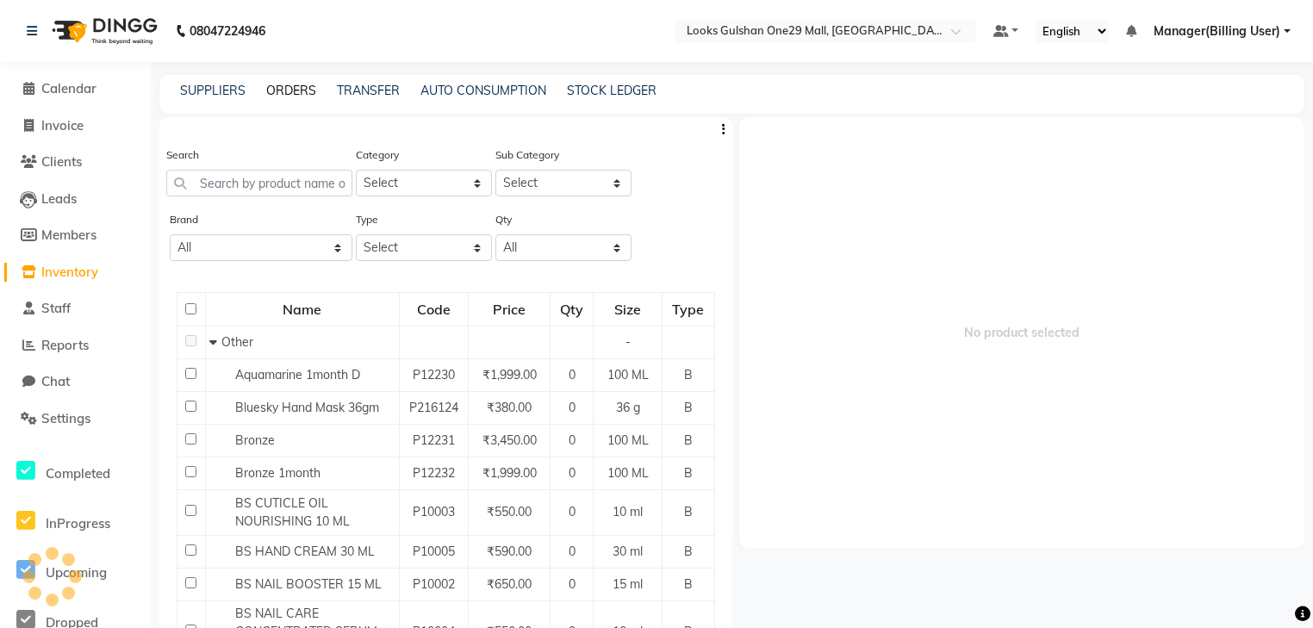
click at [291, 82] on div "ORDERS" at bounding box center [291, 91] width 50 height 18
click at [289, 90] on link "ORDERS" at bounding box center [291, 91] width 50 height 16
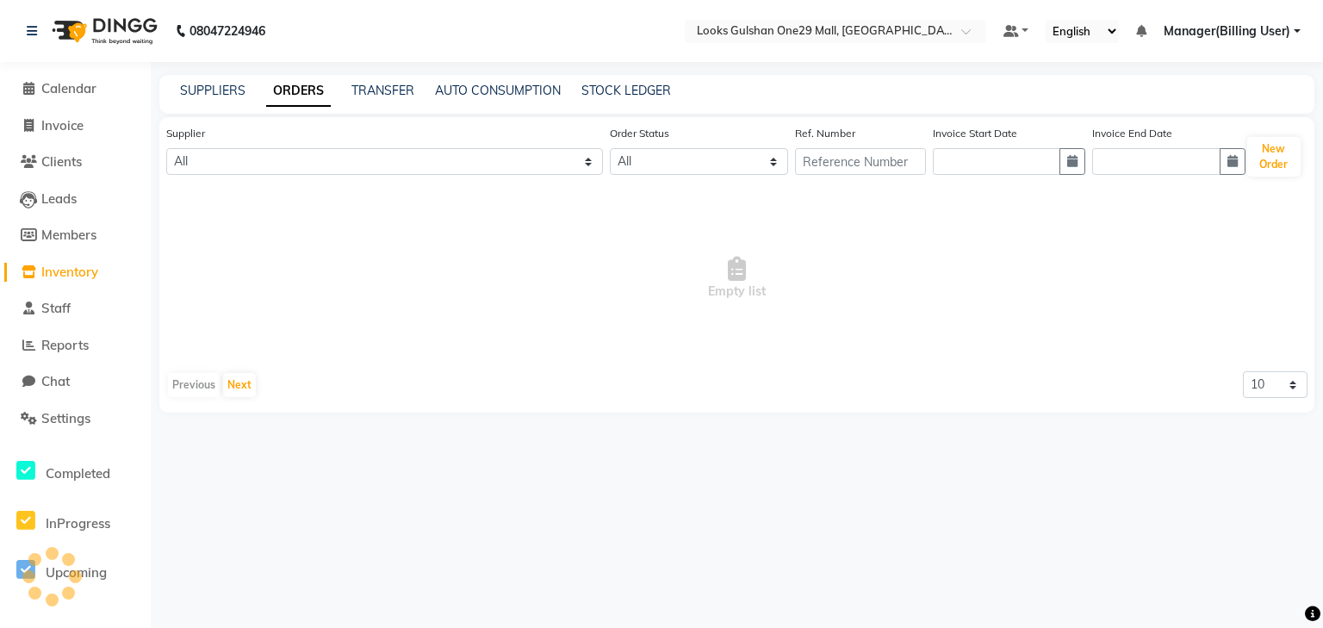
click at [299, 90] on link "ORDERS" at bounding box center [298, 91] width 65 height 31
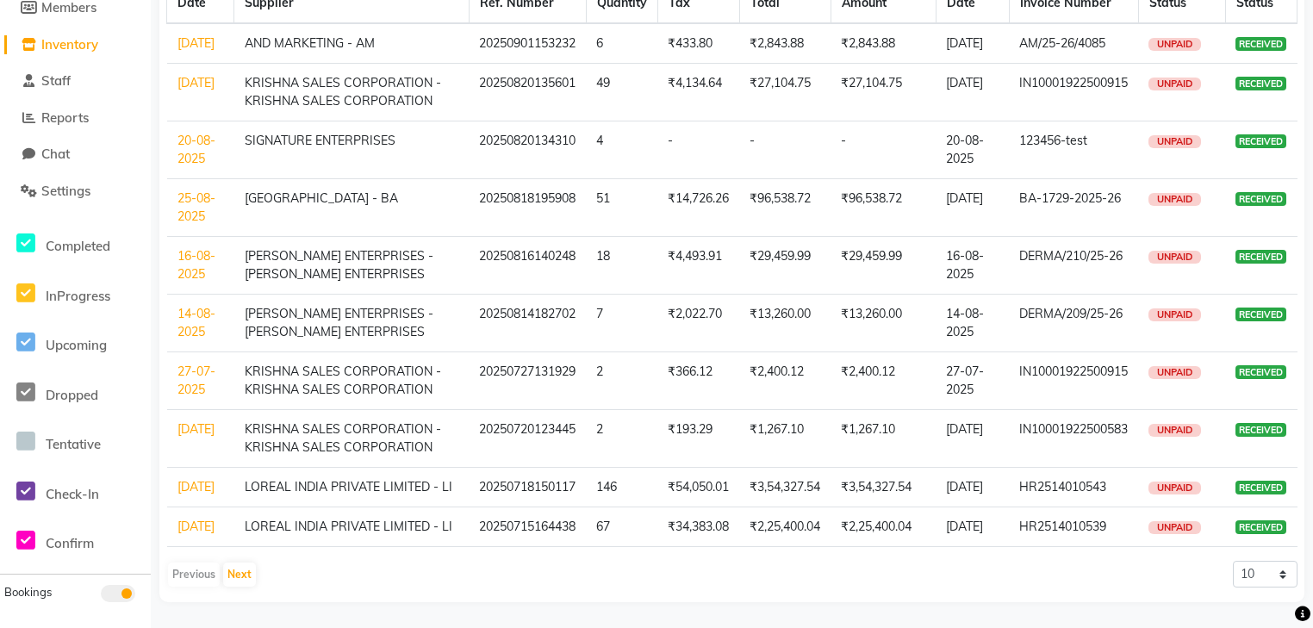
scroll to position [280, 0]
click at [238, 582] on button "Next" at bounding box center [239, 575] width 33 height 24
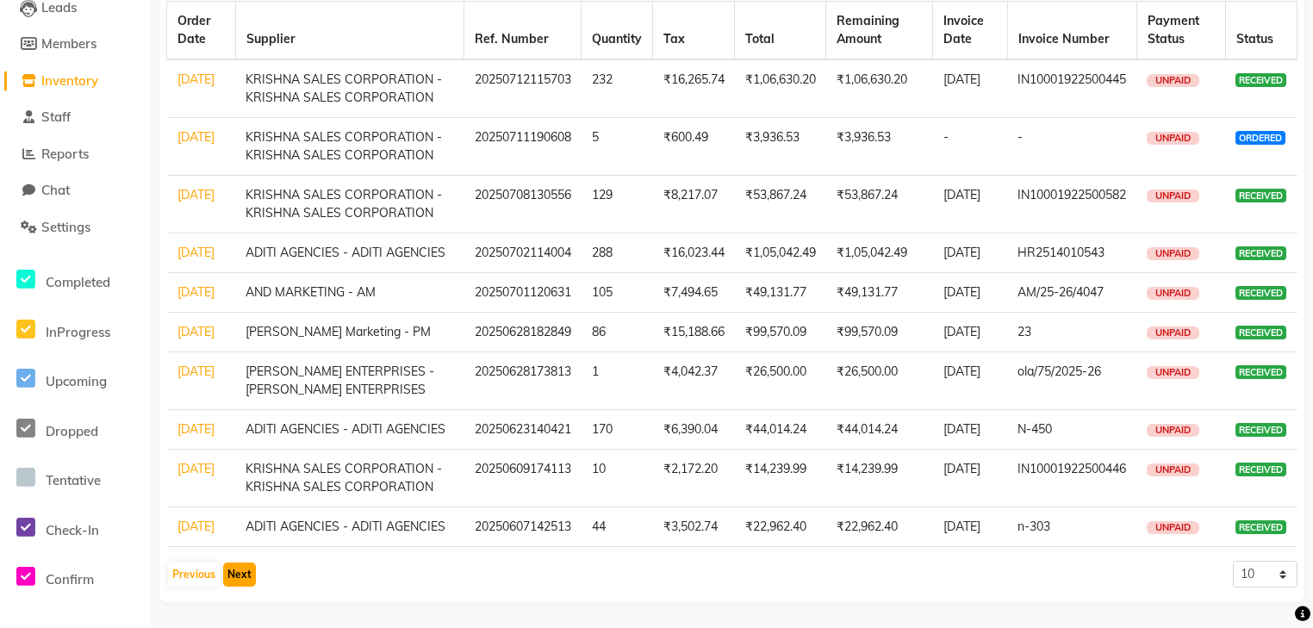
click at [248, 563] on button "Next" at bounding box center [239, 575] width 33 height 24
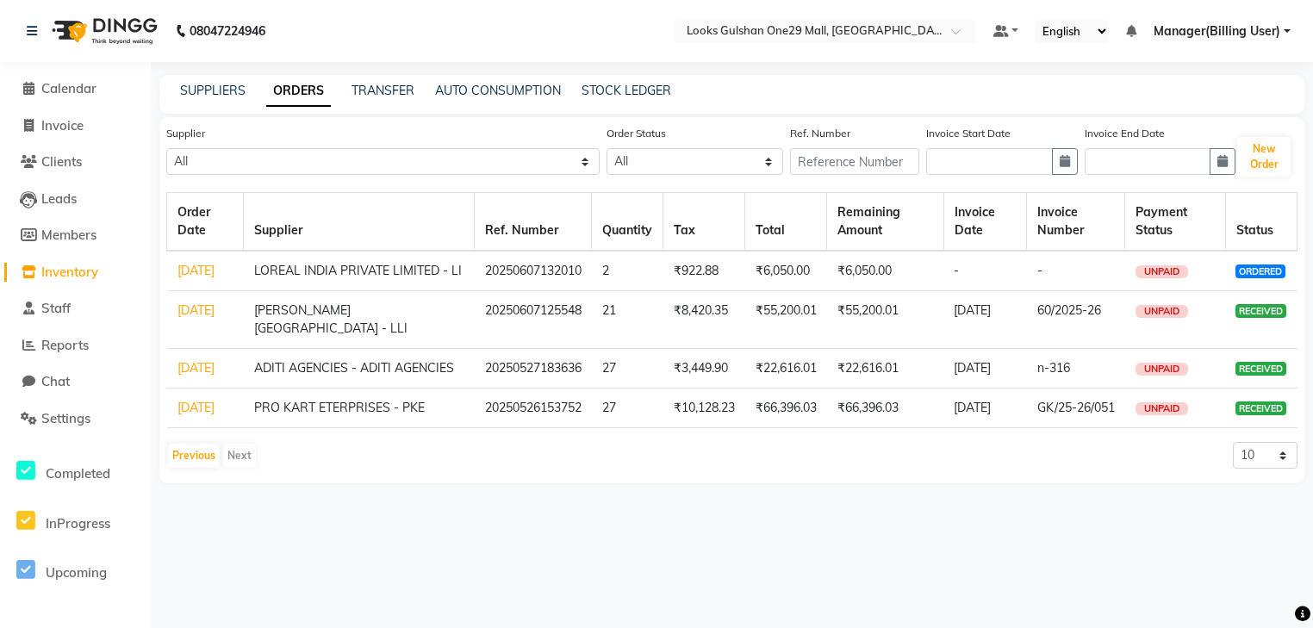
scroll to position [0, 0]
click at [177, 318] on link "07-06-2025" at bounding box center [195, 310] width 37 height 16
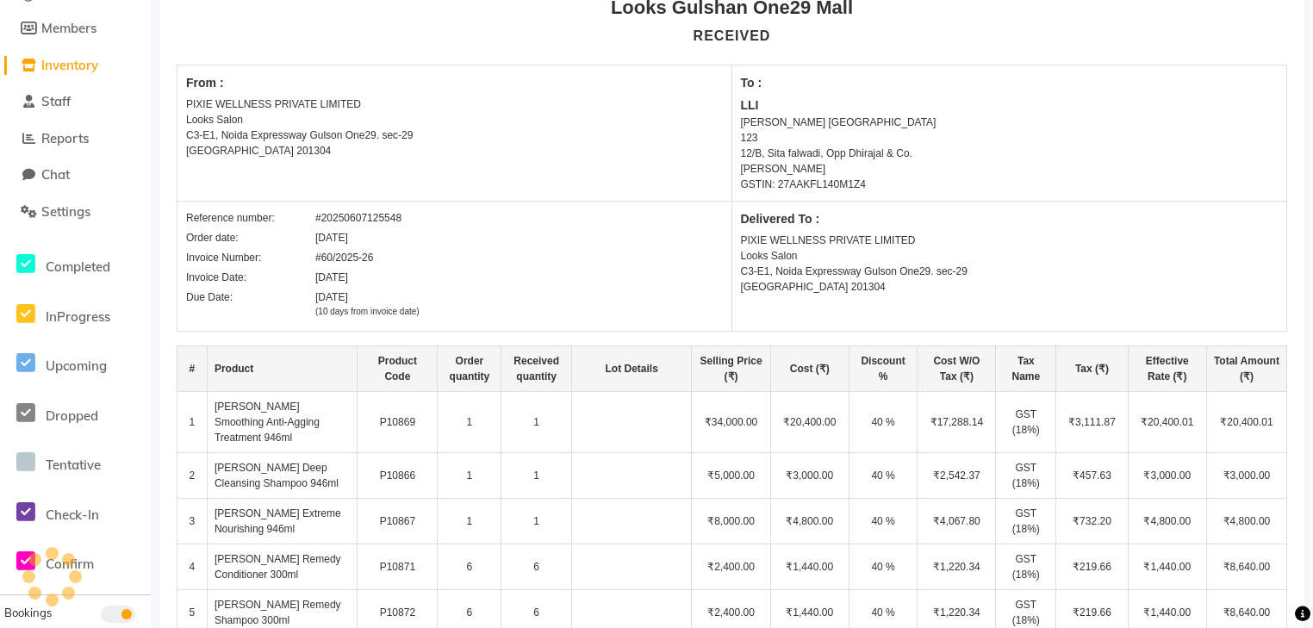
scroll to position [276, 0]
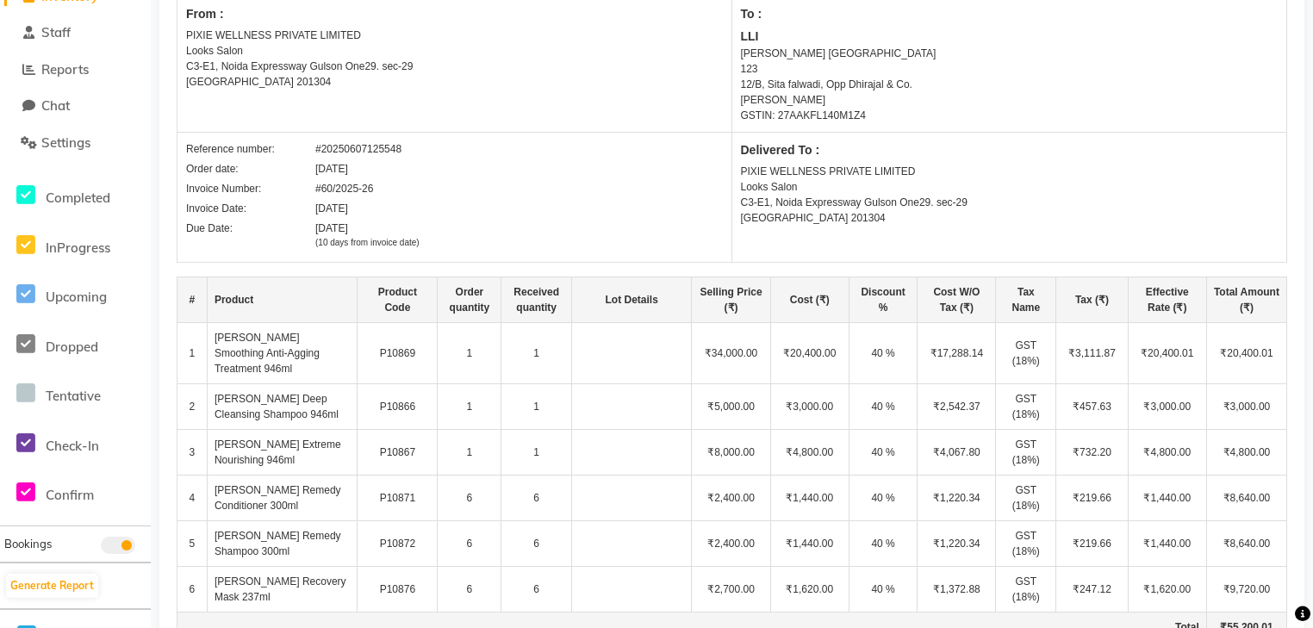
click at [475, 349] on td "1" at bounding box center [470, 353] width 64 height 61
click at [401, 384] on td "P10866" at bounding box center [398, 407] width 80 height 46
click at [490, 389] on td "1" at bounding box center [470, 407] width 64 height 46
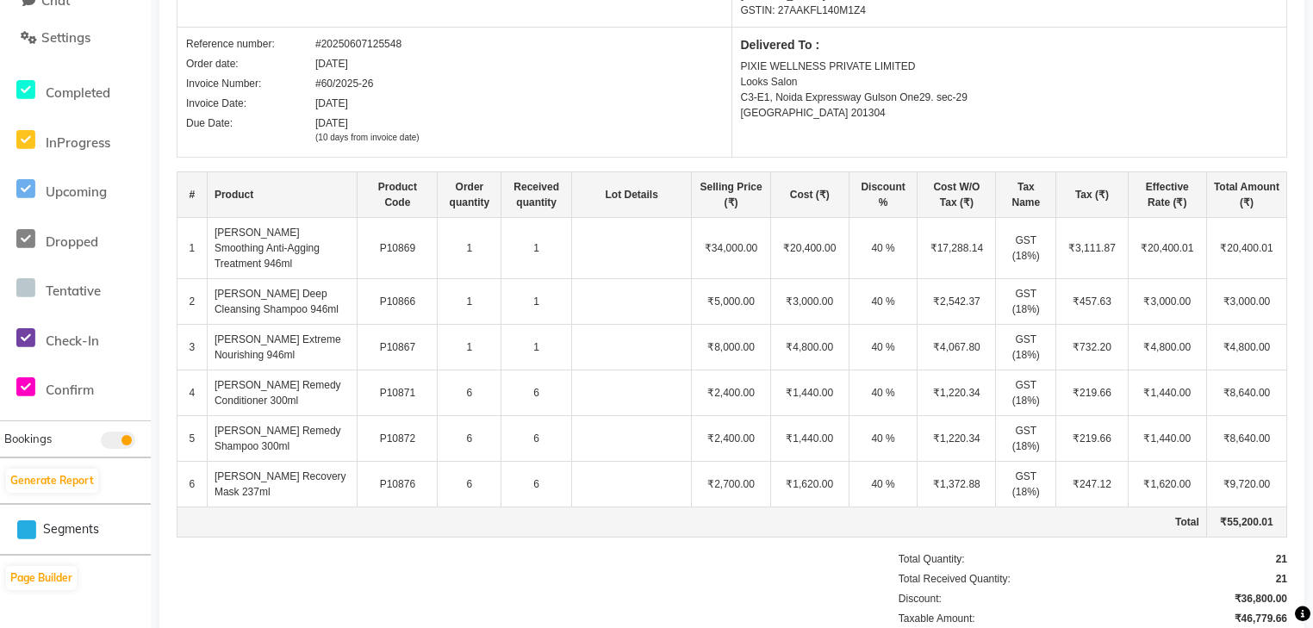
scroll to position [414, 0]
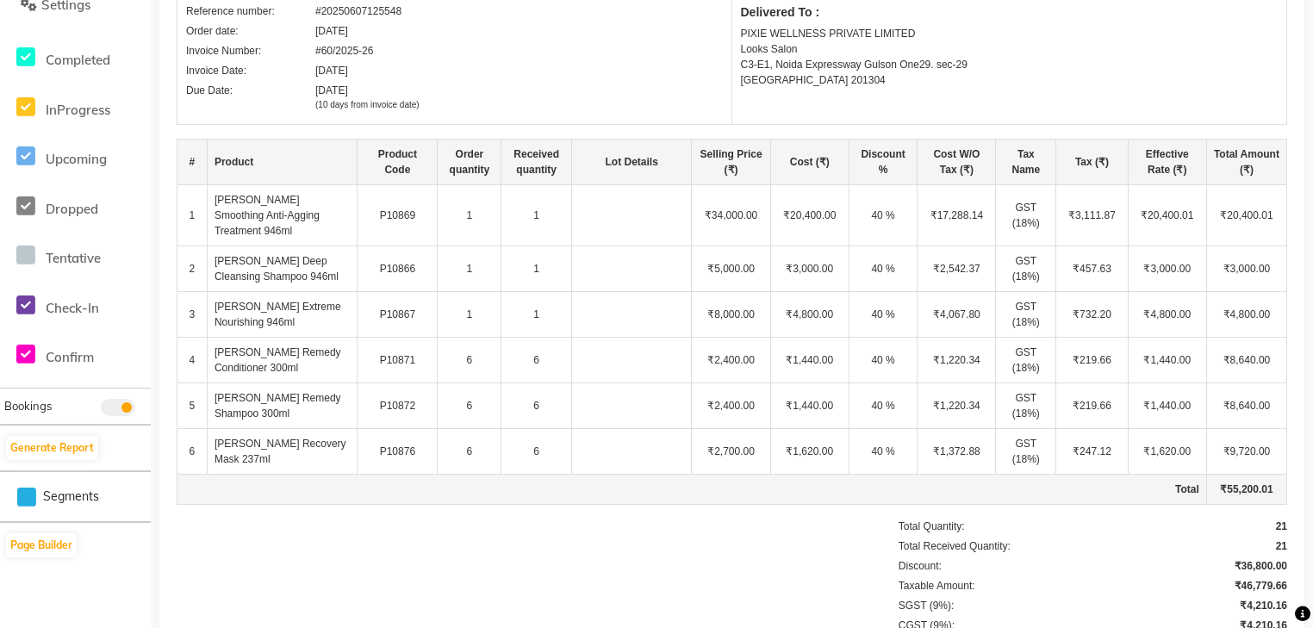
click at [275, 297] on td "Lea Levitt Extreme Nourishing 946ml" at bounding box center [282, 315] width 150 height 46
click at [524, 300] on td "1" at bounding box center [536, 315] width 70 height 46
click at [249, 340] on td "Lea Levett Remedy Conditioner 300ml" at bounding box center [282, 361] width 150 height 46
click at [534, 345] on td "6" at bounding box center [536, 361] width 70 height 46
click at [510, 383] on td "6" at bounding box center [536, 406] width 70 height 46
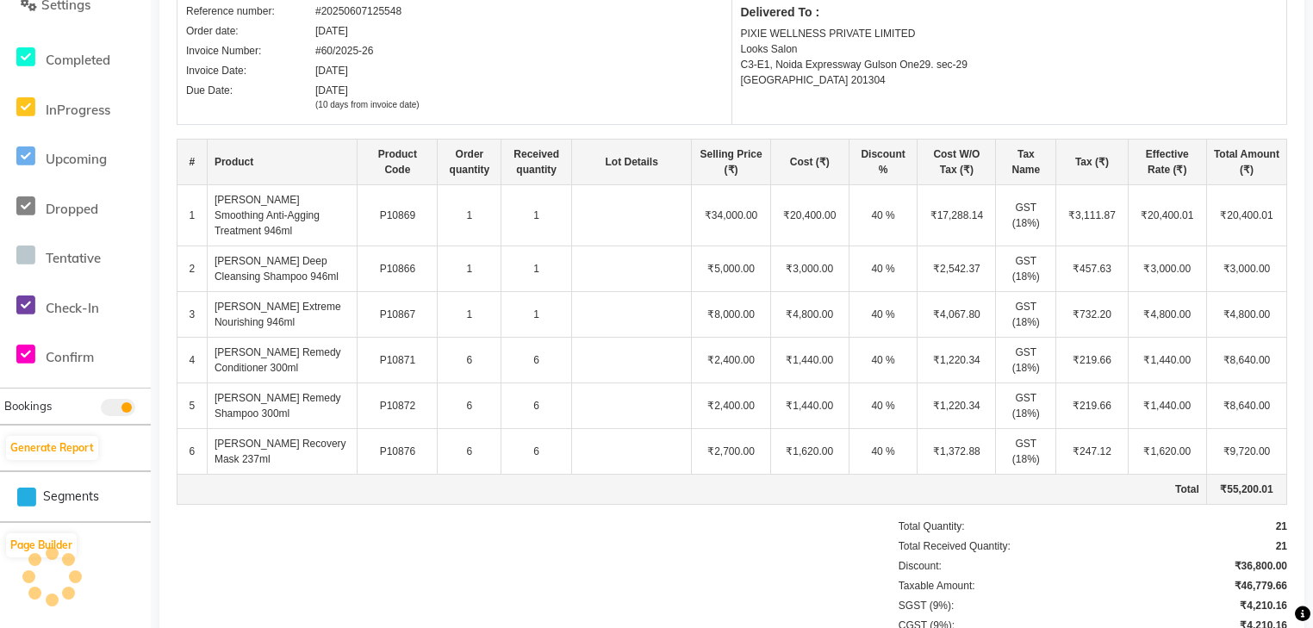
click at [598, 430] on td at bounding box center [631, 452] width 121 height 46
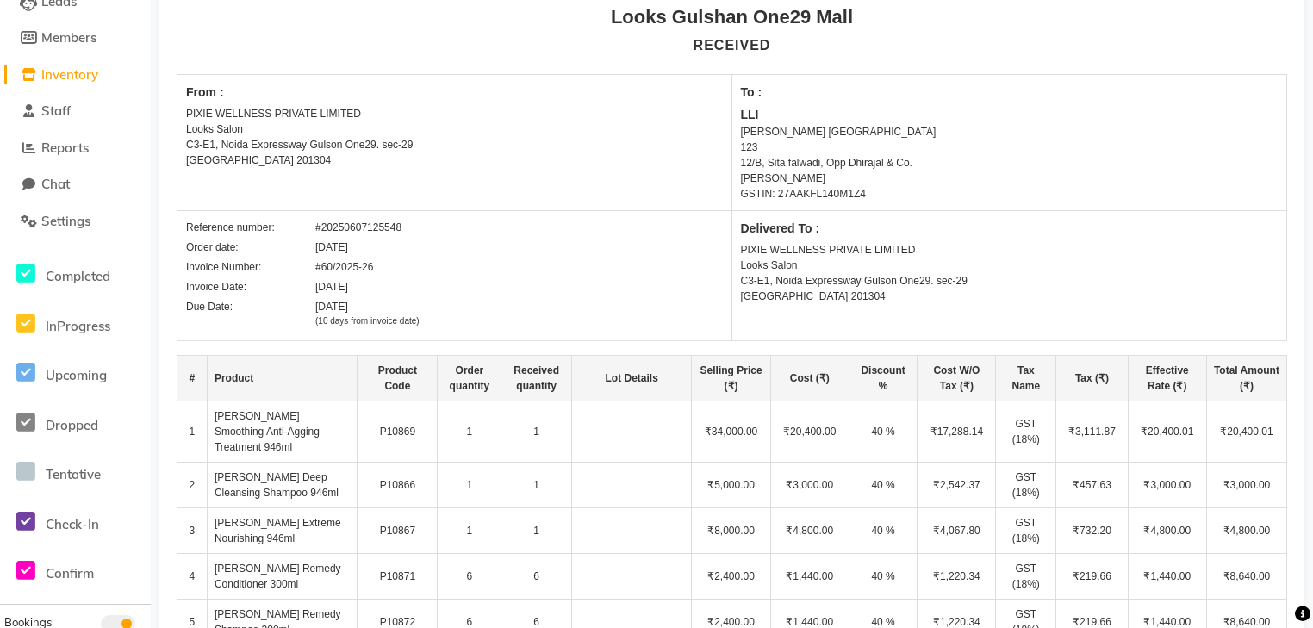
scroll to position [0, 0]
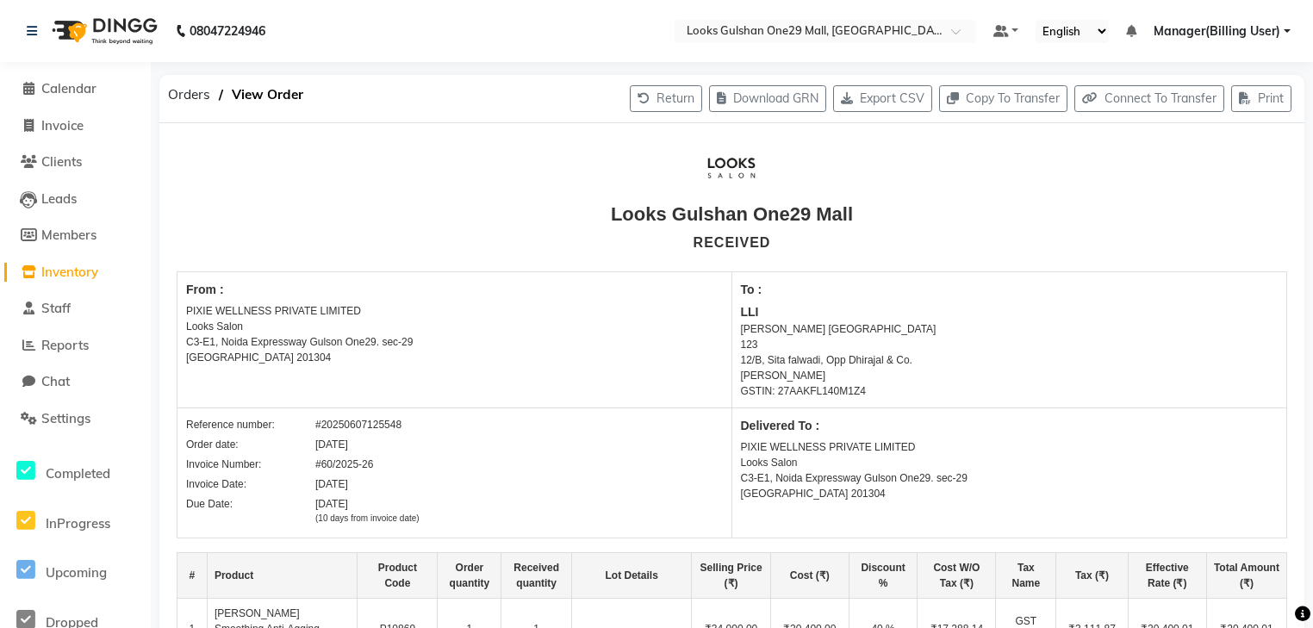
click at [82, 270] on span "Inventory" at bounding box center [69, 272] width 57 height 16
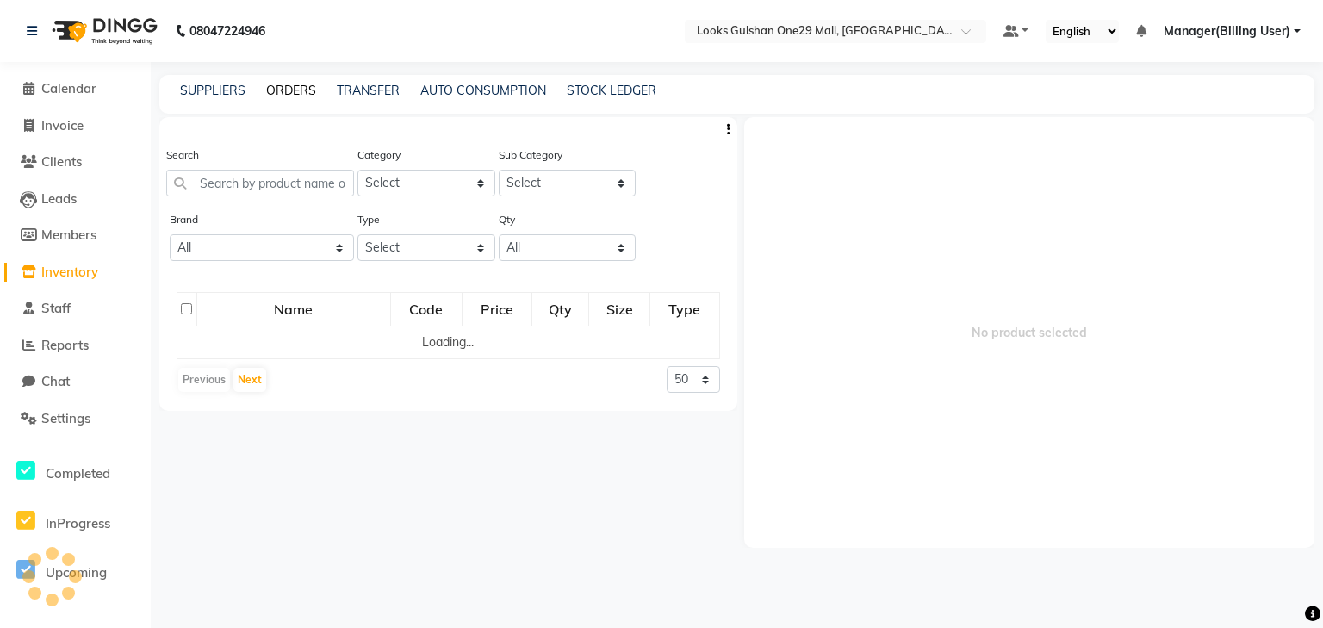
click at [283, 90] on link "ORDERS" at bounding box center [291, 91] width 50 height 16
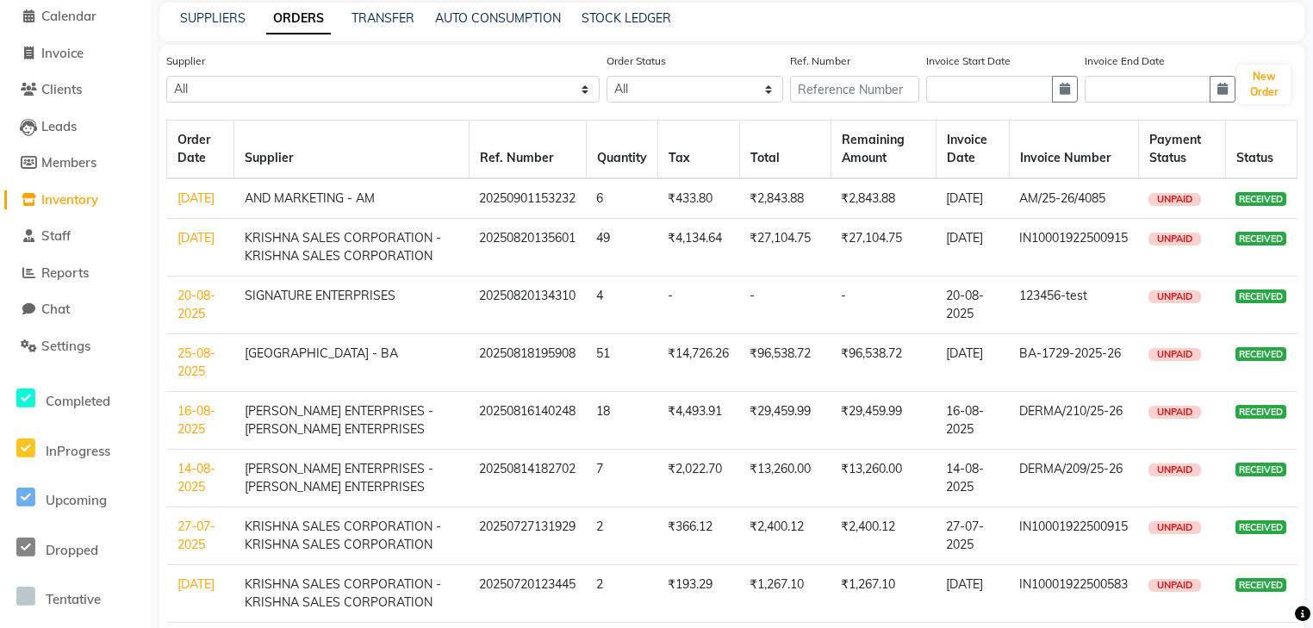
scroll to position [69, 0]
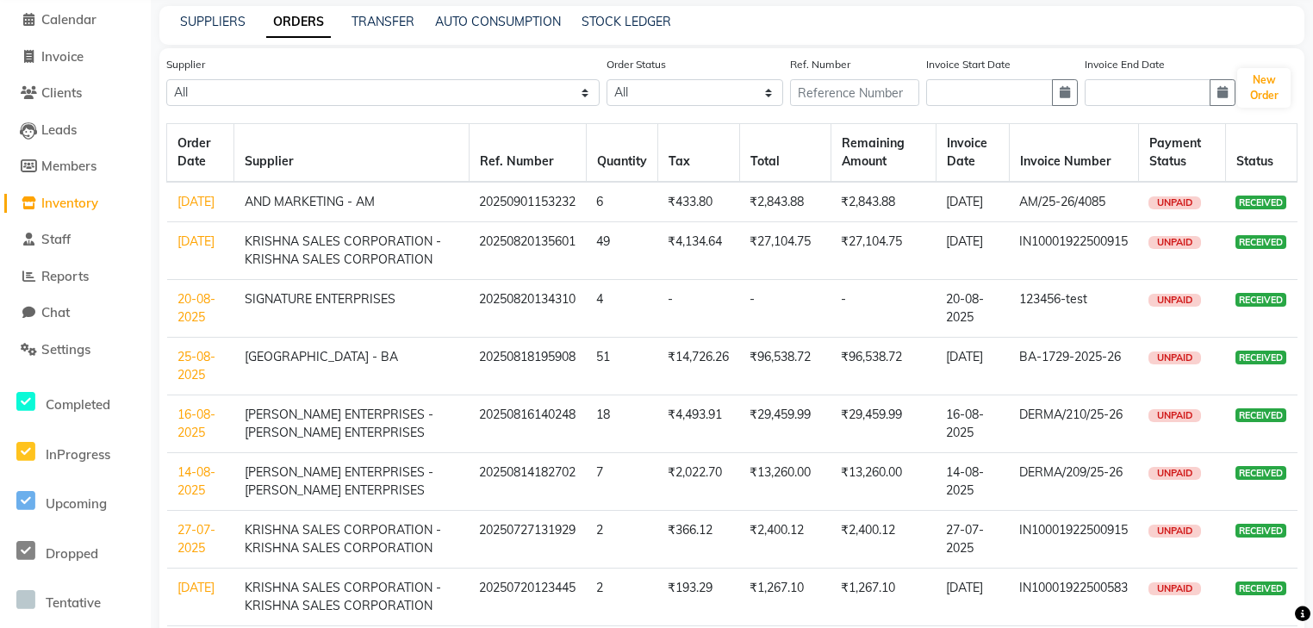
click at [79, 204] on span "Inventory" at bounding box center [69, 203] width 57 height 16
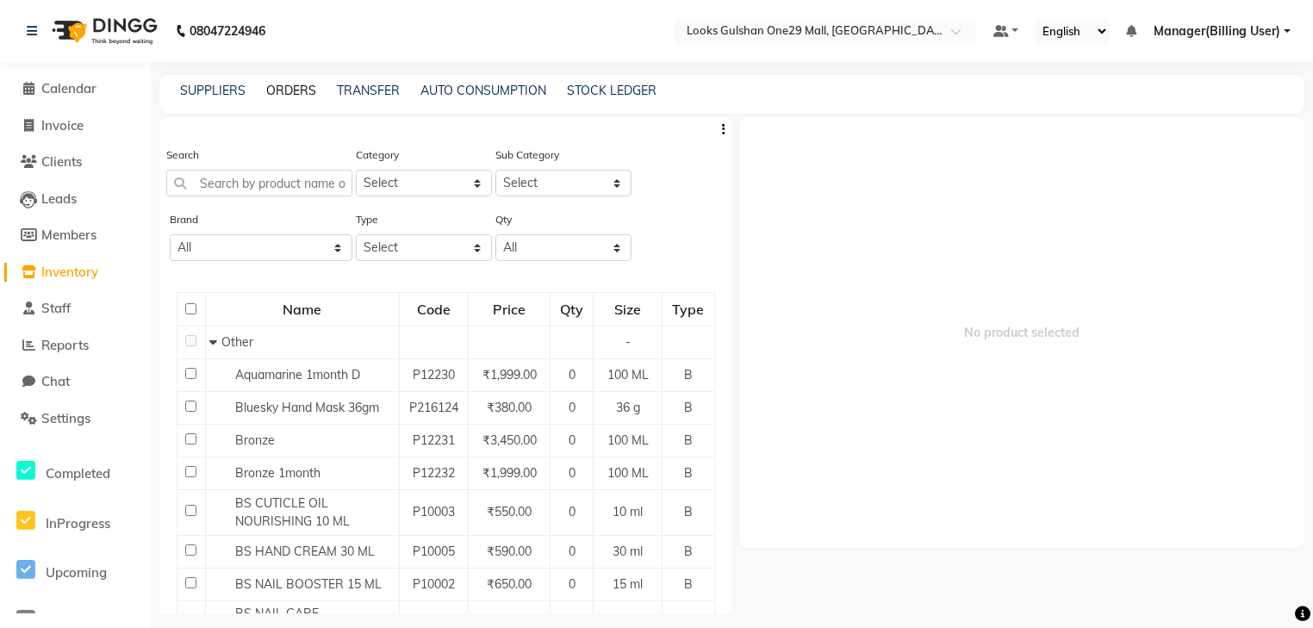
click at [302, 95] on link "ORDERS" at bounding box center [291, 91] width 50 height 16
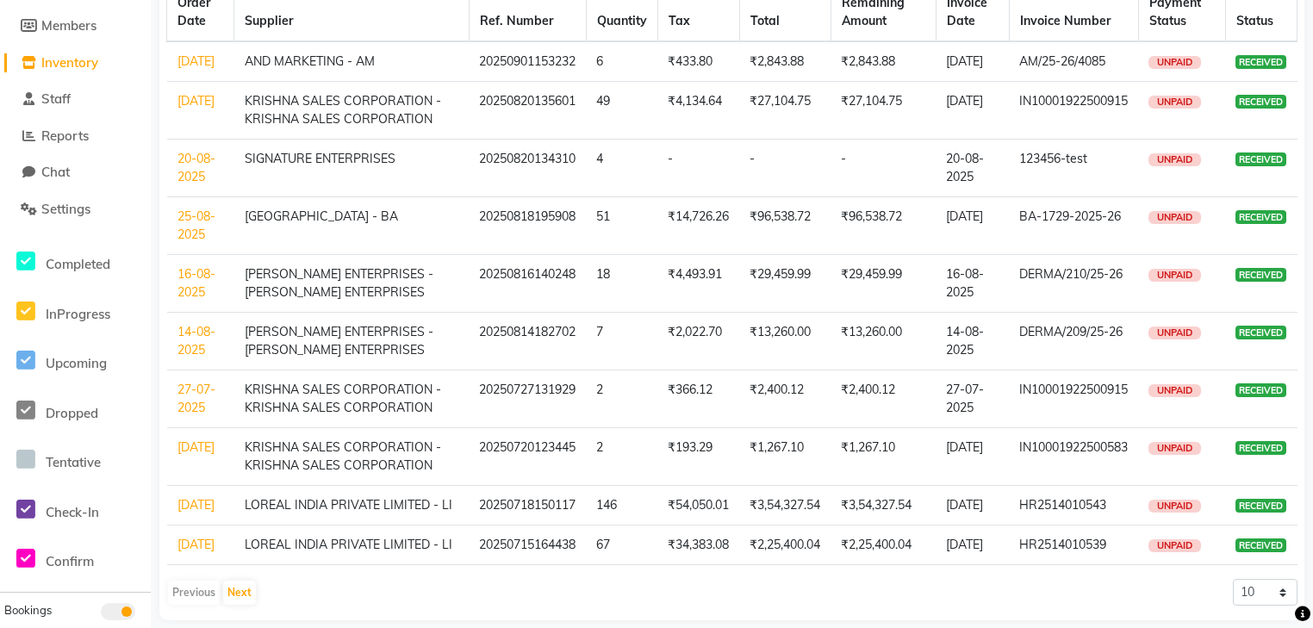
scroll to position [280, 0]
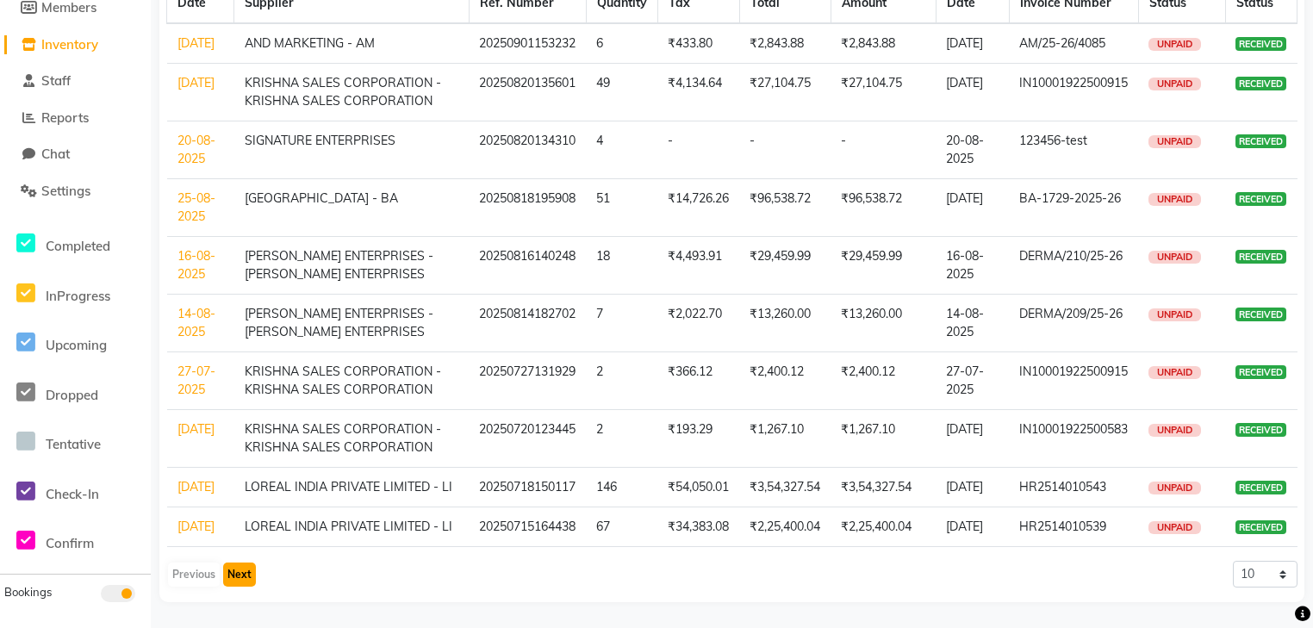
click at [251, 579] on button "Next" at bounding box center [239, 575] width 33 height 24
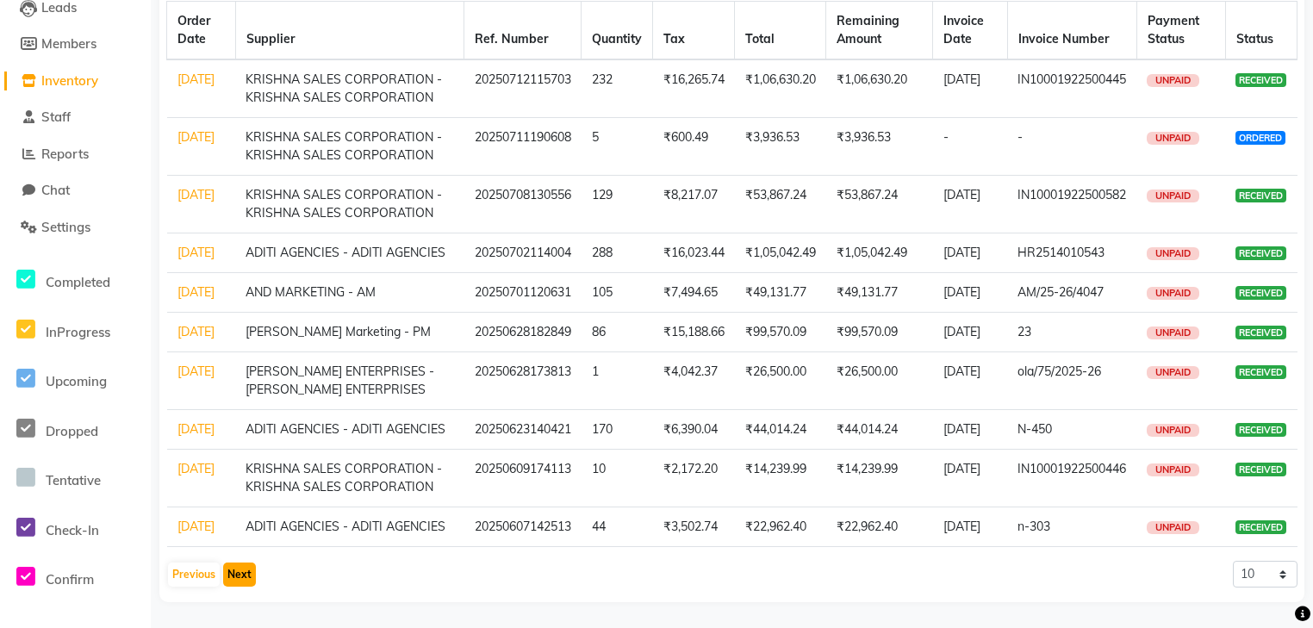
click at [248, 570] on button "Next" at bounding box center [239, 575] width 33 height 24
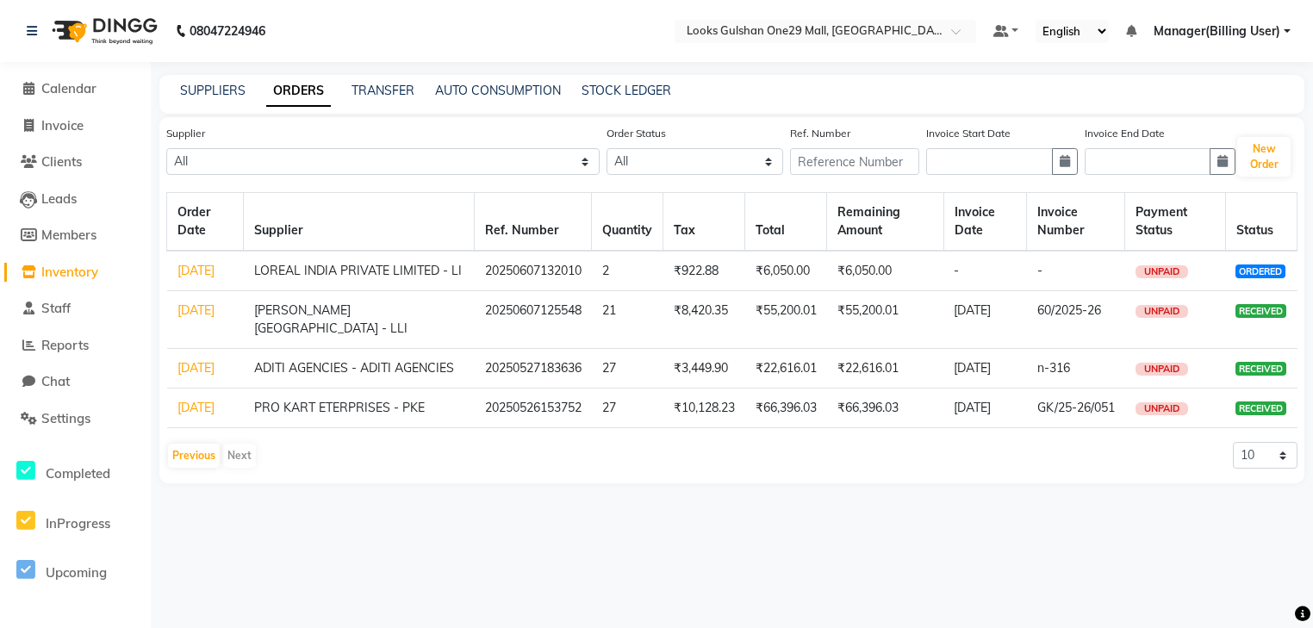
scroll to position [0, 0]
click at [196, 376] on link "27-05-2025" at bounding box center [195, 368] width 37 height 16
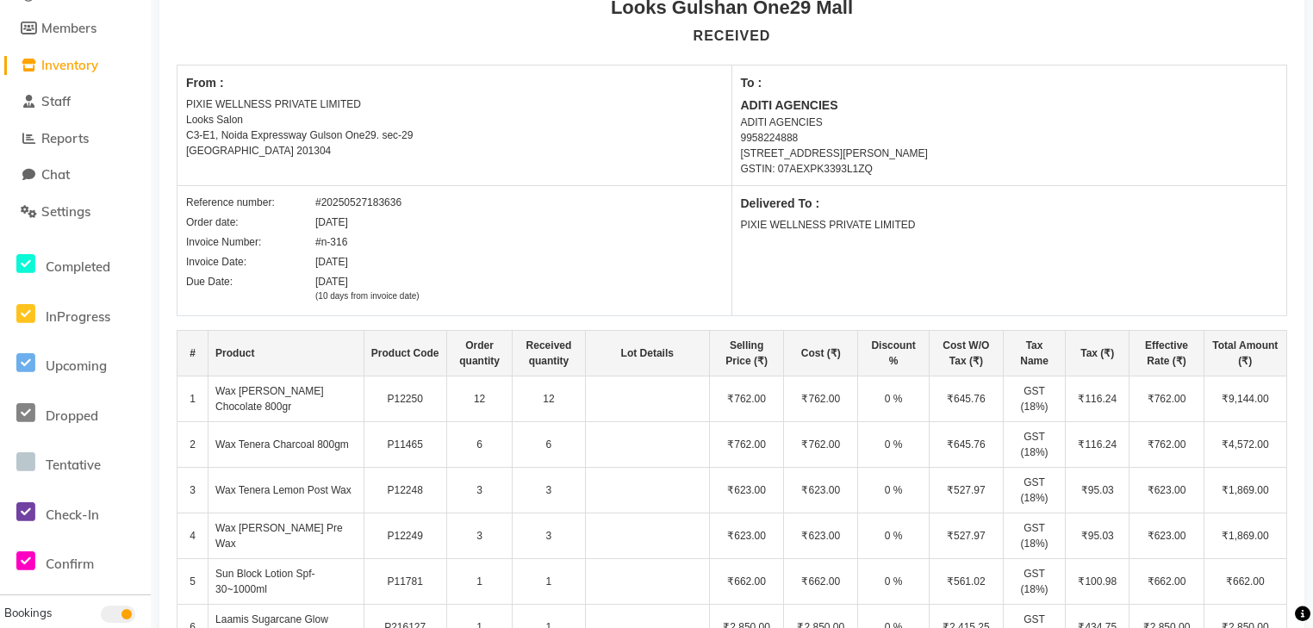
scroll to position [276, 0]
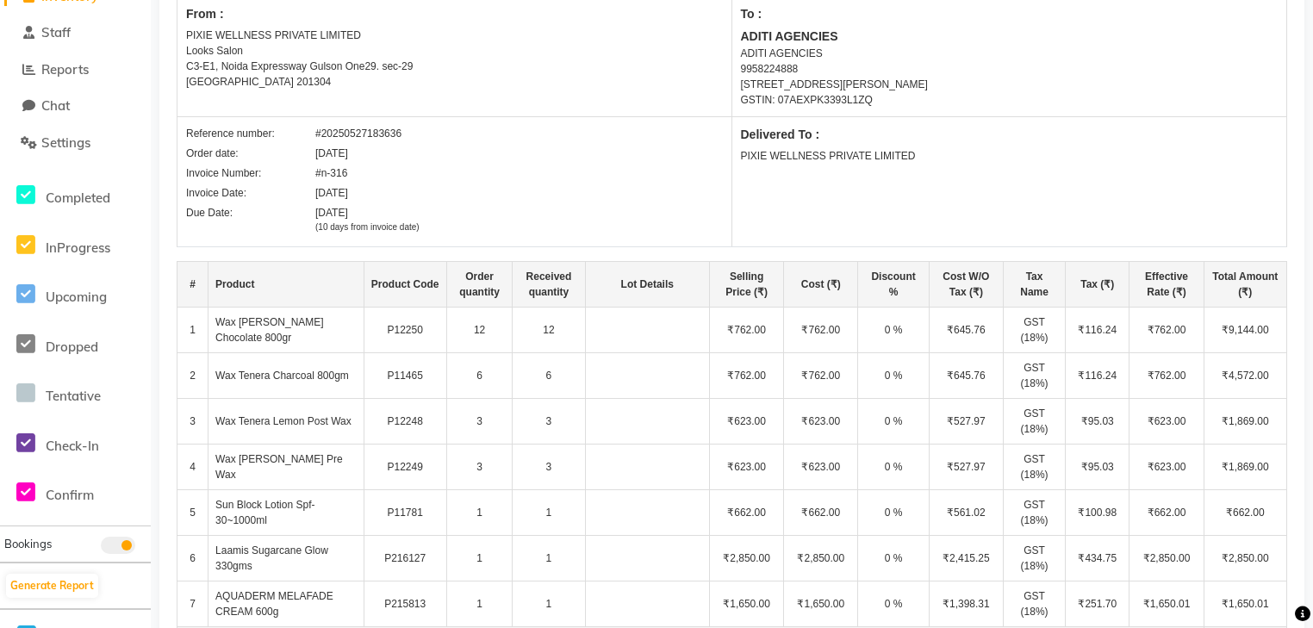
click at [538, 334] on td "12" at bounding box center [549, 331] width 72 height 46
click at [524, 366] on td "6" at bounding box center [549, 376] width 72 height 46
click at [555, 380] on td "6" at bounding box center [549, 376] width 72 height 46
click at [531, 376] on td "6" at bounding box center [549, 376] width 72 height 46
click at [539, 419] on td "3" at bounding box center [549, 422] width 72 height 46
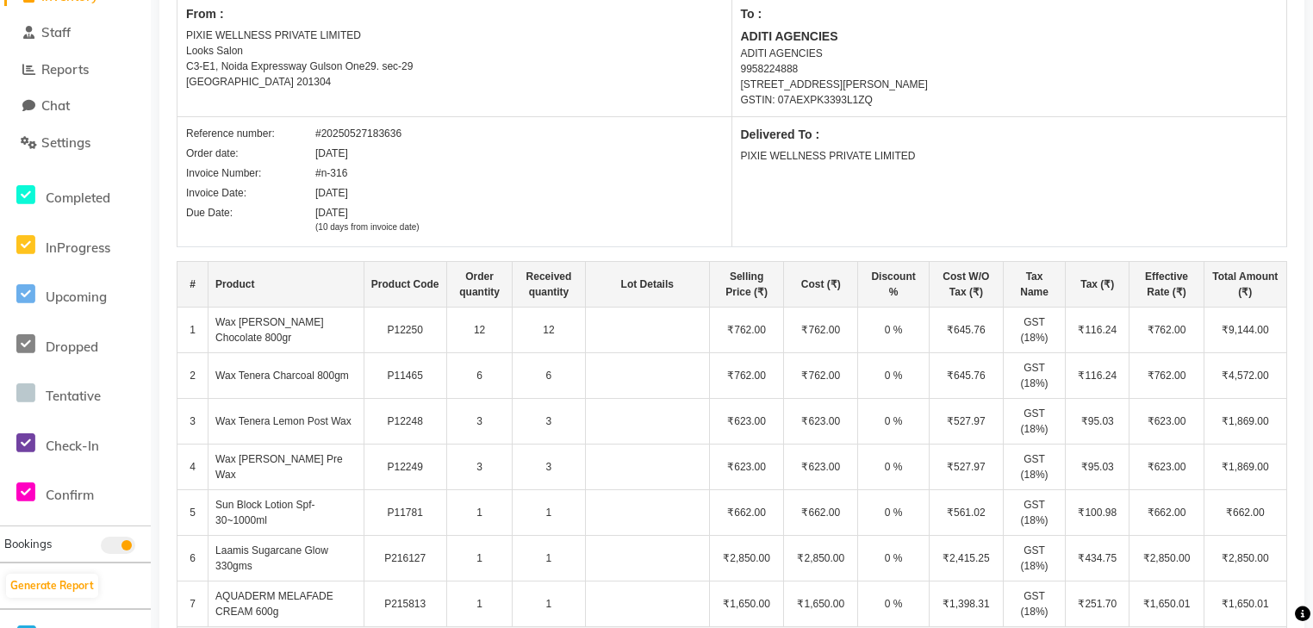
click at [536, 470] on td "3" at bounding box center [549, 468] width 72 height 46
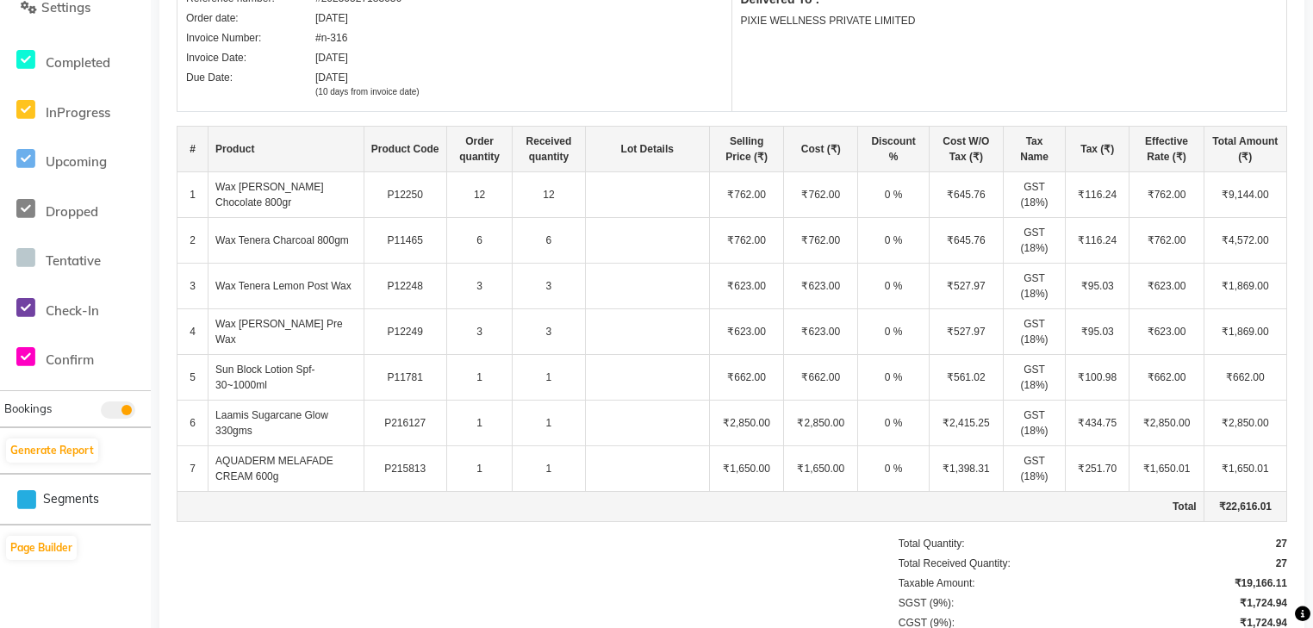
scroll to position [414, 0]
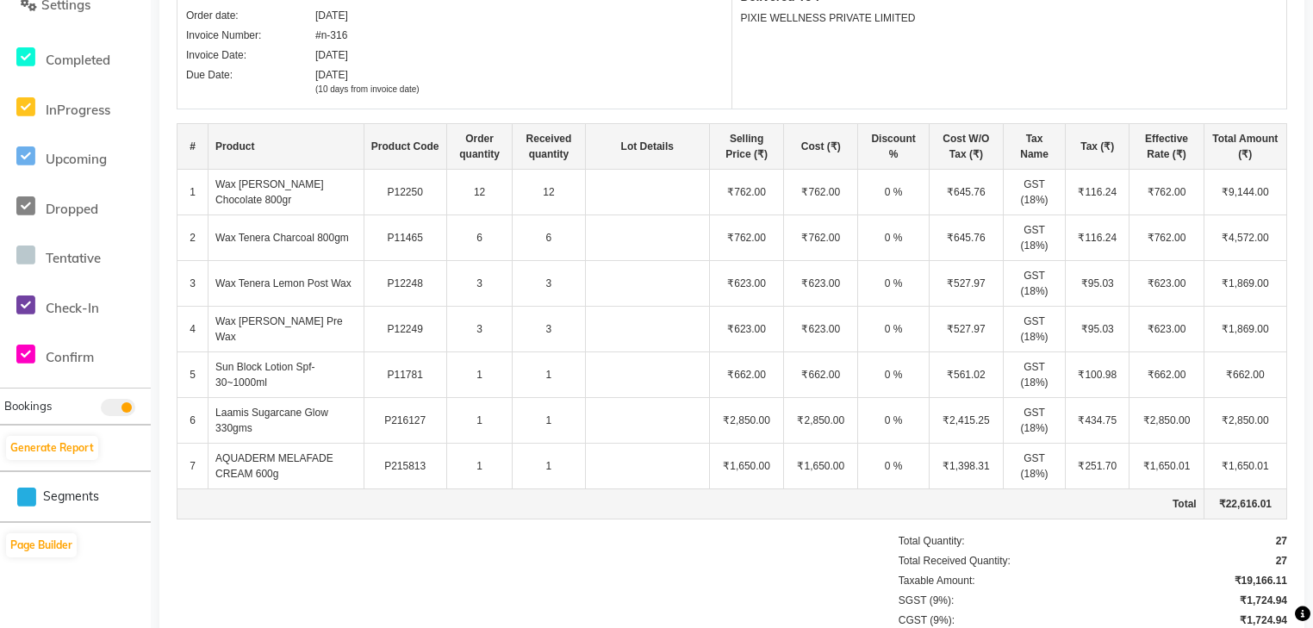
click at [541, 372] on td "1" at bounding box center [549, 375] width 72 height 46
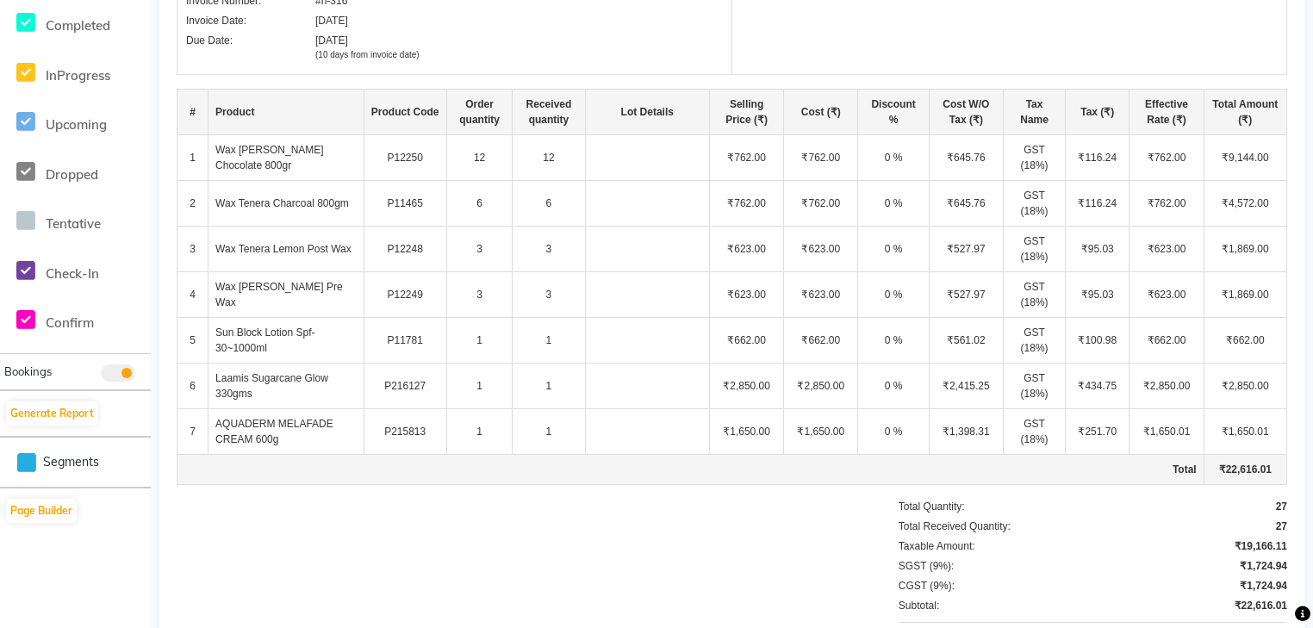
scroll to position [482, 0]
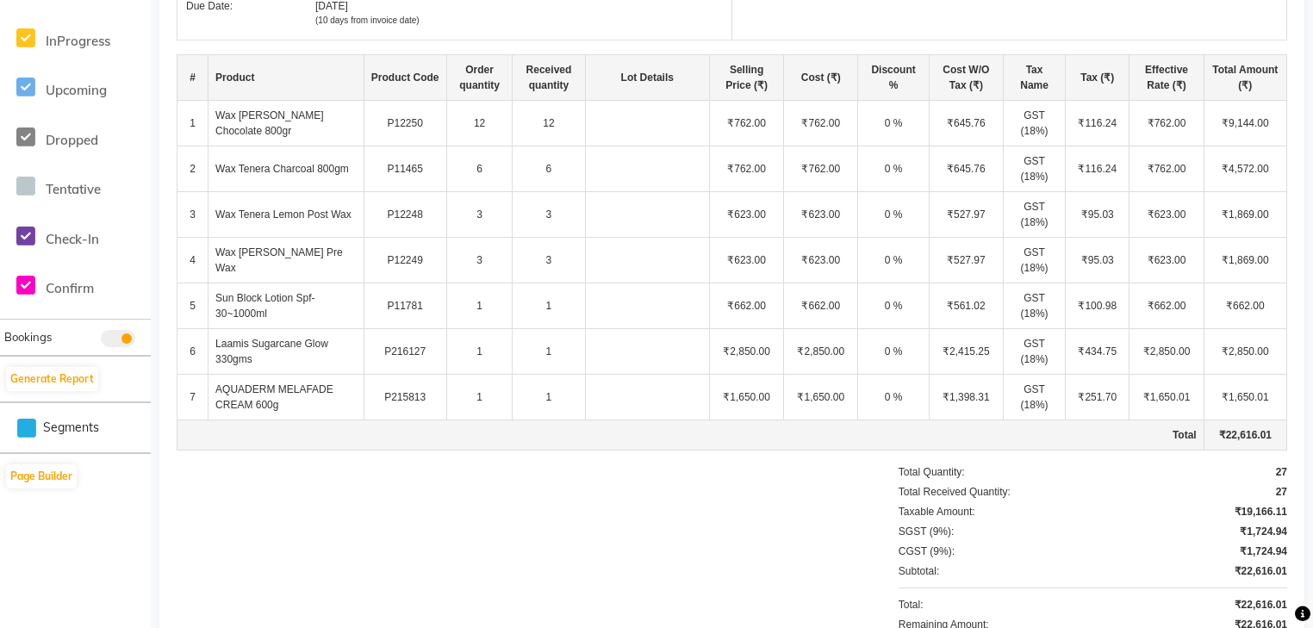
click at [572, 401] on td "1" at bounding box center [549, 398] width 72 height 46
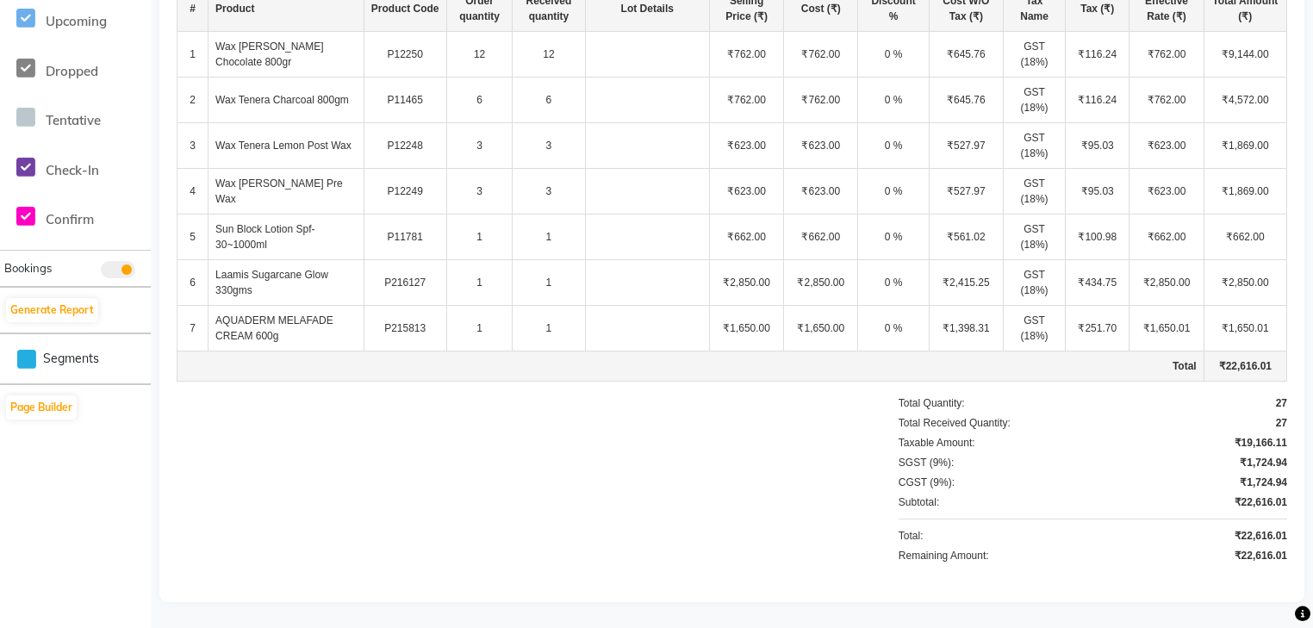
scroll to position [552, 0]
click at [1254, 499] on div "₹22,616.01" at bounding box center [1260, 502] width 53 height 16
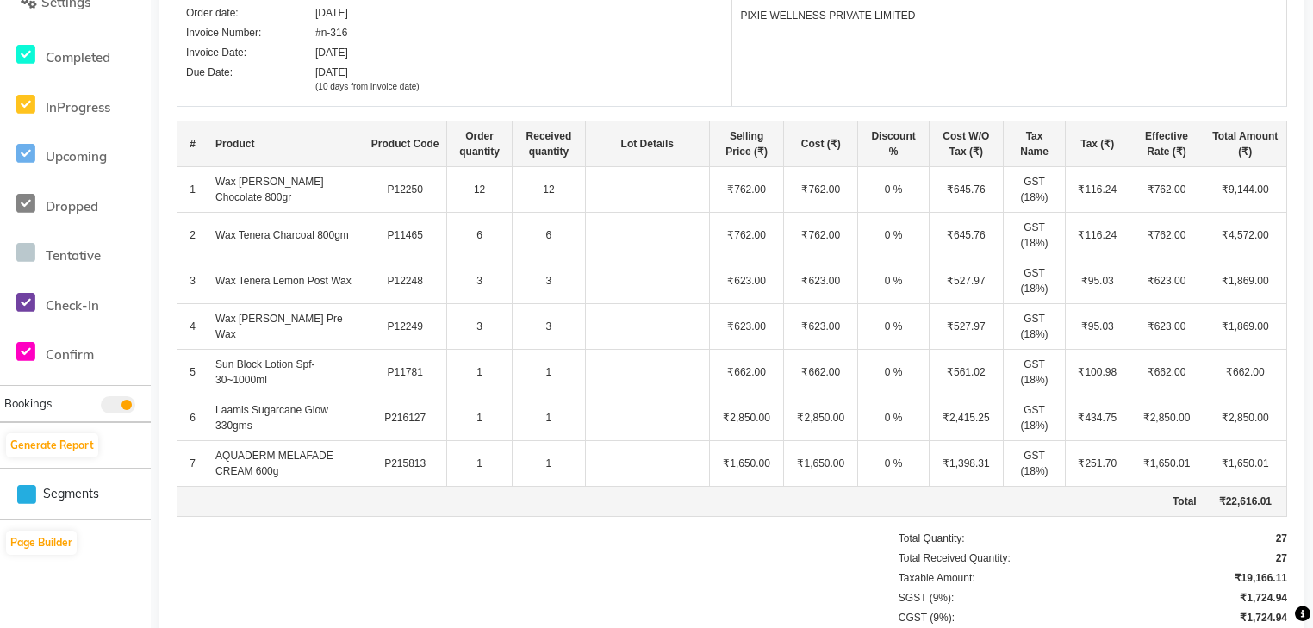
scroll to position [414, 0]
click at [756, 193] on td "₹762.00" at bounding box center [746, 192] width 74 height 46
click at [781, 189] on td "₹762.00" at bounding box center [746, 192] width 74 height 46
click at [812, 225] on td "₹762.00" at bounding box center [821, 238] width 74 height 46
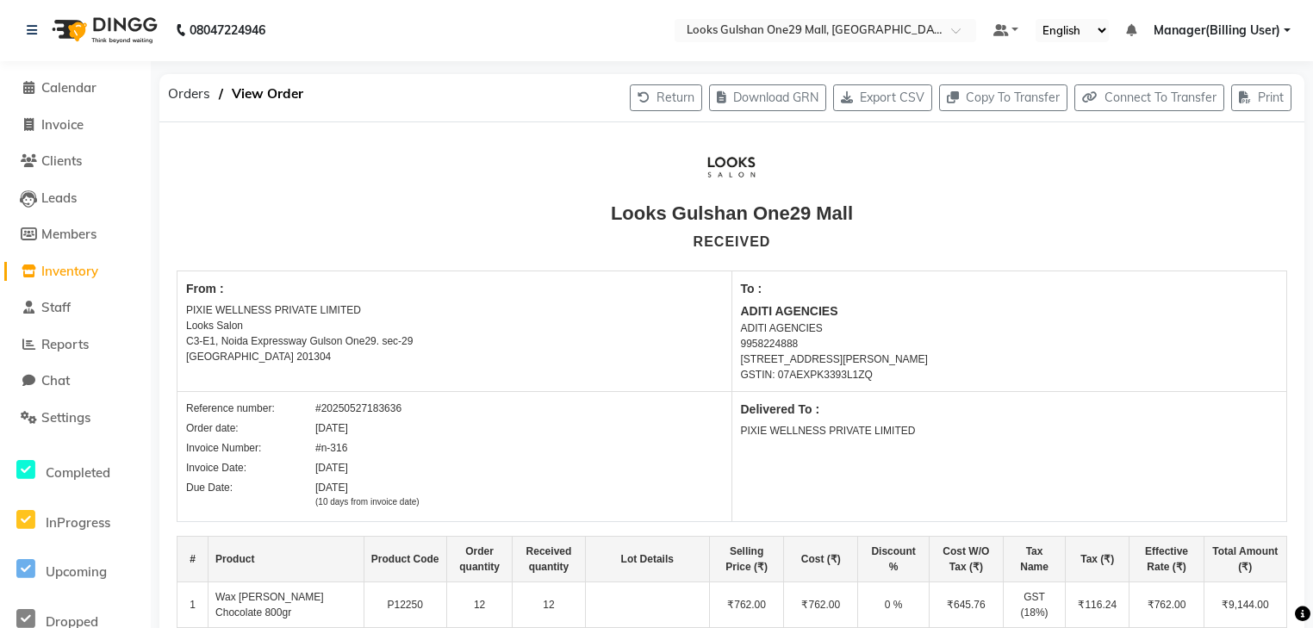
scroll to position [0, 0]
click at [94, 266] on span "Inventory" at bounding box center [69, 272] width 57 height 16
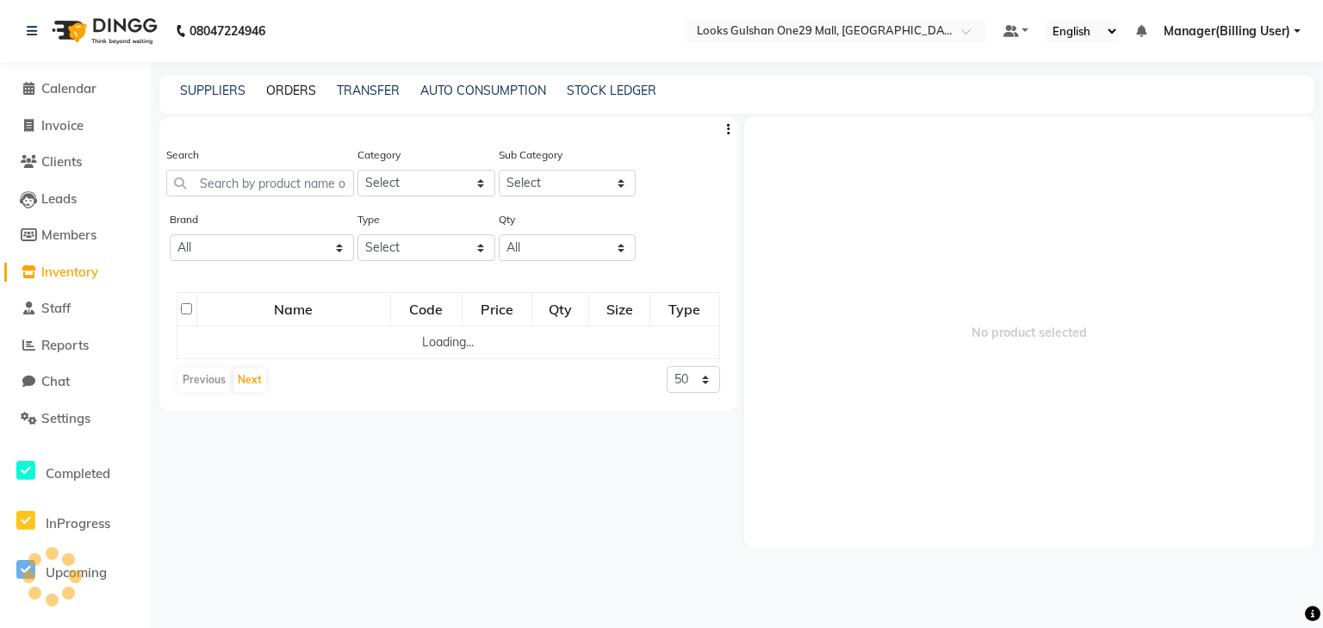
click at [283, 97] on link "ORDERS" at bounding box center [291, 91] width 50 height 16
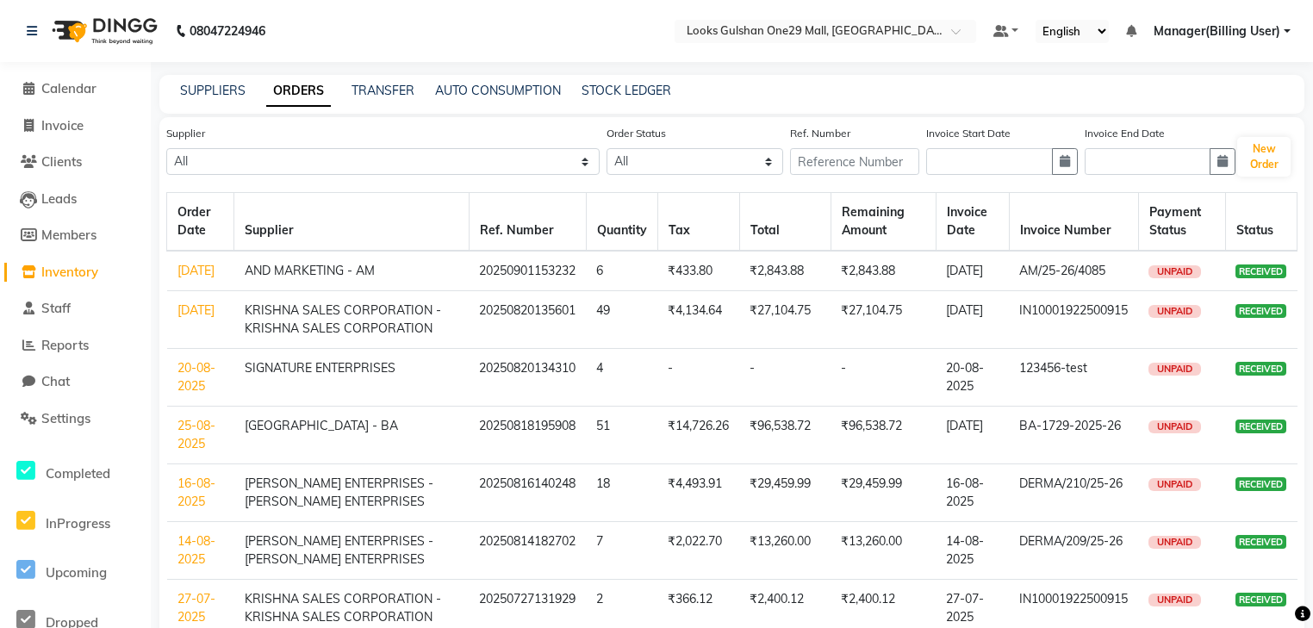
click at [304, 92] on link "ORDERS" at bounding box center [298, 91] width 65 height 31
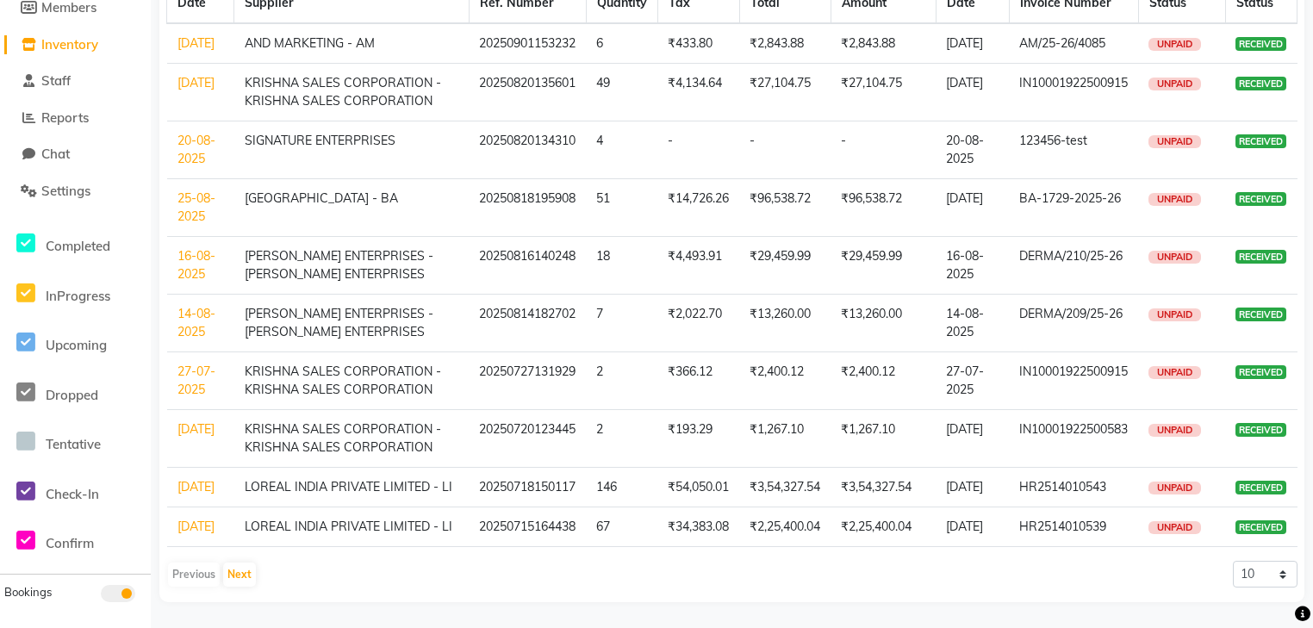
scroll to position [280, 0]
click at [249, 575] on button "Next" at bounding box center [239, 575] width 33 height 24
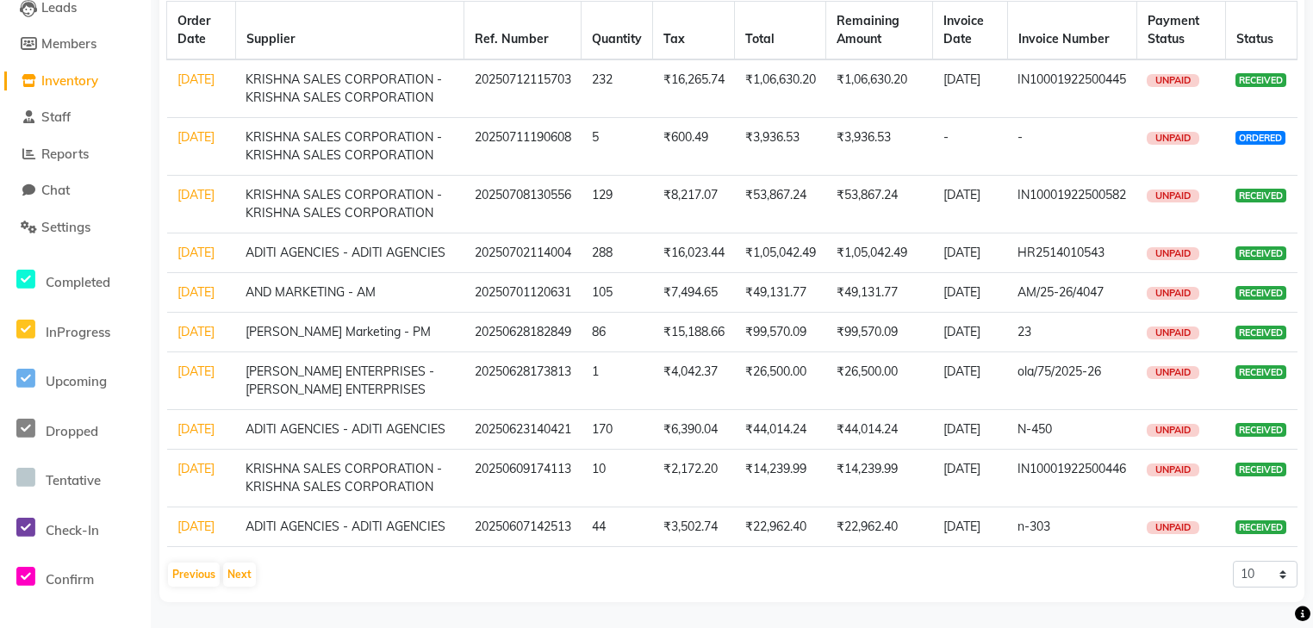
click at [180, 519] on link "07-06-2025" at bounding box center [195, 527] width 37 height 16
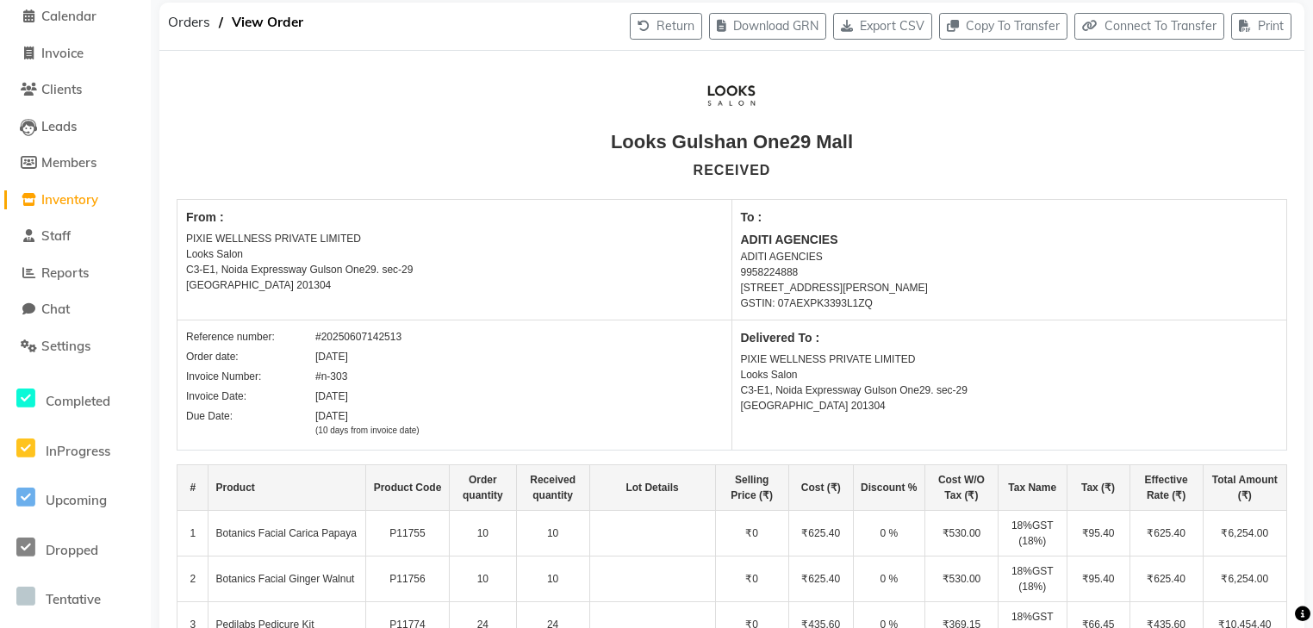
scroll to position [207, 0]
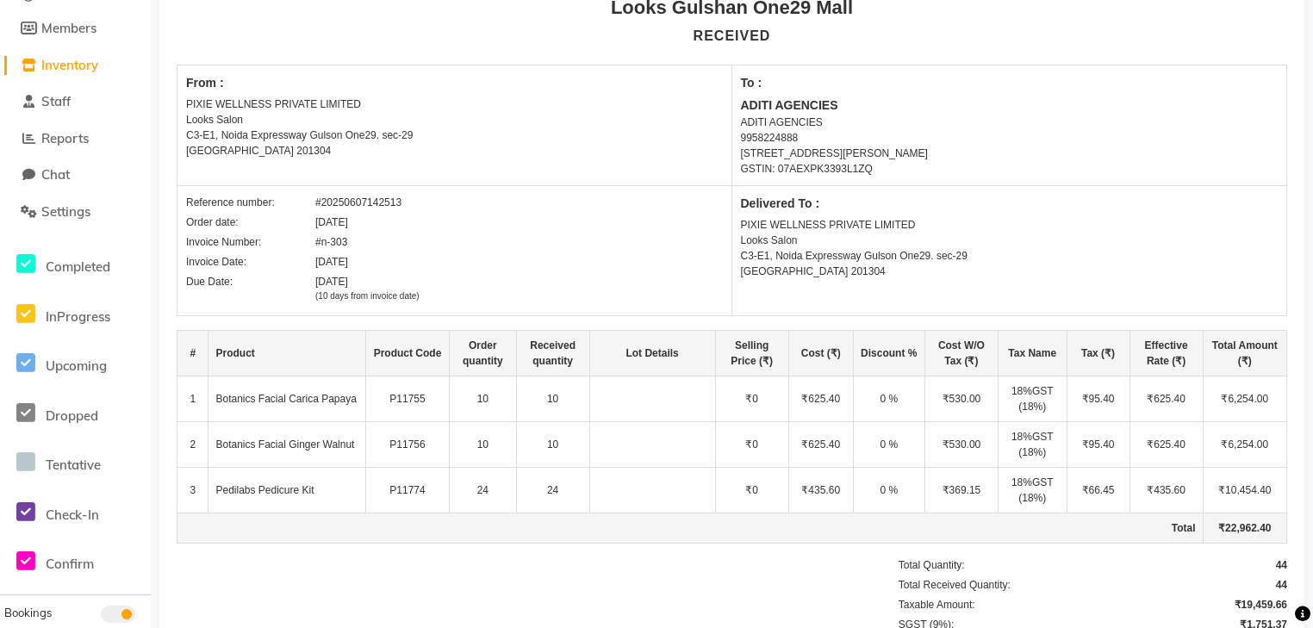
click at [517, 400] on td "10" at bounding box center [552, 399] width 73 height 46
click at [551, 460] on td "10" at bounding box center [552, 445] width 73 height 46
click at [884, 507] on tr "3 Pedilabs Pedicure Kit P11774 24 24 ₹0 ₹435.60 0 % ₹369.15 18%GST (18%) ₹66.45…" at bounding box center [732, 491] width 1110 height 46
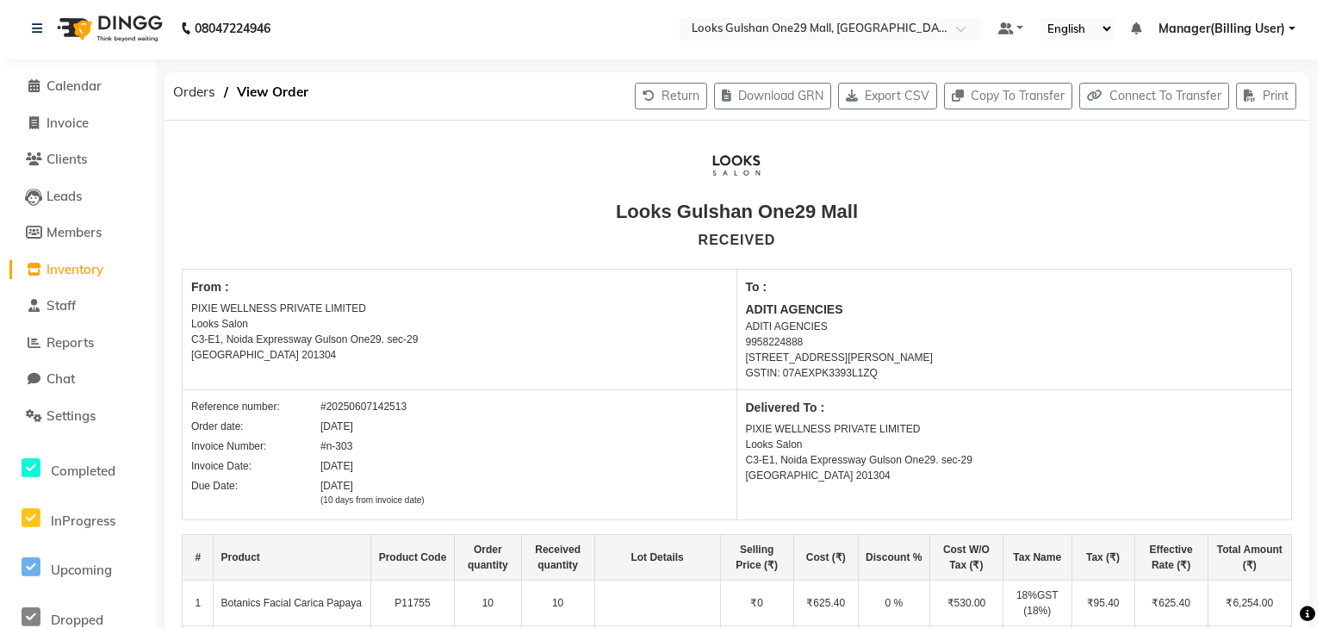
scroll to position [0, 0]
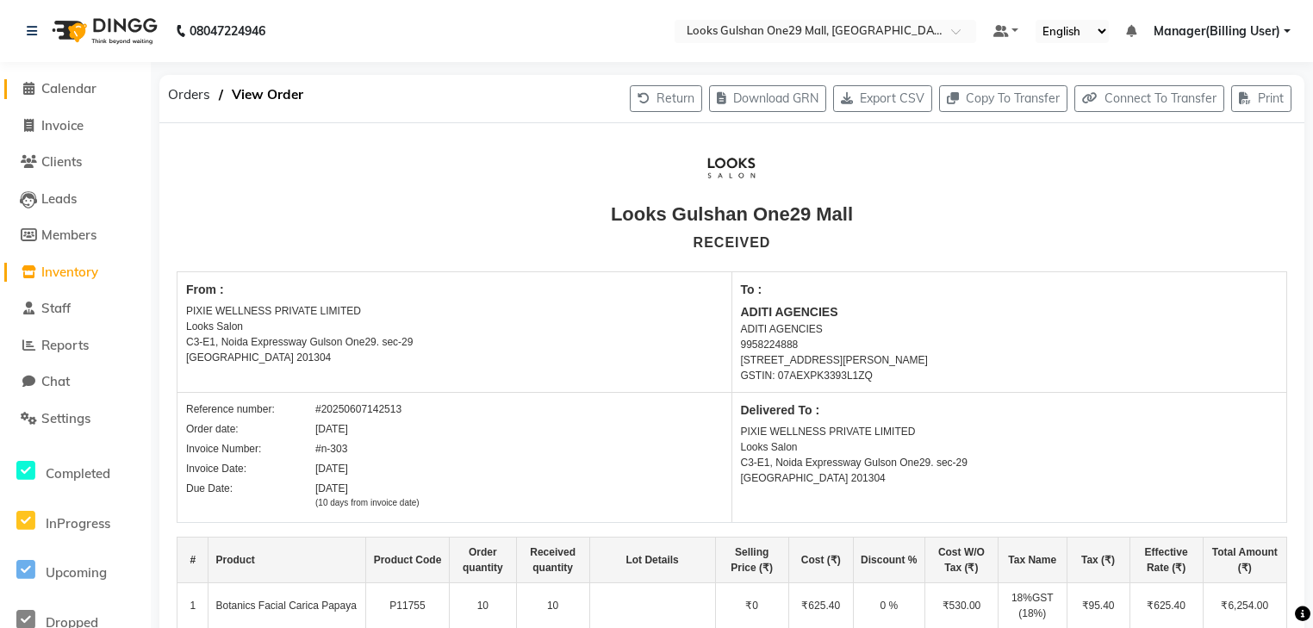
click at [76, 90] on span "Calendar" at bounding box center [68, 88] width 55 height 16
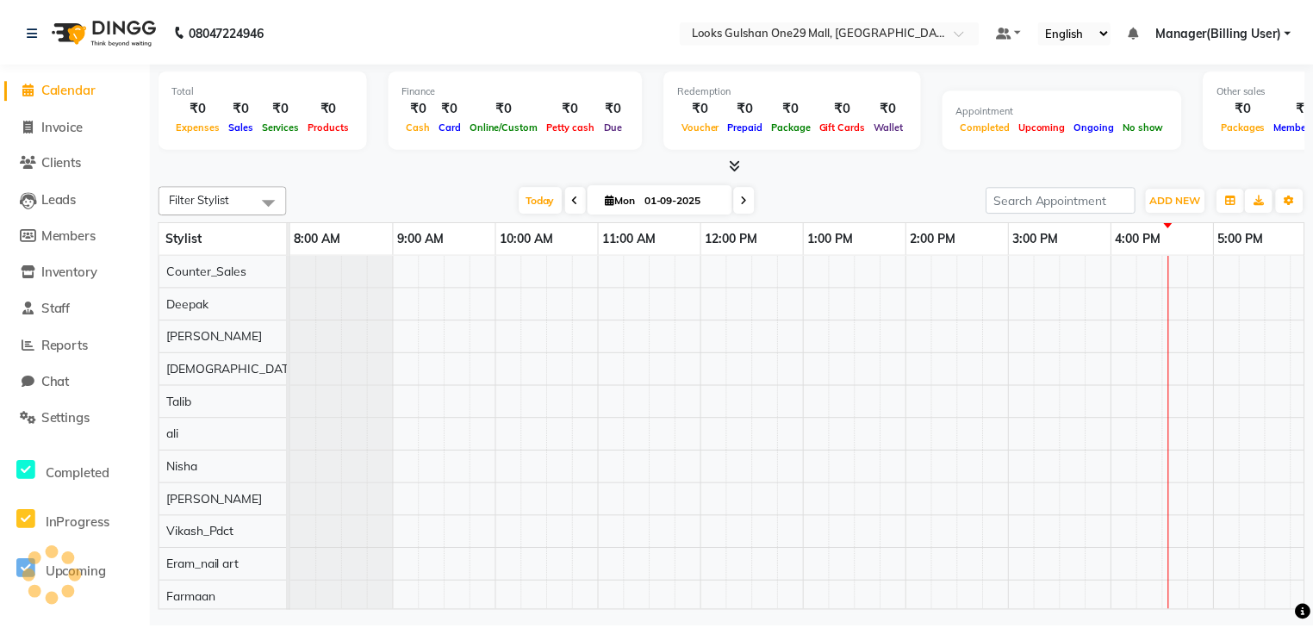
scroll to position [0, 321]
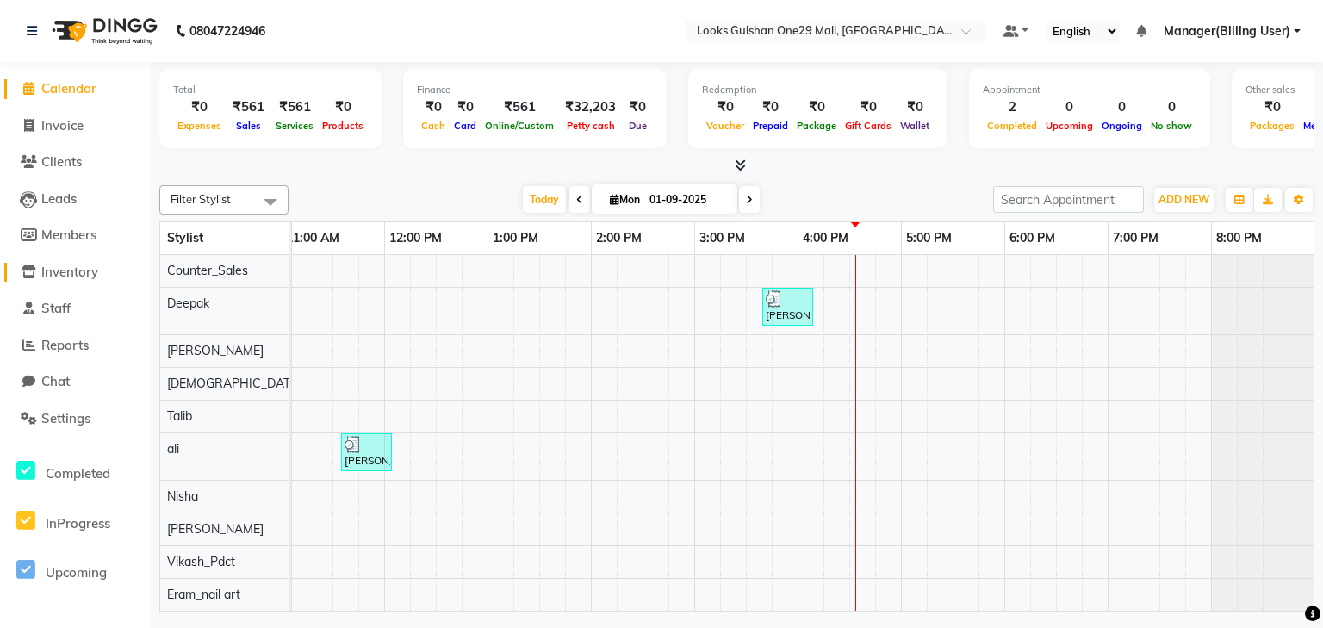
click at [95, 272] on span "Inventory" at bounding box center [69, 272] width 57 height 16
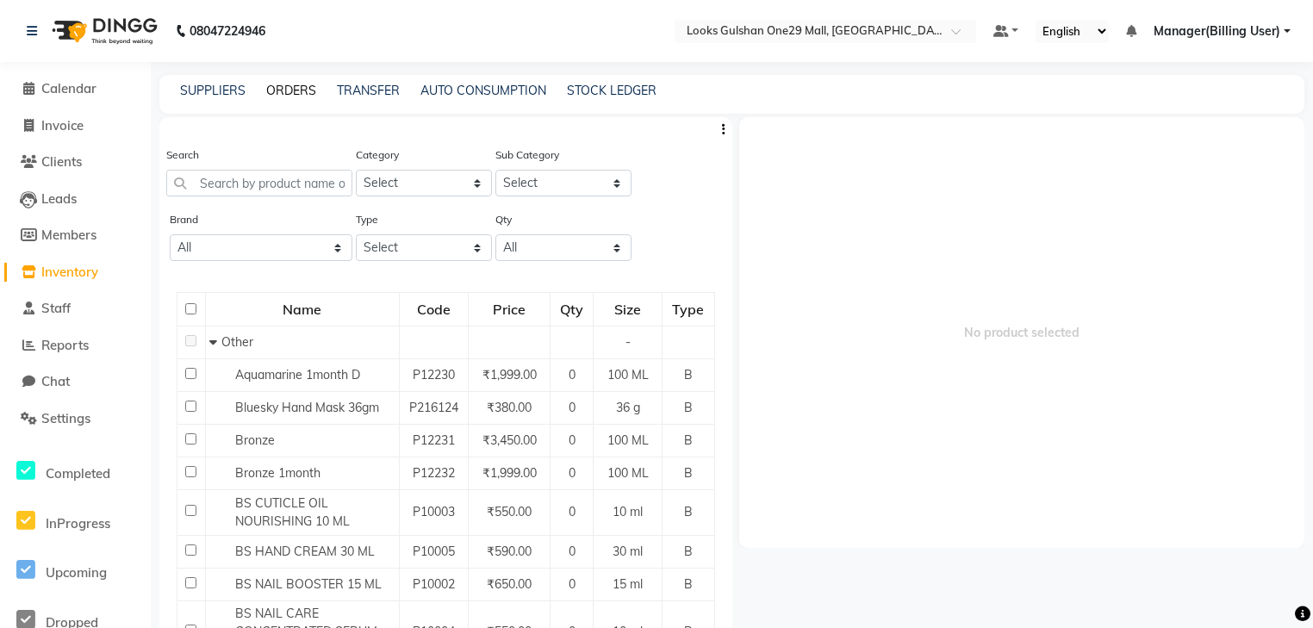
click at [287, 86] on link "ORDERS" at bounding box center [291, 91] width 50 height 16
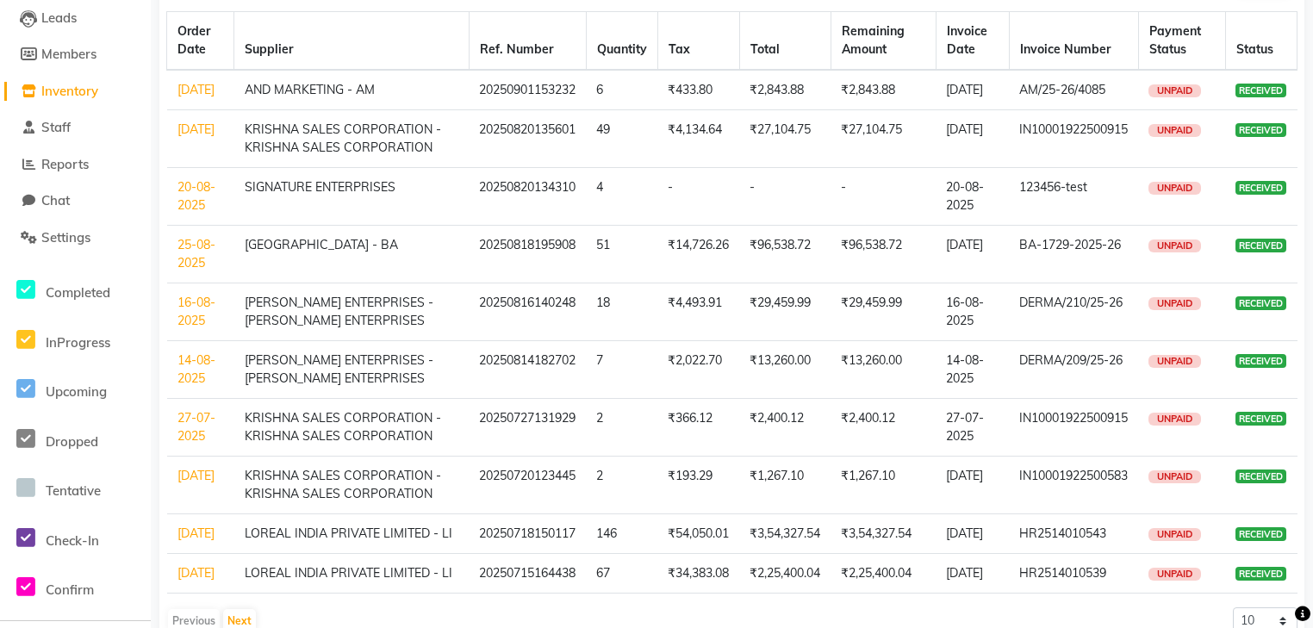
scroll to position [280, 0]
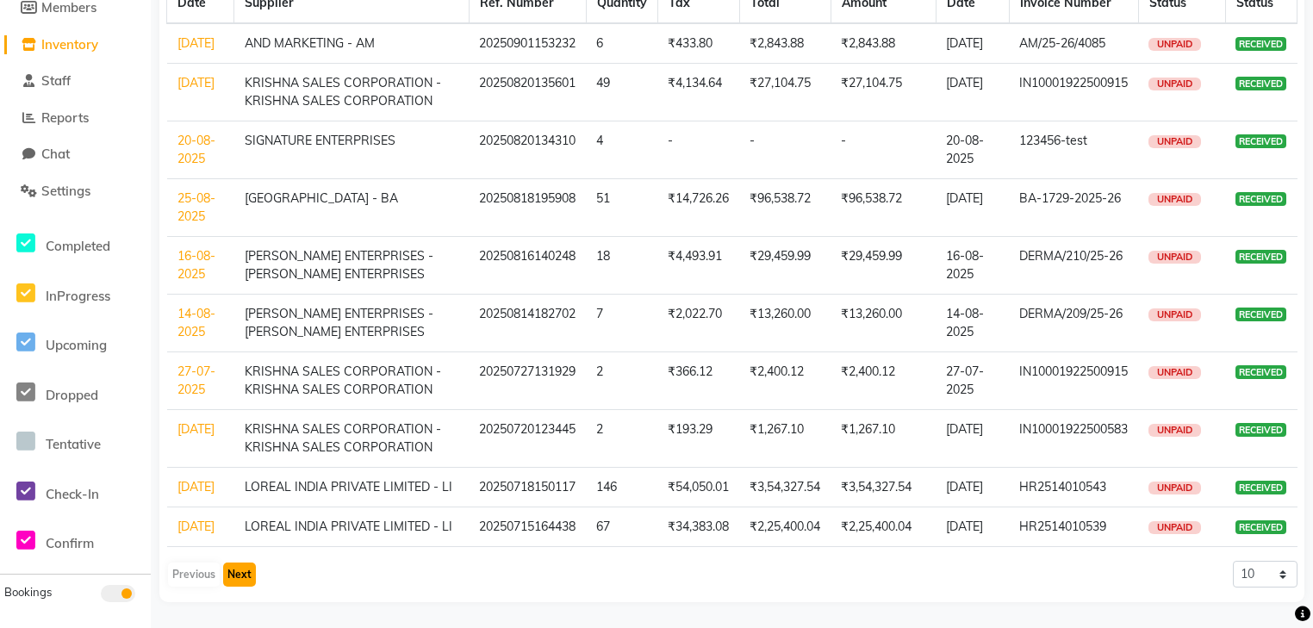
click at [239, 578] on button "Next" at bounding box center [239, 575] width 33 height 24
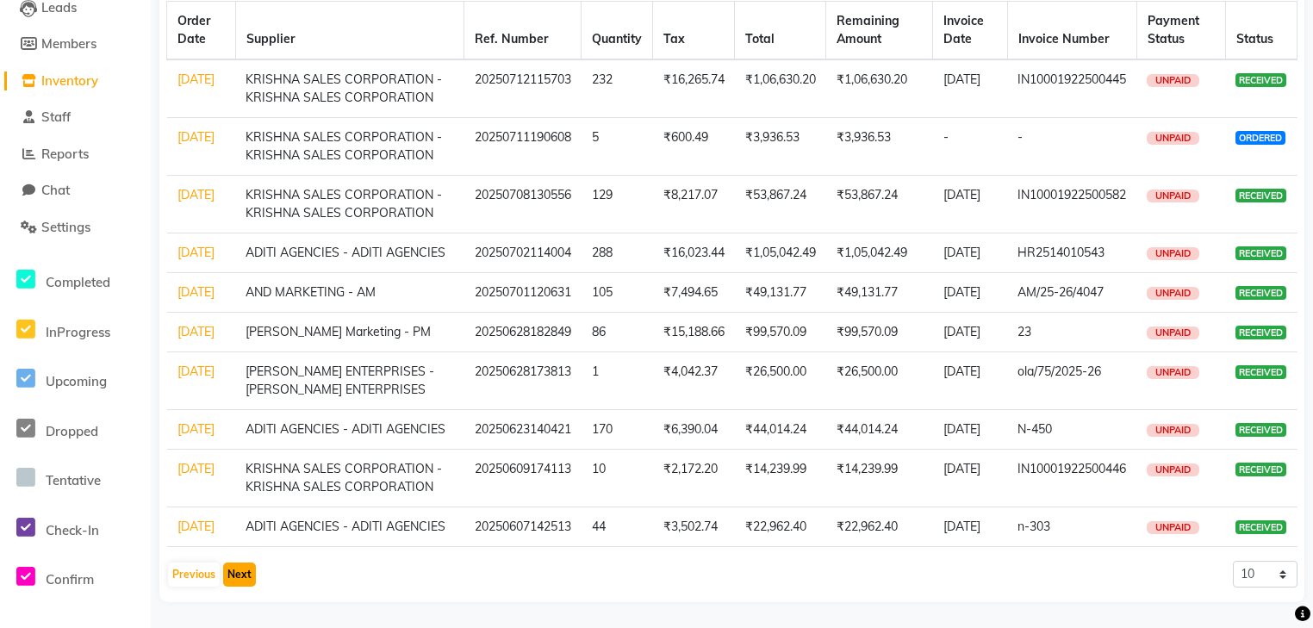
click at [234, 574] on button "Next" at bounding box center [239, 575] width 33 height 24
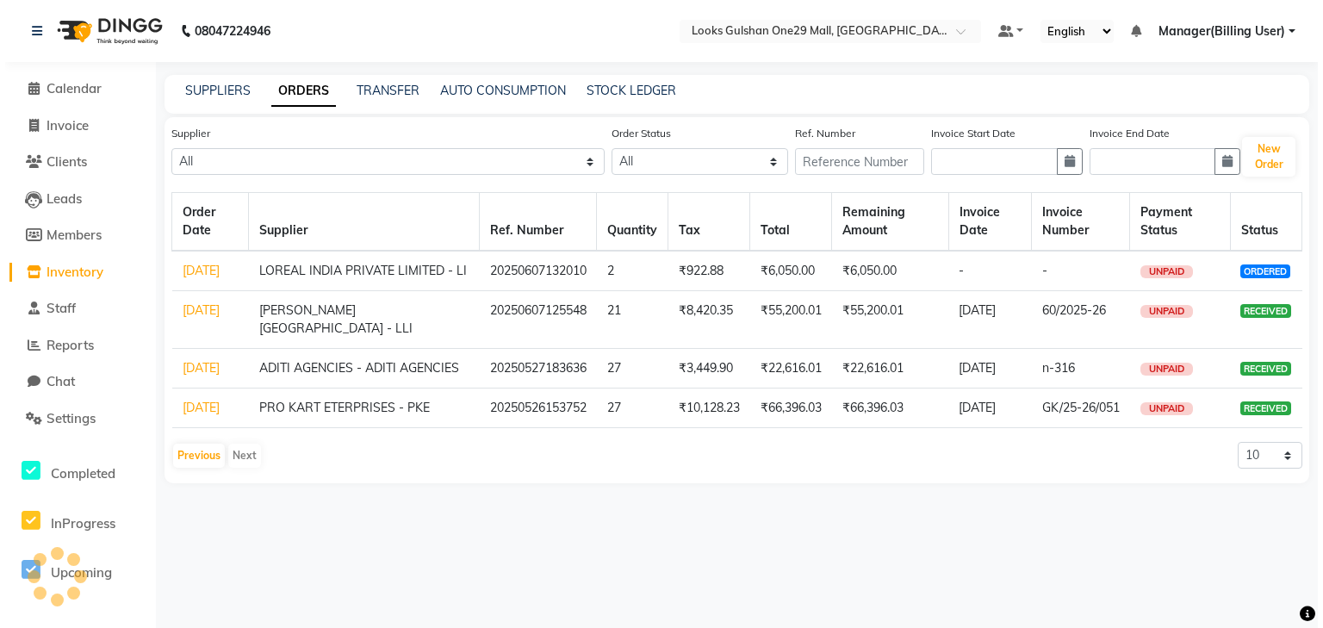
scroll to position [0, 0]
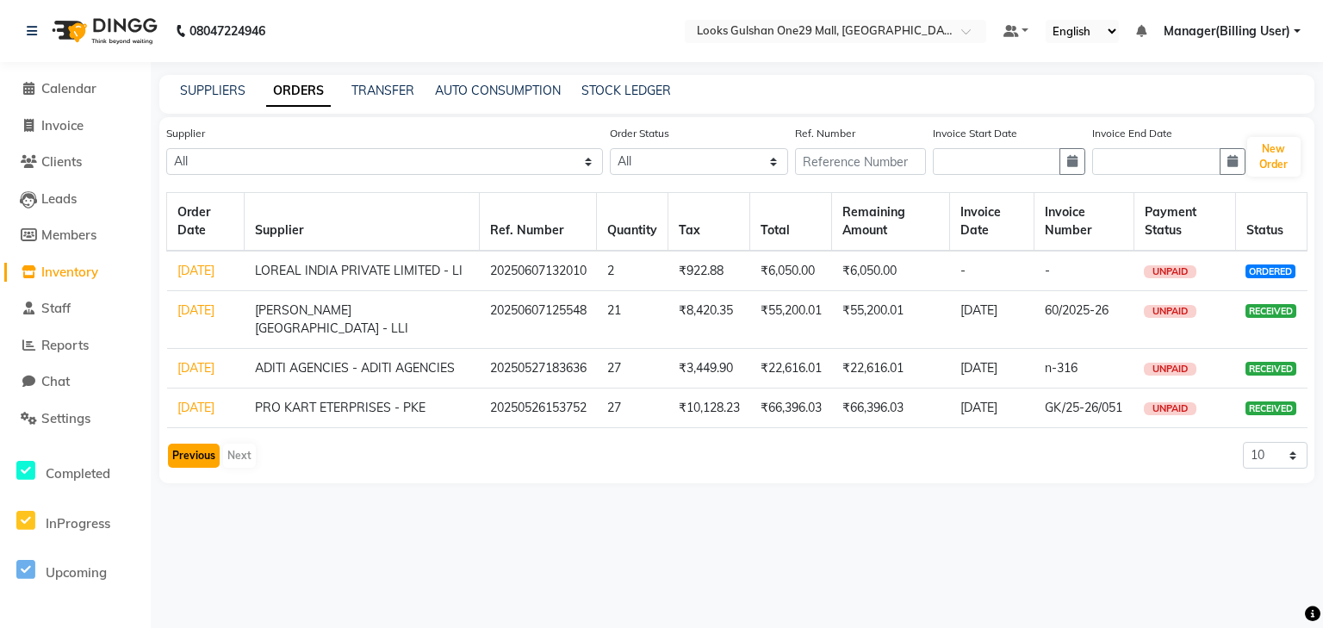
click at [190, 468] on button "Previous" at bounding box center [194, 456] width 52 height 24
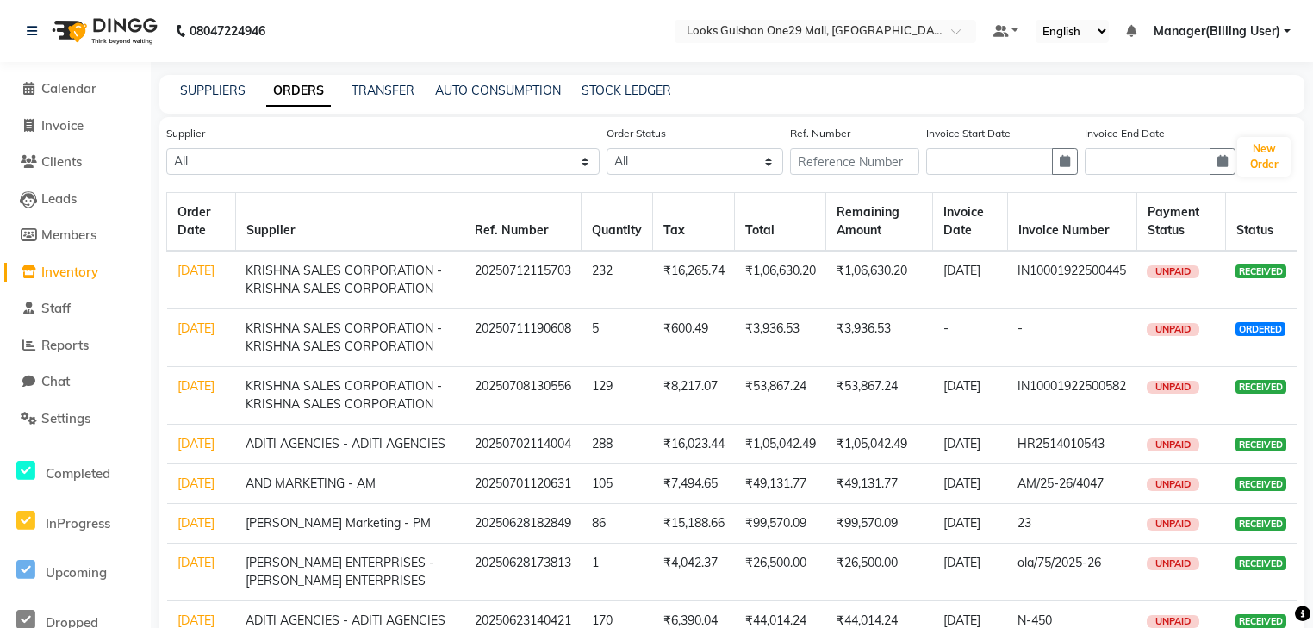
click at [194, 449] on link "02-07-2025" at bounding box center [195, 444] width 37 height 16
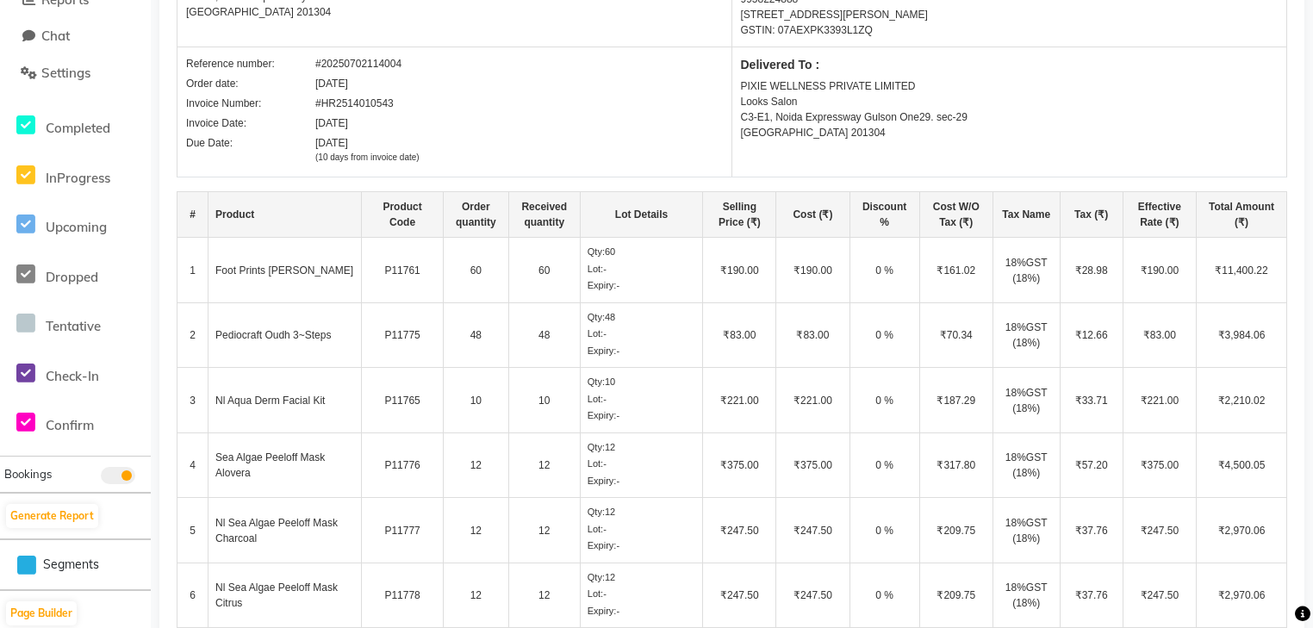
scroll to position [345, 0]
click at [359, 352] on td "Pediocraft Oudh 3~Steps" at bounding box center [284, 335] width 153 height 65
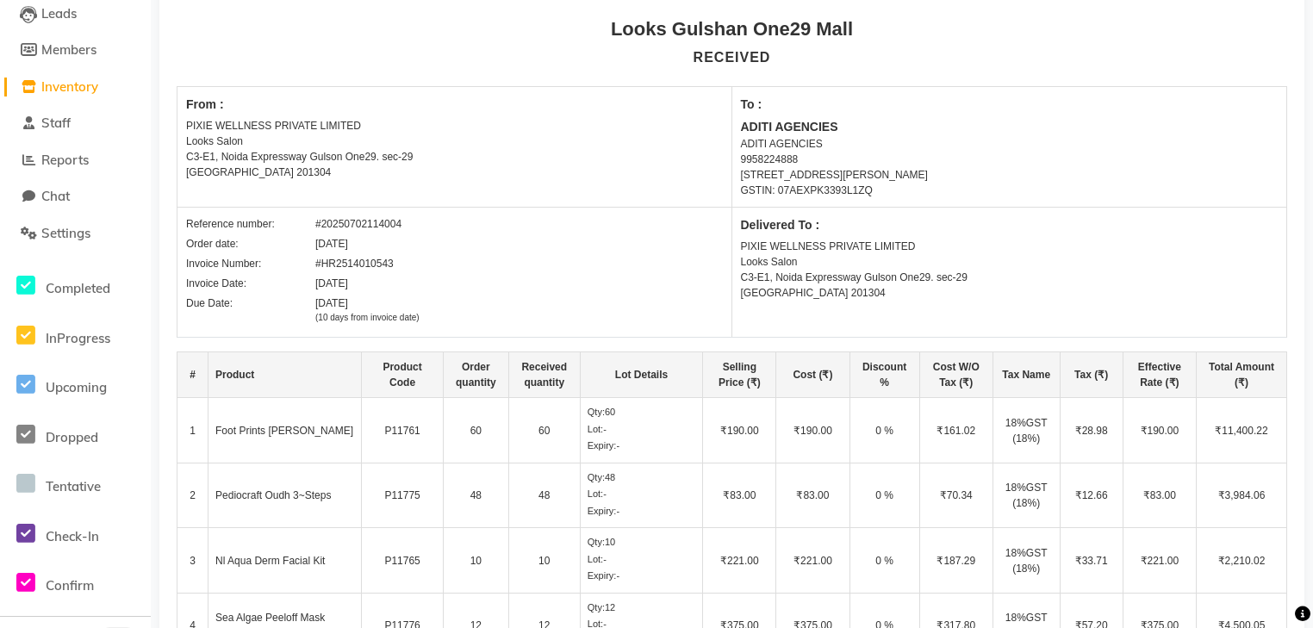
scroll to position [217, 0]
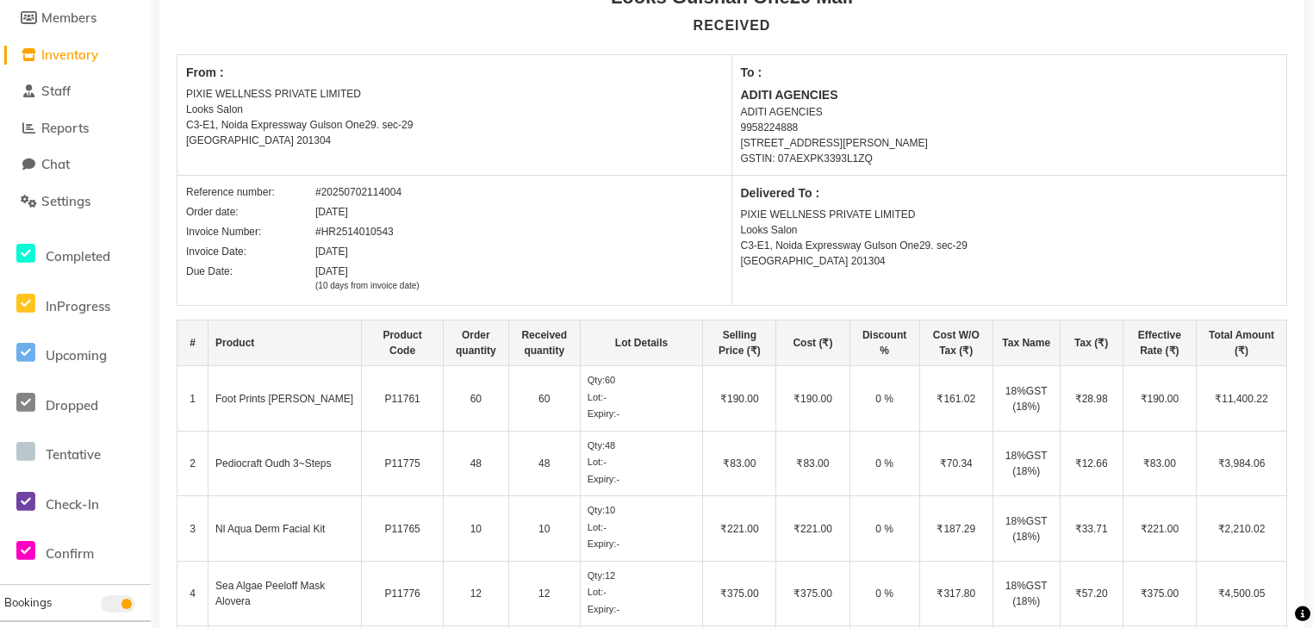
click at [547, 401] on td "60" at bounding box center [544, 398] width 72 height 65
click at [306, 463] on td "Pediocraft Oudh 3~Steps" at bounding box center [284, 463] width 153 height 65
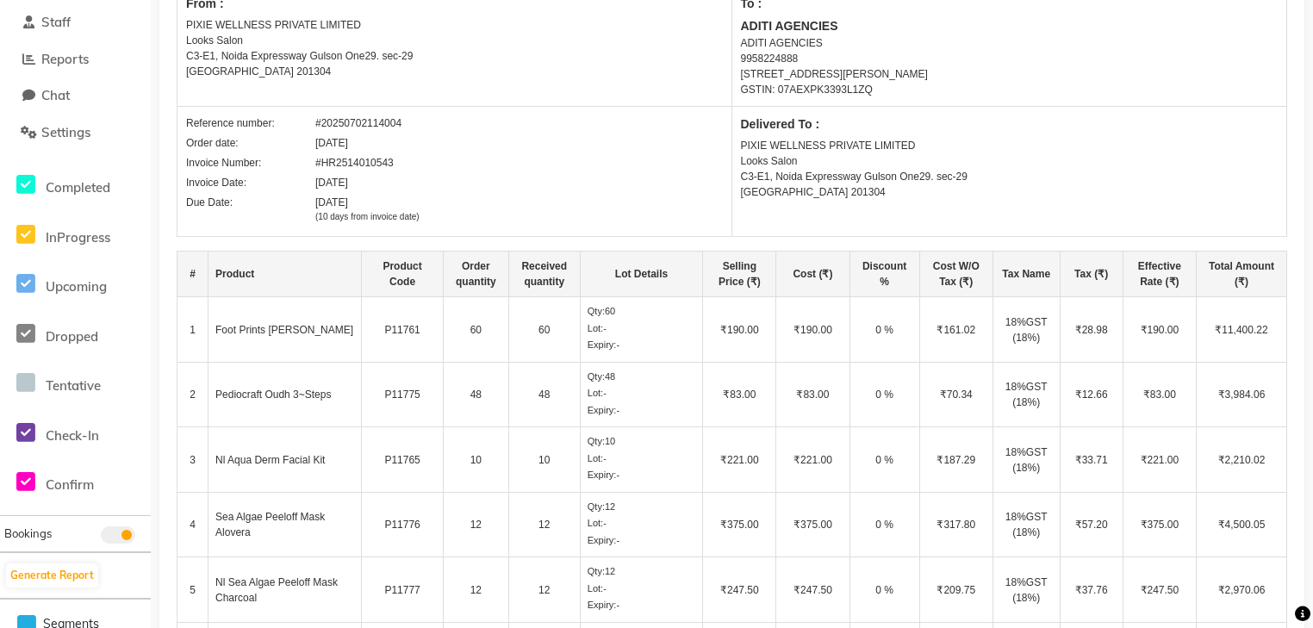
scroll to position [286, 0]
click at [545, 457] on td "10" at bounding box center [544, 459] width 72 height 65
click at [548, 456] on td "10" at bounding box center [544, 459] width 72 height 65
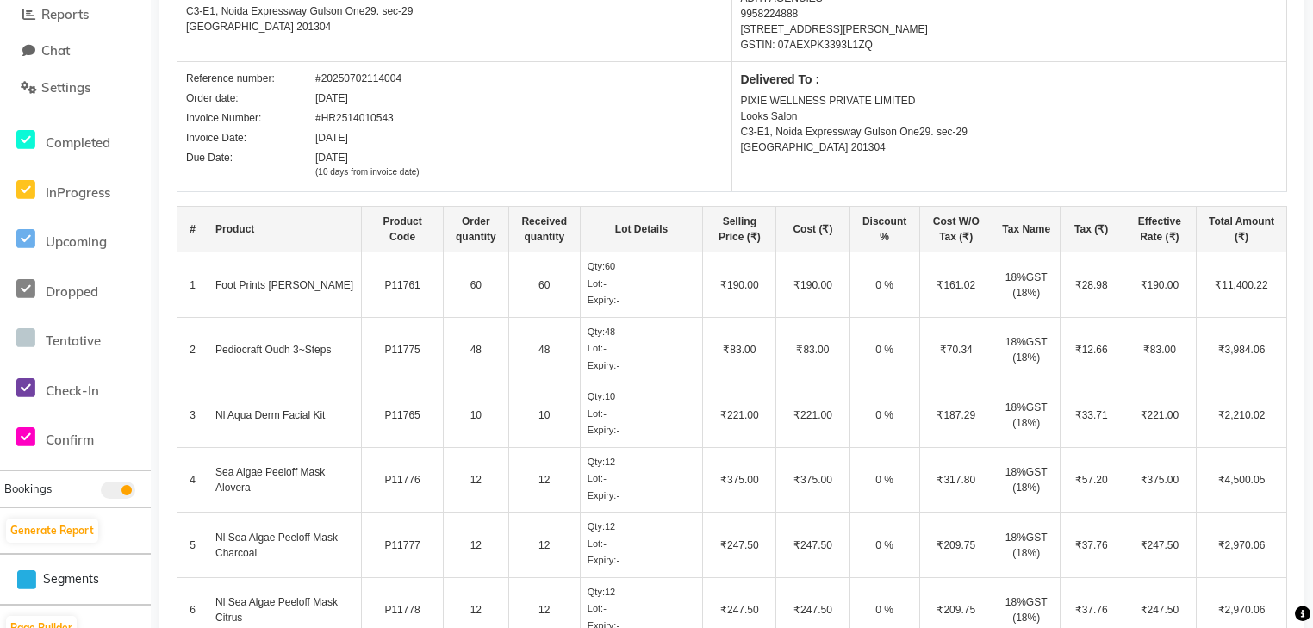
scroll to position [355, 0]
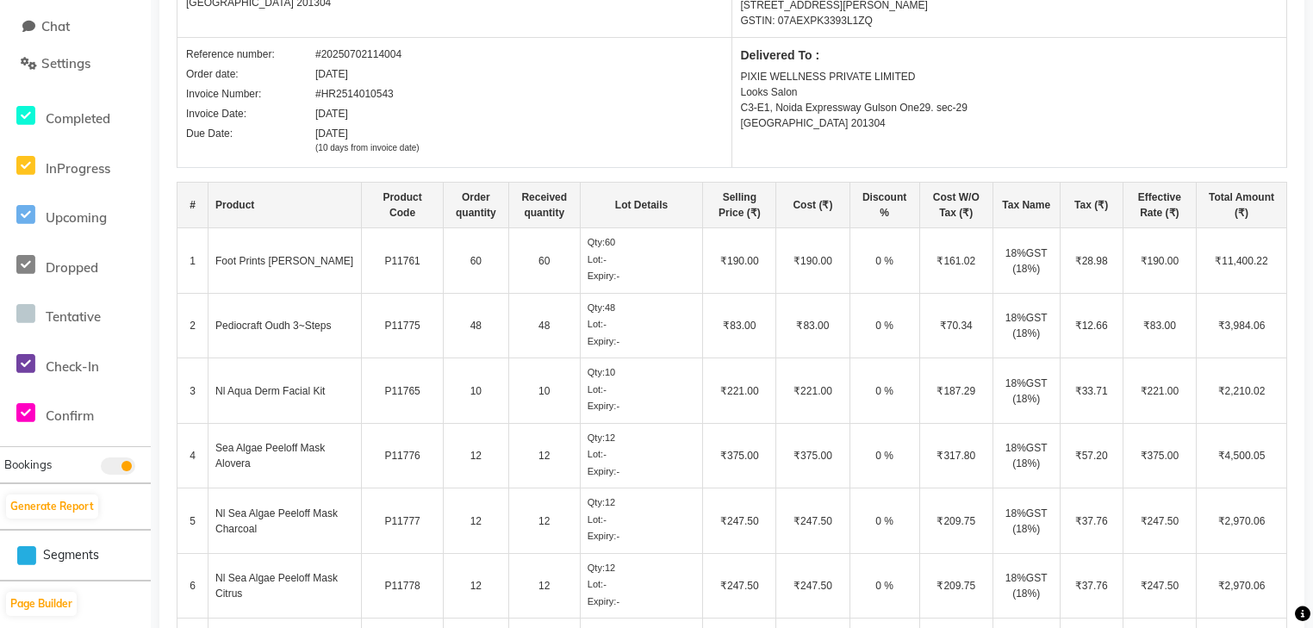
click at [555, 458] on td "12" at bounding box center [544, 455] width 72 height 65
click at [548, 448] on td "12" at bounding box center [544, 455] width 72 height 65
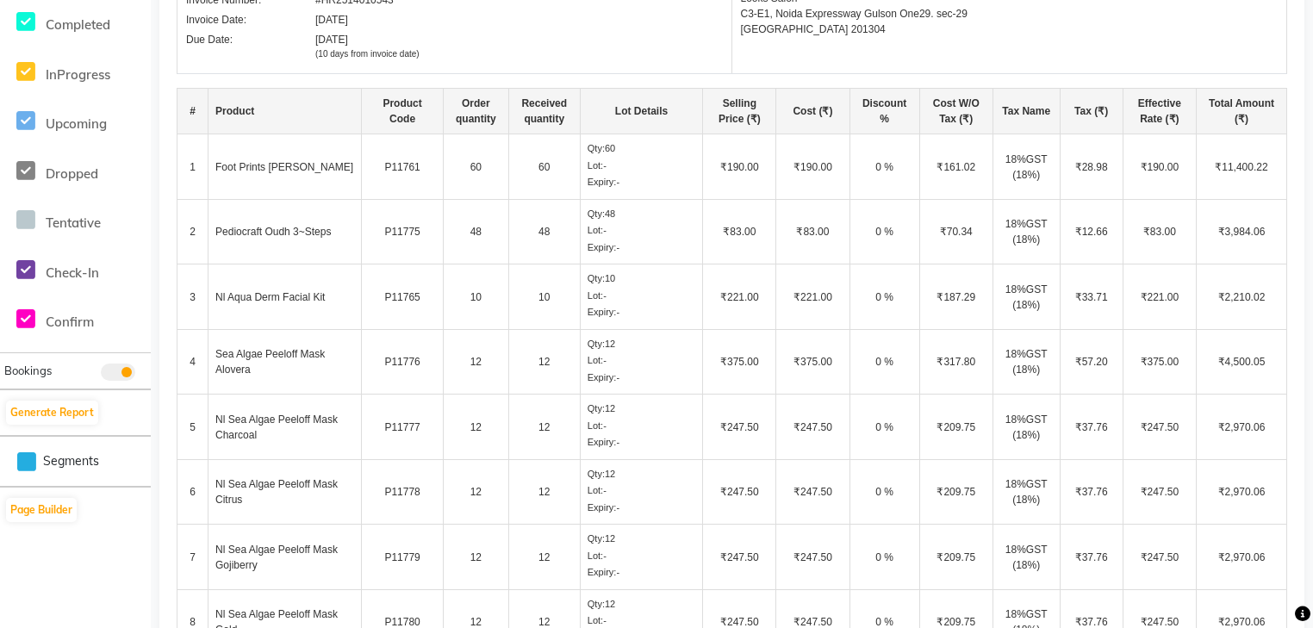
scroll to position [493, 0]
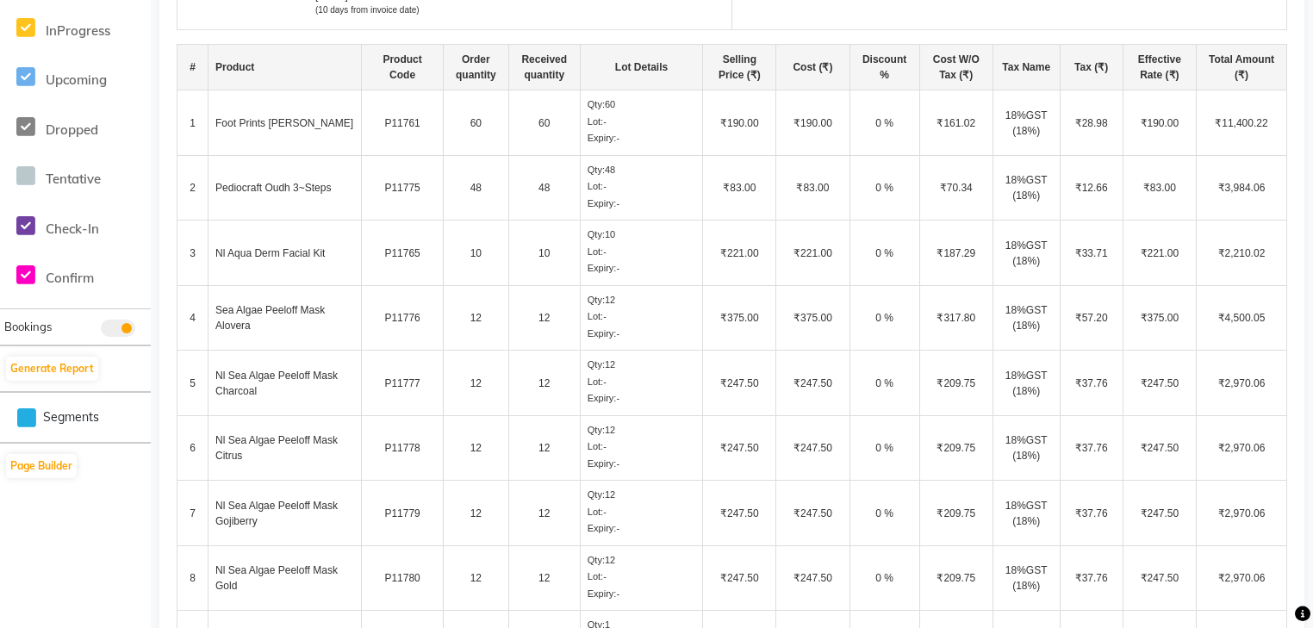
click at [482, 395] on td "12" at bounding box center [476, 383] width 65 height 65
click at [525, 446] on td "12" at bounding box center [544, 447] width 72 height 65
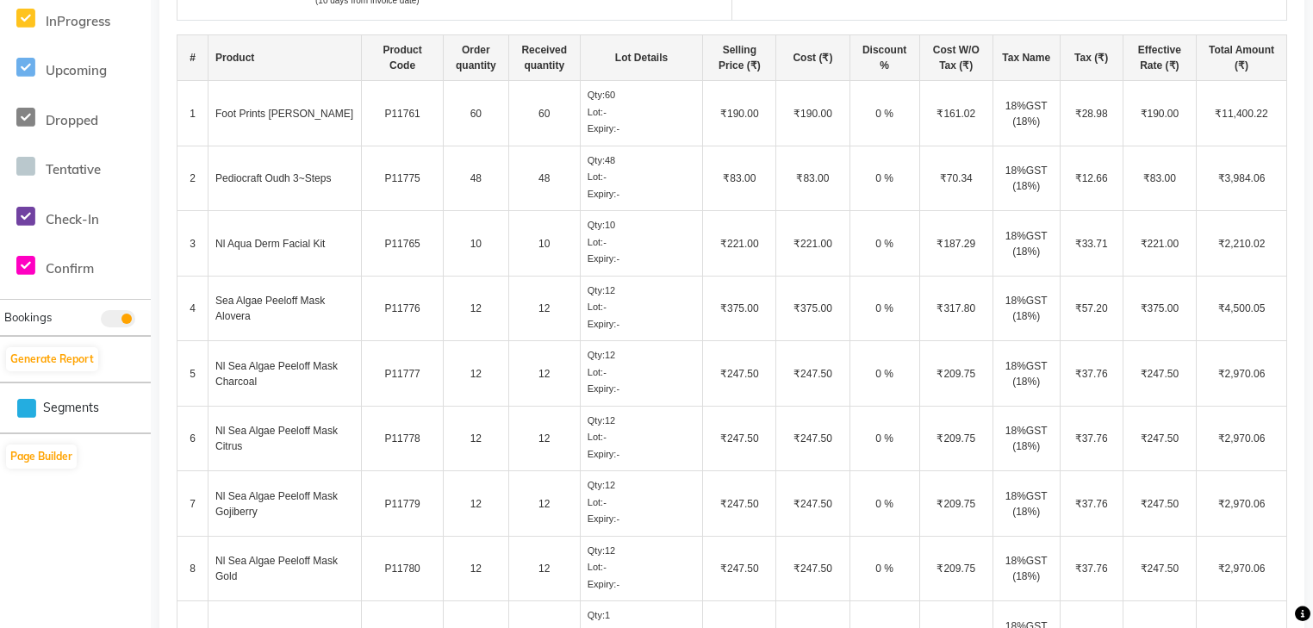
scroll to position [631, 0]
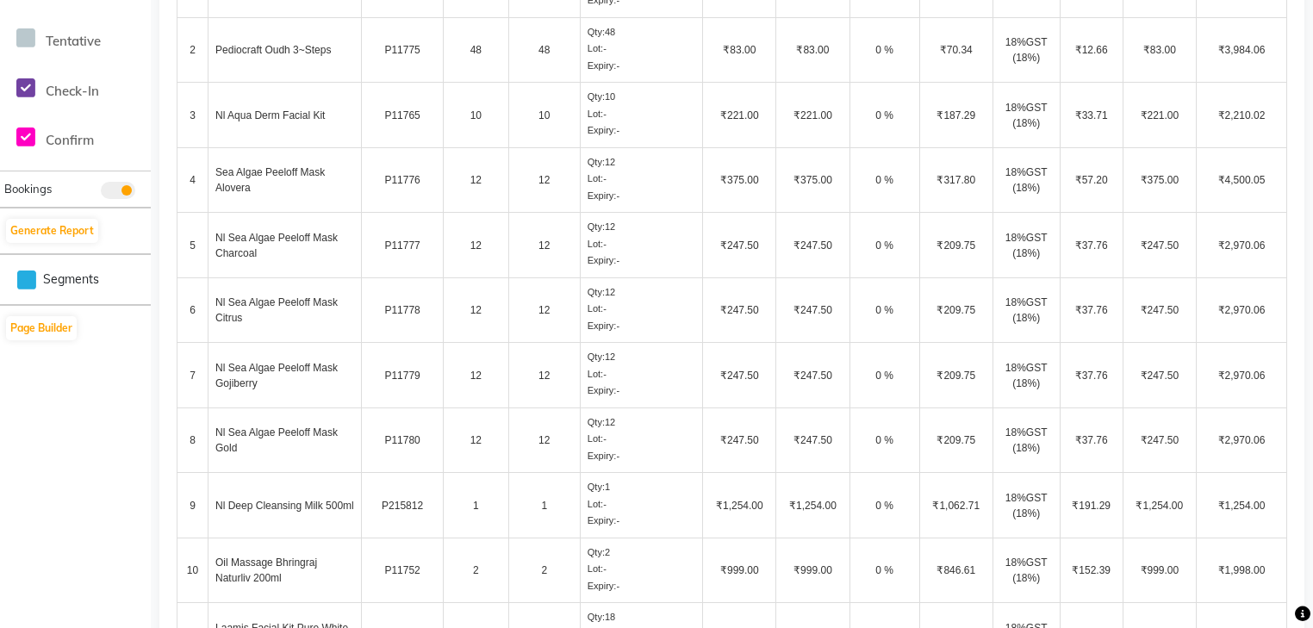
click at [523, 379] on td "12" at bounding box center [544, 375] width 72 height 65
click at [255, 442] on td "Nl Sea Algae Peeloff Mask Gold" at bounding box center [284, 439] width 153 height 65
click at [529, 427] on td "12" at bounding box center [544, 439] width 72 height 65
click at [558, 493] on td "1" at bounding box center [544, 505] width 72 height 65
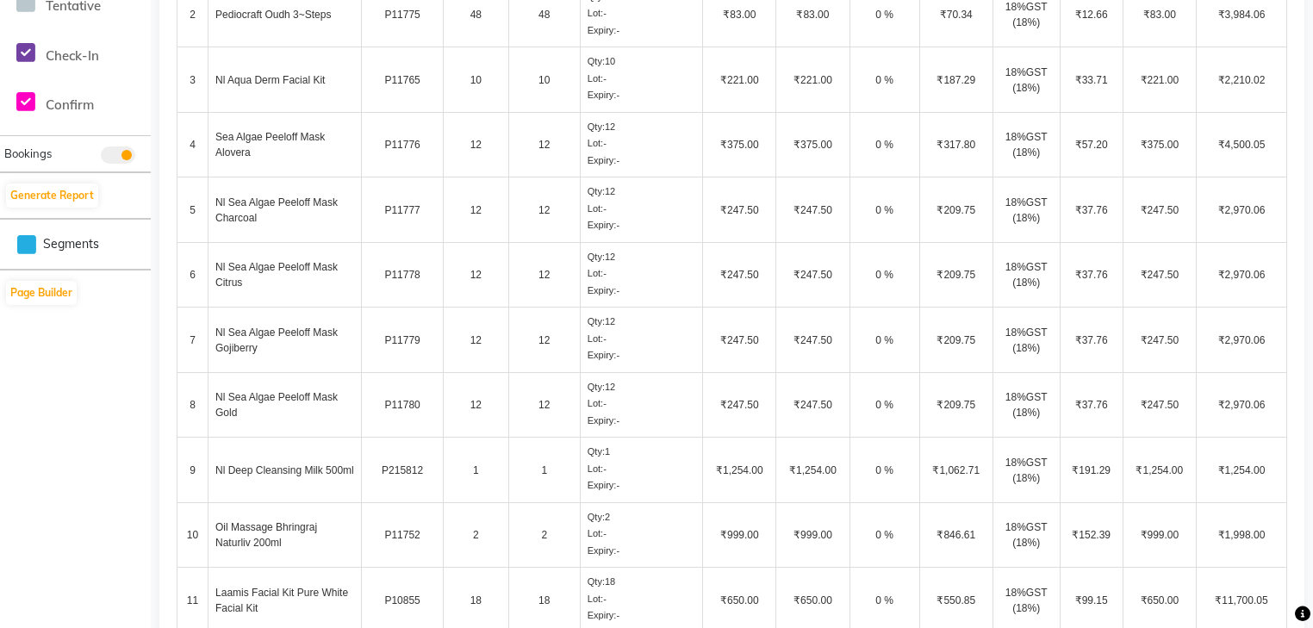
scroll to position [700, 0]
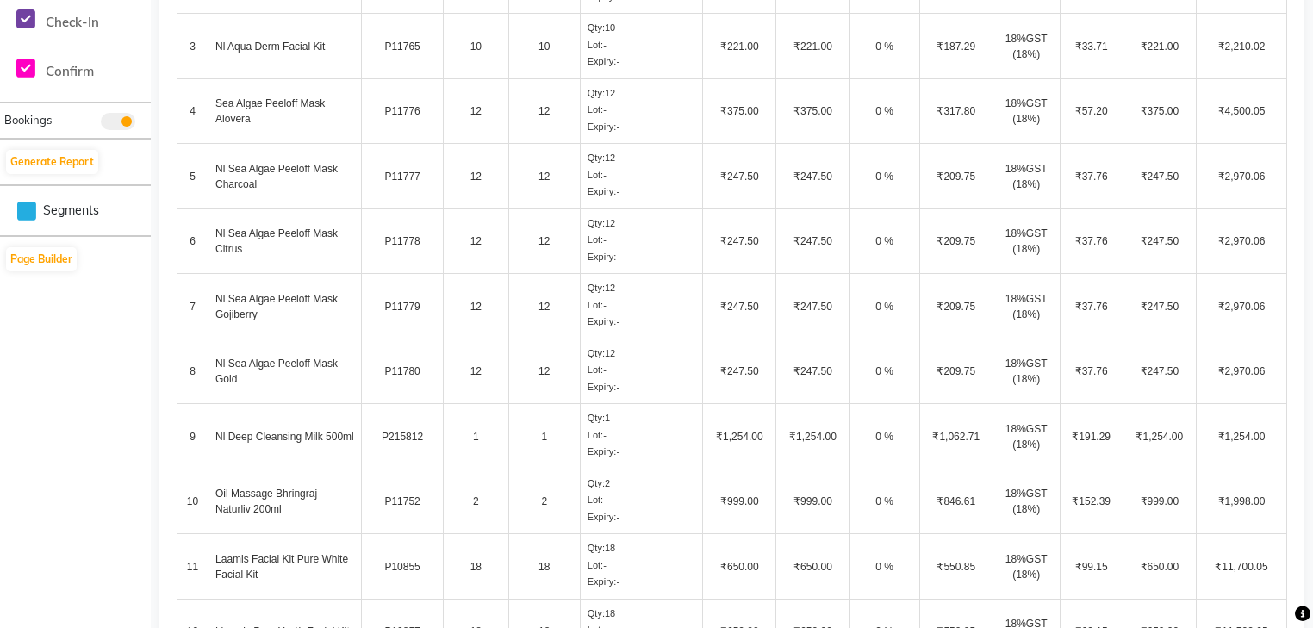
click at [549, 438] on td "1" at bounding box center [544, 436] width 72 height 65
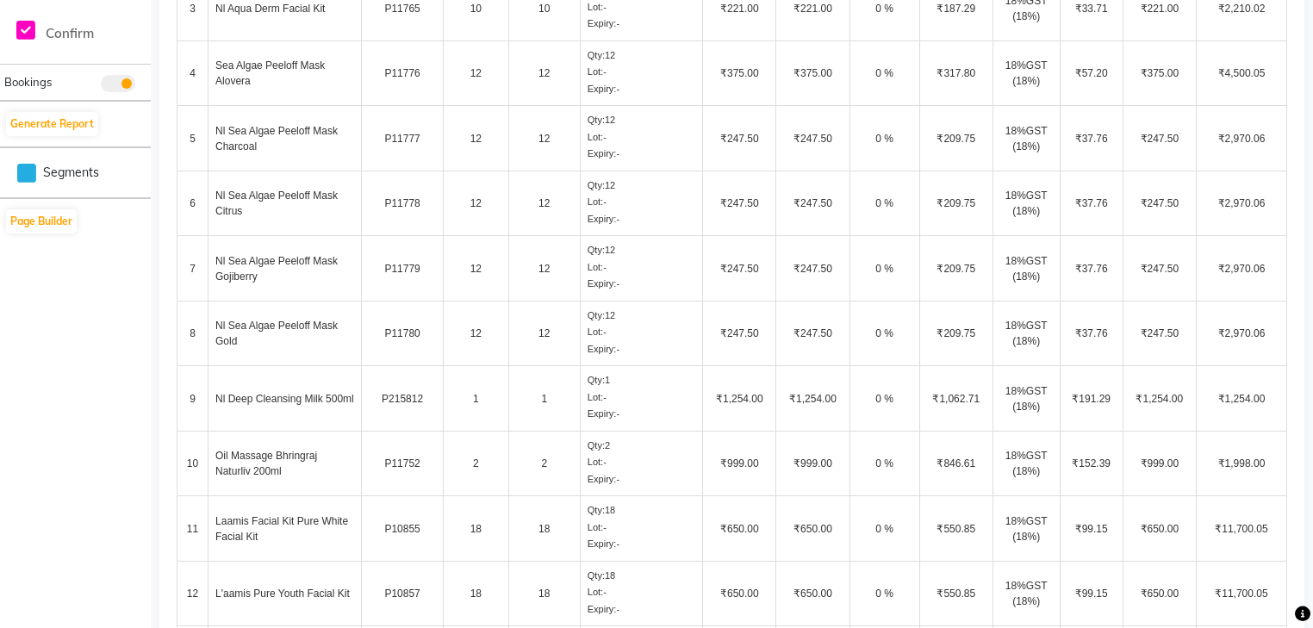
scroll to position [768, 0]
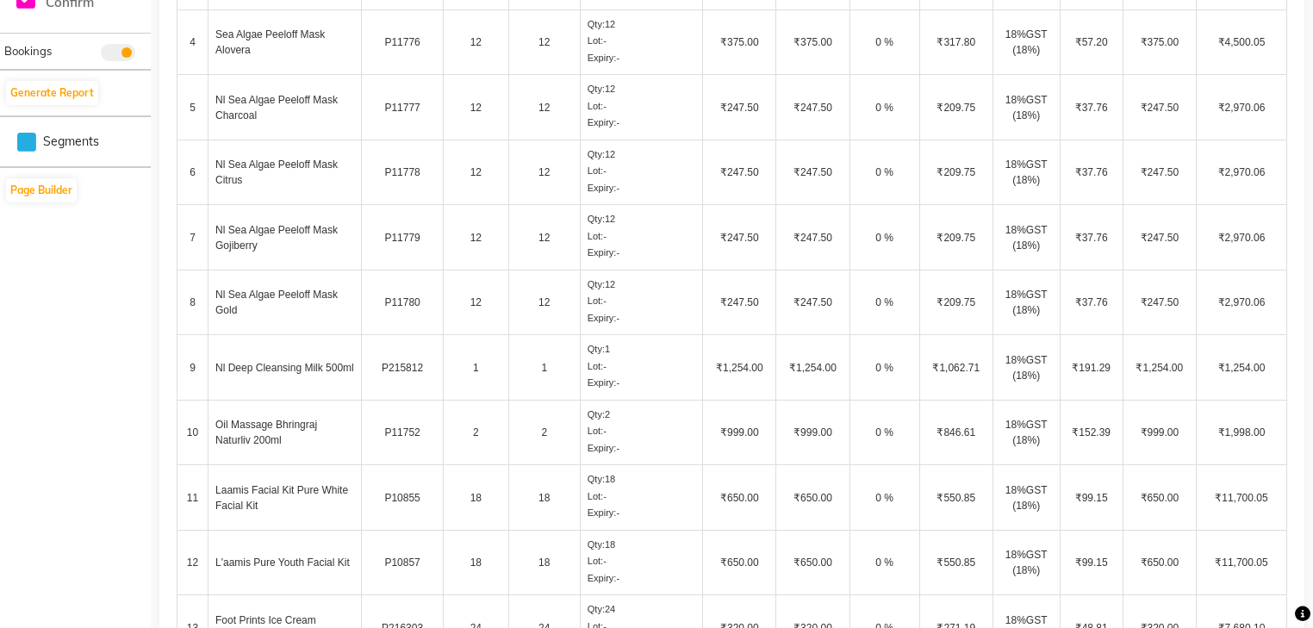
click at [552, 438] on td "2" at bounding box center [544, 432] width 72 height 65
click at [562, 492] on td "18" at bounding box center [544, 497] width 72 height 65
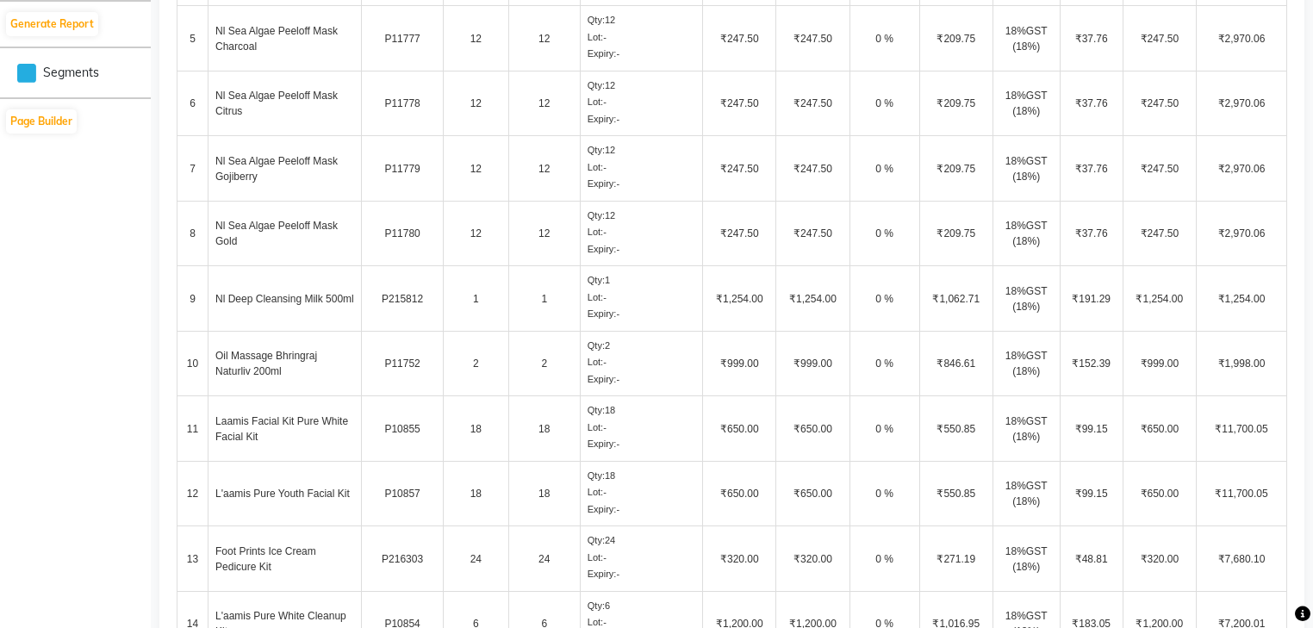
click at [558, 429] on td "18" at bounding box center [544, 428] width 72 height 65
click at [314, 420] on td "Laamis Facial Kit Pure White Facial Kit" at bounding box center [284, 428] width 153 height 65
click at [536, 420] on td "18" at bounding box center [544, 428] width 72 height 65
click at [548, 490] on td "18" at bounding box center [544, 493] width 72 height 65
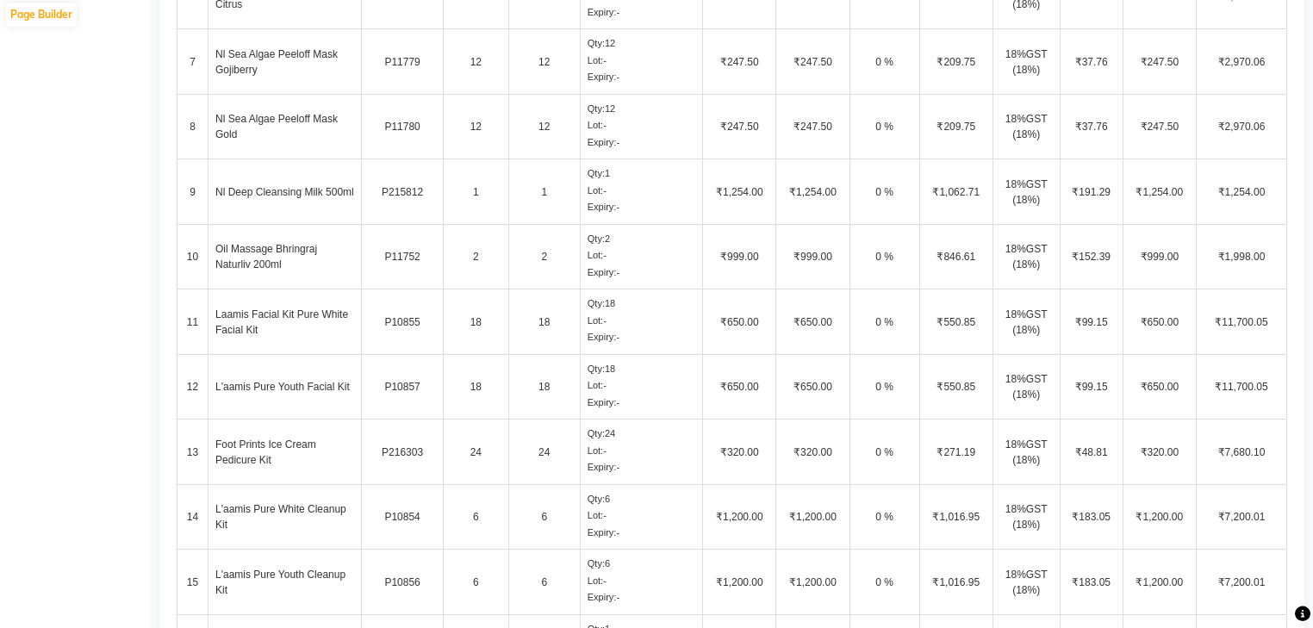
scroll to position [975, 0]
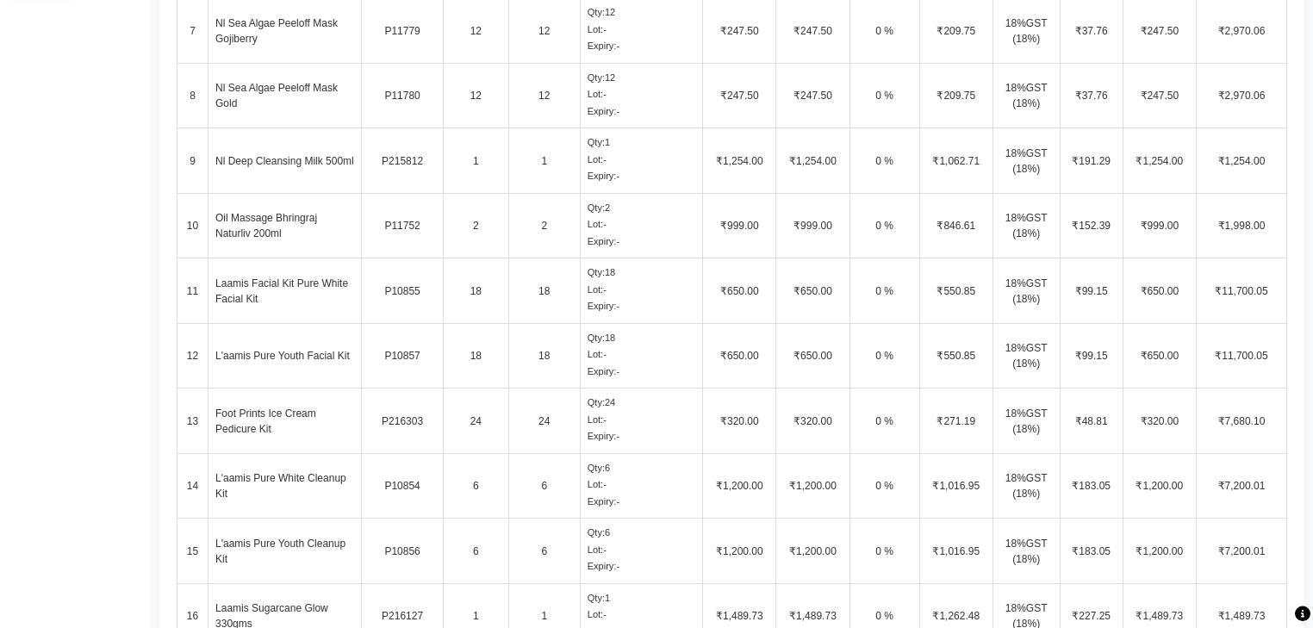
click at [556, 488] on td "6" at bounding box center [544, 485] width 72 height 65
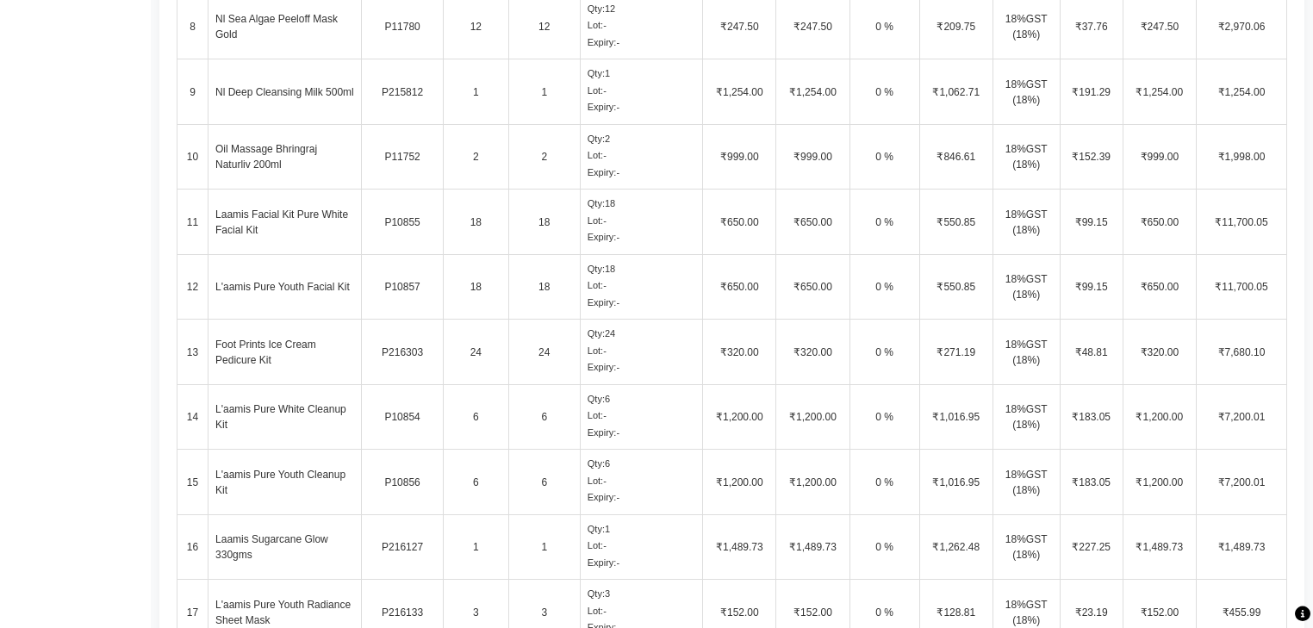
click at [544, 488] on td "6" at bounding box center [544, 482] width 72 height 65
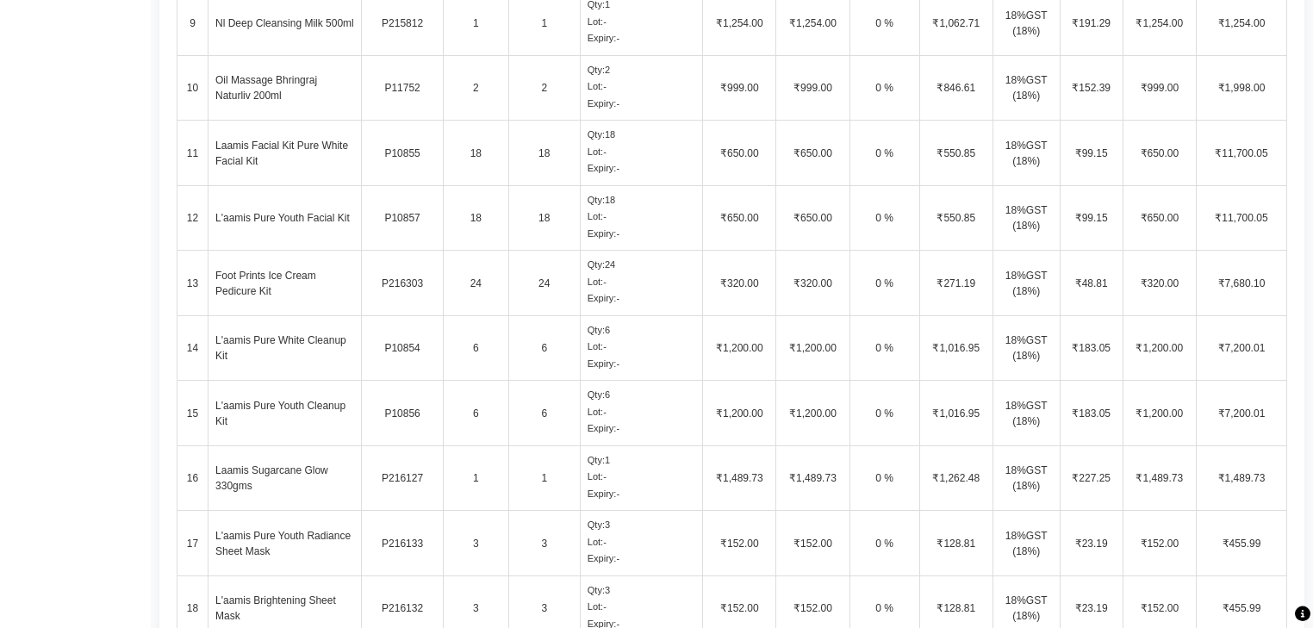
click at [575, 484] on td "1" at bounding box center [544, 477] width 72 height 65
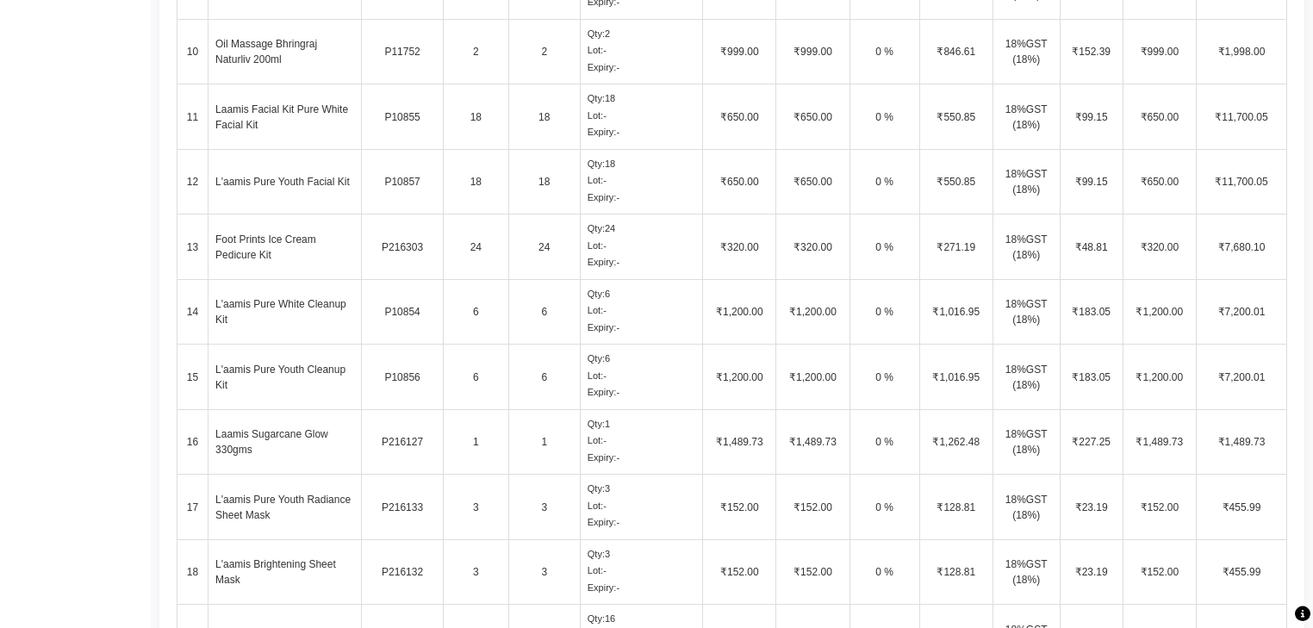
scroll to position [1182, 0]
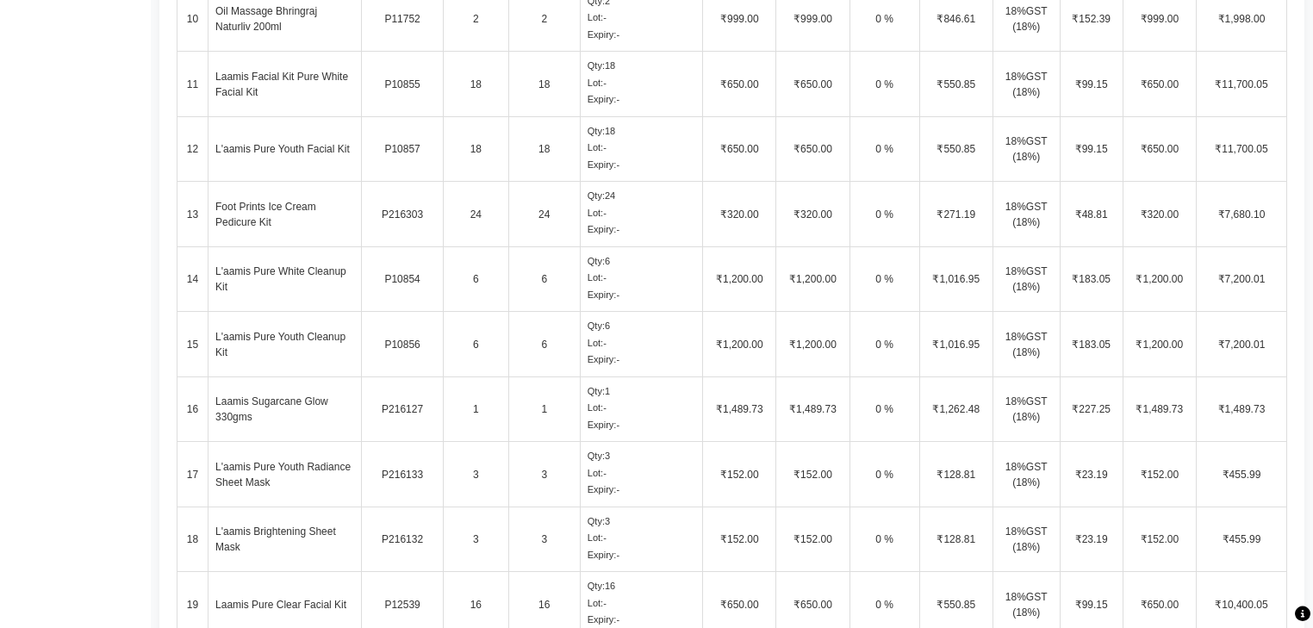
click at [578, 472] on td "3" at bounding box center [544, 474] width 72 height 65
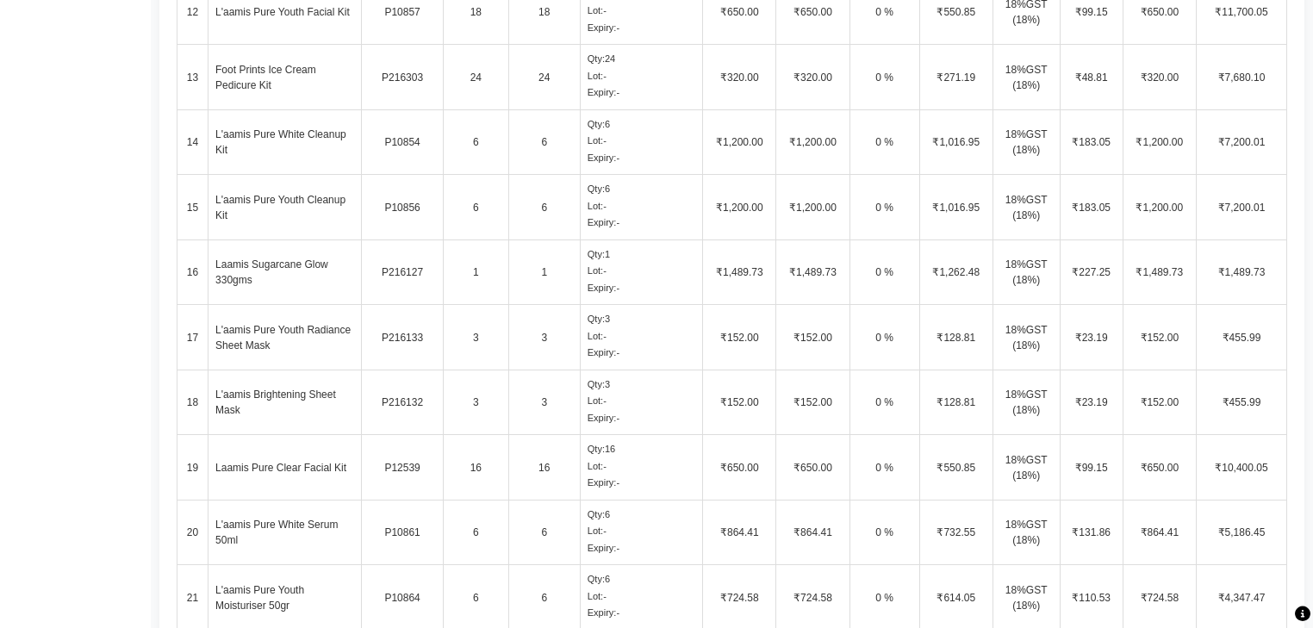
scroll to position [1320, 0]
click at [240, 403] on td "L'aamis Brightening Sheet Mask" at bounding box center [284, 401] width 153 height 65
click at [322, 395] on td "L'aamis Brightening Sheet Mask" at bounding box center [284, 401] width 153 height 65
click at [482, 396] on td "3" at bounding box center [476, 401] width 65 height 65
click at [543, 398] on td "3" at bounding box center [544, 401] width 72 height 65
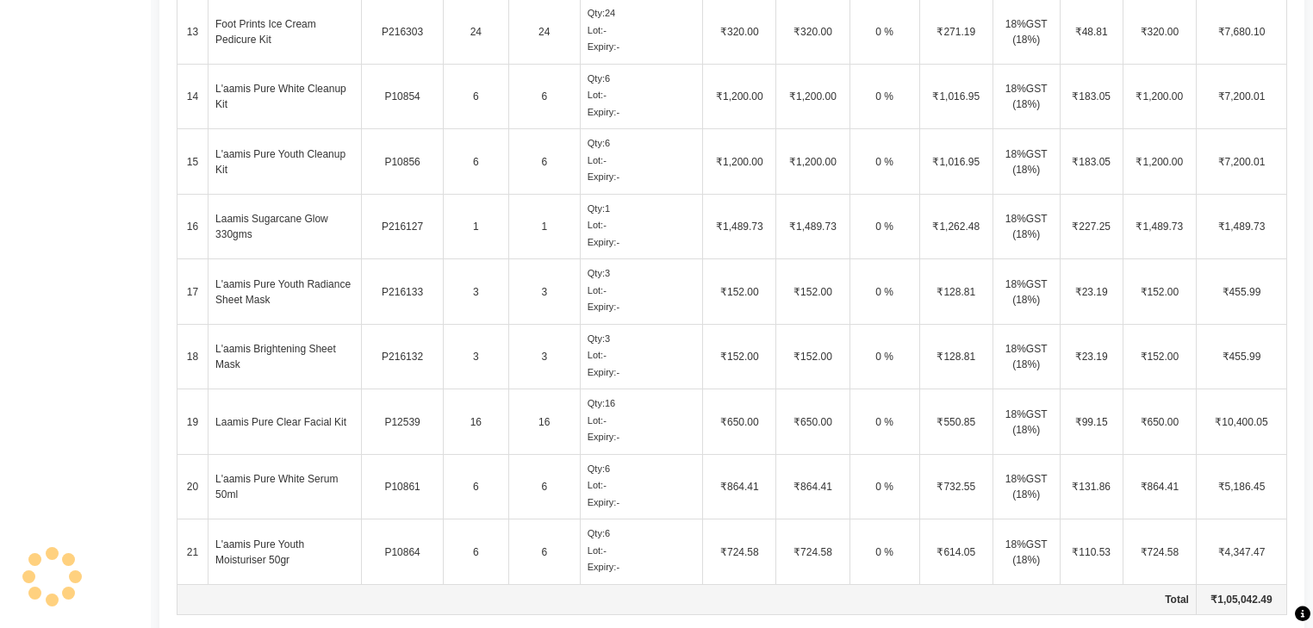
scroll to position [1389, 0]
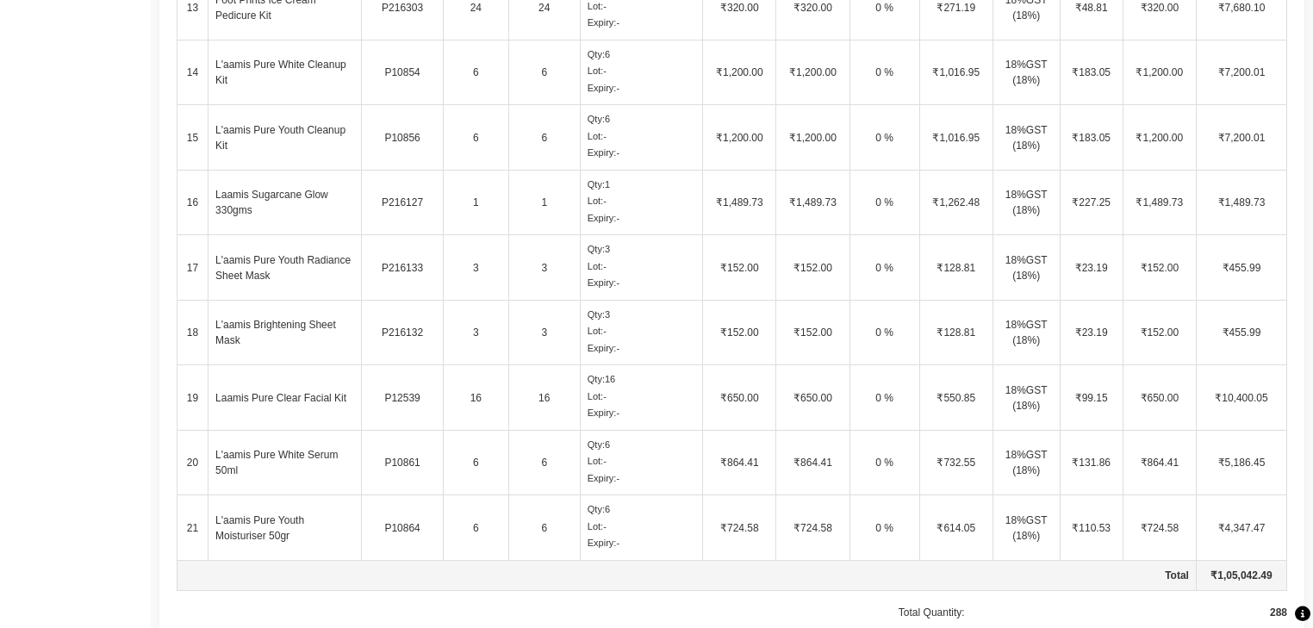
click at [238, 409] on td "Laamis Pure Clear Facial Kit" at bounding box center [284, 397] width 153 height 65
click at [543, 389] on td "16" at bounding box center [544, 397] width 72 height 65
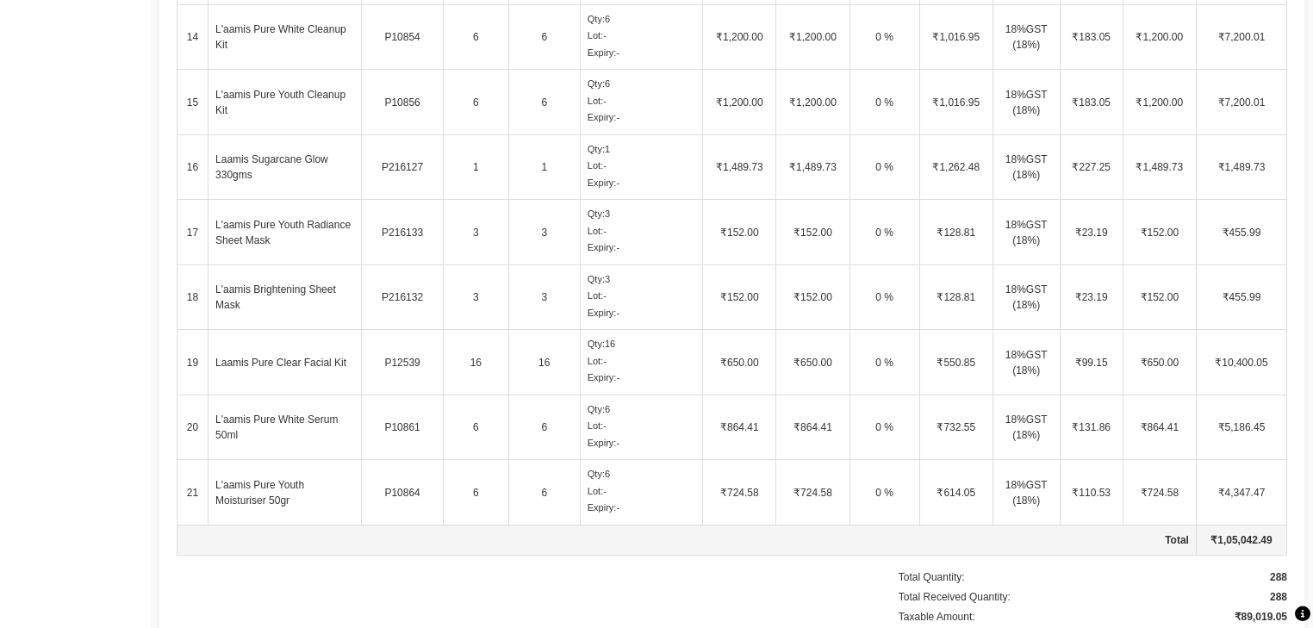
scroll to position [1458, 0]
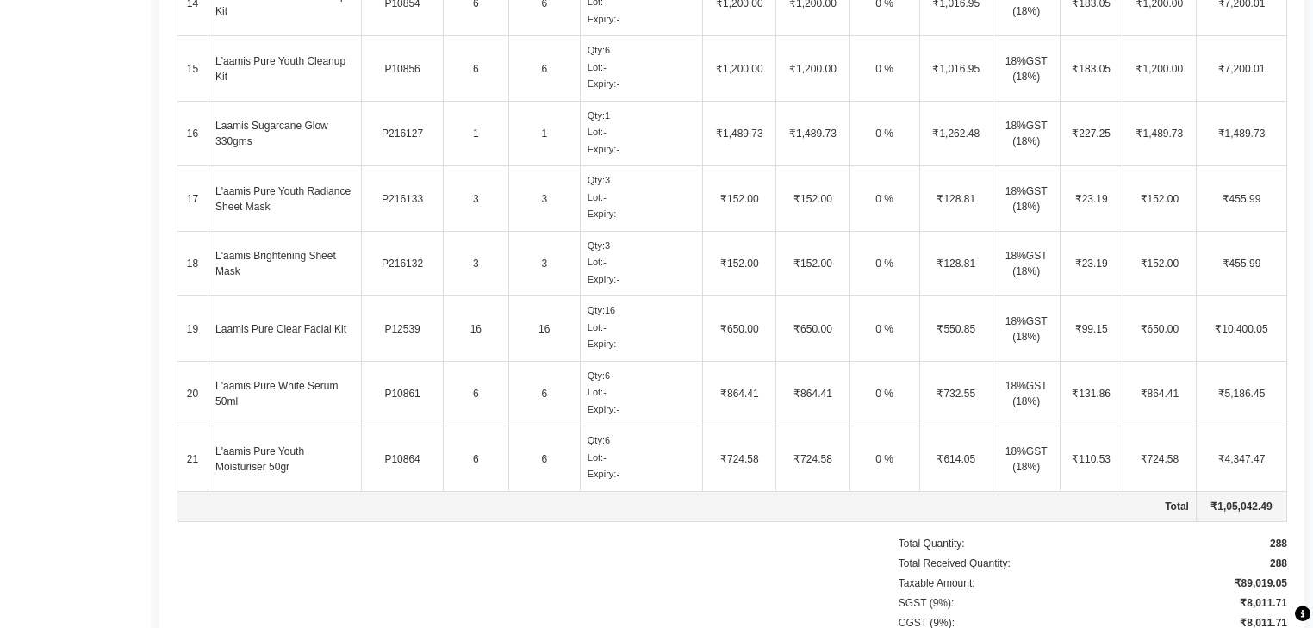
click at [535, 398] on td "6" at bounding box center [544, 393] width 72 height 65
click at [557, 461] on td "6" at bounding box center [544, 458] width 72 height 65
click at [1275, 541] on div "288" at bounding box center [1278, 544] width 17 height 16
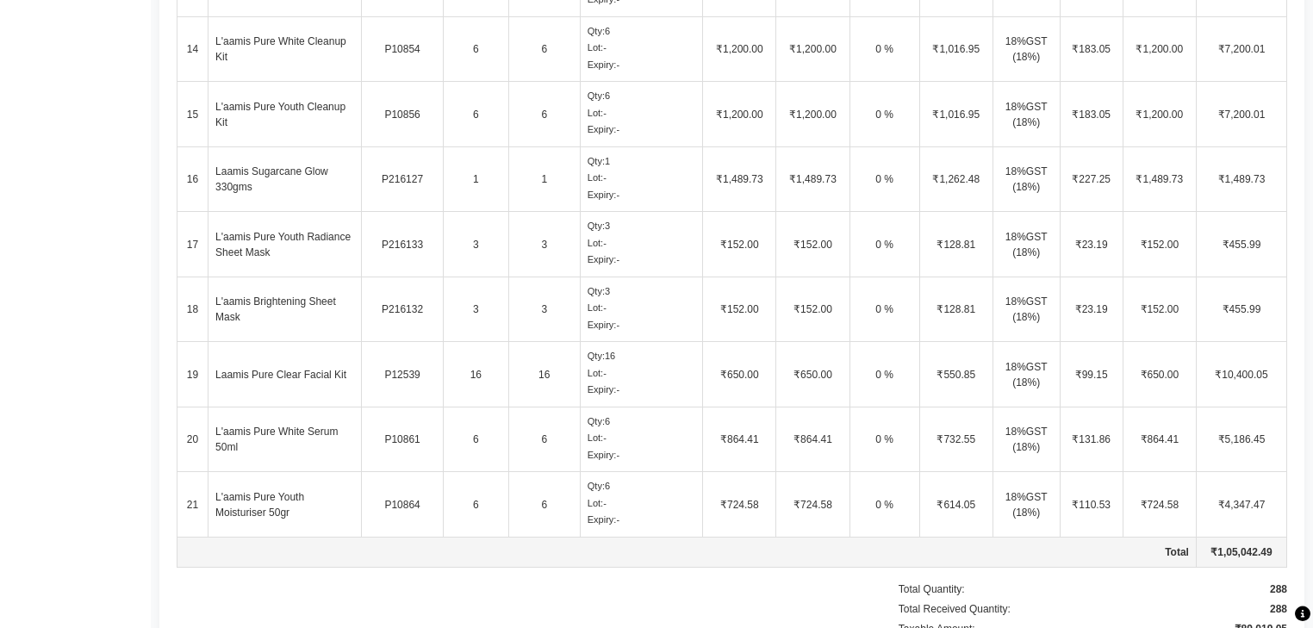
scroll to position [1389, 0]
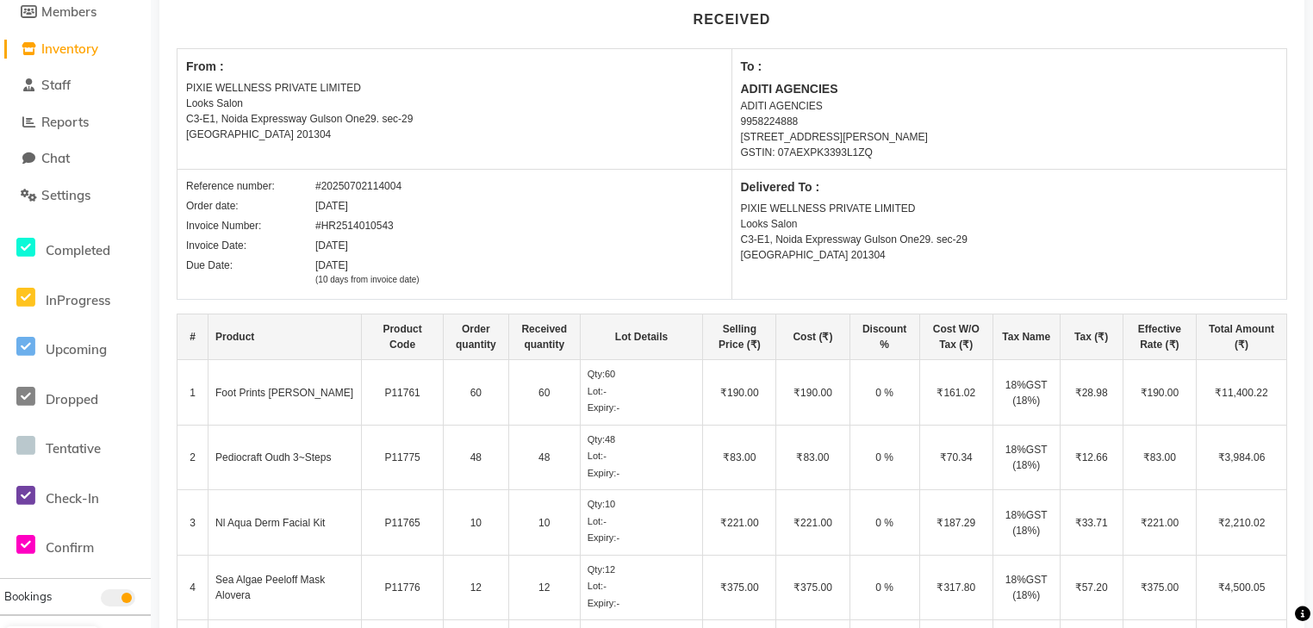
click at [960, 402] on td "₹161.02" at bounding box center [955, 392] width 73 height 65
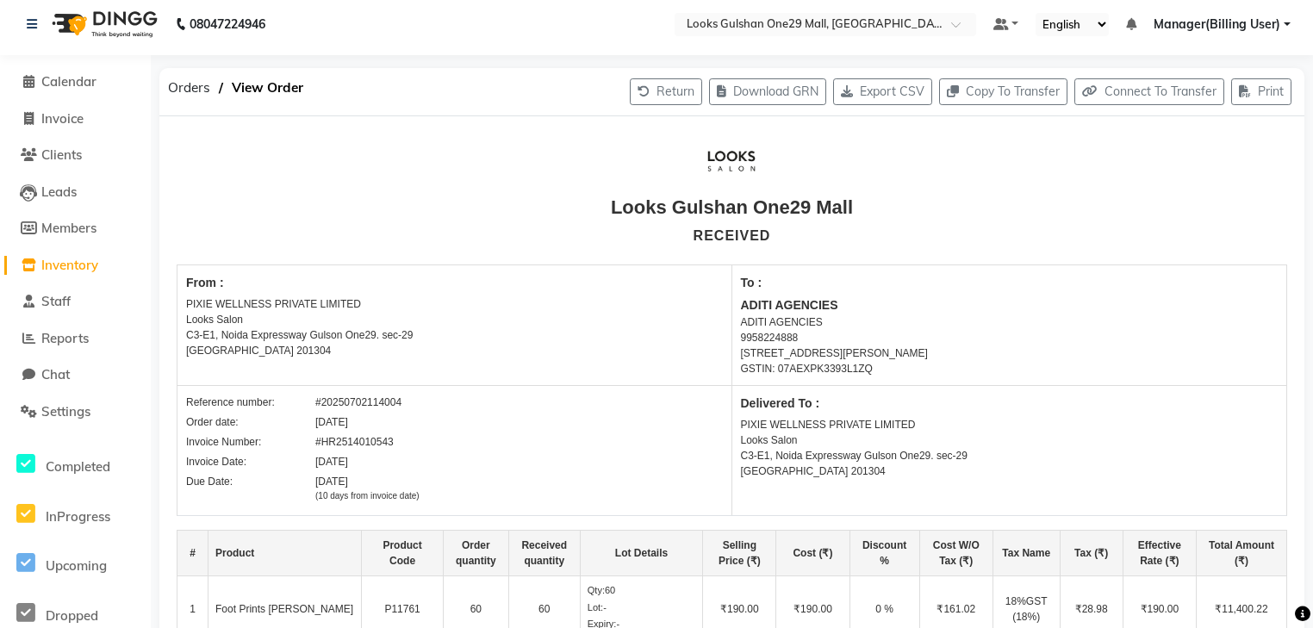
scroll to position [0, 0]
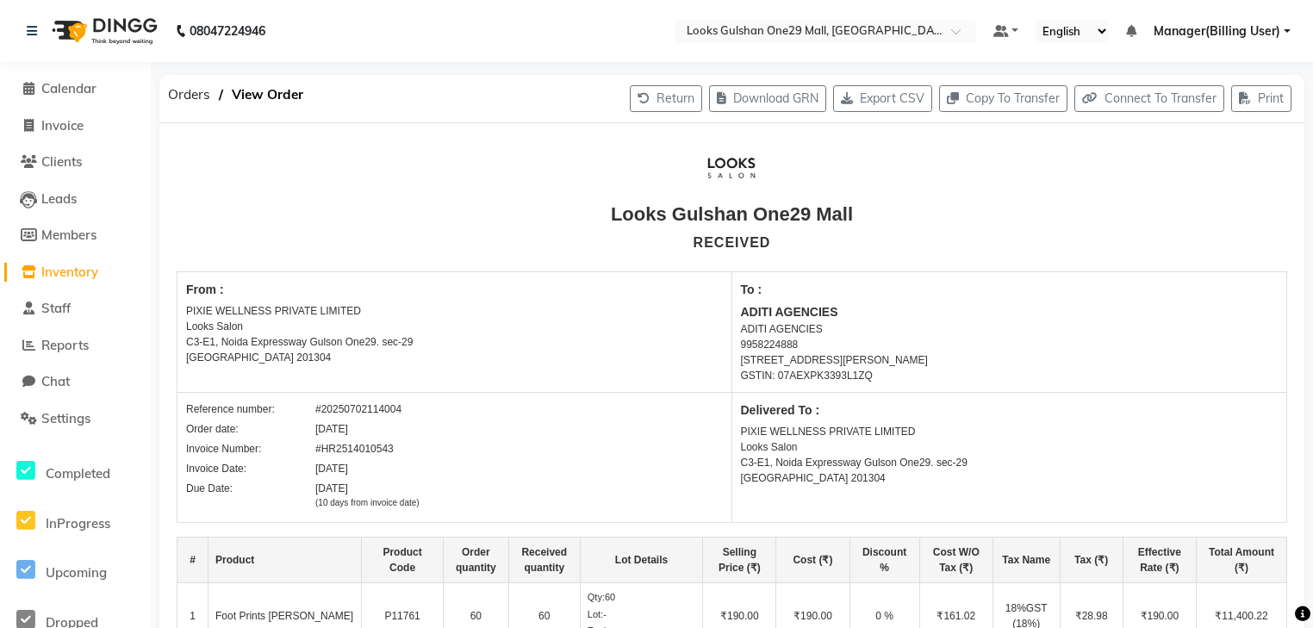
click at [103, 269] on link "Inventory" at bounding box center [75, 273] width 142 height 20
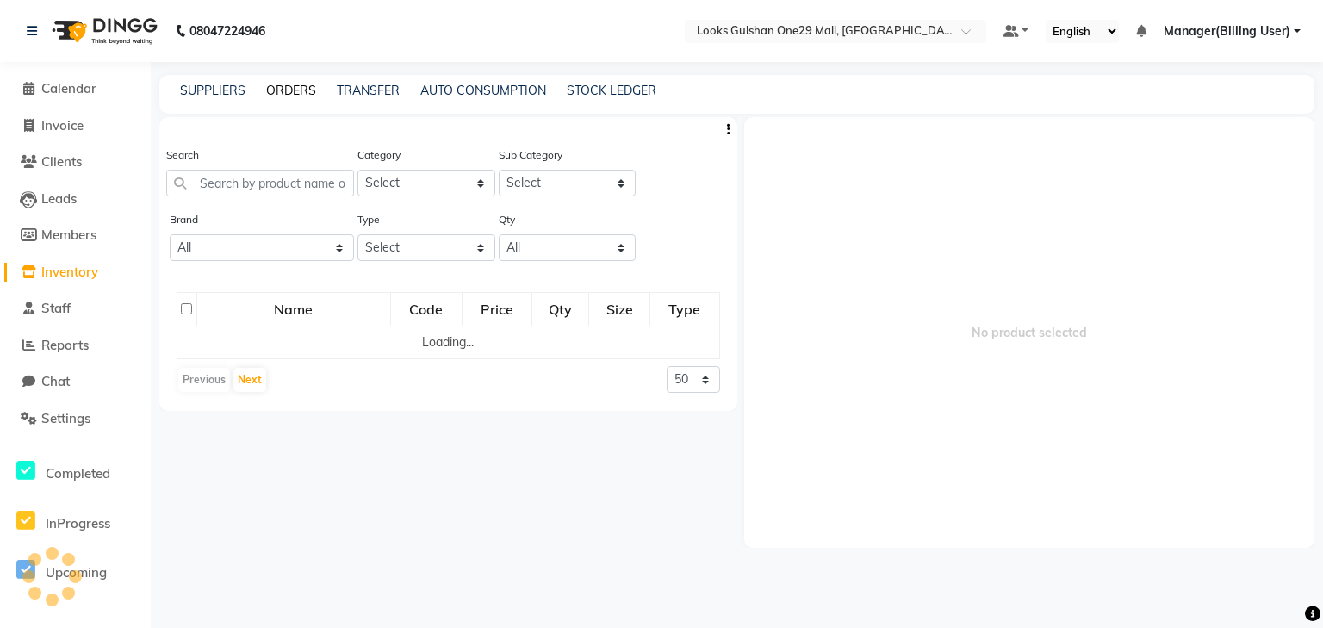
click at [293, 90] on link "ORDERS" at bounding box center [291, 91] width 50 height 16
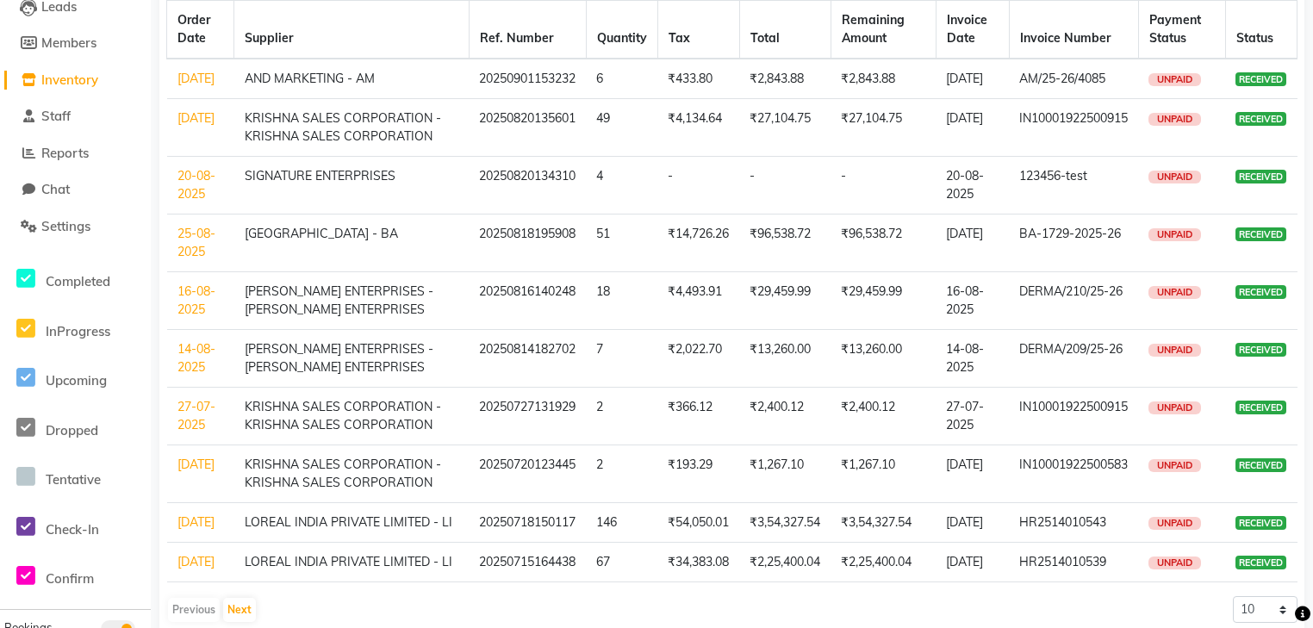
scroll to position [276, 0]
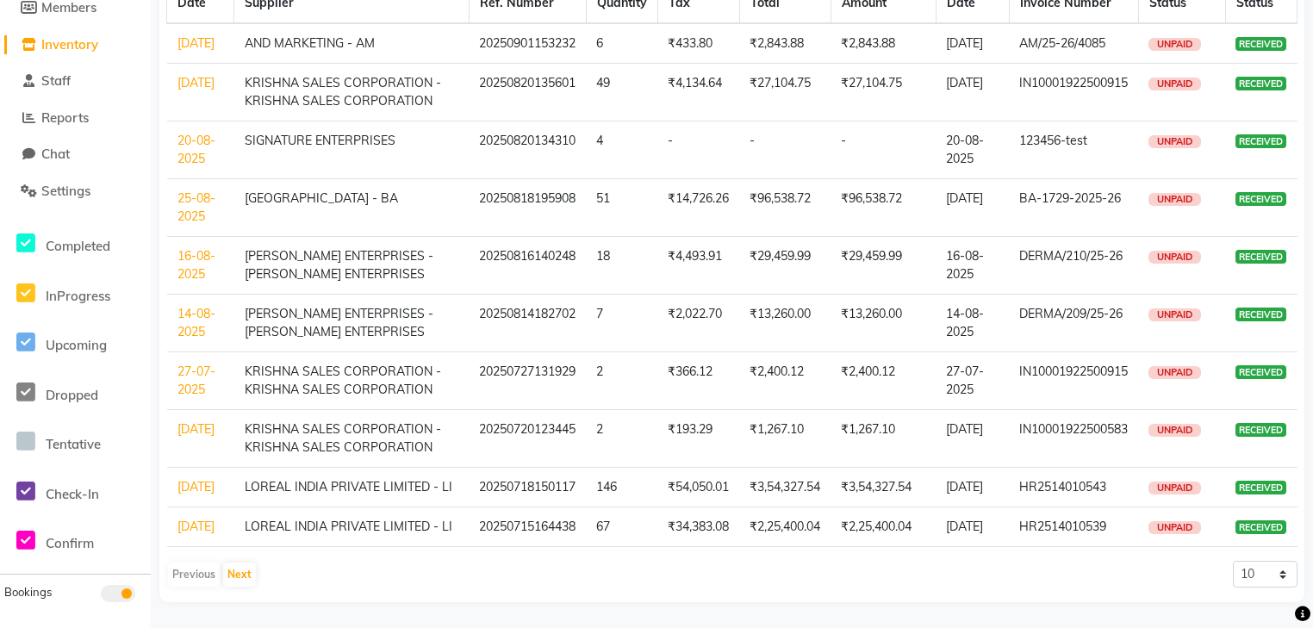
click at [194, 479] on link "[DATE]" at bounding box center [195, 487] width 37 height 16
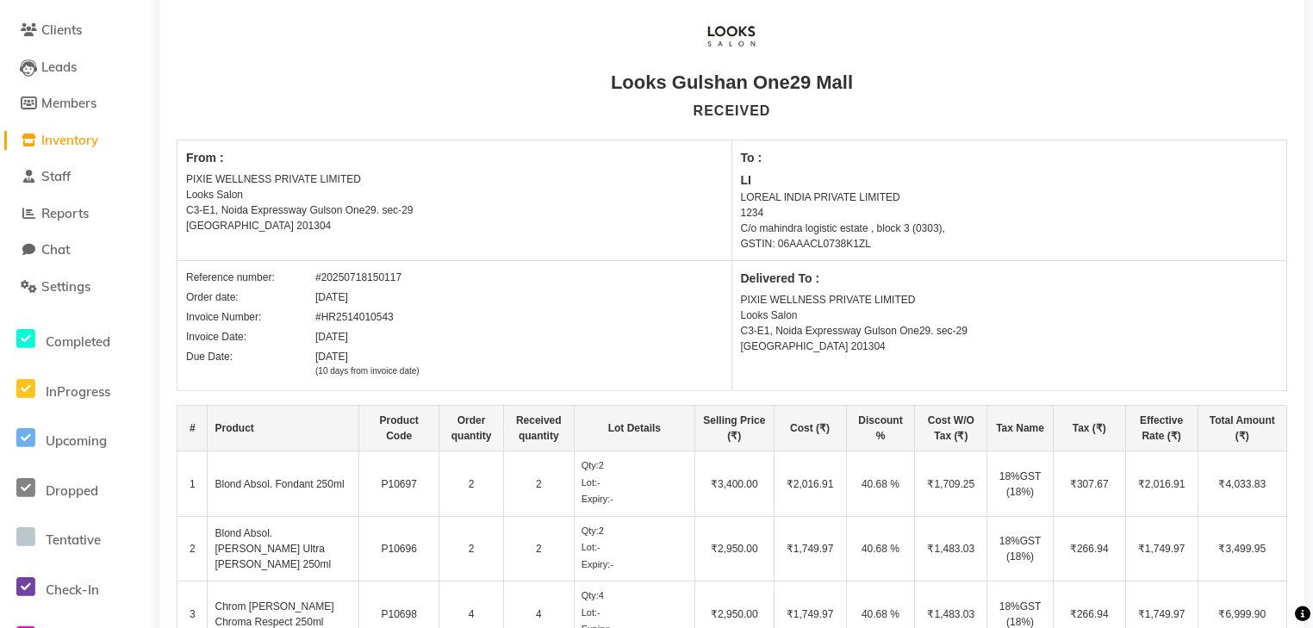
scroll to position [138, 0]
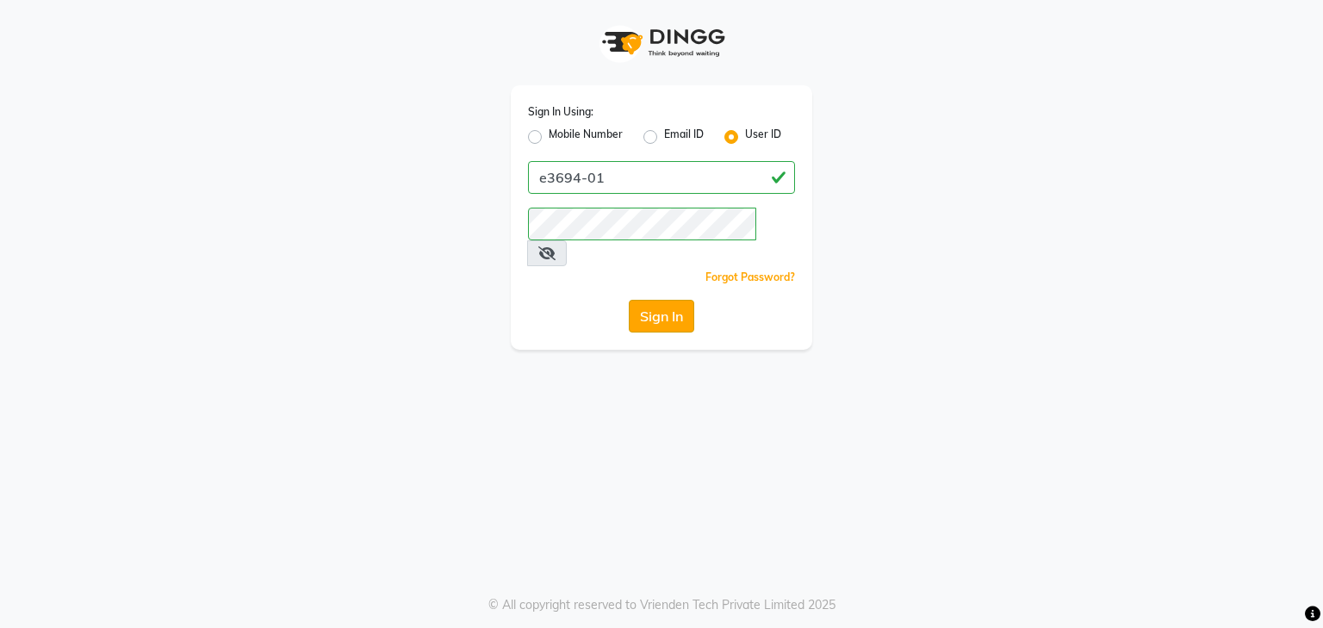
click at [687, 300] on button "Sign In" at bounding box center [661, 316] width 65 height 33
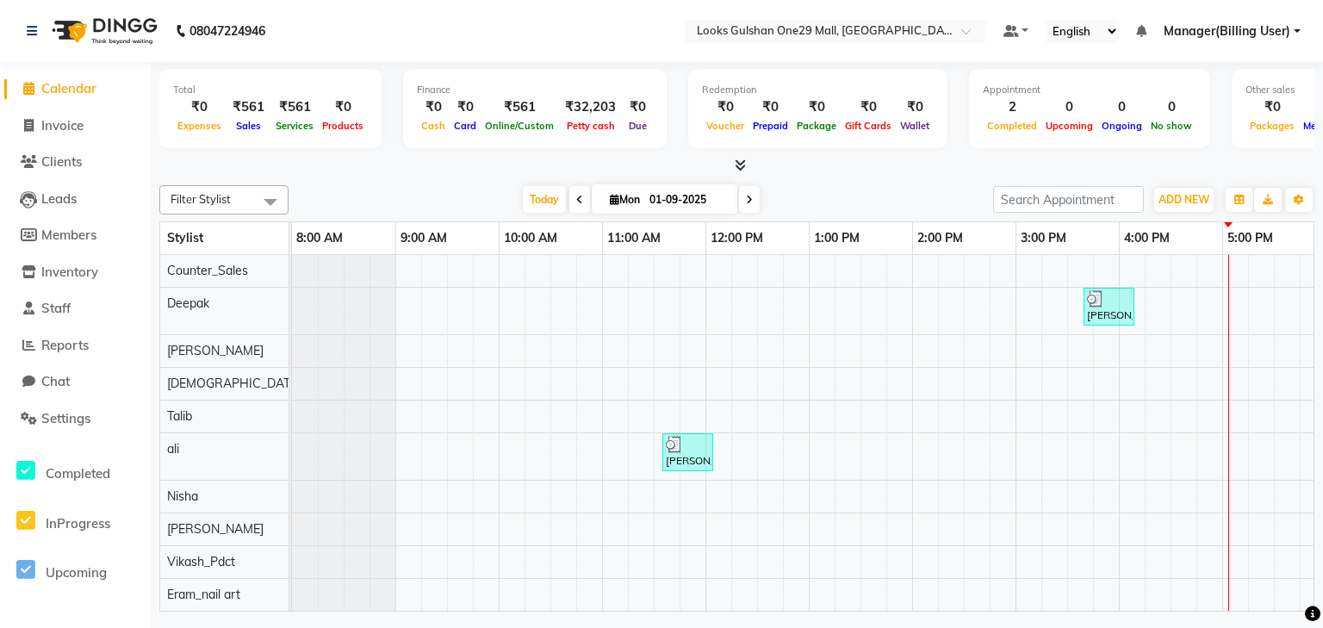
click at [436, 178] on div "Filter Stylist Select All Counter_Sales Deepak vardan Shiva Talib ali Nisha Rin…" at bounding box center [736, 394] width 1155 height 433
click at [126, 129] on link "Invoice" at bounding box center [75, 126] width 142 height 20
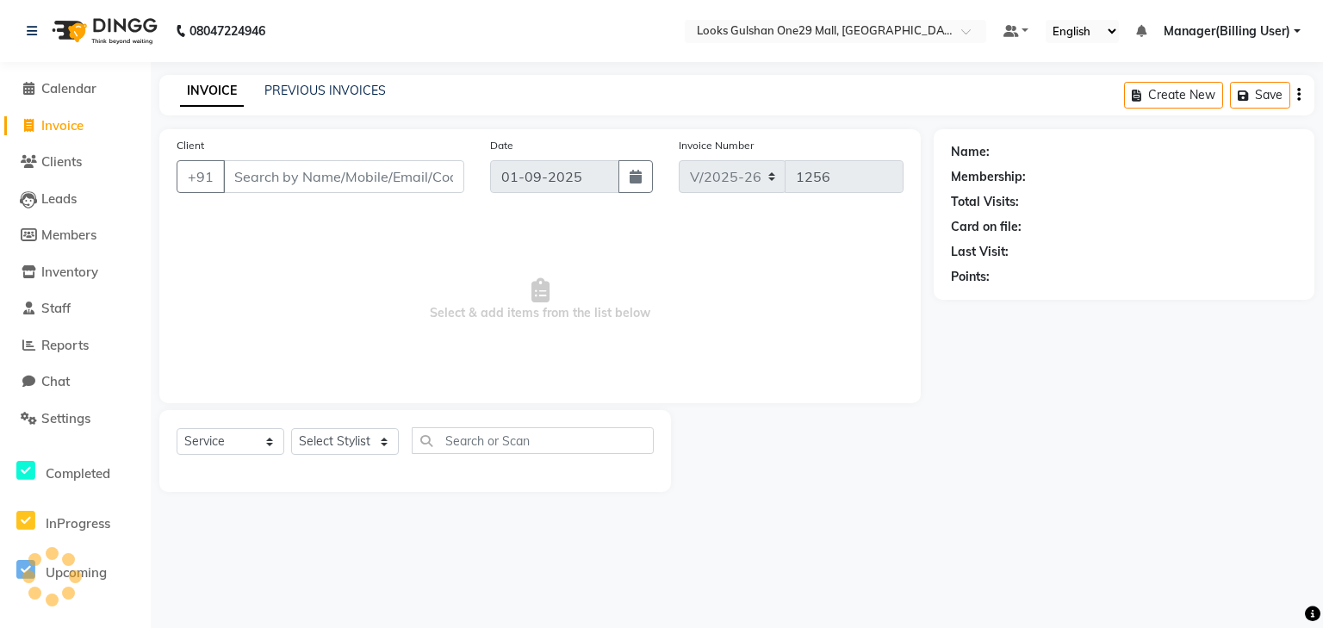
click at [279, 171] on input "Client" at bounding box center [343, 176] width 241 height 33
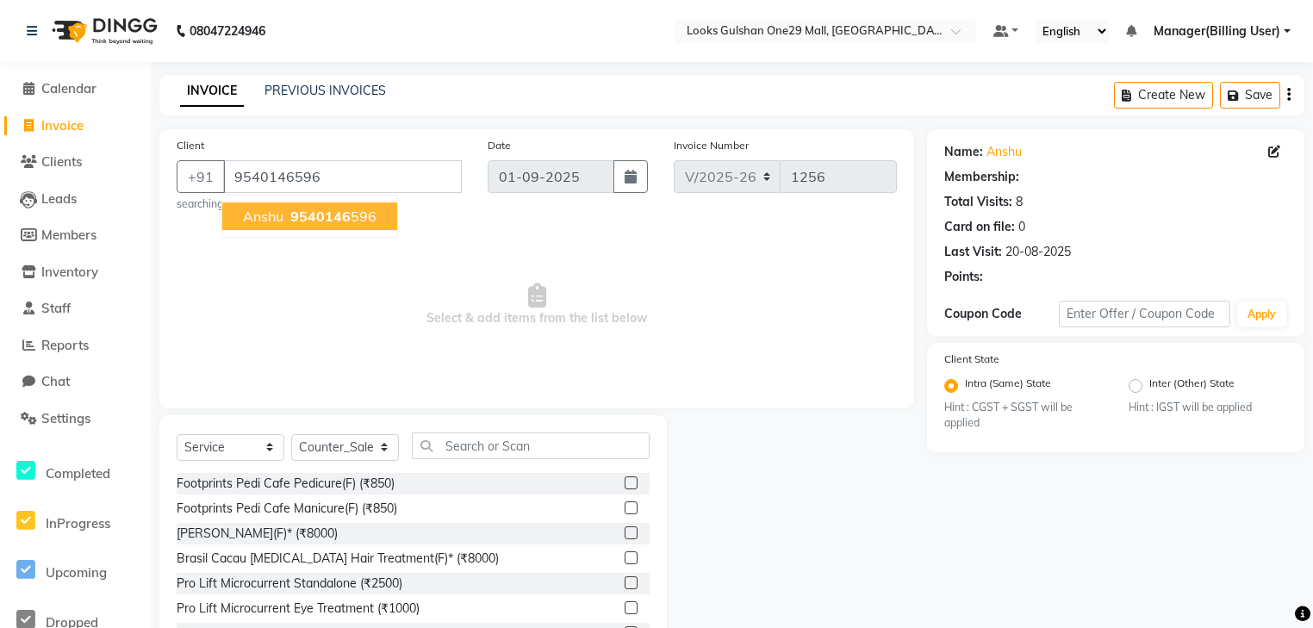
click at [371, 249] on span "Select & add items from the list below" at bounding box center [537, 305] width 720 height 172
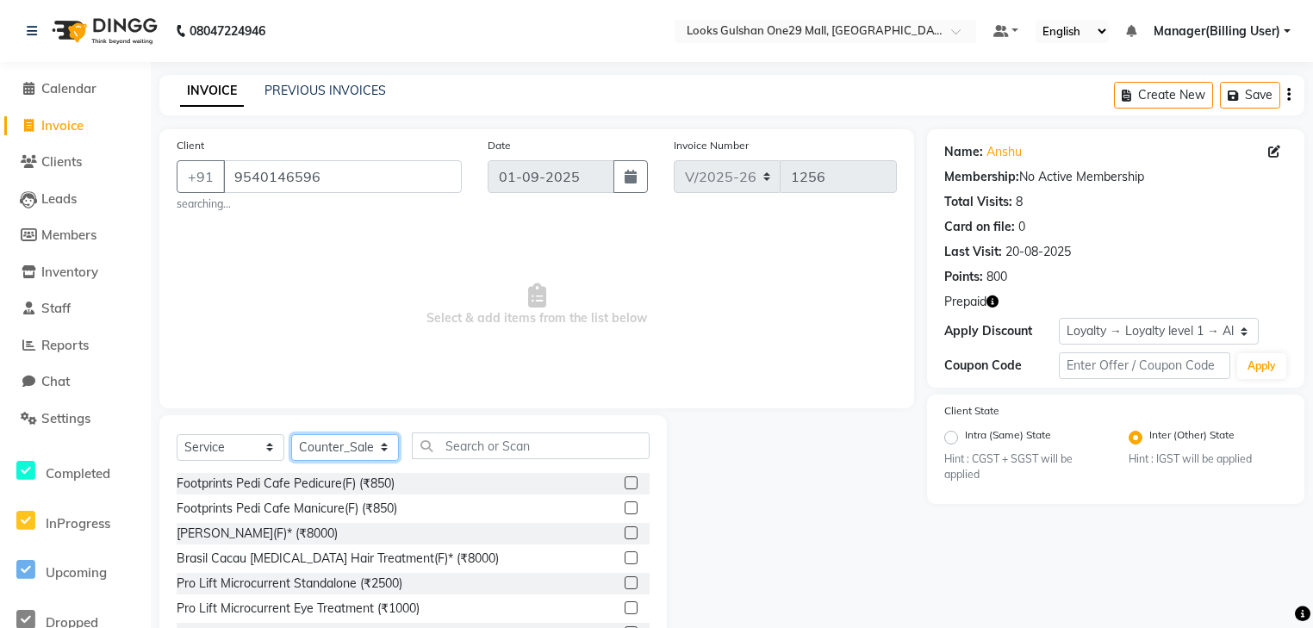
click at [349, 456] on select "Select Stylist ali Counter_Sales Deepak Eram_nail art Farmaan Manager(Billing U…" at bounding box center [345, 447] width 108 height 27
click at [291, 435] on select "Select Stylist ali Counter_Sales Deepak Eram_nail art Farmaan Manager(Billing U…" at bounding box center [345, 447] width 108 height 27
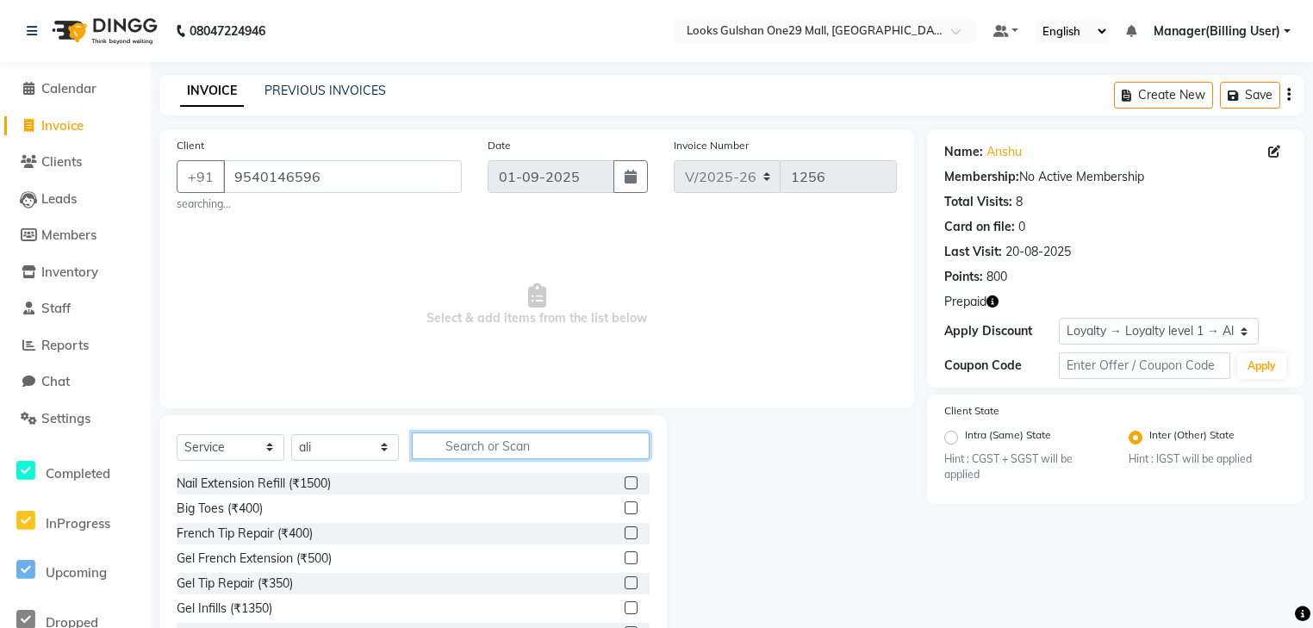
click at [521, 440] on input "text" at bounding box center [531, 445] width 238 height 27
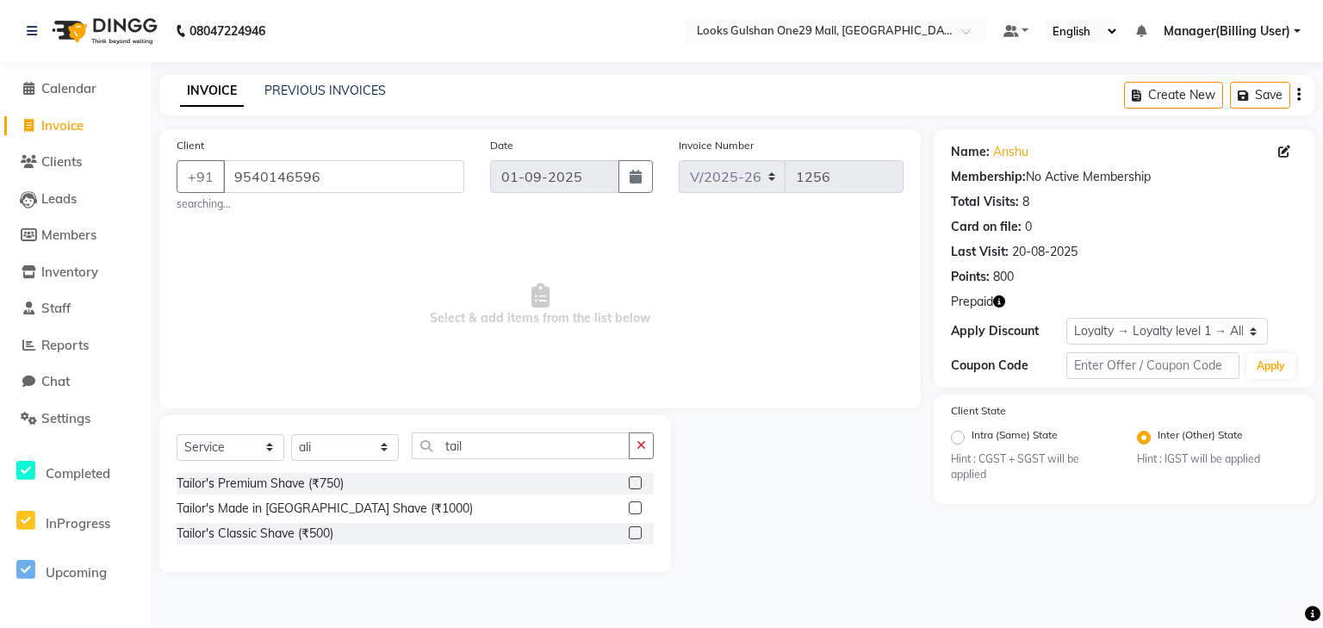
click at [640, 488] on label at bounding box center [635, 482] width 13 height 13
click at [640, 488] on input "checkbox" at bounding box center [634, 483] width 11 height 11
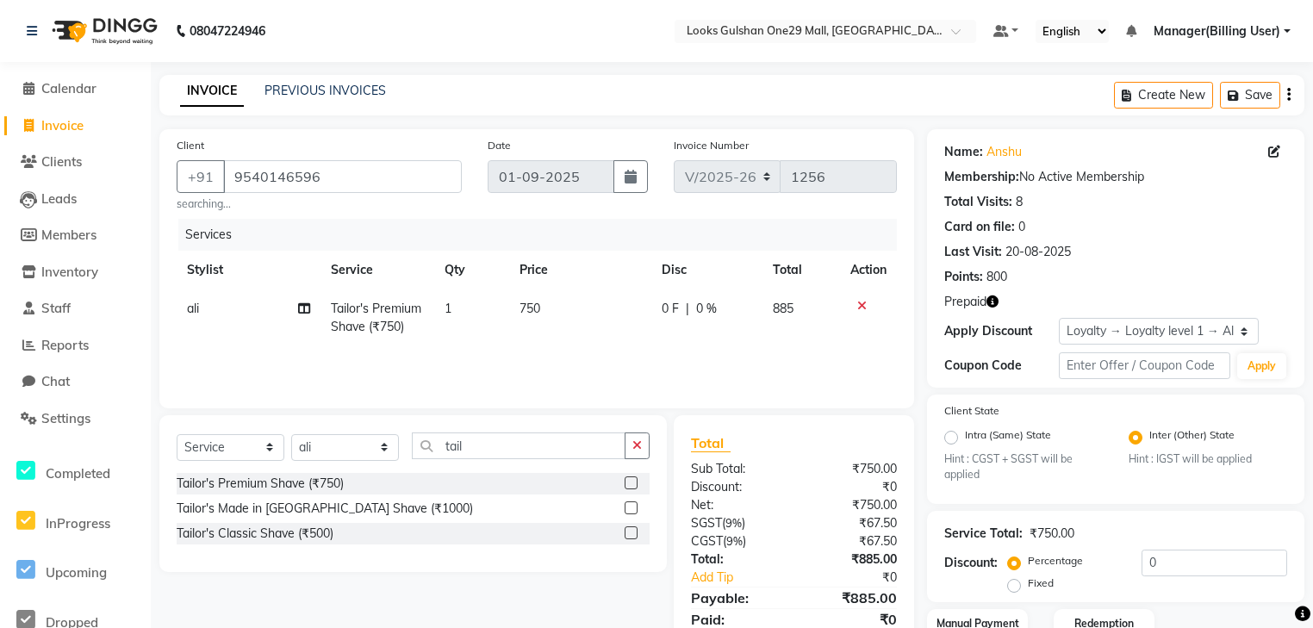
click at [569, 324] on td "750" at bounding box center [580, 317] width 142 height 57
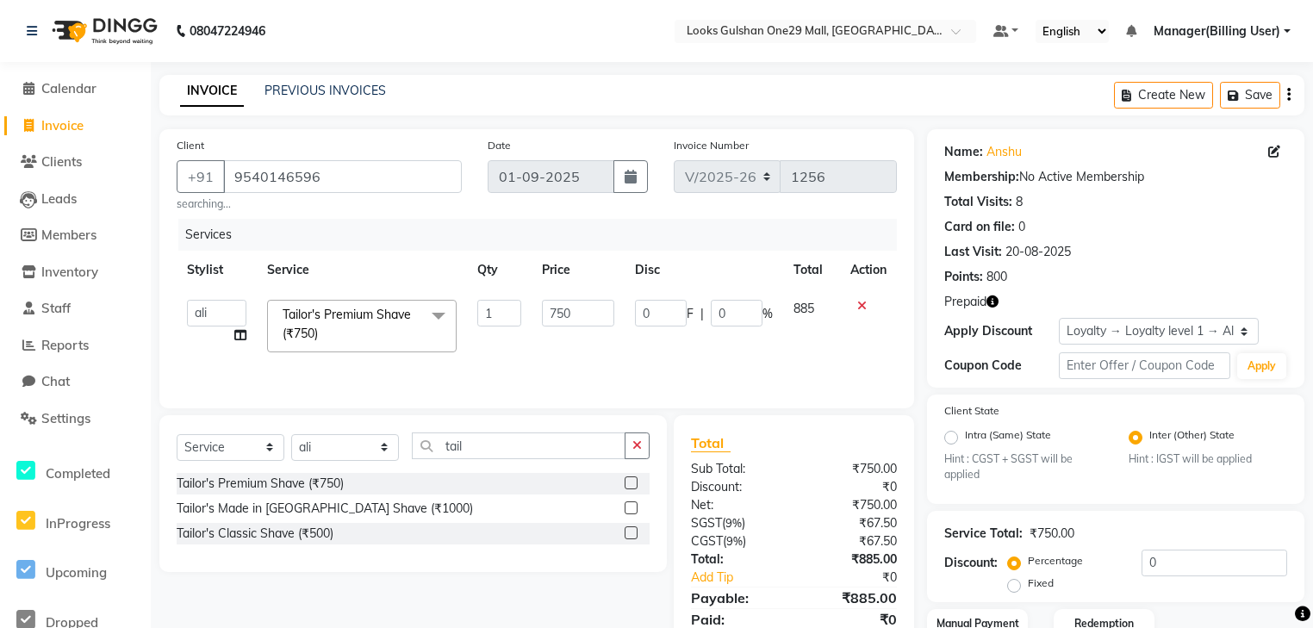
click at [565, 306] on input "750" at bounding box center [578, 313] width 72 height 27
click at [593, 308] on input "750" at bounding box center [578, 313] width 72 height 27
click at [699, 364] on div "Services Stylist Service Qty Price Disc Total Action ali Counter_Sales Deepak E…" at bounding box center [537, 305] width 720 height 172
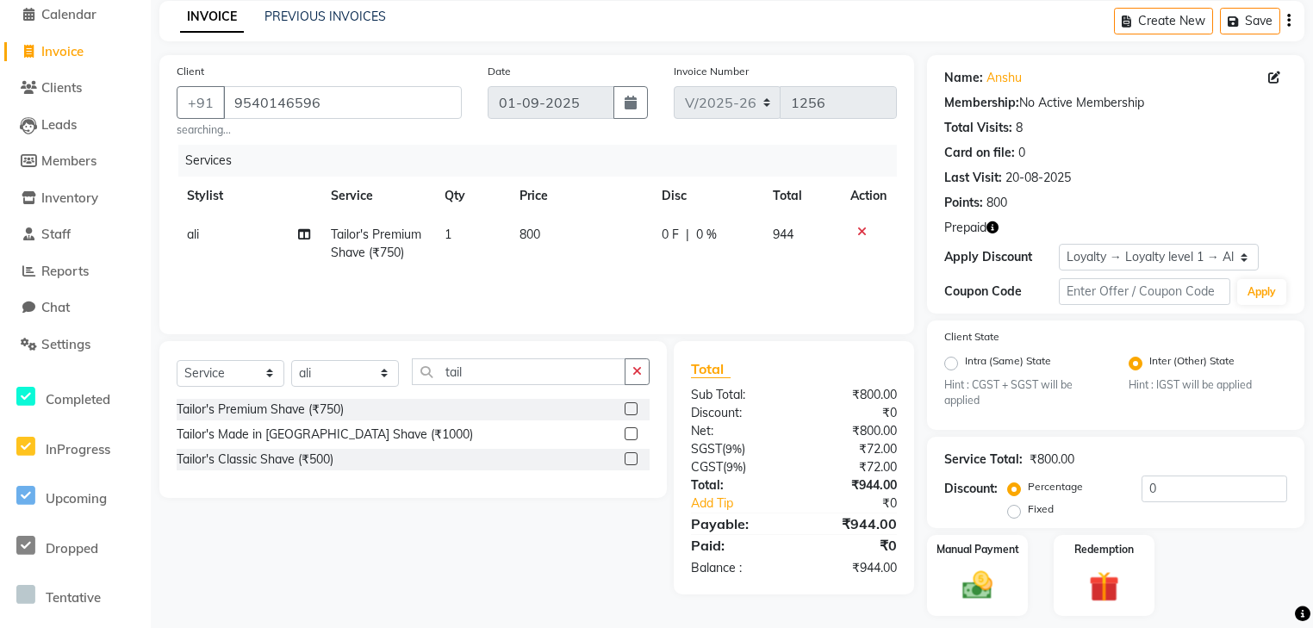
scroll to position [126, 0]
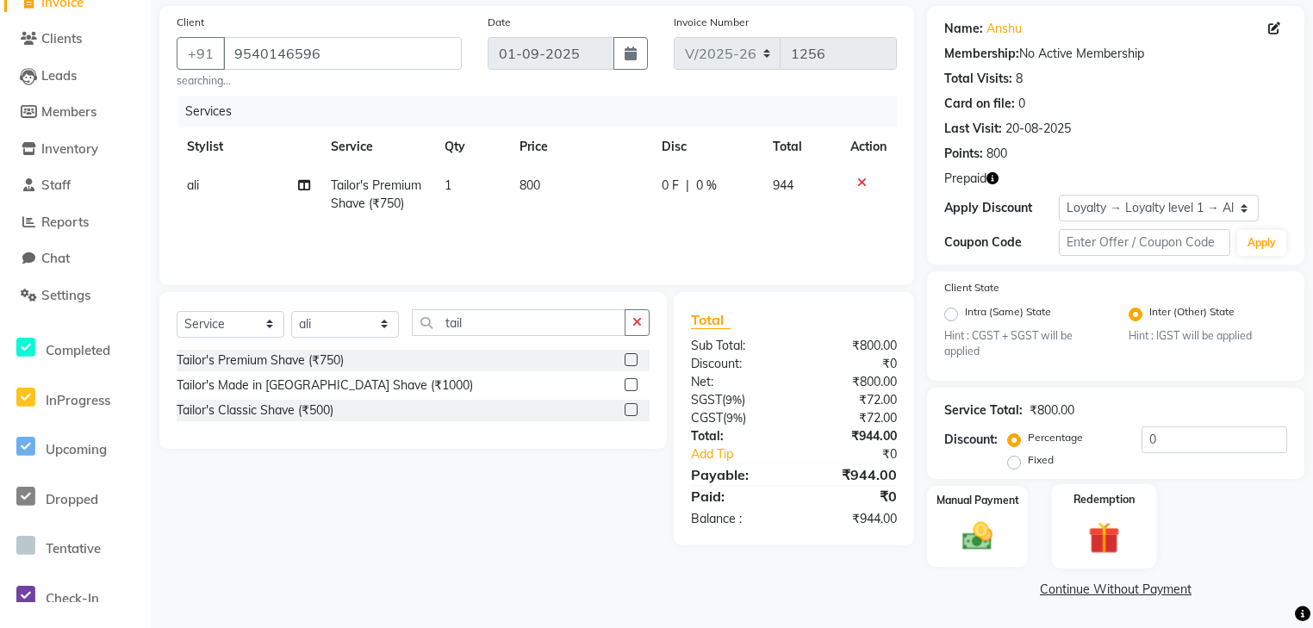
click at [1104, 524] on img at bounding box center [1104, 539] width 52 height 40
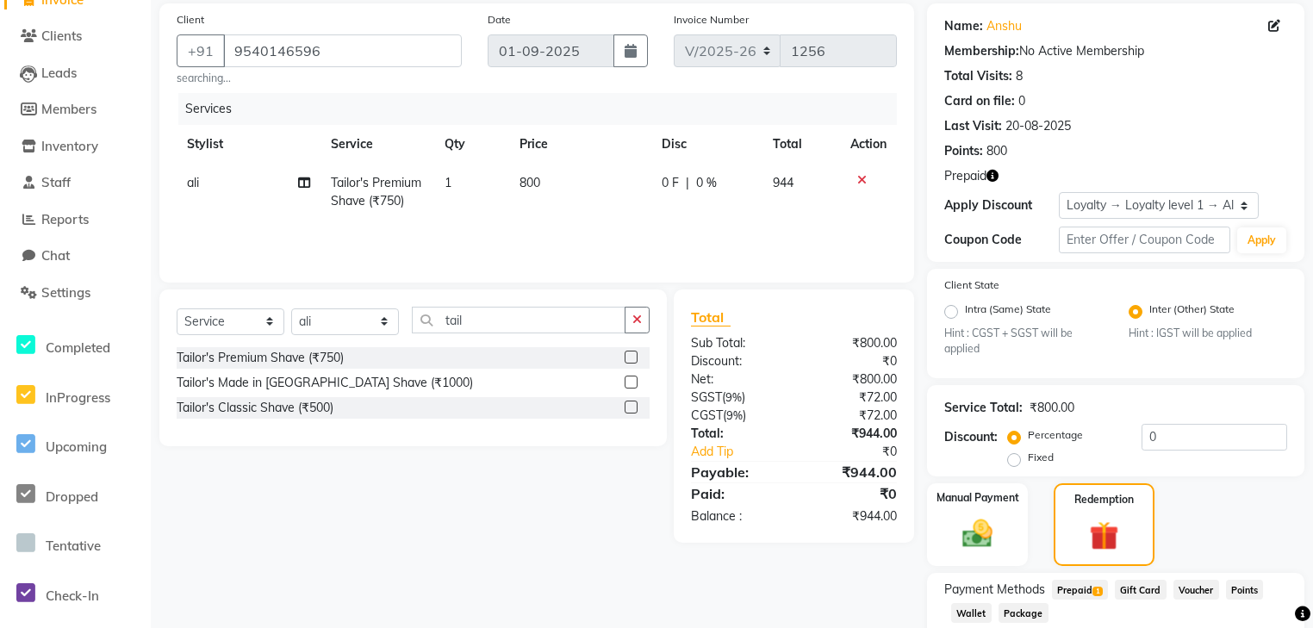
click at [1083, 593] on span "Prepaid 1" at bounding box center [1080, 590] width 56 height 20
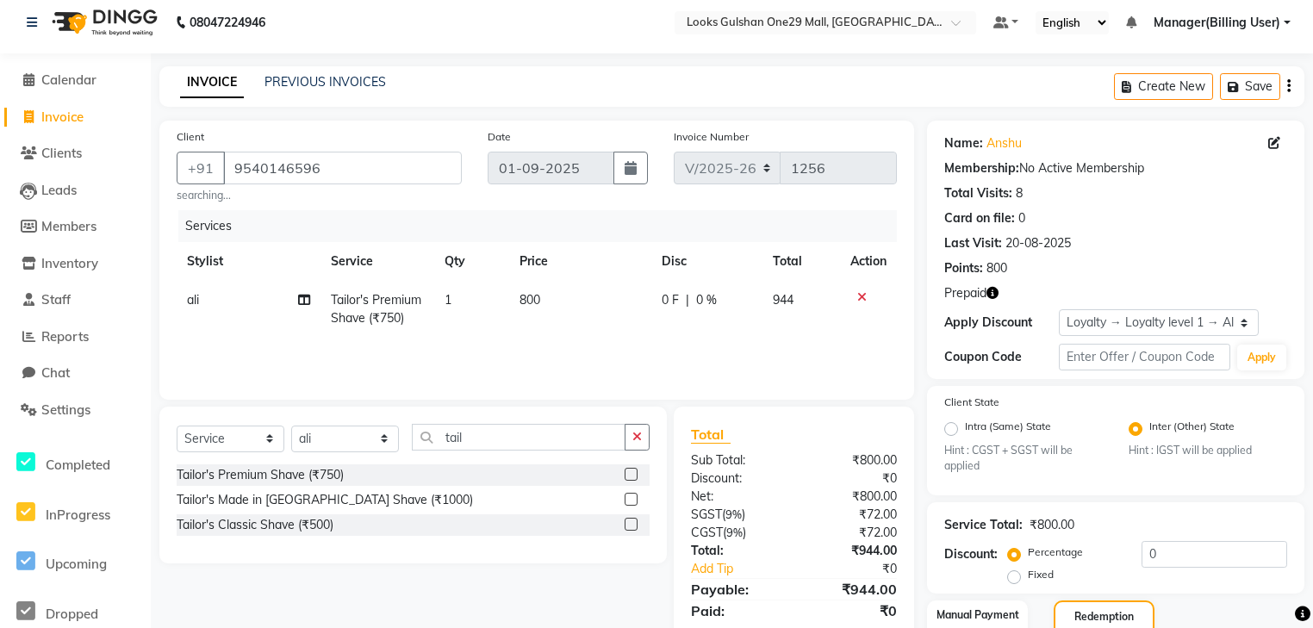
scroll to position [0, 0]
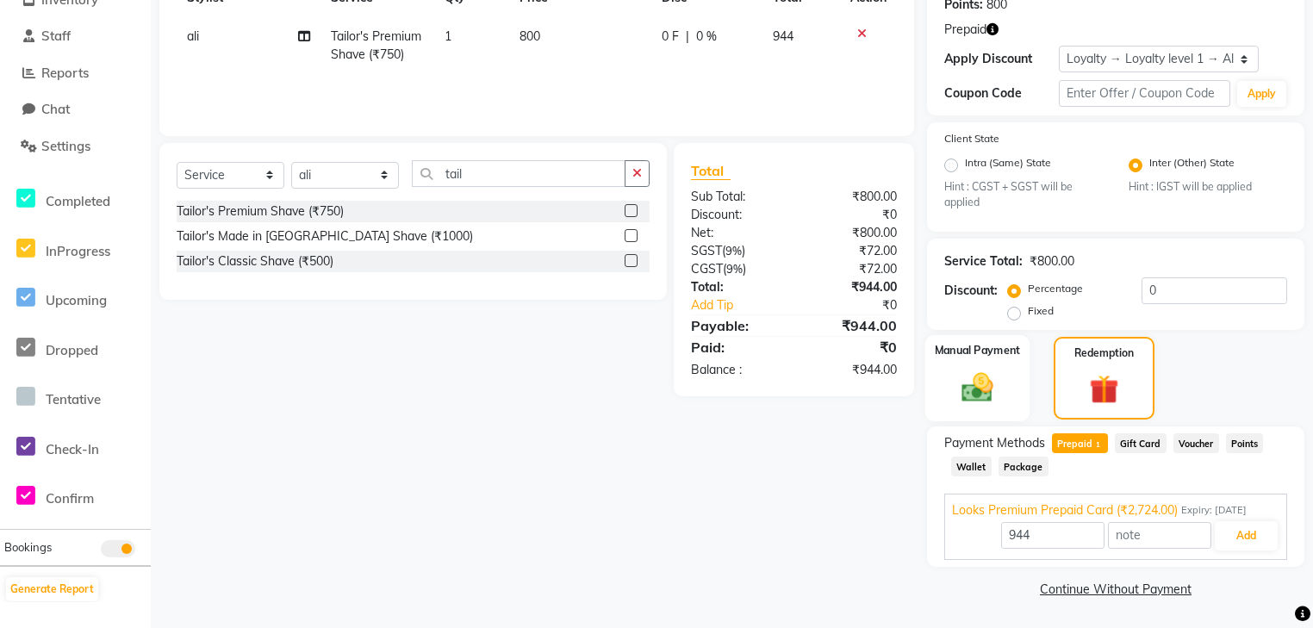
click at [970, 371] on img at bounding box center [977, 388] width 52 height 37
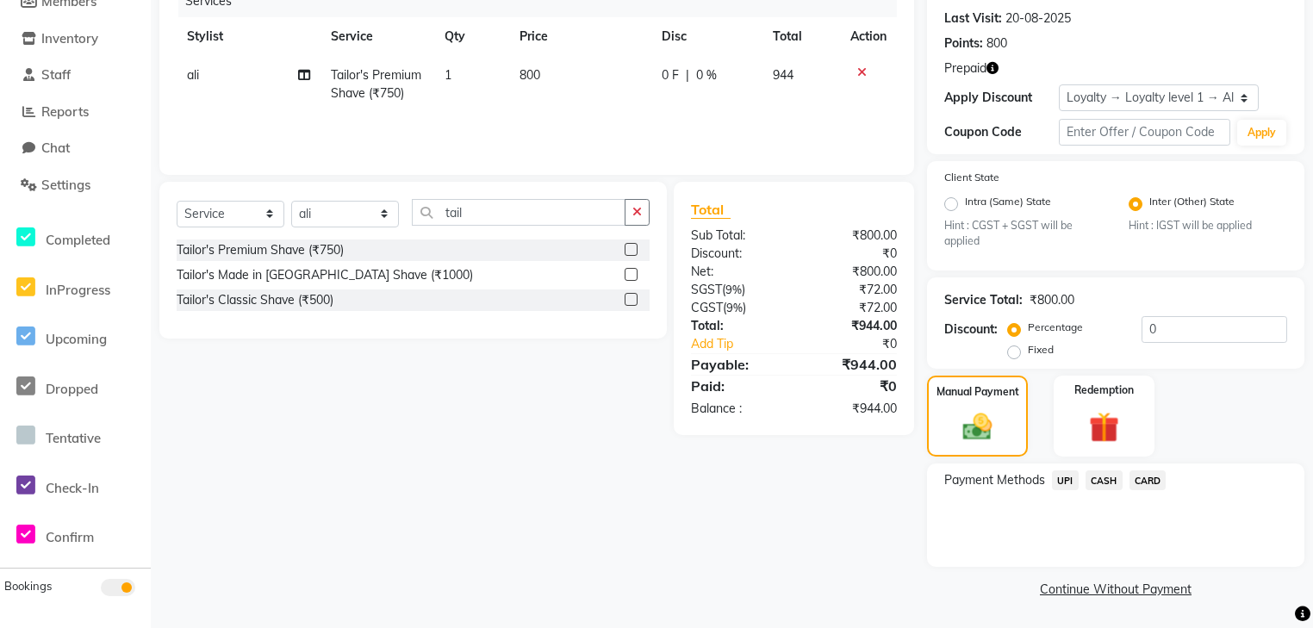
click at [1103, 478] on span "CASH" at bounding box center [1103, 480] width 37 height 20
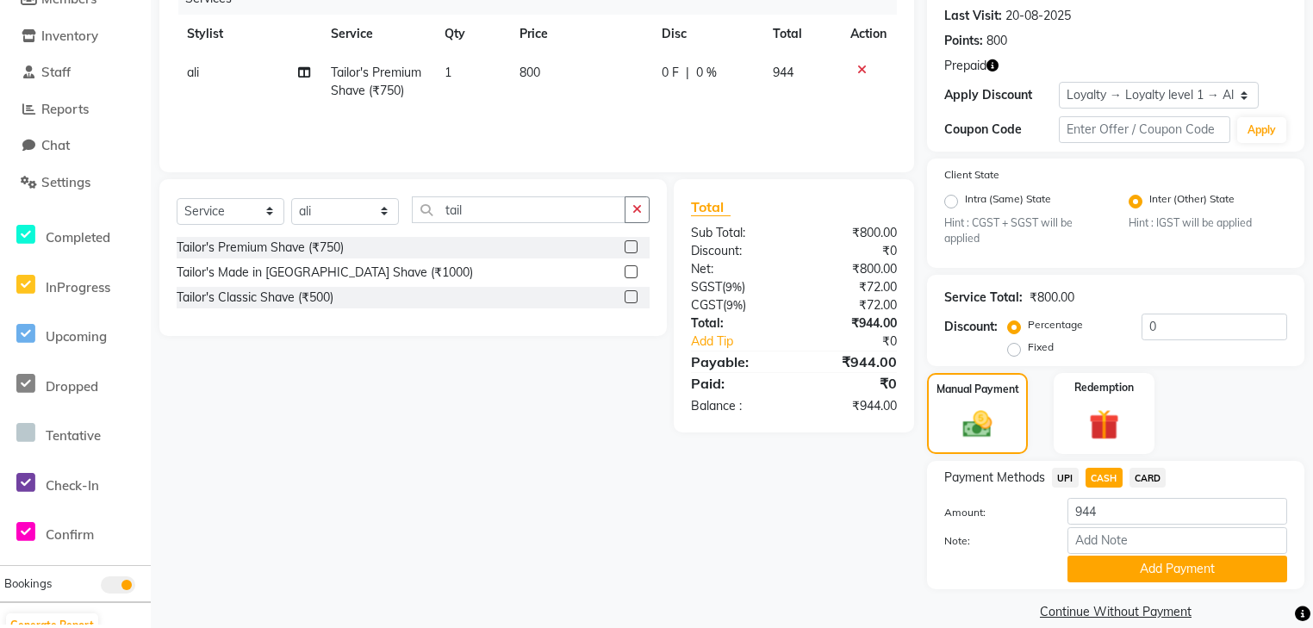
scroll to position [263, 0]
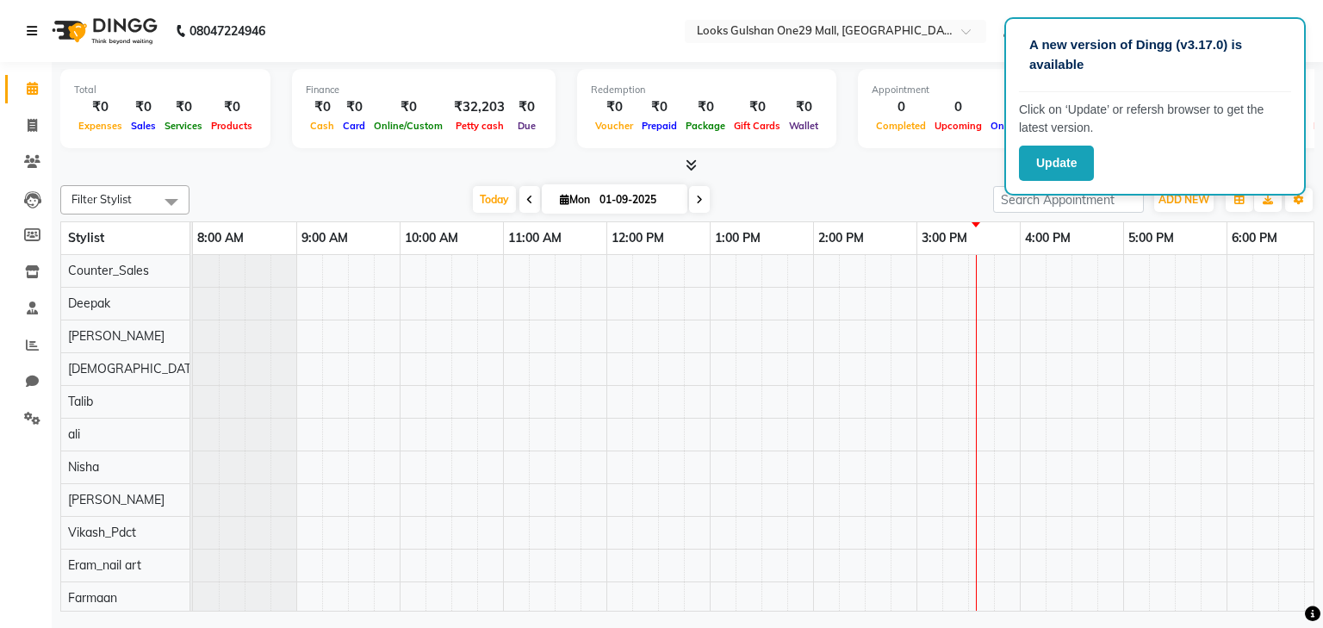
click at [38, 28] on link at bounding box center [35, 31] width 17 height 48
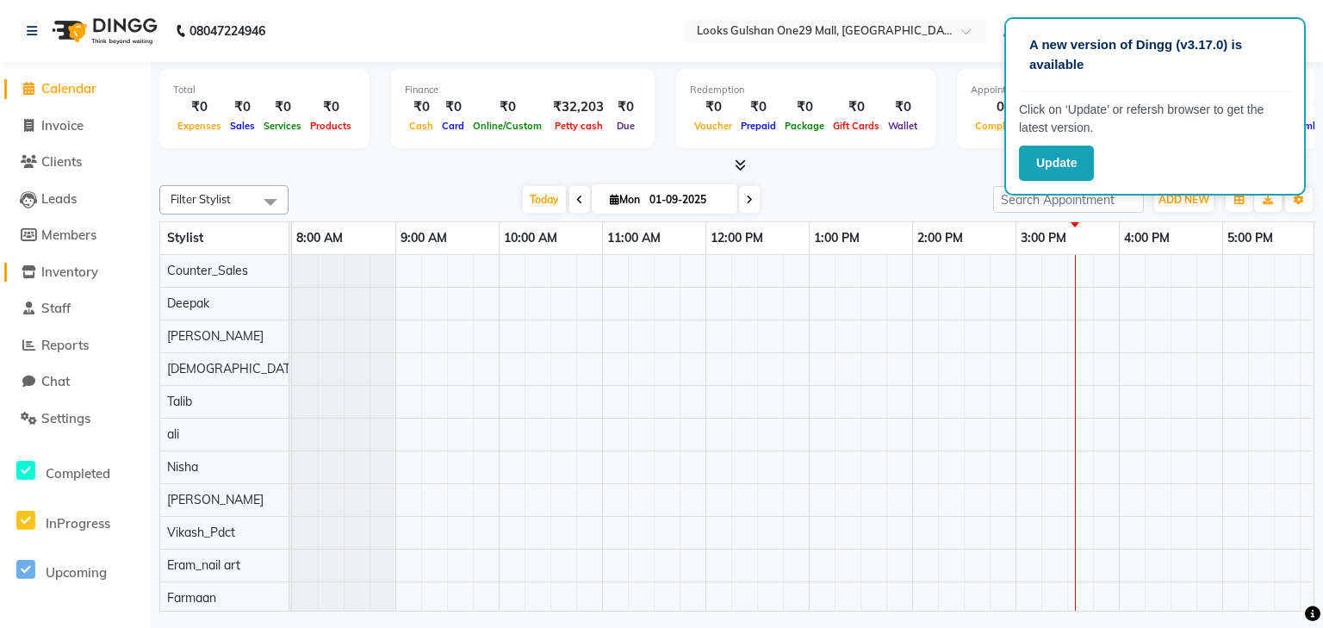
click at [94, 275] on span "Inventory" at bounding box center [69, 272] width 57 height 16
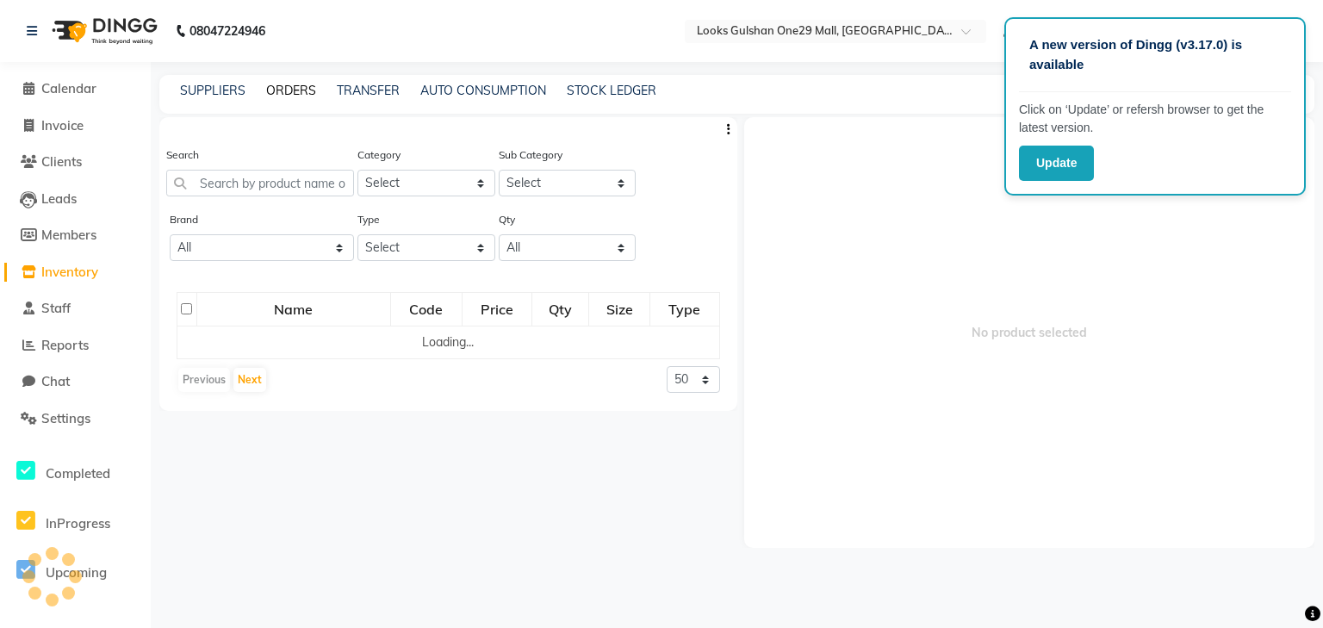
click at [302, 83] on link "ORDERS" at bounding box center [291, 91] width 50 height 16
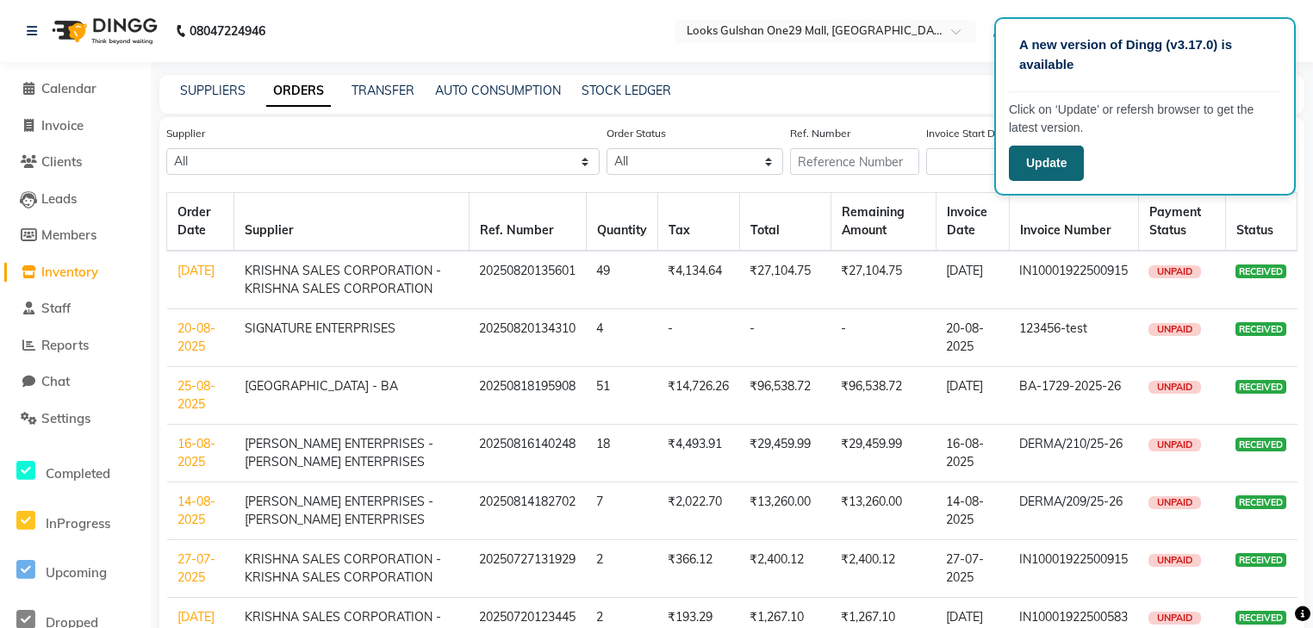
click at [1065, 169] on button "Update" at bounding box center [1046, 163] width 75 height 35
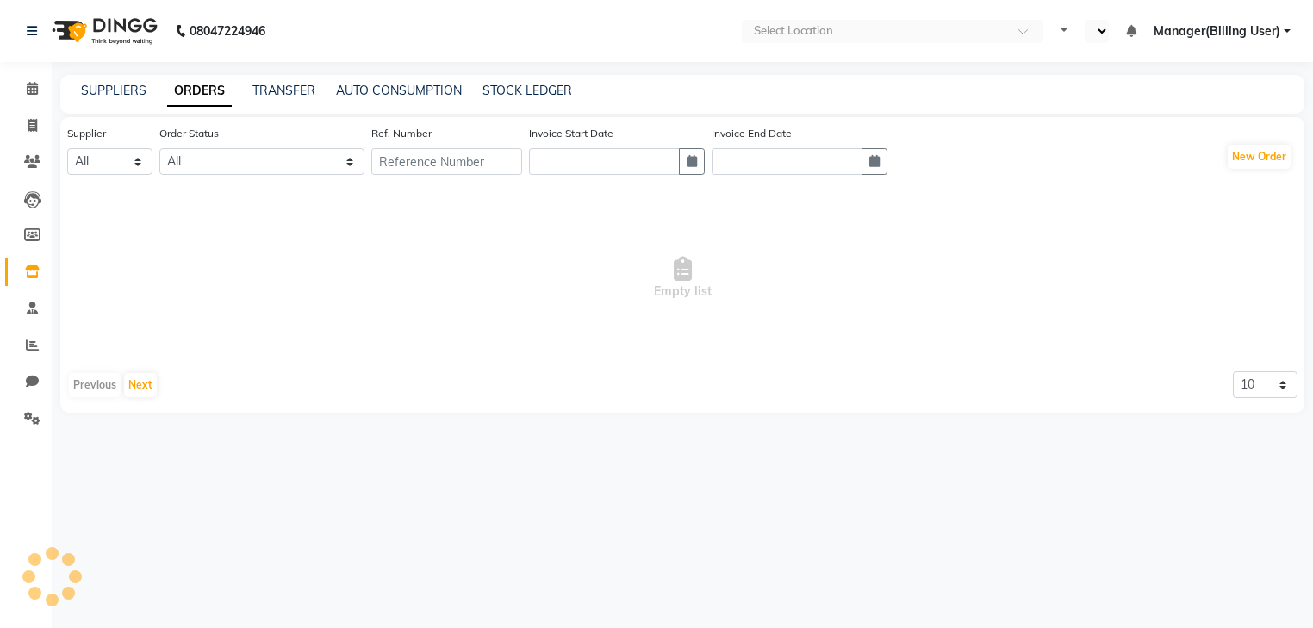
select select "en"
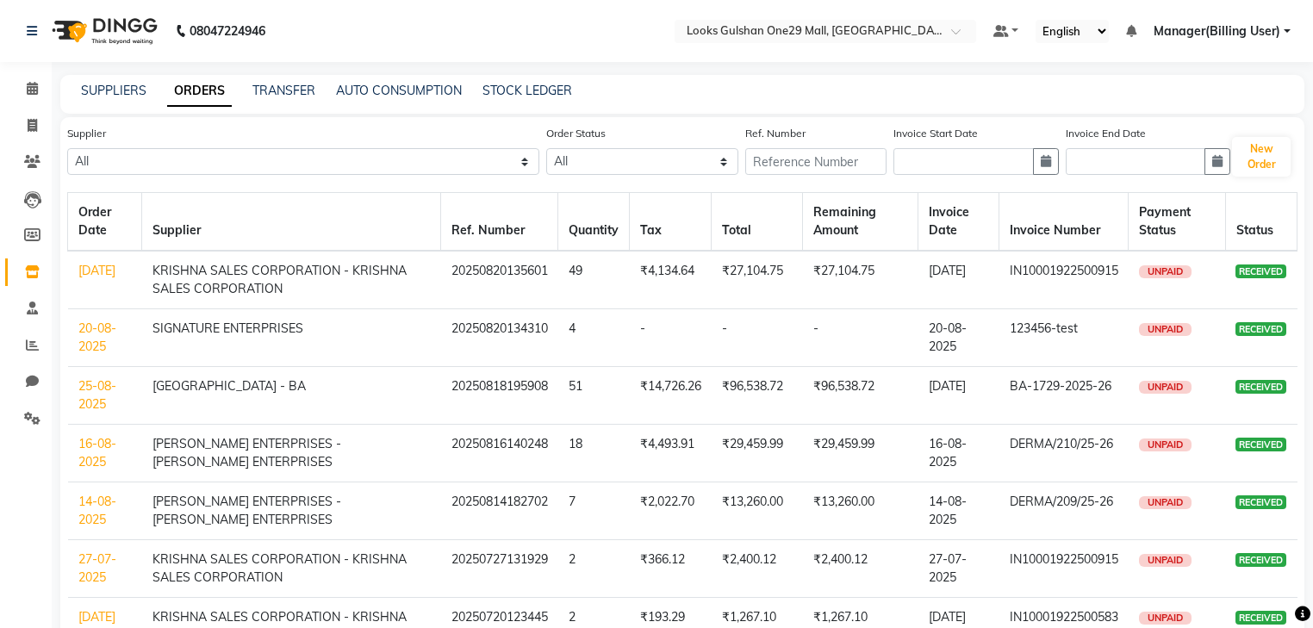
click at [22, 29] on div "08047224946" at bounding box center [146, 31] width 264 height 48
click at [25, 28] on div "08047224946" at bounding box center [146, 31] width 264 height 48
click at [34, 28] on icon at bounding box center [32, 31] width 10 height 12
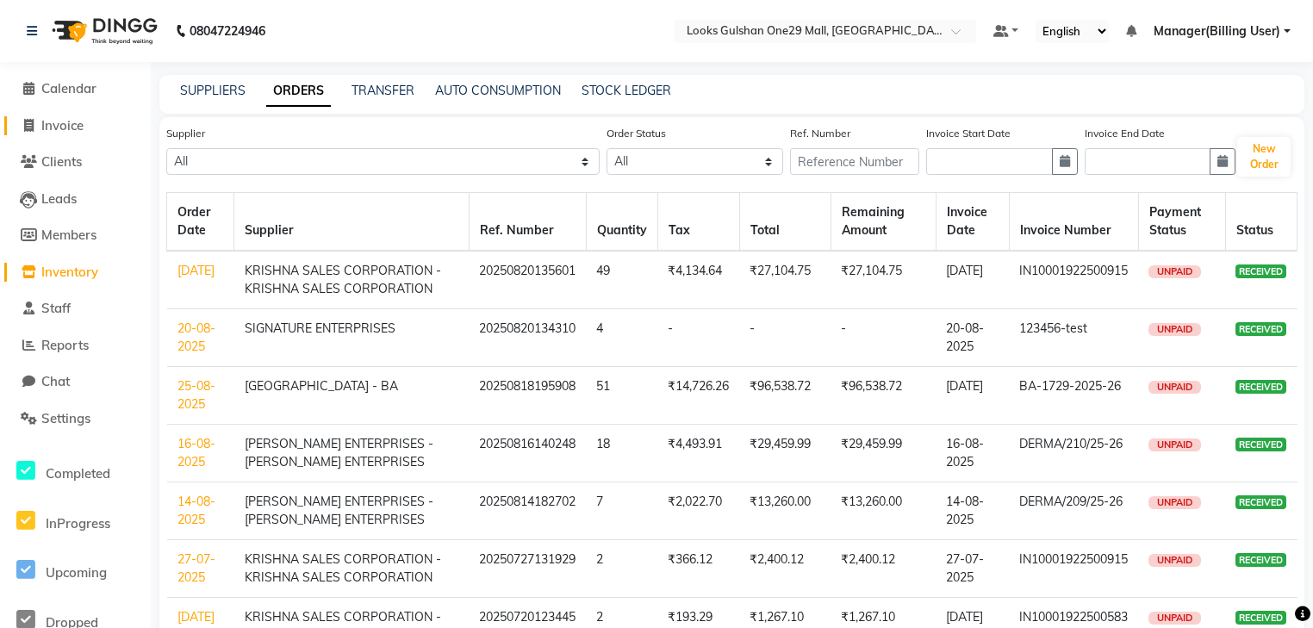
click at [68, 127] on span "Invoice" at bounding box center [62, 125] width 42 height 16
select select "service"
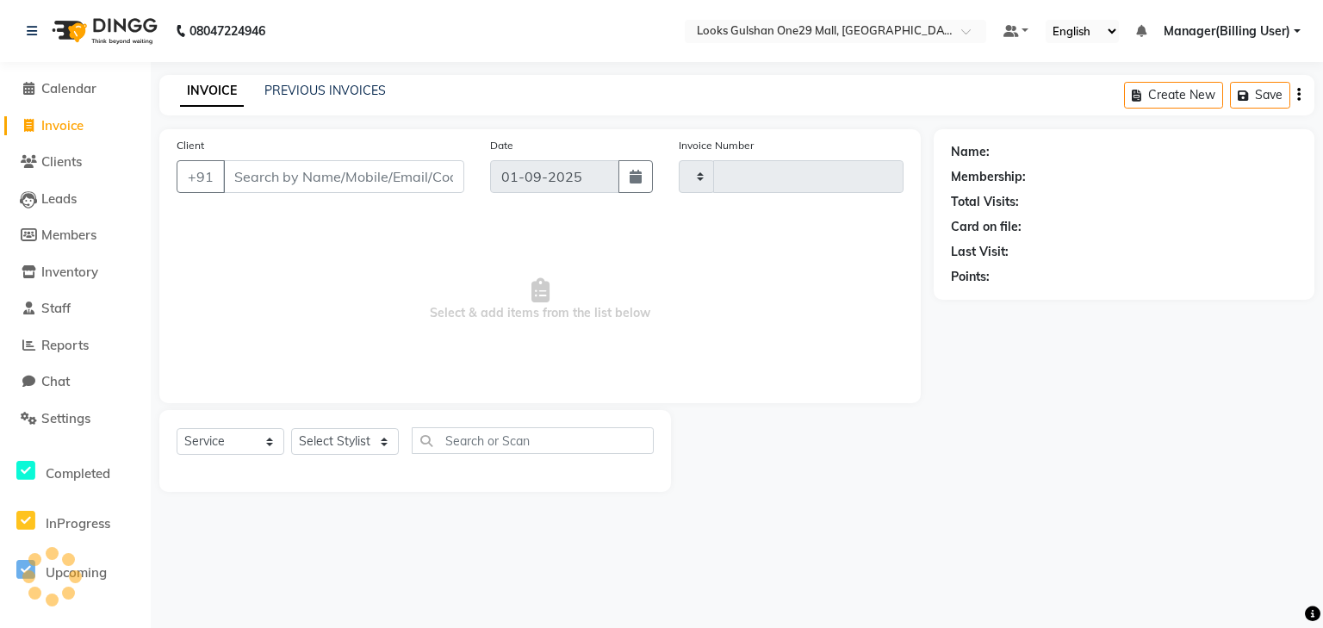
click at [301, 179] on input "Client" at bounding box center [343, 176] width 241 height 33
type input "1255"
select select "8337"
select select "80996"
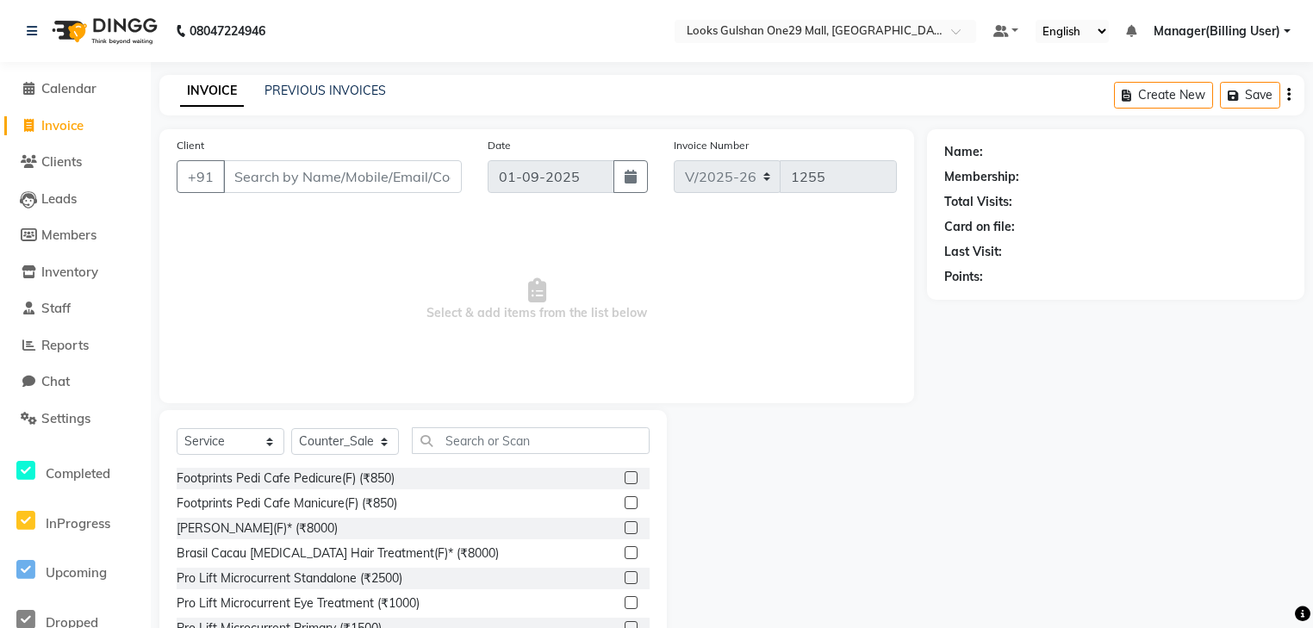
click at [301, 179] on input "Client" at bounding box center [342, 176] width 239 height 33
click at [411, 173] on input "Client" at bounding box center [342, 176] width 239 height 33
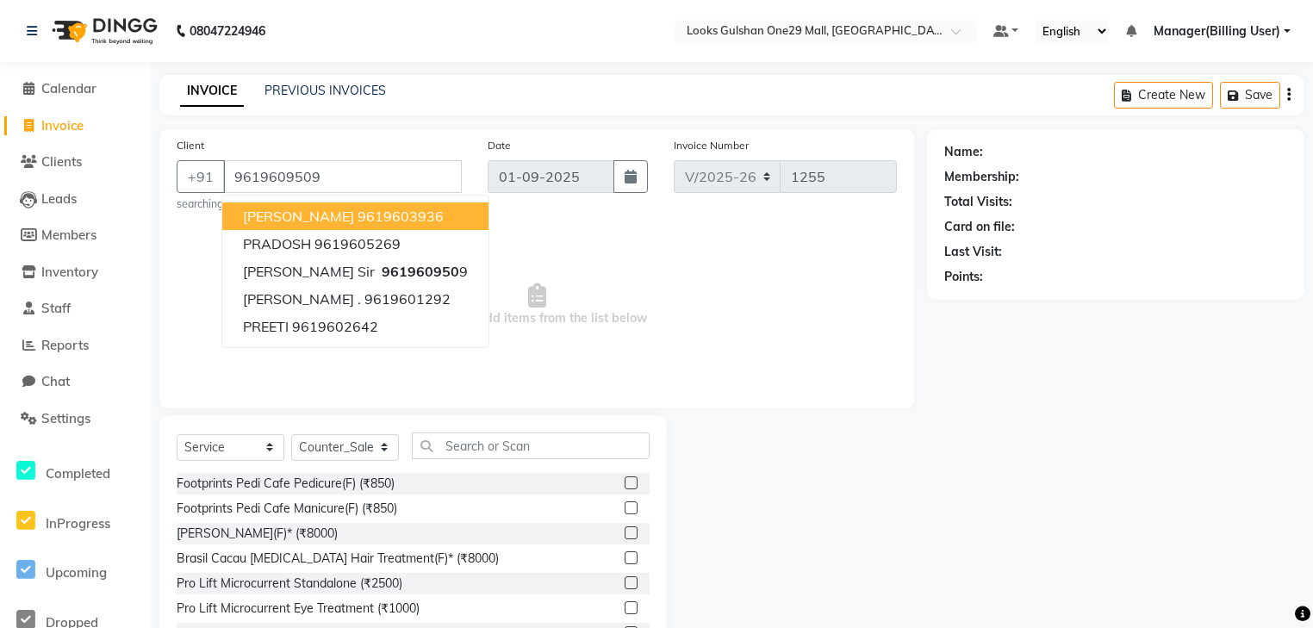
type input "9619609509"
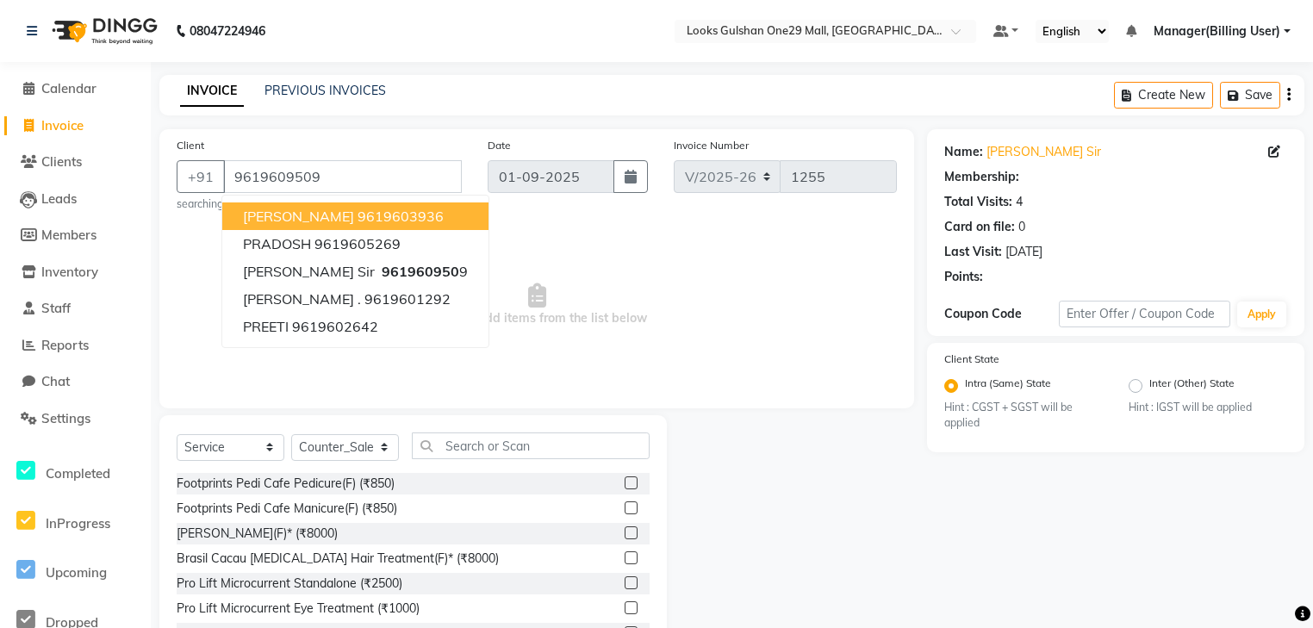
select select "1: Object"
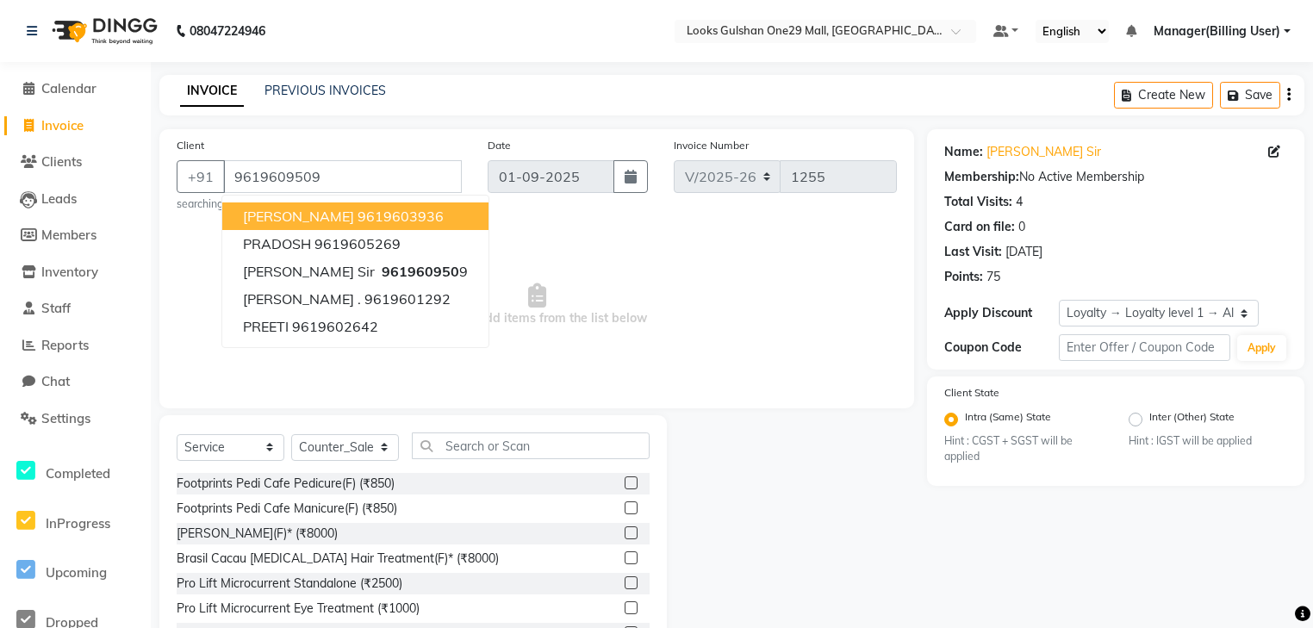
click at [585, 264] on span "Select & add items from the list below" at bounding box center [537, 305] width 720 height 172
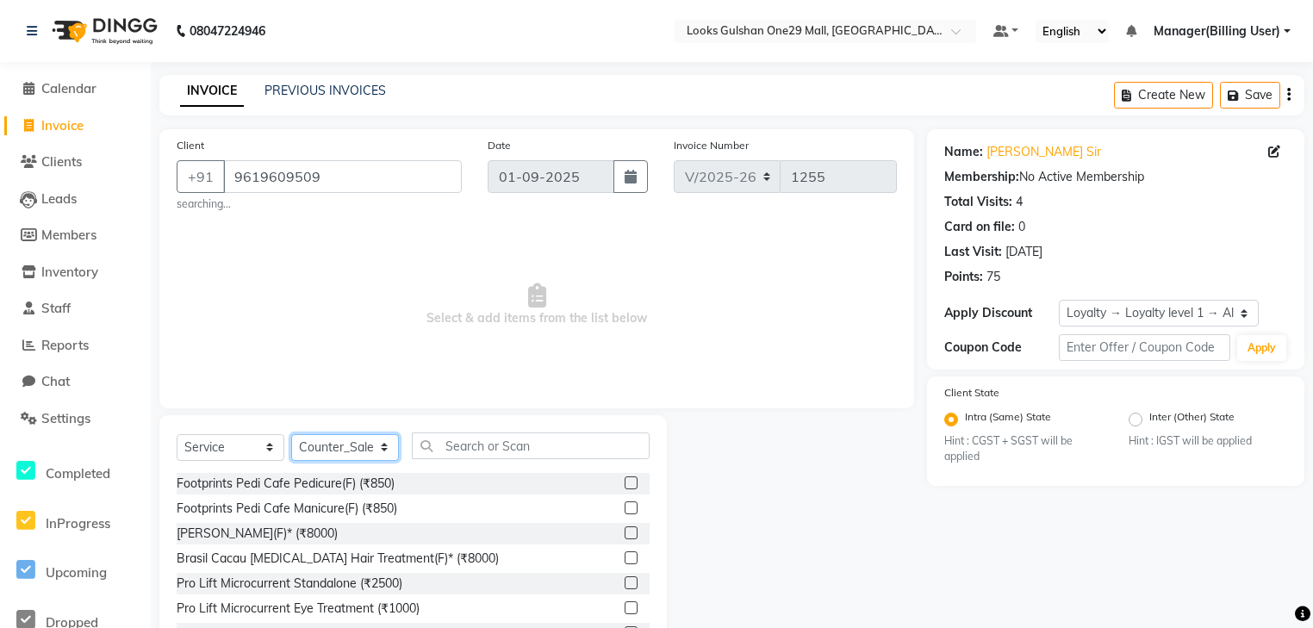
click at [393, 451] on select "Select Stylist ali Counter_Sales Deepak Eram_nail art Farmaan Manager(Billing U…" at bounding box center [345, 447] width 108 height 27
select select "80999"
click at [291, 435] on select "Select Stylist ali Counter_Sales Deepak Eram_nail art Farmaan Manager(Billing U…" at bounding box center [345, 447] width 108 height 27
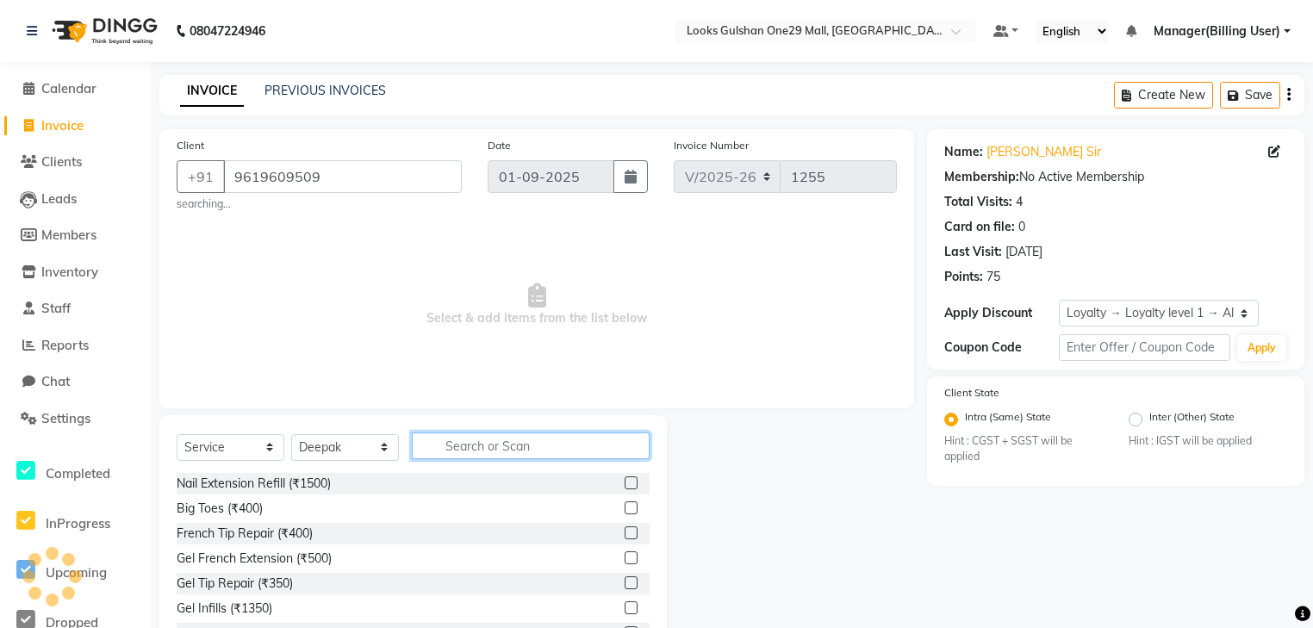
click at [526, 448] on input "text" at bounding box center [531, 445] width 238 height 27
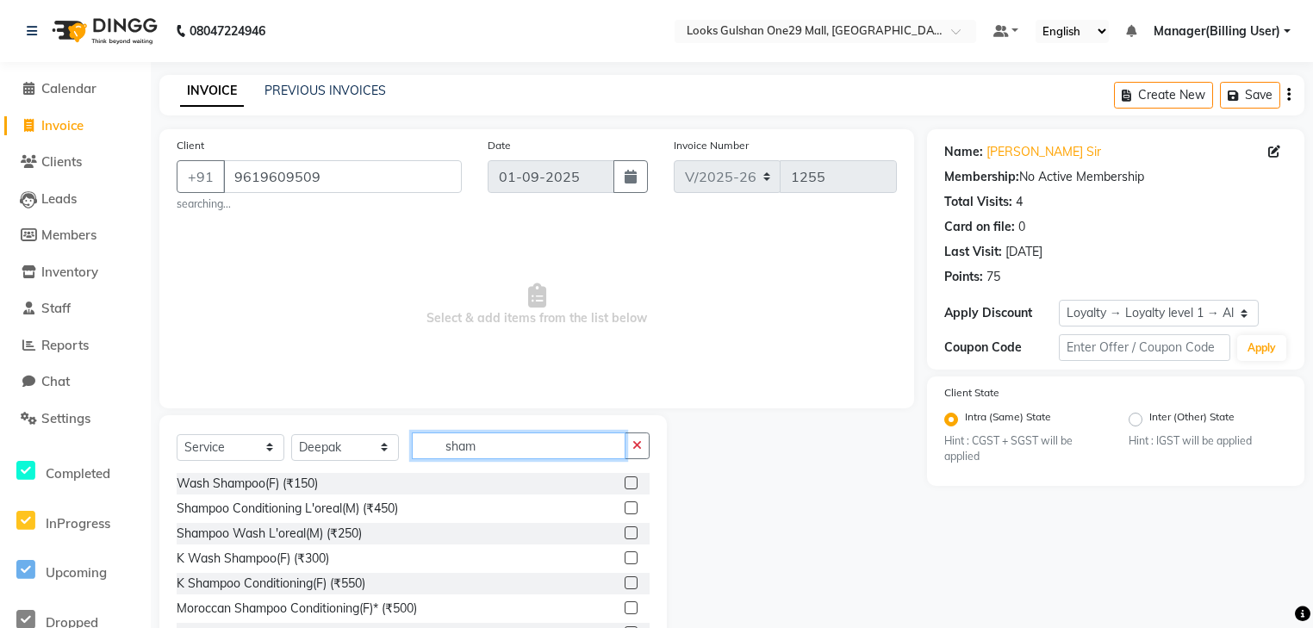
type input "sham"
click at [625, 534] on label at bounding box center [631, 532] width 13 height 13
click at [625, 534] on input "checkbox" at bounding box center [630, 533] width 11 height 11
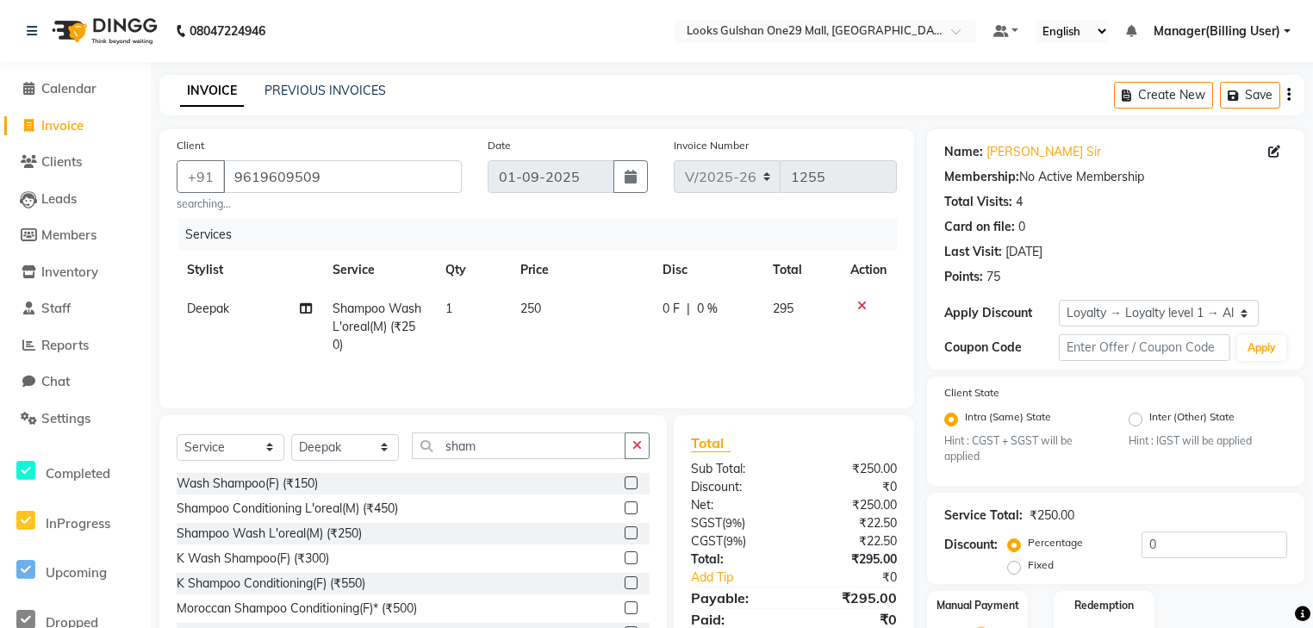
checkbox input "false"
click at [587, 312] on td "250" at bounding box center [581, 326] width 142 height 75
select select "80999"
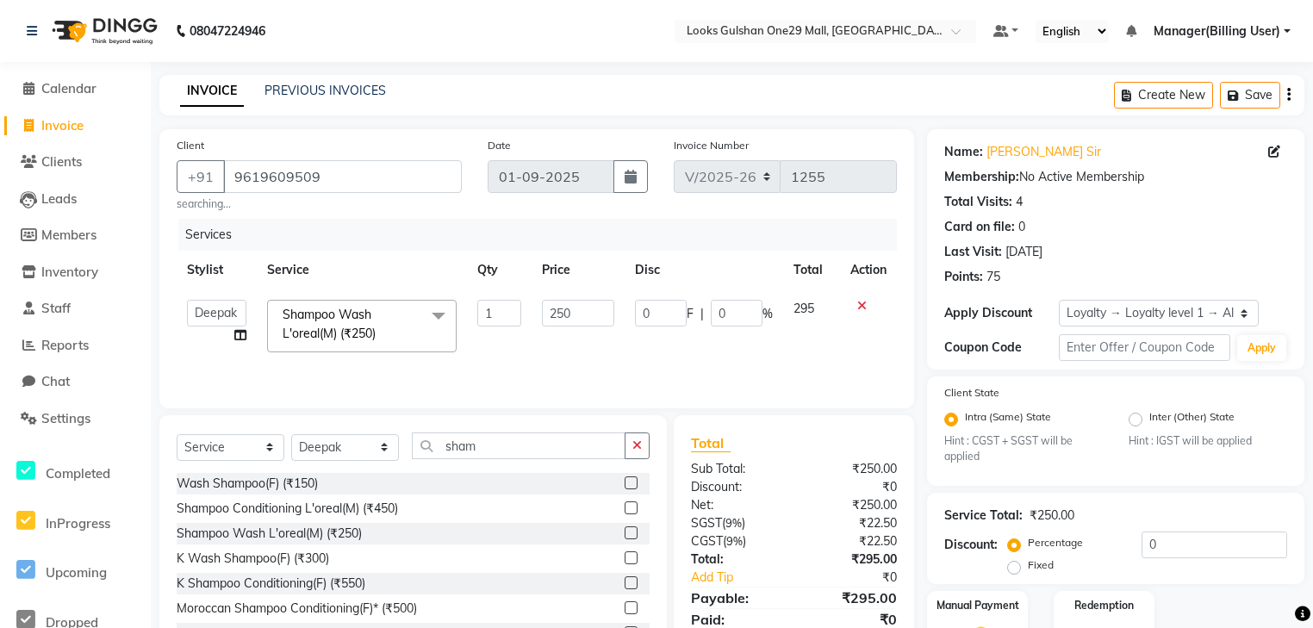
click at [587, 312] on input "250" at bounding box center [578, 313] width 72 height 27
type input "2"
type input "350"
click at [594, 345] on td "350" at bounding box center [578, 325] width 92 height 73
select select "80999"
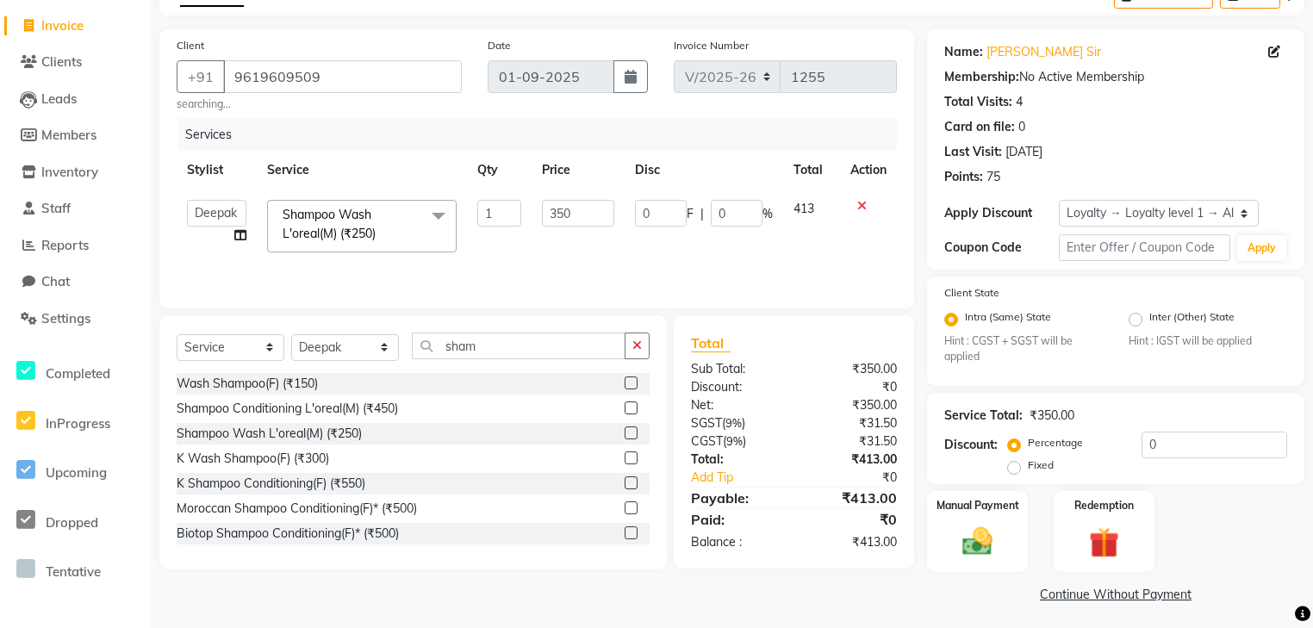
scroll to position [108, 0]
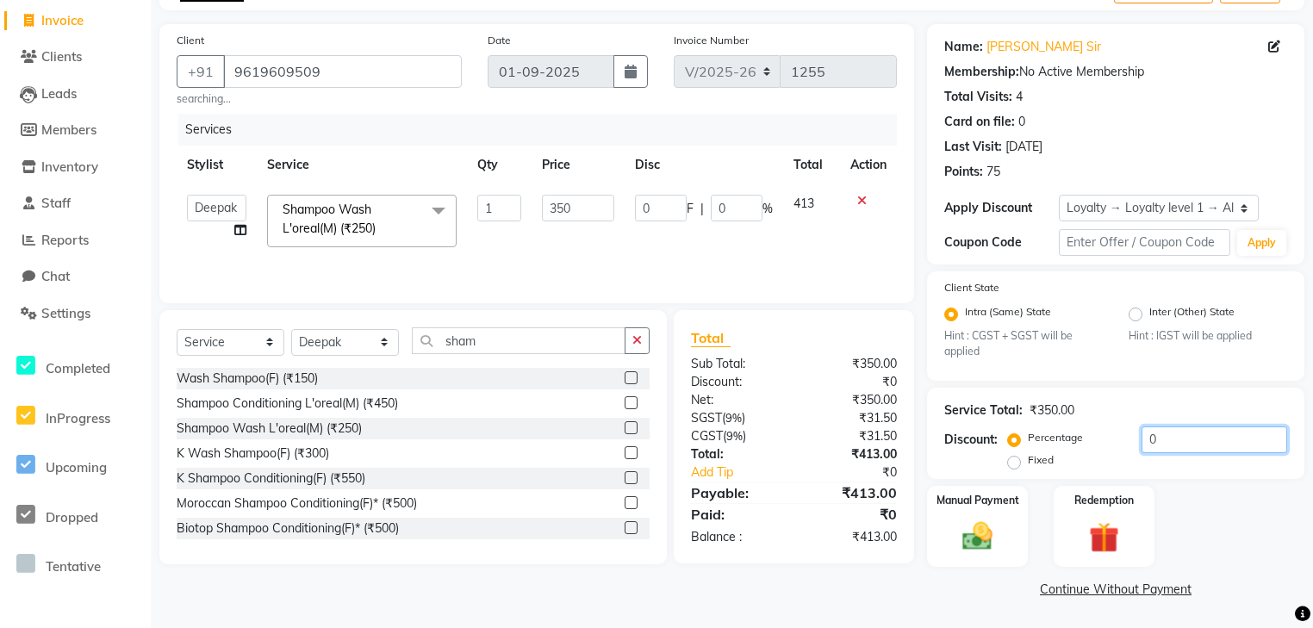
click at [1181, 432] on input "0" at bounding box center [1214, 439] width 146 height 27
type input "5"
type input "17.5"
type input "5"
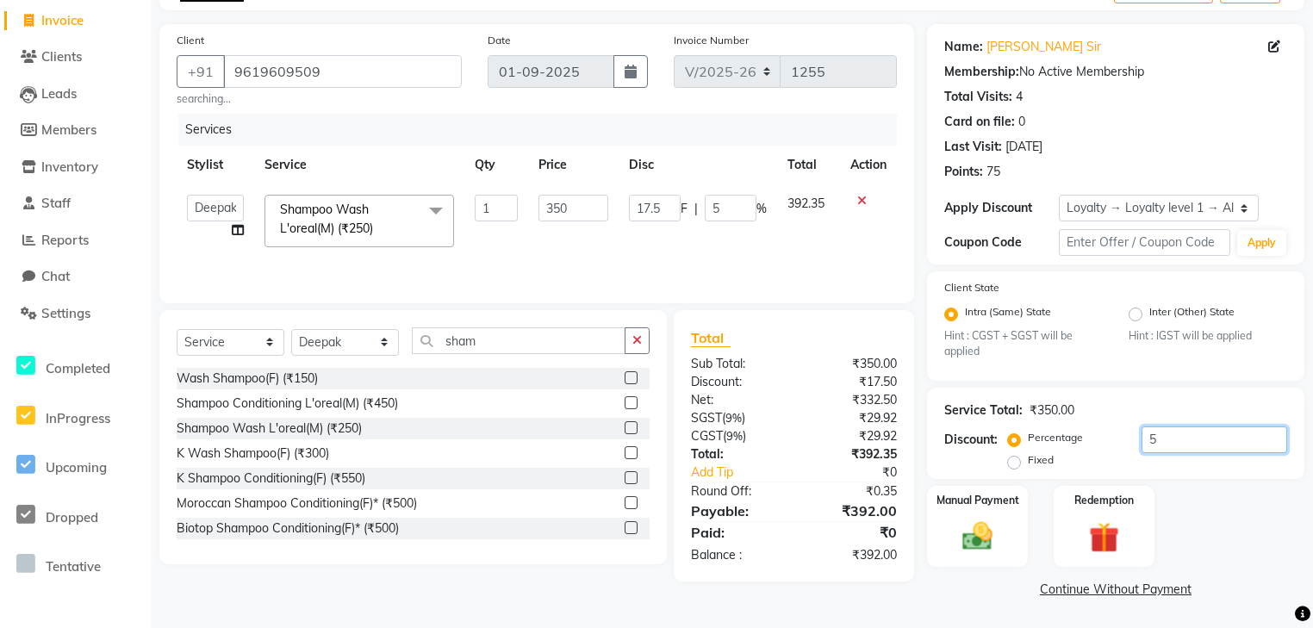
type input "50"
type input "175"
type input "50"
click at [576, 207] on input "350" at bounding box center [578, 208] width 72 height 27
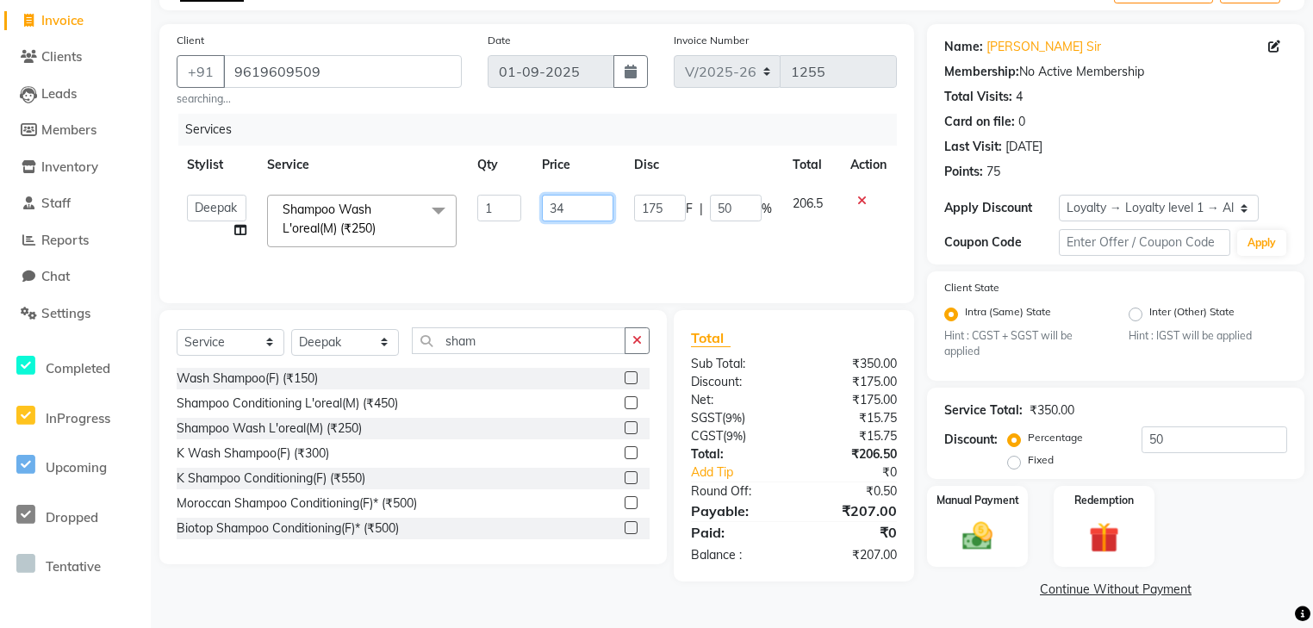
type input "340"
click at [1191, 444] on input "50" at bounding box center [1214, 439] width 146 height 27
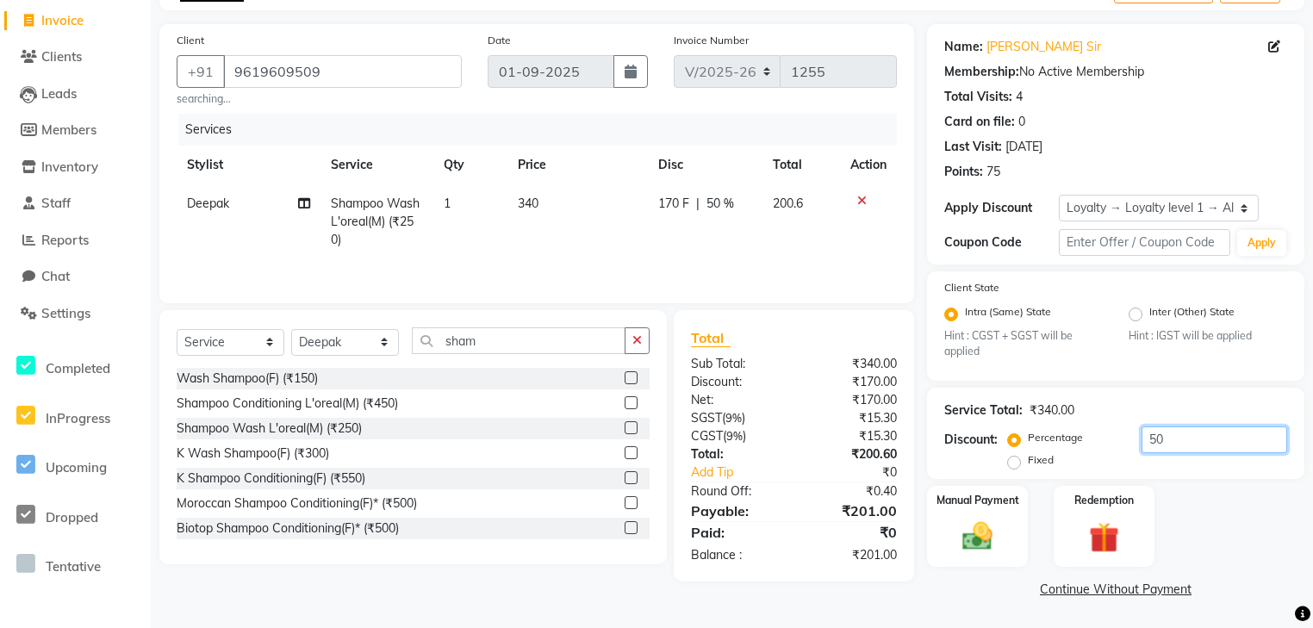
type input "5"
type input "1"
type input "50"
click at [569, 204] on td "340" at bounding box center [577, 221] width 140 height 75
select select "80999"
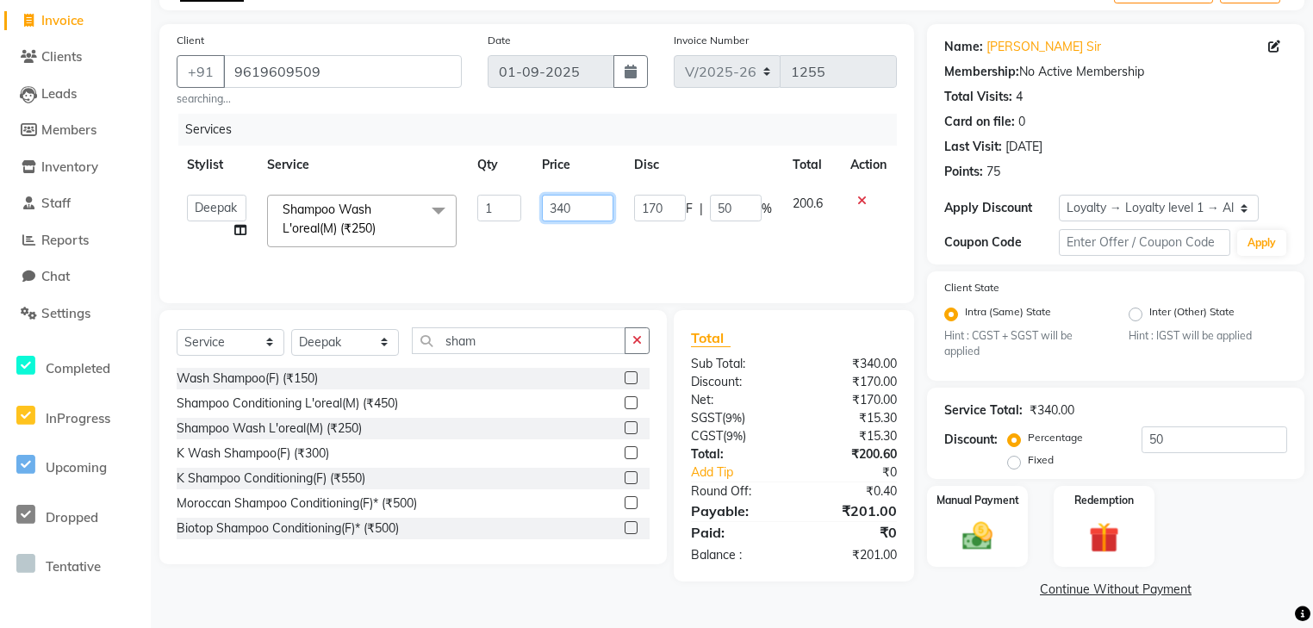
click at [572, 199] on input "340" at bounding box center [578, 208] width 72 height 27
type input "350"
click at [592, 235] on td "350" at bounding box center [578, 220] width 92 height 73
select select "80999"
click at [1216, 442] on input "50" at bounding box center [1214, 439] width 146 height 27
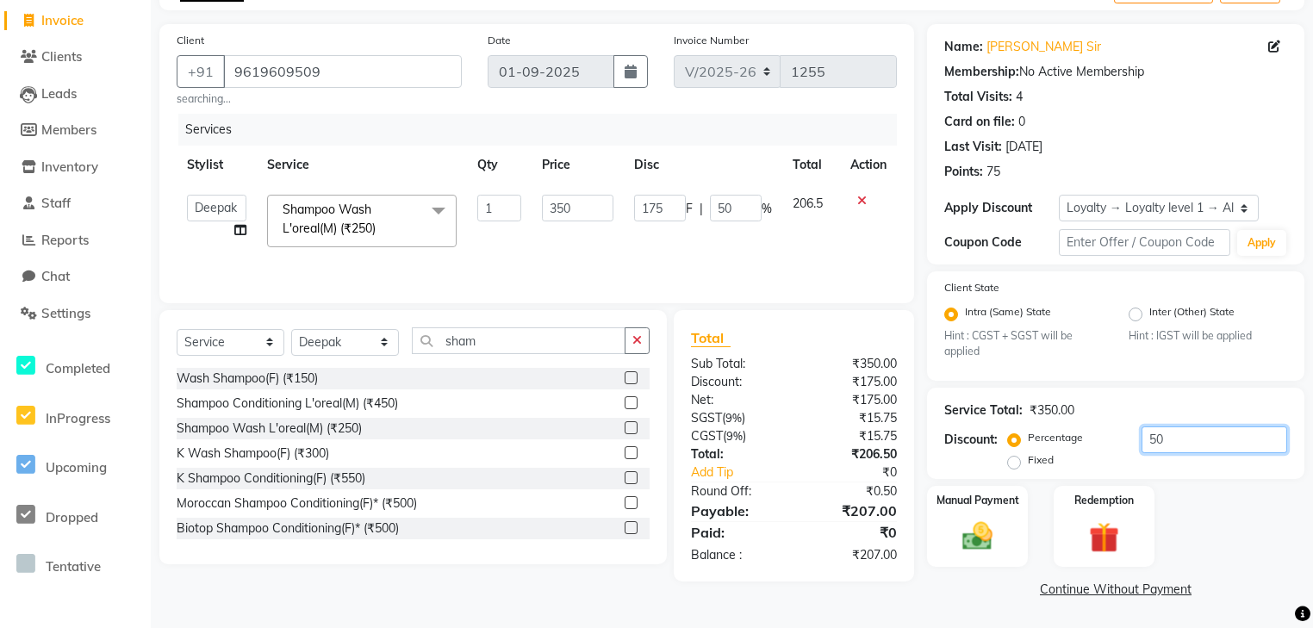
type input "5"
type input "17.5"
type input "5"
type input "0"
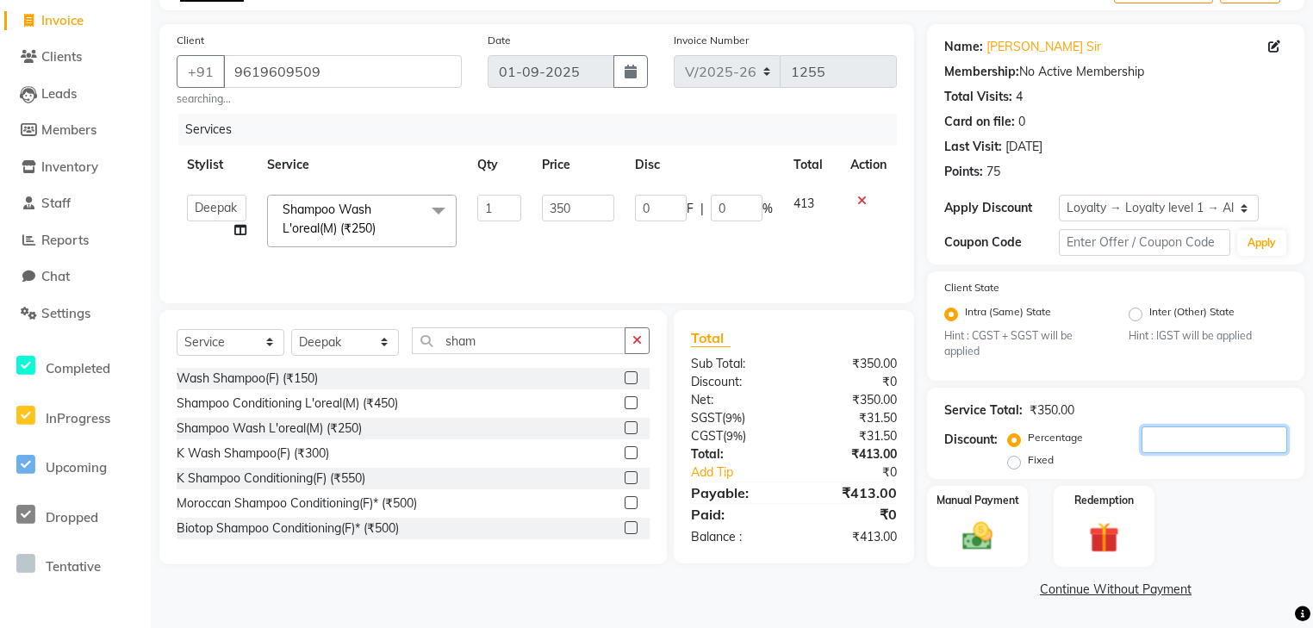
type input "5"
type input "17.5"
type input "5"
type input "50"
type input "175"
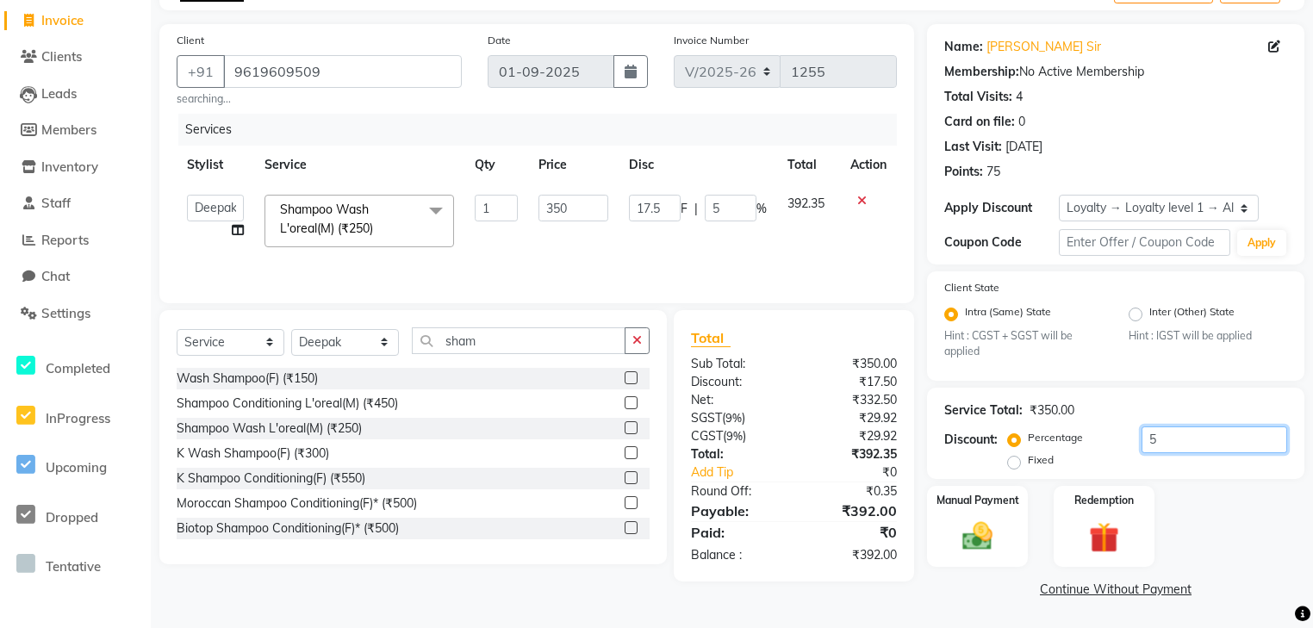
type input "50"
click at [949, 541] on div "Manual Payment" at bounding box center [977, 526] width 105 height 84
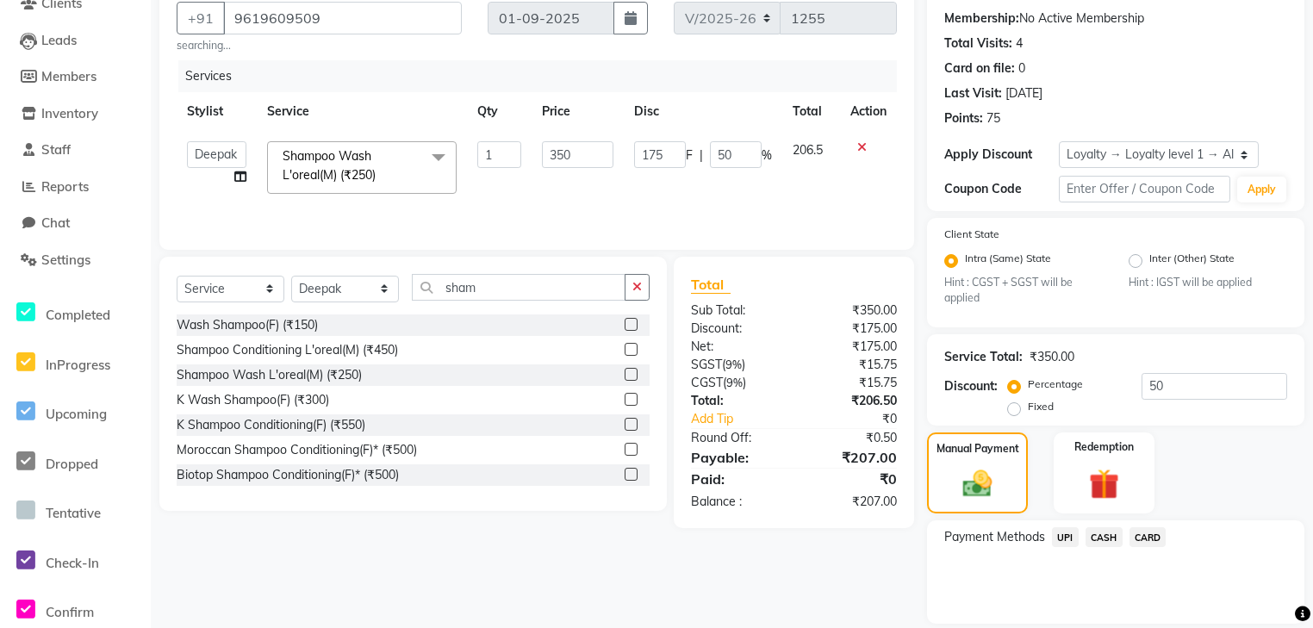
scroll to position [218, 0]
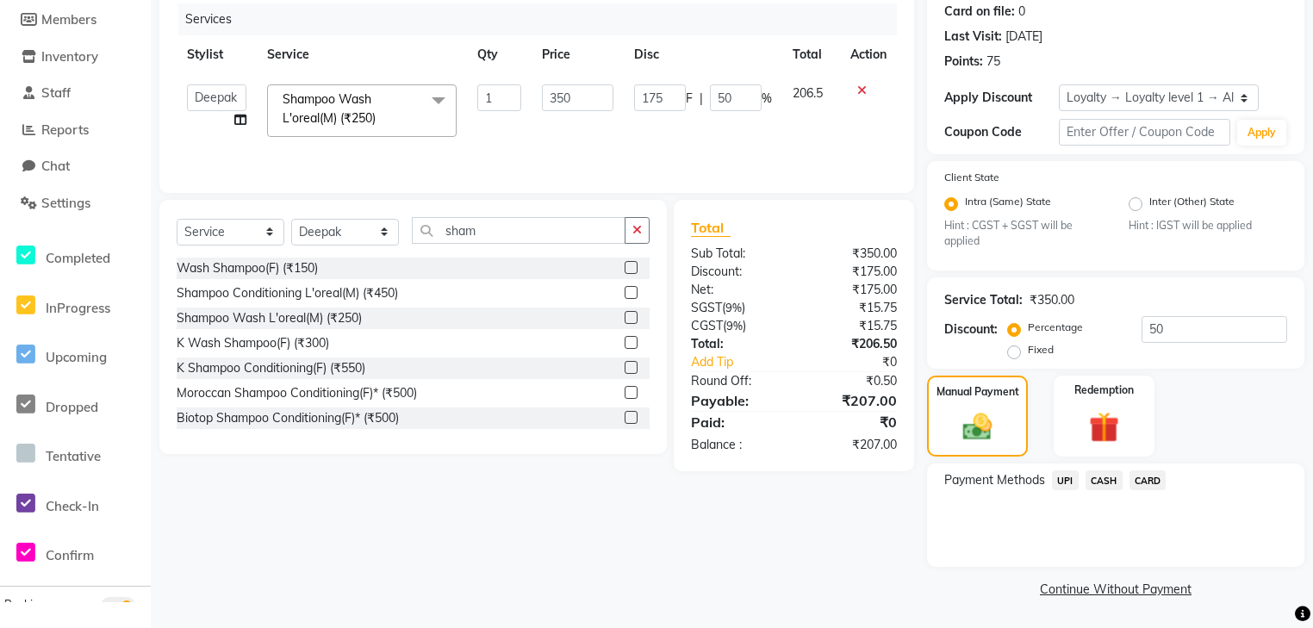
click at [1072, 478] on span "UPI" at bounding box center [1065, 480] width 27 height 20
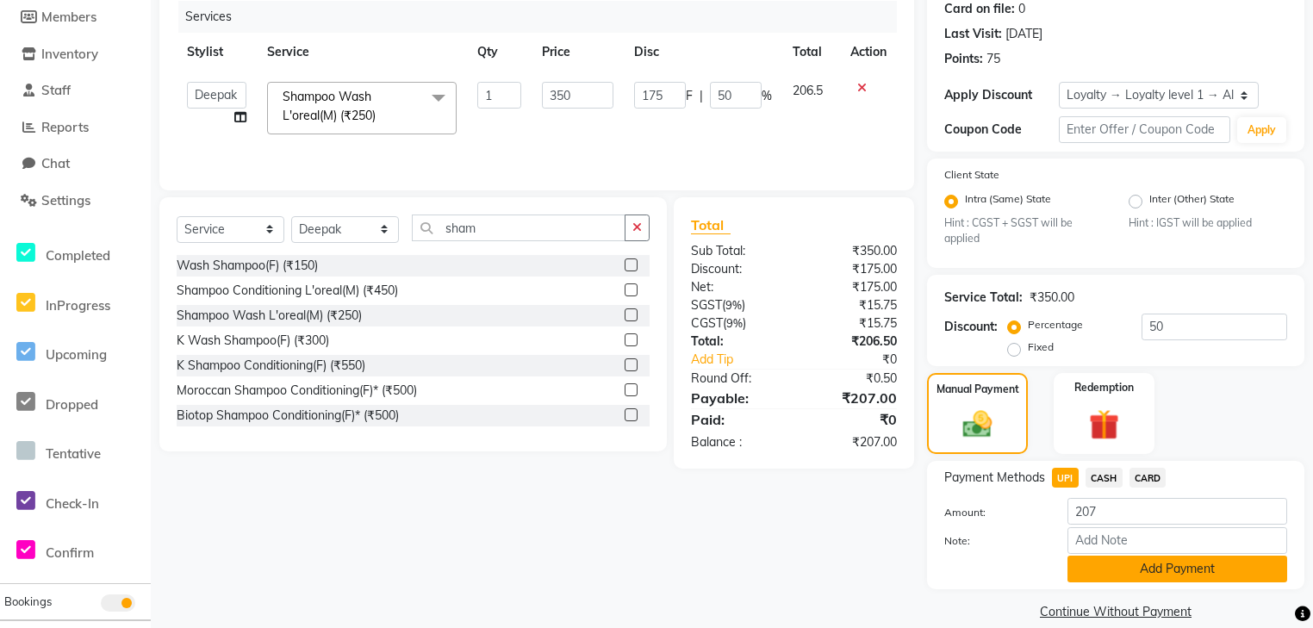
click at [1122, 567] on button "Add Payment" at bounding box center [1177, 569] width 220 height 27
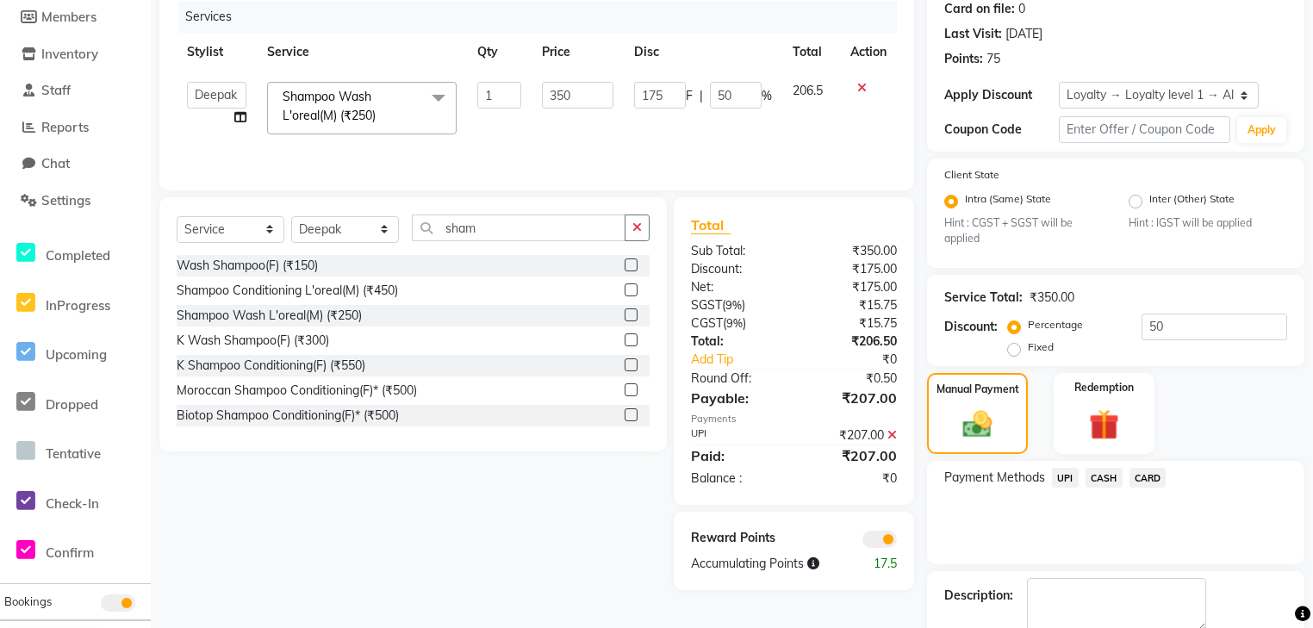
scroll to position [314, 0]
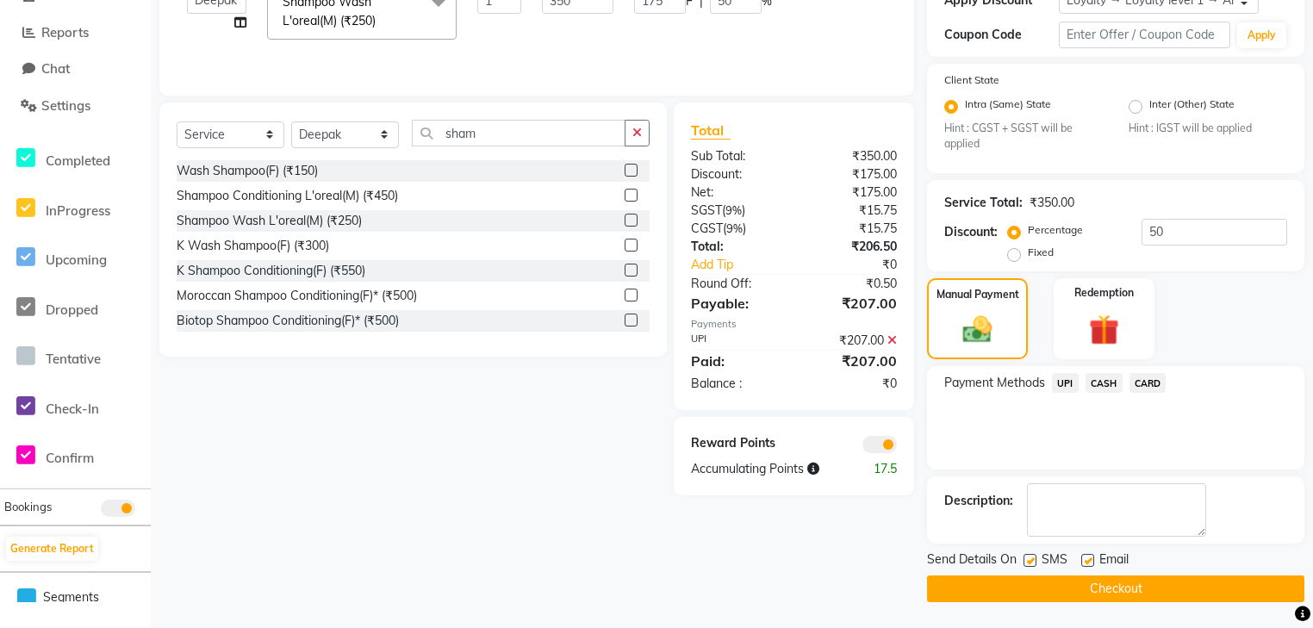
click at [1090, 563] on label at bounding box center [1087, 560] width 13 height 13
click at [1090, 563] on input "checkbox" at bounding box center [1086, 561] width 11 height 11
checkbox input "false"
click at [1089, 586] on button "Checkout" at bounding box center [1115, 588] width 377 height 27
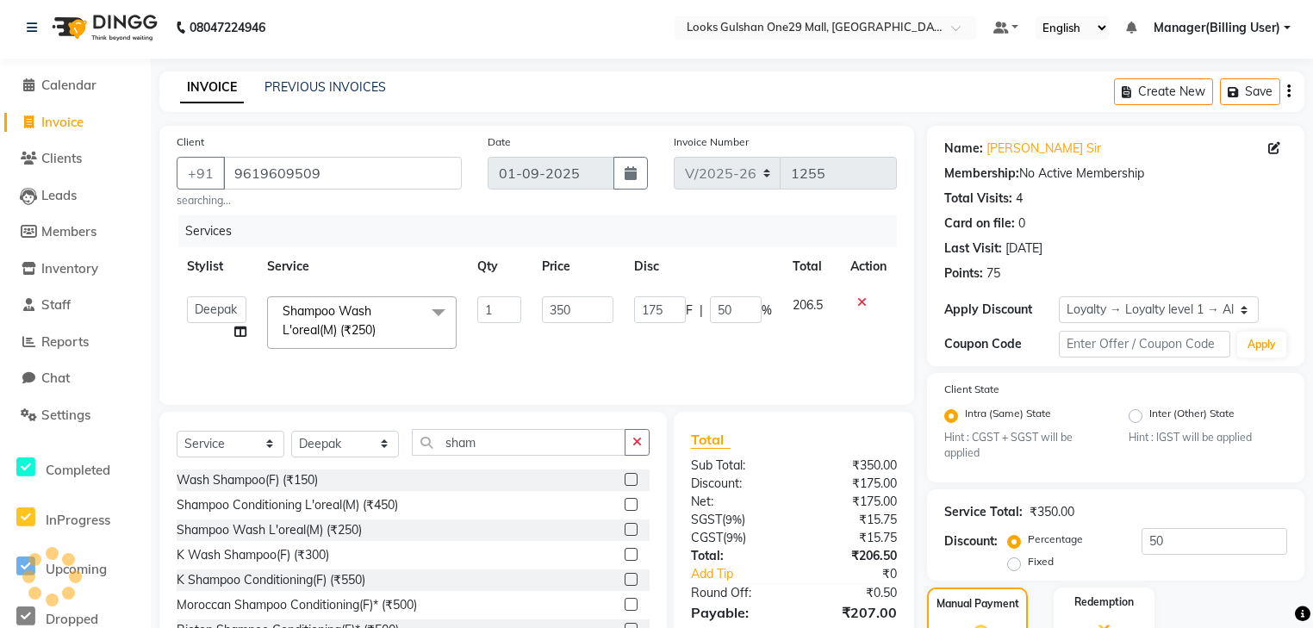
scroll to position [0, 0]
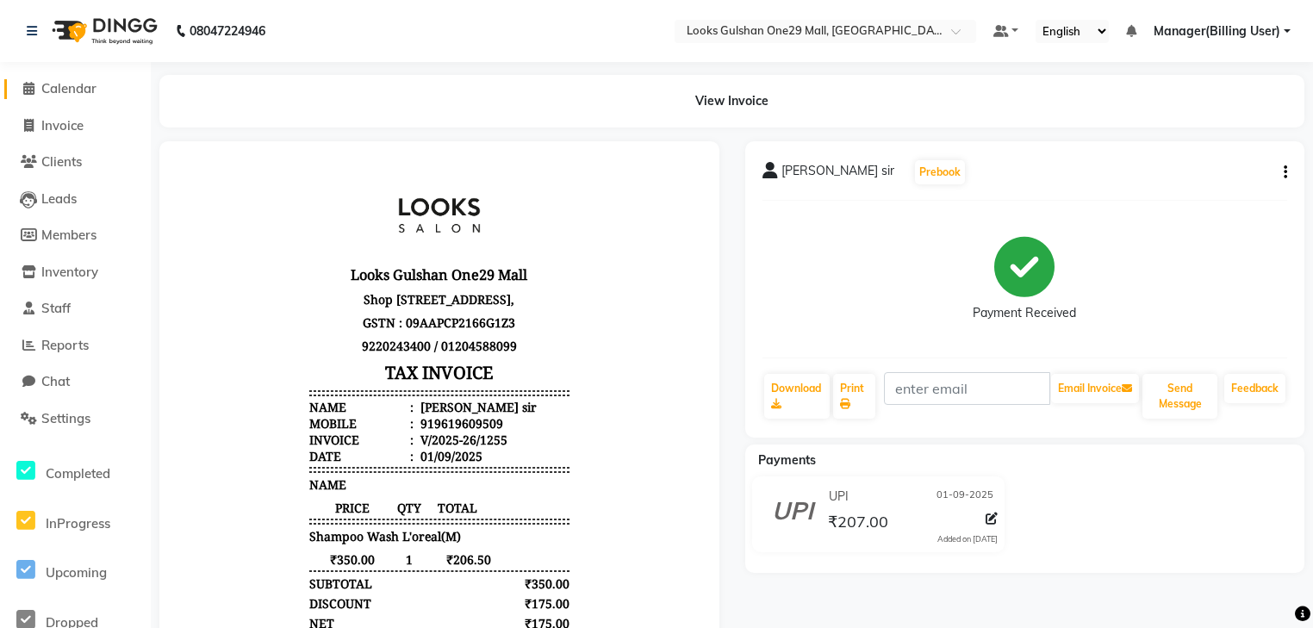
click at [73, 82] on span "Calendar" at bounding box center [68, 88] width 55 height 16
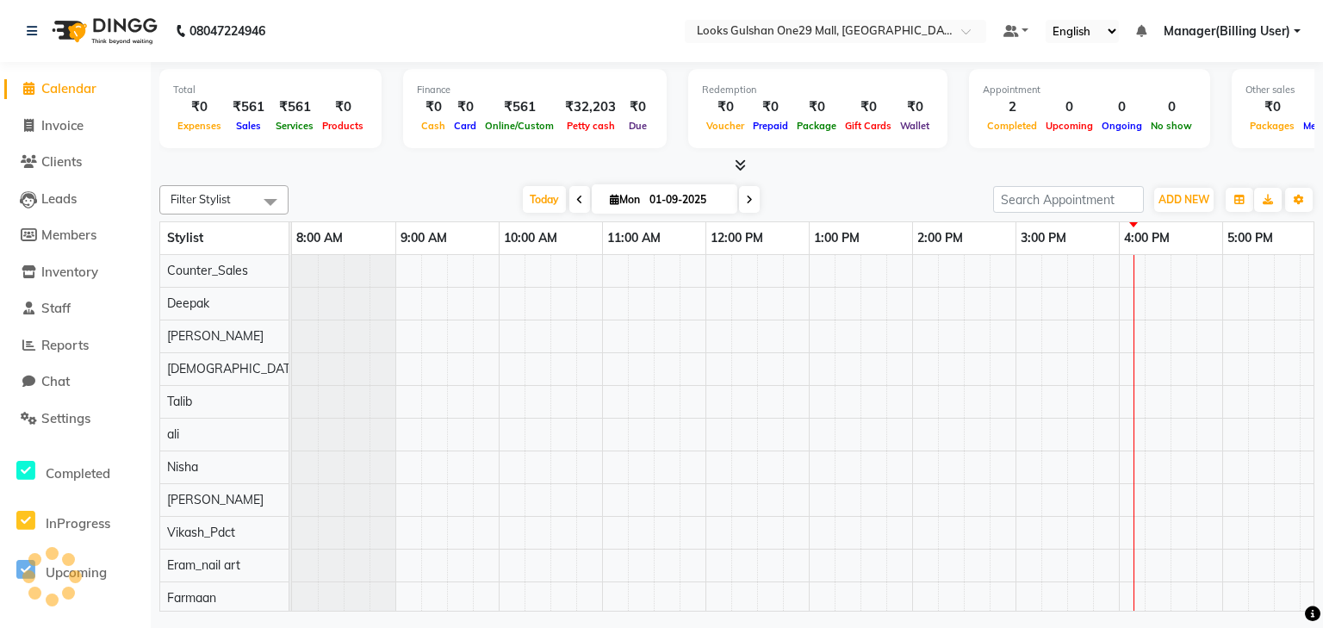
scroll to position [0, 321]
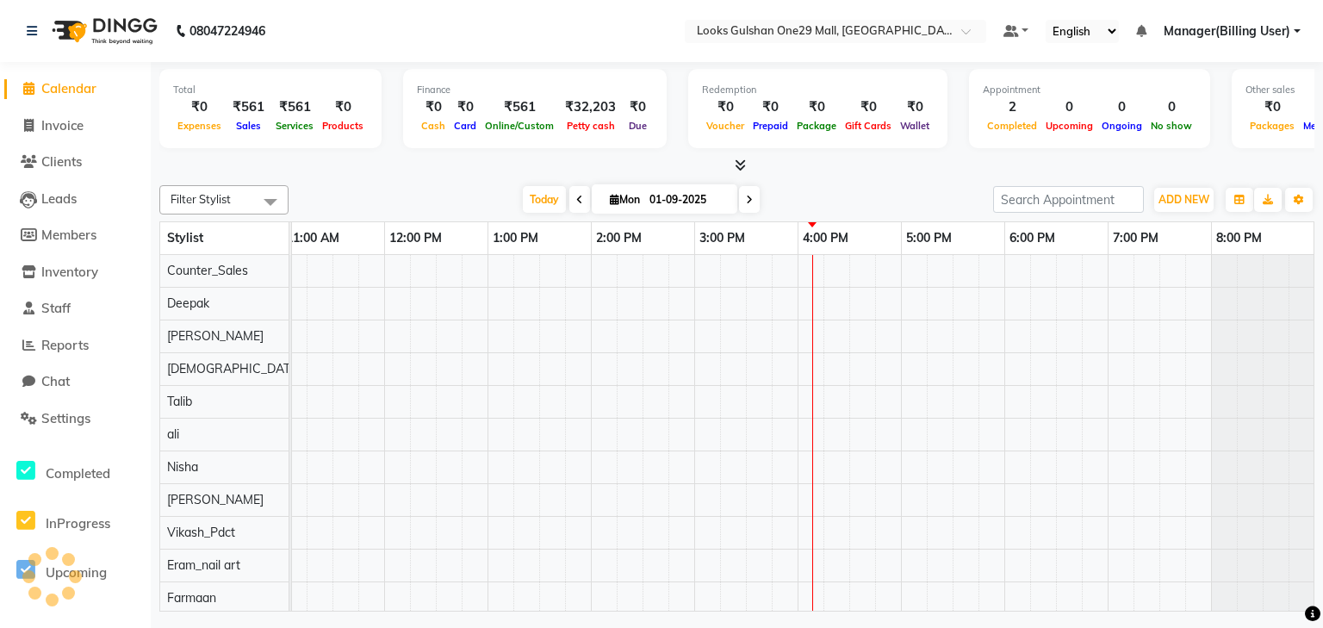
drag, startPoint x: 269, startPoint y: 159, endPoint x: 260, endPoint y: 77, distance: 82.3
click at [269, 159] on div at bounding box center [736, 166] width 1155 height 18
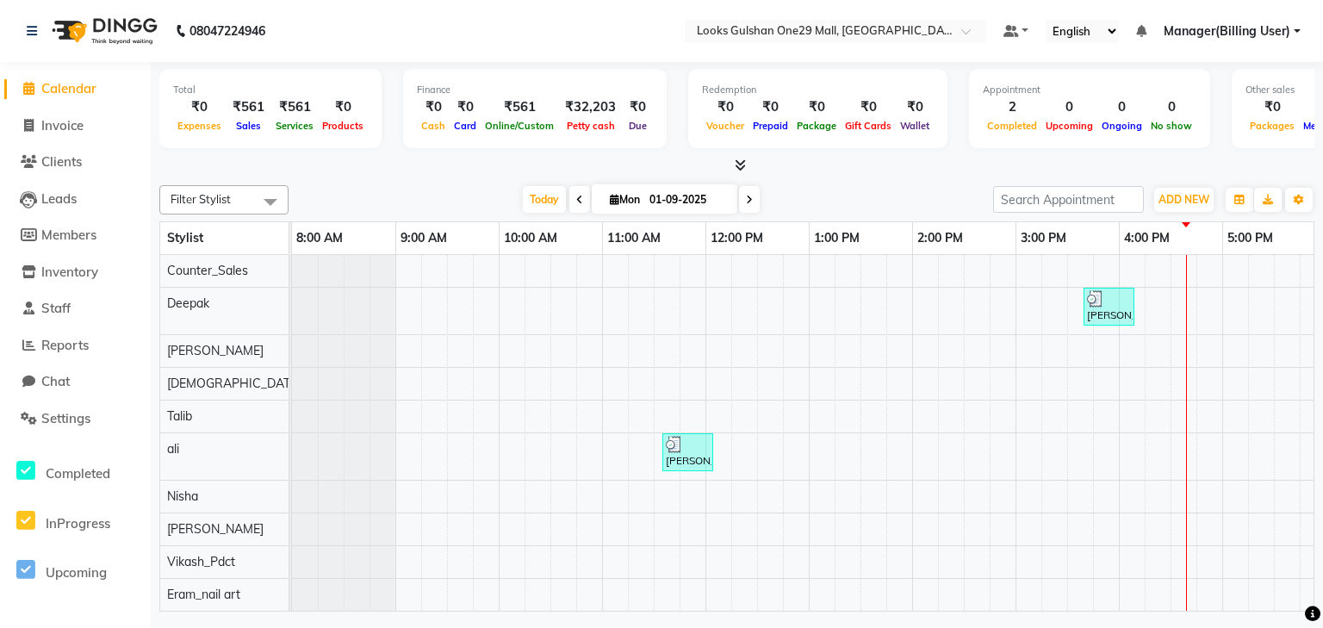
click at [341, 193] on div "Today Mon 01-09-2025" at bounding box center [640, 200] width 687 height 26
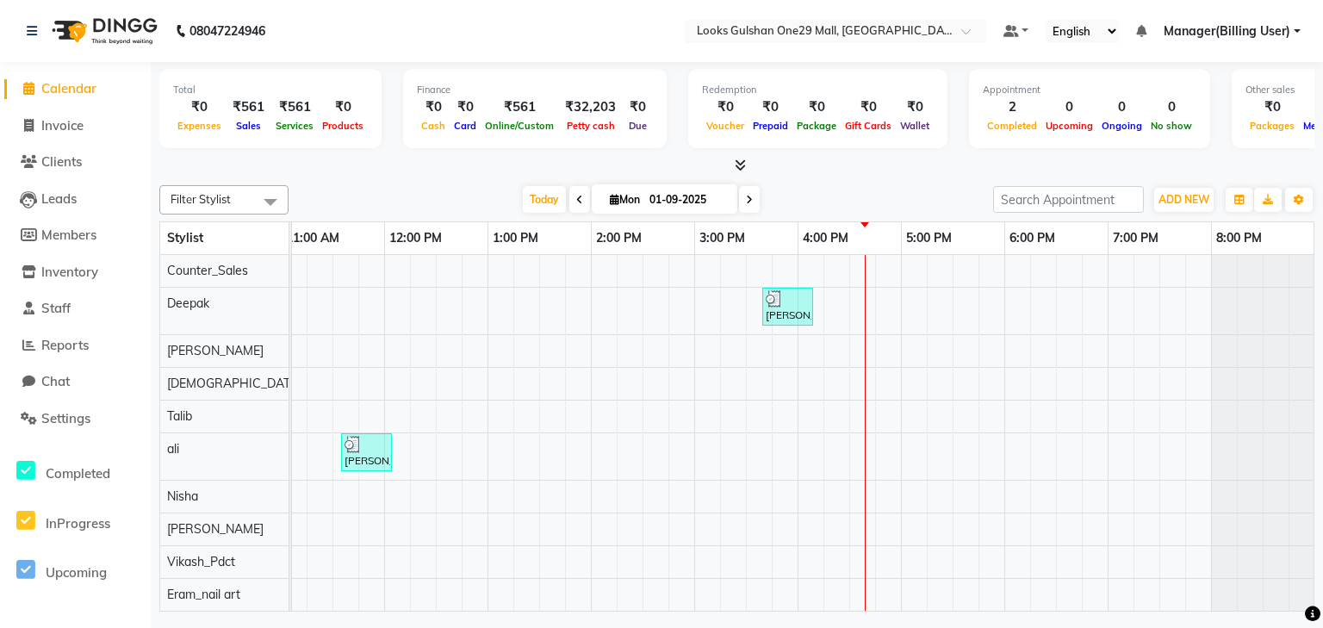
click at [1296, 31] on link "Manager(Billing User)" at bounding box center [1232, 31] width 137 height 18
click at [96, 273] on span "Inventory" at bounding box center [69, 272] width 57 height 16
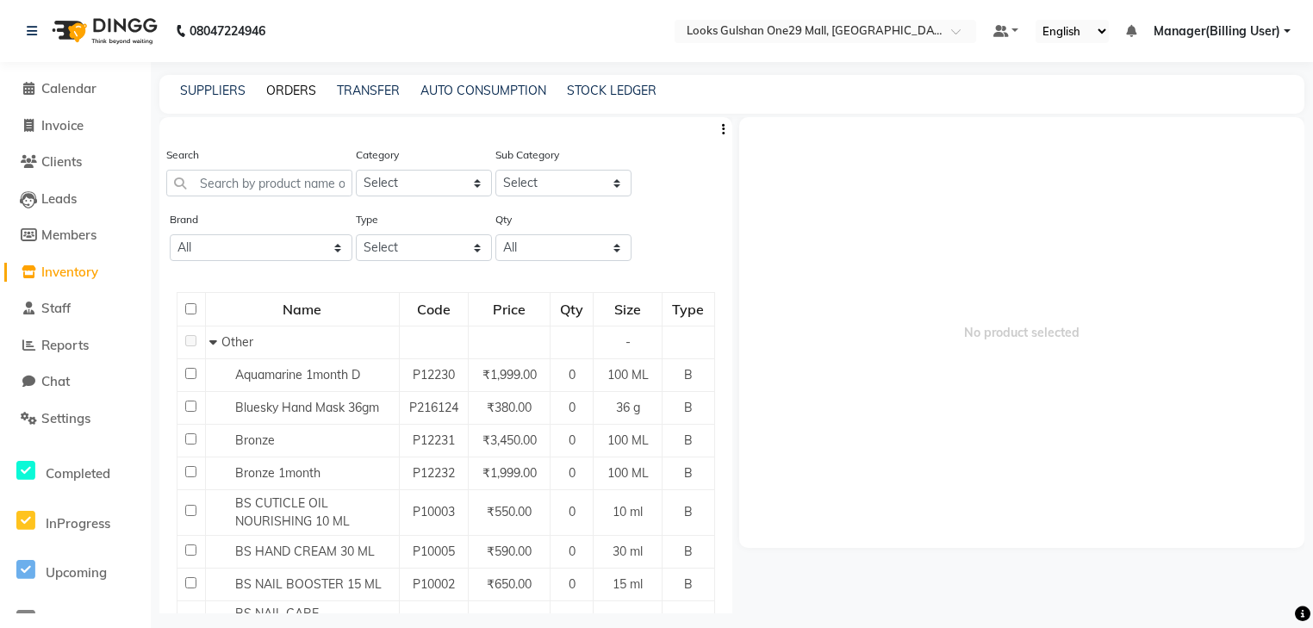
click at [302, 92] on link "ORDERS" at bounding box center [291, 91] width 50 height 16
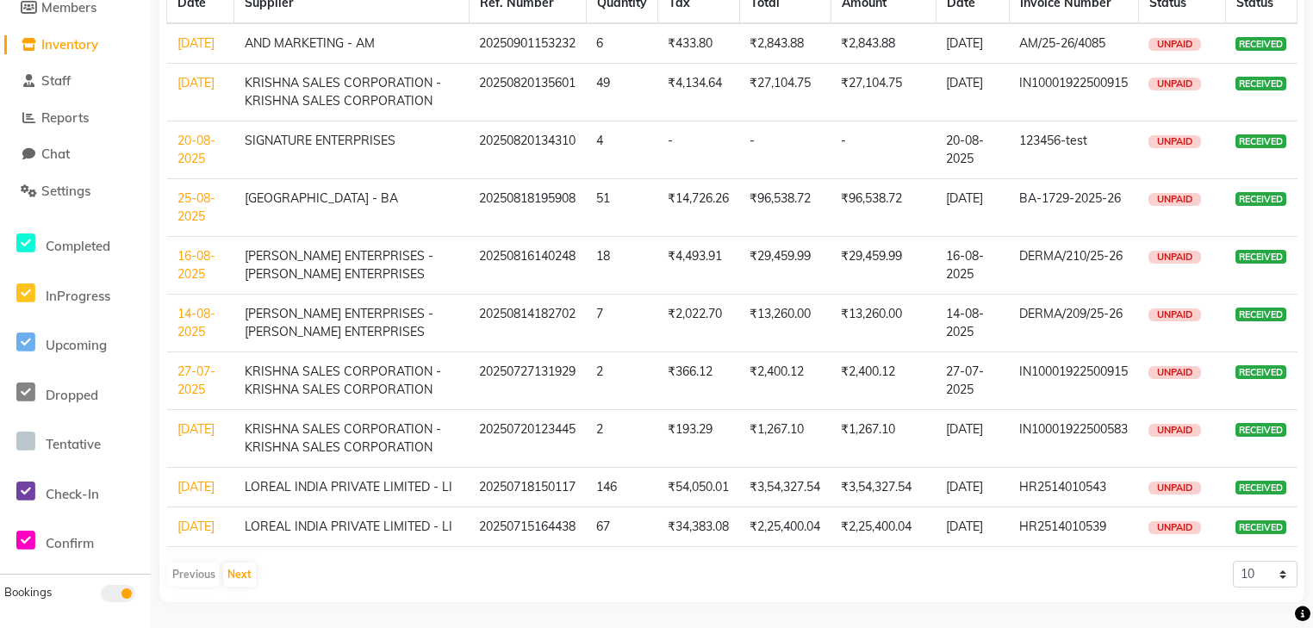
scroll to position [280, 0]
click at [246, 561] on div "Previous Next" at bounding box center [211, 575] width 91 height 28
click at [249, 567] on button "Next" at bounding box center [239, 575] width 33 height 24
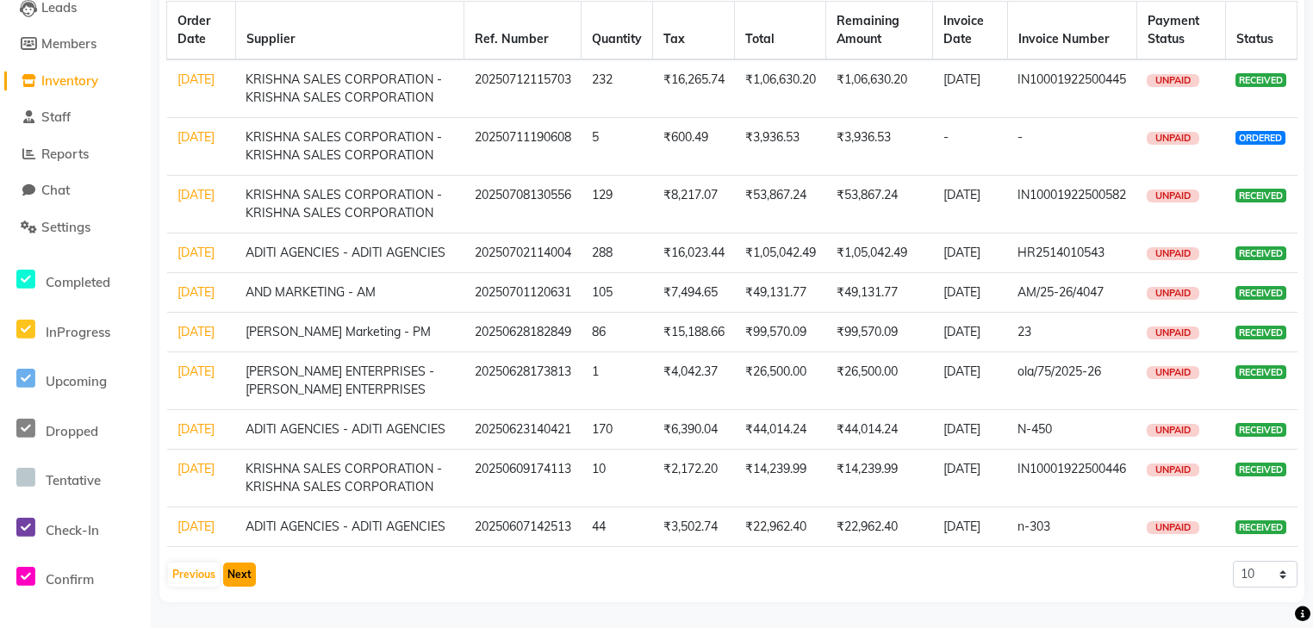
click at [243, 569] on button "Next" at bounding box center [239, 575] width 33 height 24
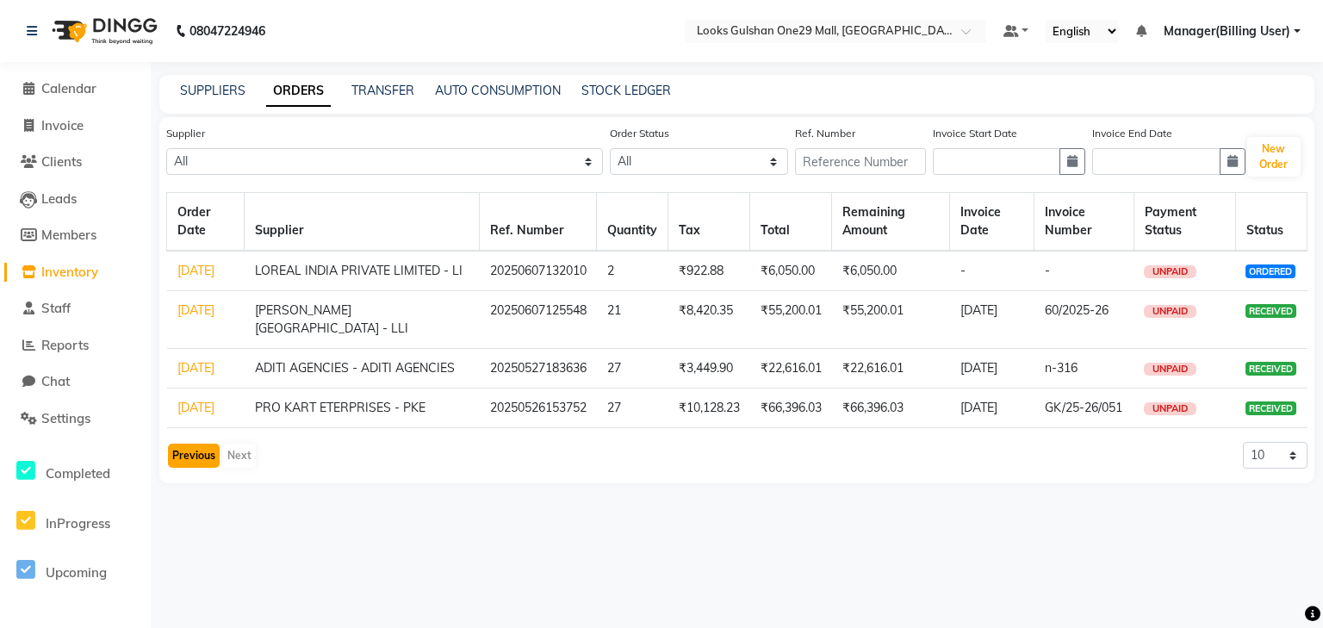
click at [184, 468] on button "Previous" at bounding box center [194, 456] width 52 height 24
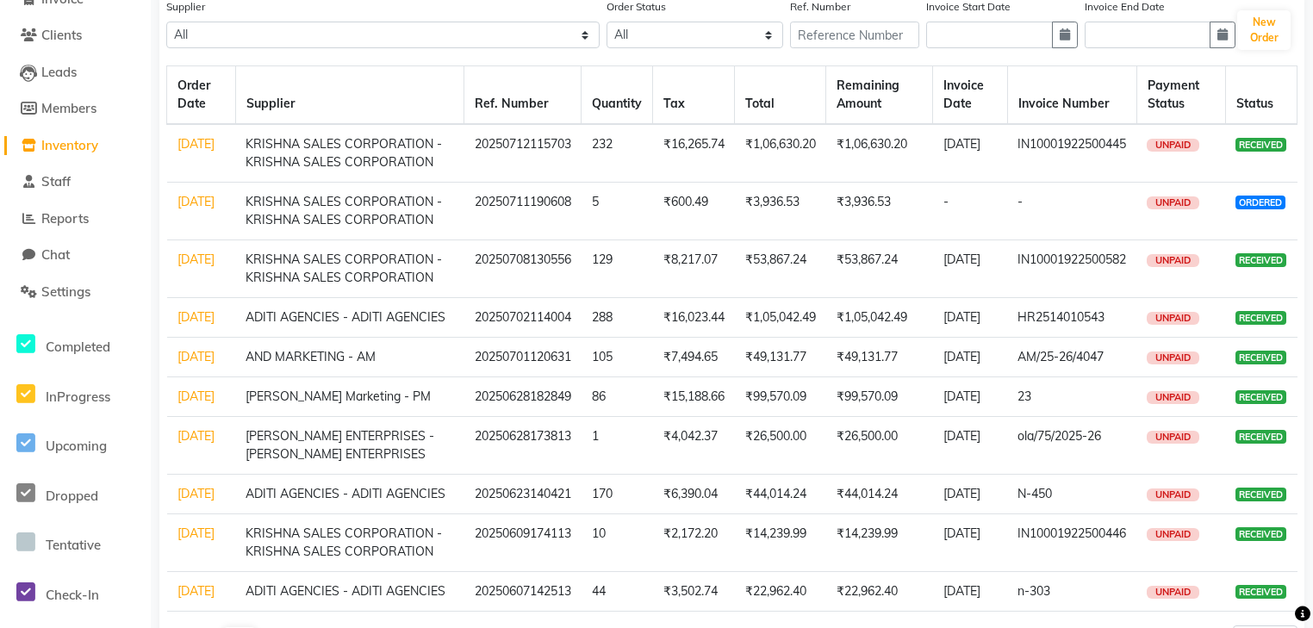
scroll to position [280, 0]
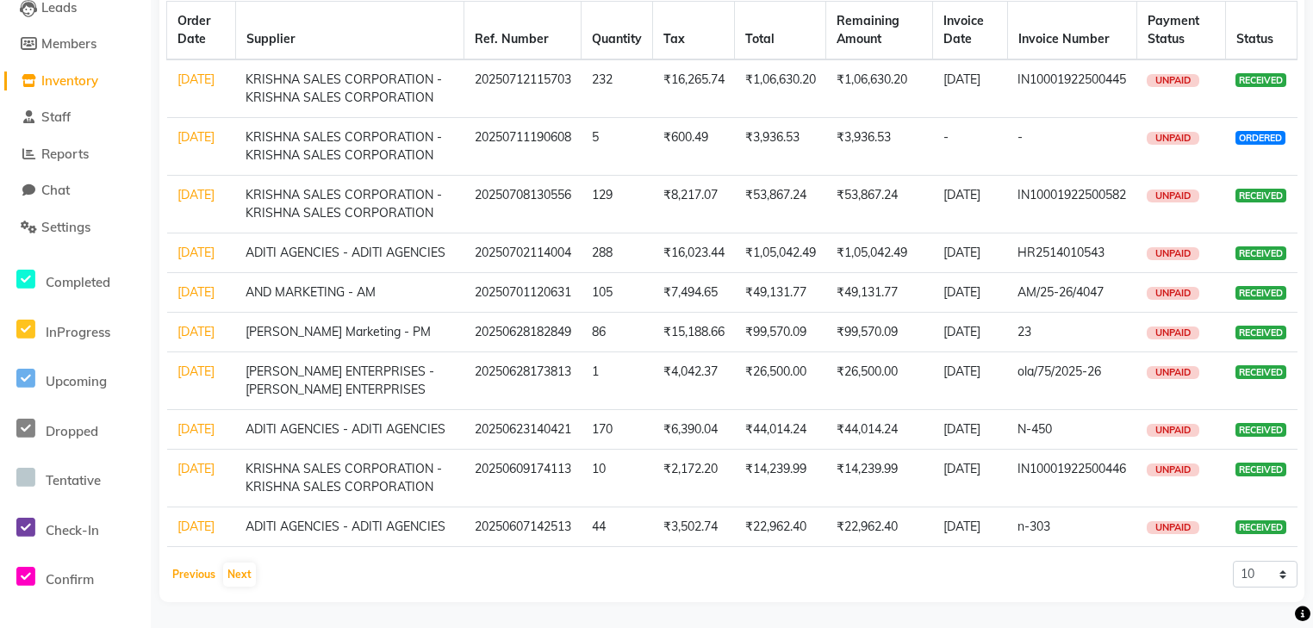
click at [194, 571] on button "Previous" at bounding box center [194, 575] width 52 height 24
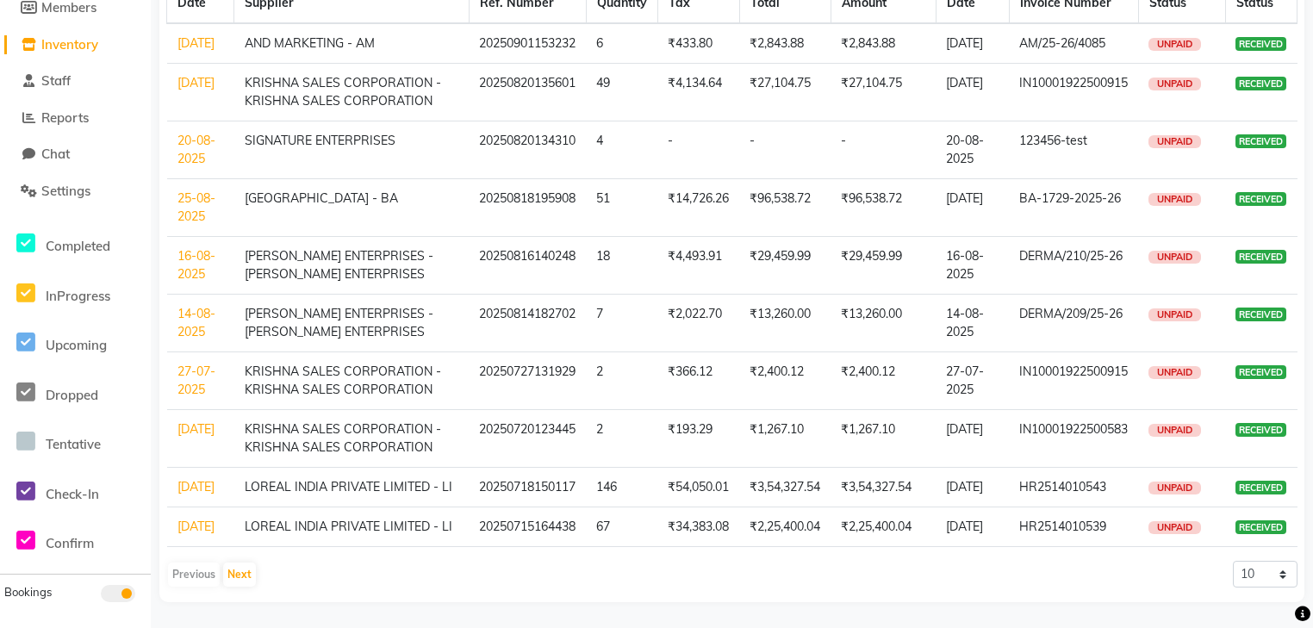
click at [204, 468] on td "[DATE]" at bounding box center [200, 488] width 67 height 40
click at [185, 468] on td "[DATE]" at bounding box center [200, 488] width 67 height 40
click at [196, 479] on link "[DATE]" at bounding box center [195, 487] width 37 height 16
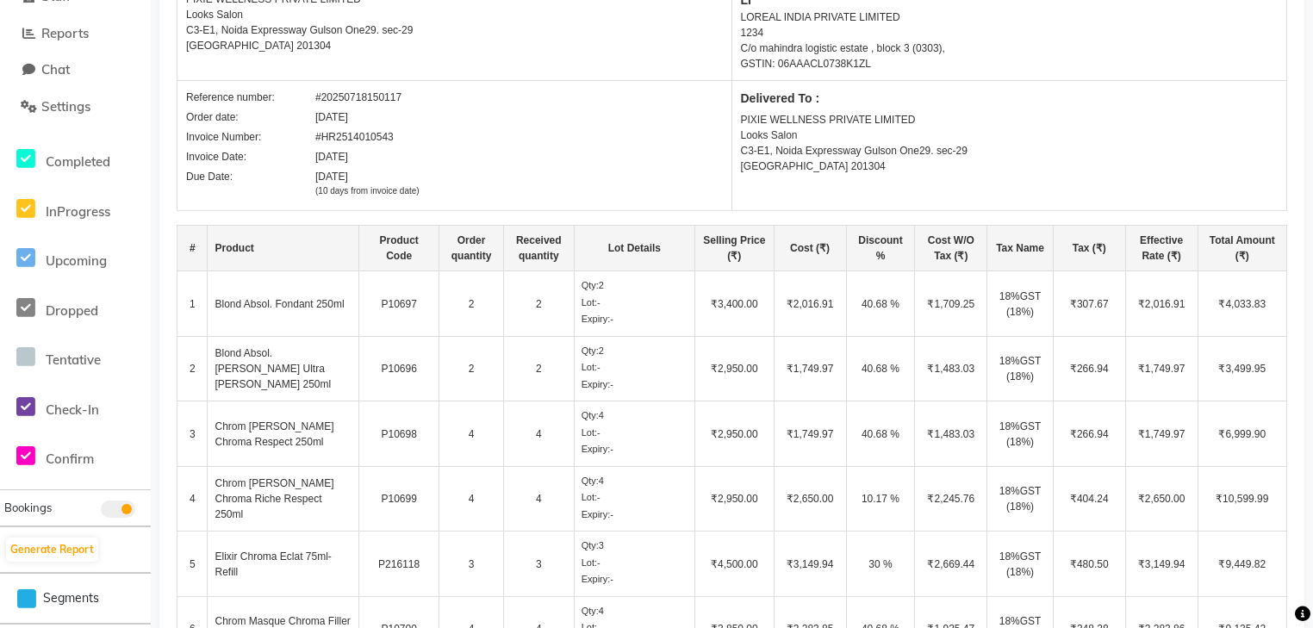
scroll to position [345, 0]
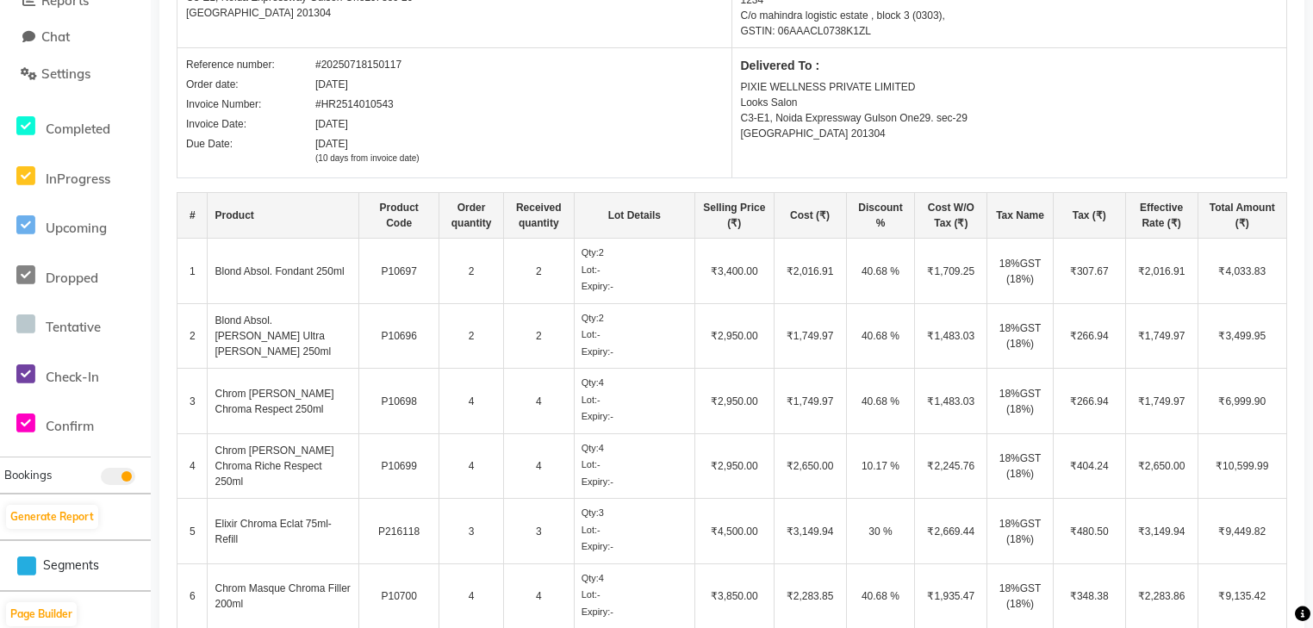
click at [524, 273] on td "2" at bounding box center [538, 271] width 71 height 65
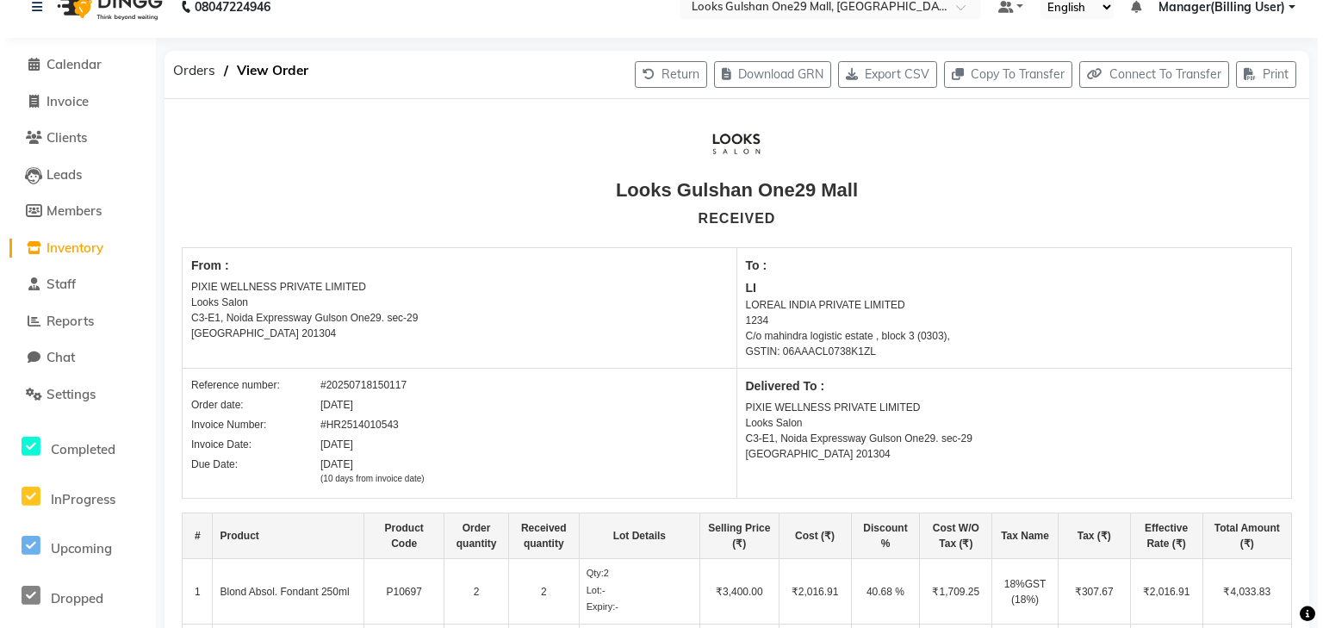
scroll to position [0, 0]
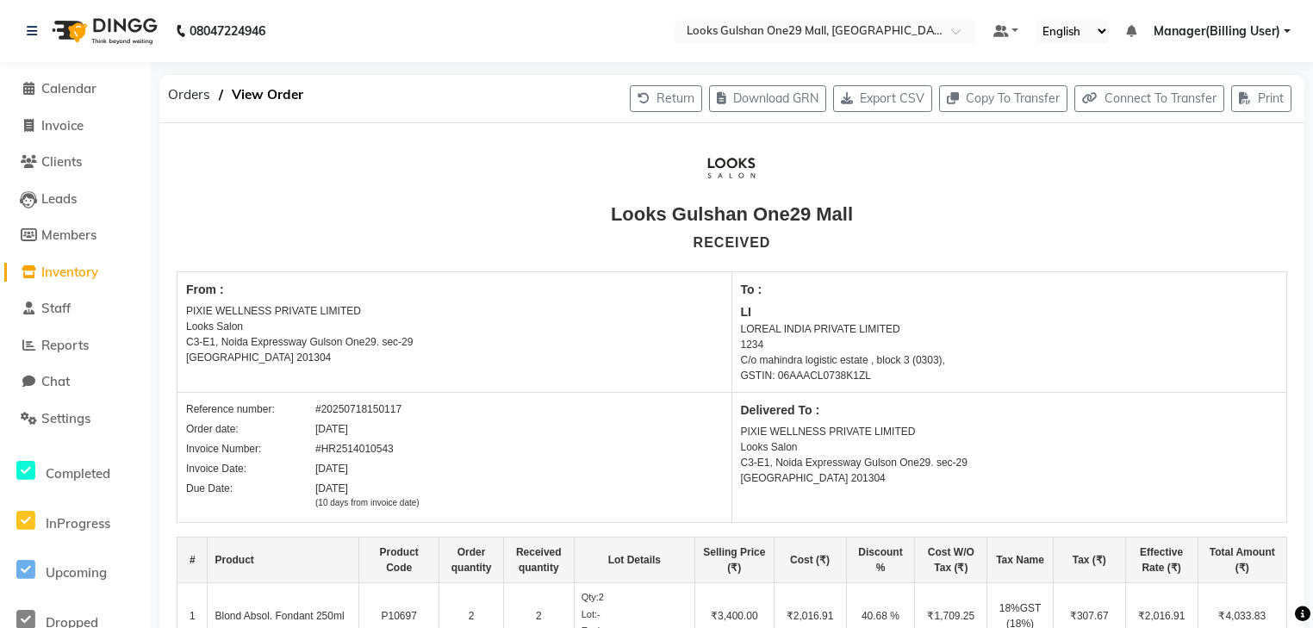
click at [1265, 24] on span "Manager(Billing User)" at bounding box center [1217, 31] width 127 height 18
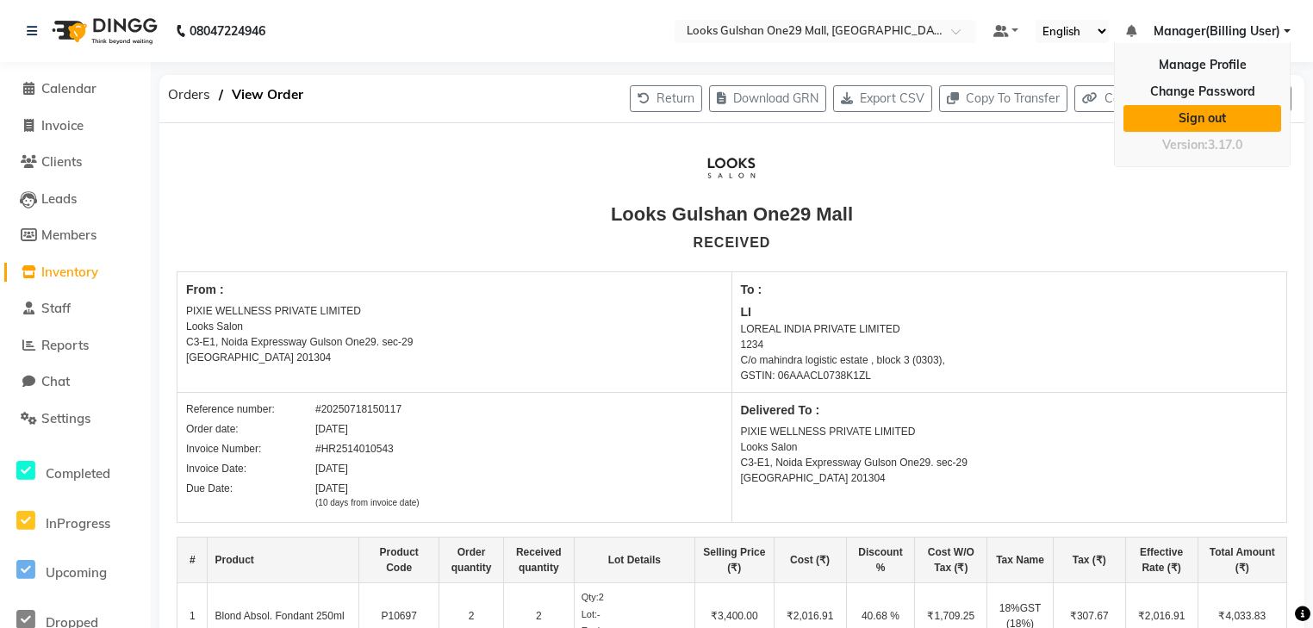
click at [1197, 120] on link "Sign out" at bounding box center [1202, 118] width 158 height 27
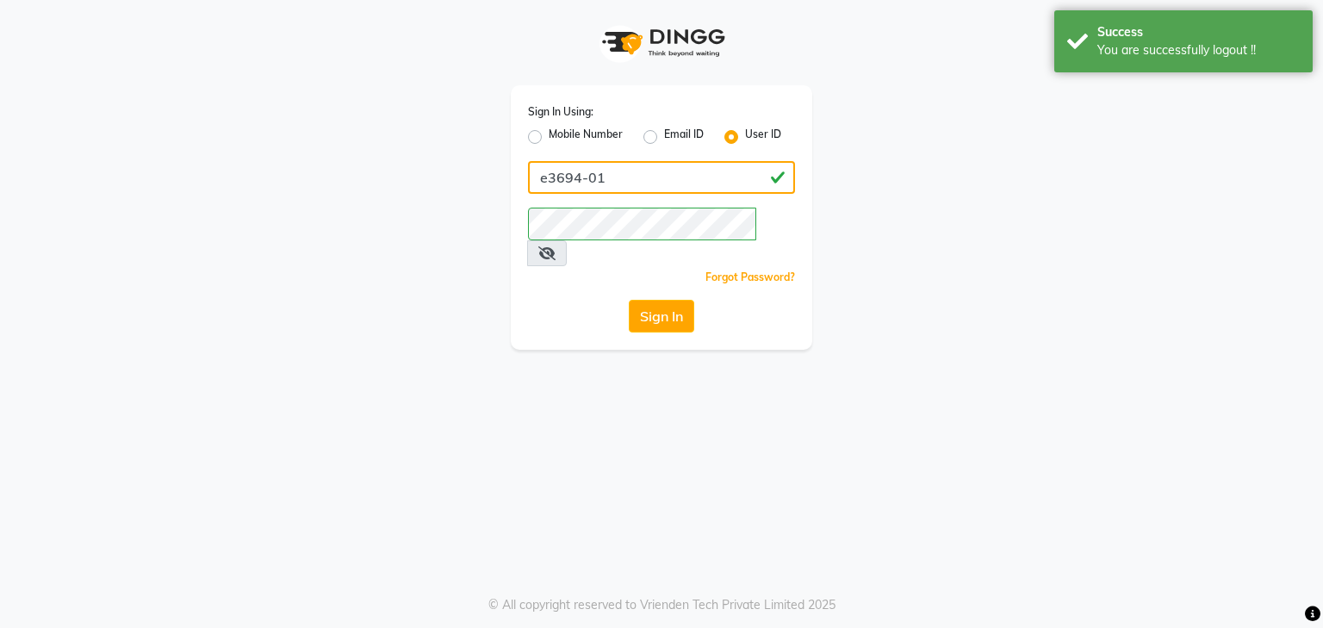
click at [648, 172] on input "e3694-01" at bounding box center [661, 177] width 267 height 33
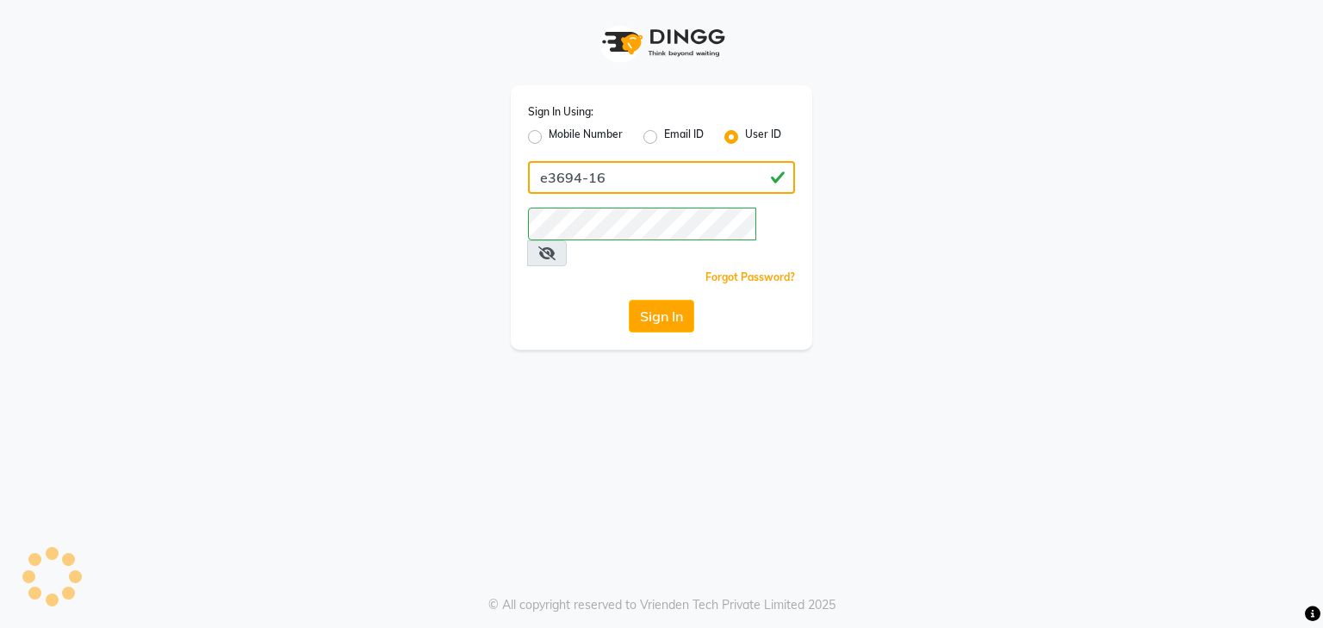
type input "e3694-16"
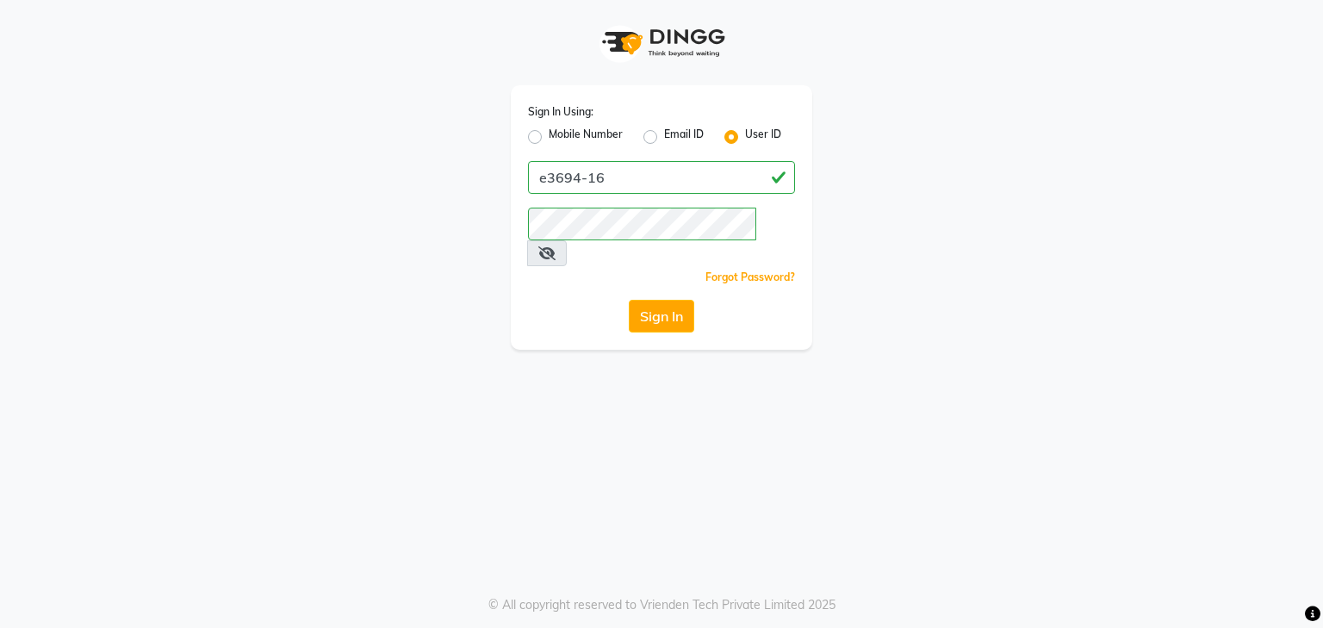
click at [793, 314] on div "Sign In Using: Mobile Number Email ID User ID e3694-16 Remember me Forgot Passw…" at bounding box center [662, 217] width 302 height 264
click at [651, 302] on button "Sign In" at bounding box center [661, 316] width 65 height 33
